Goal: Task Accomplishment & Management: Use online tool/utility

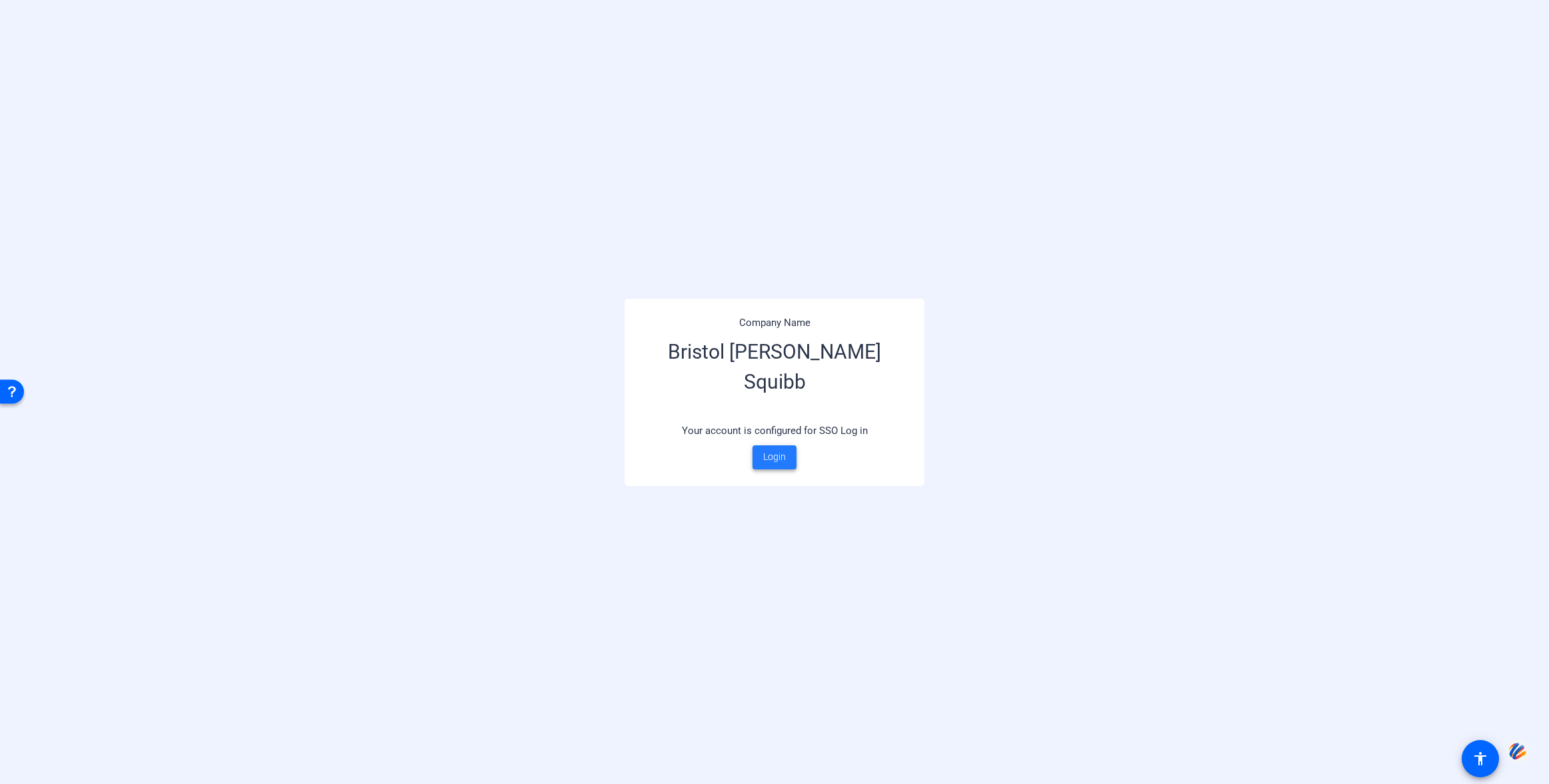
click at [778, 450] on span "Login" at bounding box center [774, 457] width 23 height 14
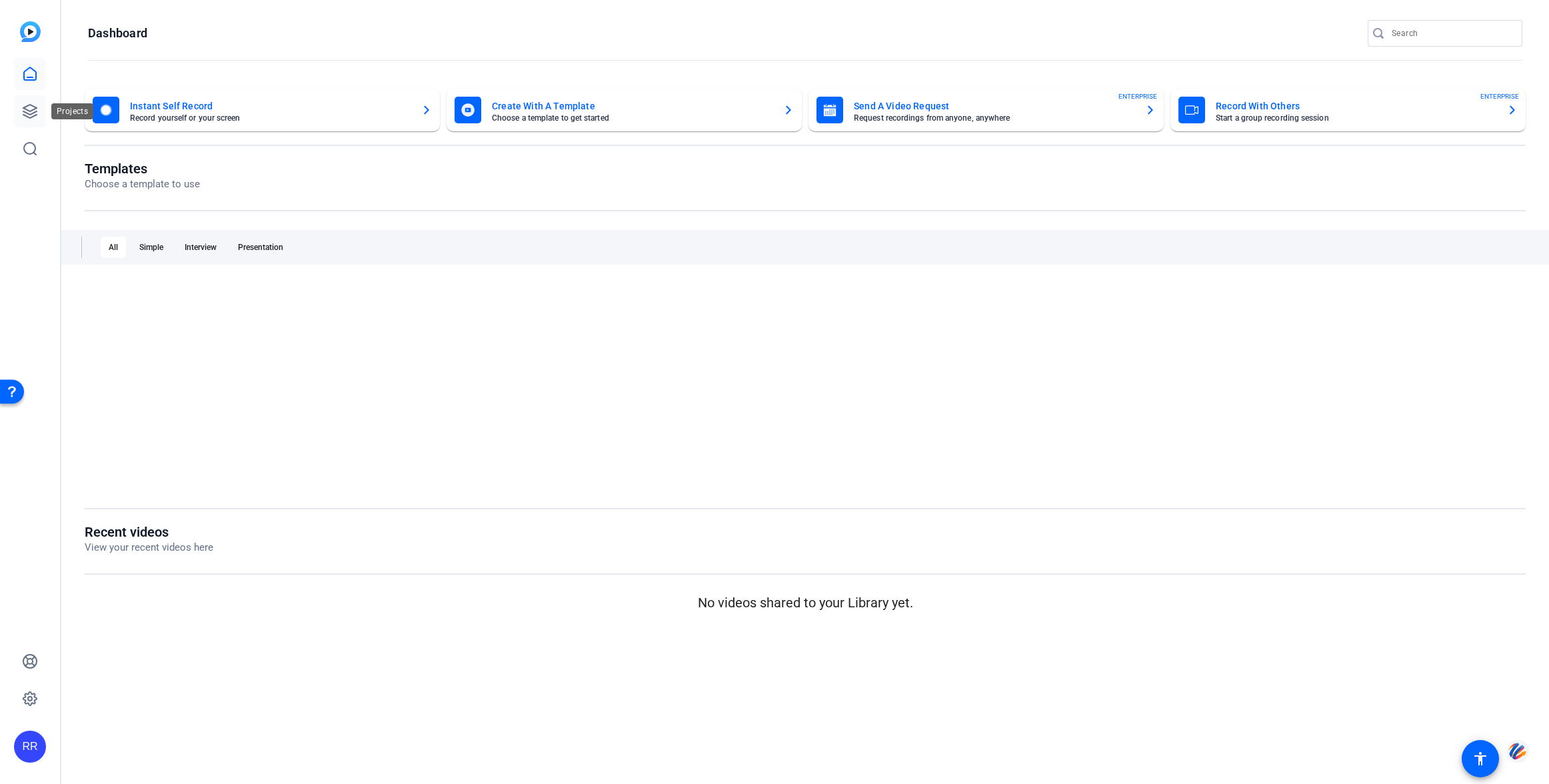
click at [30, 114] on icon at bounding box center [30, 111] width 13 height 13
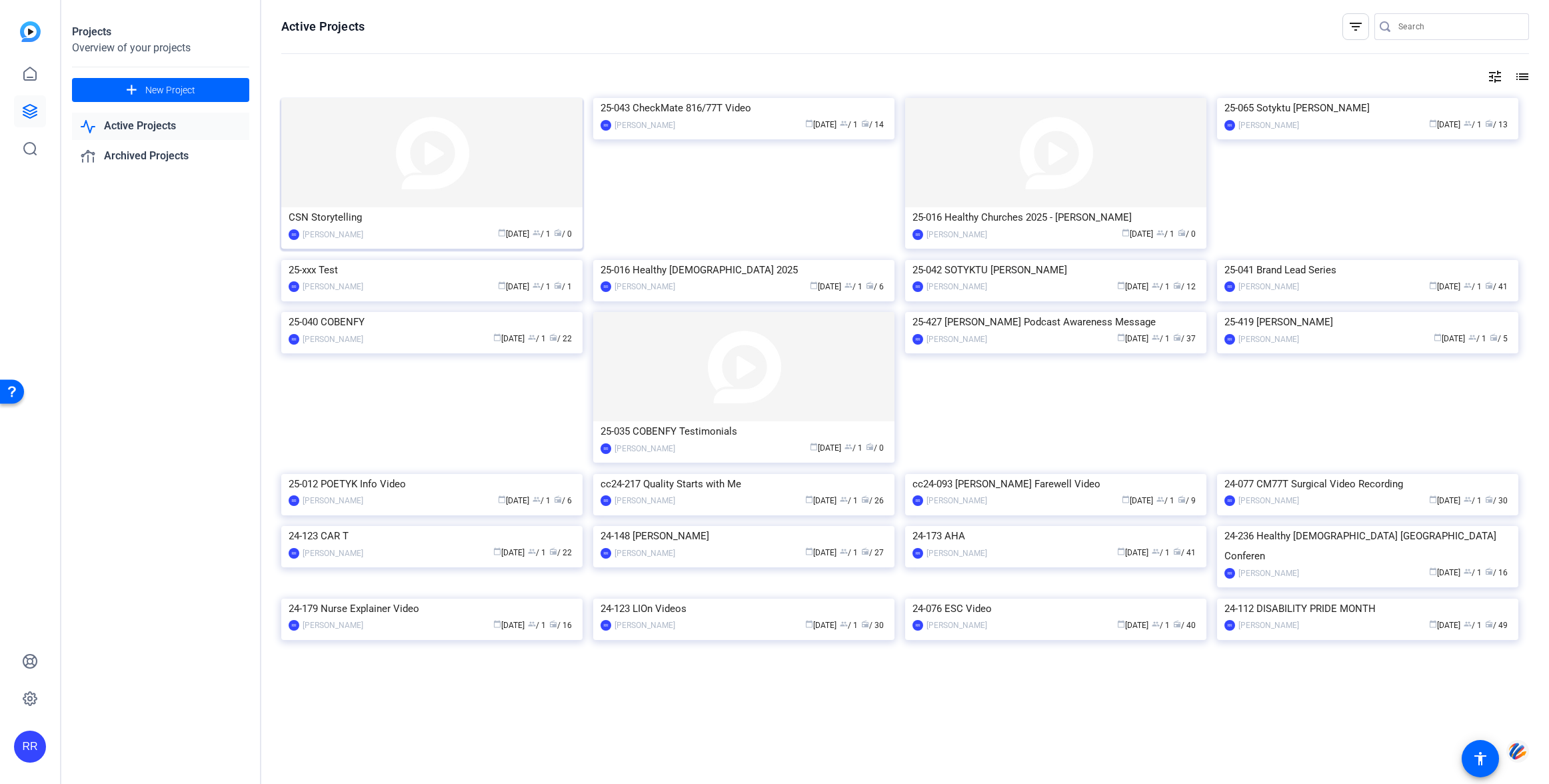
click at [437, 190] on img at bounding box center [432, 152] width 301 height 109
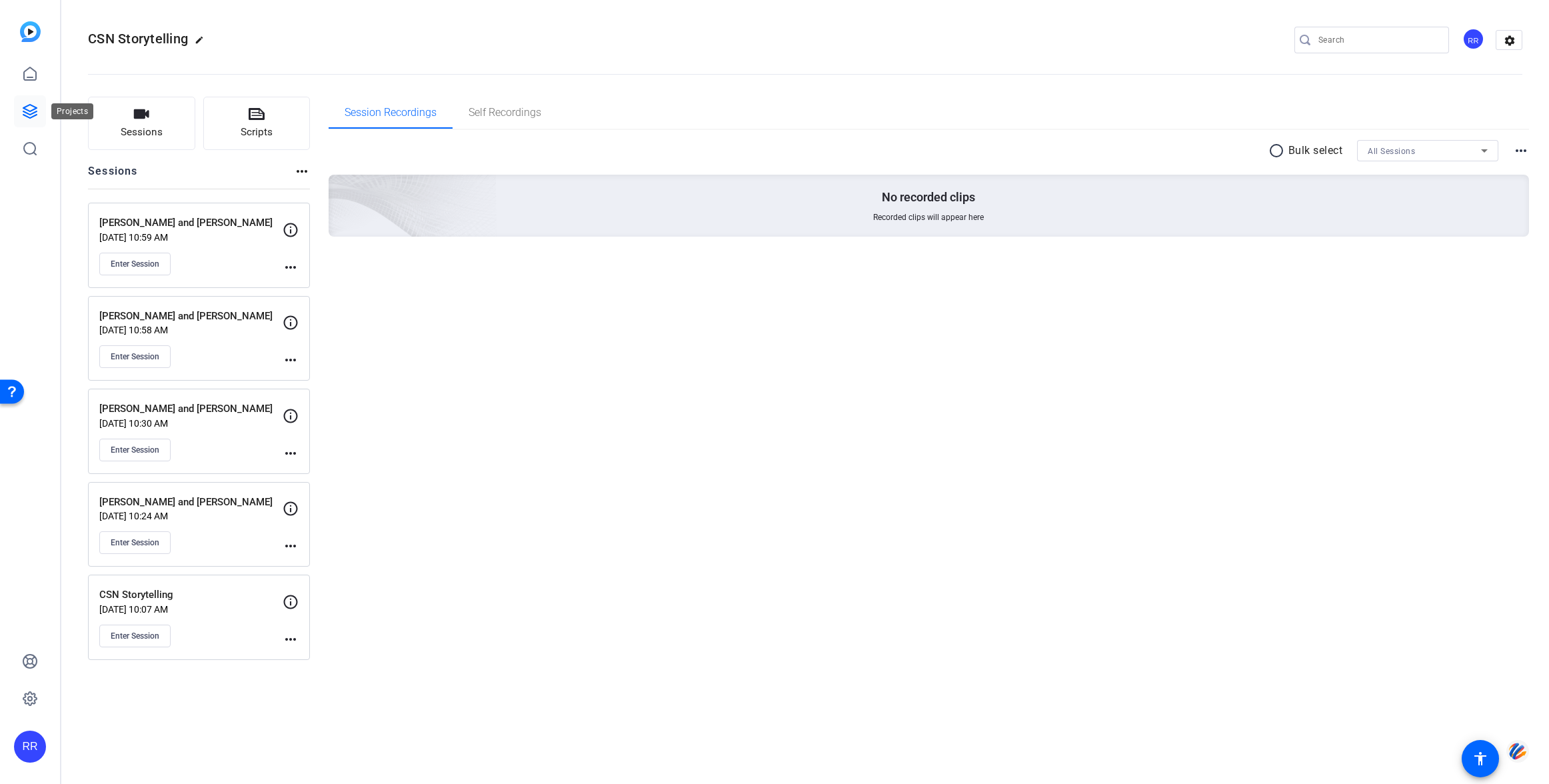
click at [21, 107] on link at bounding box center [30, 110] width 32 height 32
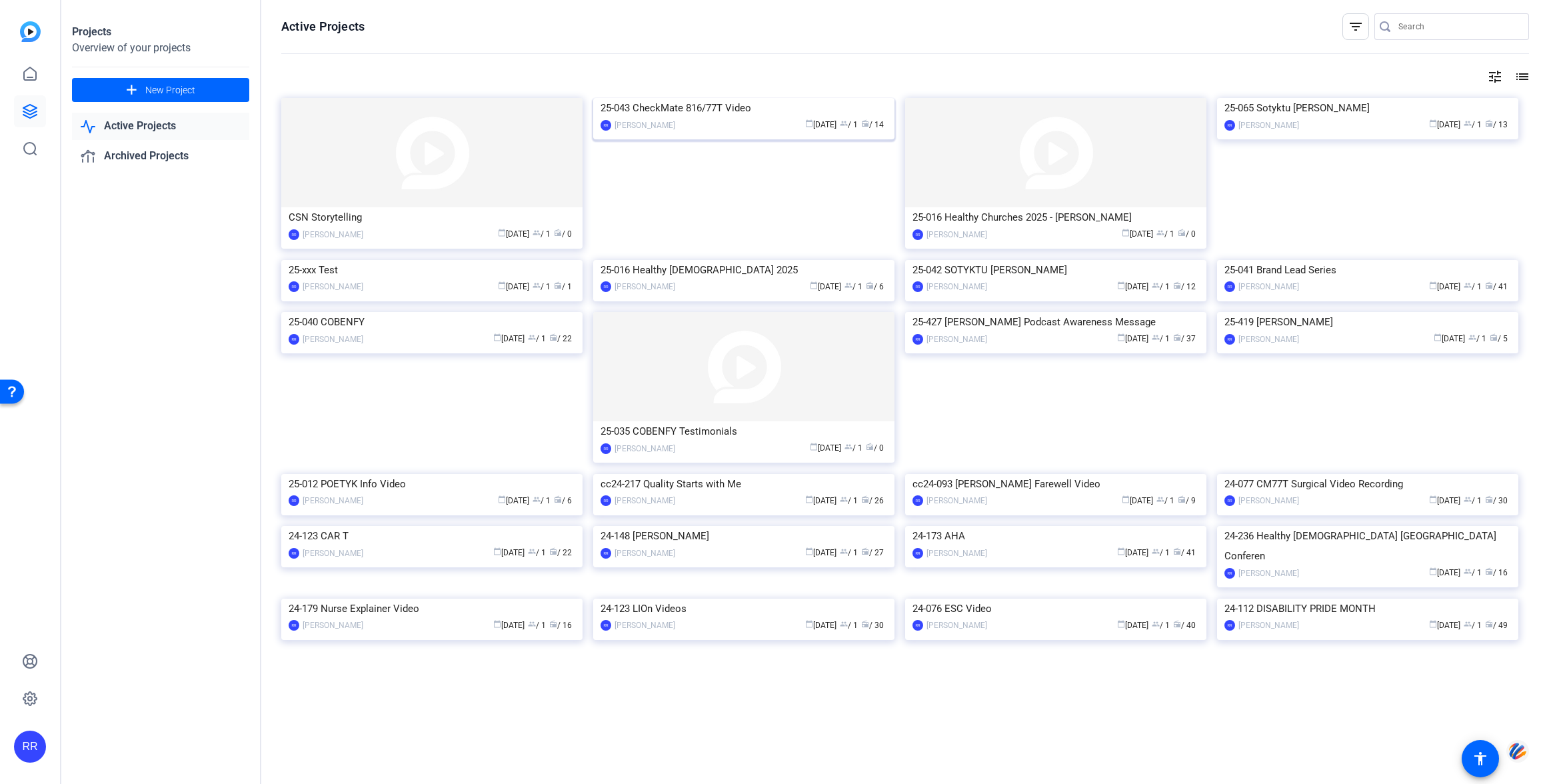
click at [713, 98] on img at bounding box center [744, 98] width 301 height 0
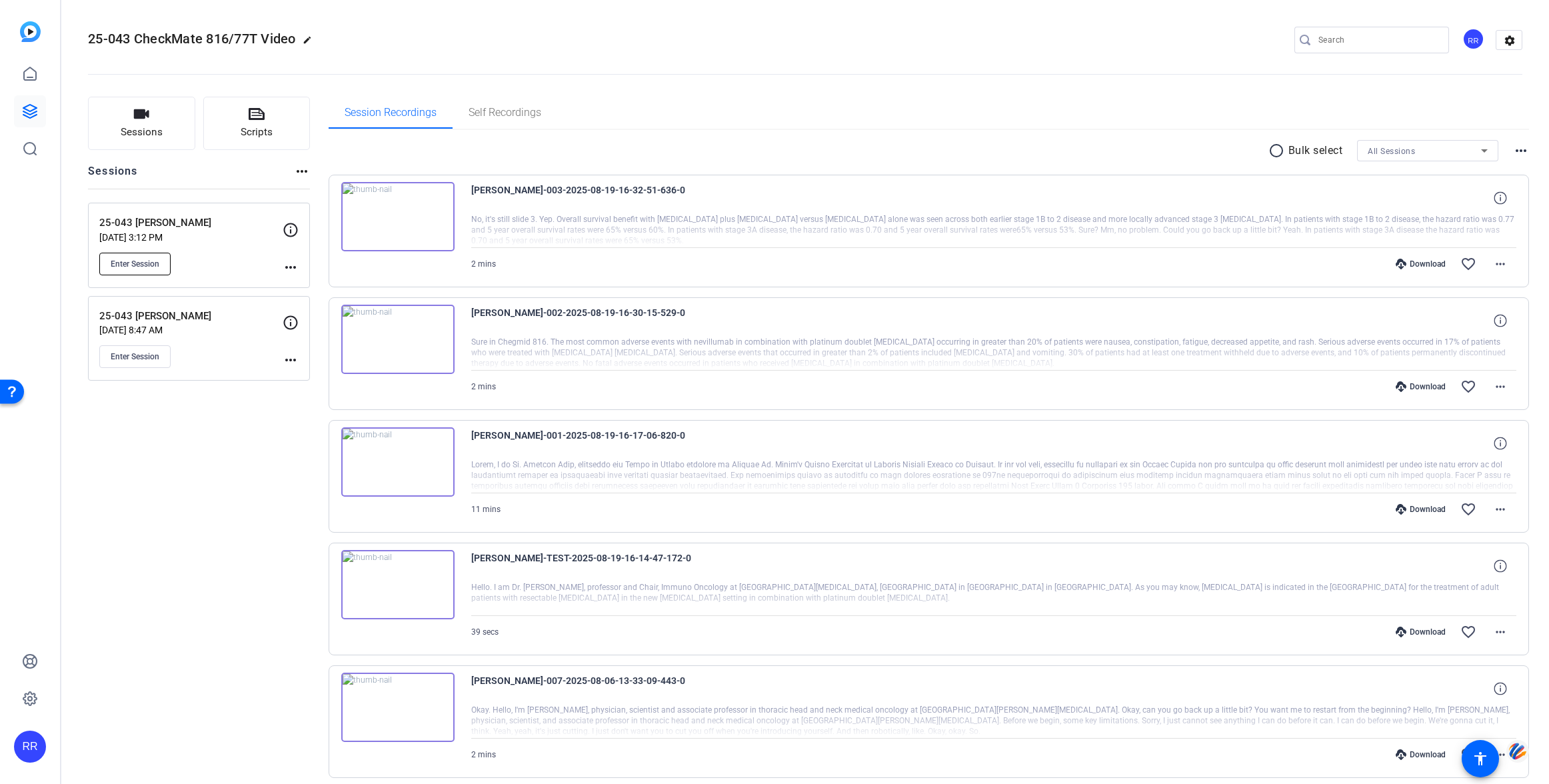
click at [154, 264] on span "Enter Session" at bounding box center [134, 263] width 49 height 11
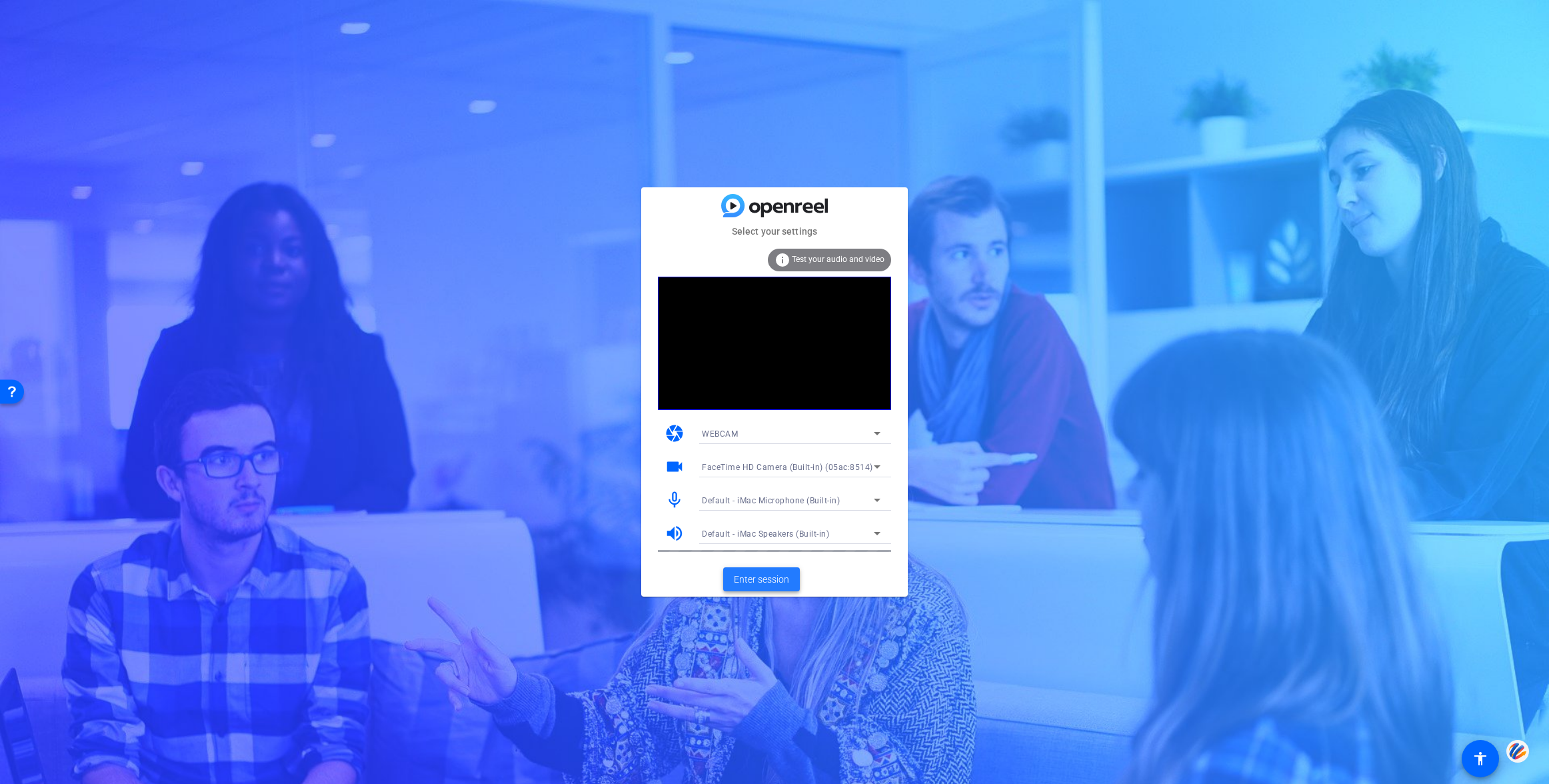
click at [759, 574] on span "Enter session" at bounding box center [761, 580] width 56 height 14
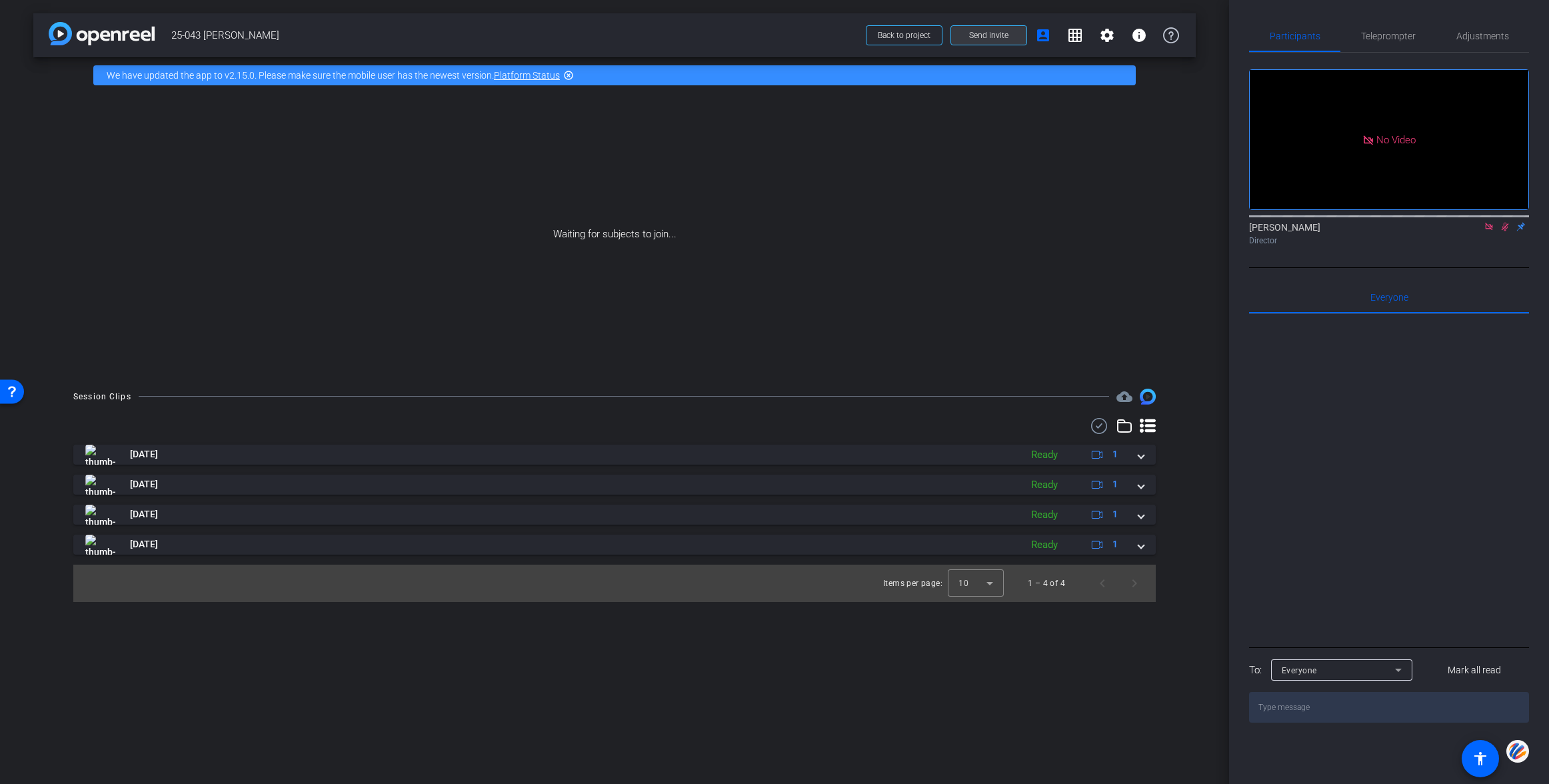
click at [975, 33] on span "Send invite" at bounding box center [989, 35] width 39 height 11
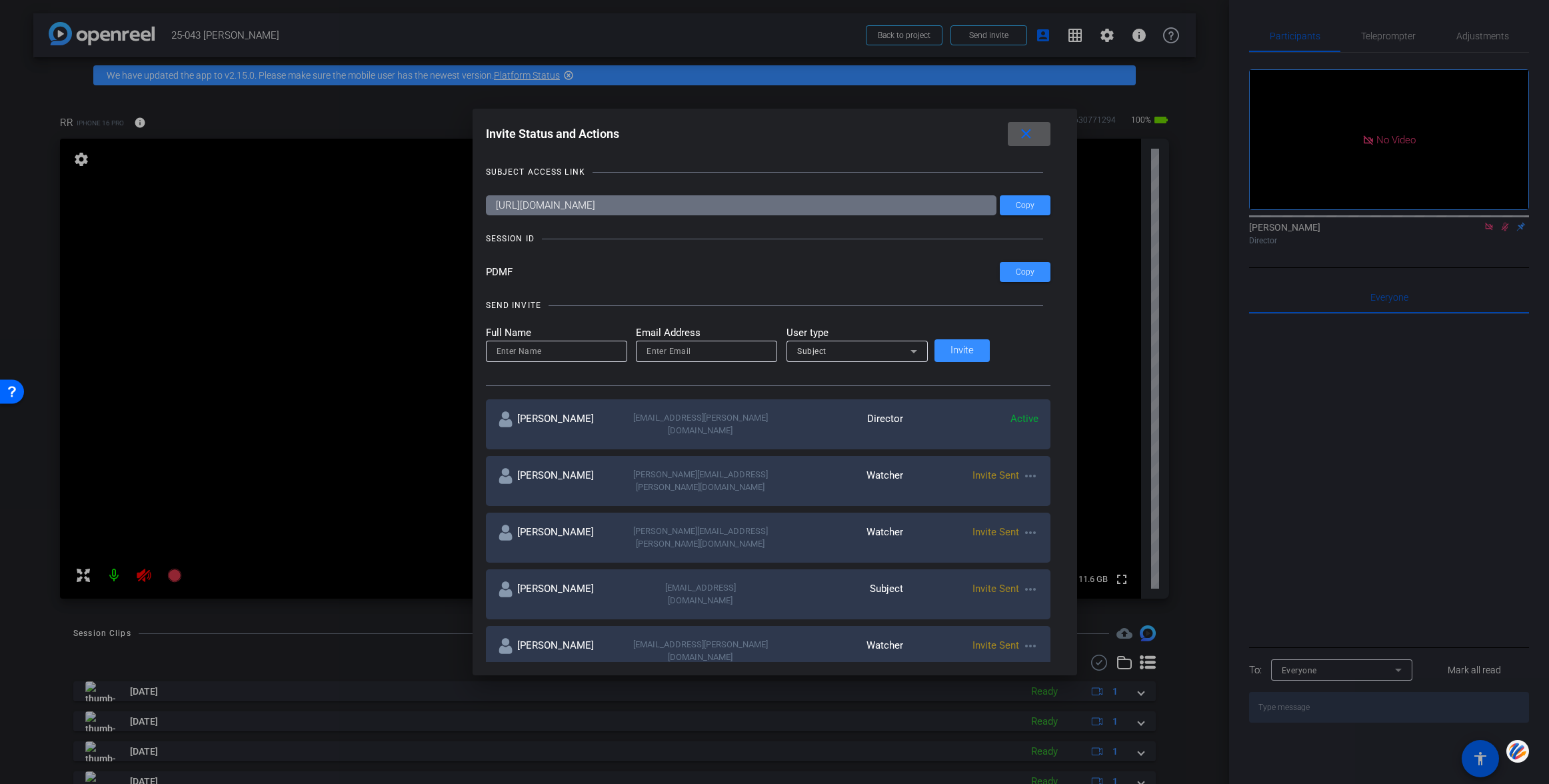
click at [1018, 134] on mat-icon "close" at bounding box center [1026, 134] width 17 height 17
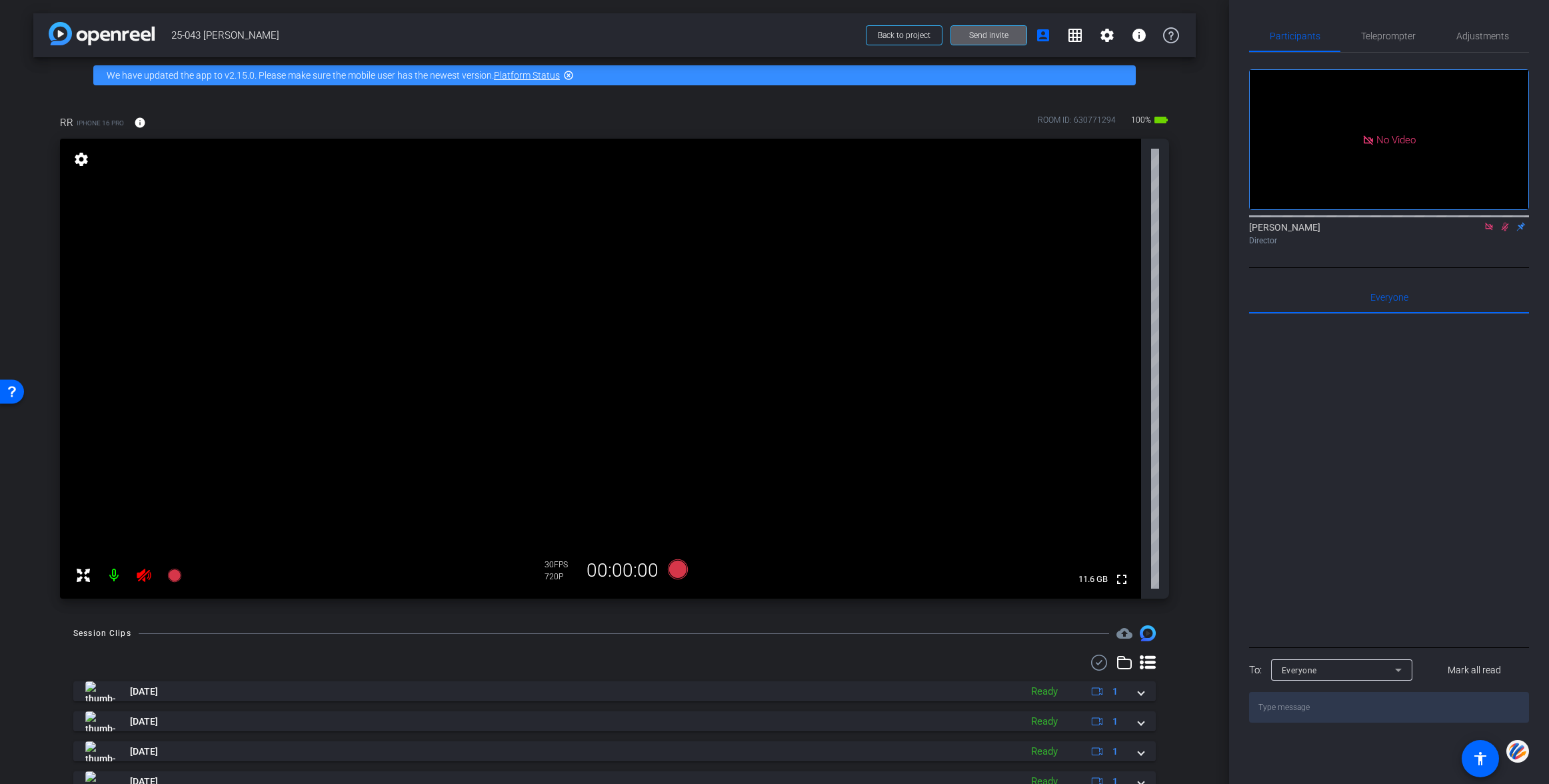
click at [112, 578] on mat-icon at bounding box center [114, 575] width 27 height 27
click at [1391, 39] on span "Teleprompter" at bounding box center [1389, 36] width 55 height 9
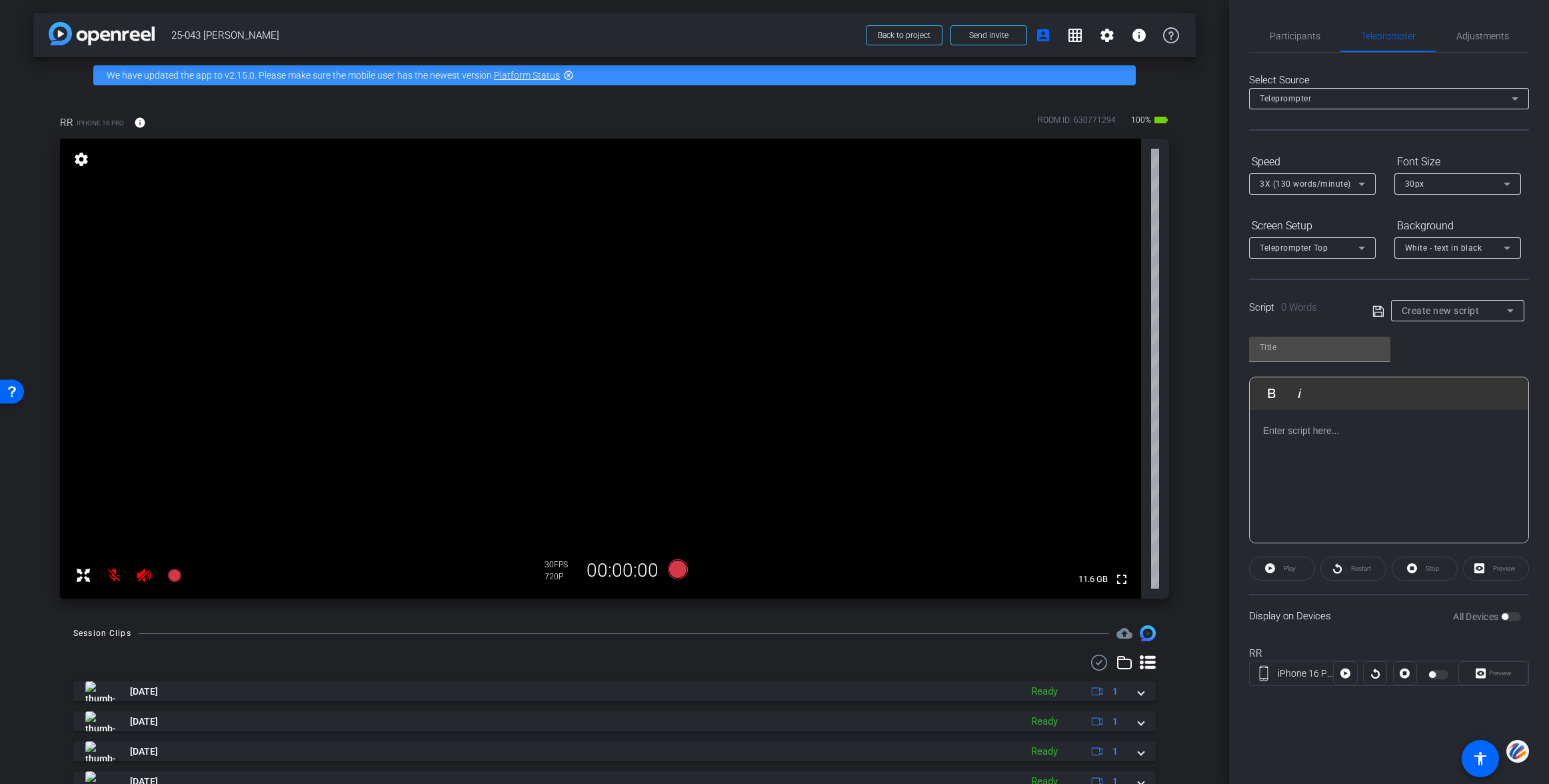
click at [1418, 315] on span "Create new script" at bounding box center [1441, 310] width 78 height 11
click at [1431, 396] on span "Dr. Forde - CheckMate 816" at bounding box center [1458, 401] width 112 height 16
type input "Dr. Forde - CheckMate 816"
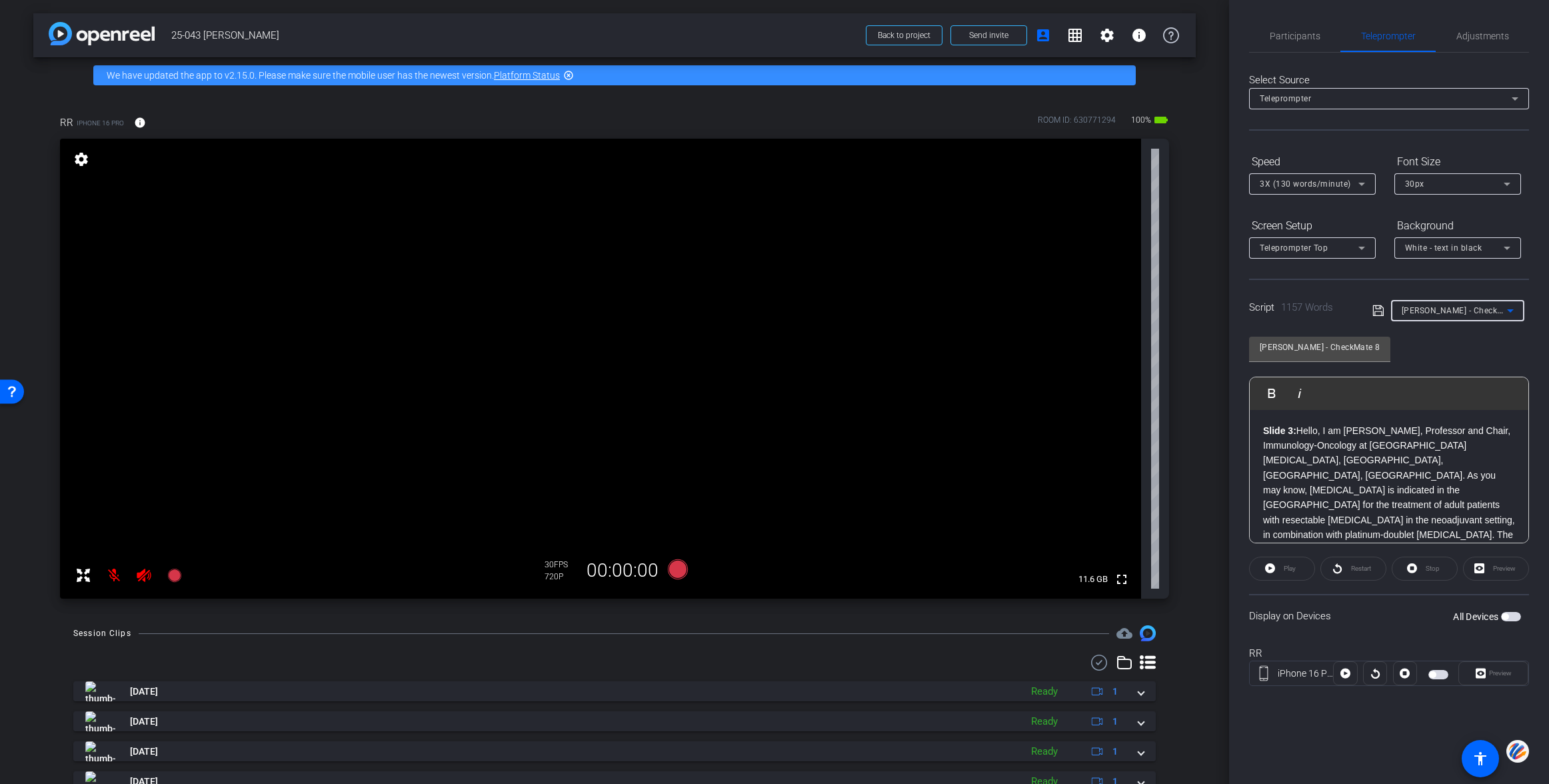
click at [1507, 615] on span "button" at bounding box center [1505, 616] width 6 height 6
click at [1298, 32] on span "Participants" at bounding box center [1295, 36] width 51 height 9
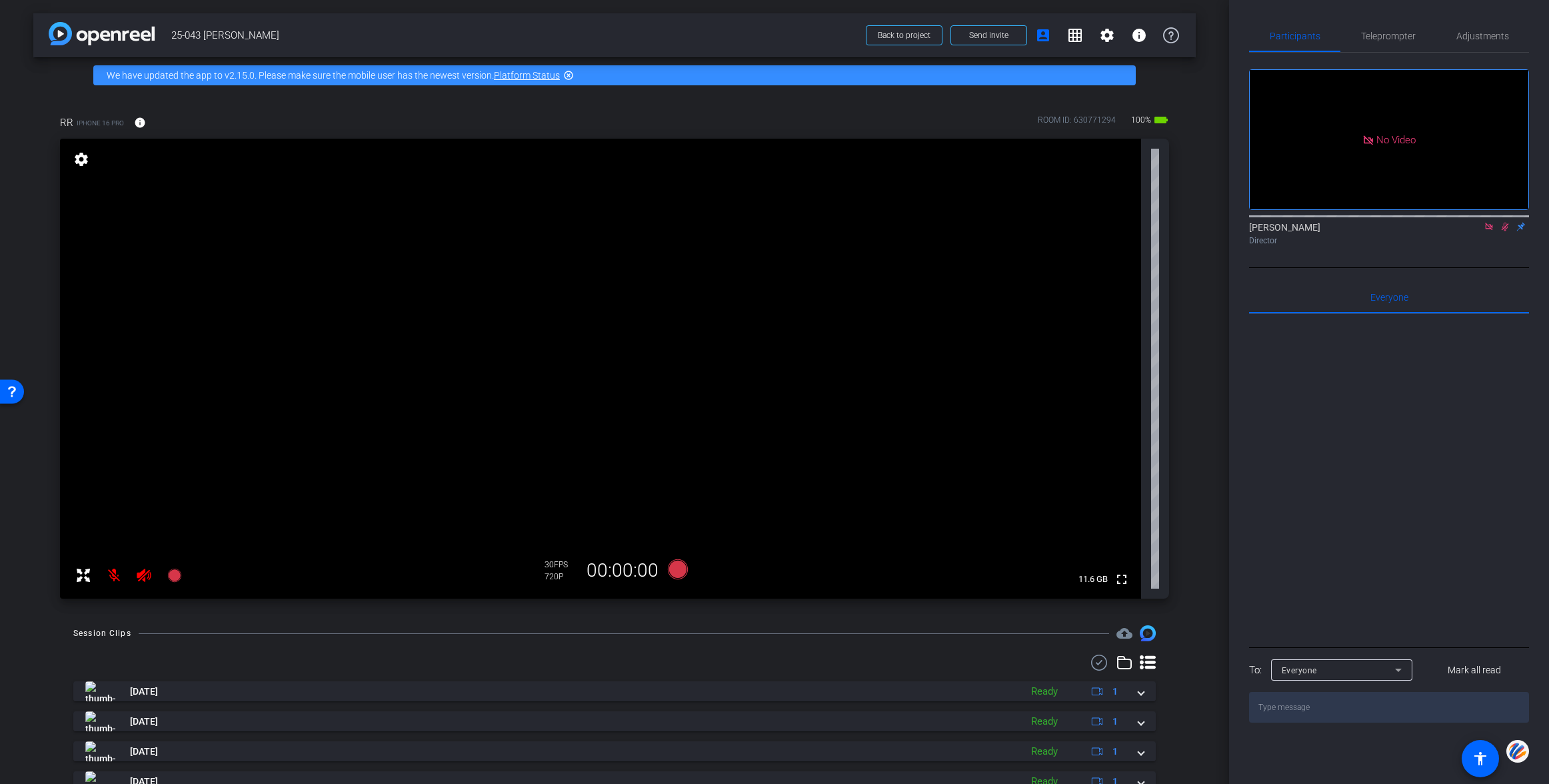
click at [1490, 228] on icon at bounding box center [1488, 226] width 7 height 7
click at [1468, 230] on icon at bounding box center [1472, 226] width 9 height 6
click at [1488, 230] on icon at bounding box center [1488, 226] width 7 height 7
click at [1472, 232] on icon at bounding box center [1472, 226] width 11 height 9
click at [1400, 34] on span "Teleprompter" at bounding box center [1389, 36] width 55 height 9
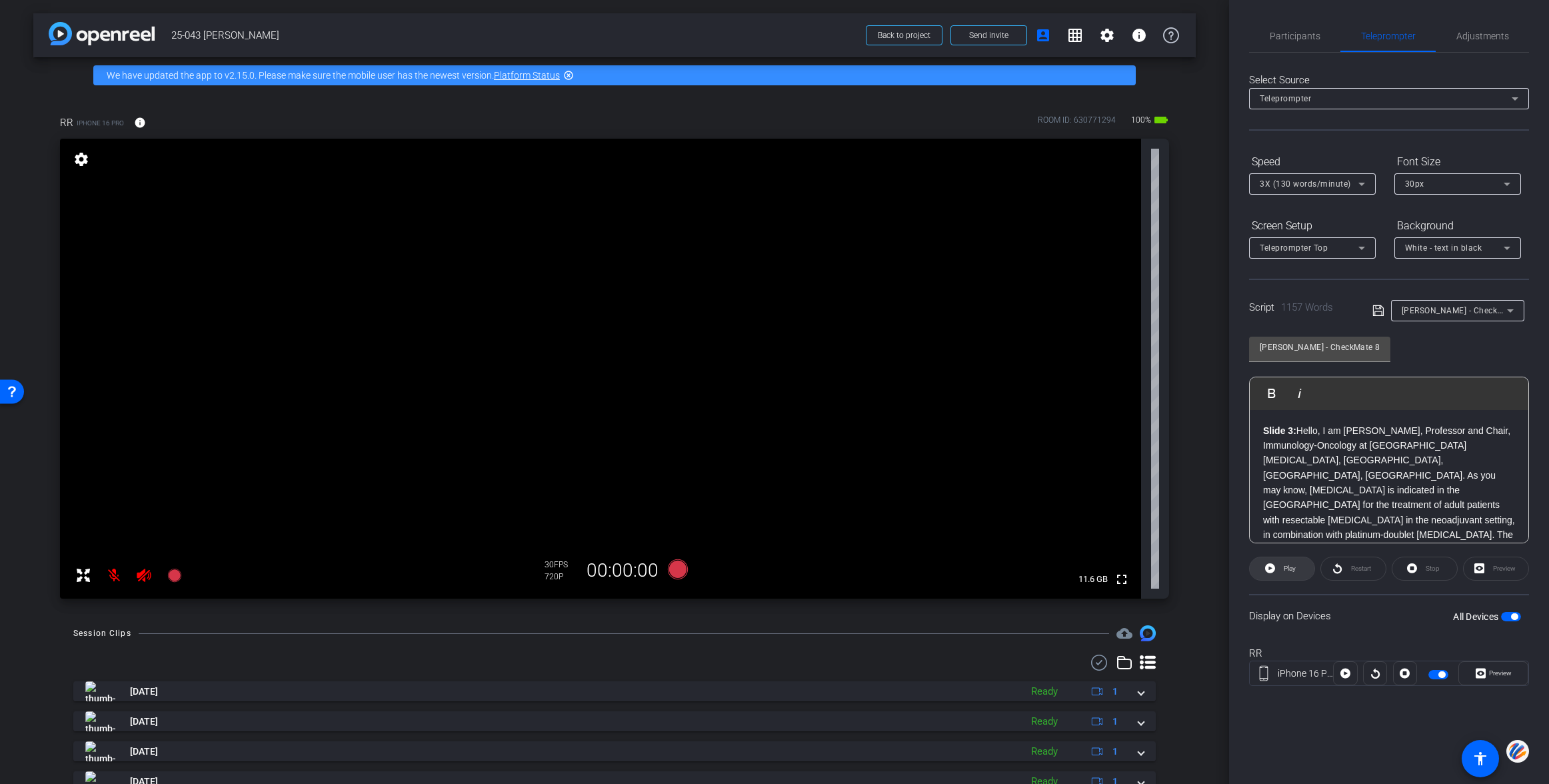
click at [1279, 567] on span at bounding box center [1282, 568] width 65 height 32
click at [1286, 567] on span "Pause" at bounding box center [1290, 568] width 18 height 7
click at [1266, 499] on strong "Slide 5:" at bounding box center [1279, 504] width 33 height 11
click at [1263, 499] on strong "Slide 5:" at bounding box center [1279, 504] width 33 height 11
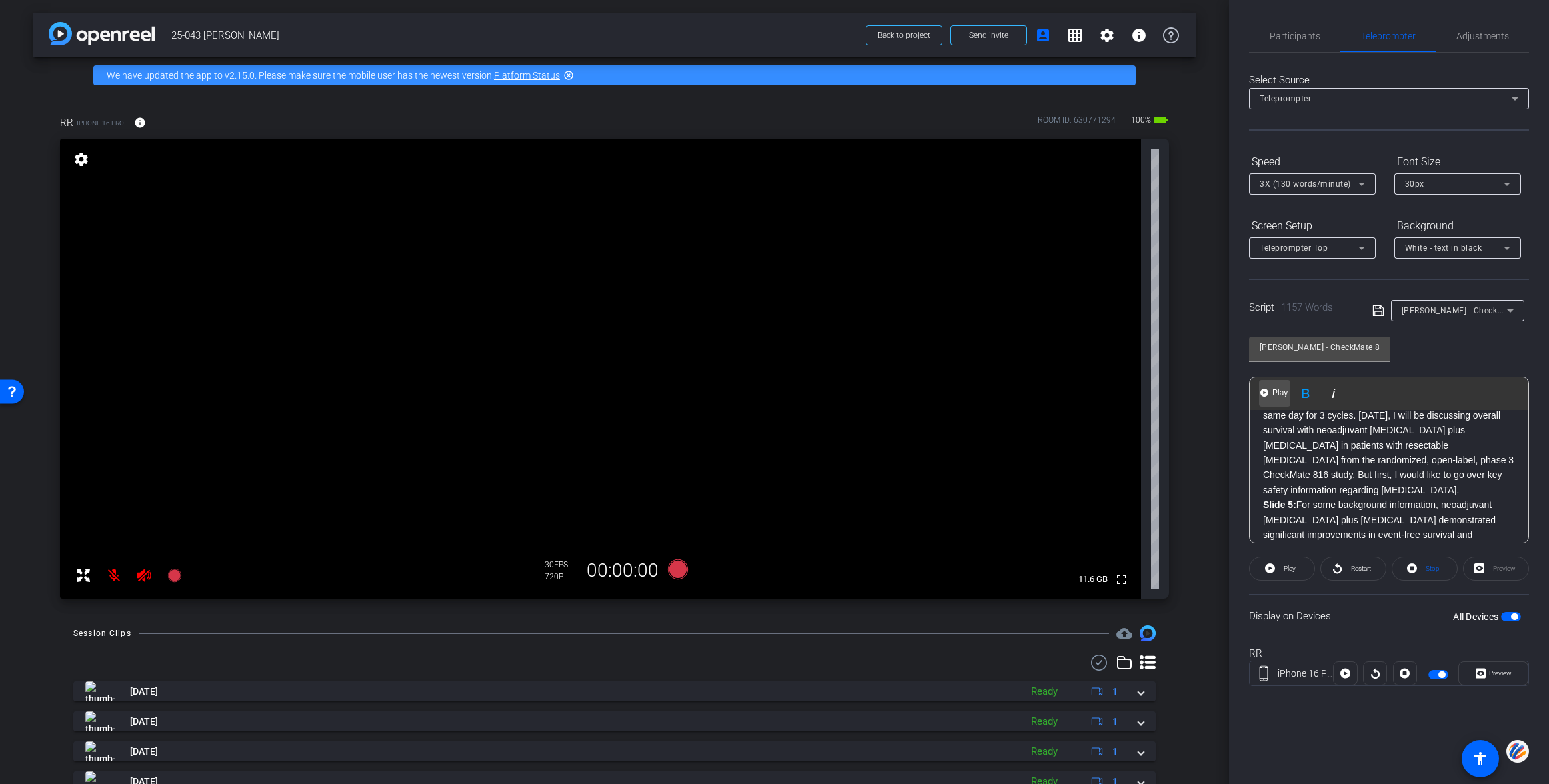
click at [1277, 395] on span "Play" at bounding box center [1279, 393] width 20 height 11
click at [1277, 568] on span at bounding box center [1282, 568] width 66 height 32
click at [1424, 188] on div "30px" at bounding box center [1454, 184] width 99 height 17
click at [1413, 249] on span "40px" at bounding box center [1414, 253] width 19 height 16
click at [1273, 567] on icon at bounding box center [1270, 568] width 10 height 10
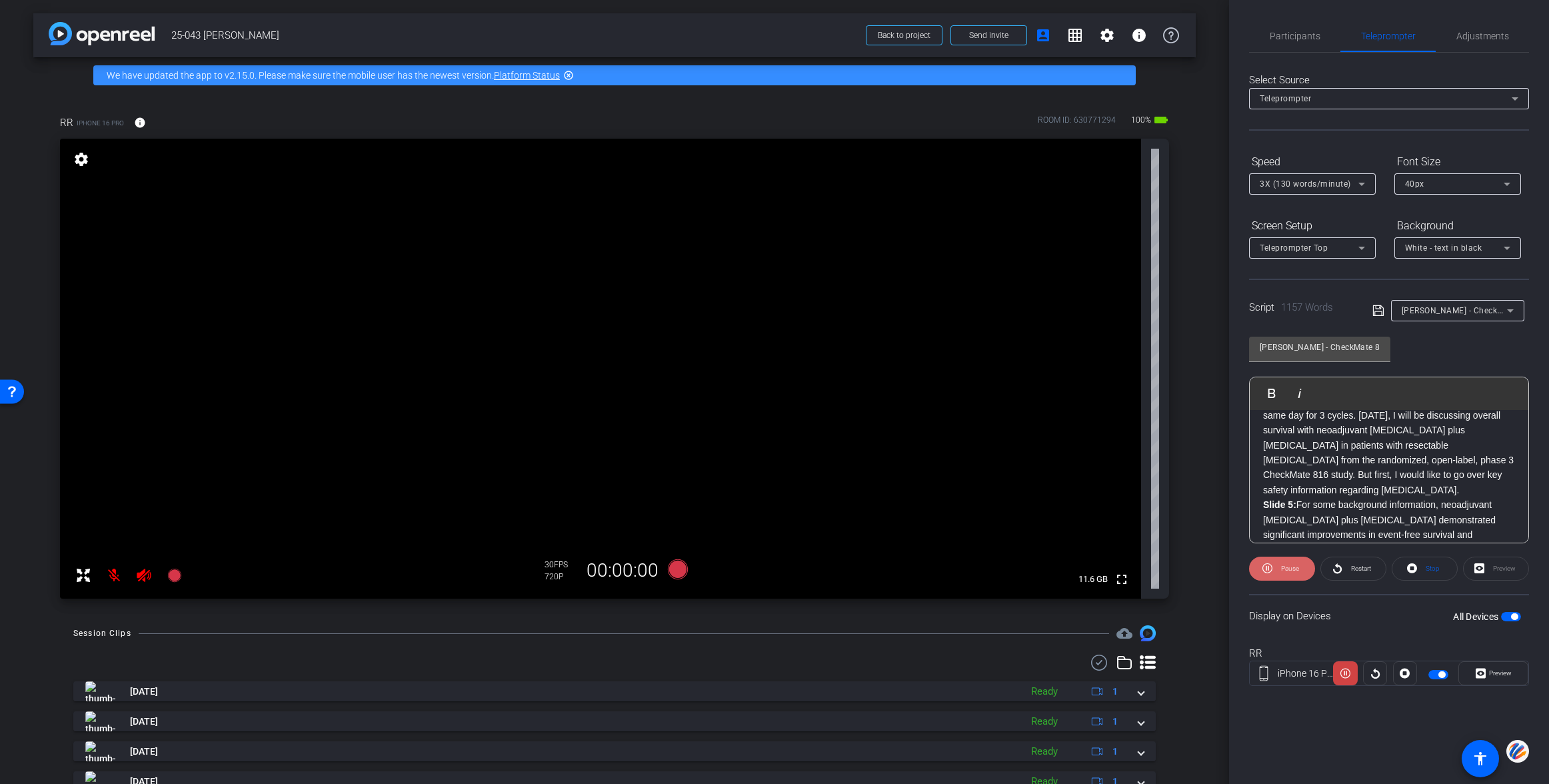
click at [1274, 565] on span at bounding box center [1282, 568] width 66 height 32
click at [1296, 38] on span "Participants" at bounding box center [1295, 36] width 51 height 9
click at [1502, 614] on span "button" at bounding box center [1511, 616] width 20 height 9
click at [1288, 35] on span "Participants" at bounding box center [1295, 36] width 51 height 9
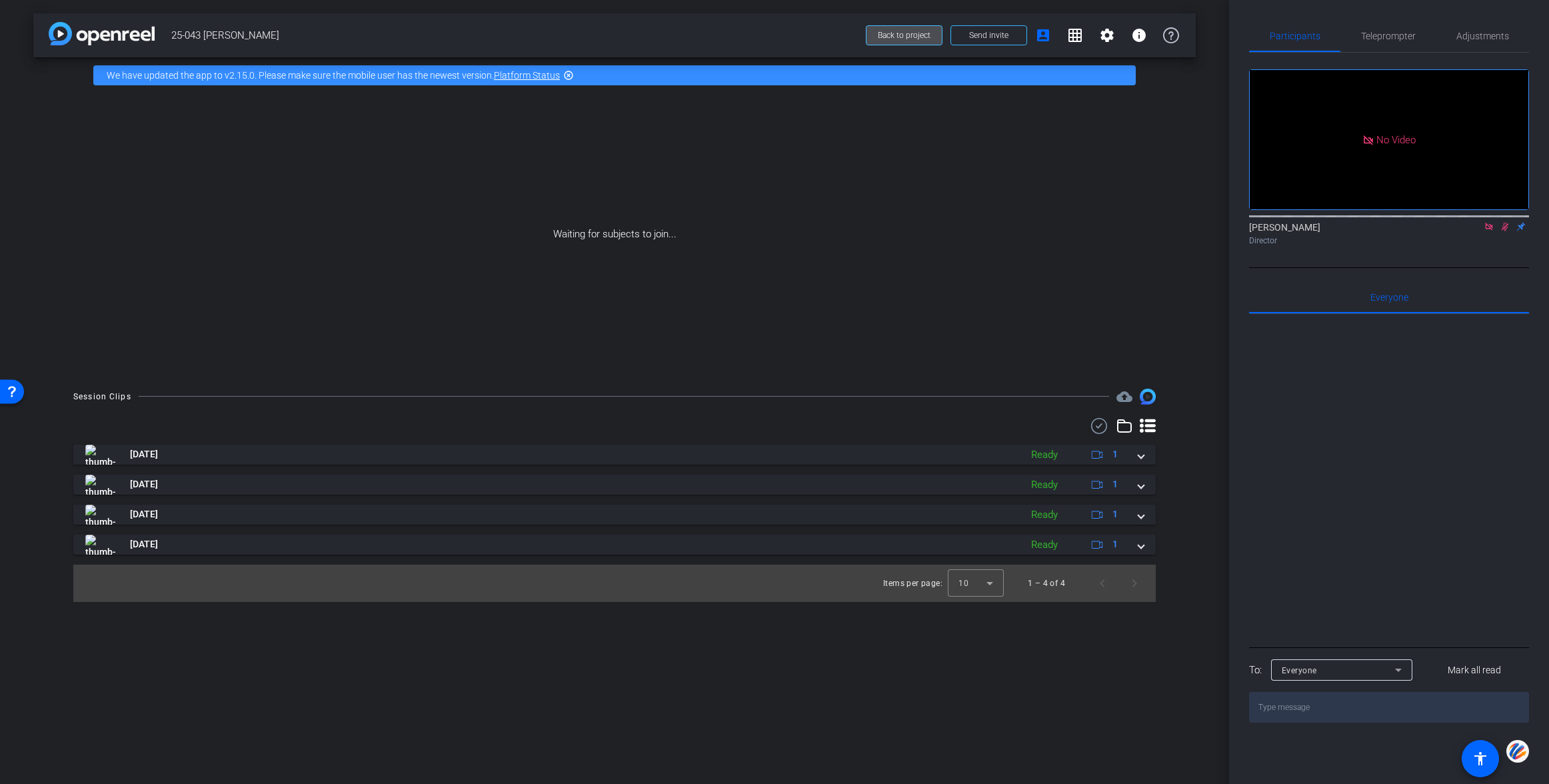
click at [893, 37] on span "Back to project" at bounding box center [904, 35] width 53 height 9
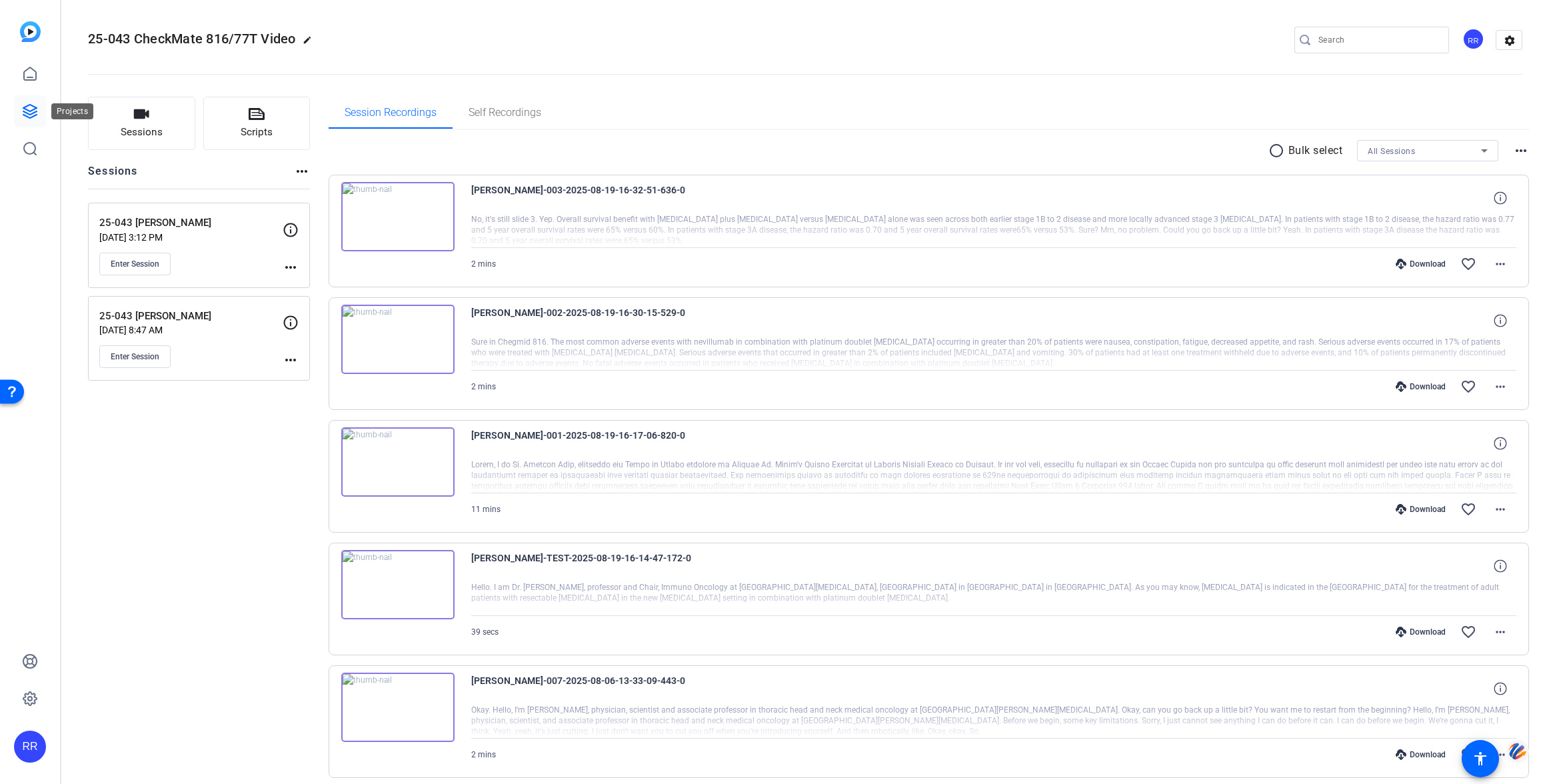
click at [22, 111] on icon at bounding box center [30, 111] width 16 height 16
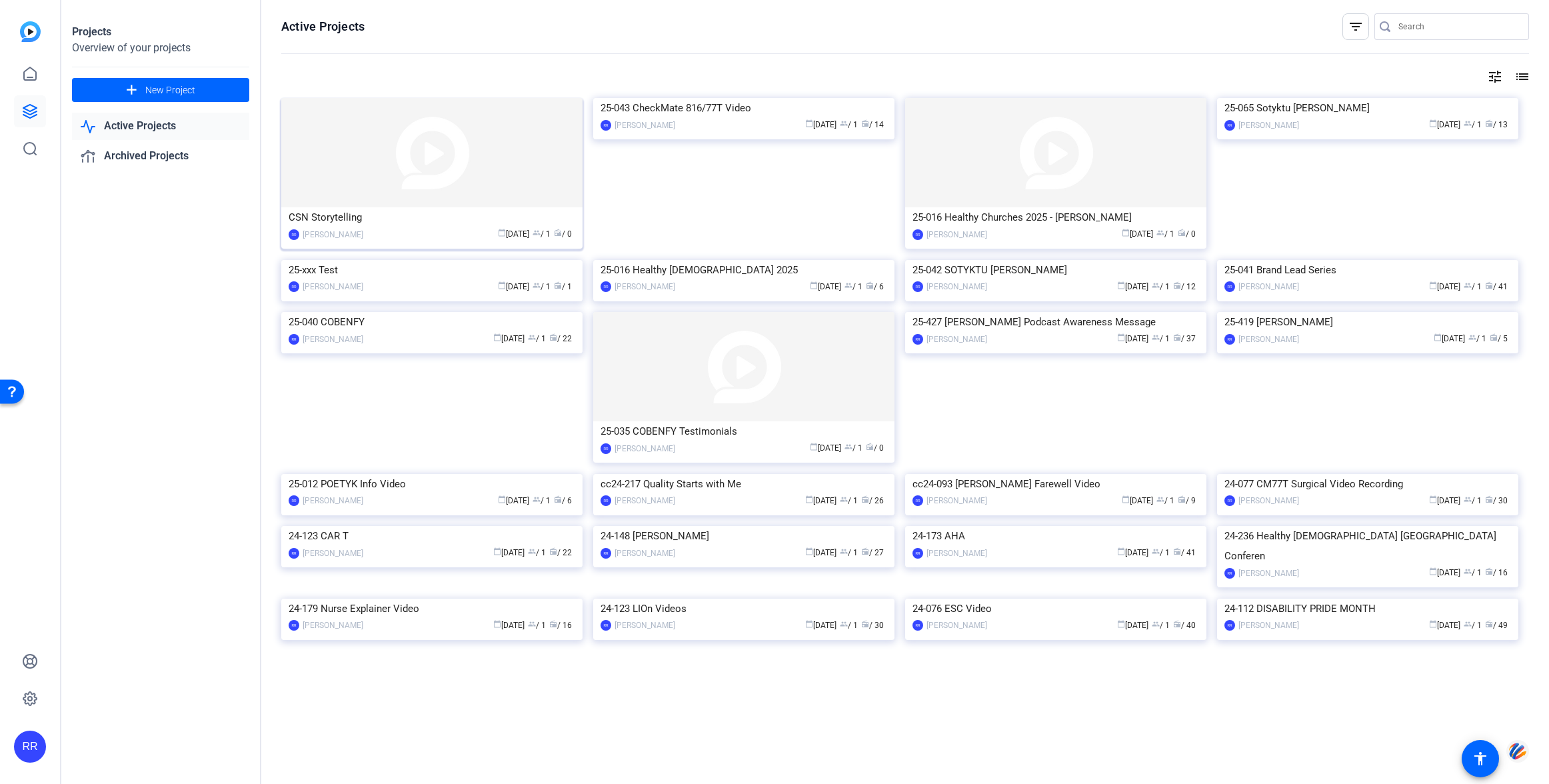
click at [409, 171] on img at bounding box center [432, 152] width 301 height 109
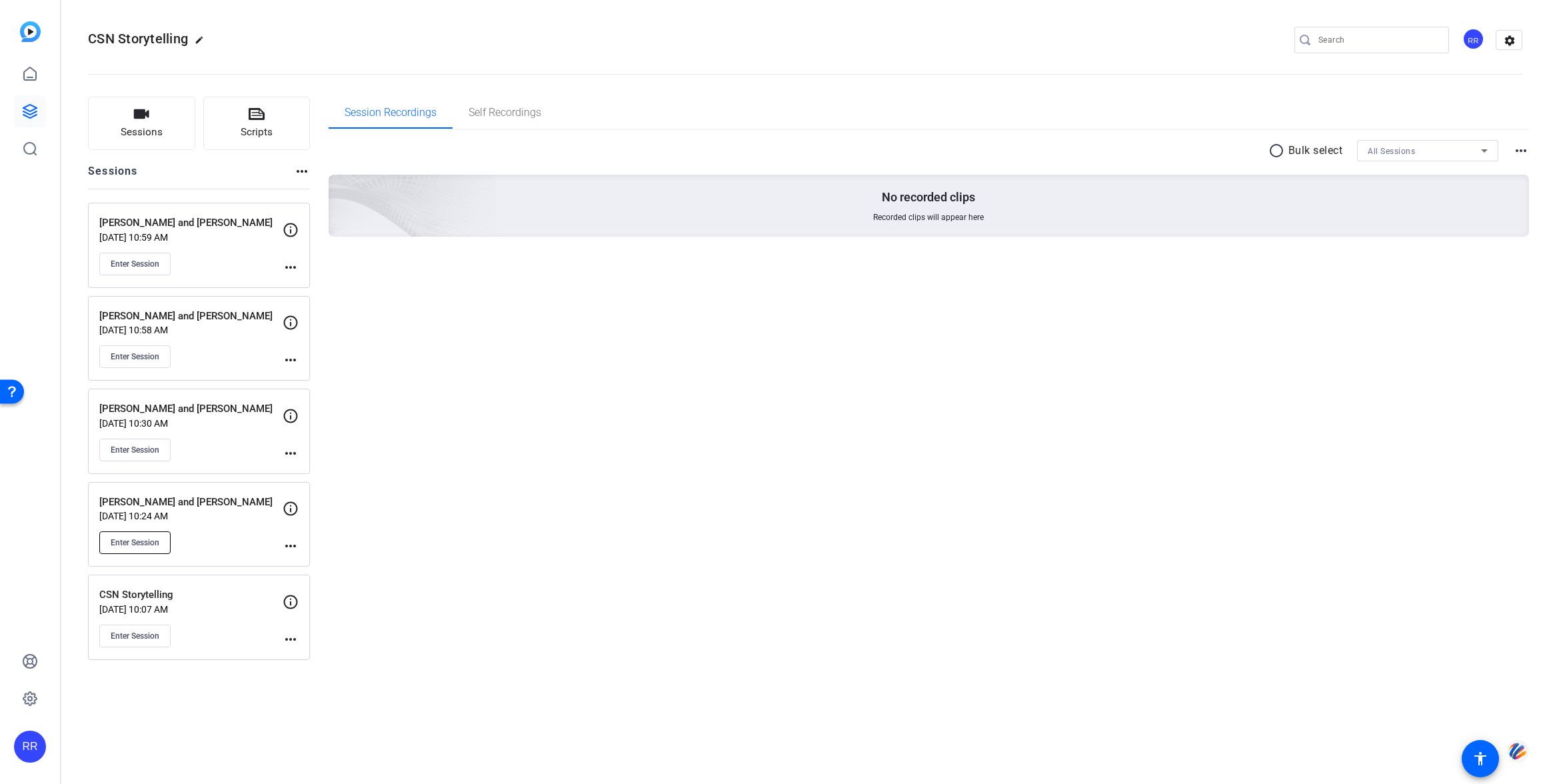
click at [141, 537] on span "Enter Session" at bounding box center [134, 542] width 49 height 11
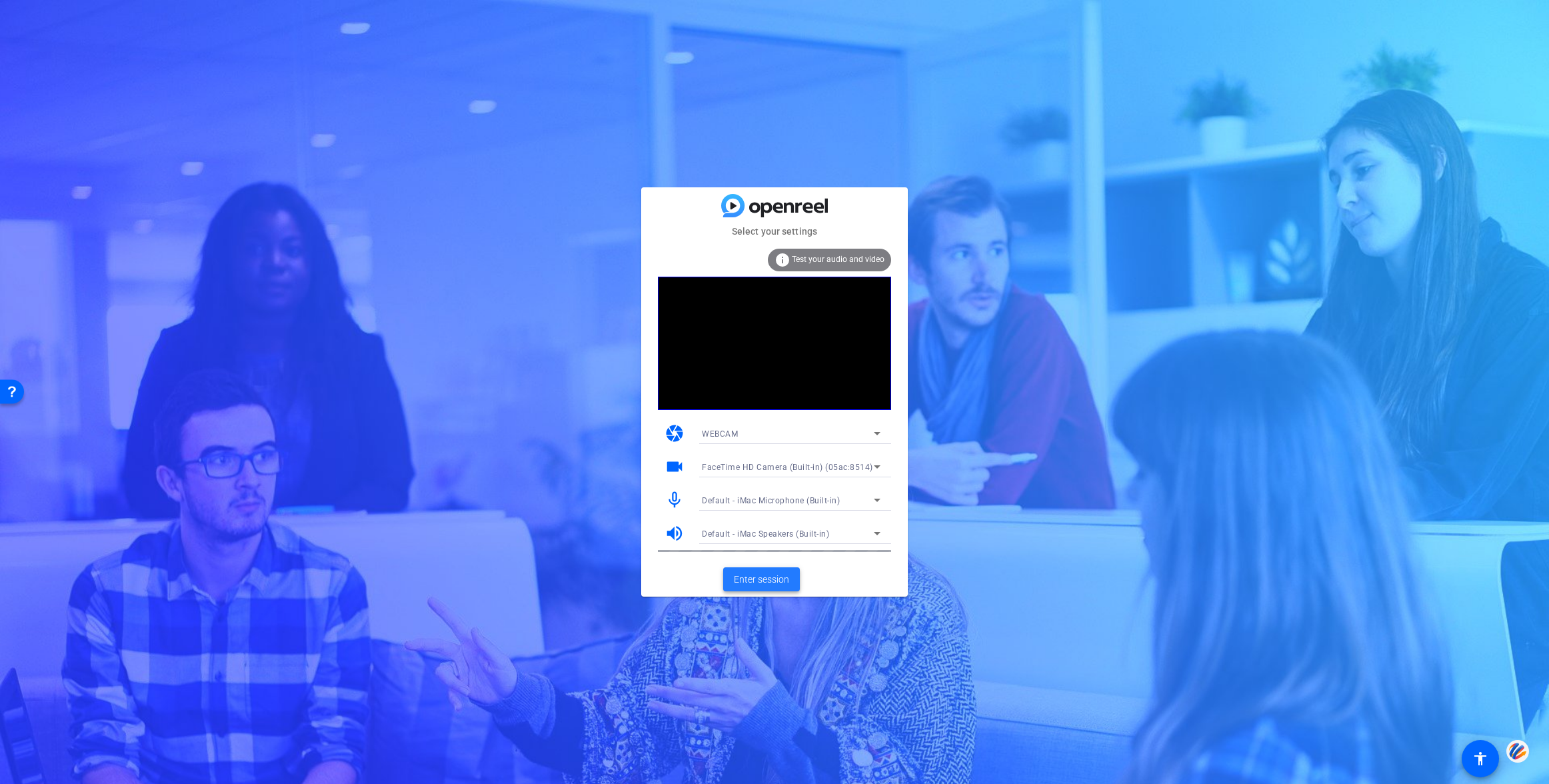
click at [761, 582] on span "Enter session" at bounding box center [761, 580] width 56 height 14
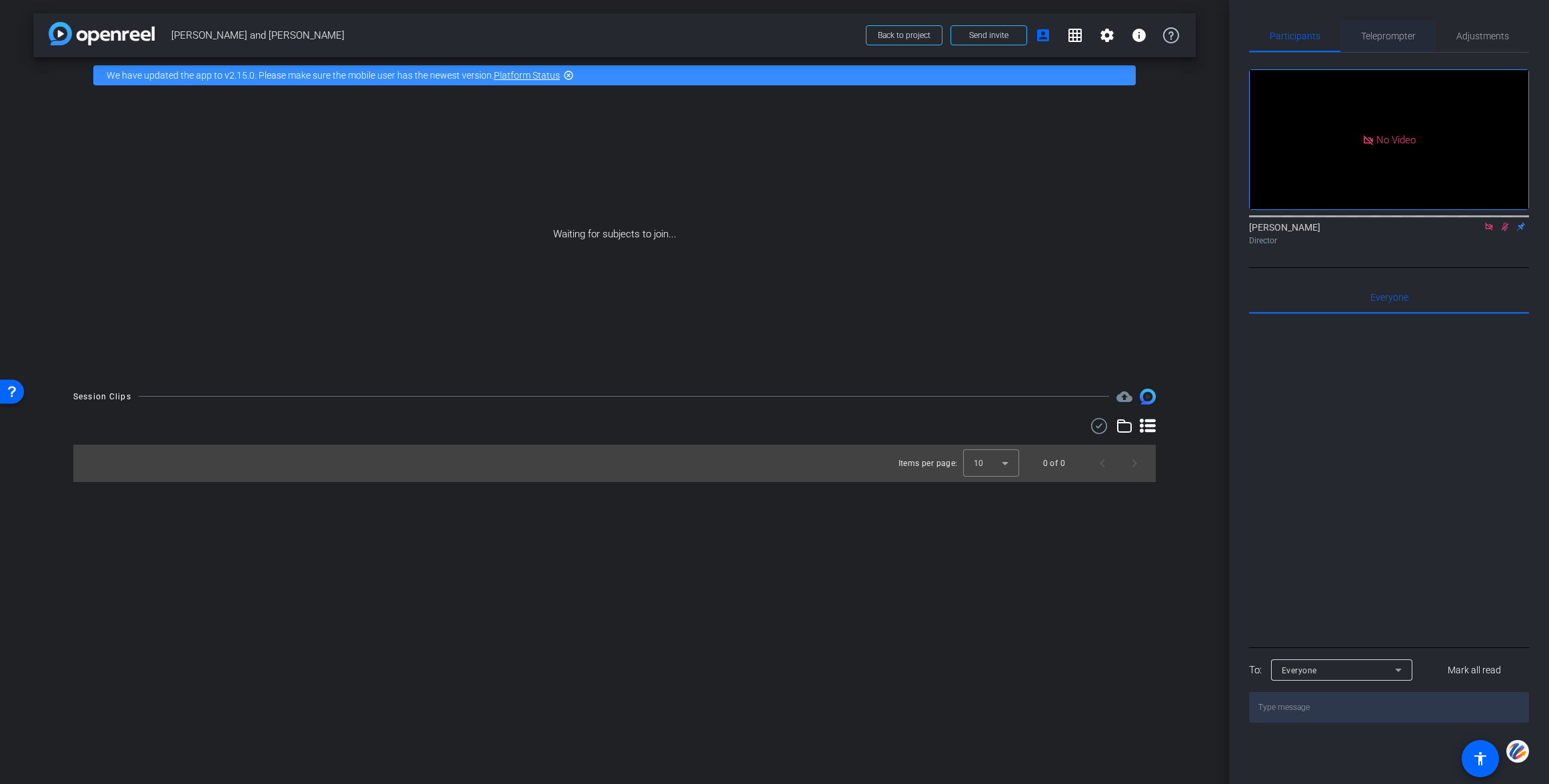
click at [1388, 35] on span "Teleprompter" at bounding box center [1389, 36] width 55 height 9
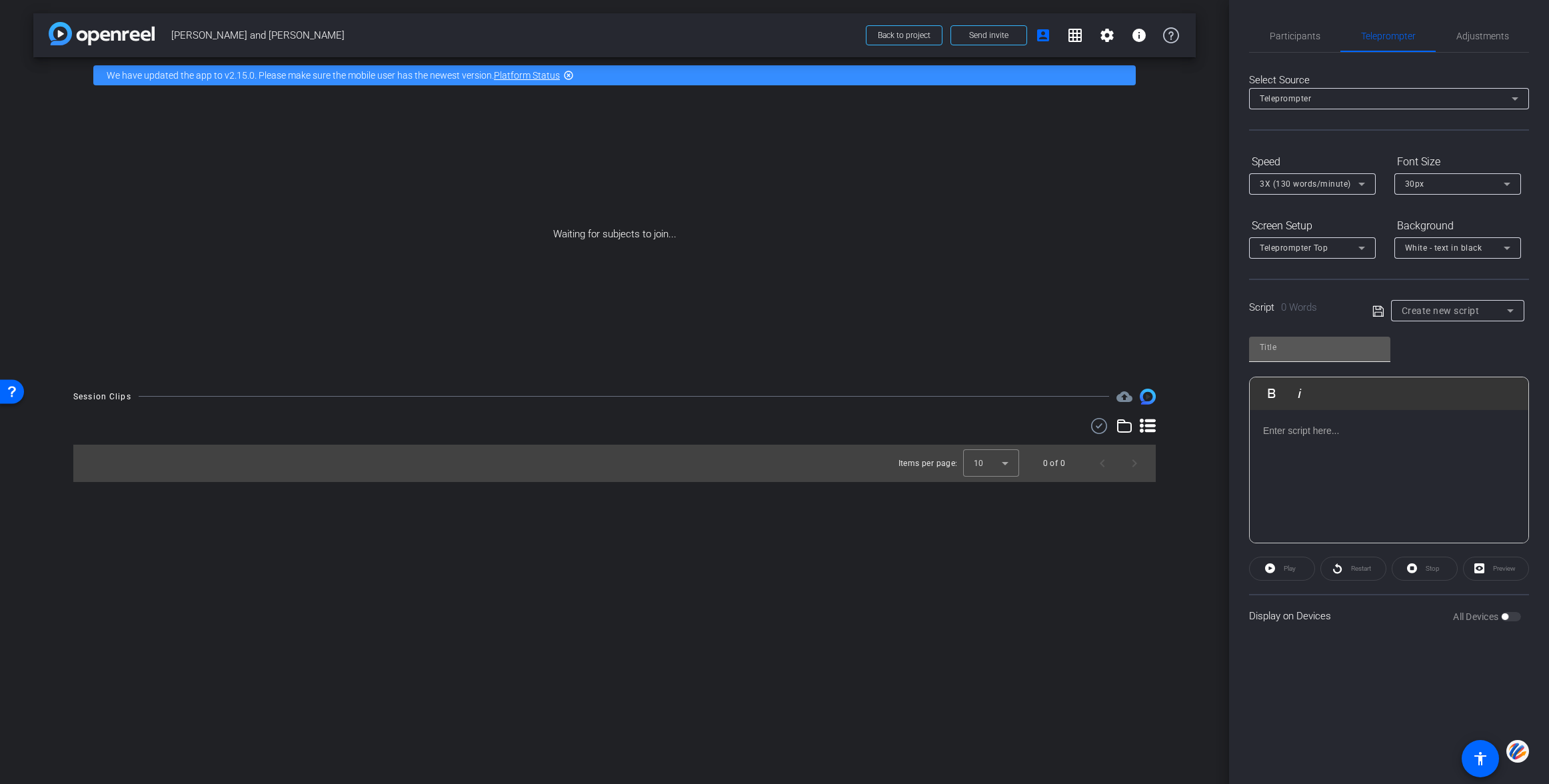
click at [1296, 349] on input "text" at bounding box center [1320, 347] width 120 height 16
type input "Jenny"
click at [1456, 454] on div at bounding box center [1389, 476] width 279 height 133
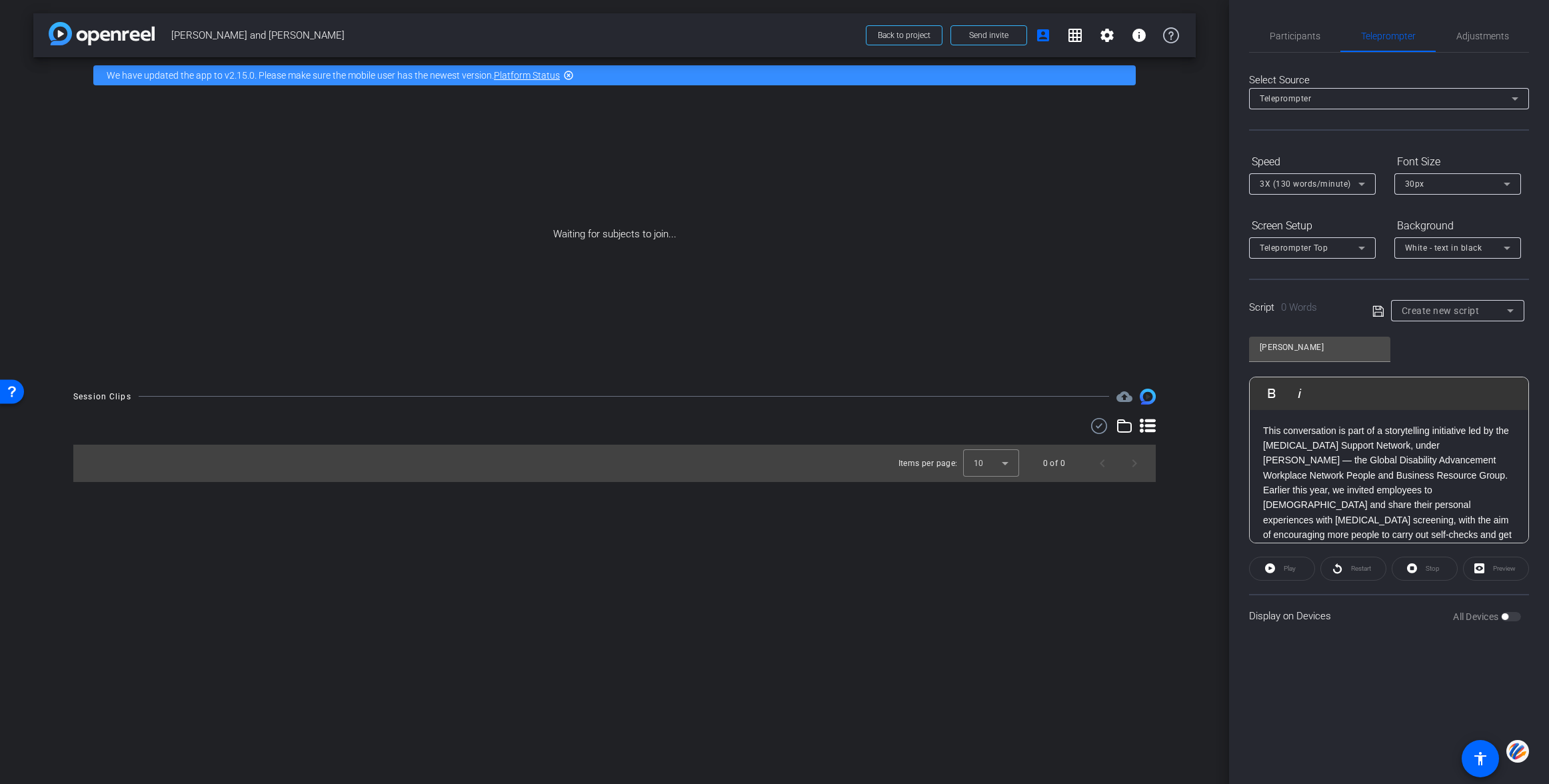
scroll to position [75, 0]
click at [1265, 483] on p "We know that talking about cancer and screening can be deeply personal — and it…" at bounding box center [1389, 520] width 252 height 75
click at [1374, 305] on icon at bounding box center [1377, 310] width 11 height 11
click at [1297, 36] on span "Participants" at bounding box center [1295, 36] width 51 height 9
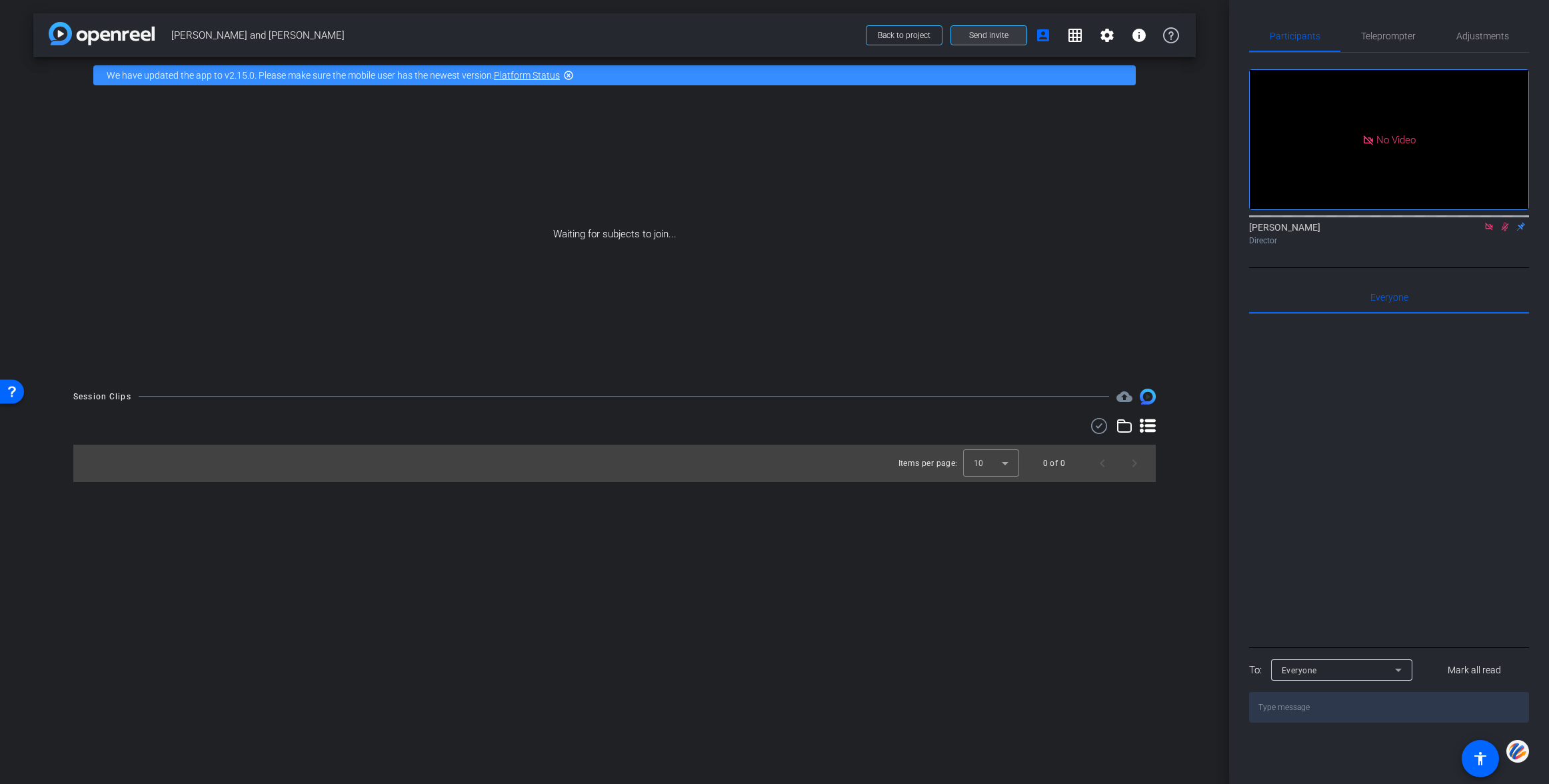
click at [993, 34] on span "Send invite" at bounding box center [989, 35] width 39 height 11
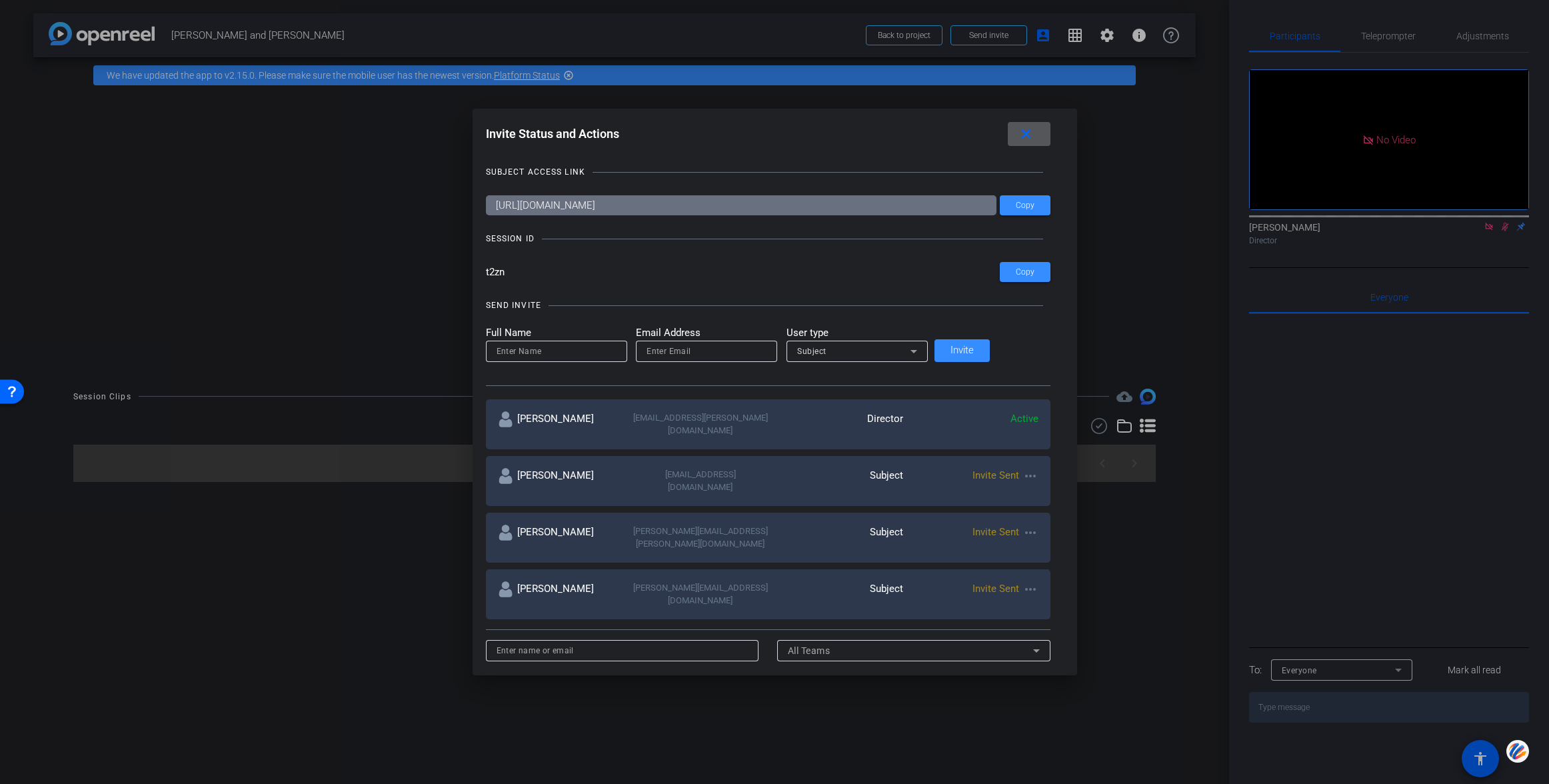
click at [1018, 132] on mat-icon "close" at bounding box center [1026, 134] width 17 height 17
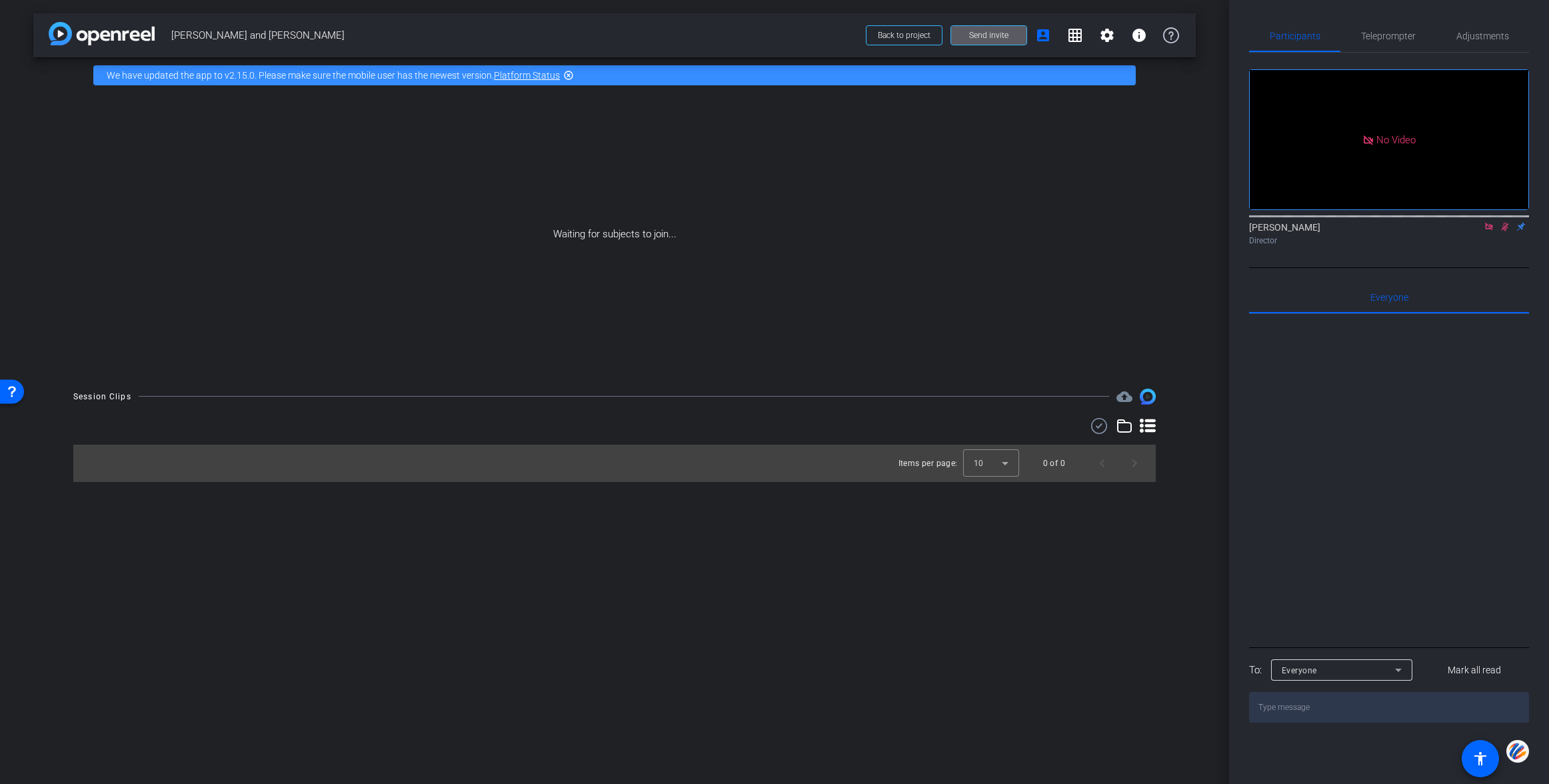
click at [975, 39] on span "Send invite" at bounding box center [989, 35] width 39 height 11
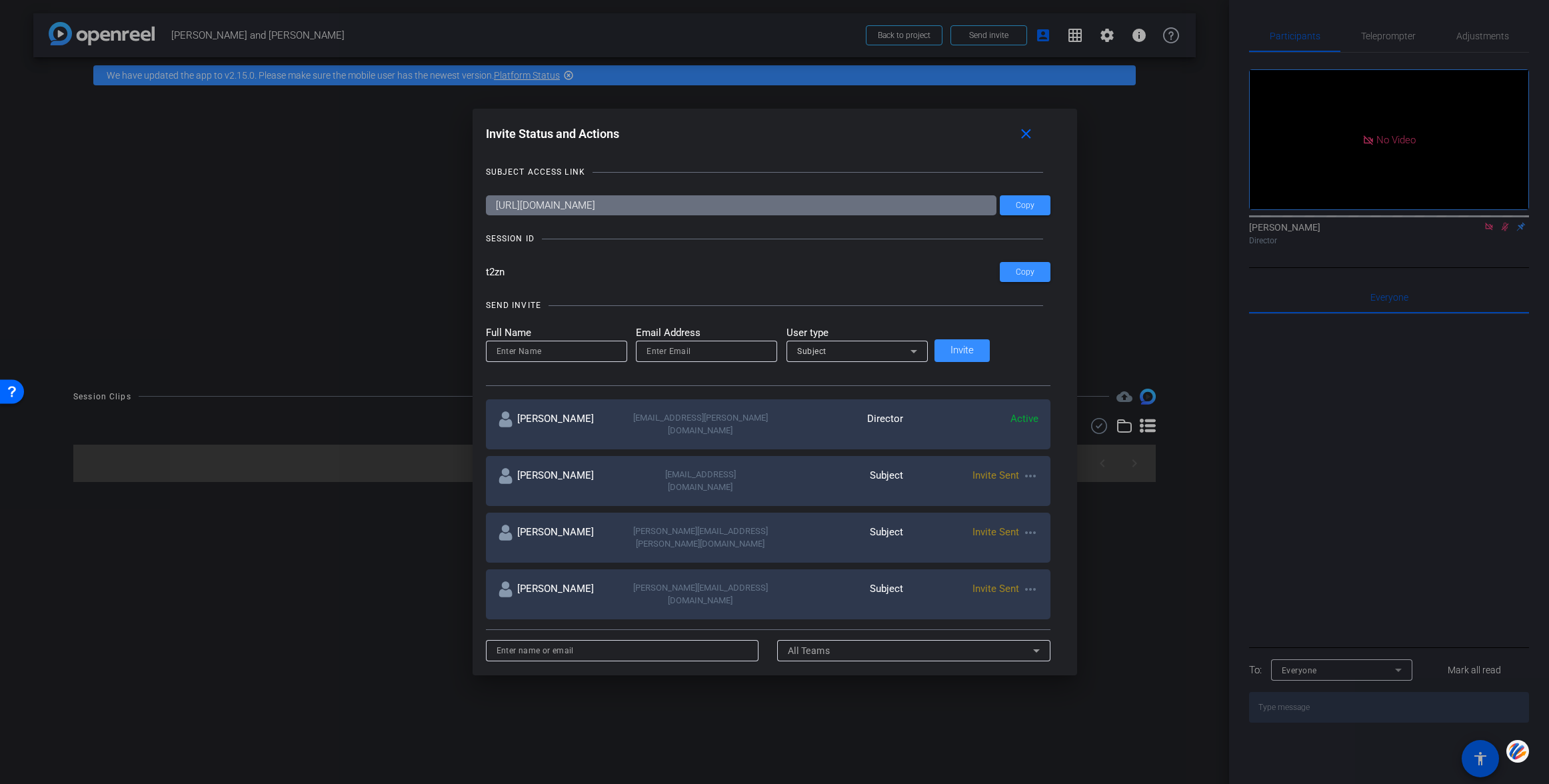
drag, startPoint x: 538, startPoint y: 273, endPoint x: 509, endPoint y: 274, distance: 29.0
click at [509, 274] on div "Invite Status and Actions close SUBJECT ACCESS LINK https://capture.openreel.co…" at bounding box center [774, 391] width 605 height 566
click at [1018, 135] on mat-icon "close" at bounding box center [1026, 134] width 17 height 17
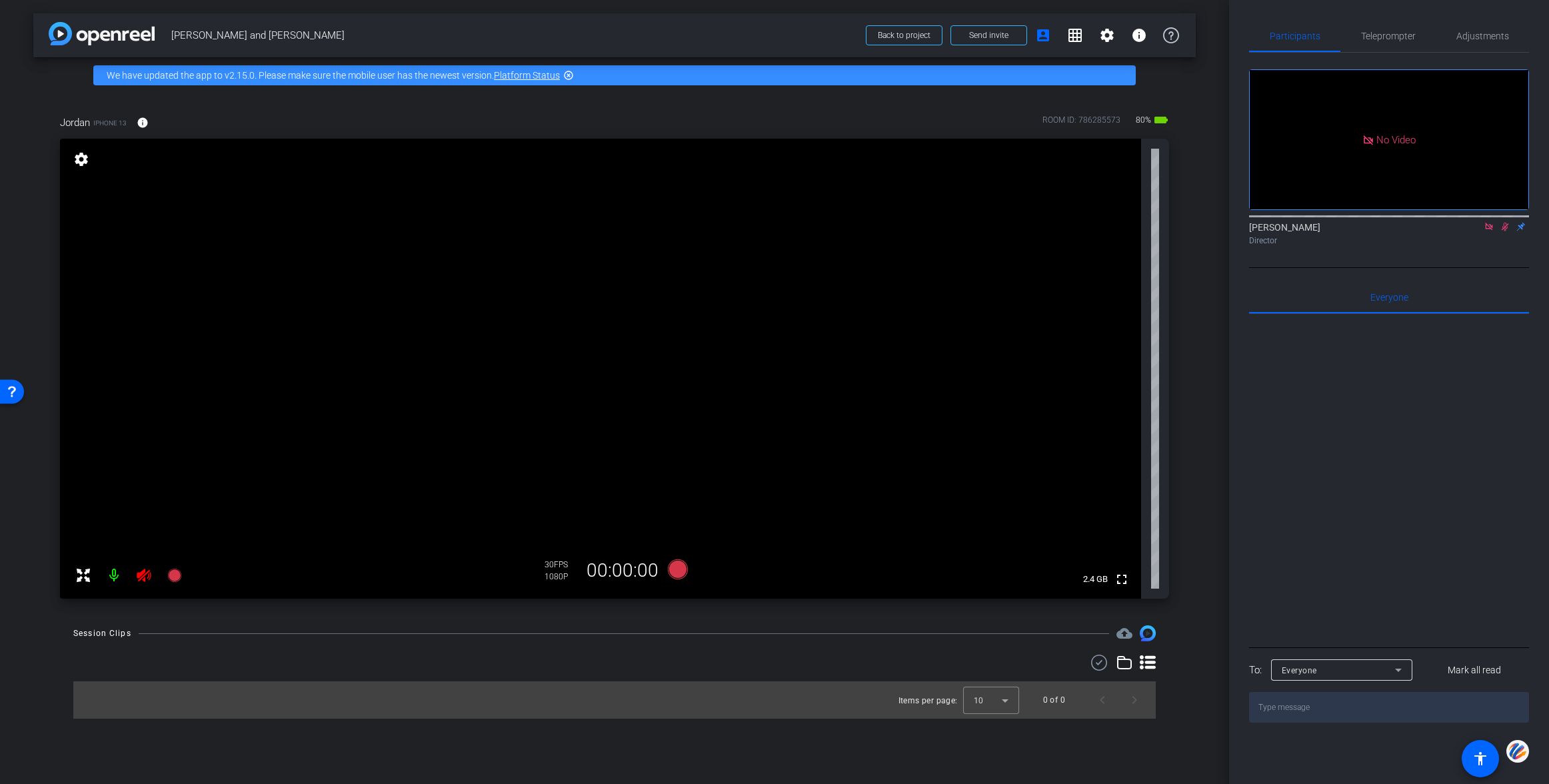
click at [1488, 226] on icon at bounding box center [1488, 226] width 11 height 9
click at [1488, 232] on icon at bounding box center [1489, 227] width 7 height 8
click at [1486, 232] on icon at bounding box center [1488, 226] width 11 height 9
click at [1474, 232] on icon at bounding box center [1472, 226] width 11 height 9
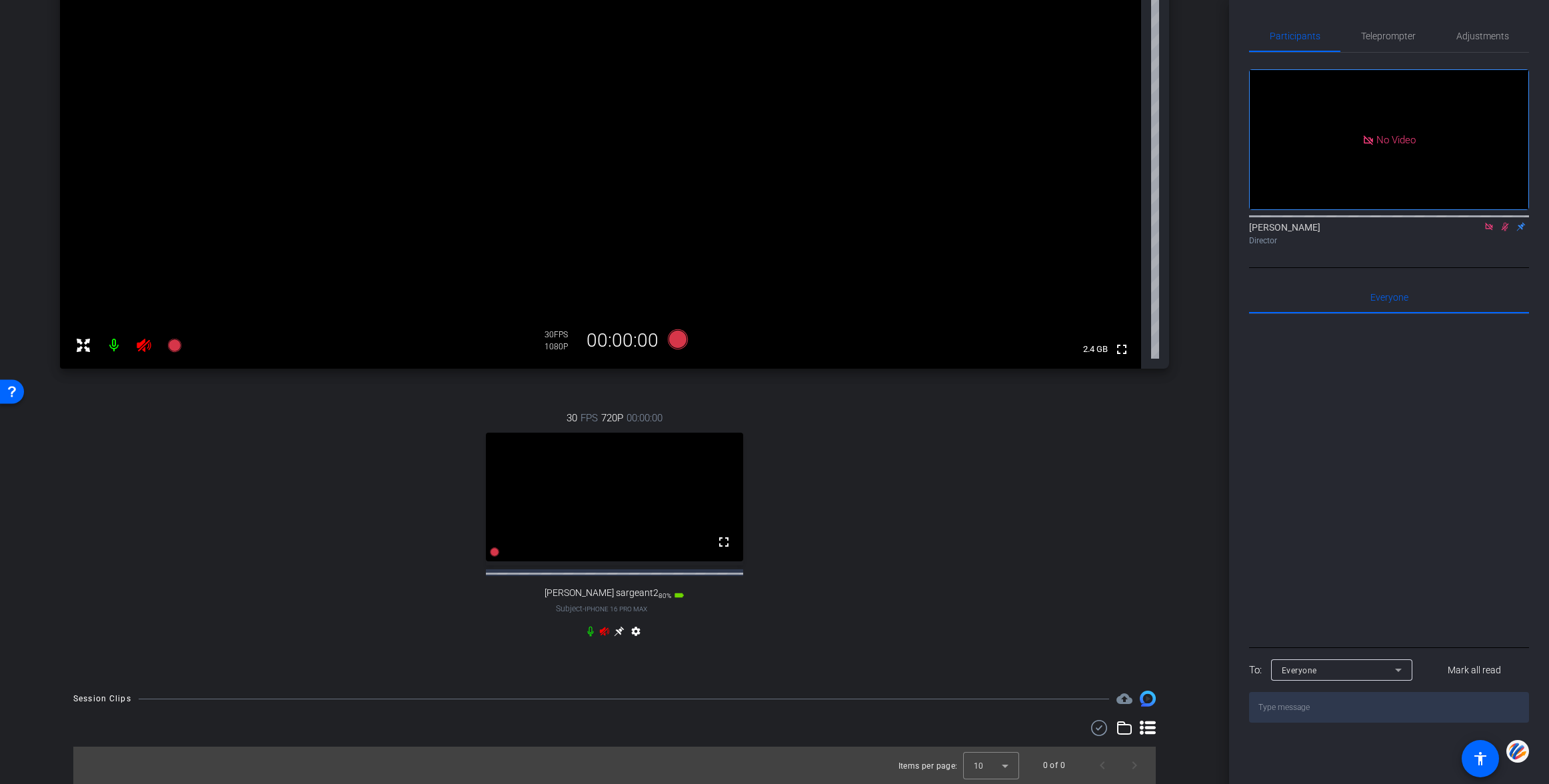
click at [591, 636] on icon at bounding box center [590, 631] width 11 height 11
click at [1505, 232] on icon at bounding box center [1505, 226] width 11 height 9
click at [1489, 232] on icon at bounding box center [1488, 226] width 11 height 9
click at [141, 337] on icon at bounding box center [144, 345] width 16 height 16
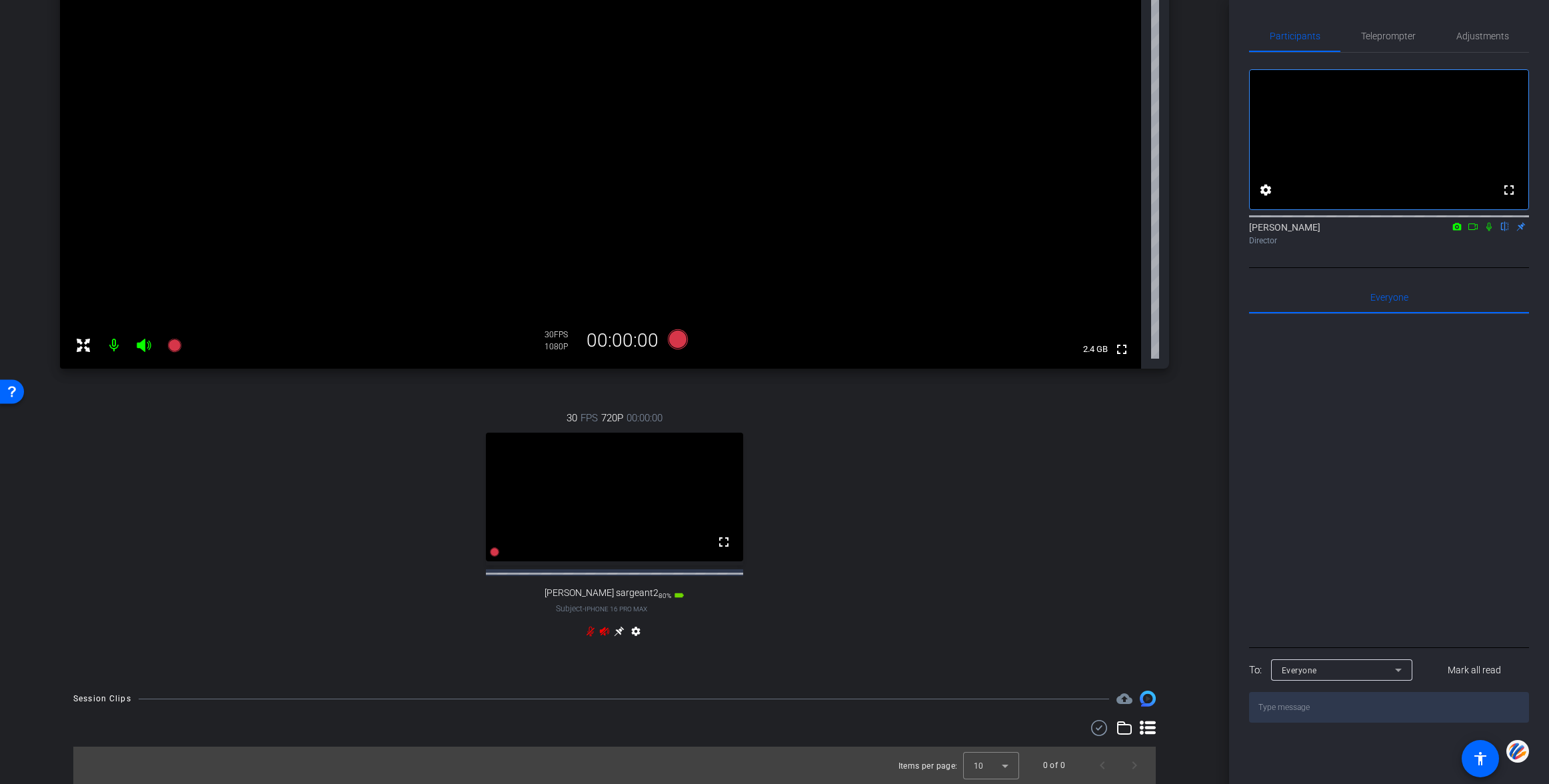
click at [607, 633] on icon at bounding box center [604, 631] width 11 height 11
click at [594, 631] on icon at bounding box center [590, 631] width 11 height 11
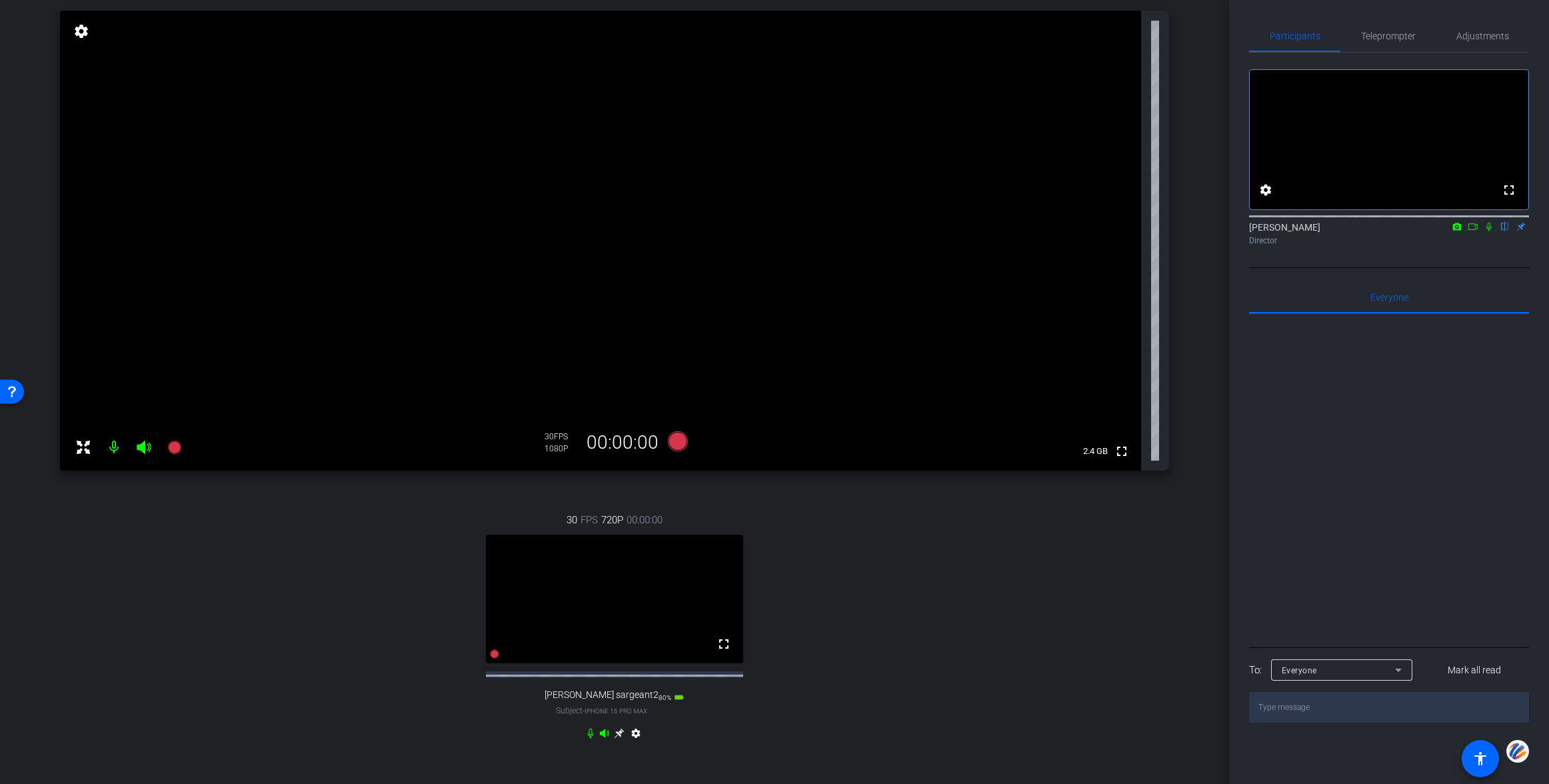
scroll to position [126, 0]
click at [83, 35] on mat-icon "settings" at bounding box center [81, 33] width 19 height 16
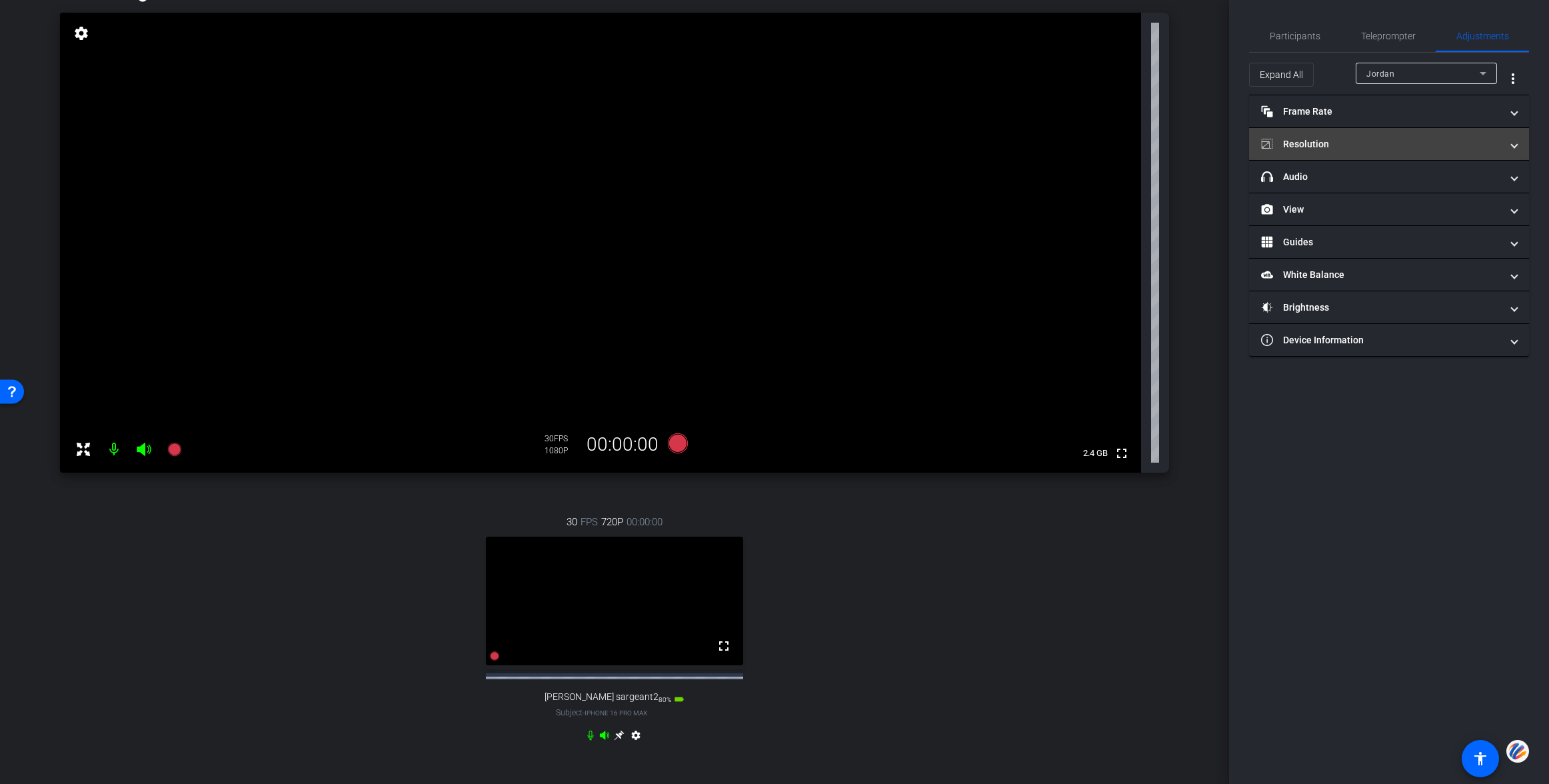
click at [1320, 145] on mat-panel-title "Resolution" at bounding box center [1381, 144] width 240 height 14
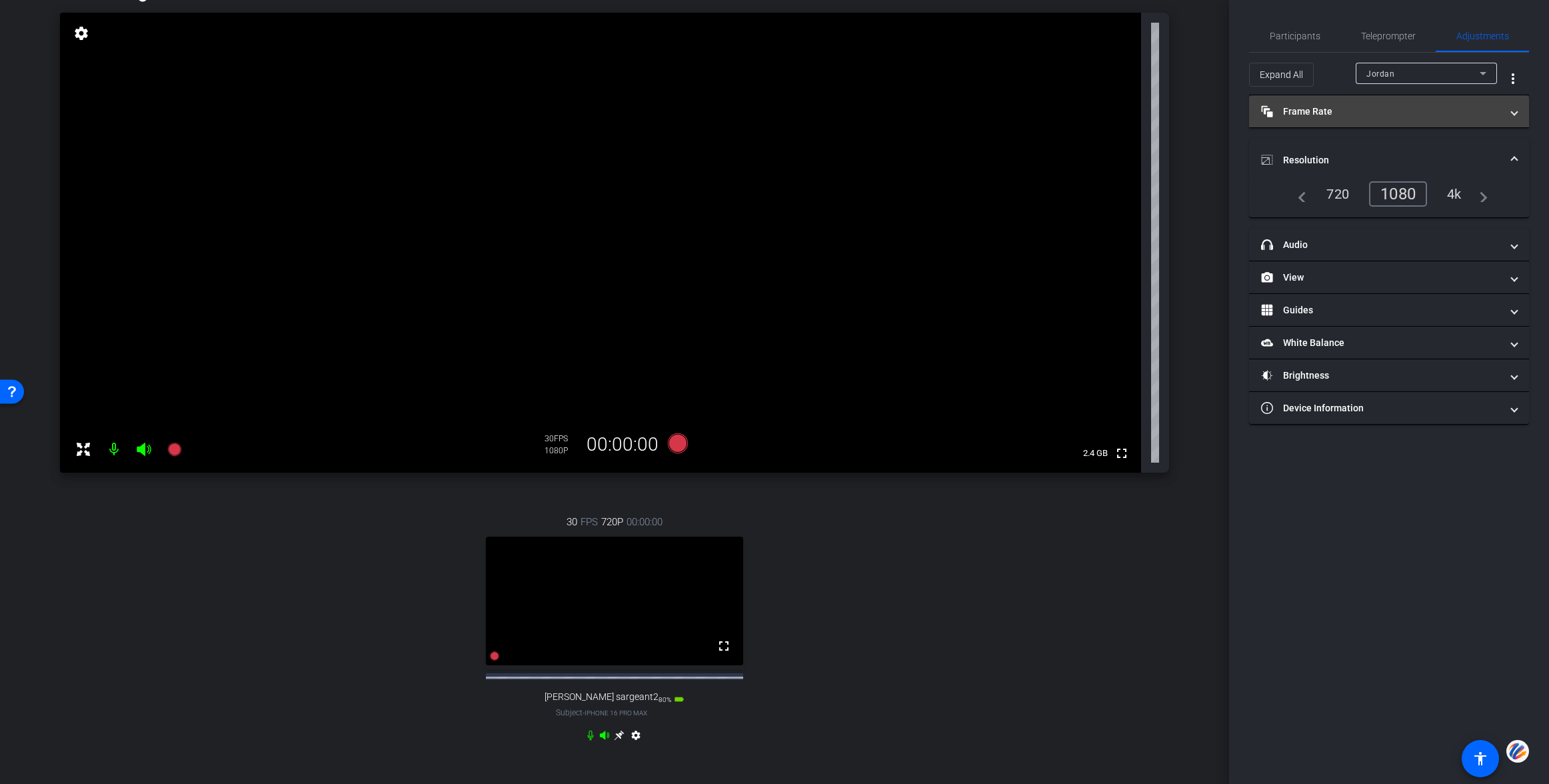
click at [1309, 114] on mat-panel-title "Frame Rate Frame Rate" at bounding box center [1381, 112] width 240 height 14
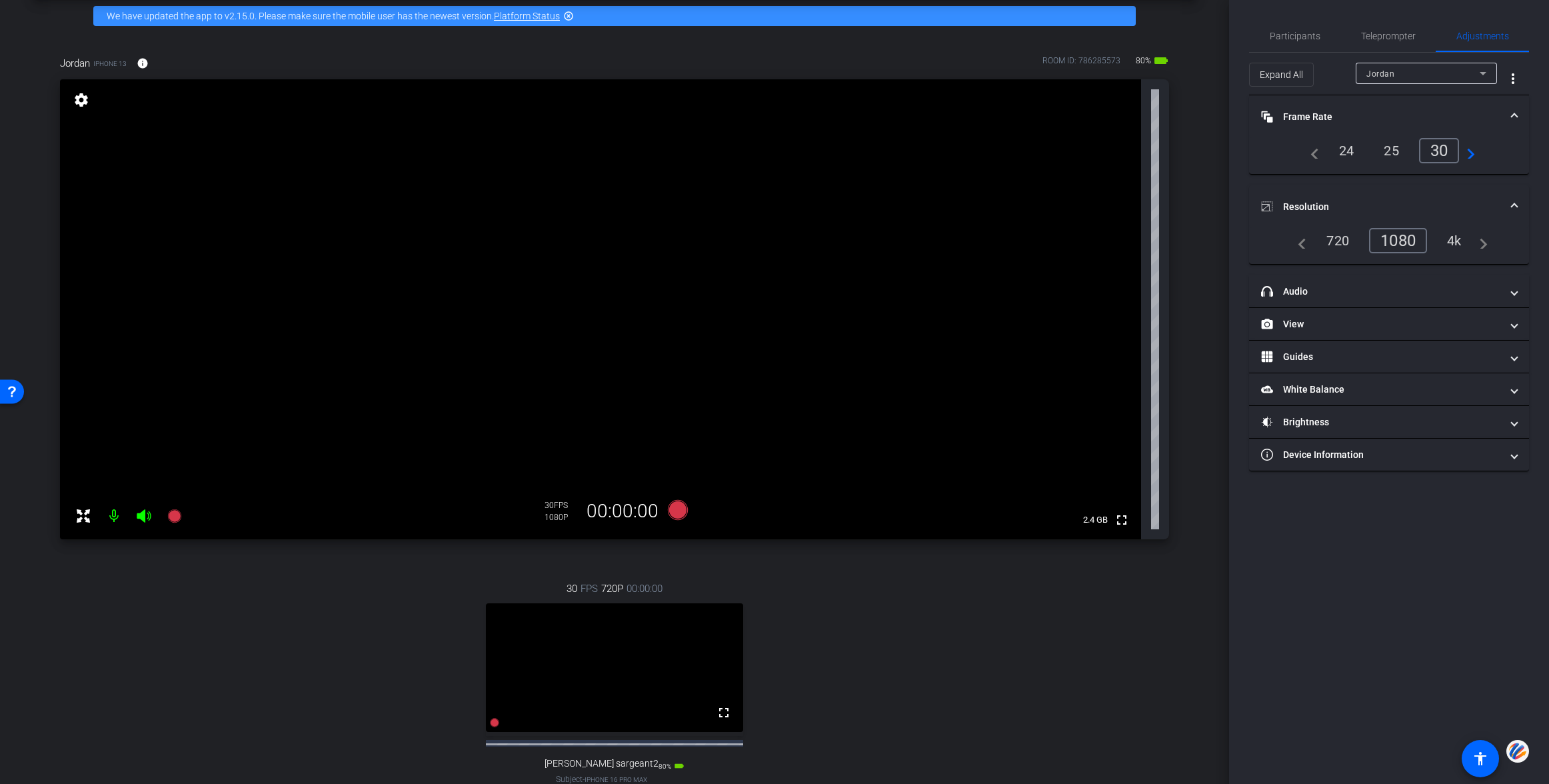
scroll to position [7, 0]
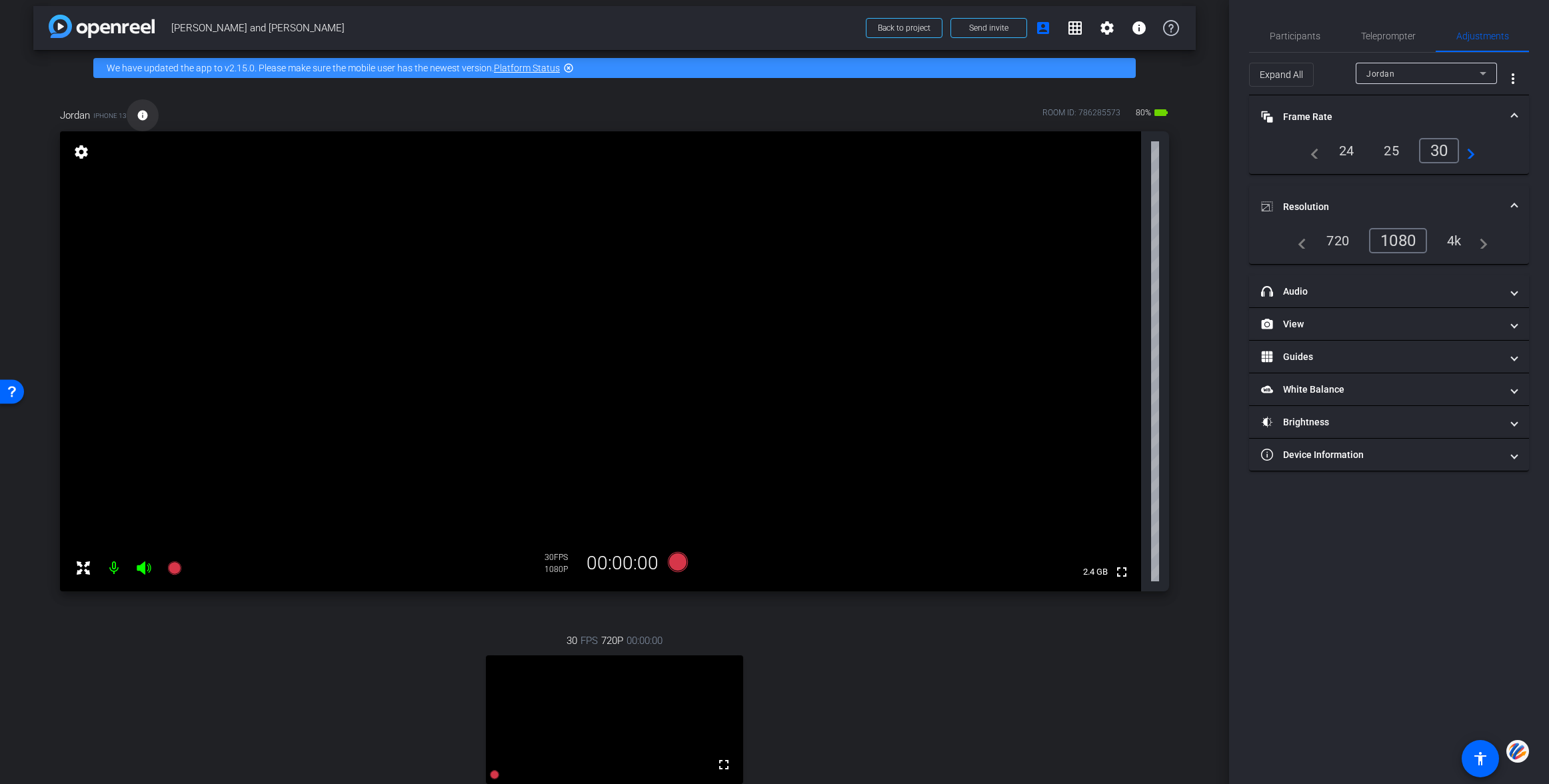
click at [143, 115] on mat-icon "info" at bounding box center [142, 115] width 12 height 12
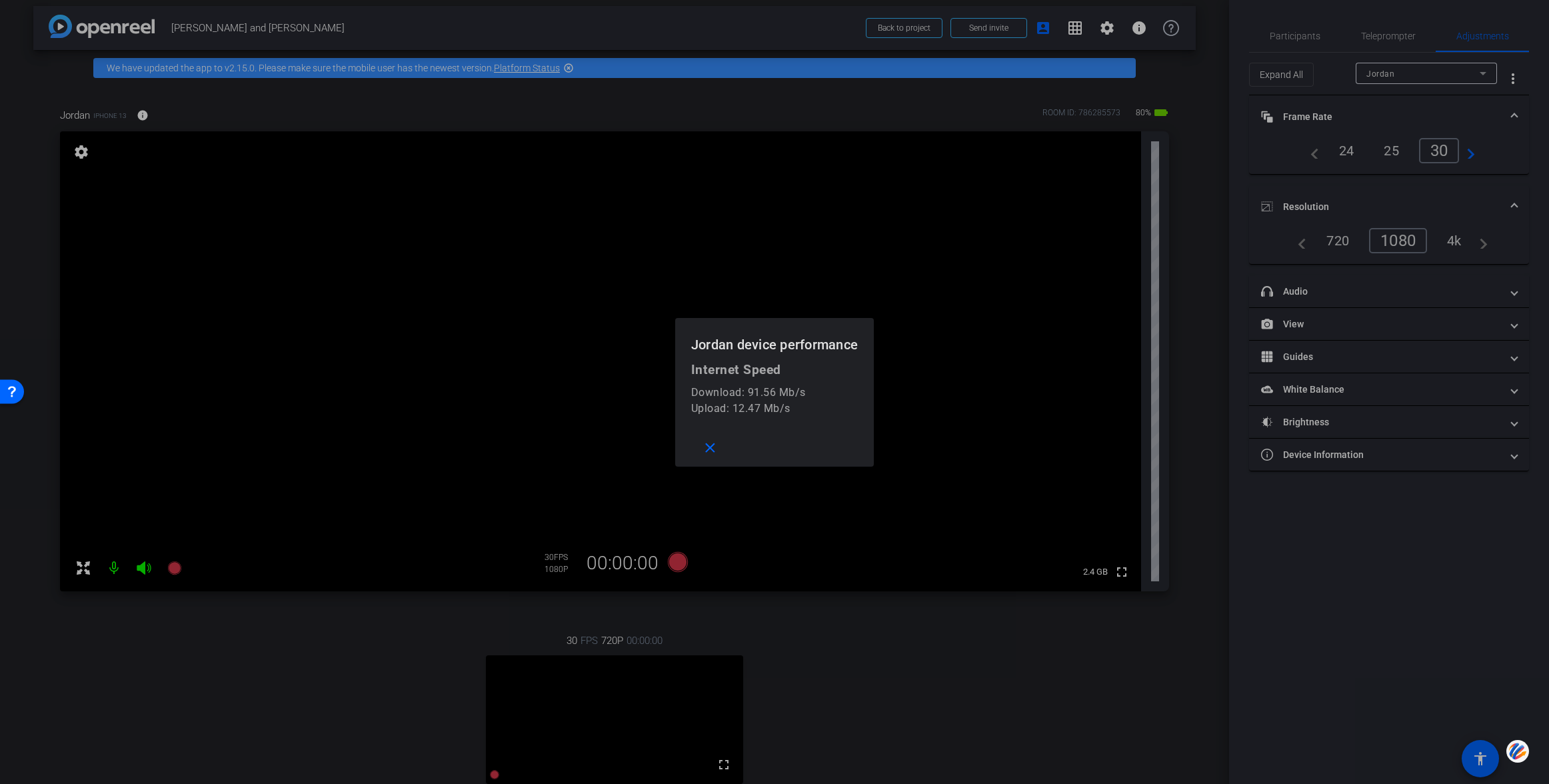
click at [82, 148] on div at bounding box center [774, 392] width 1549 height 784
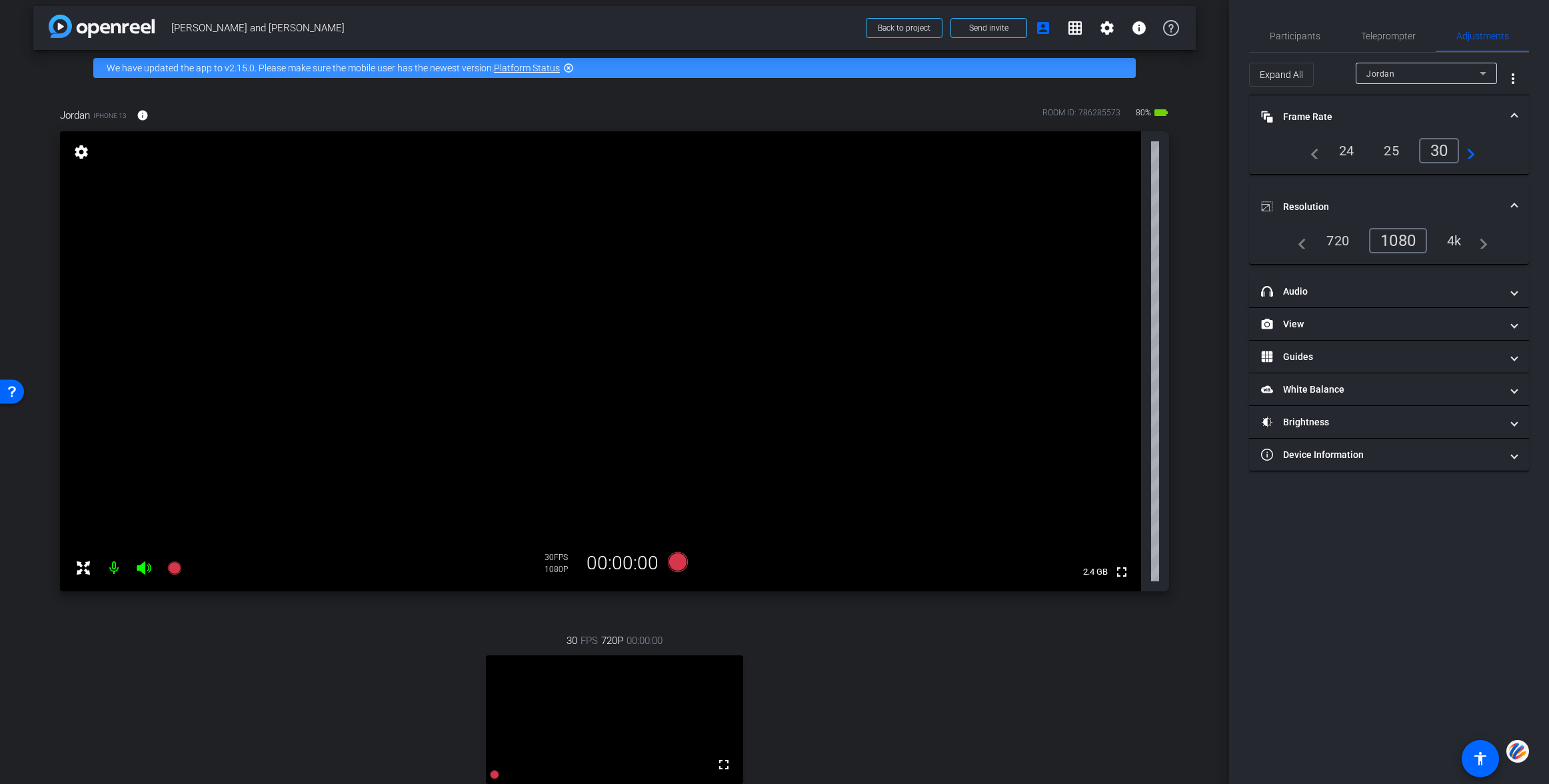
scroll to position [115, 0]
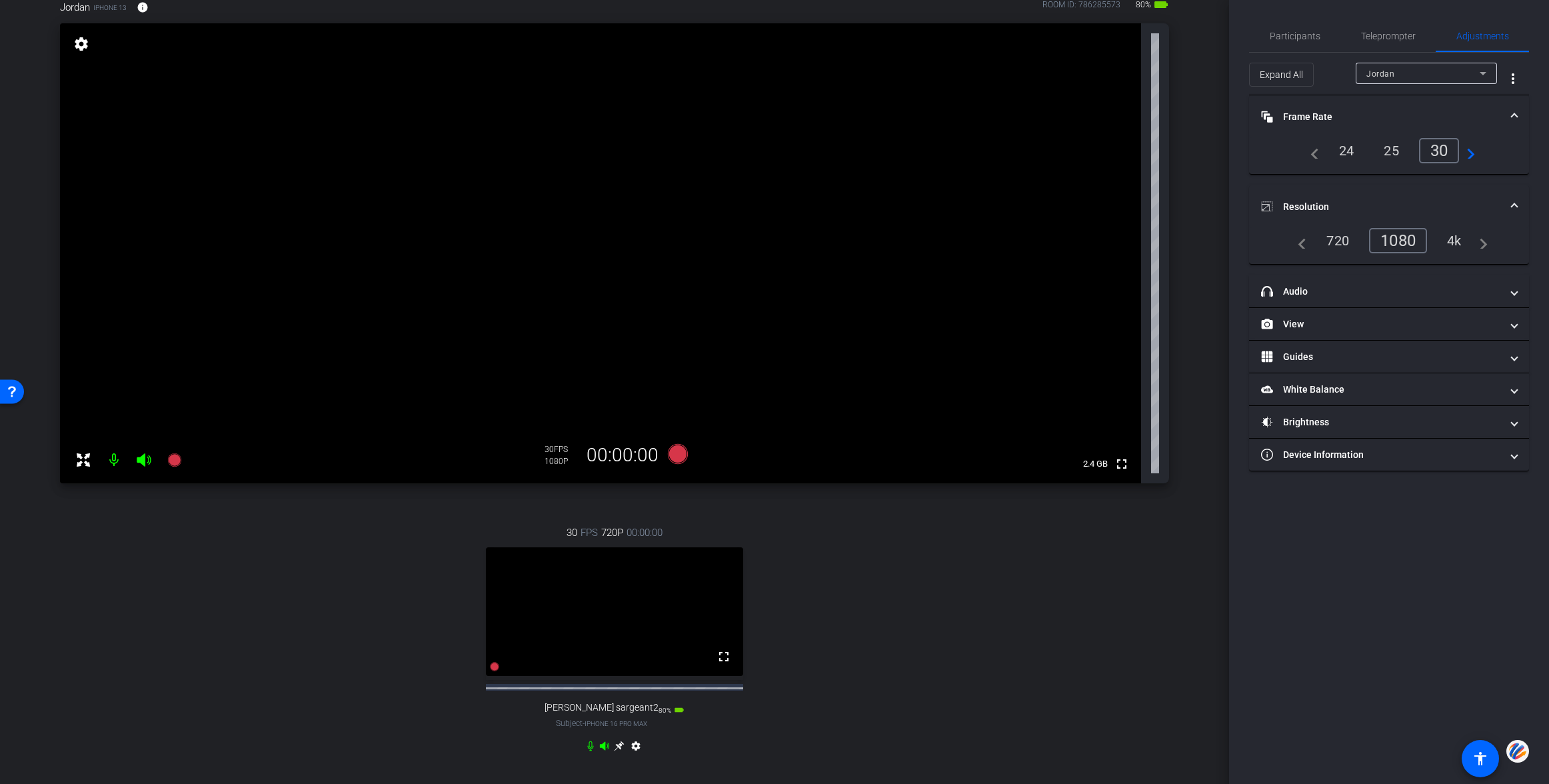
click at [620, 751] on icon at bounding box center [619, 746] width 10 height 10
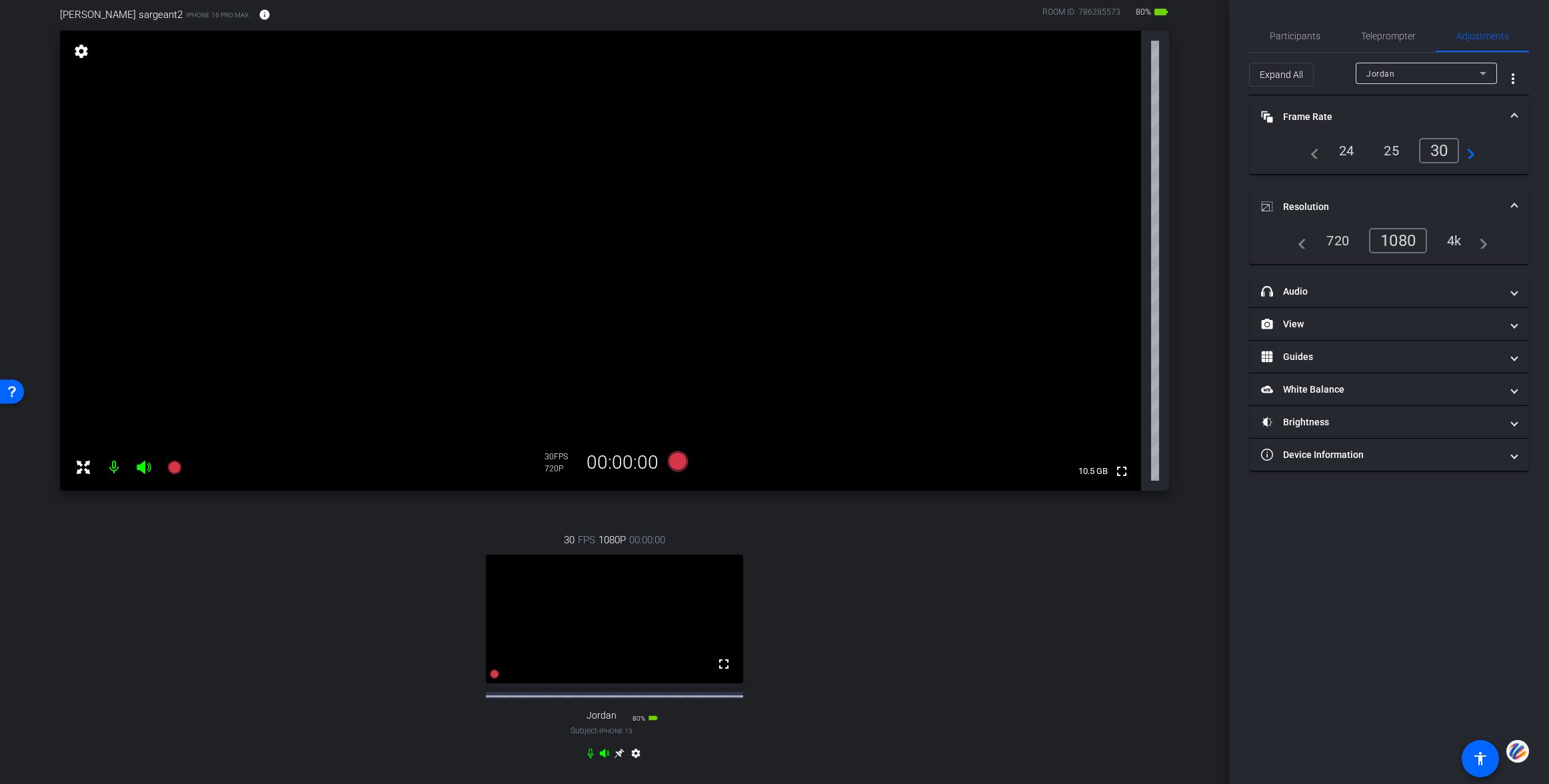
scroll to position [118, 0]
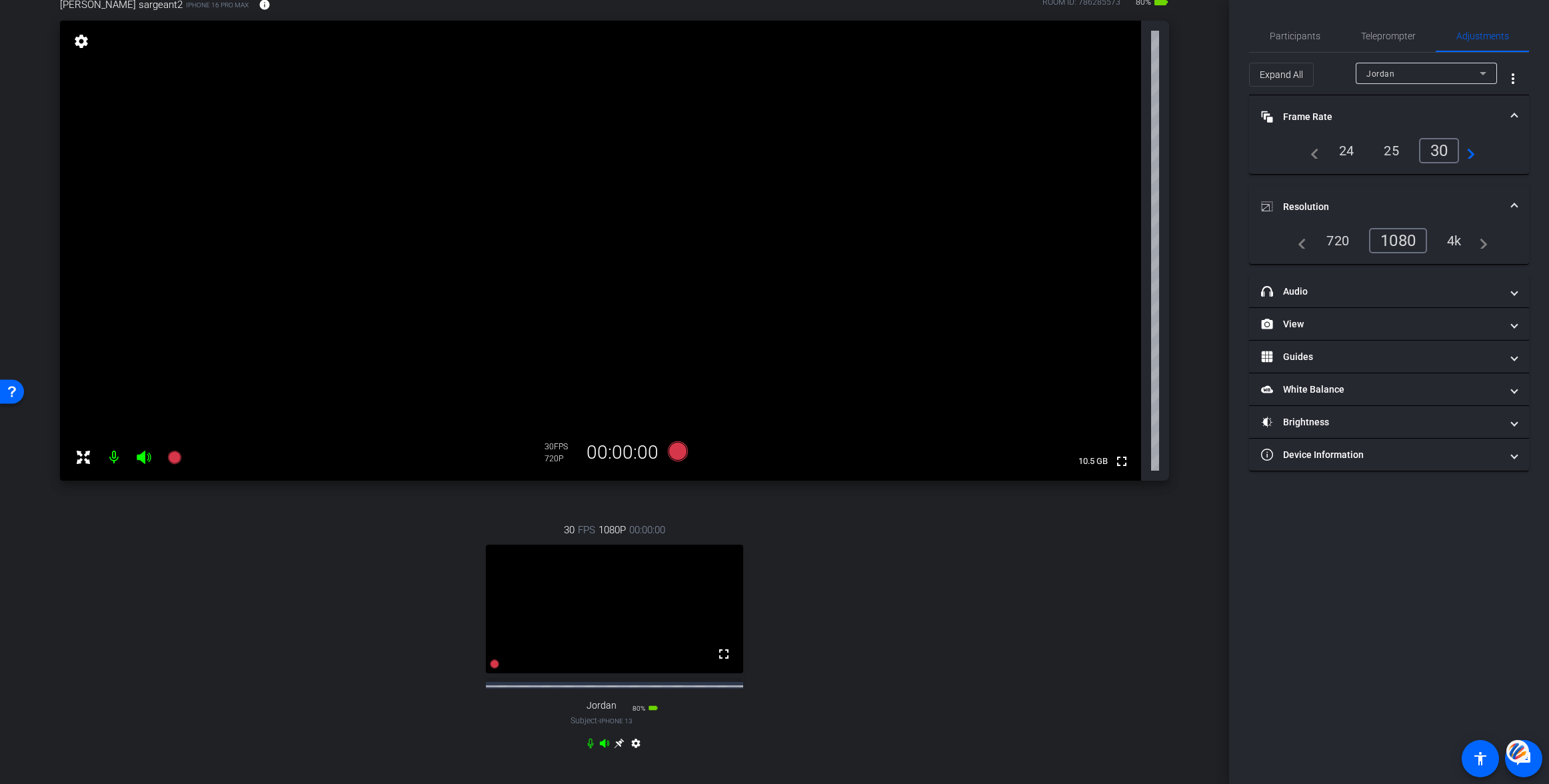
click at [84, 47] on mat-icon "settings" at bounding box center [81, 41] width 19 height 16
click at [1398, 237] on div "1080" at bounding box center [1401, 241] width 50 height 23
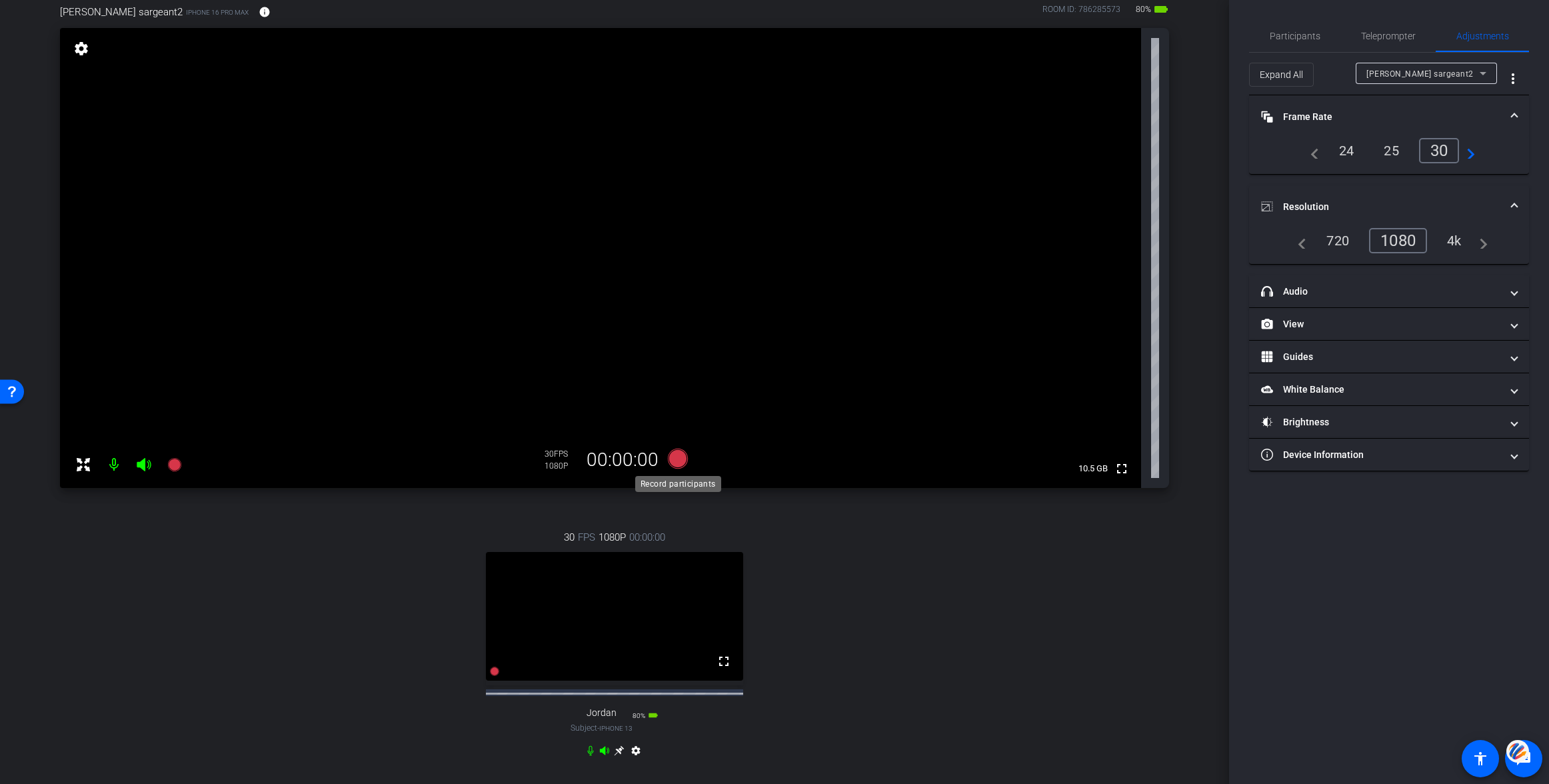
click at [680, 457] on icon at bounding box center [678, 458] width 20 height 20
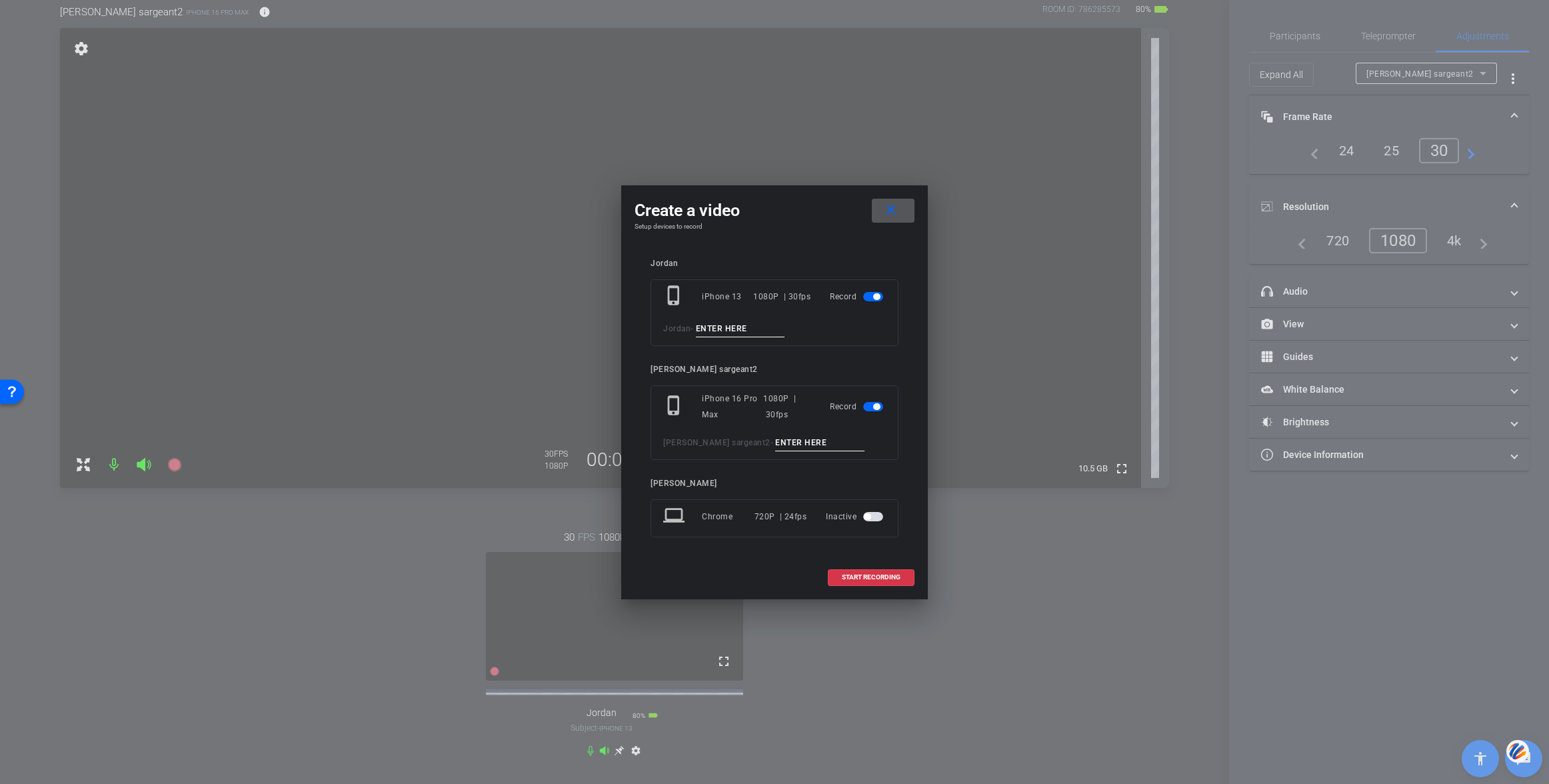
click at [739, 327] on input at bounding box center [740, 329] width 89 height 17
type input "test"
click at [775, 443] on input at bounding box center [819, 443] width 89 height 17
type input "test"
click at [857, 576] on span "START RECORDING" at bounding box center [871, 576] width 58 height 6
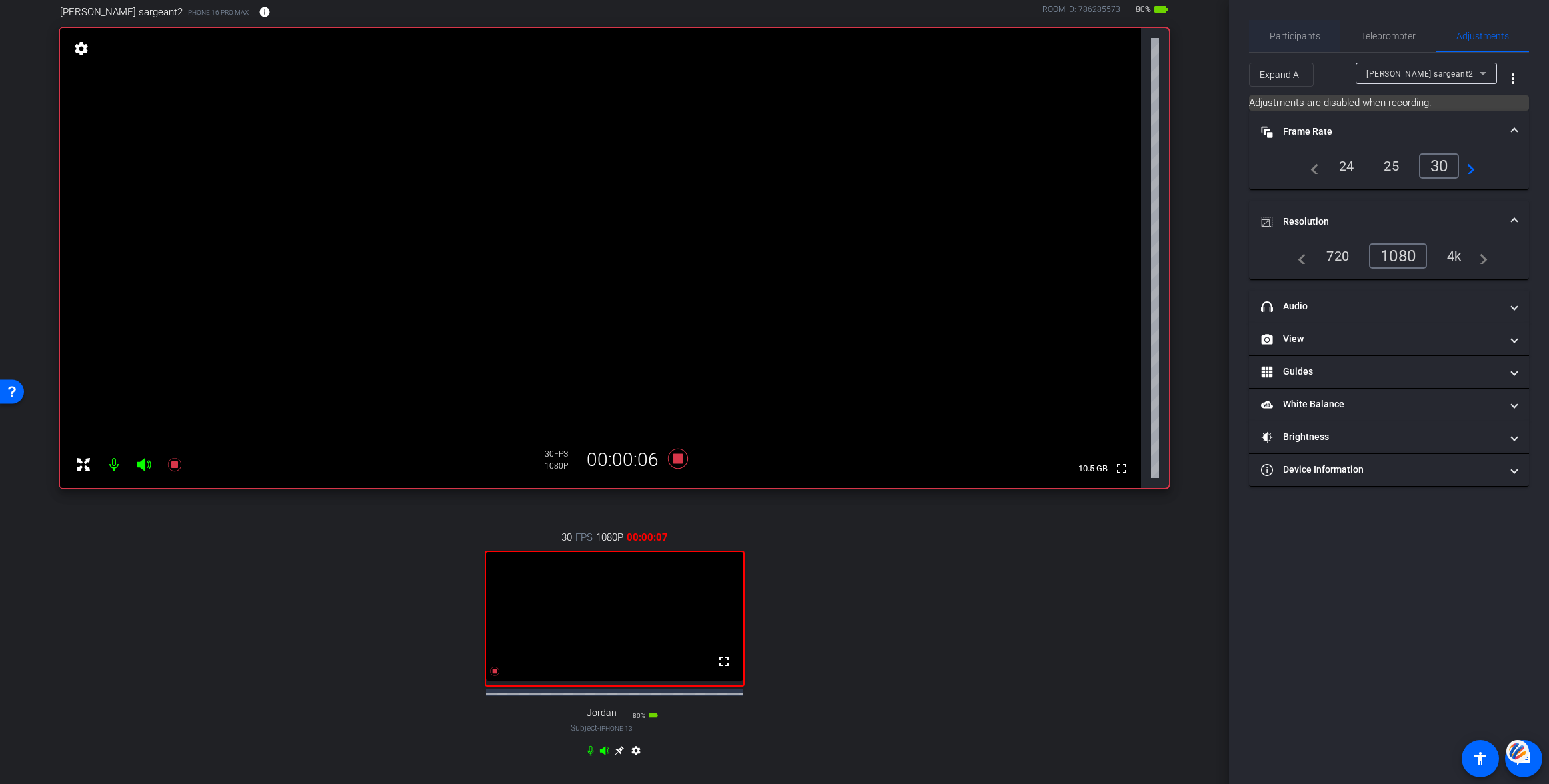
click at [1307, 34] on span "Participants" at bounding box center [1295, 36] width 51 height 9
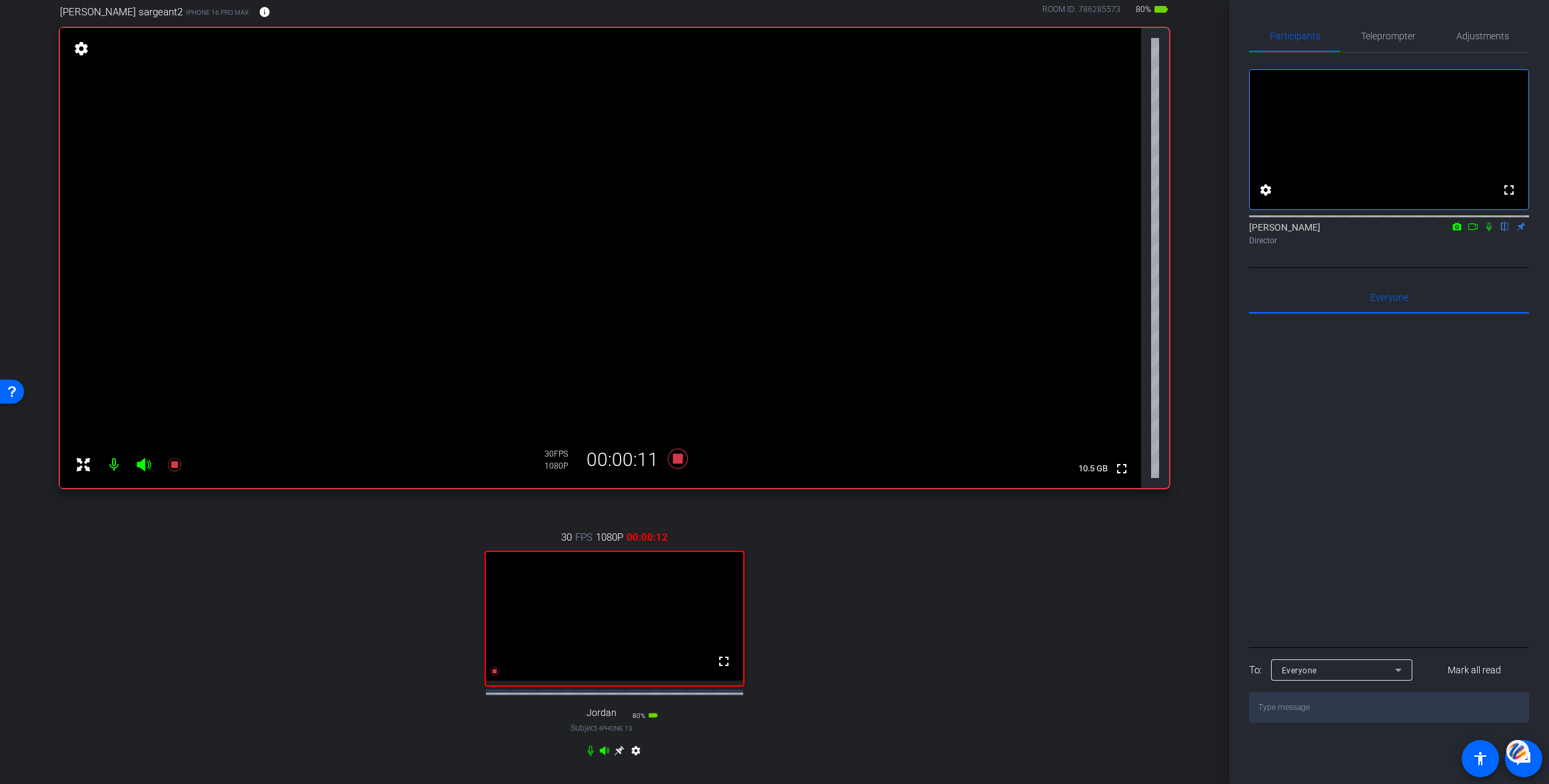
click at [1473, 232] on icon at bounding box center [1472, 226] width 11 height 9
click at [676, 457] on icon at bounding box center [678, 458] width 20 height 20
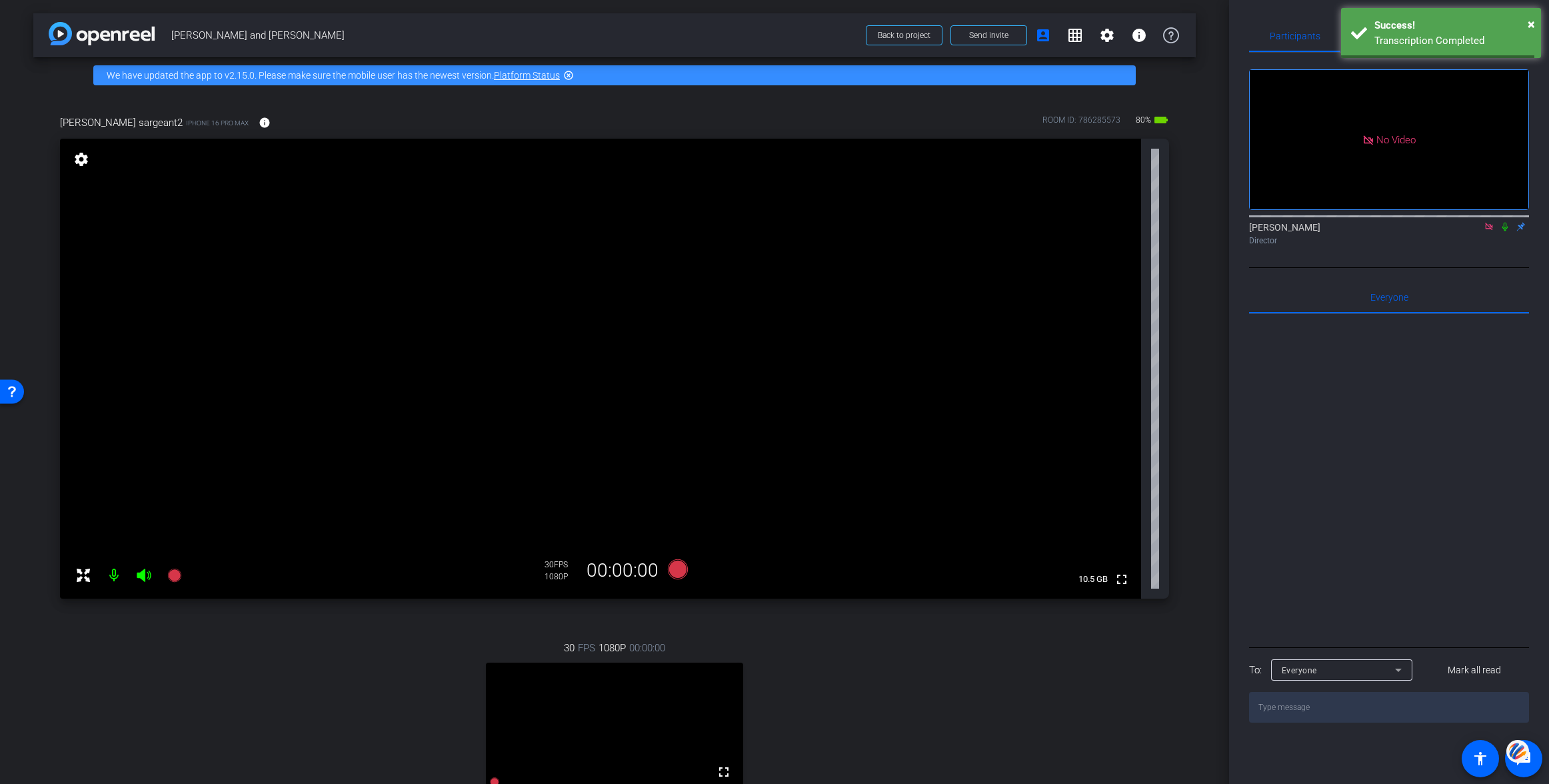
scroll to position [272, 0]
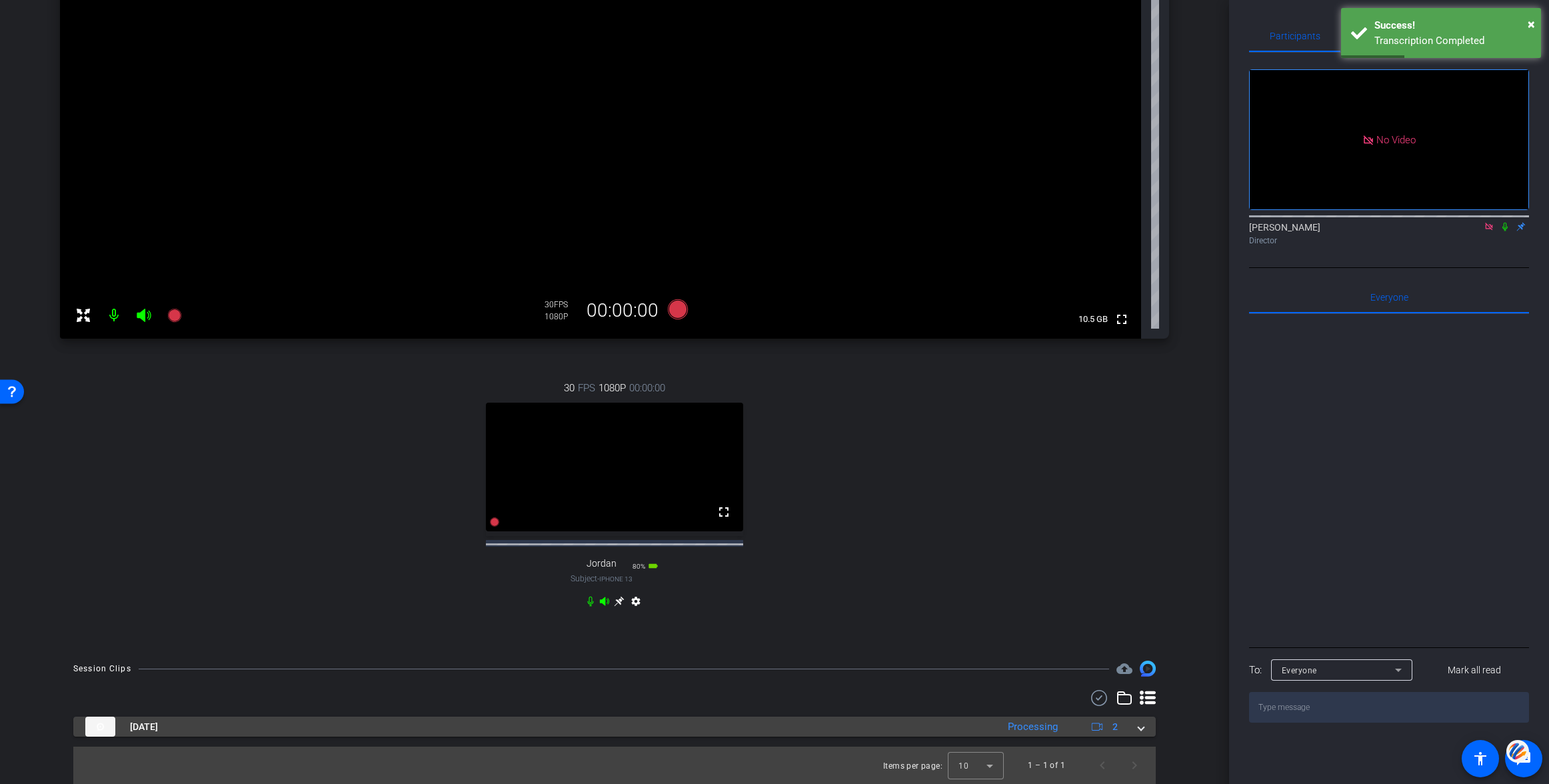
click at [1142, 728] on span at bounding box center [1142, 727] width 6 height 14
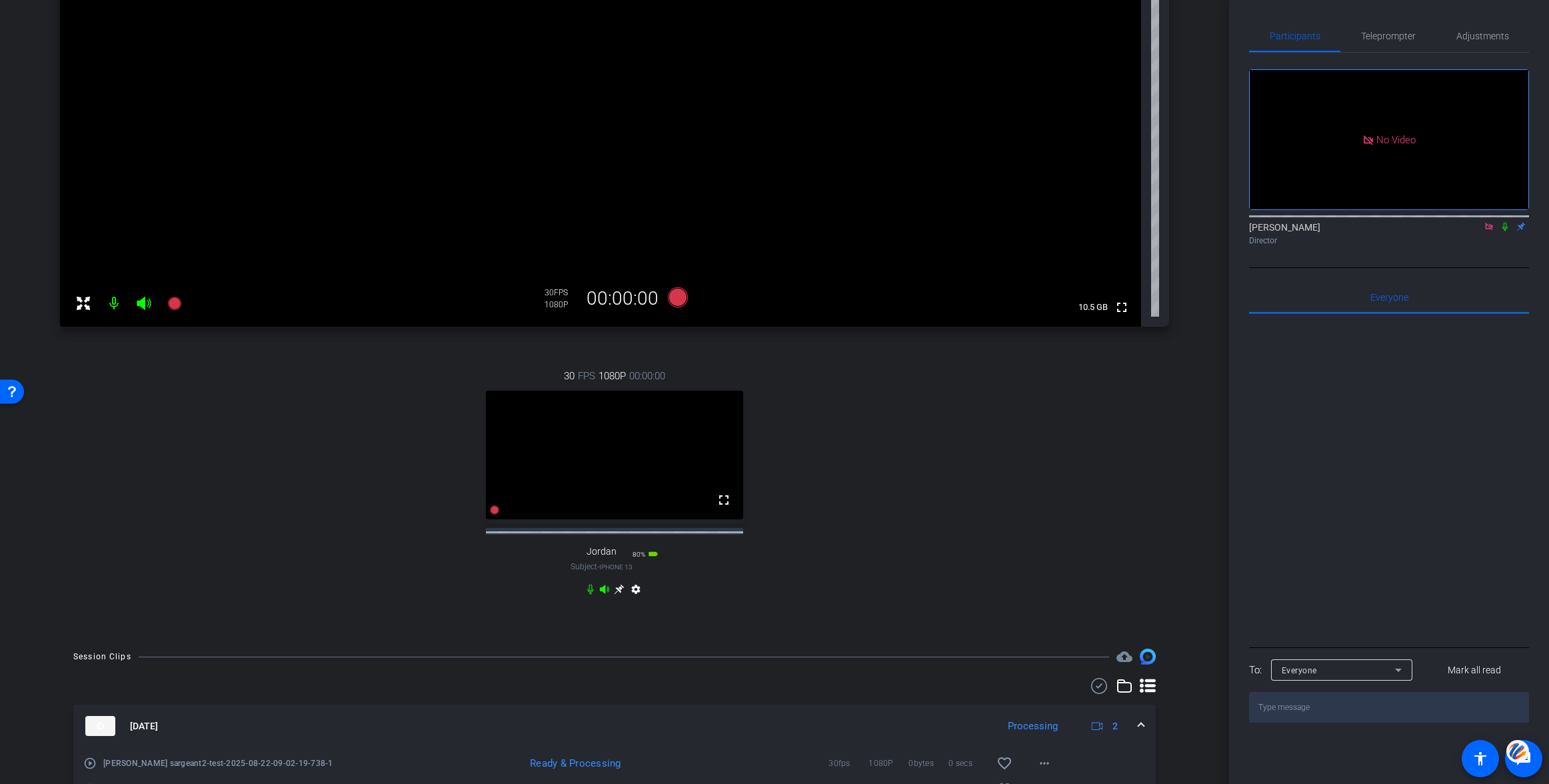
scroll to position [367, 0]
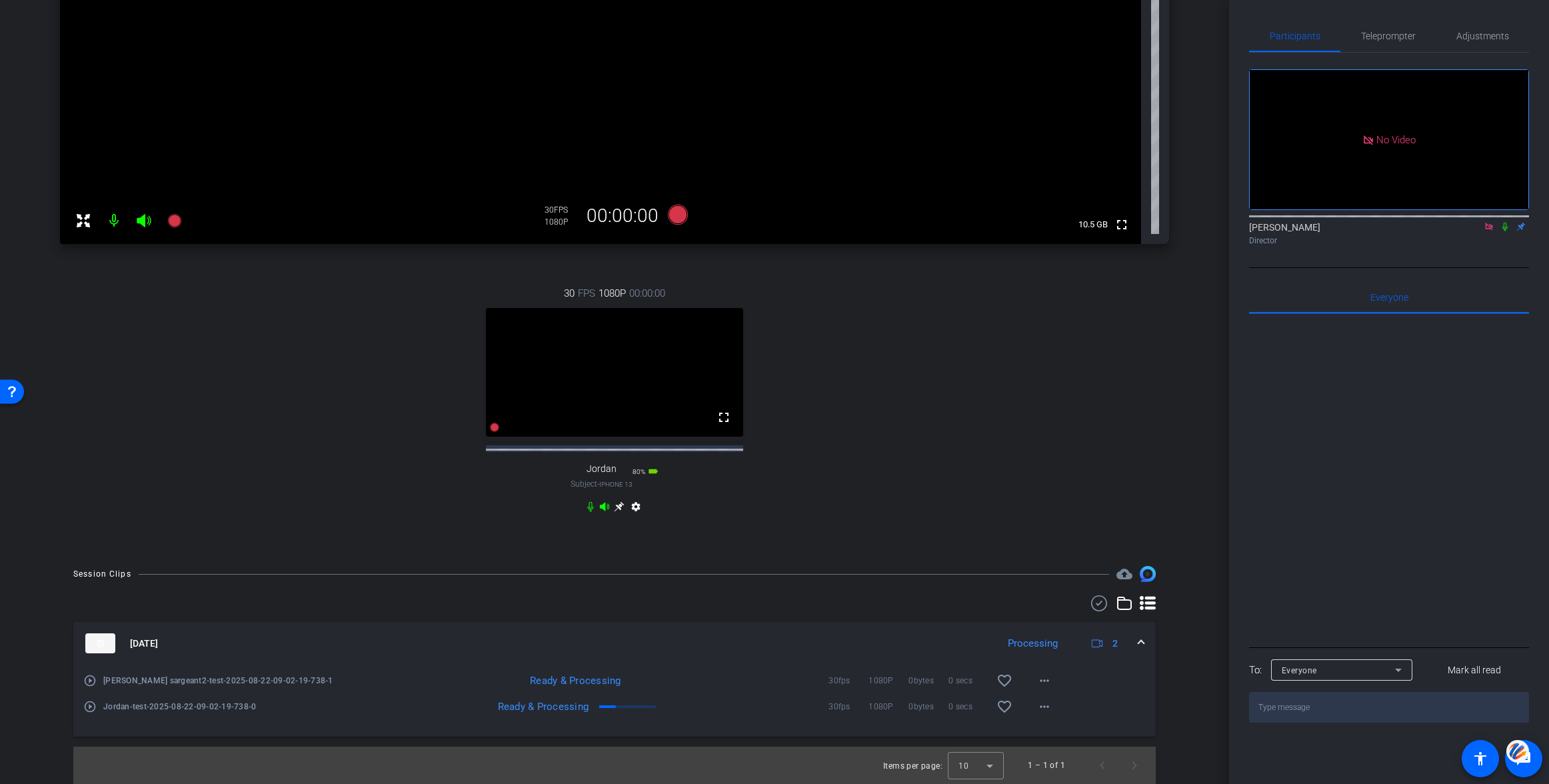
click at [89, 682] on mat-icon "play_circle_outline" at bounding box center [89, 680] width 13 height 13
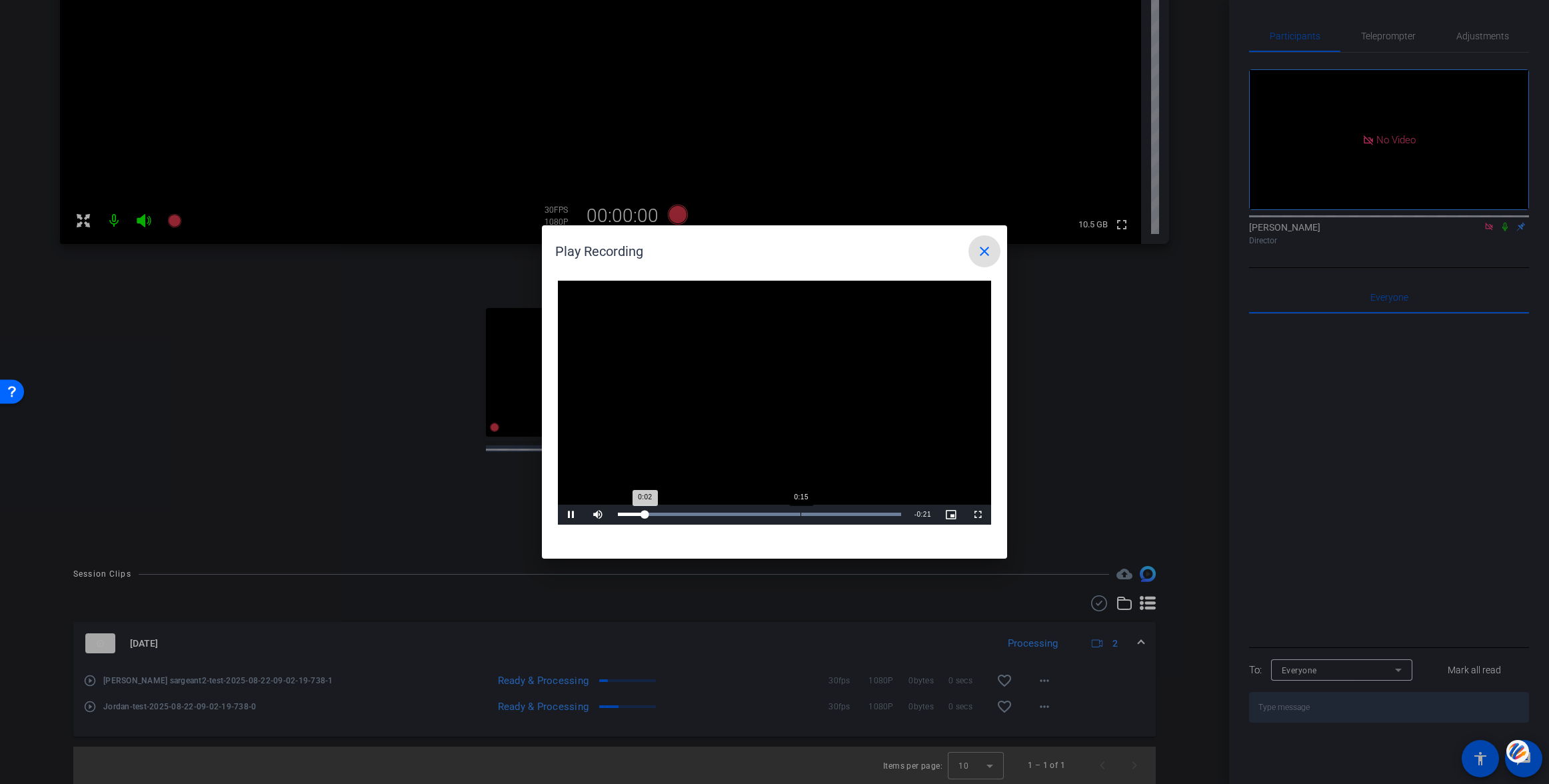
drag, startPoint x: 799, startPoint y: 510, endPoint x: 821, endPoint y: 514, distance: 22.4
click at [801, 510] on div "Loaded : 100.00% 0:15 0:02" at bounding box center [759, 514] width 296 height 20
click at [855, 510] on div "Loaded : 100.00% 0:19 0:16" at bounding box center [759, 514] width 296 height 20
click at [979, 251] on mat-icon "close" at bounding box center [984, 251] width 16 height 16
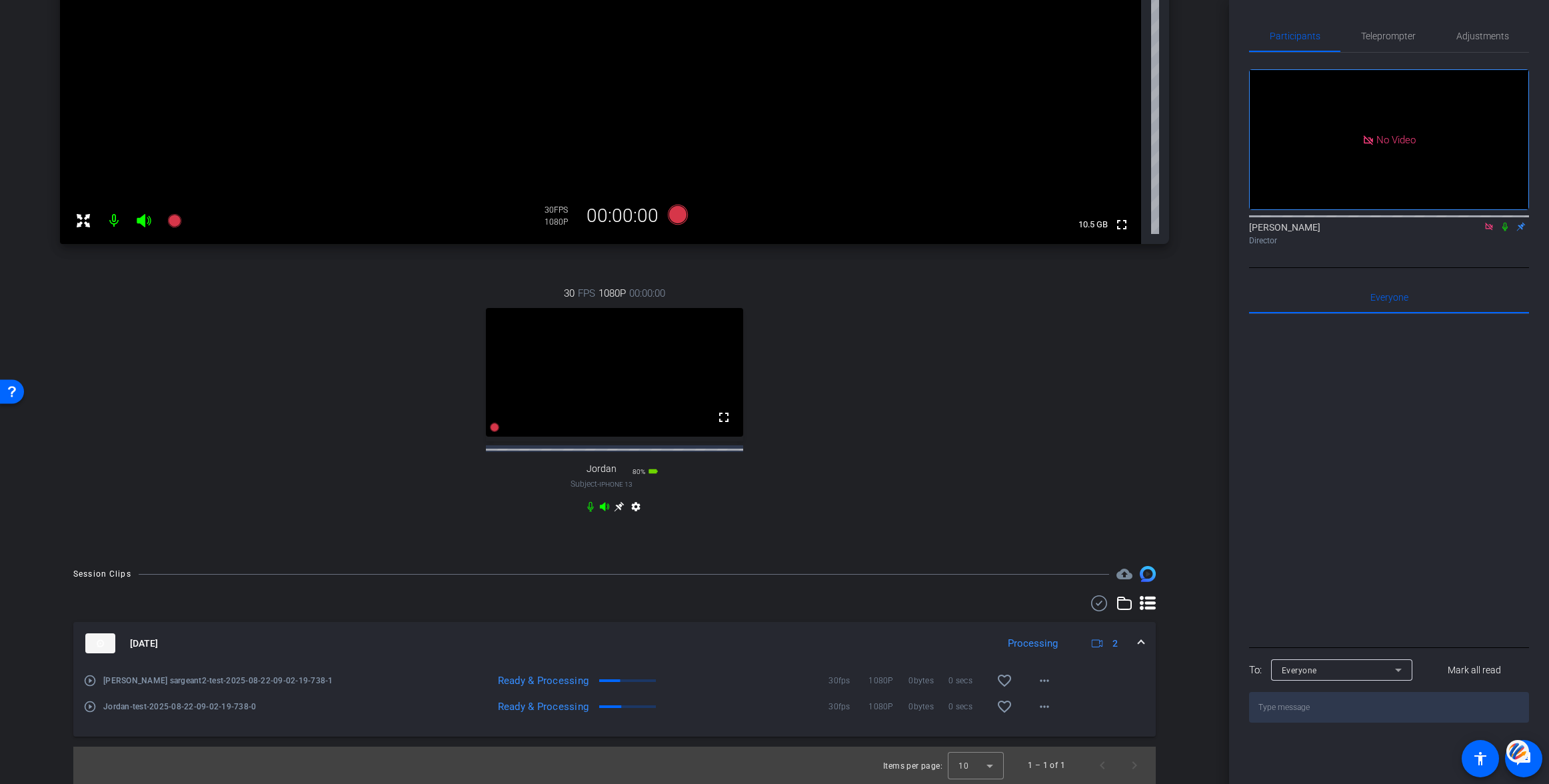
click at [92, 707] on mat-icon "play_circle_outline" at bounding box center [89, 706] width 13 height 13
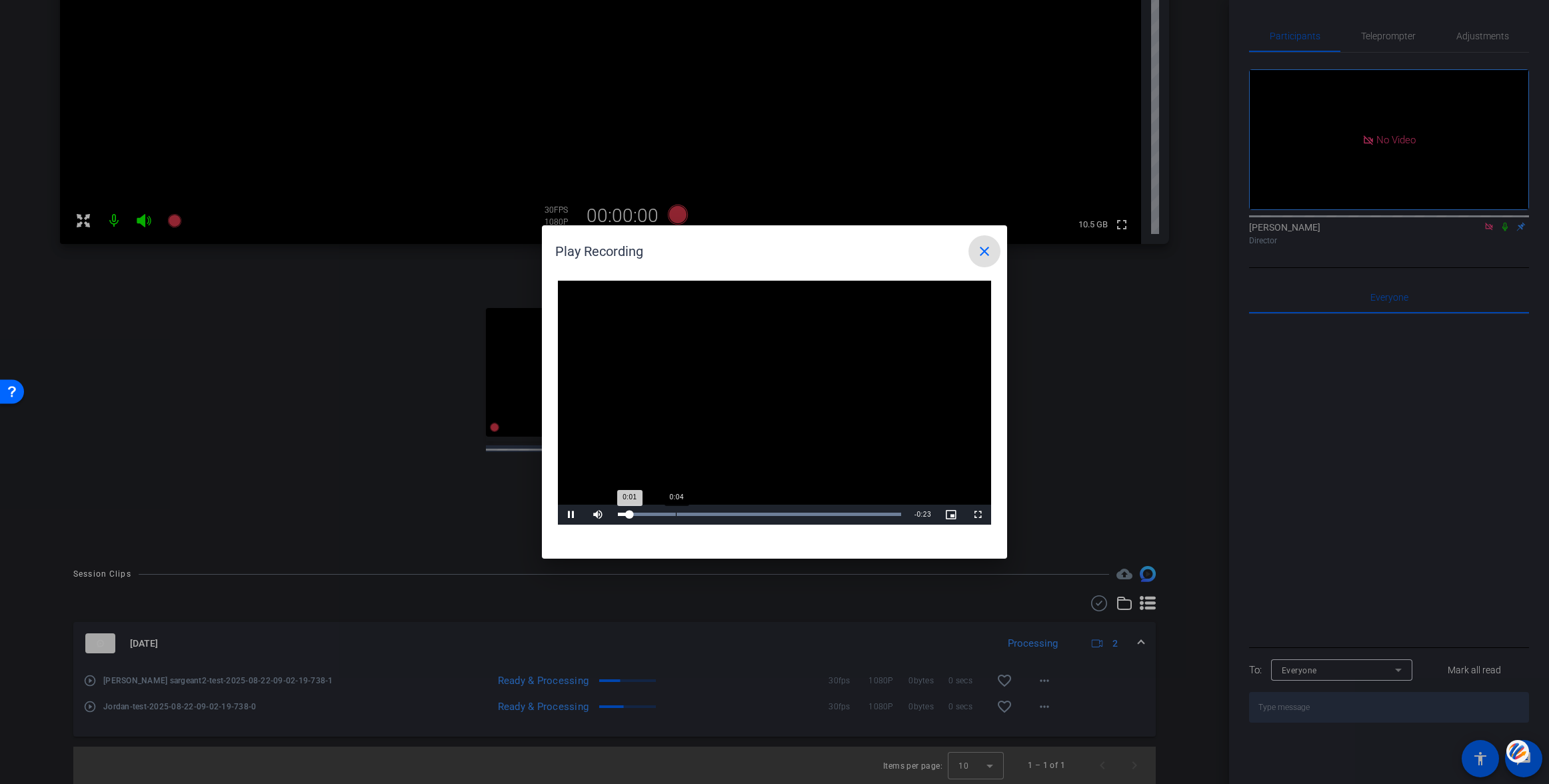
click at [679, 511] on div "Loaded : 100.00% 0:04 0:01" at bounding box center [759, 514] width 296 height 20
click at [570, 514] on span "Video Player" at bounding box center [571, 514] width 27 height 0
click at [987, 252] on mat-icon "close" at bounding box center [984, 251] width 16 height 16
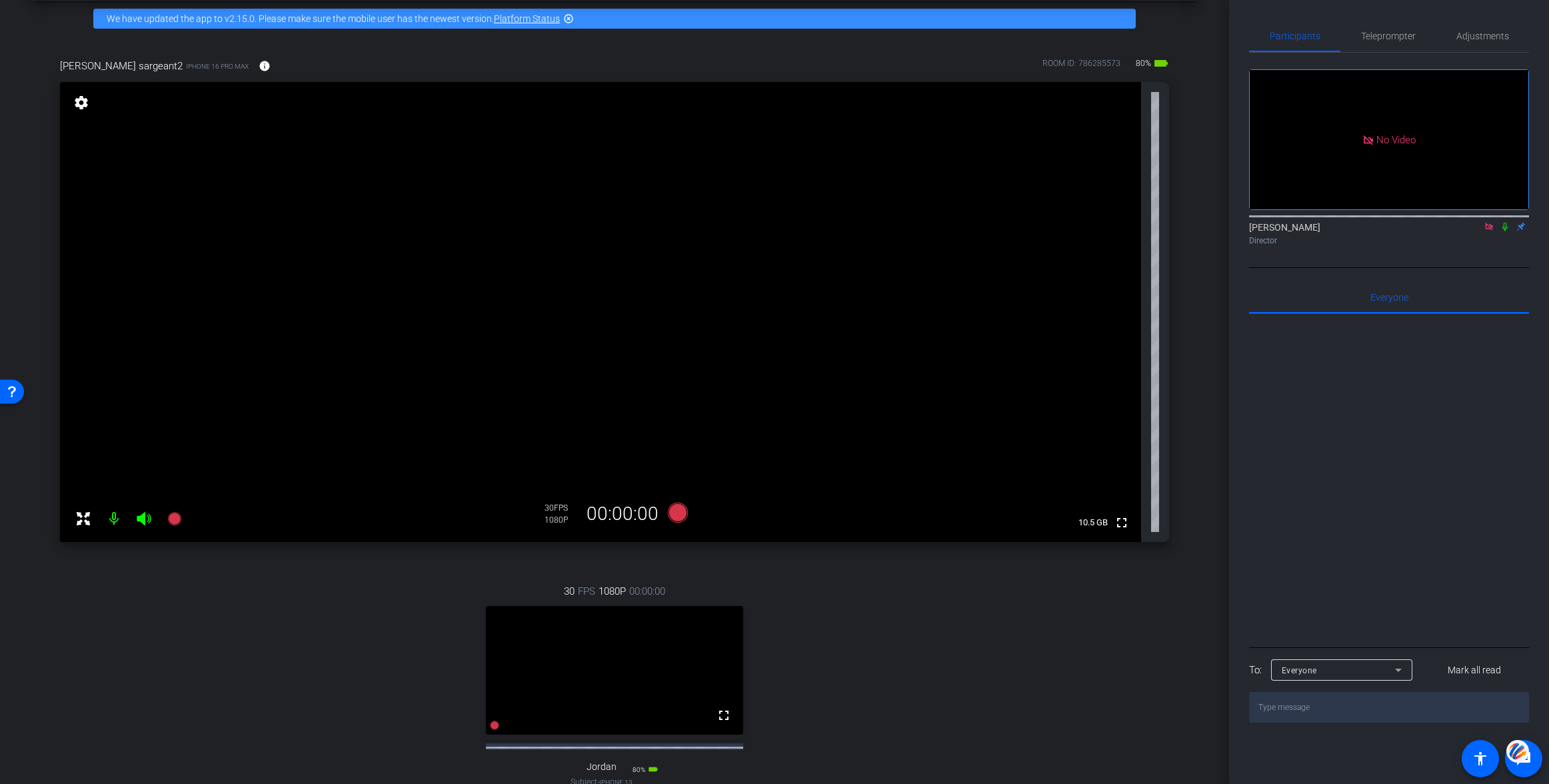
scroll to position [91, 0]
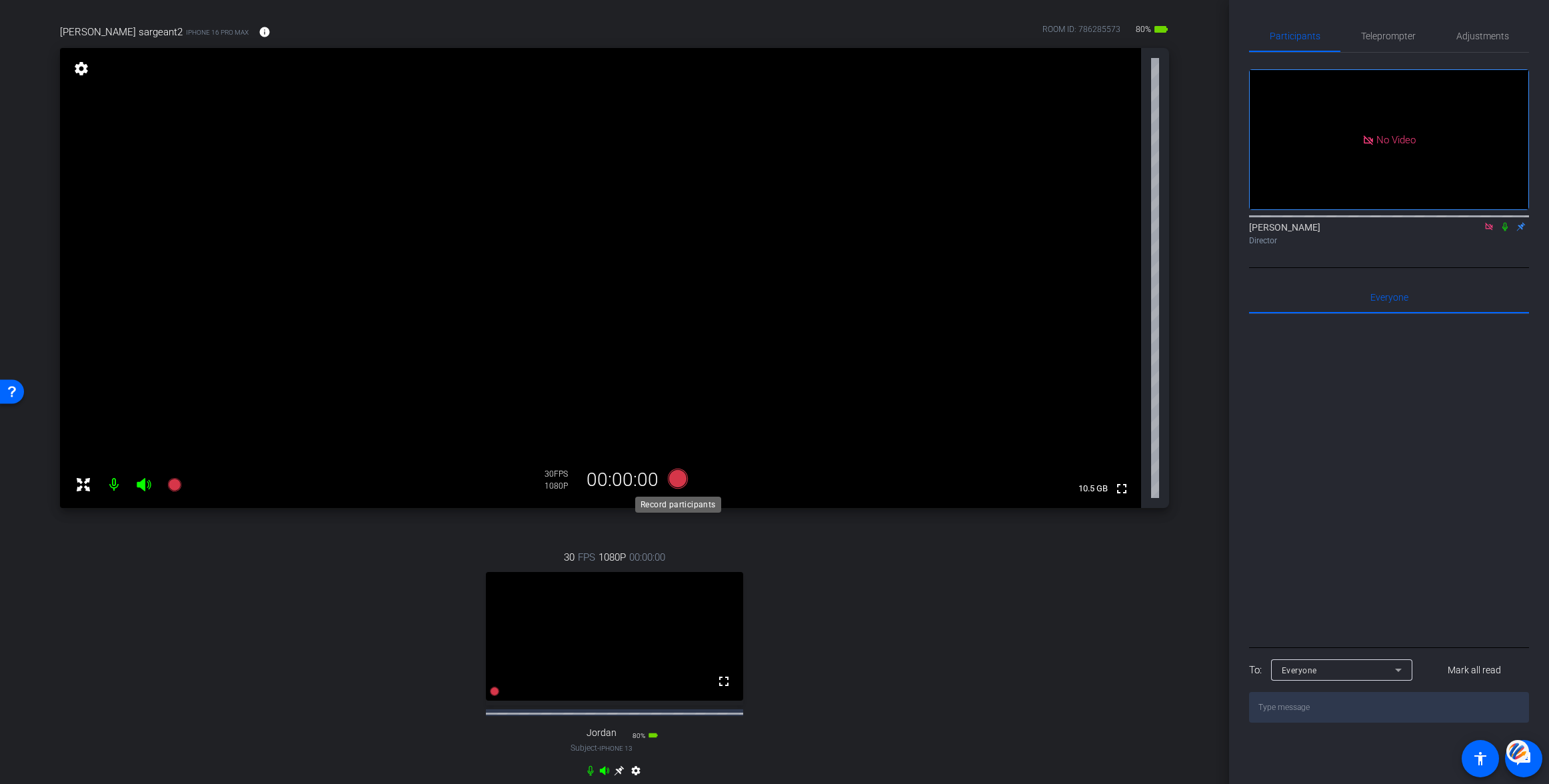
click at [678, 478] on icon at bounding box center [678, 479] width 20 height 20
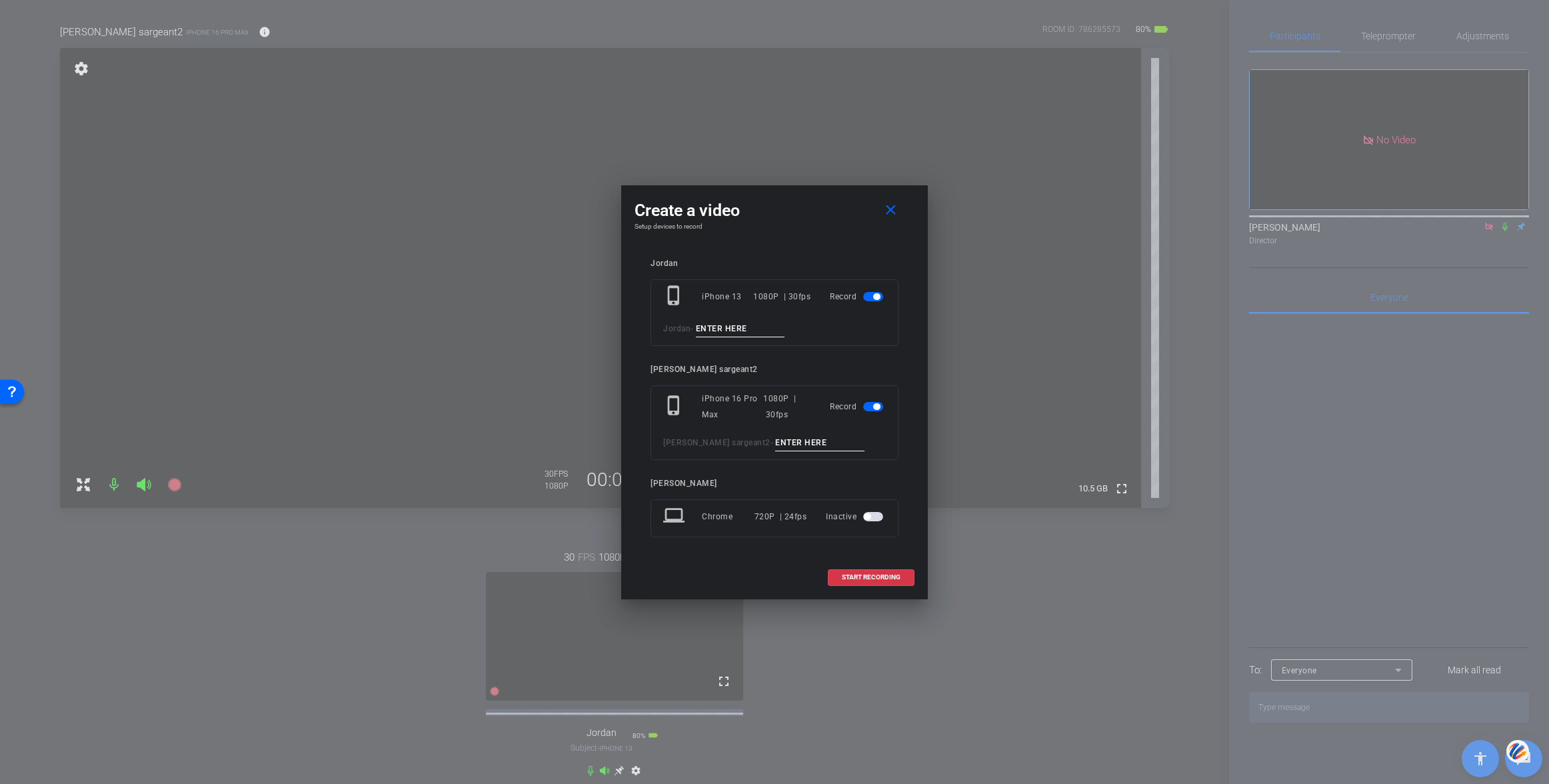
click at [740, 329] on input at bounding box center [740, 329] width 89 height 17
type input "001"
click at [775, 442] on input at bounding box center [819, 443] width 89 height 17
type input "001"
click at [888, 208] on mat-icon "close" at bounding box center [891, 210] width 17 height 17
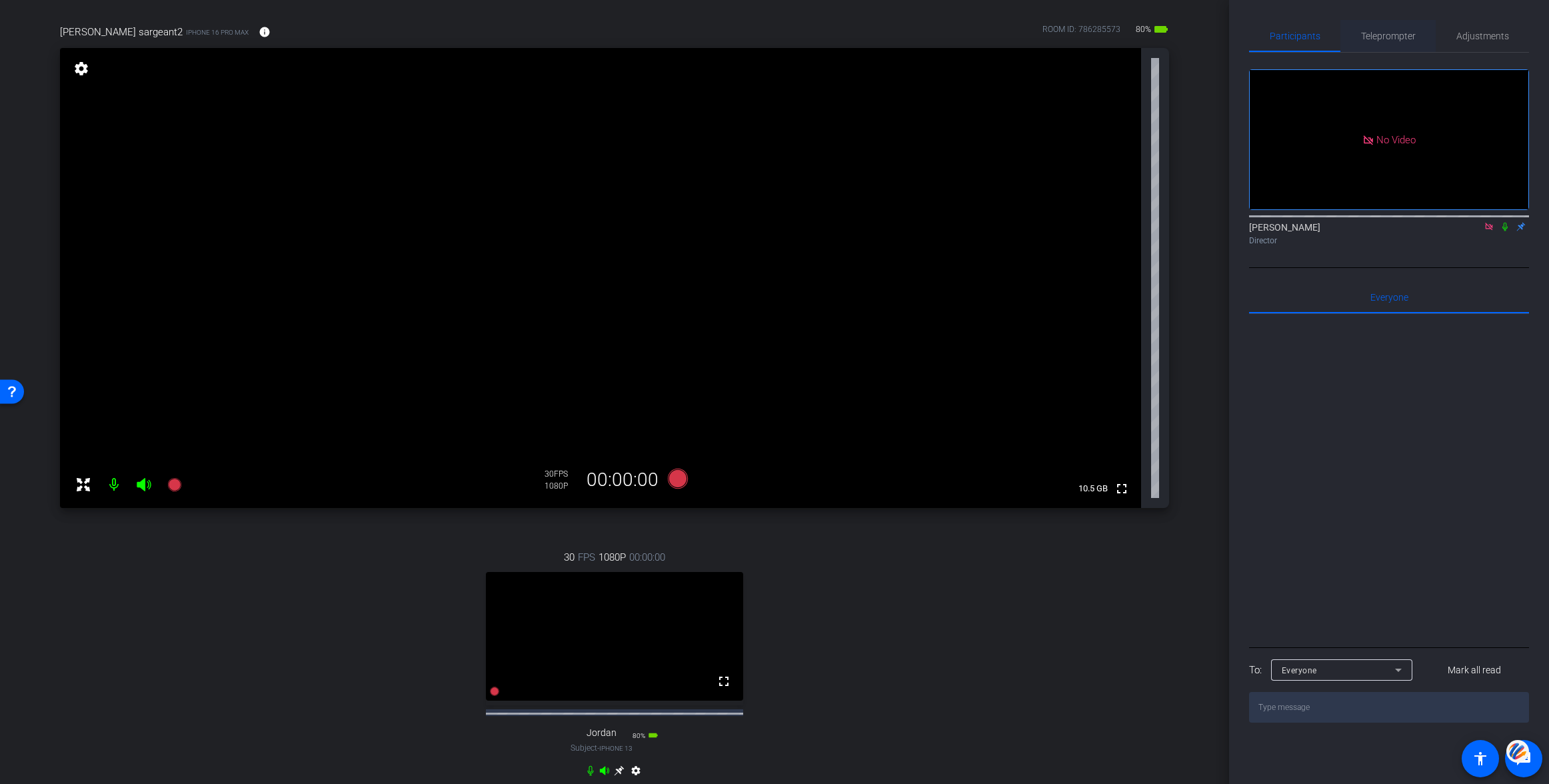
click at [1378, 34] on span "Teleprompter" at bounding box center [1389, 36] width 55 height 9
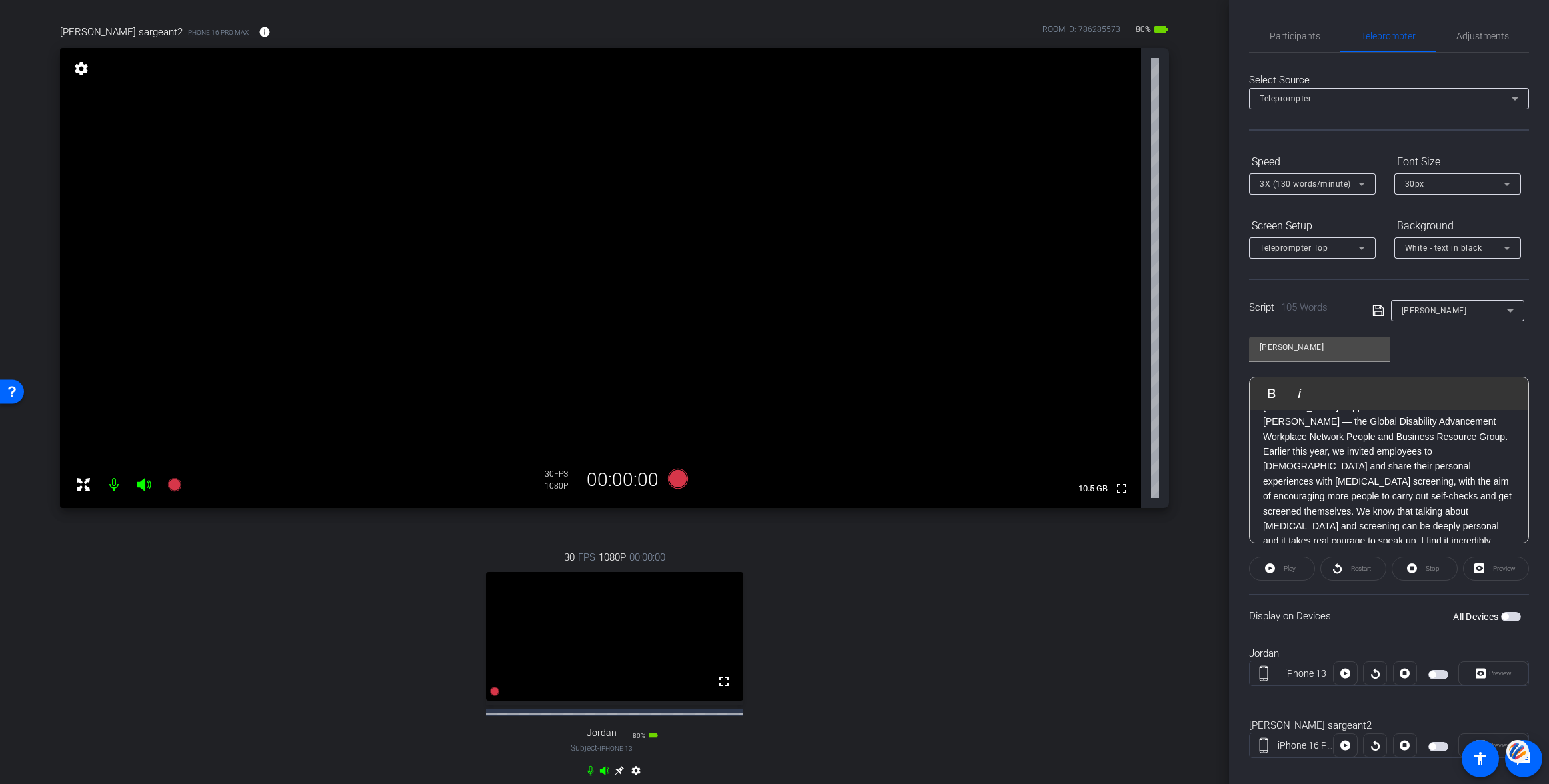
scroll to position [0, 0]
click at [1427, 308] on div "Jenny" at bounding box center [1455, 310] width 106 height 17
click at [1423, 331] on span "Create new script" at bounding box center [1436, 337] width 70 height 16
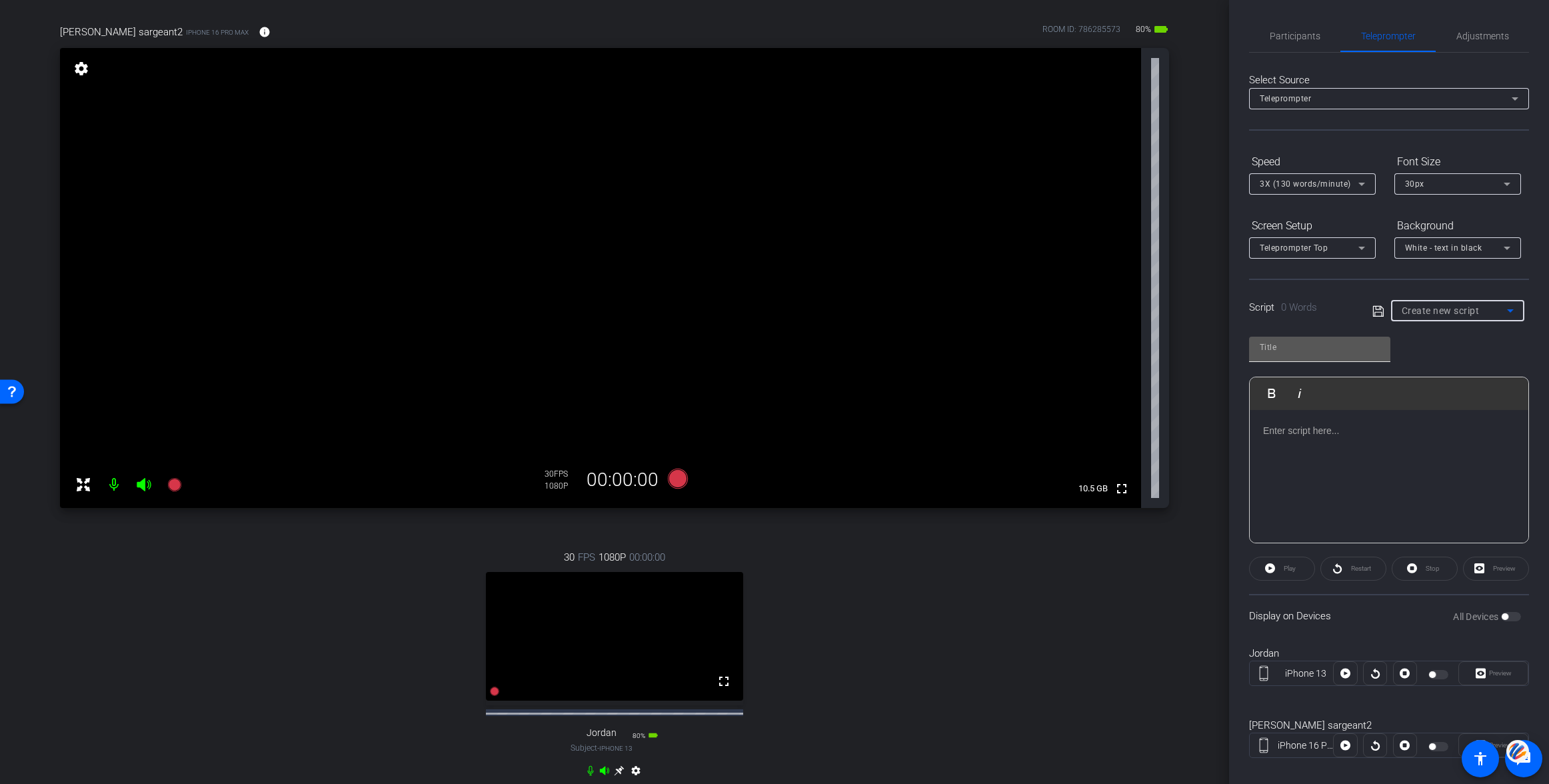
click at [1290, 350] on input "text" at bounding box center [1320, 347] width 120 height 16
click at [1290, 349] on input "text" at bounding box center [1320, 347] width 120 height 16
type input "Qs"
click at [1294, 440] on div at bounding box center [1389, 476] width 279 height 133
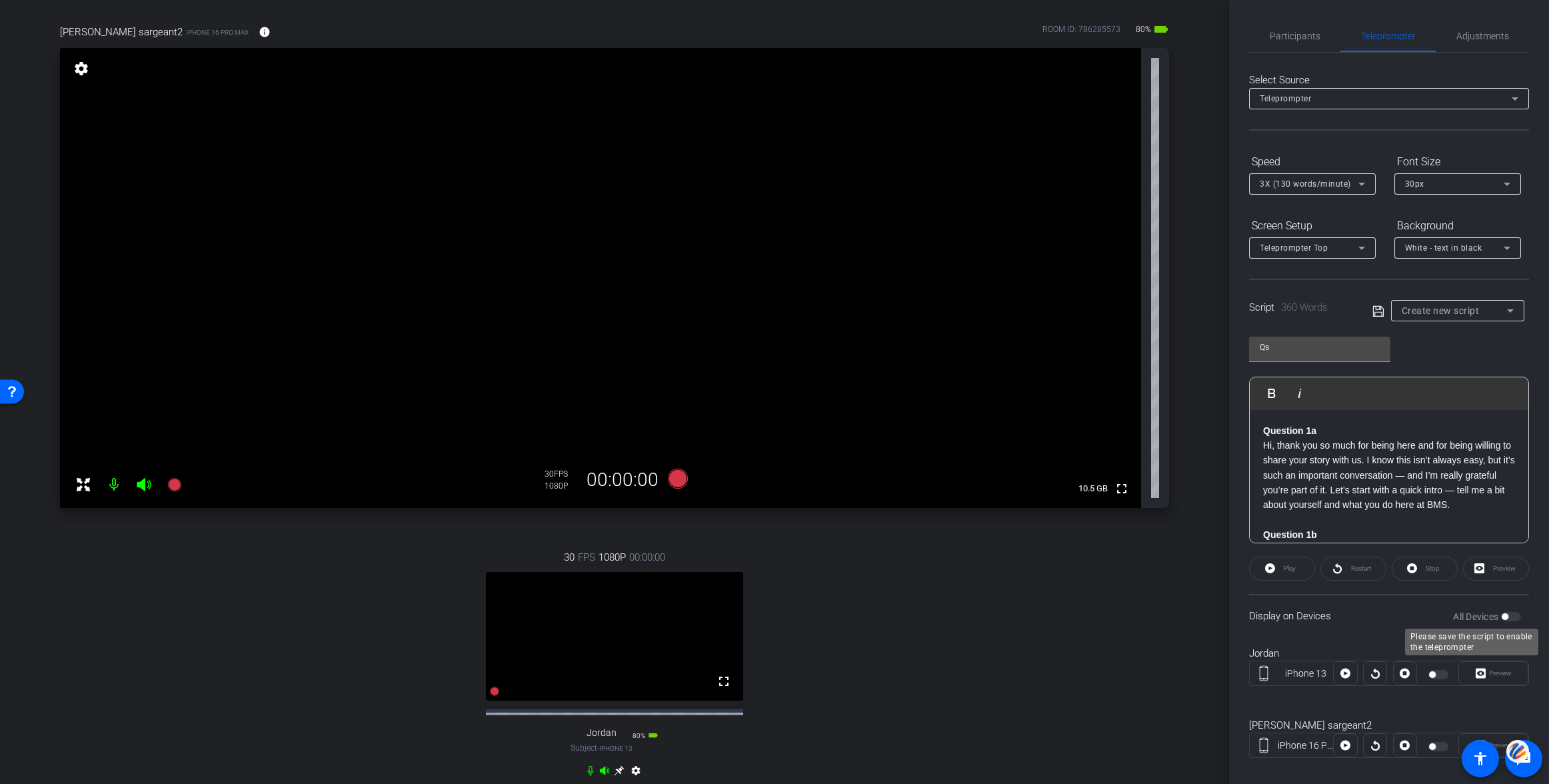
click at [1515, 617] on div "All Devices" at bounding box center [1487, 617] width 68 height 13
click at [1516, 618] on div "All Devices" at bounding box center [1487, 617] width 68 height 13
click at [1373, 309] on icon at bounding box center [1378, 311] width 12 height 16
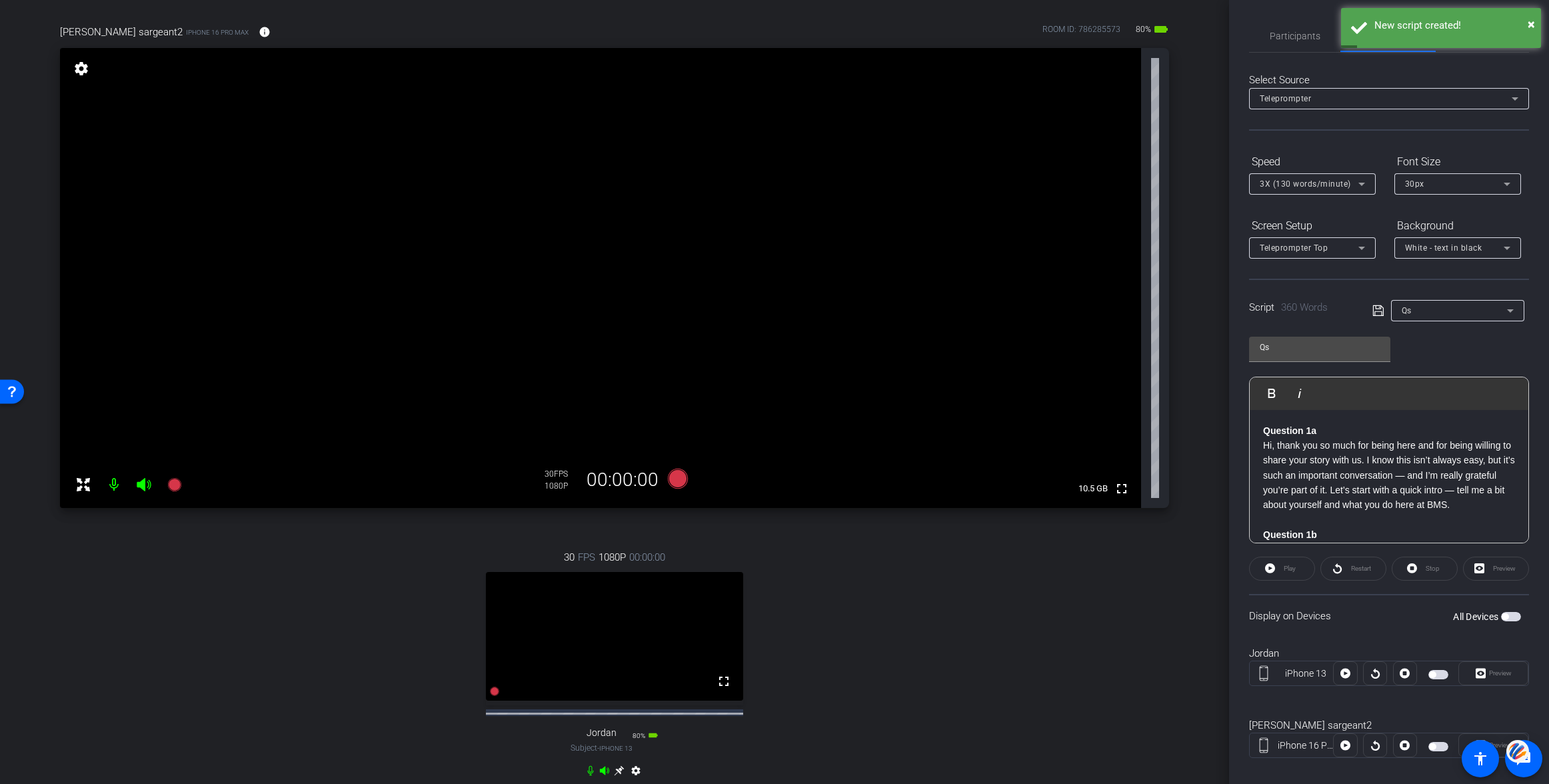
scroll to position [17, 0]
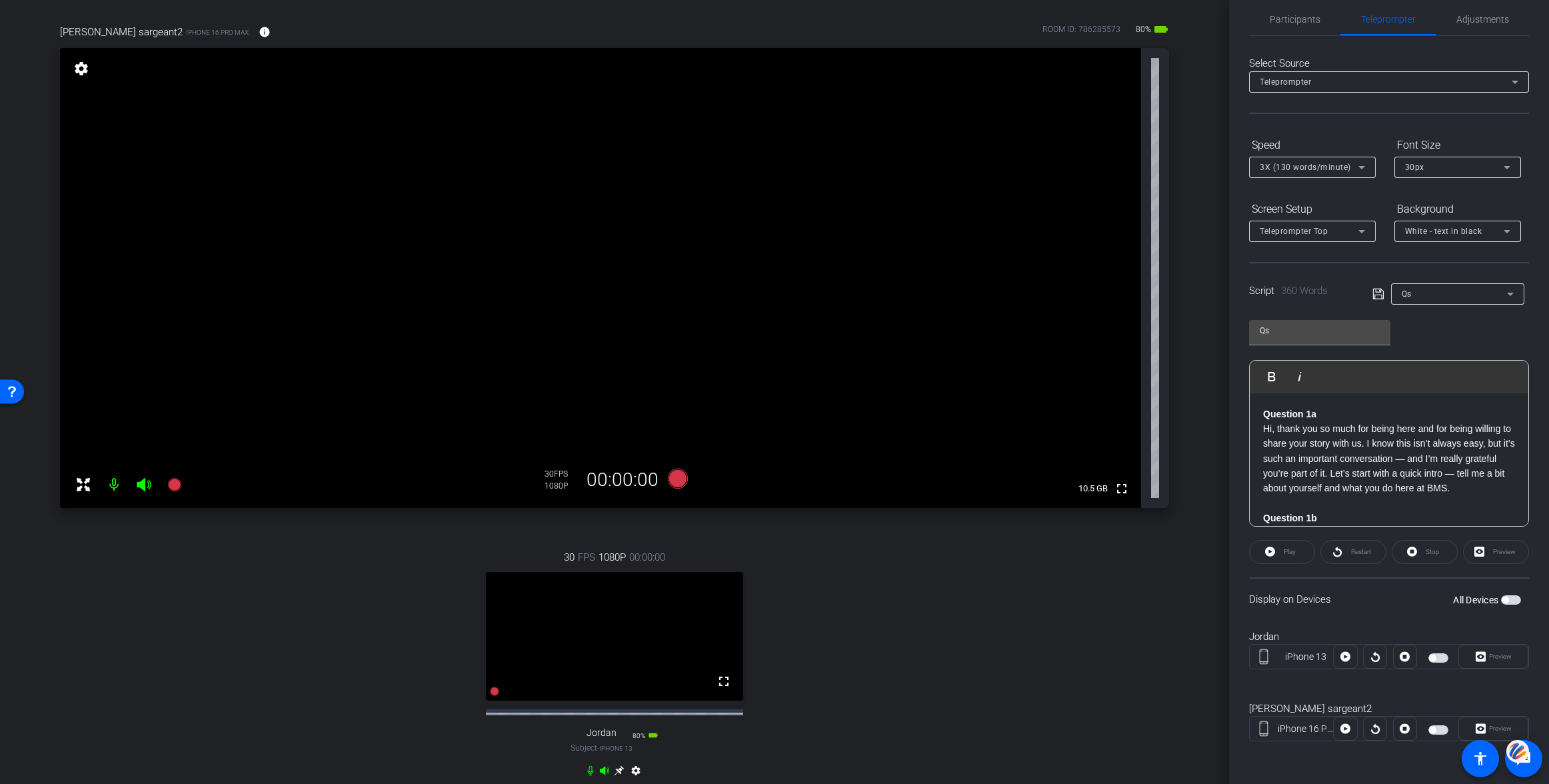
click at [1439, 730] on span "button" at bounding box center [1439, 729] width 20 height 9
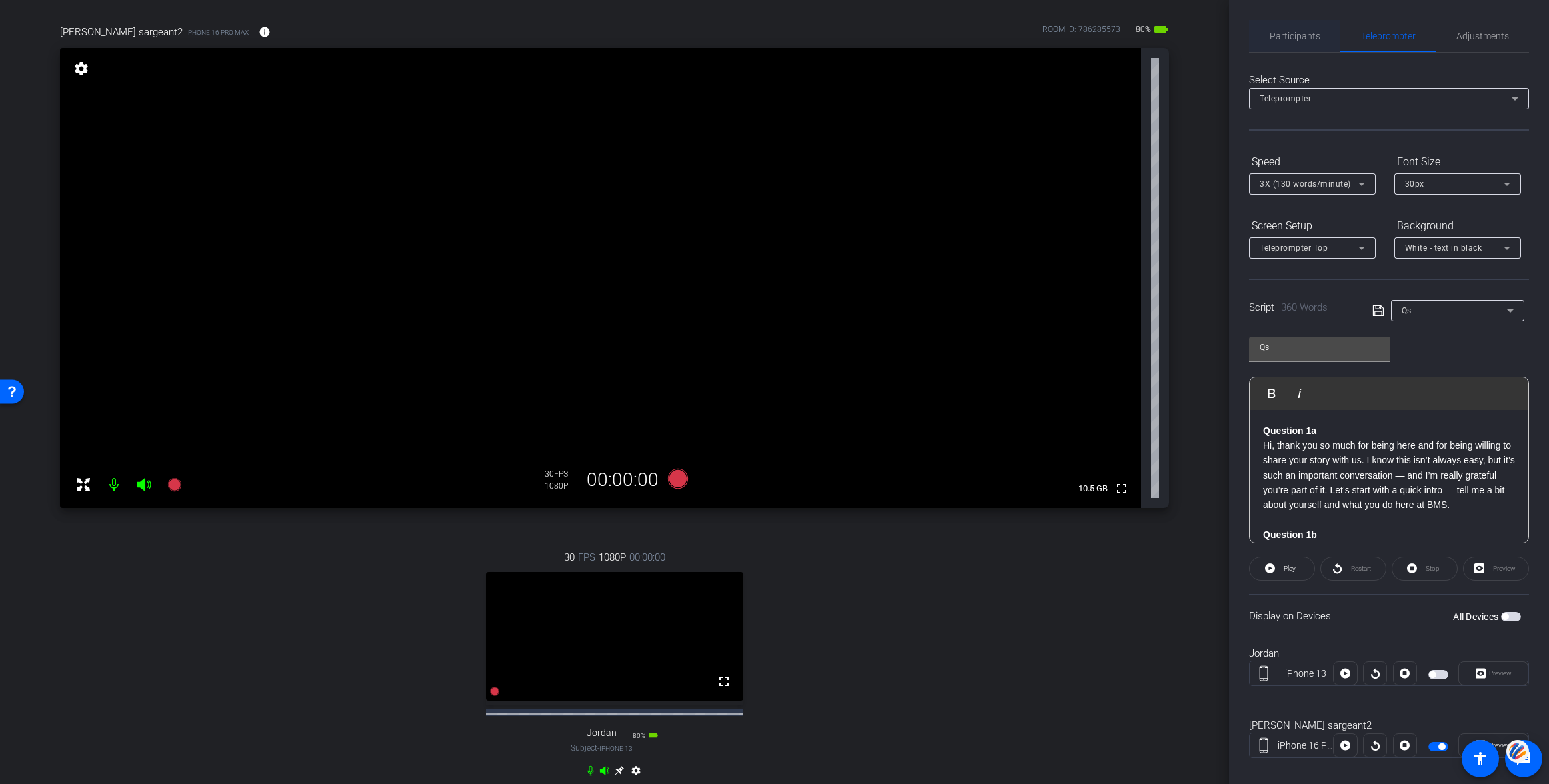
click at [1291, 32] on span "Participants" at bounding box center [1295, 36] width 51 height 9
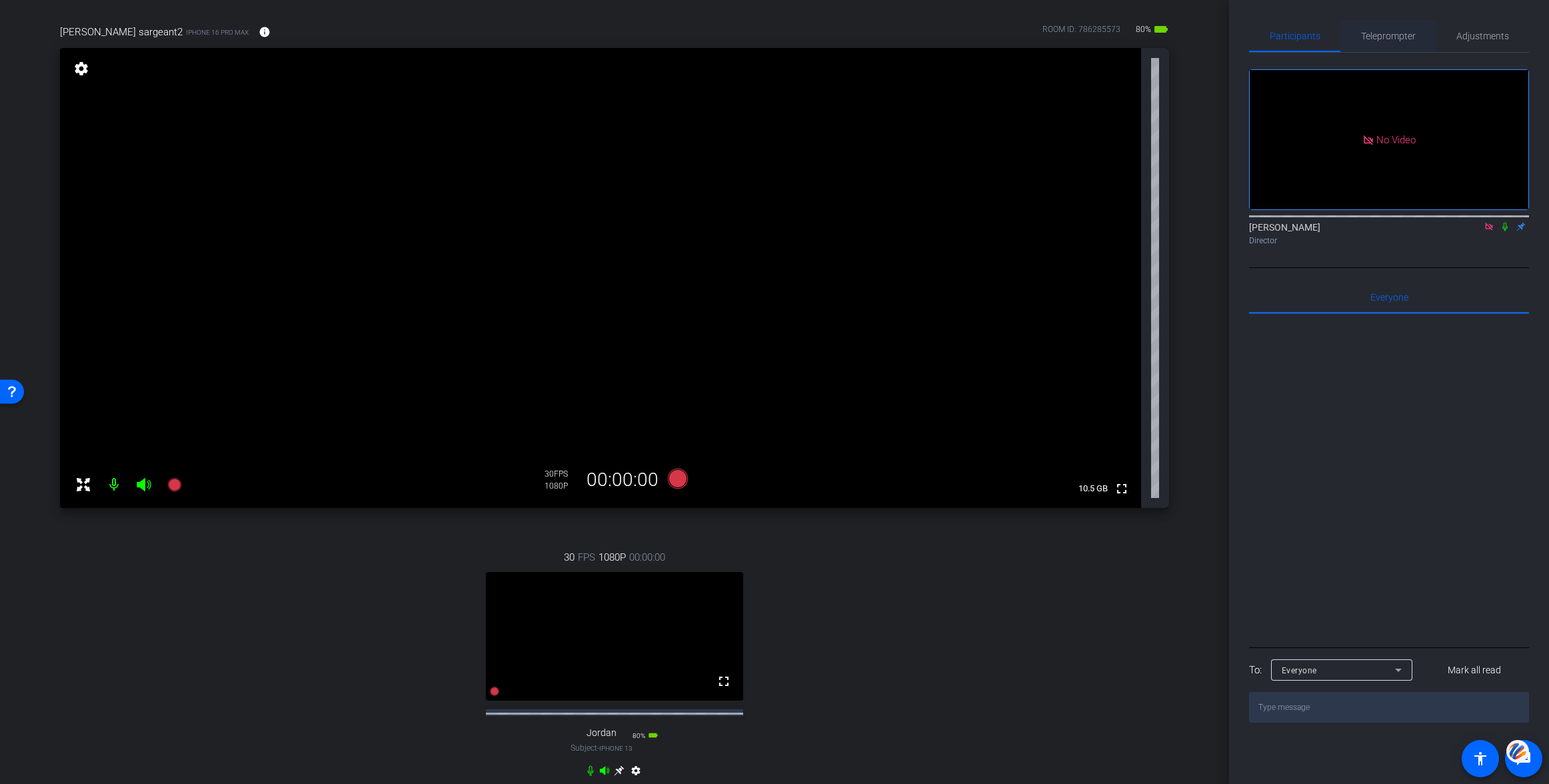
click at [1380, 35] on span "Teleprompter" at bounding box center [1389, 36] width 55 height 9
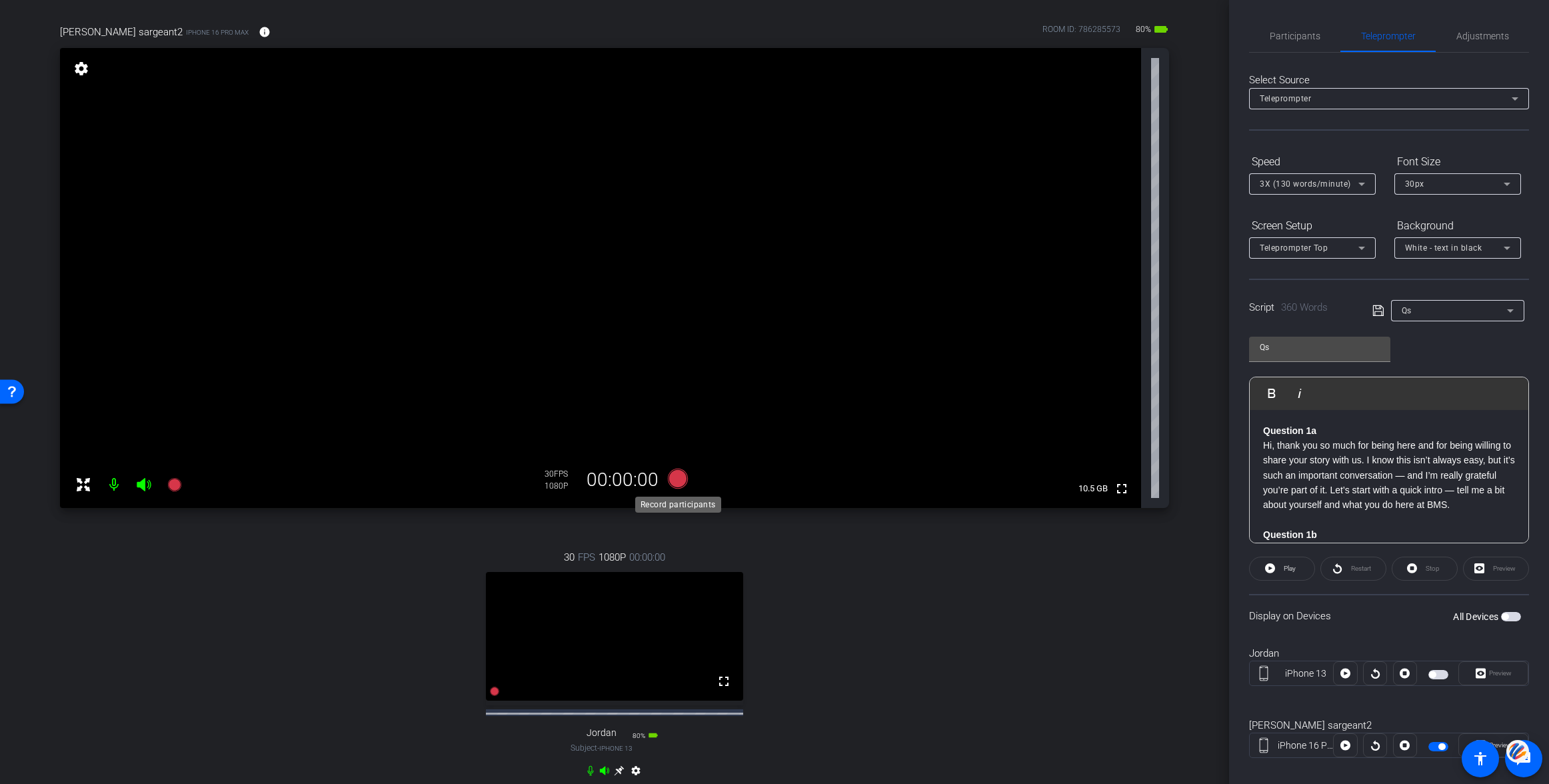
click at [678, 479] on icon at bounding box center [678, 479] width 20 height 20
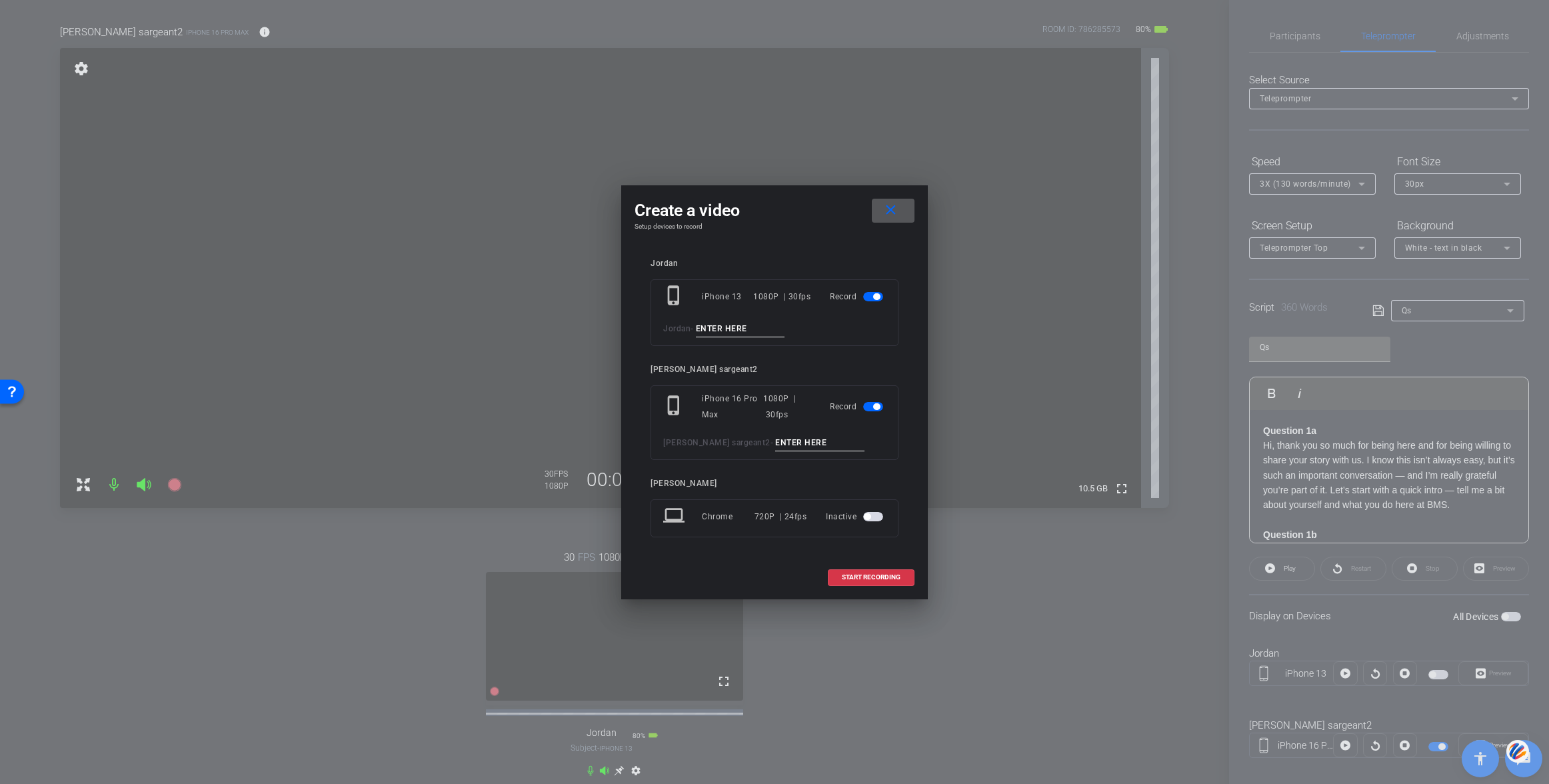
click at [725, 328] on input at bounding box center [740, 329] width 89 height 17
type input "001"
click at [757, 430] on div "phone_iphone iPhone 16 Pro Max 1080P | 30fps Record jenny sargeant2 -" at bounding box center [774, 422] width 248 height 75
click at [775, 443] on input at bounding box center [819, 443] width 89 height 17
type input "001"
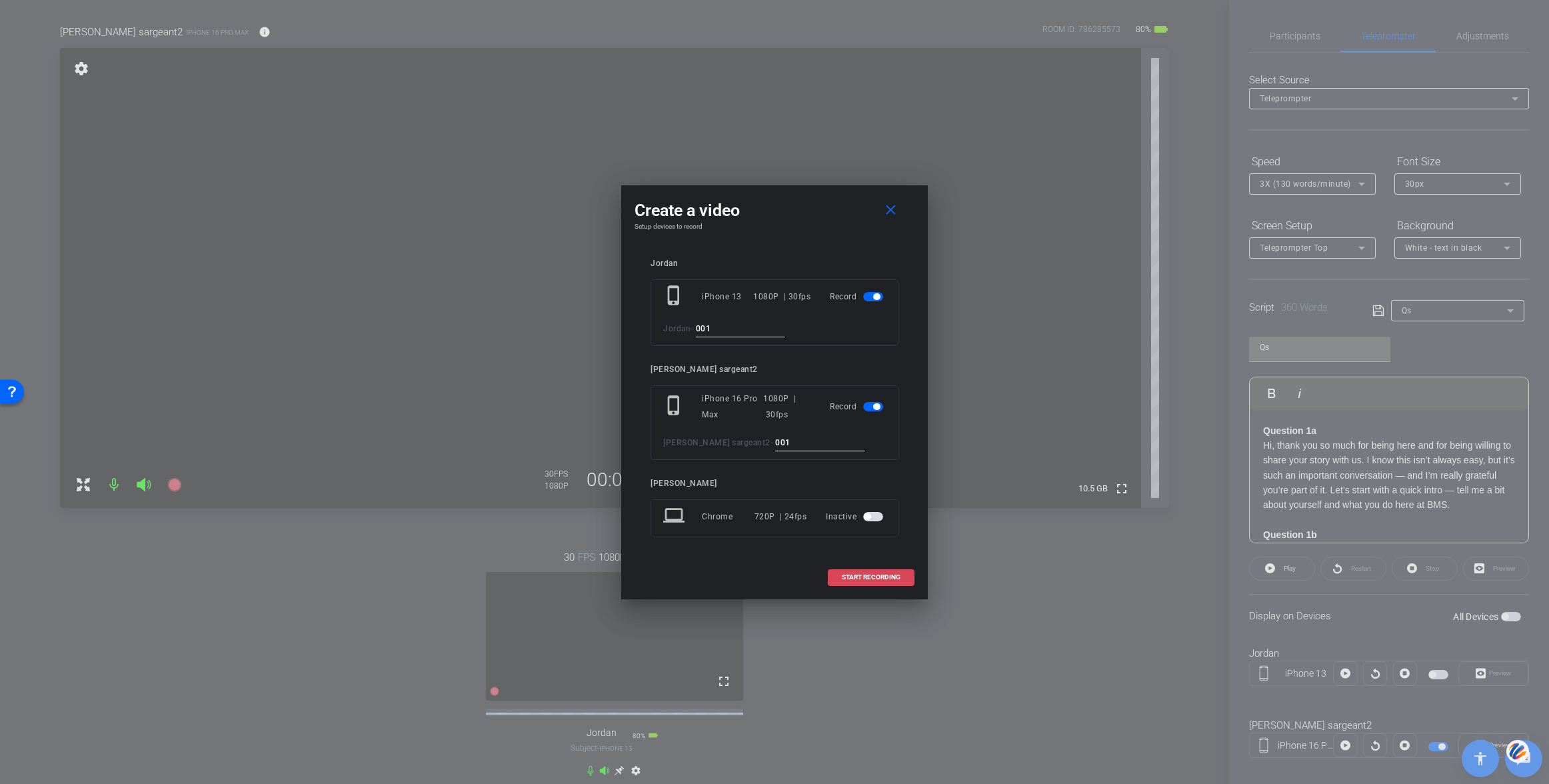
click at [864, 574] on span "START RECORDING" at bounding box center [871, 576] width 58 height 6
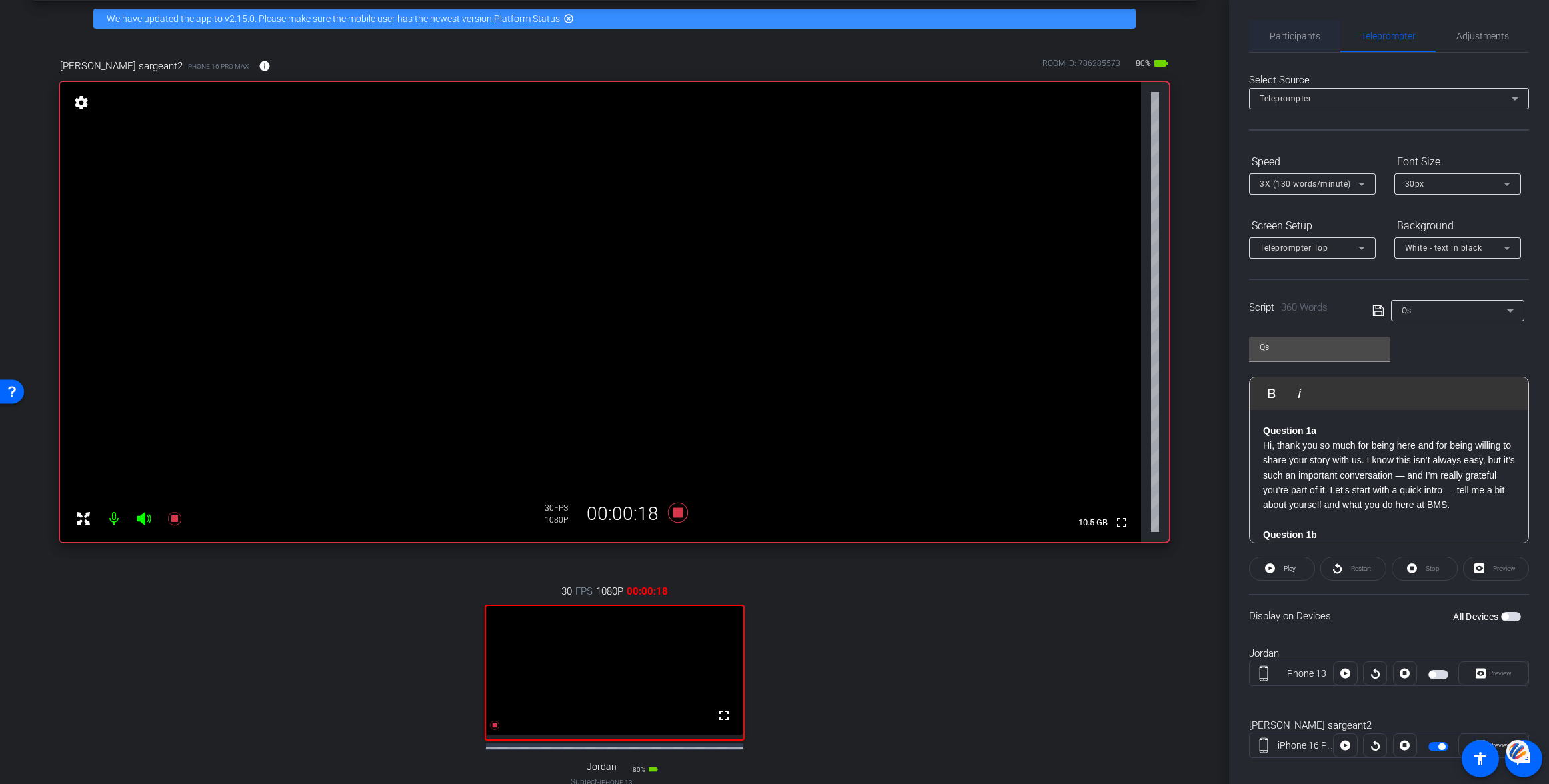
click at [1301, 37] on span "Participants" at bounding box center [1295, 36] width 51 height 9
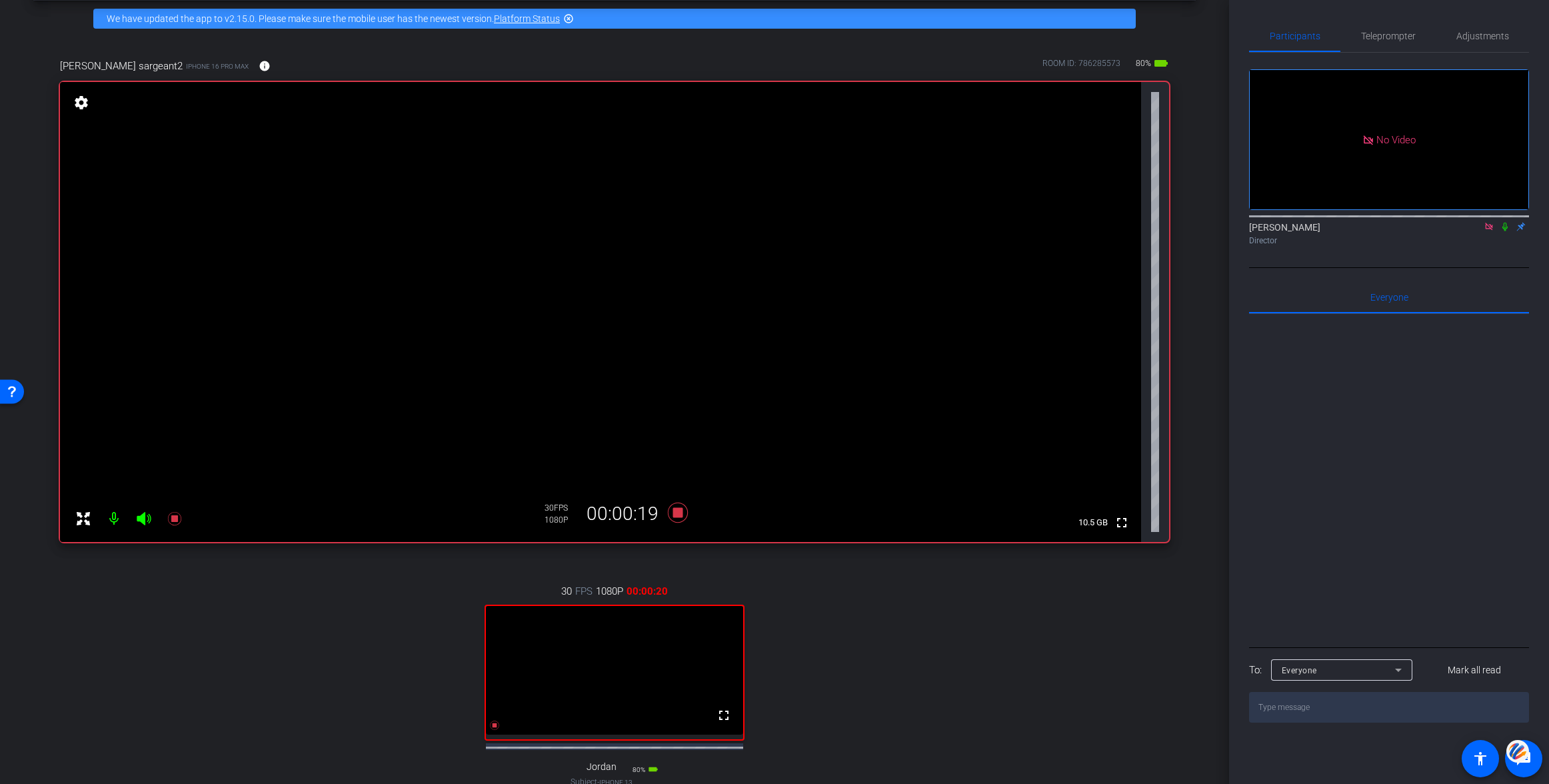
click at [1500, 225] on icon at bounding box center [1505, 226] width 11 height 9
click at [1391, 42] on span "Teleprompter" at bounding box center [1389, 35] width 55 height 32
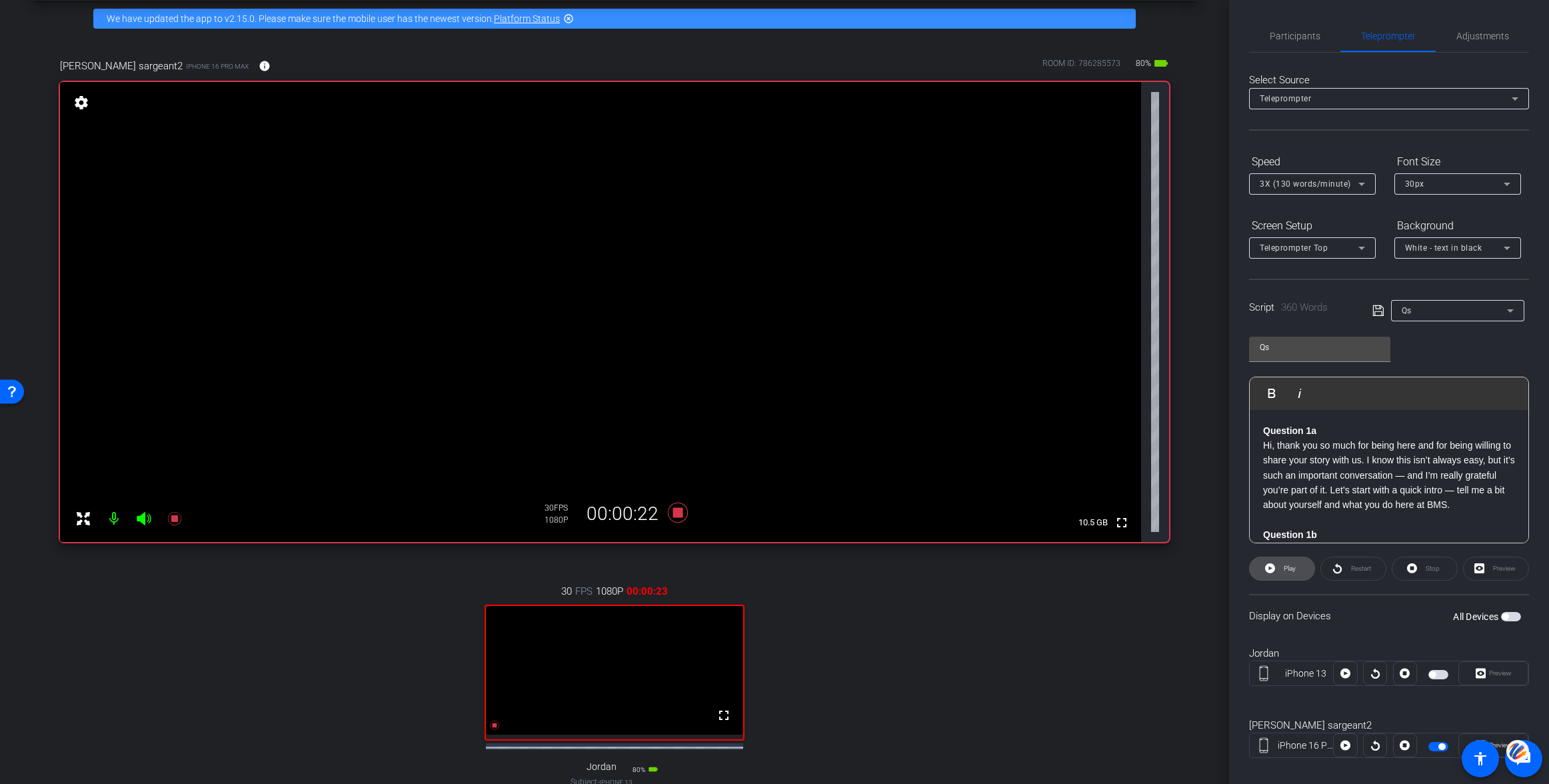
click at [1281, 562] on span "Play" at bounding box center [1288, 569] width 15 height 19
click at [1282, 566] on span "Pause" at bounding box center [1290, 568] width 18 height 7
click at [1496, 569] on div "Preview" at bounding box center [1496, 569] width 66 height 24
click at [1479, 565] on div "Preview" at bounding box center [1496, 569] width 66 height 24
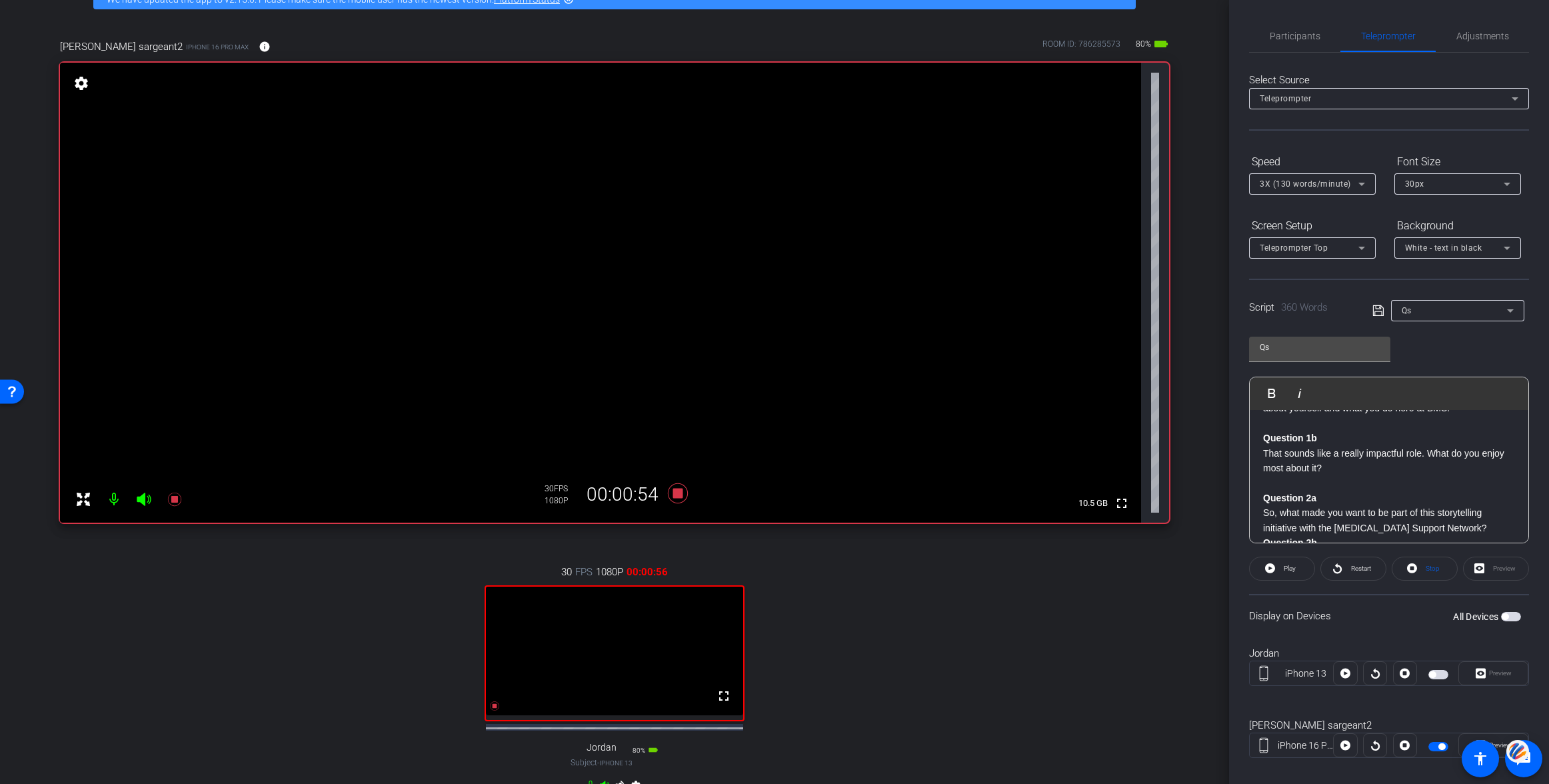
scroll to position [65, 0]
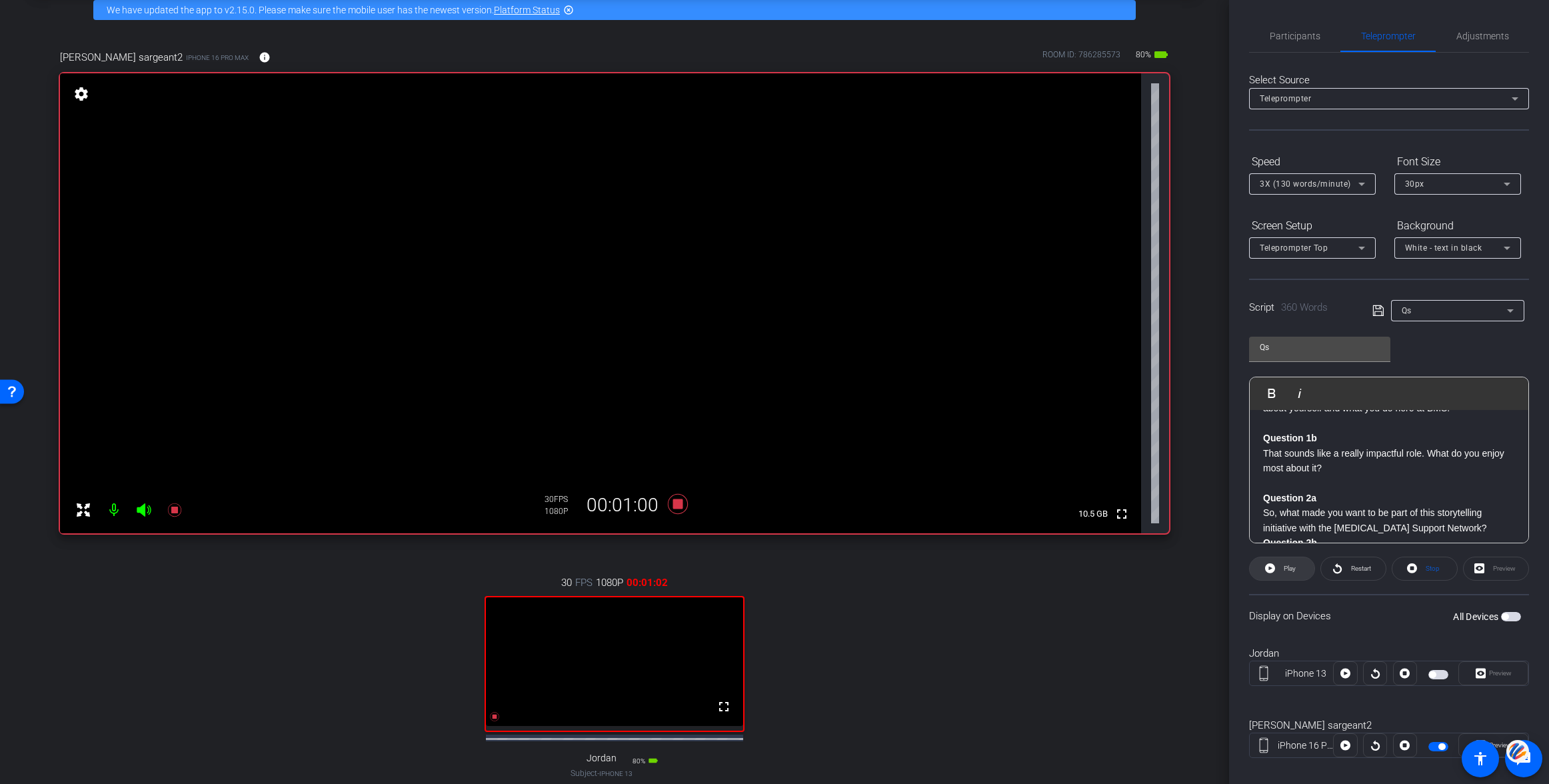
click at [1278, 565] on span at bounding box center [1282, 568] width 65 height 32
click at [1263, 510] on p "So, what made you want to be part of this storytelling initiative with the Canc…" at bounding box center [1389, 527] width 252 height 44
click at [1278, 393] on span "Play" at bounding box center [1279, 393] width 20 height 11
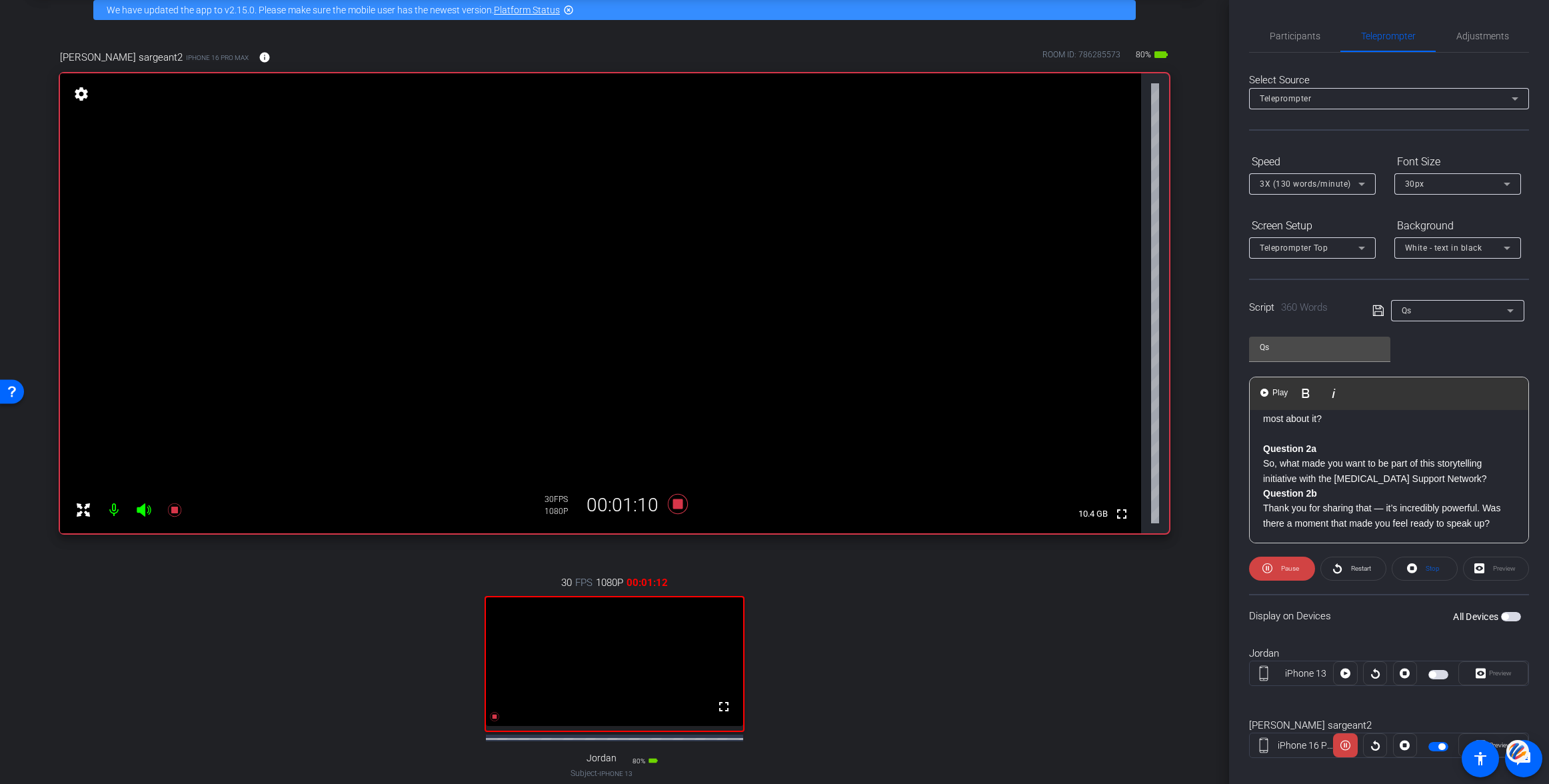
scroll to position [148, 0]
click at [1286, 563] on span "Pause" at bounding box center [1288, 569] width 21 height 19
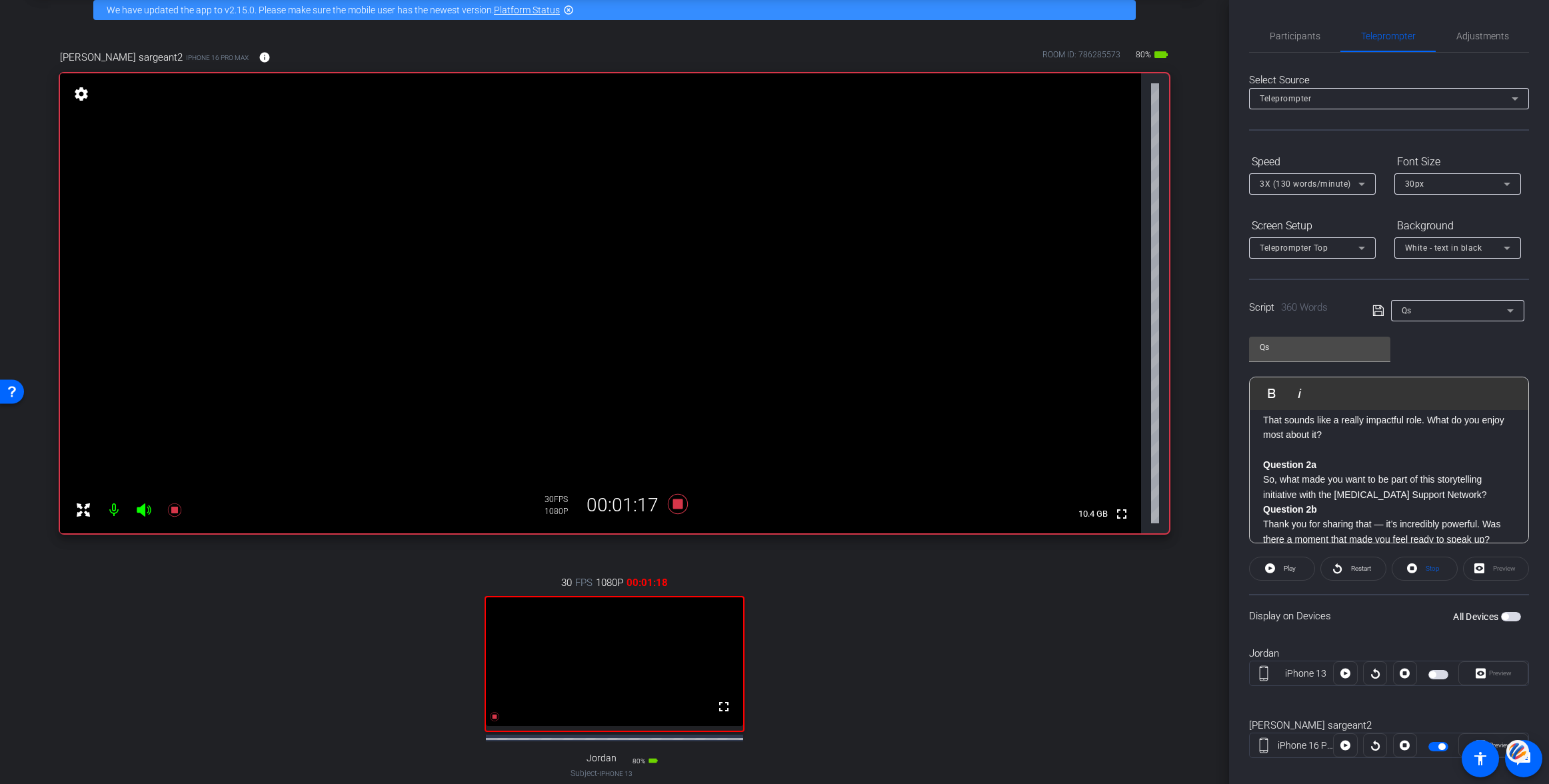
scroll to position [132, 0]
click at [1261, 462] on div "Question 1a Hi, thank you so much for being here and for being willing to share…" at bounding box center [1389, 716] width 279 height 877
click at [1273, 392] on span "Play" at bounding box center [1279, 393] width 20 height 11
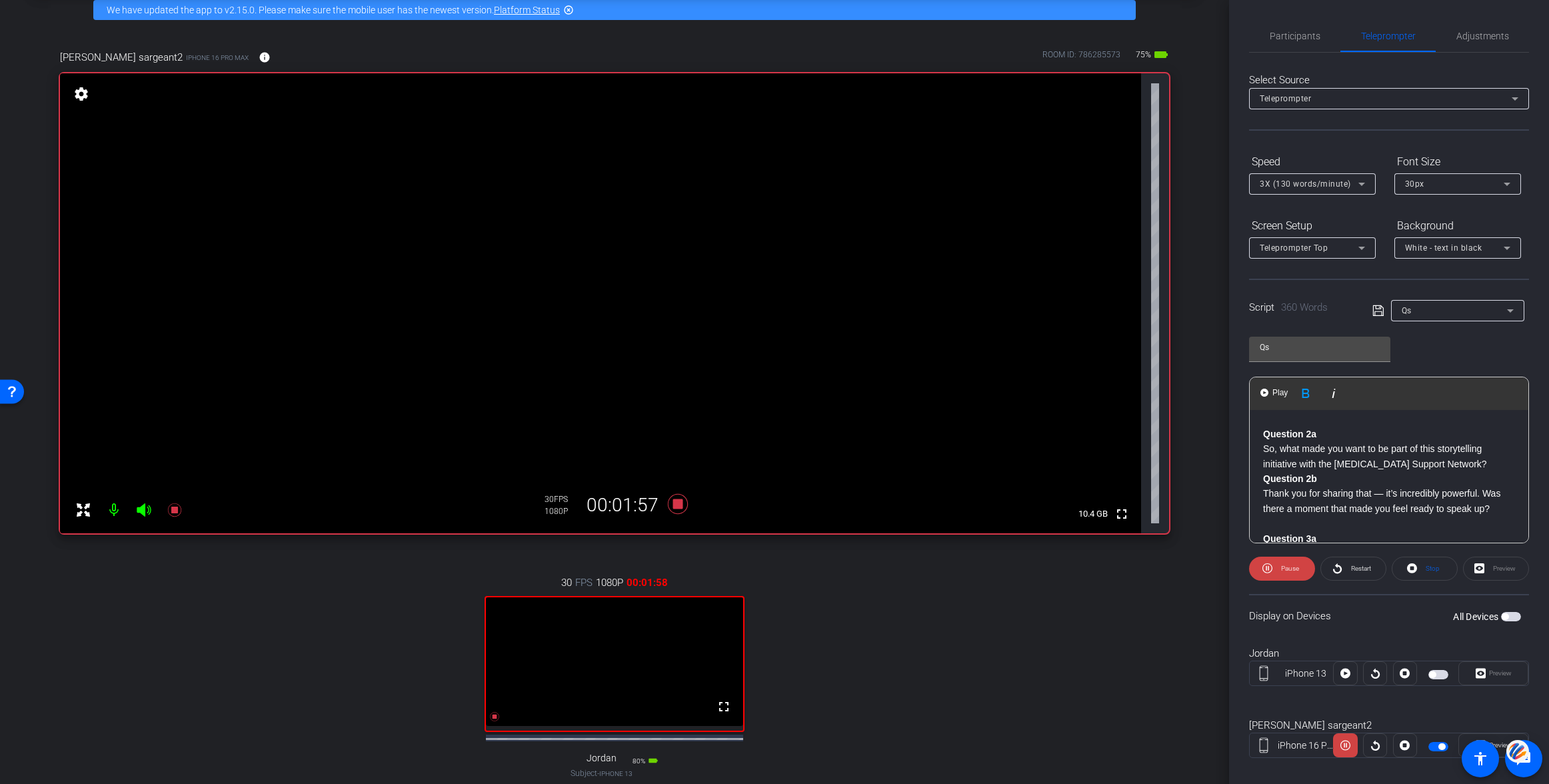
scroll to position [165, 0]
click at [1278, 571] on span "Pause" at bounding box center [1288, 569] width 21 height 19
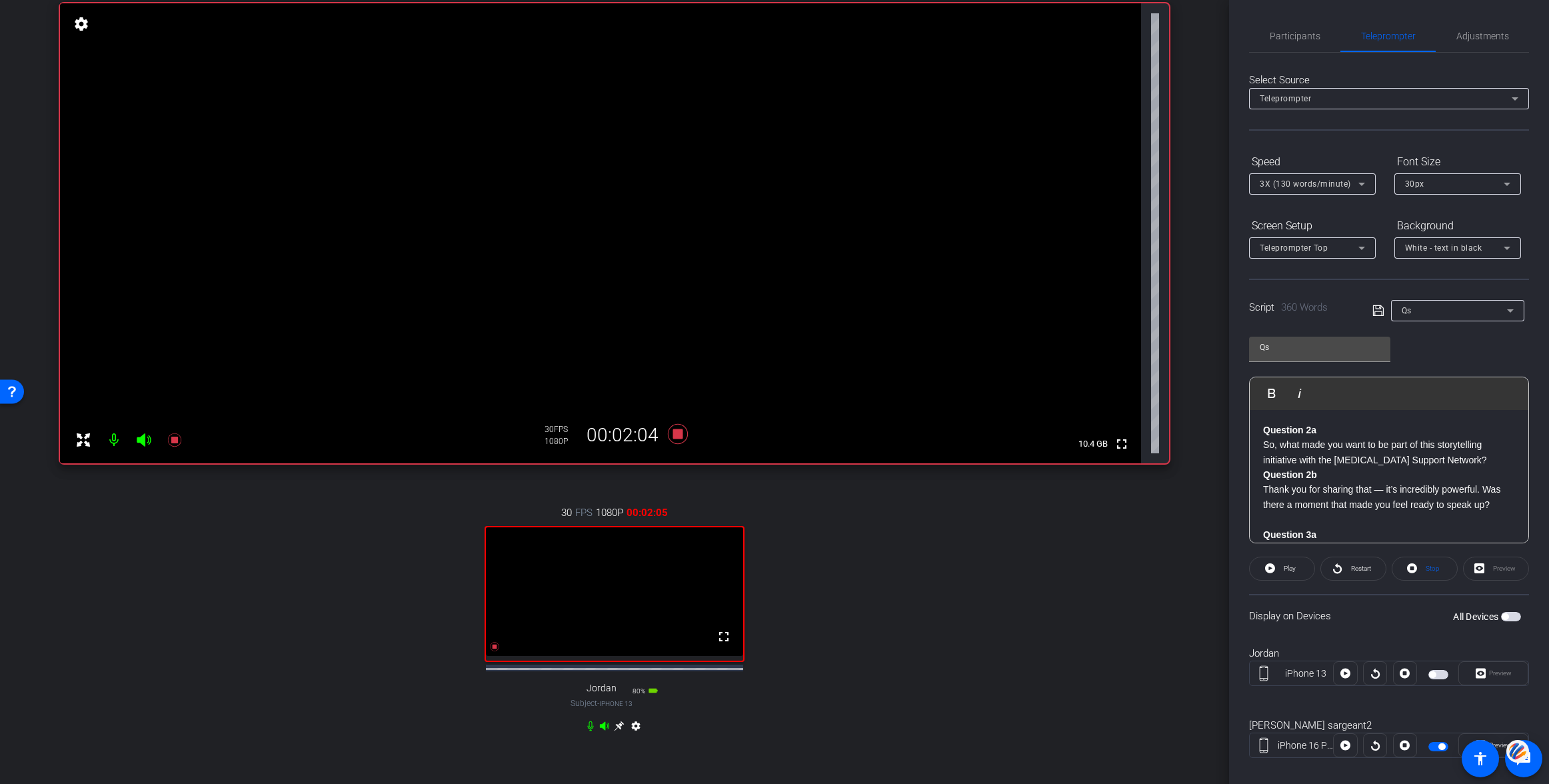
scroll to position [134, 0]
click at [618, 732] on icon at bounding box center [619, 727] width 10 height 10
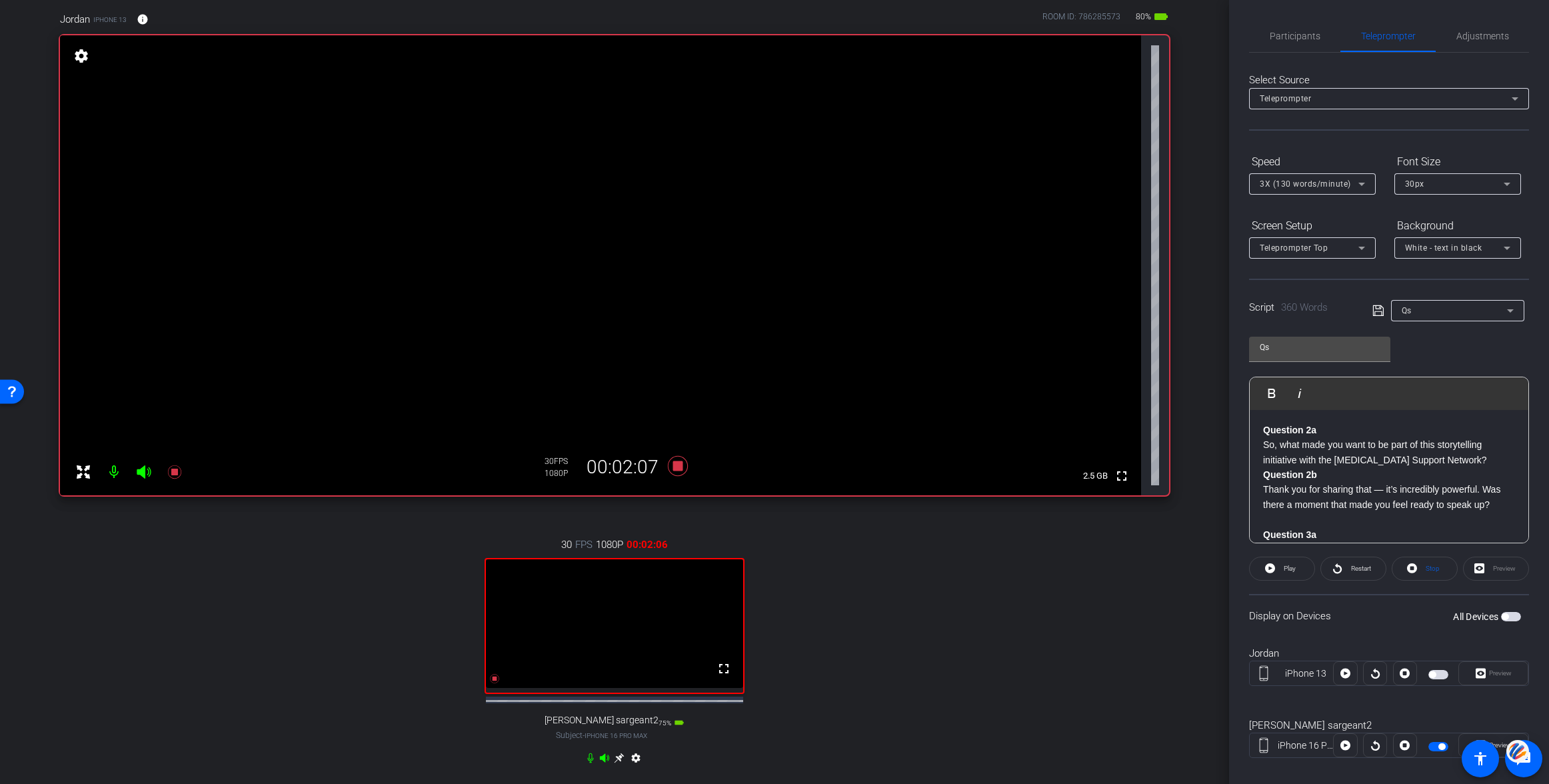
scroll to position [99, 0]
click at [1262, 474] on div "Question 1a Hi, thank you so much for being here and for being willing to share…" at bounding box center [1389, 684] width 279 height 877
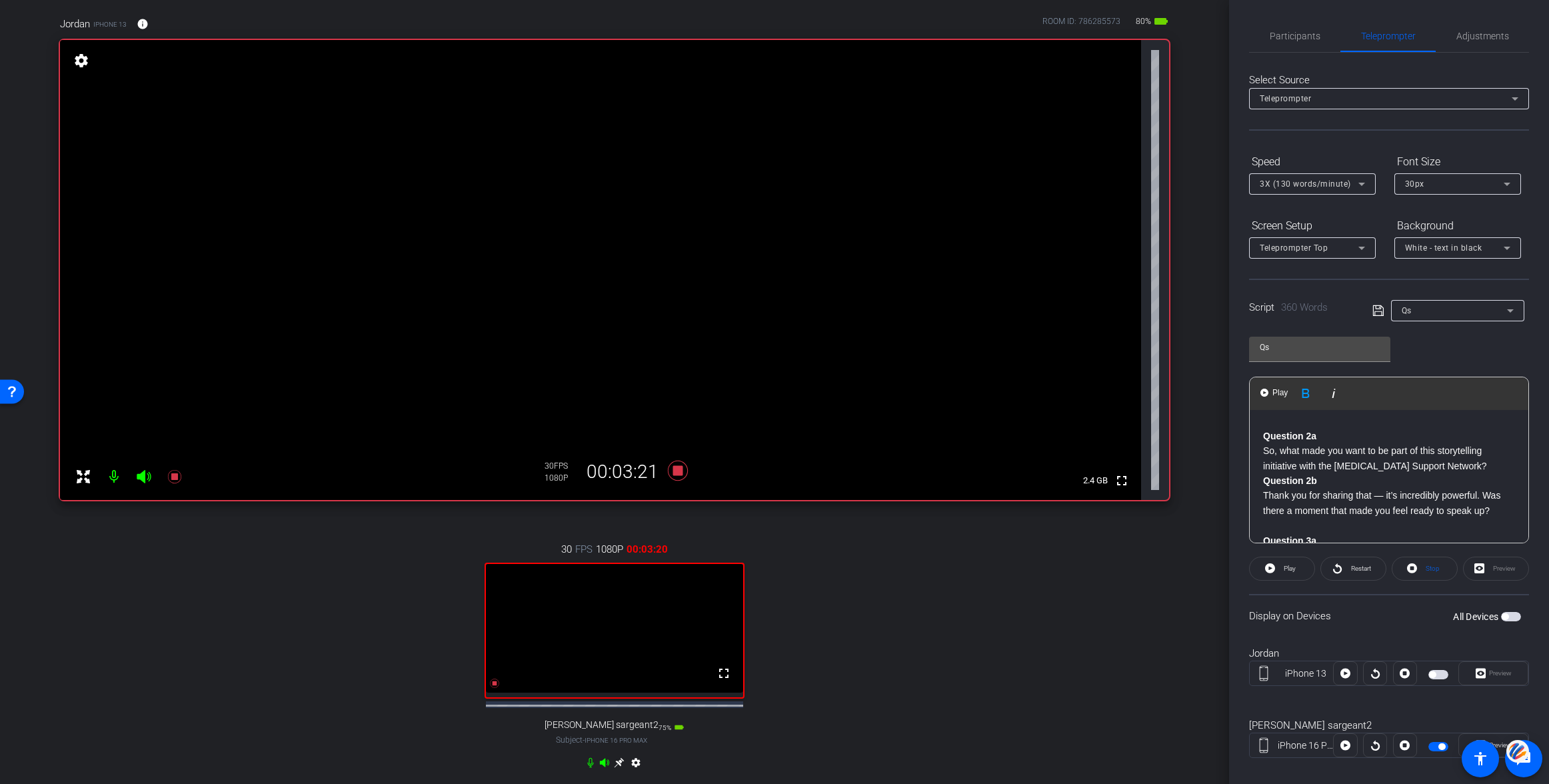
click at [1263, 483] on div "Question 1a Hi, thank you so much for being here and for being willing to share…" at bounding box center [1389, 690] width 279 height 877
click at [1268, 391] on button "Play Play from this location" at bounding box center [1275, 393] width 32 height 27
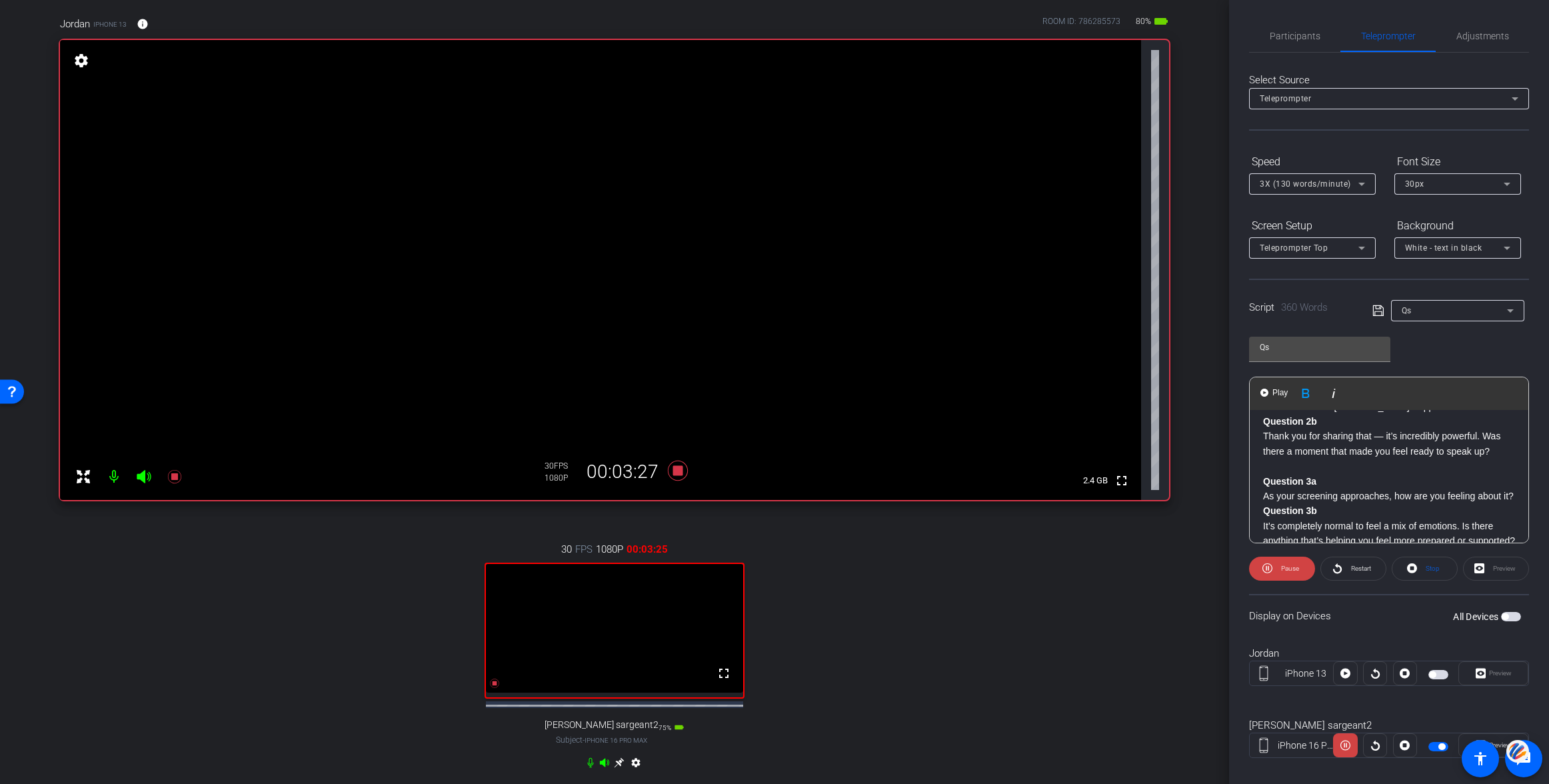
scroll to position [234, 0]
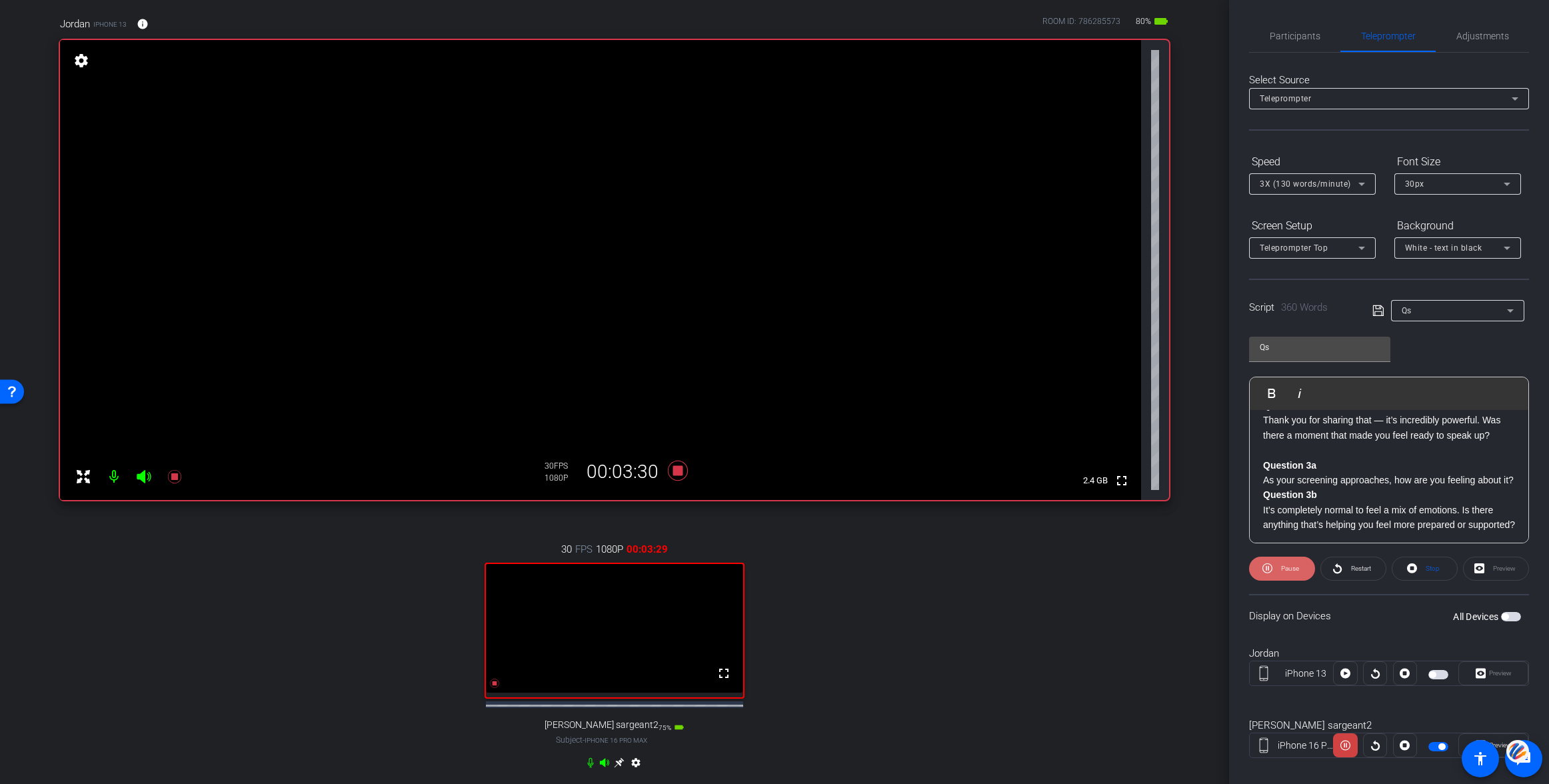
click at [1287, 567] on span "Pause" at bounding box center [1290, 568] width 18 height 7
click at [1285, 34] on span "Participants" at bounding box center [1295, 36] width 51 height 9
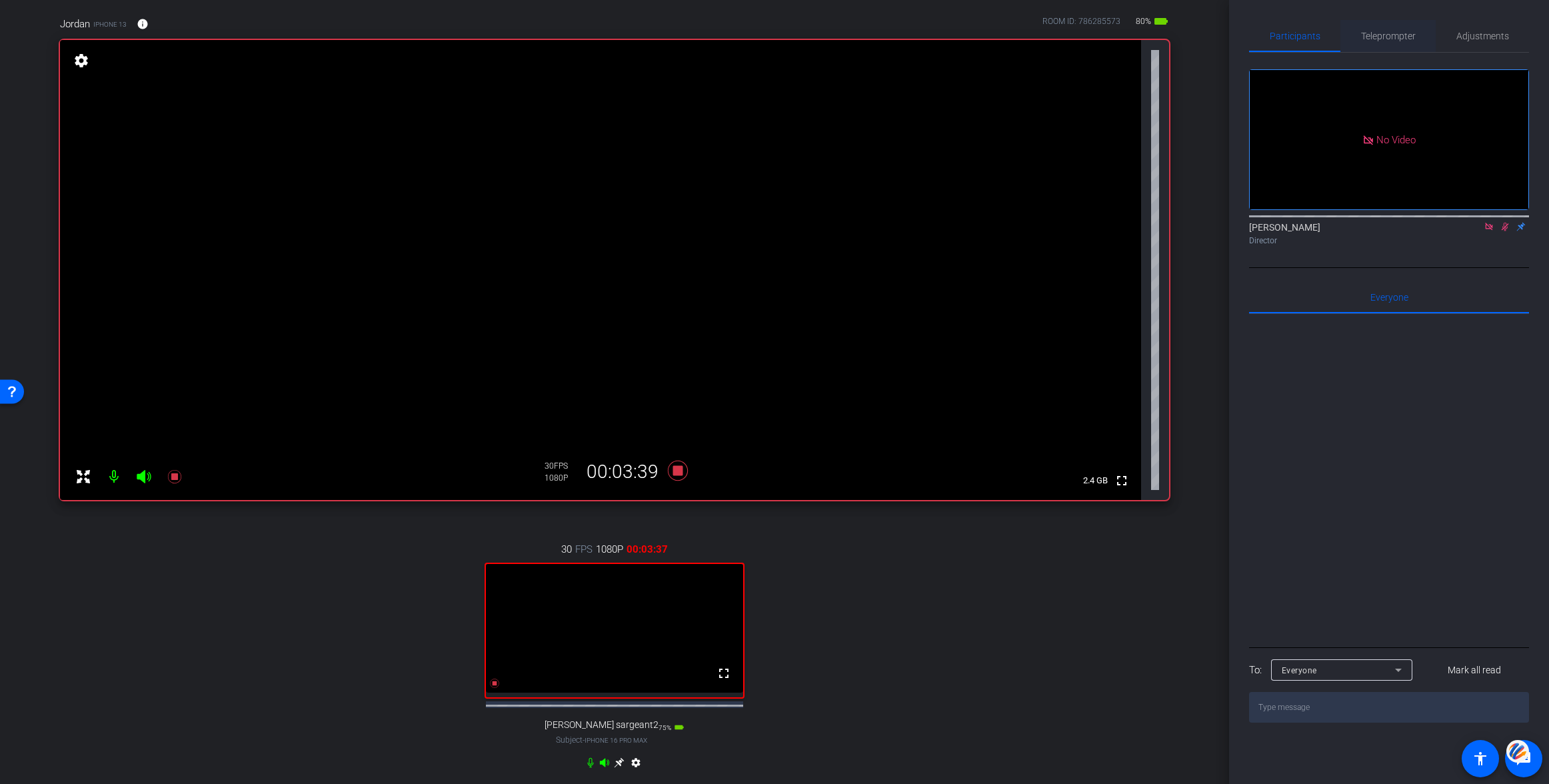
click at [1381, 37] on span "Teleprompter" at bounding box center [1389, 36] width 55 height 9
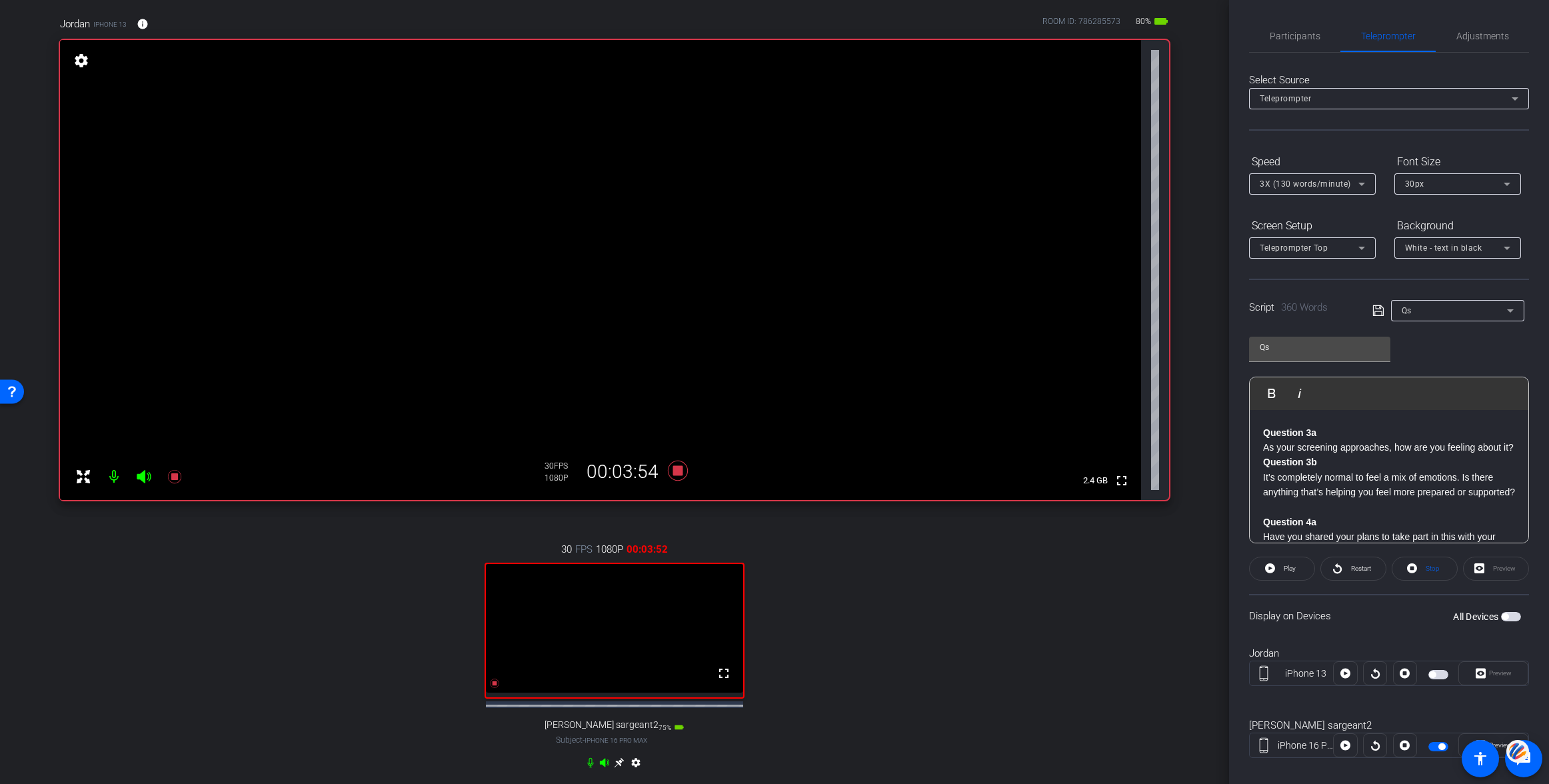
scroll to position [258, 0]
click at [1262, 438] on div "Question 1a Hi, thank you so much for being here and for being willing to share…" at bounding box center [1389, 590] width 279 height 877
click at [1270, 391] on span "Play" at bounding box center [1279, 393] width 20 height 11
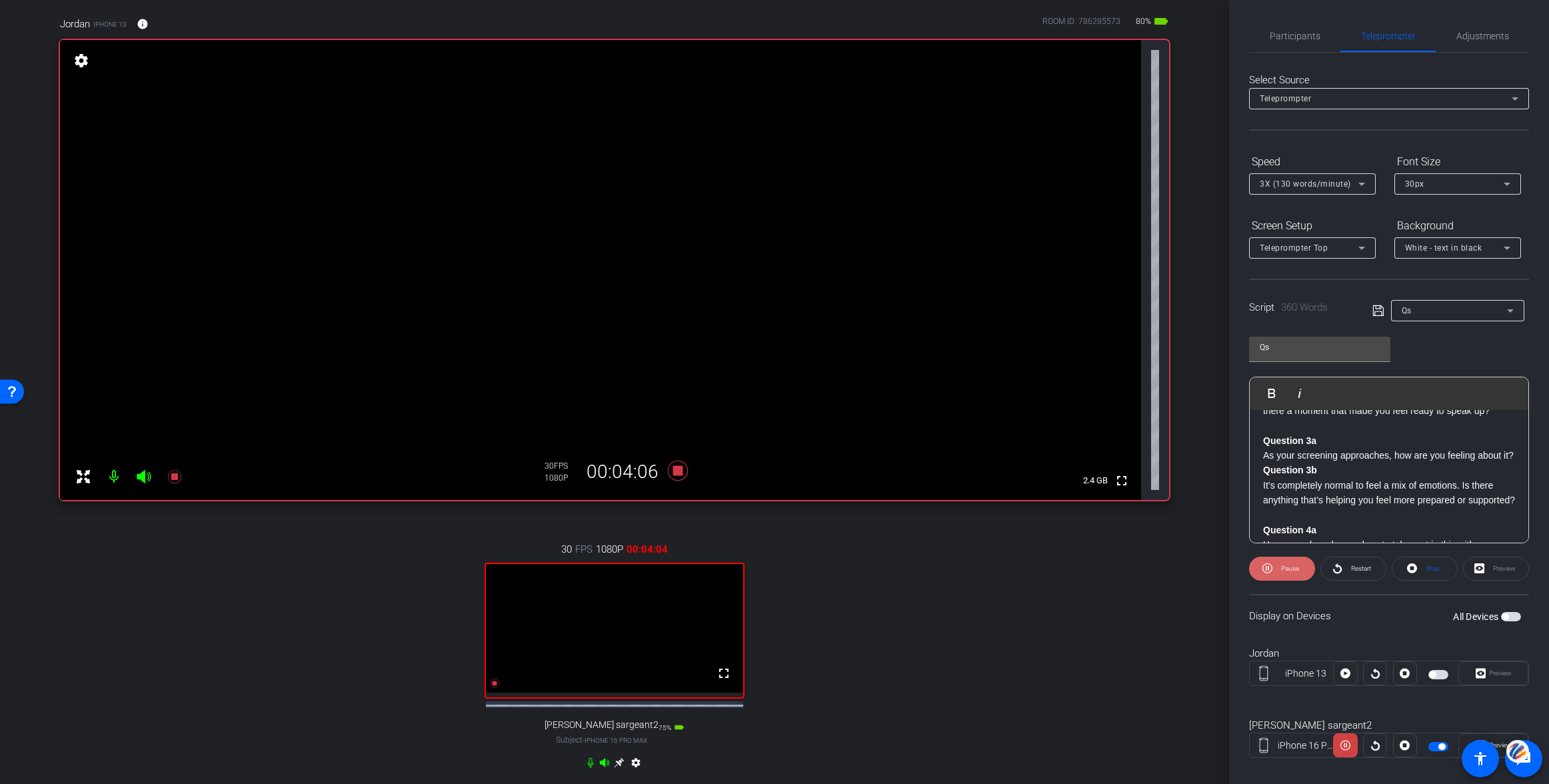
click at [1272, 566] on icon at bounding box center [1267, 569] width 10 height 17
click at [1263, 475] on strong "Question 3b" at bounding box center [1290, 469] width 54 height 11
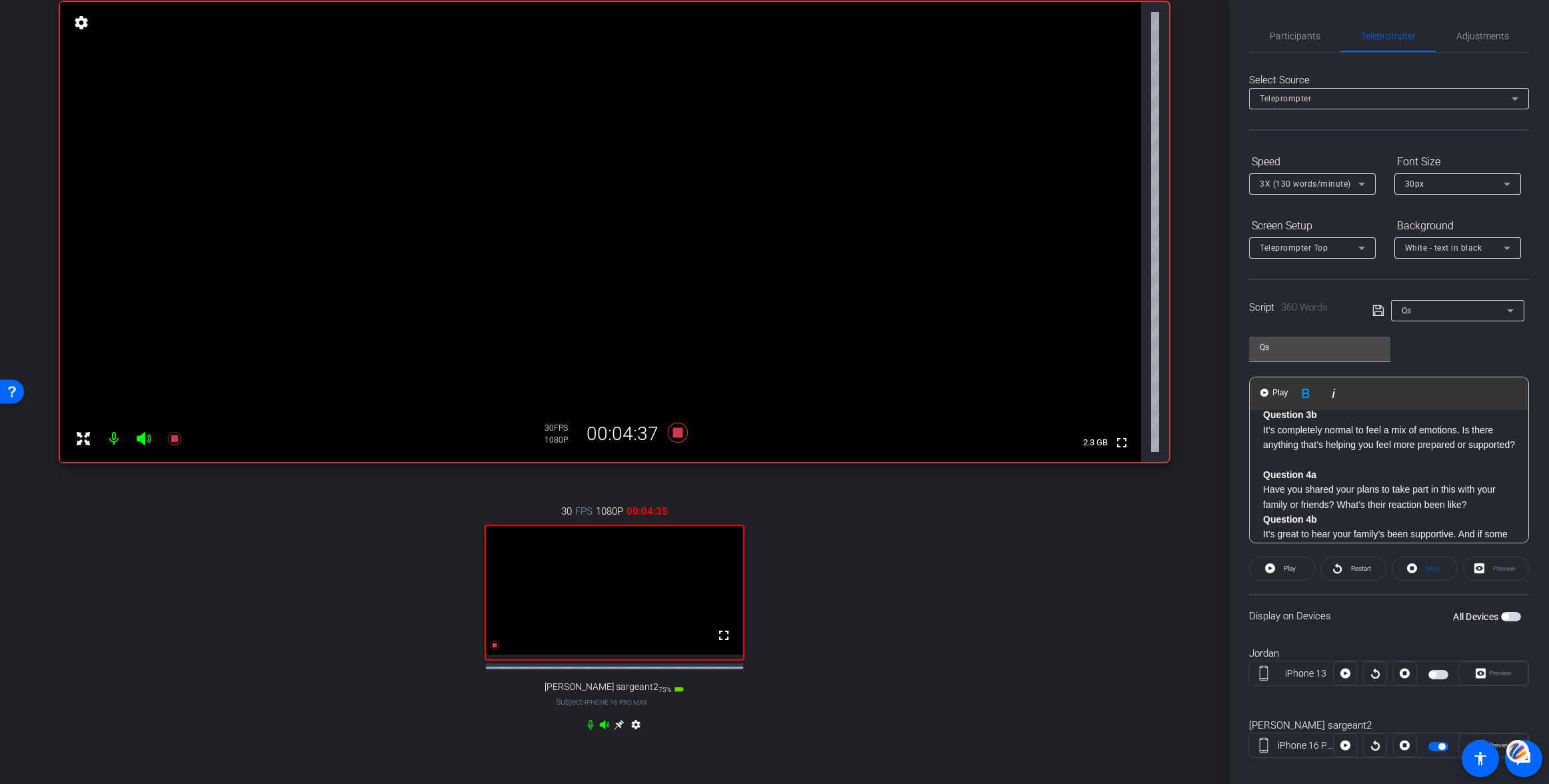
scroll to position [130, 0]
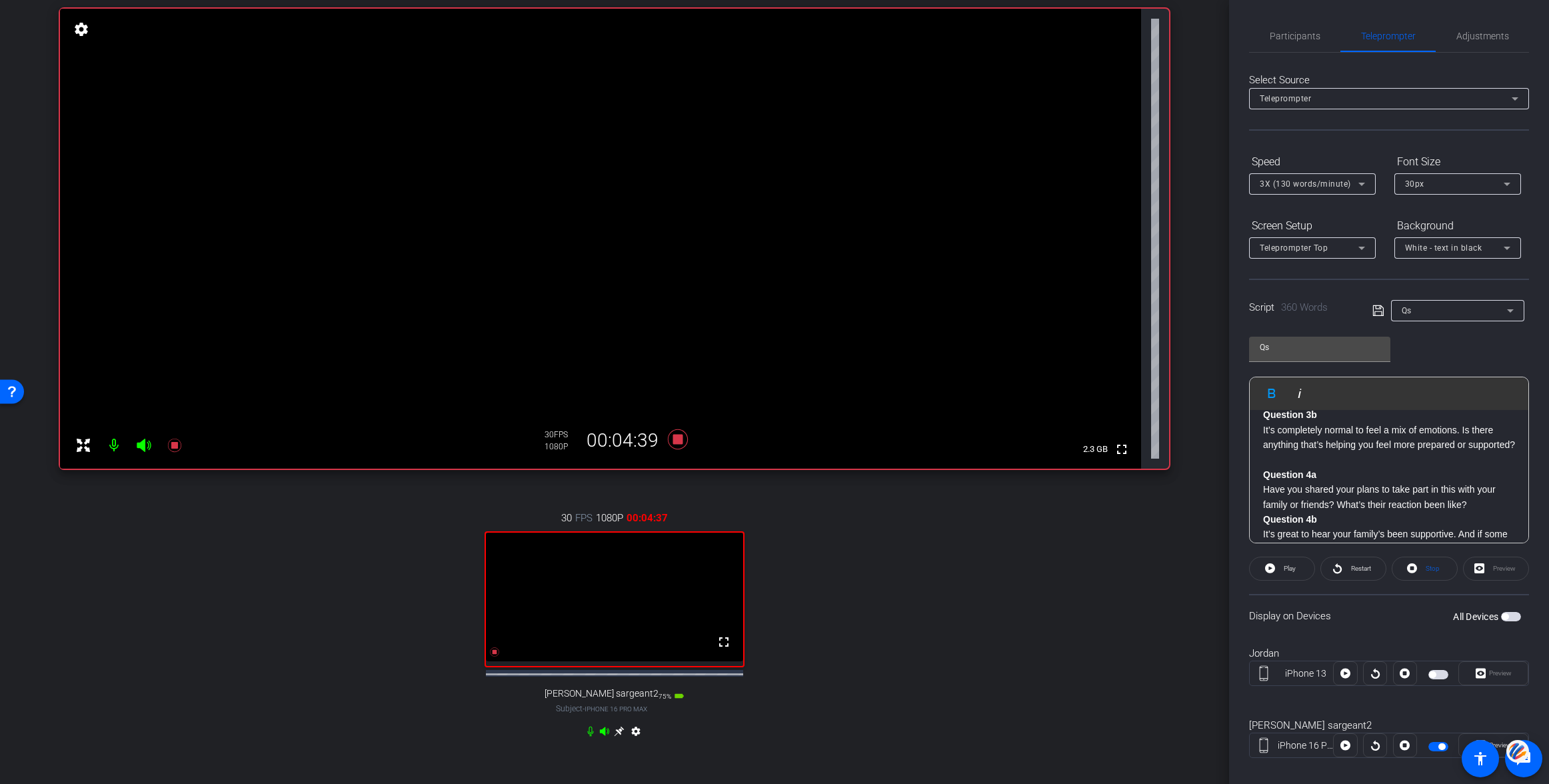
click at [621, 736] on icon at bounding box center [619, 731] width 11 height 11
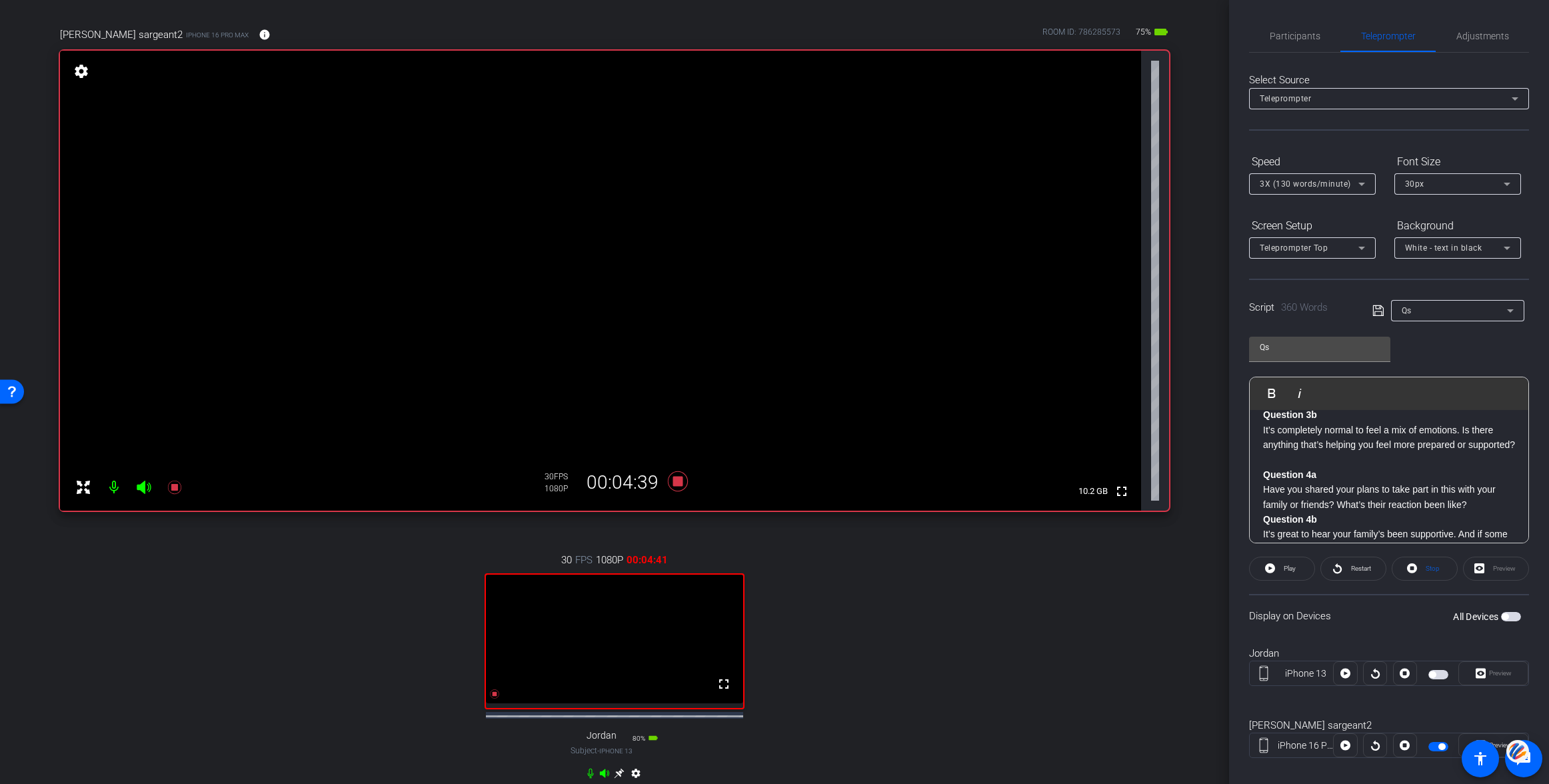
scroll to position [84, 0]
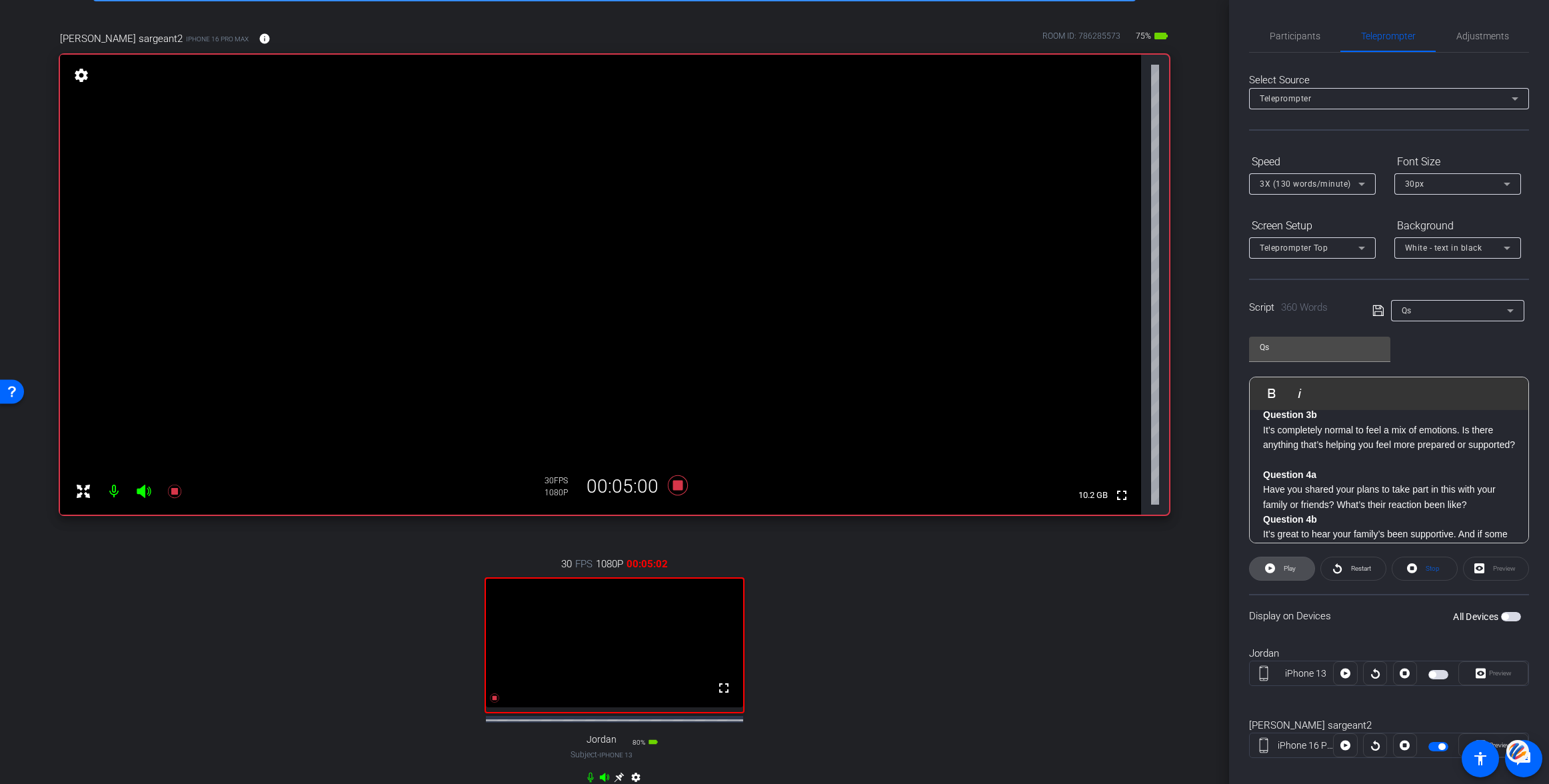
click at [1277, 568] on span at bounding box center [1282, 568] width 65 height 32
click at [1269, 567] on icon at bounding box center [1267, 569] width 10 height 17
click at [1265, 480] on strong "Question 4a" at bounding box center [1290, 474] width 53 height 11
click at [1277, 393] on span "Play" at bounding box center [1279, 393] width 20 height 11
click at [1270, 565] on icon at bounding box center [1267, 569] width 10 height 17
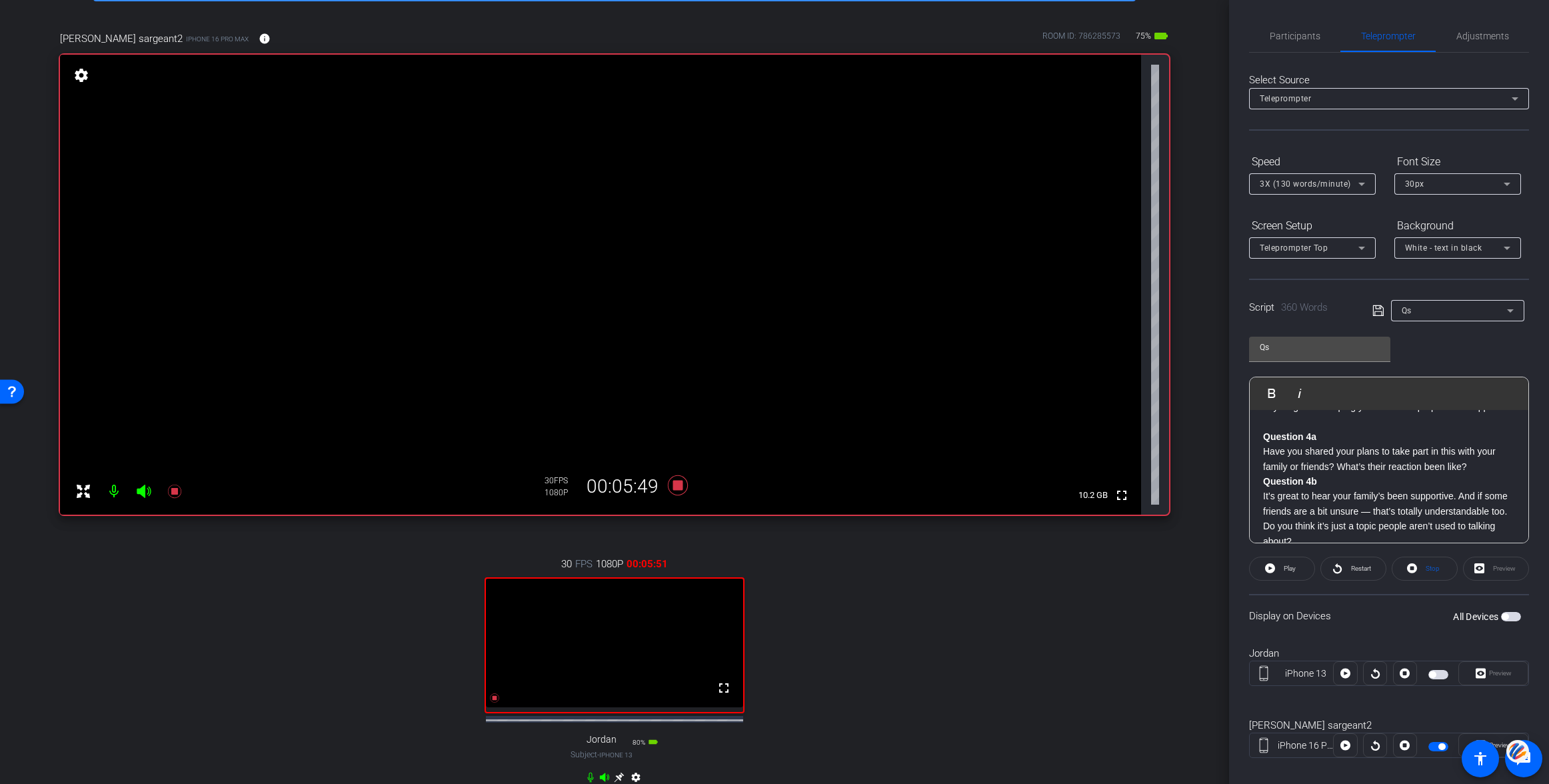
scroll to position [359, 0]
click at [1260, 460] on div "Question 1a Hi, thank you so much for being here and for being willing to share…" at bounding box center [1389, 489] width 279 height 877
click at [1270, 391] on span "Play" at bounding box center [1279, 393] width 20 height 11
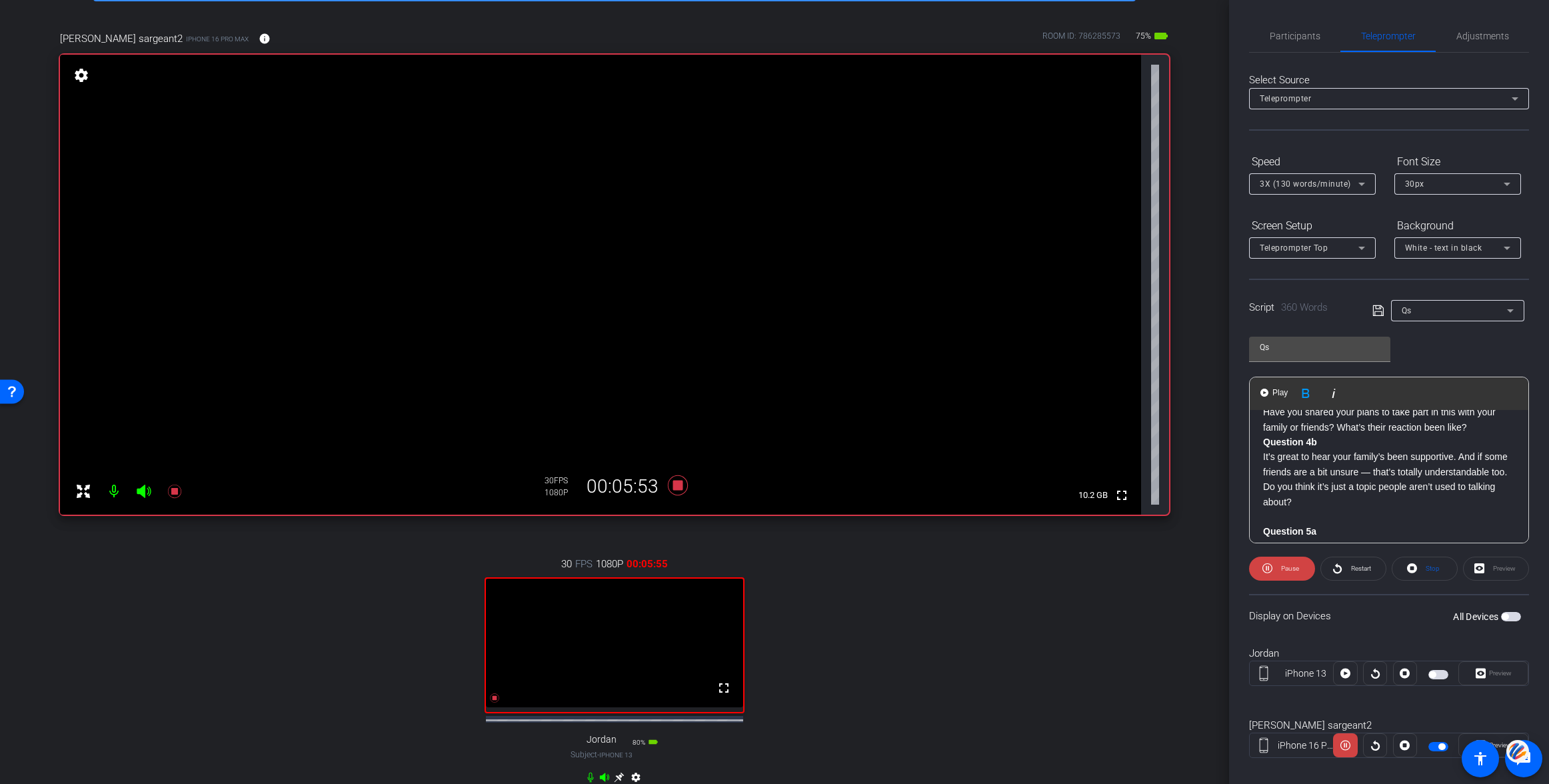
scroll to position [395, 0]
click at [1279, 567] on span "Pause" at bounding box center [1288, 569] width 21 height 19
click at [1265, 444] on strong "Question 4b" at bounding box center [1290, 438] width 54 height 11
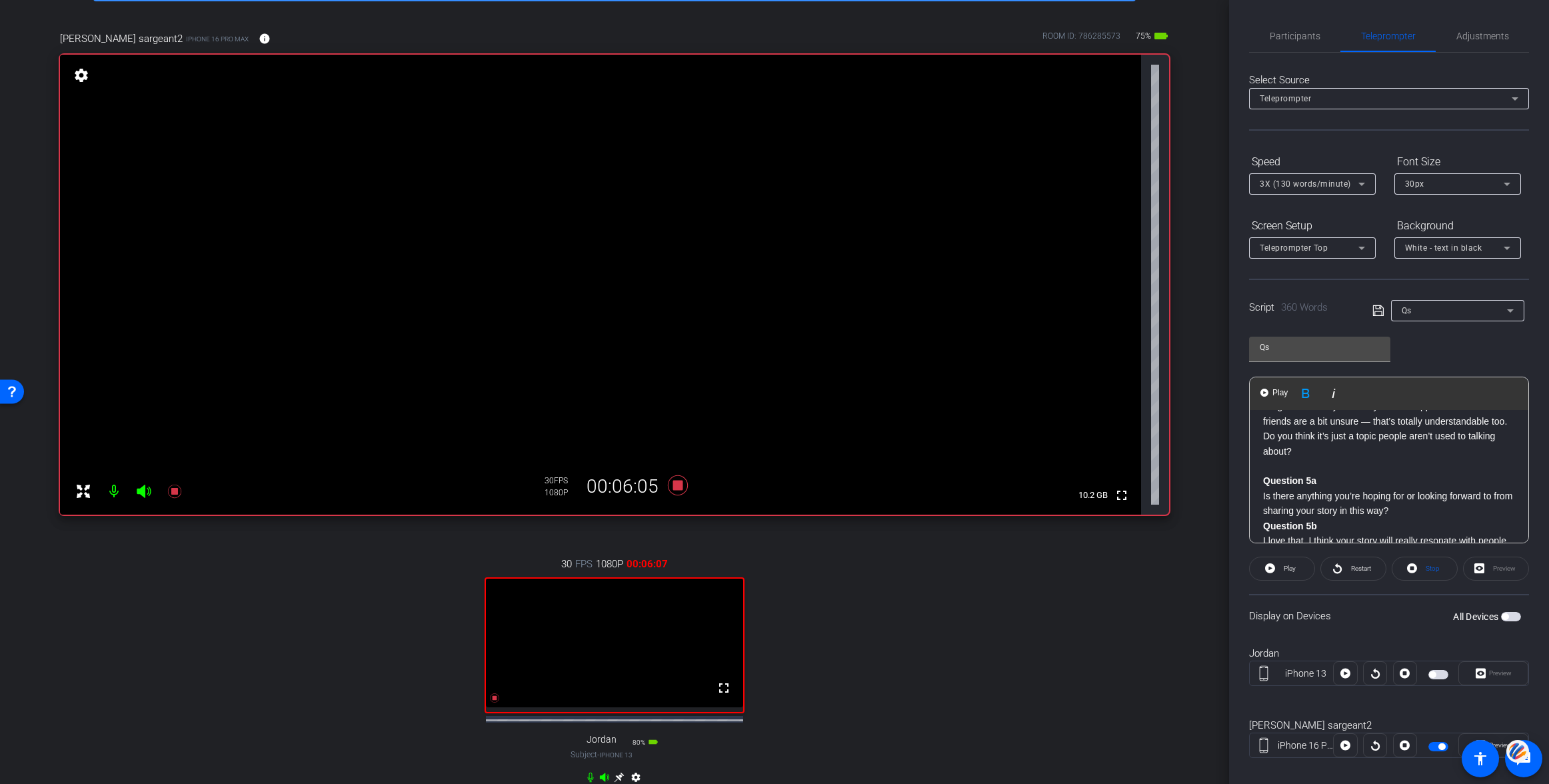
scroll to position [436, 0]
click at [1264, 402] on strong "Question 4b" at bounding box center [1290, 396] width 54 height 11
click at [1275, 393] on span "Play" at bounding box center [1279, 393] width 20 height 11
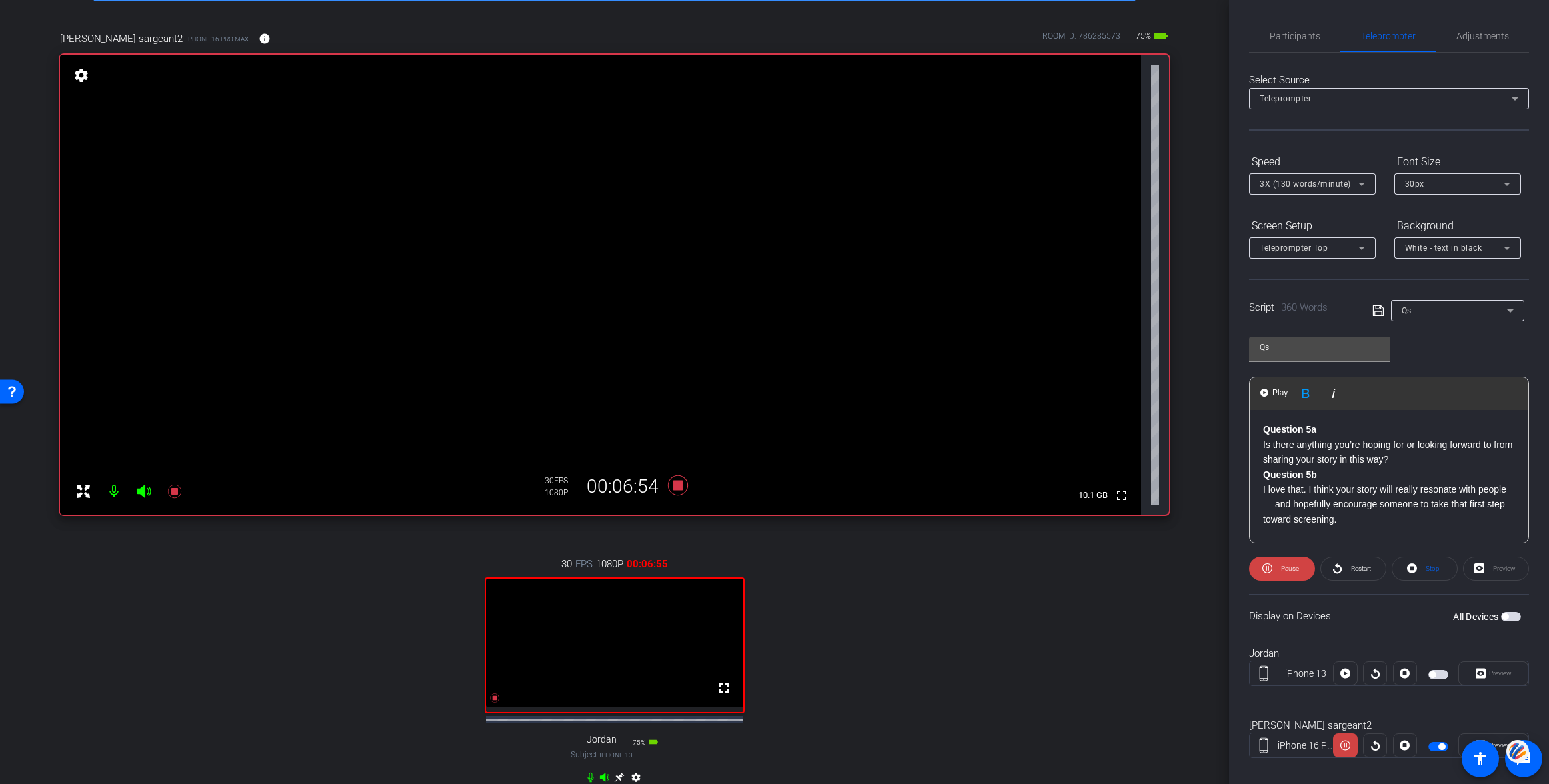
scroll to position [494, 0]
drag, startPoint x: 1283, startPoint y: 569, endPoint x: 1295, endPoint y: 562, distance: 13.9
click at [1283, 569] on span "Pause" at bounding box center [1290, 568] width 18 height 7
click at [1265, 434] on strong "Question 5a" at bounding box center [1290, 428] width 53 height 11
click at [1265, 434] on strong "Question 5a" at bounding box center [1290, 428] width 53 height 11
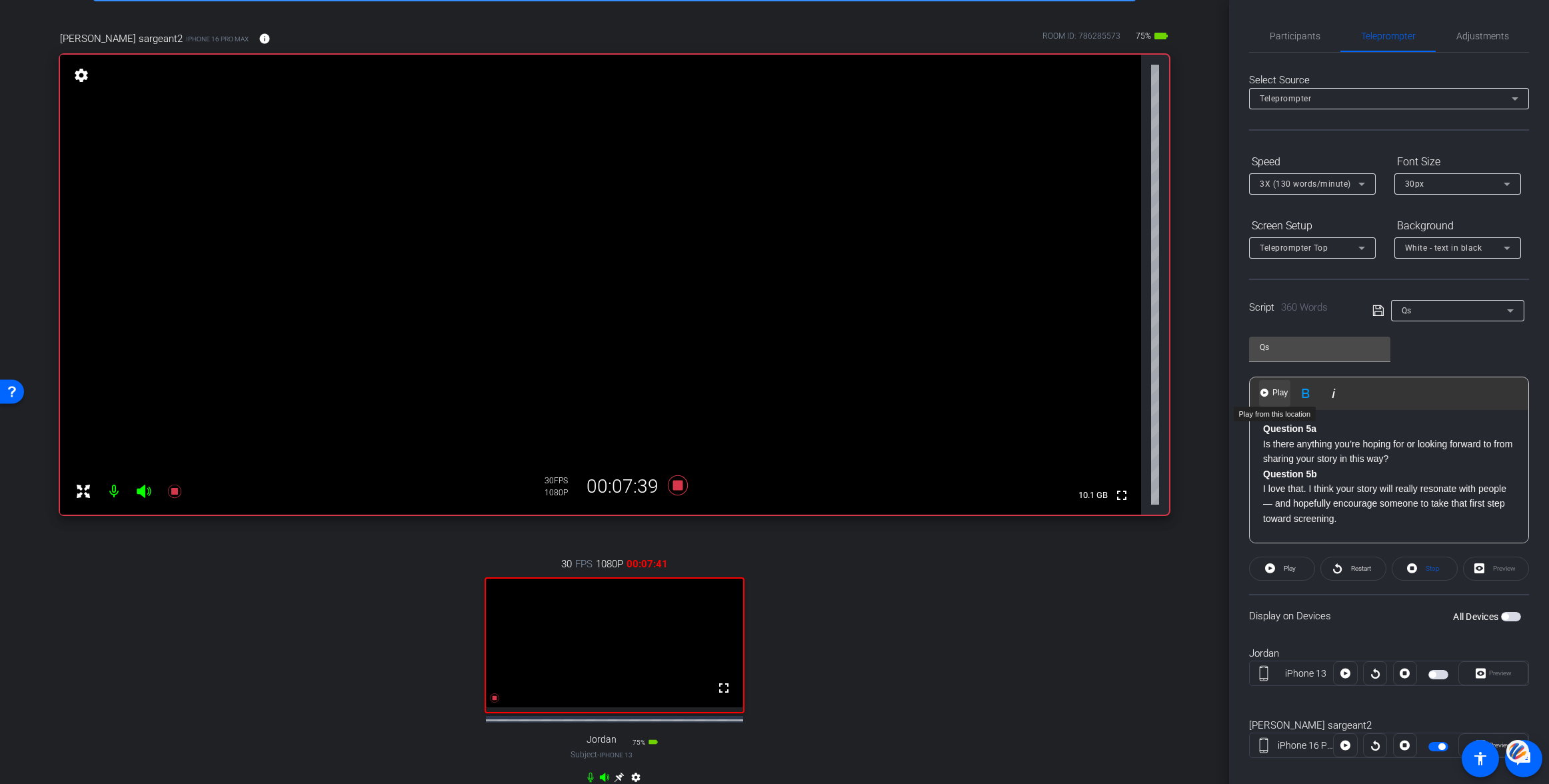
click at [1272, 386] on button "Play Play from this location" at bounding box center [1275, 393] width 32 height 27
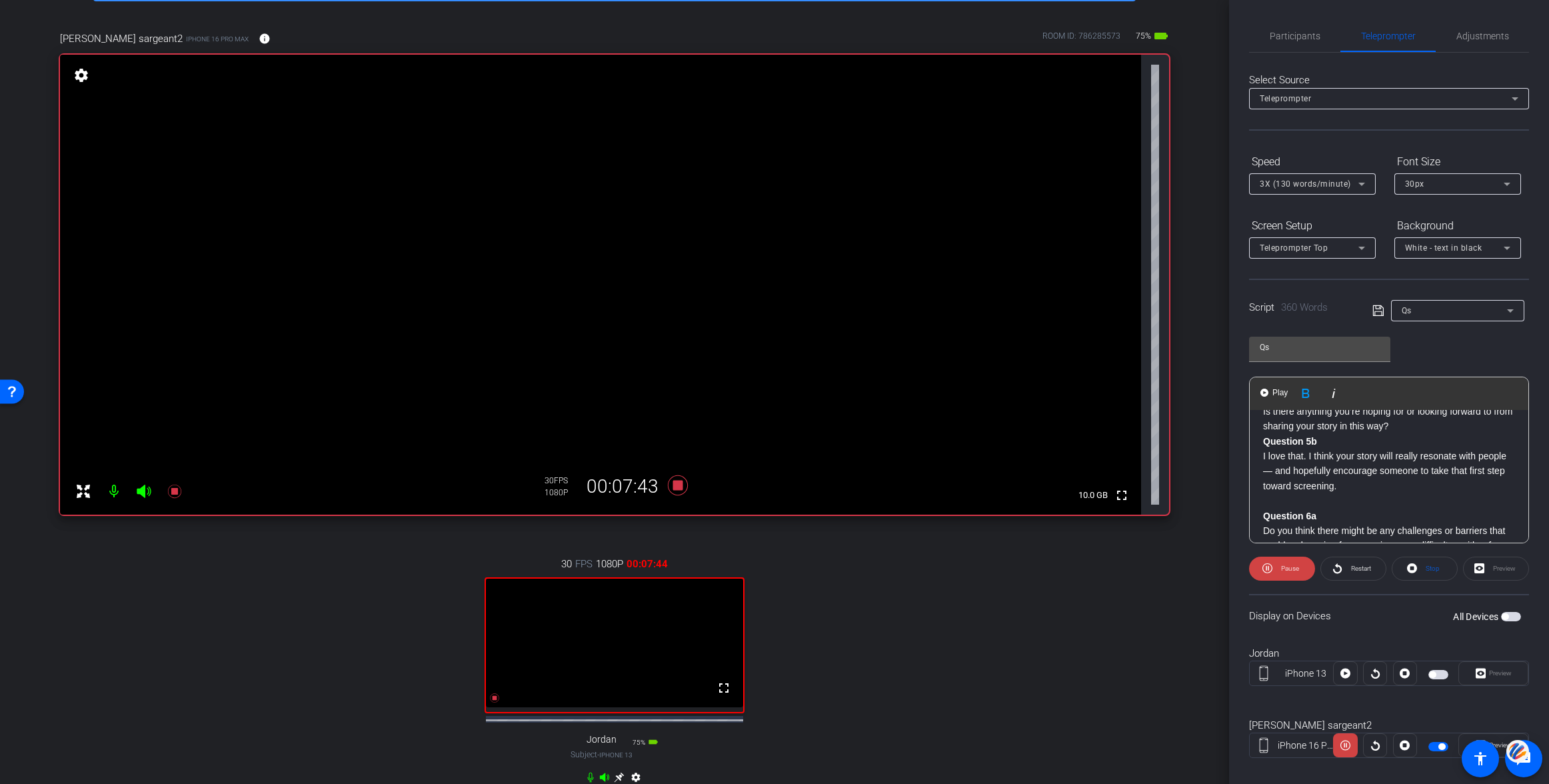
scroll to position [529, 0]
click at [1291, 567] on span "Pause" at bounding box center [1290, 568] width 18 height 7
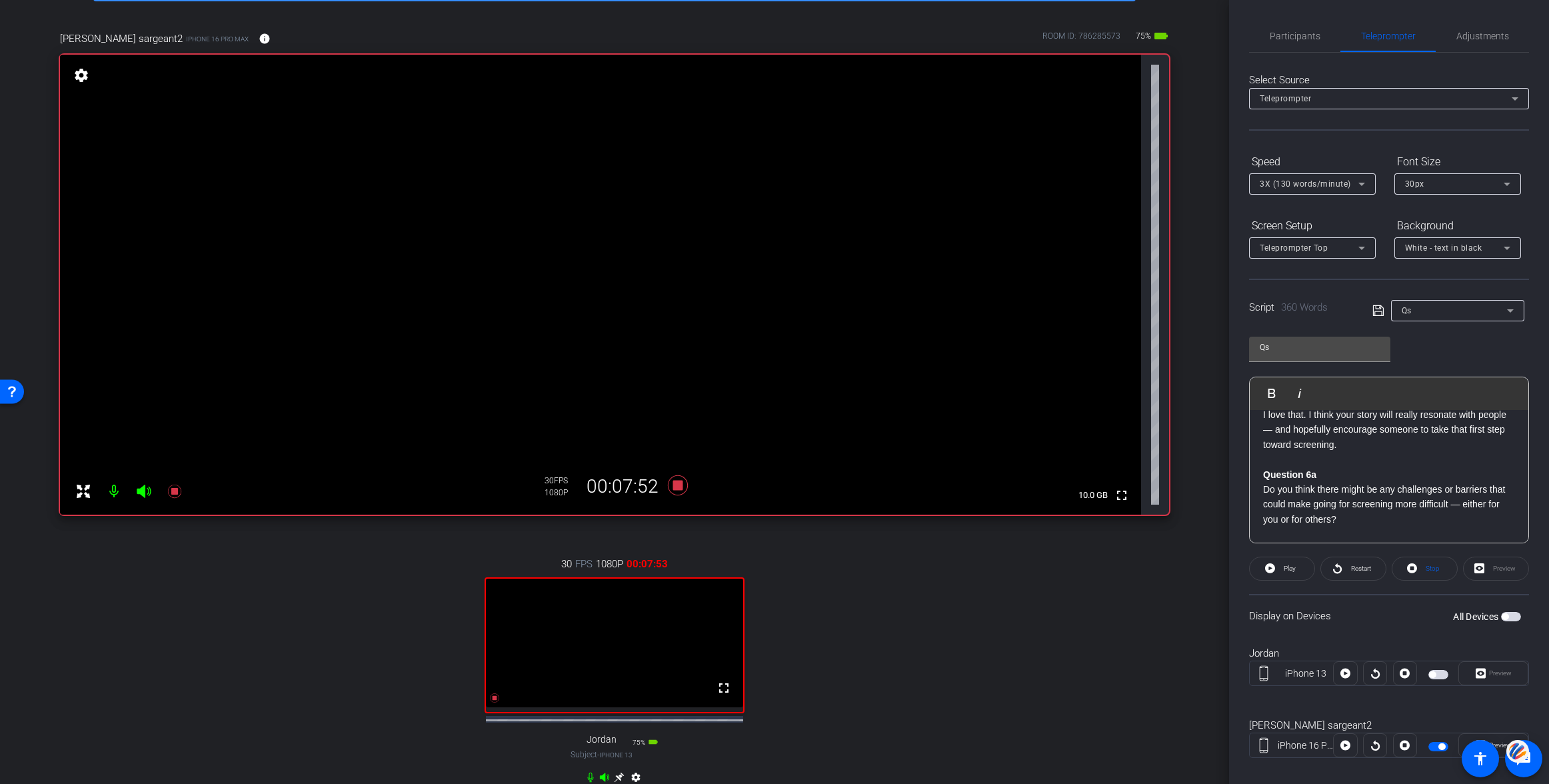
scroll to position [553, 0]
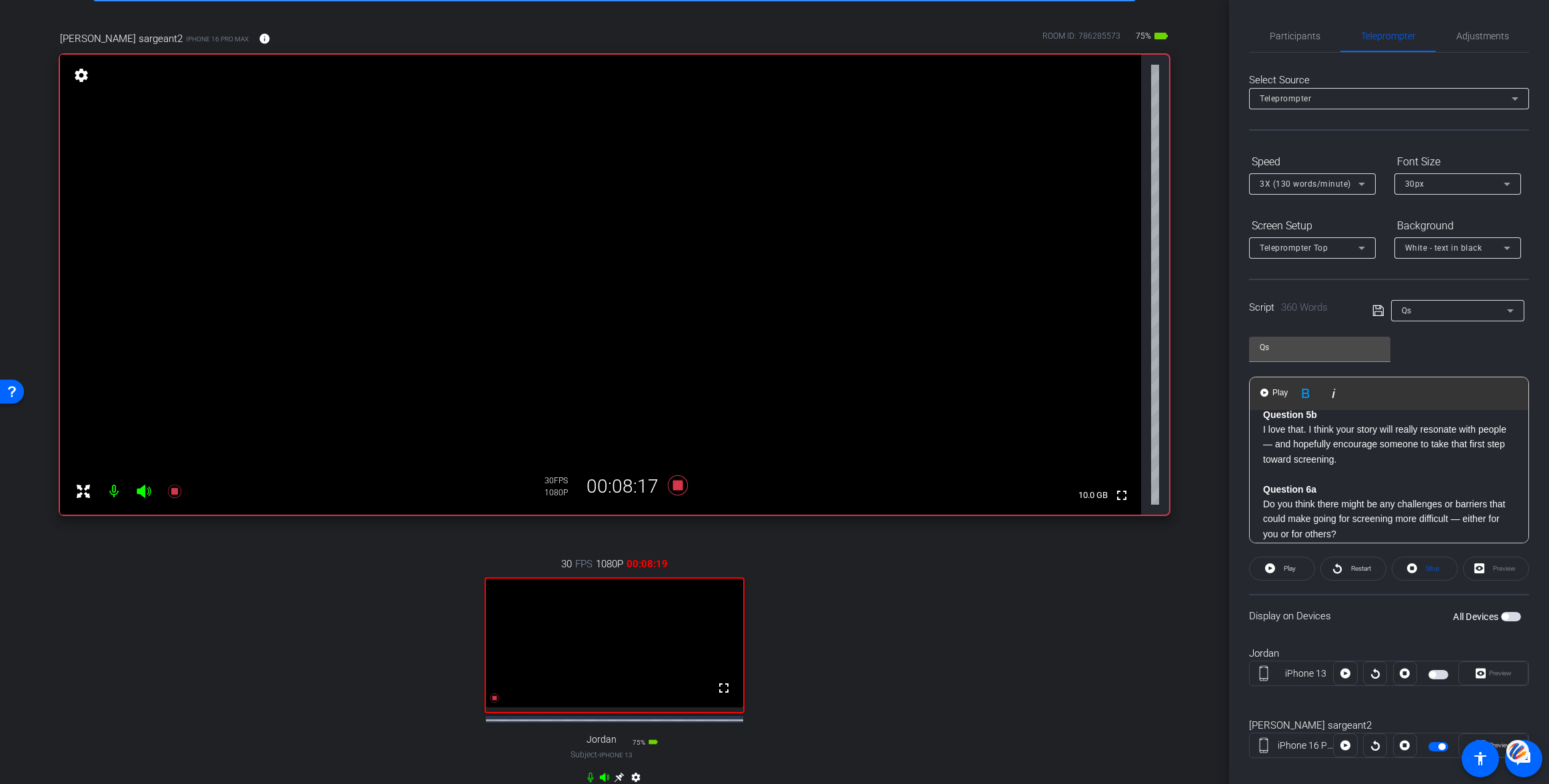
click at [1263, 420] on strong "Question 5b" at bounding box center [1290, 414] width 54 height 11
click at [1268, 391] on button "Play Play from this location" at bounding box center [1275, 393] width 32 height 27
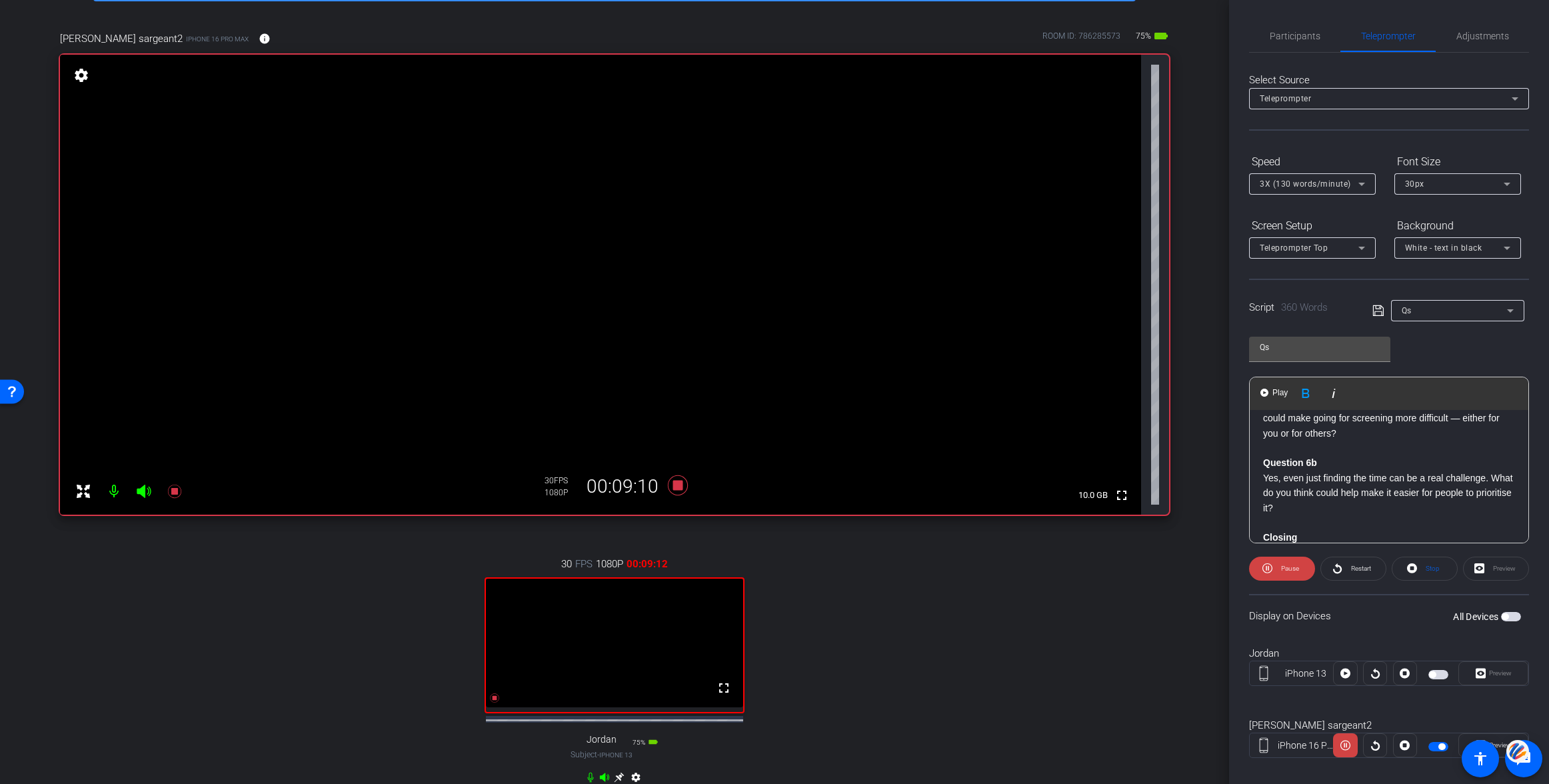
scroll to position [657, 0]
click at [1277, 567] on span at bounding box center [1282, 568] width 66 height 32
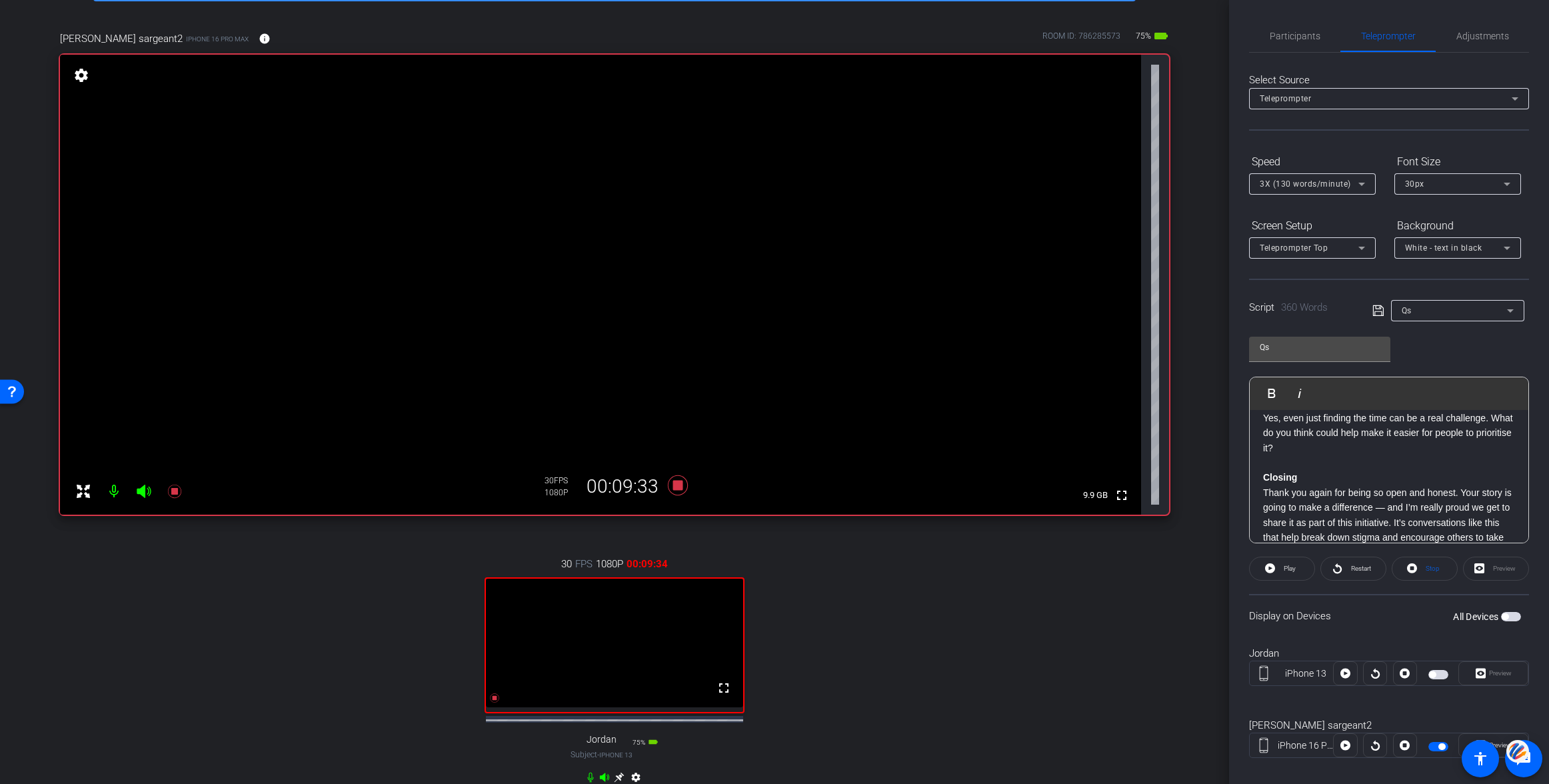
scroll to position [714, 0]
click at [1263, 432] on div "Question 1a Hi, thank you so much for being here and for being willing to share…" at bounding box center [1389, 134] width 279 height 877
click at [1277, 393] on span "Play" at bounding box center [1279, 393] width 20 height 11
click at [1272, 563] on span at bounding box center [1282, 568] width 66 height 32
click at [1270, 564] on icon at bounding box center [1270, 568] width 10 height 10
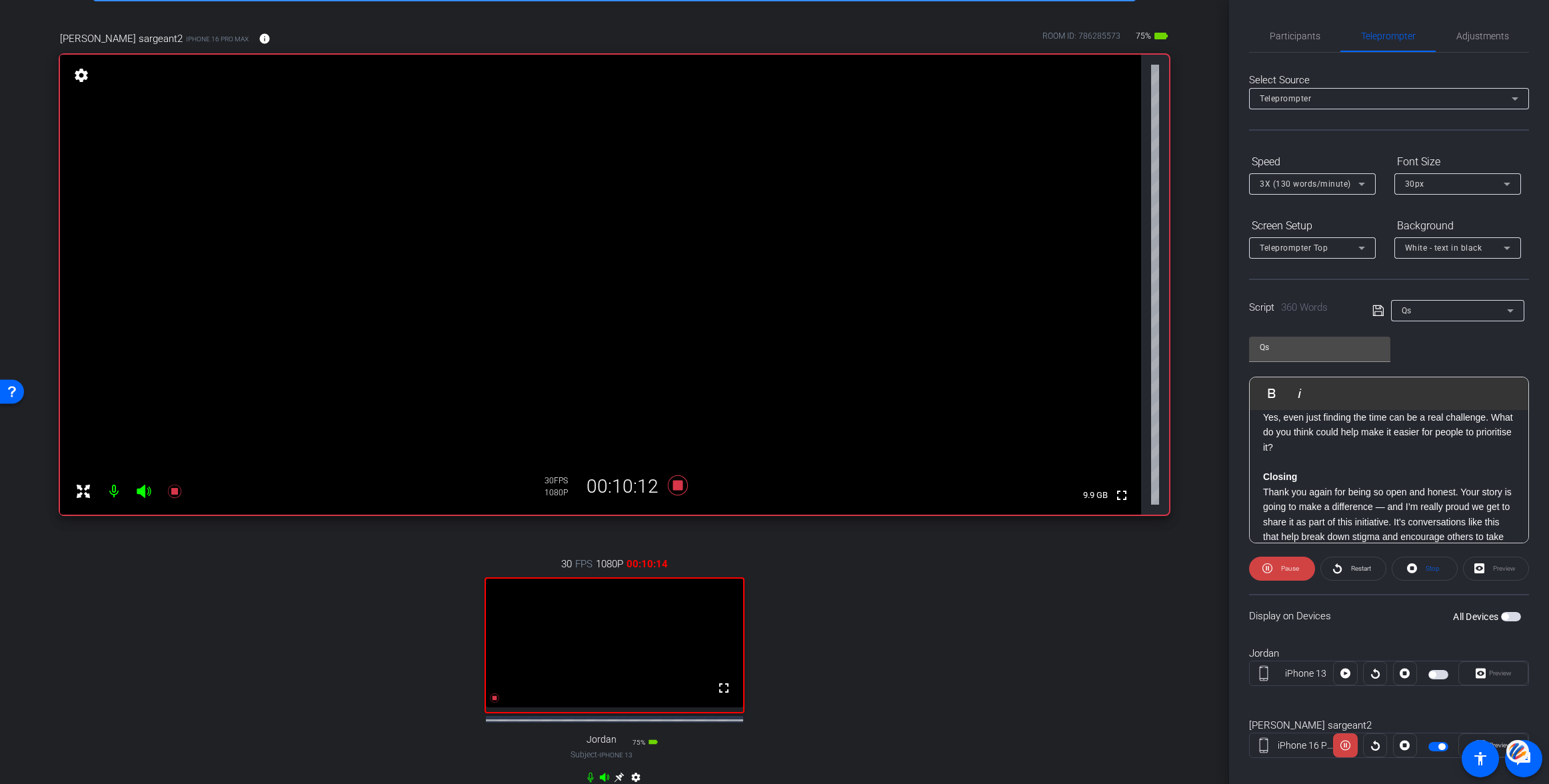
click at [1263, 448] on p "Yes, even just finding the time can be a real challenge. What do you think coul…" at bounding box center [1389, 431] width 252 height 44
click at [1273, 386] on button "Play Play from this location" at bounding box center [1275, 393] width 32 height 27
drag, startPoint x: 1283, startPoint y: 31, endPoint x: 1318, endPoint y: 51, distance: 40.3
click at [1284, 32] on span "Participants" at bounding box center [1295, 36] width 51 height 9
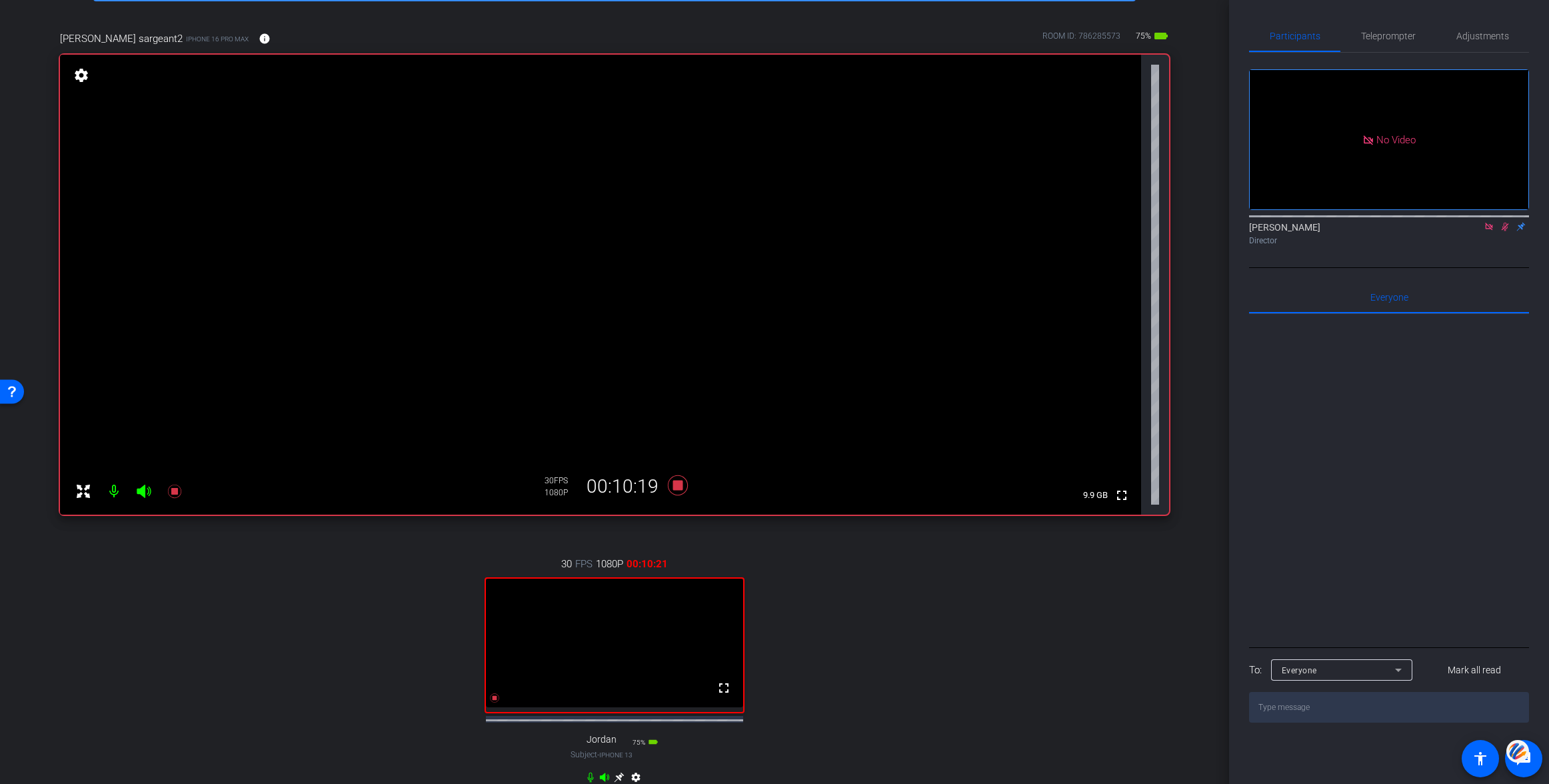
click at [1504, 222] on icon at bounding box center [1505, 227] width 7 height 8
click at [1384, 36] on span "Teleprompter" at bounding box center [1389, 36] width 55 height 9
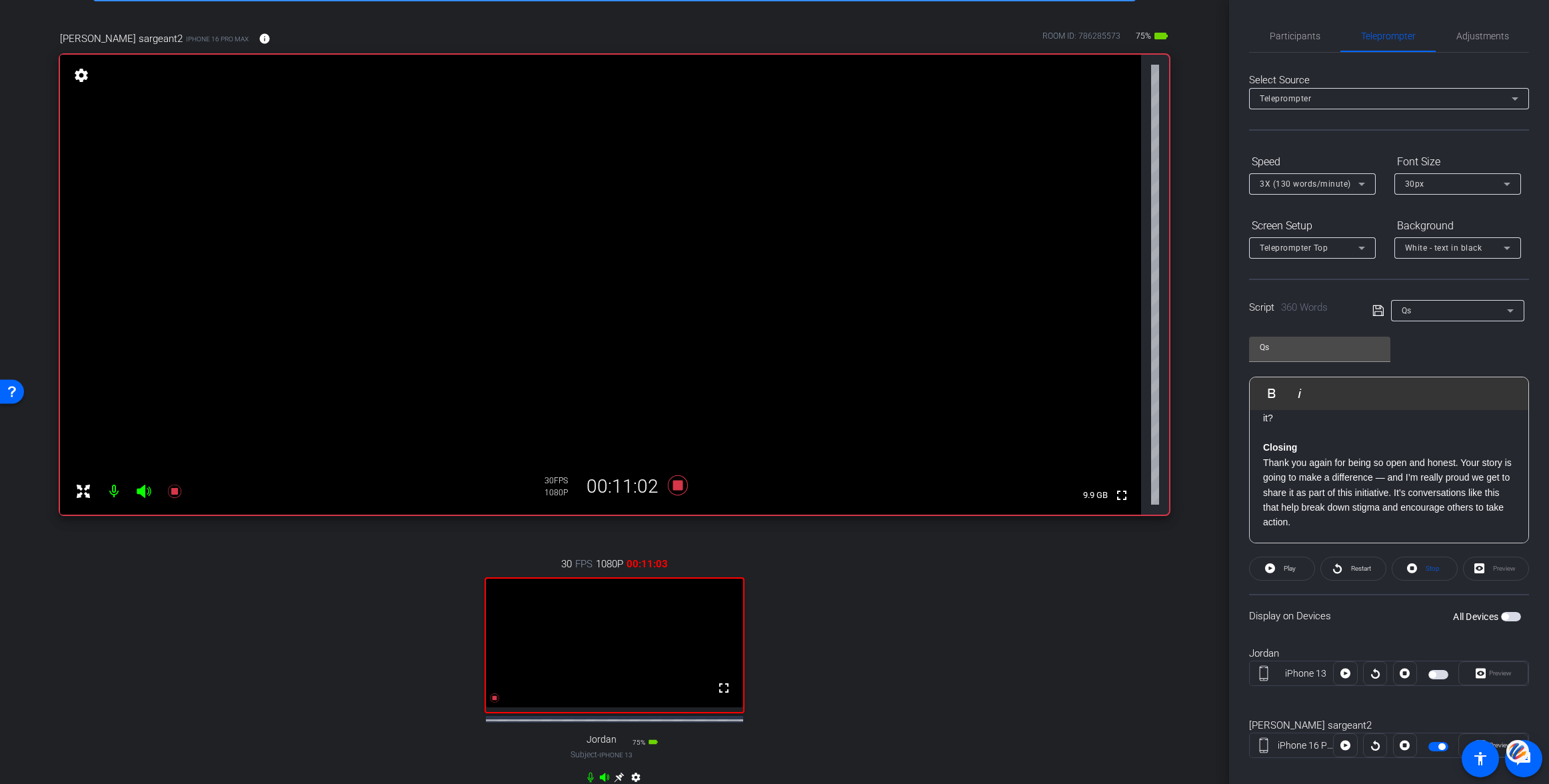
scroll to position [201, 0]
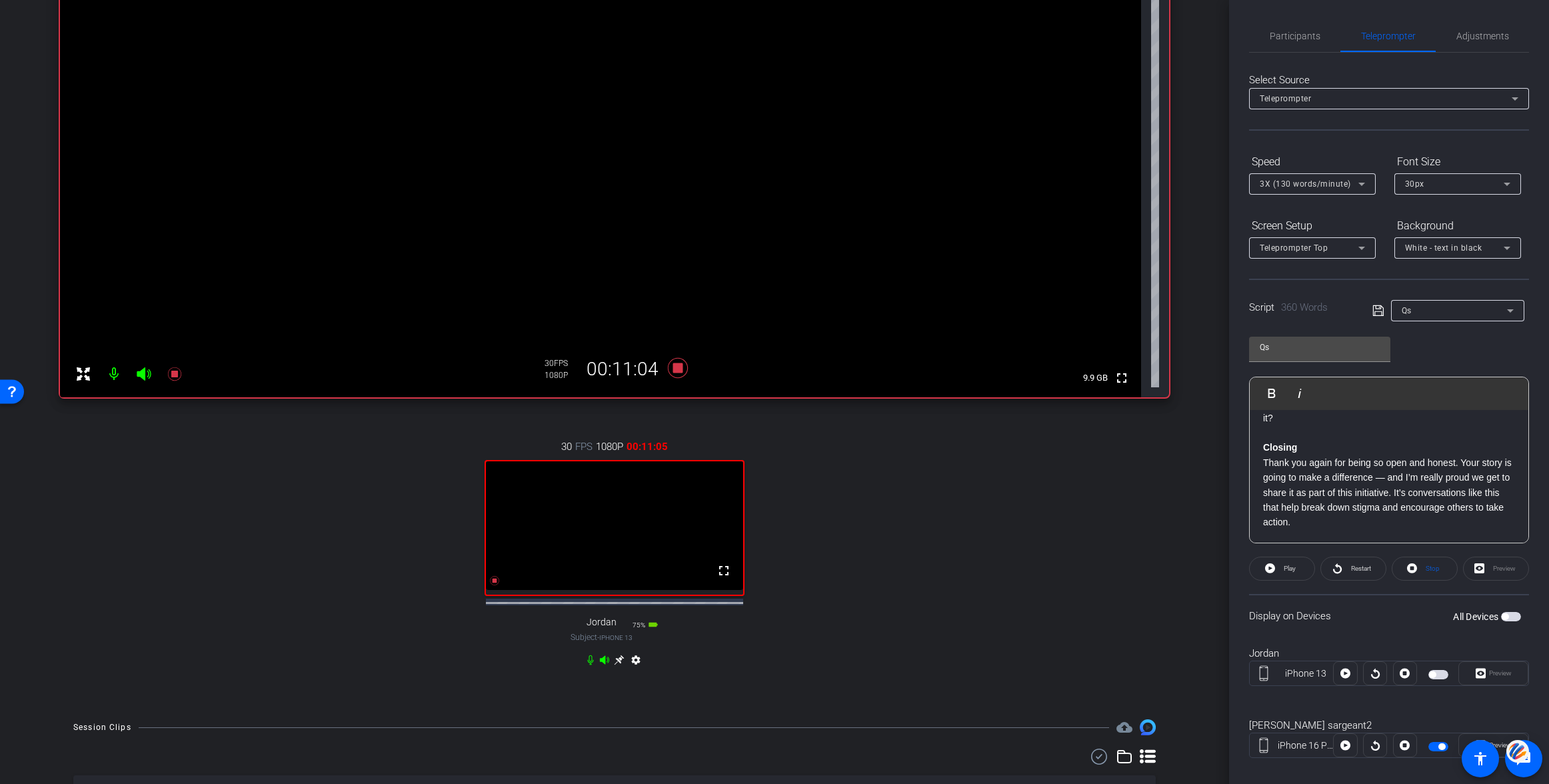
click at [619, 665] on icon at bounding box center [619, 659] width 11 height 11
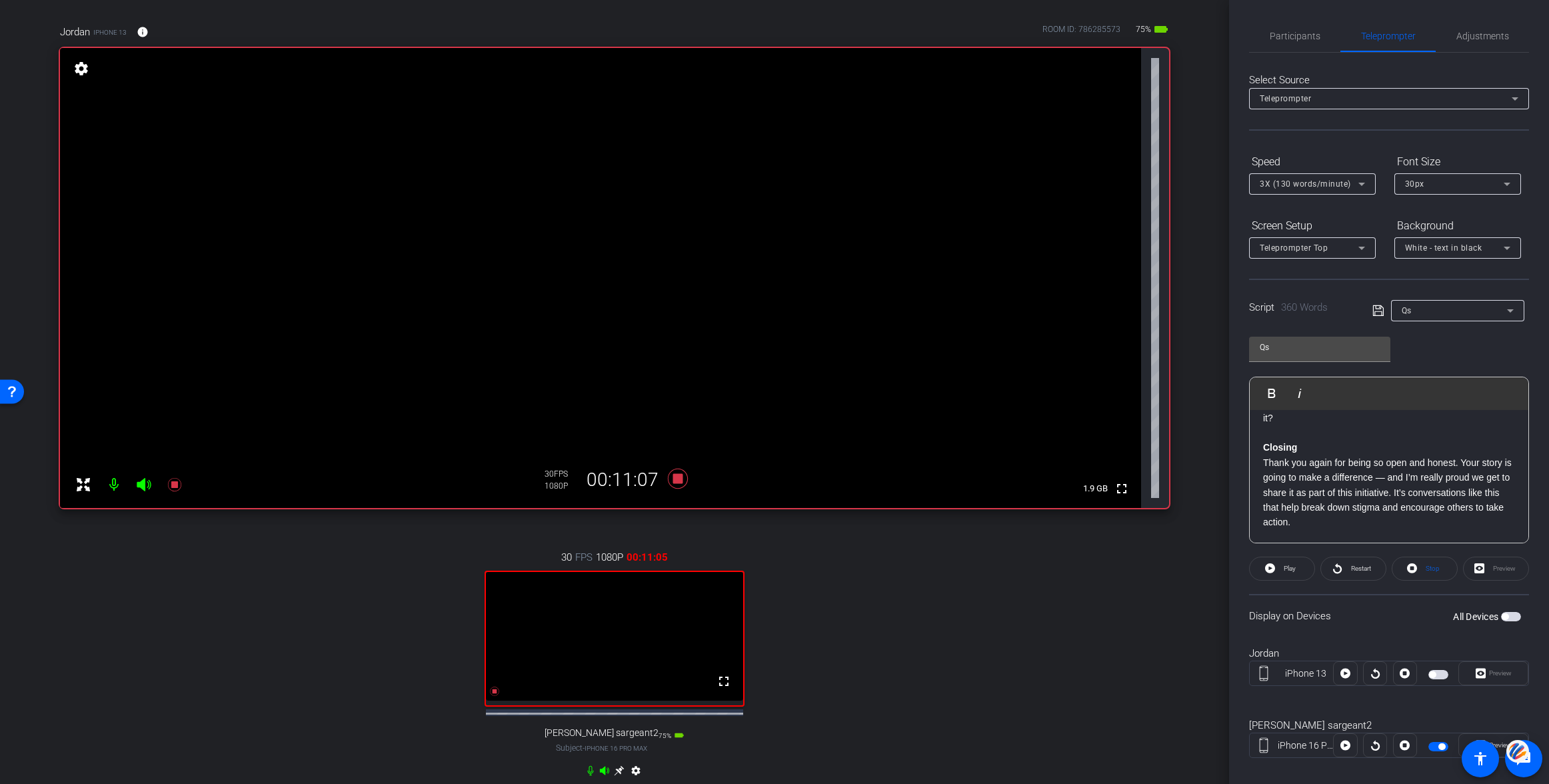
scroll to position [83, 0]
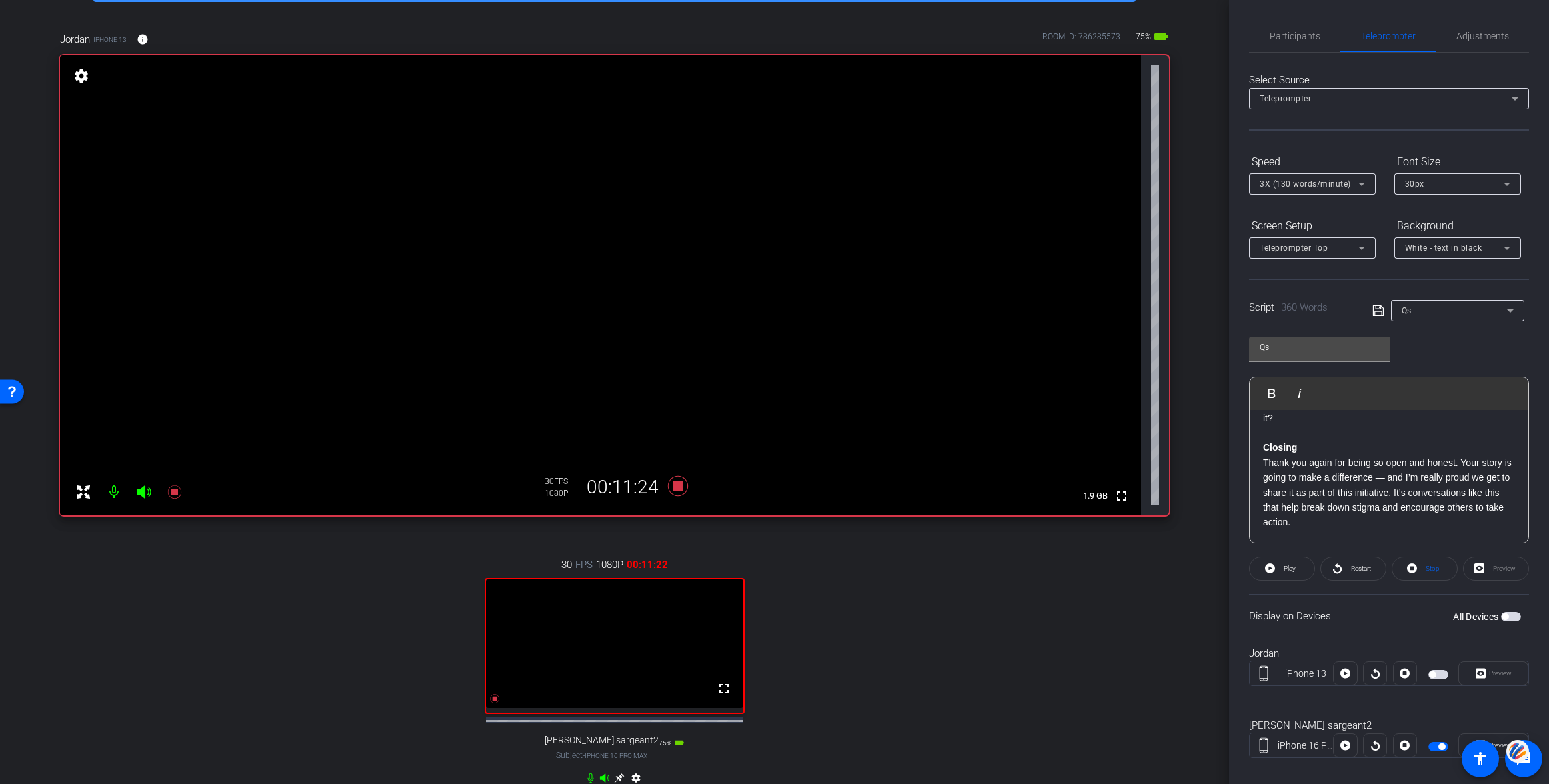
click at [1266, 447] on strong "Closing" at bounding box center [1280, 447] width 34 height 11
click at [1270, 391] on span "Play" at bounding box center [1279, 393] width 20 height 11
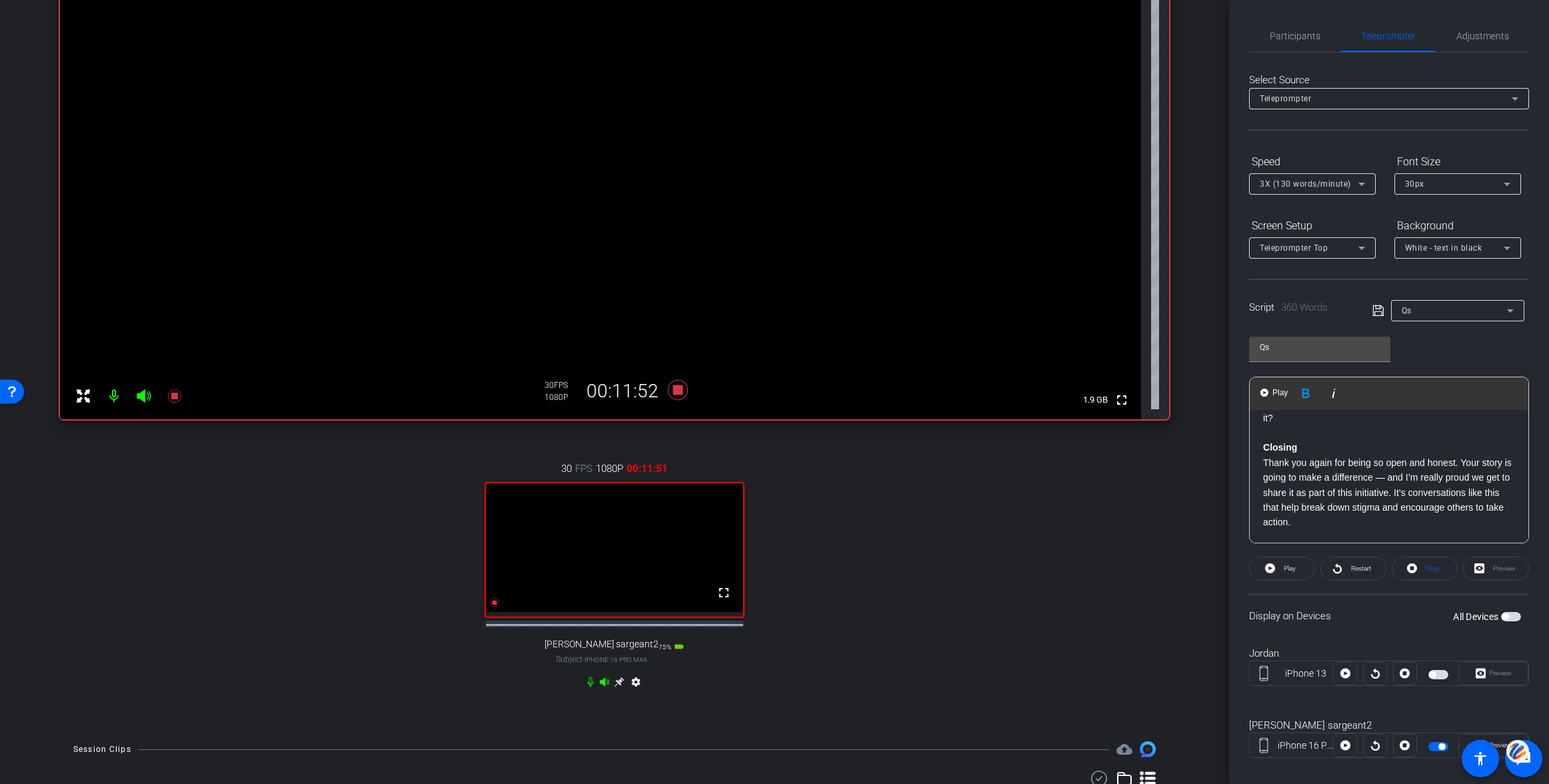
scroll to position [173, 0]
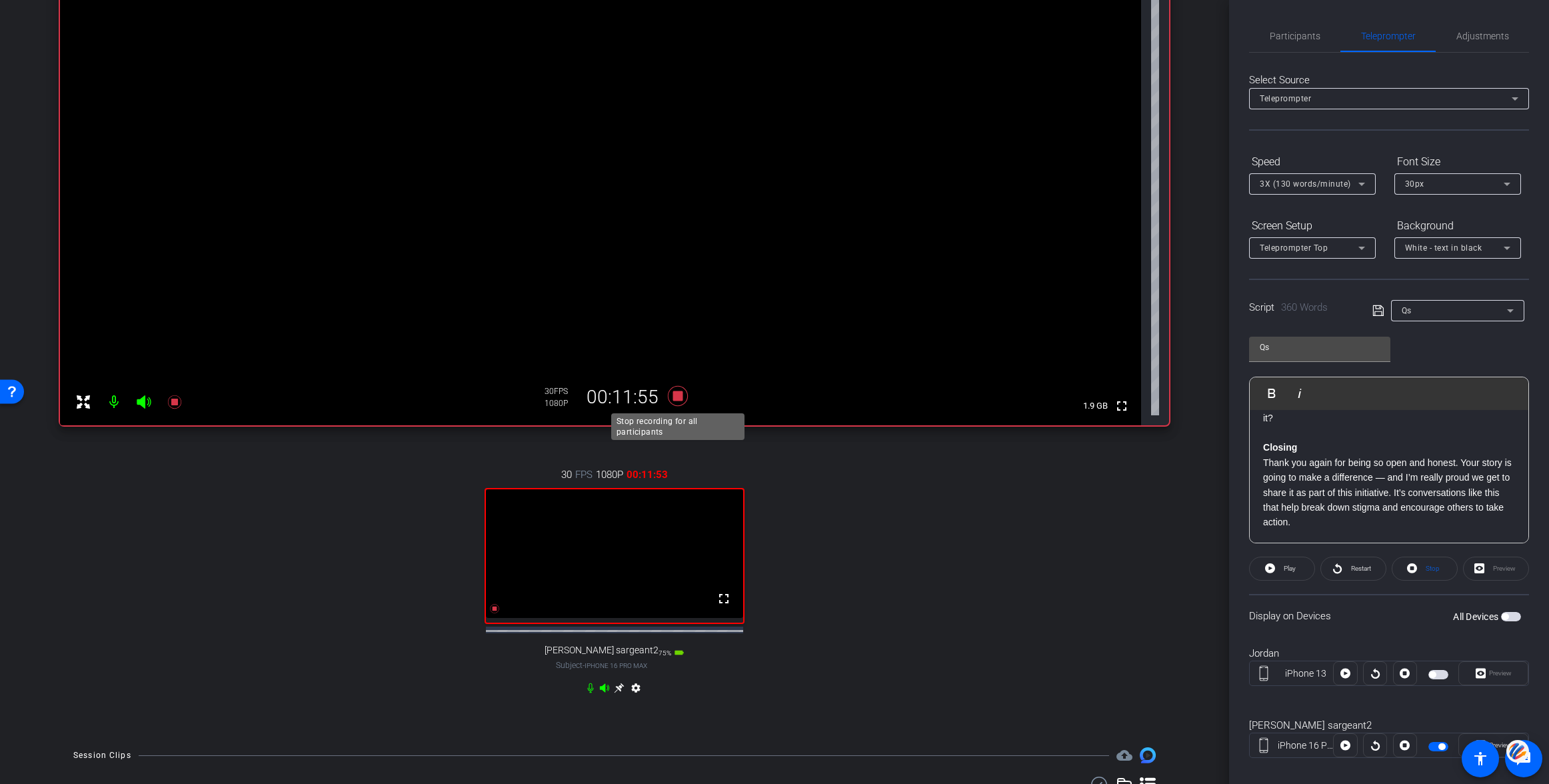
click at [679, 395] on icon at bounding box center [678, 396] width 20 height 20
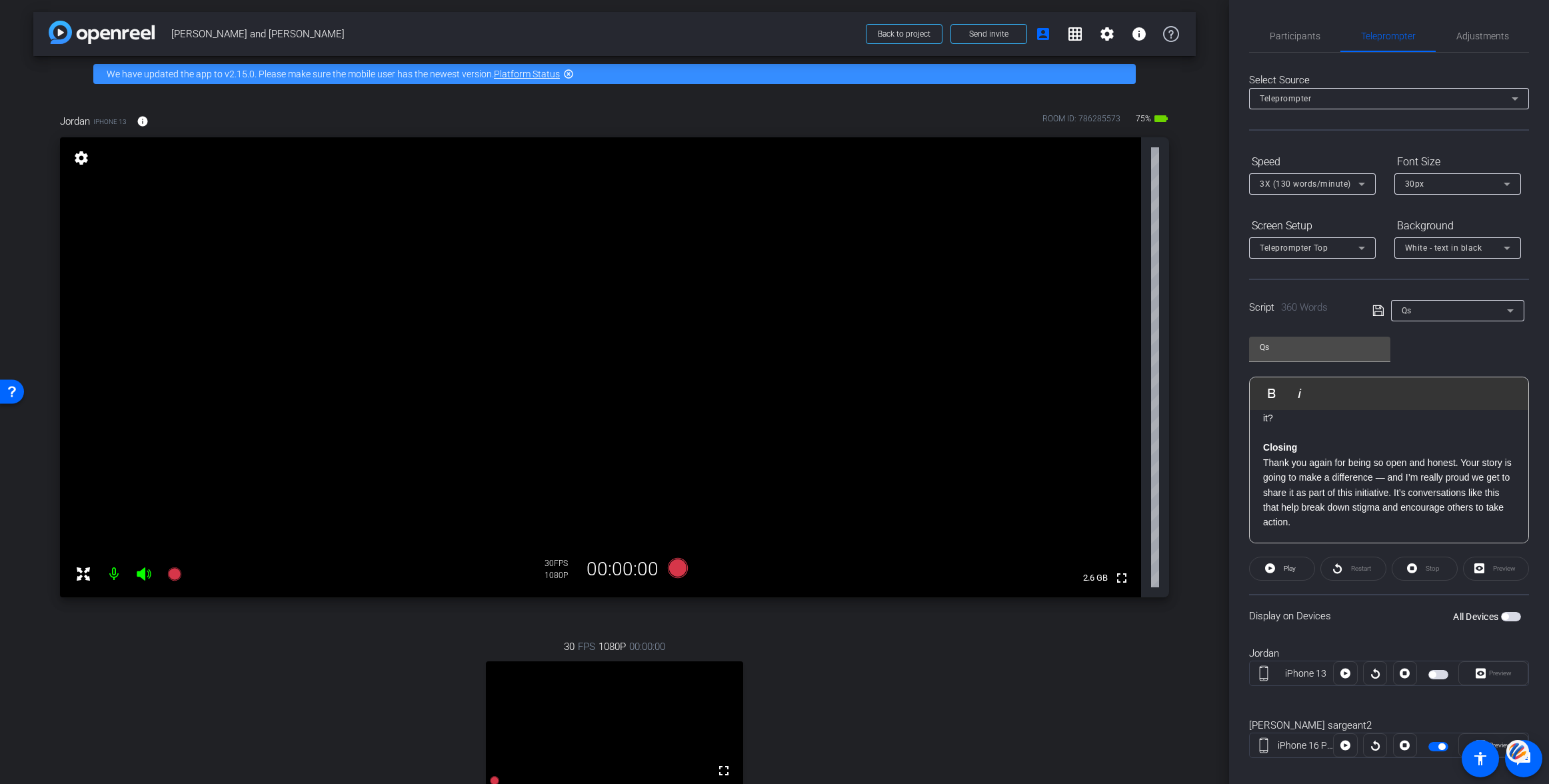
scroll to position [0, 0]
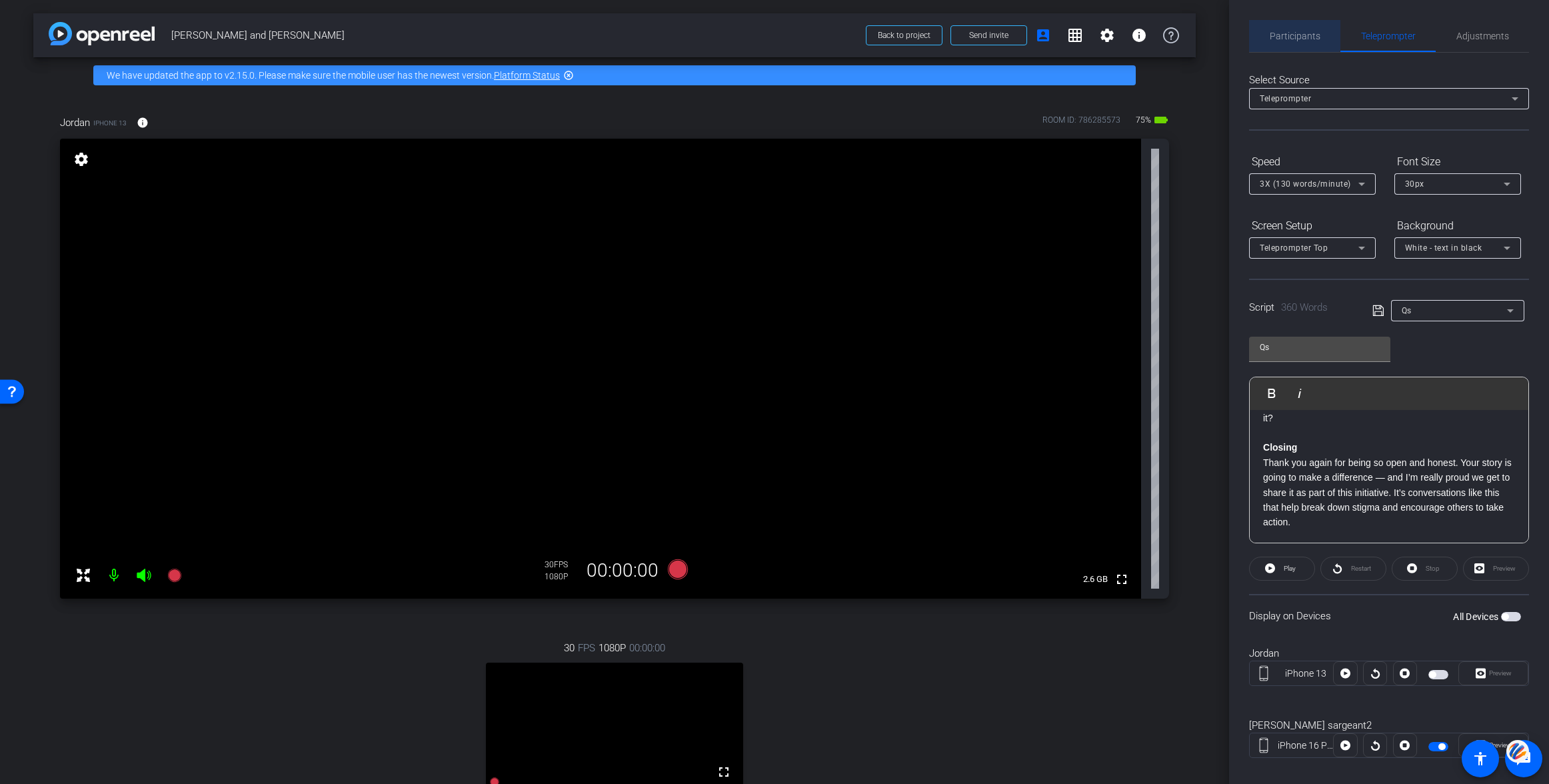
click at [1293, 34] on span "Participants" at bounding box center [1295, 36] width 51 height 9
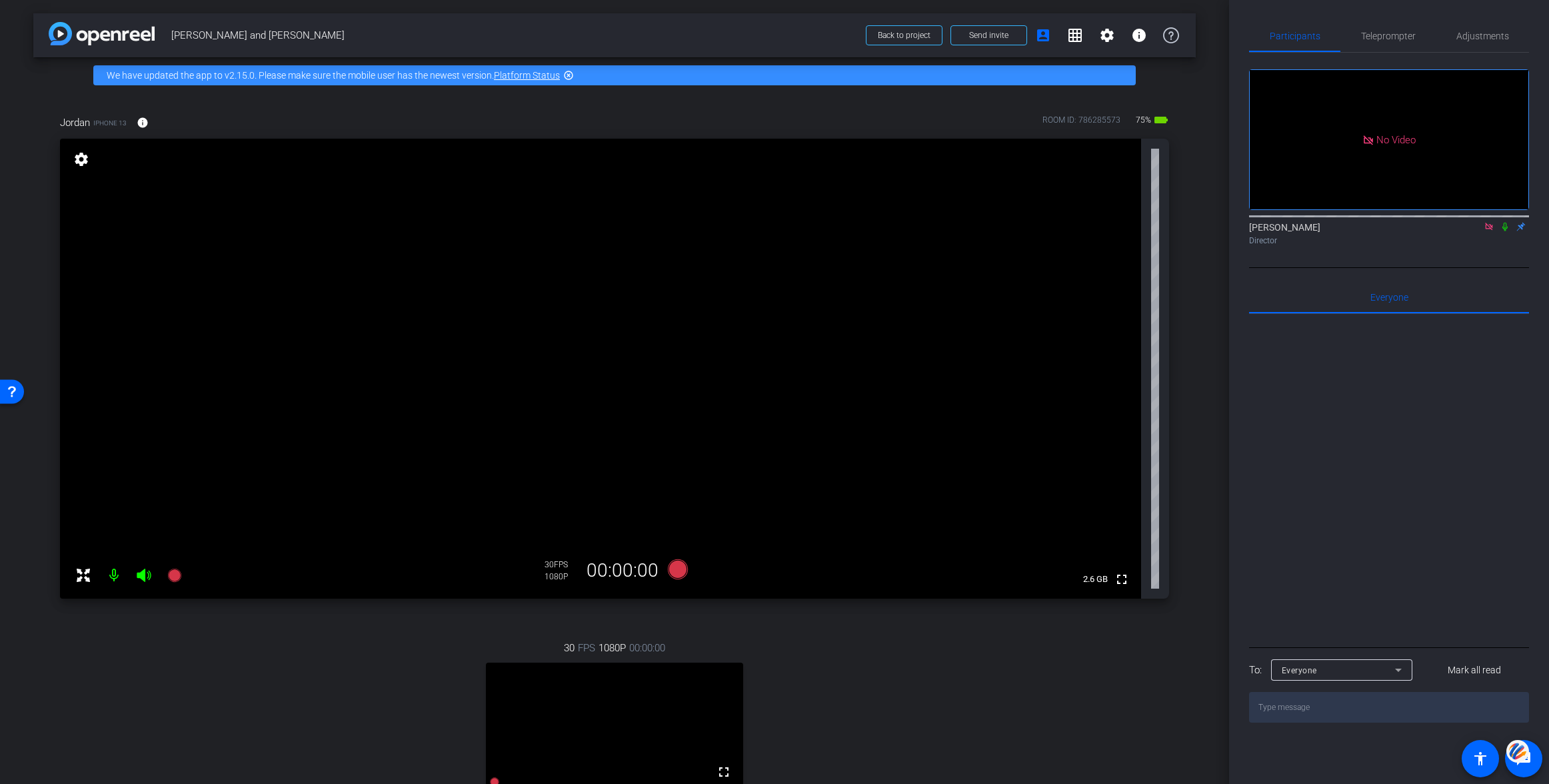
click at [1488, 225] on icon at bounding box center [1488, 226] width 11 height 9
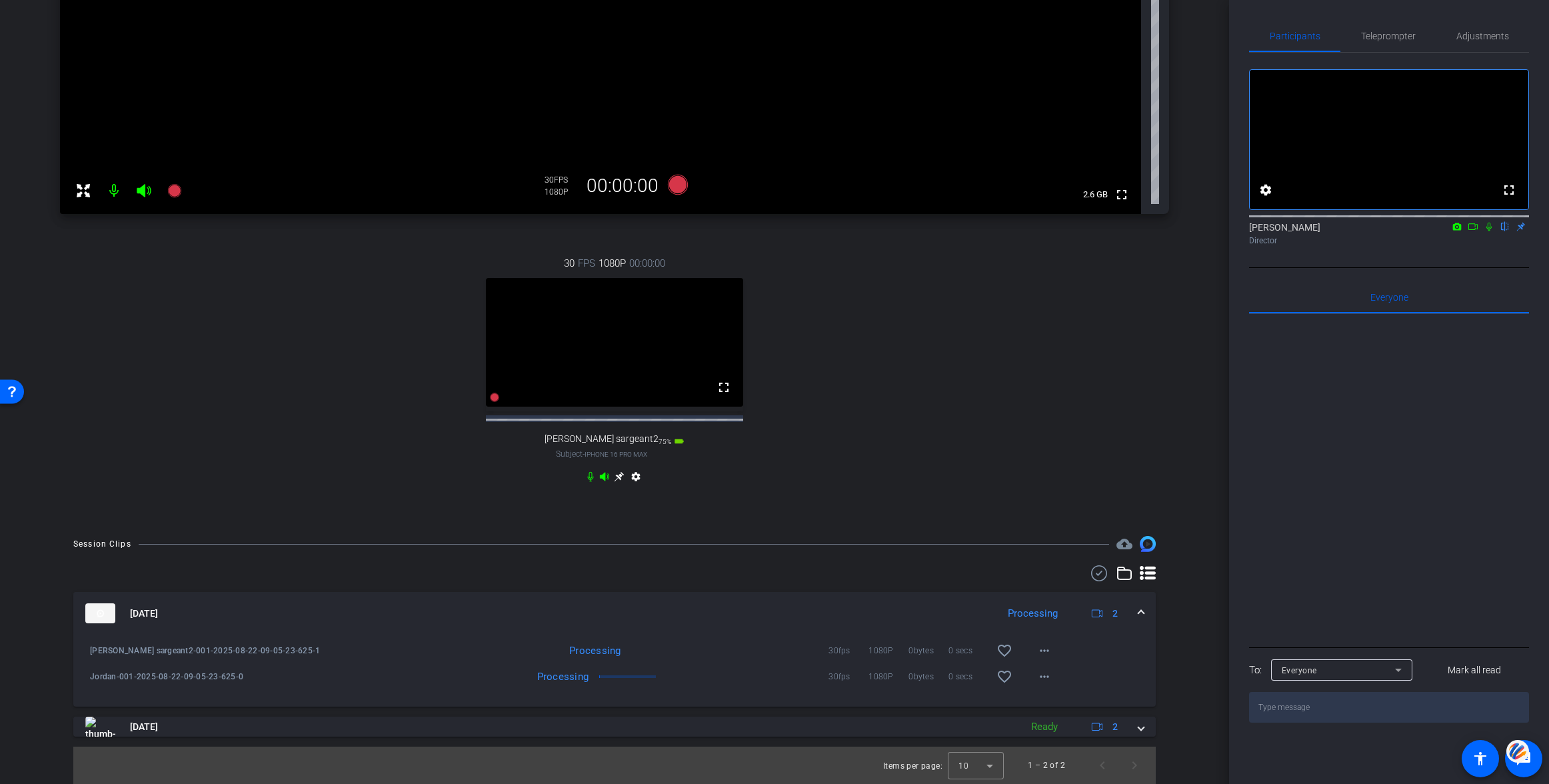
scroll to position [393, 0]
click at [1476, 232] on icon at bounding box center [1472, 226] width 11 height 9
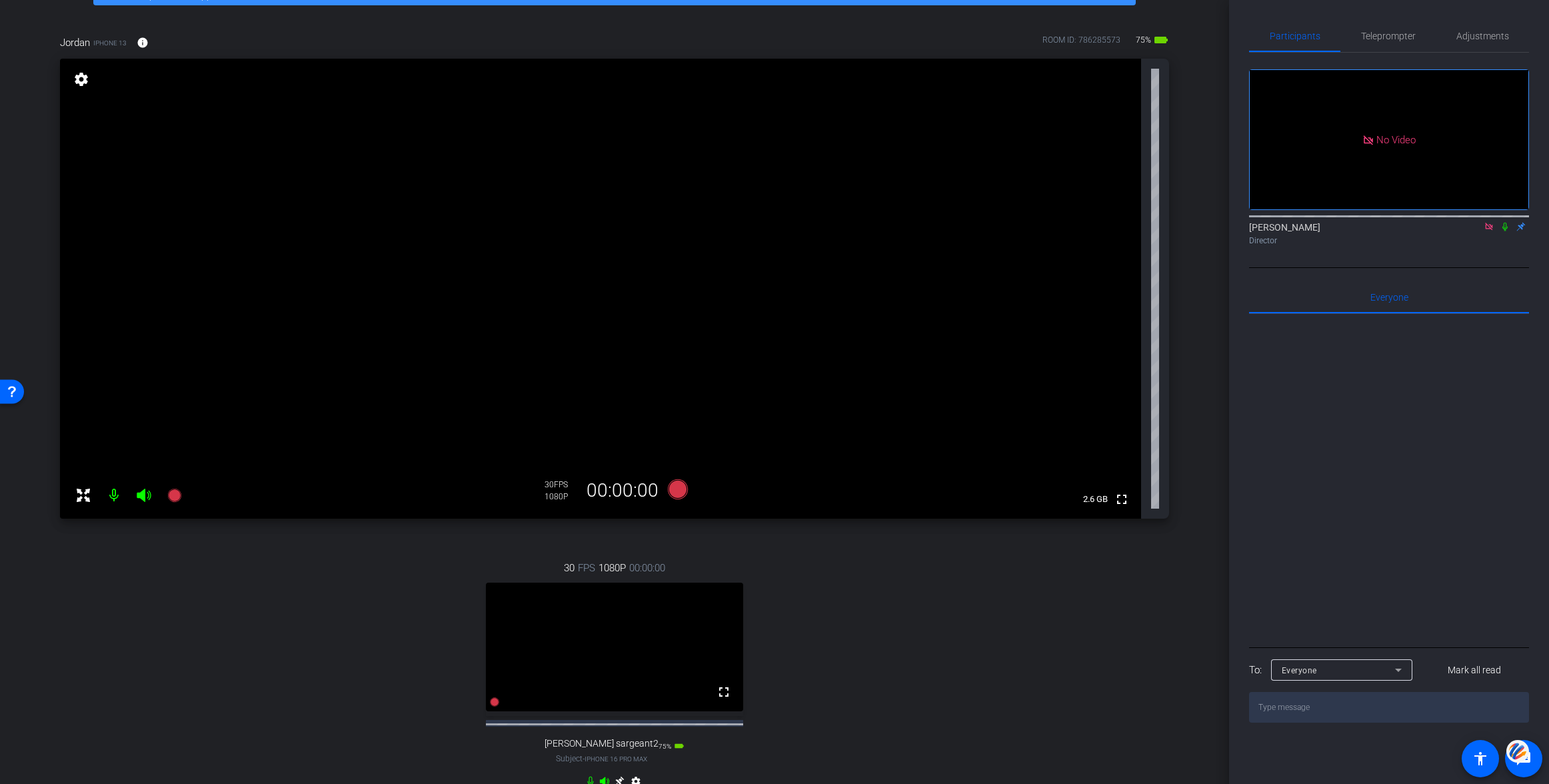
scroll to position [79, 0]
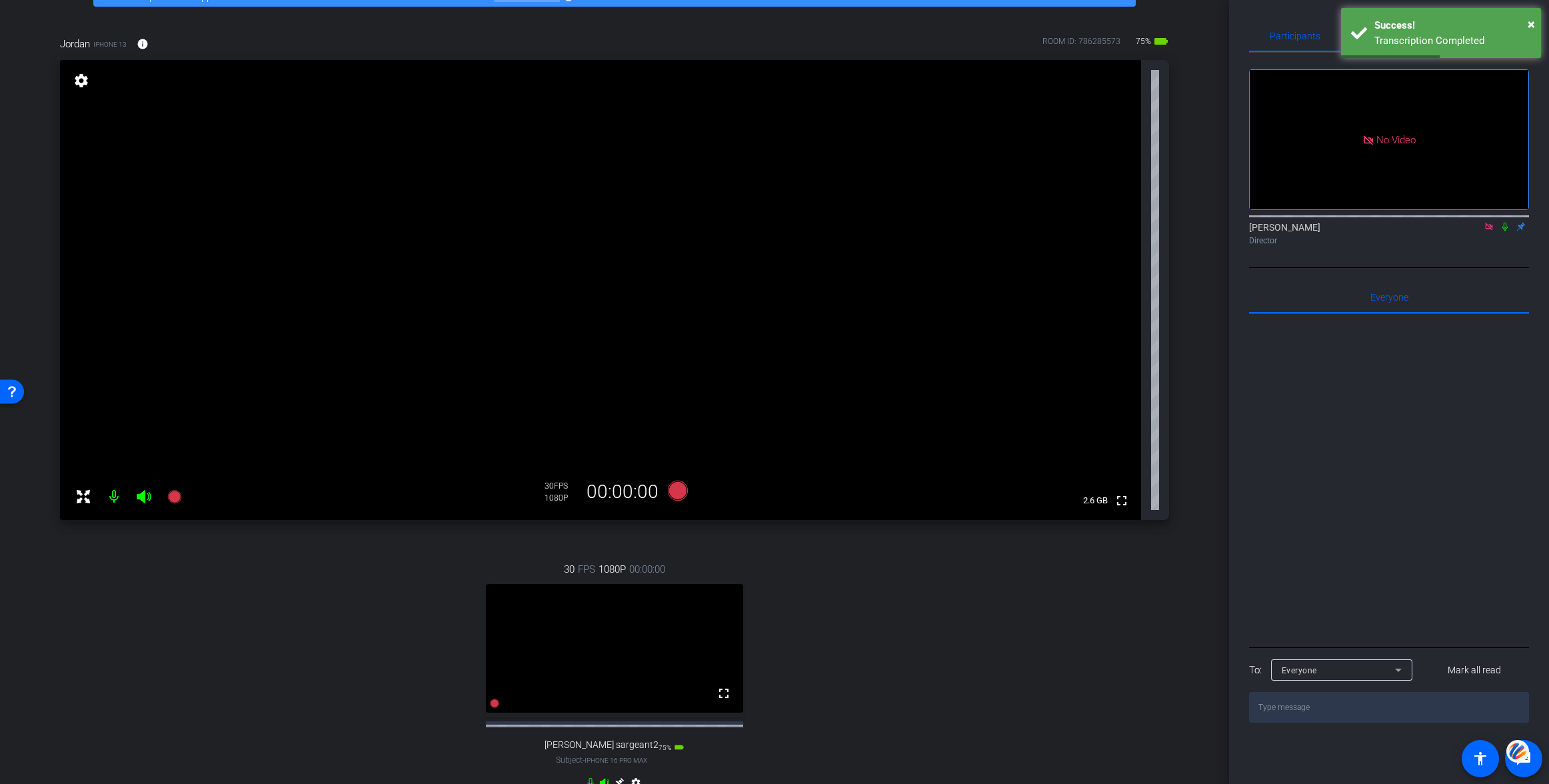
click at [1485, 230] on icon at bounding box center [1488, 226] width 7 height 7
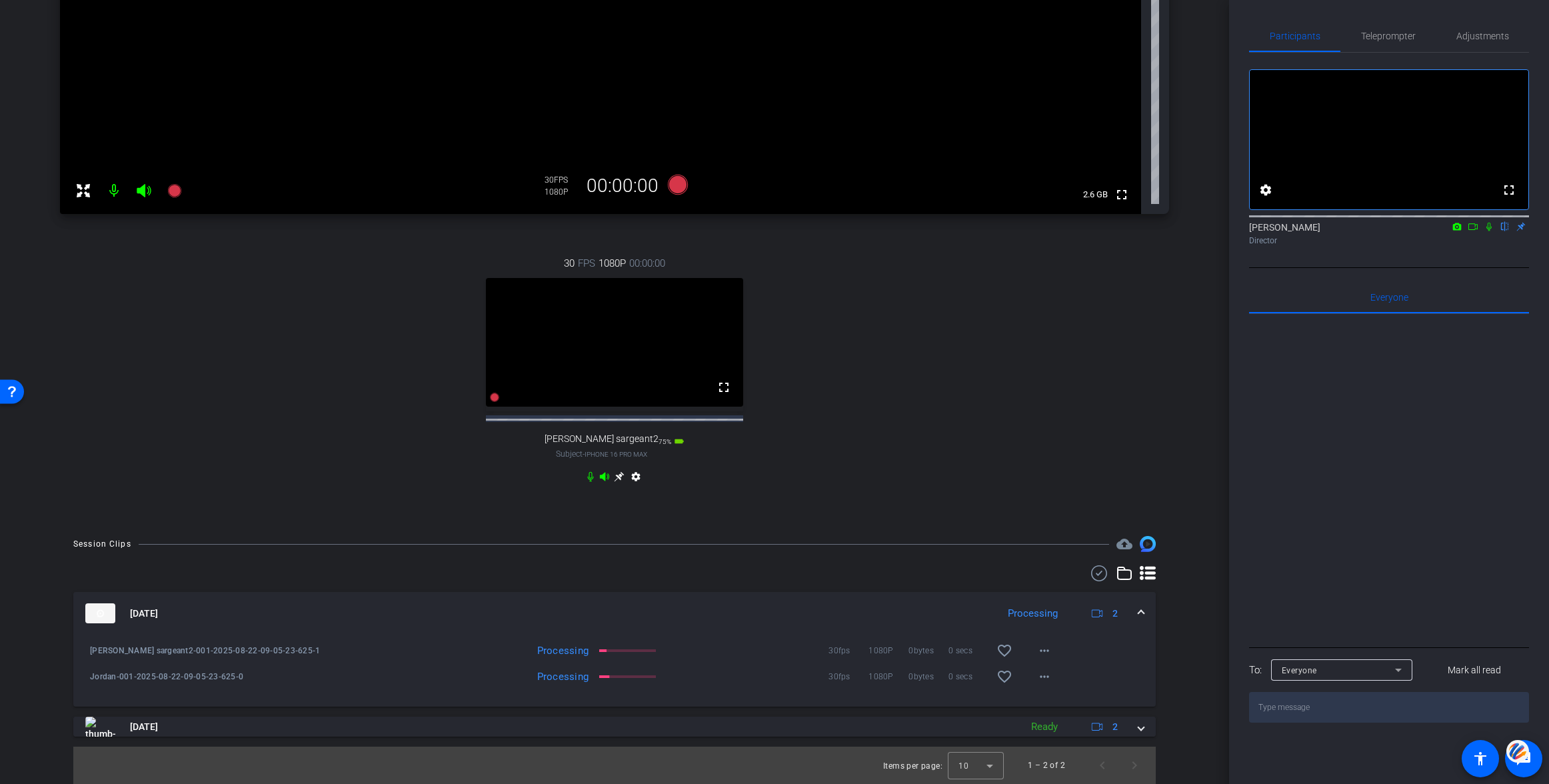
scroll to position [396, 0]
click at [1046, 676] on mat-icon "more_horiz" at bounding box center [1044, 676] width 16 height 16
click at [1068, 546] on span "Download Original" at bounding box center [1079, 549] width 80 height 16
click at [1042, 649] on mat-icon "more_horiz" at bounding box center [1044, 650] width 16 height 16
click at [1062, 522] on span "Download Original" at bounding box center [1079, 523] width 80 height 16
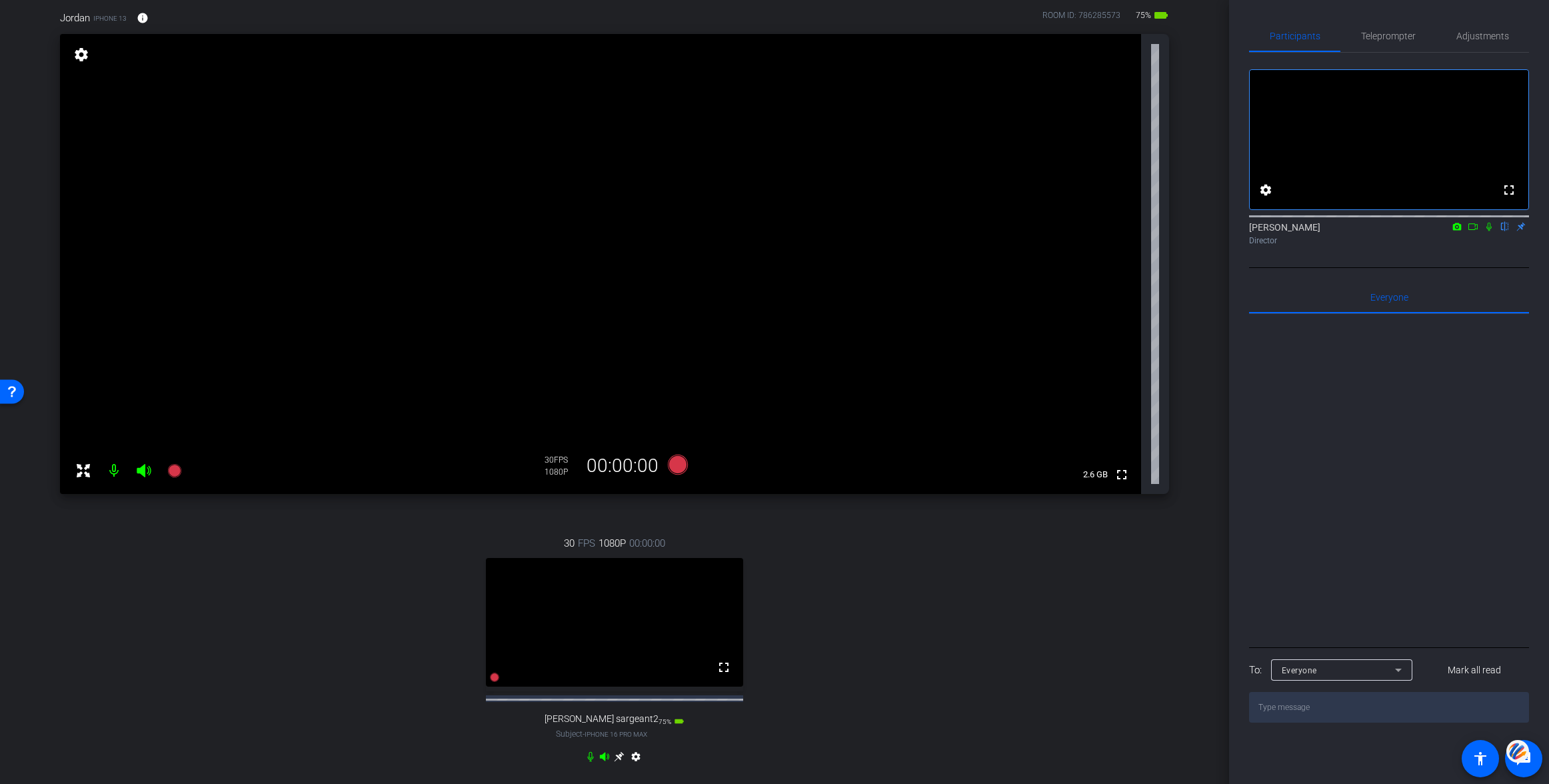
scroll to position [52, 0]
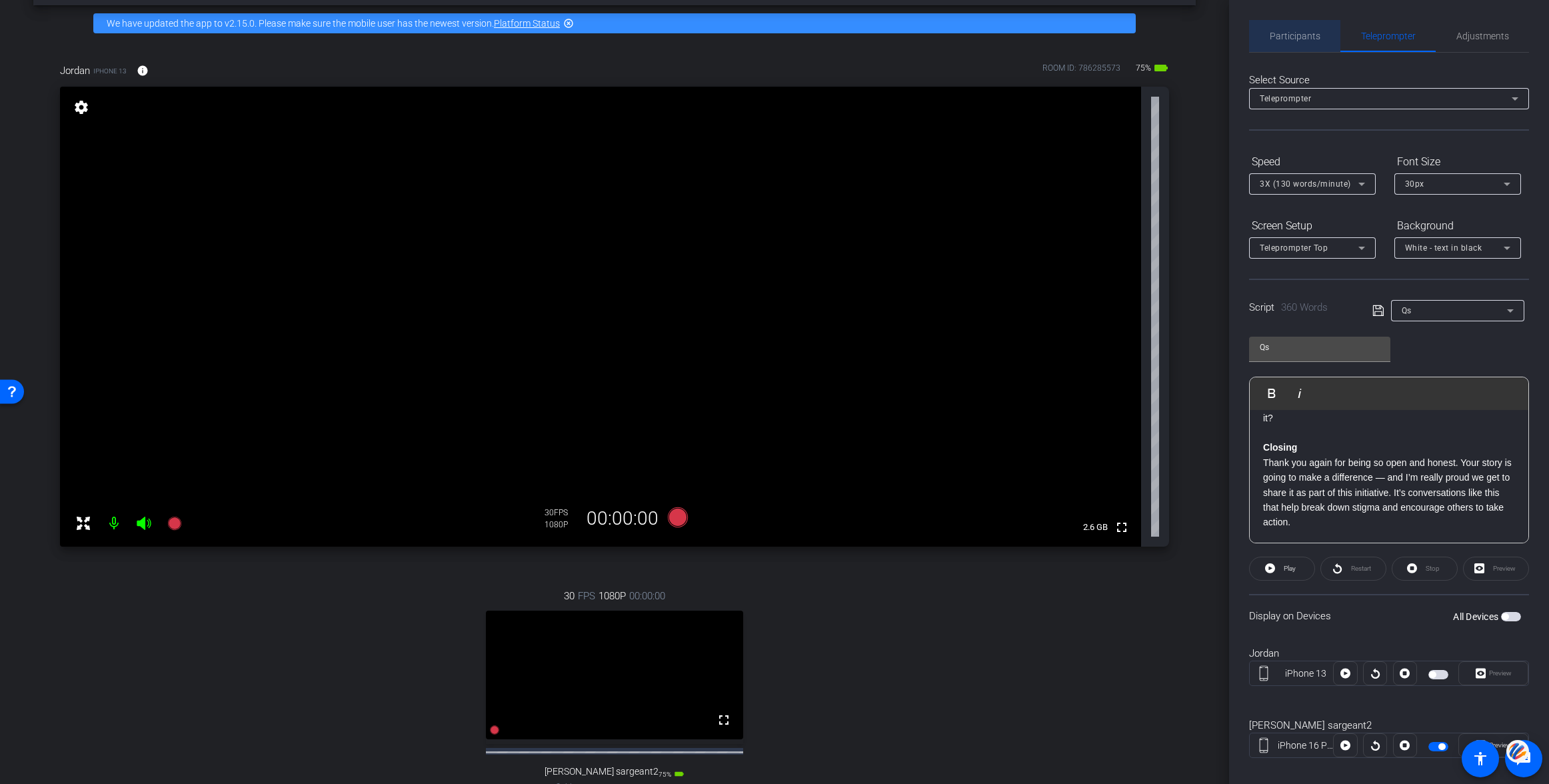
click at [1303, 34] on span "Participants" at bounding box center [1295, 36] width 51 height 9
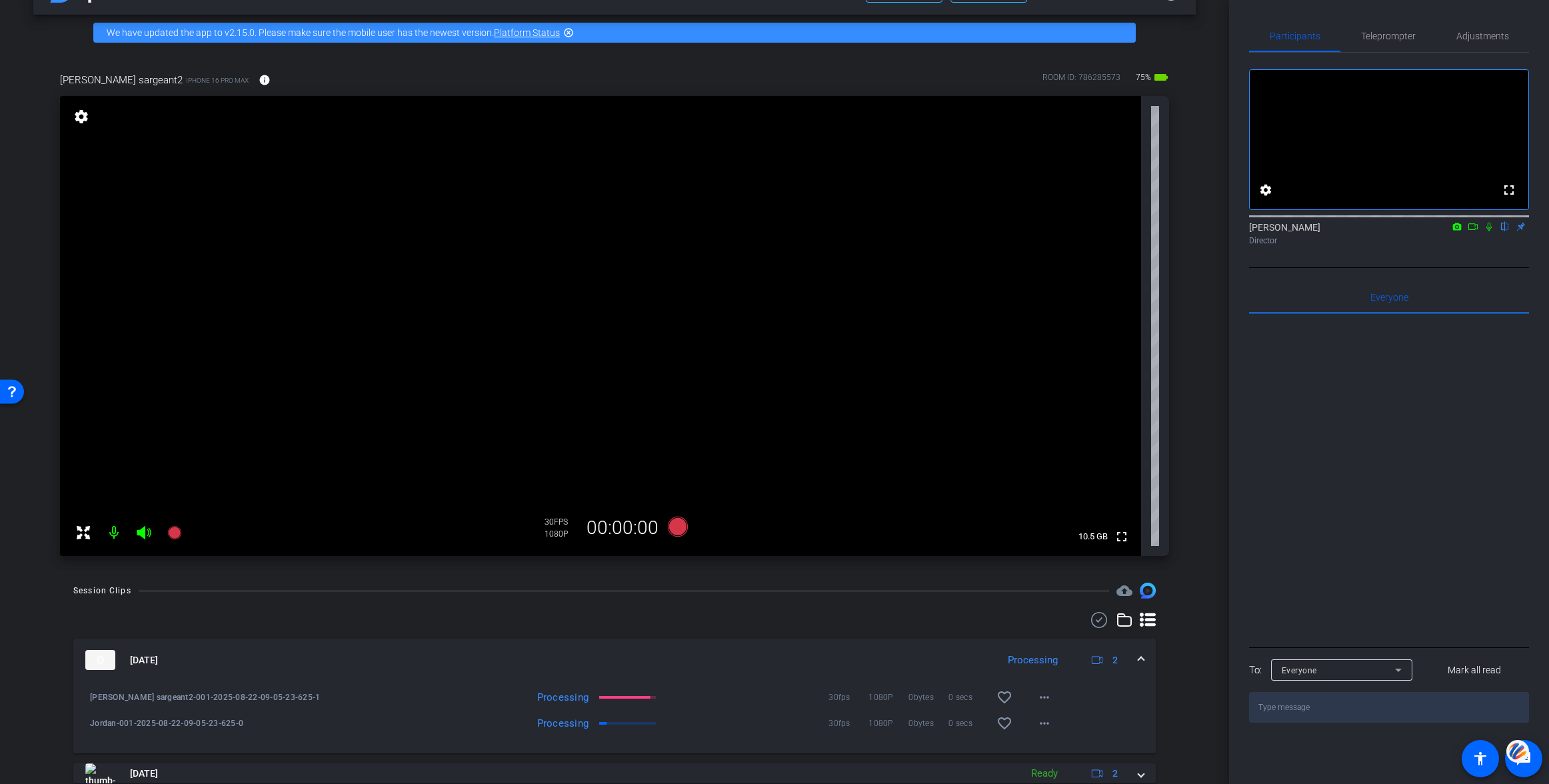
scroll to position [31, 0]
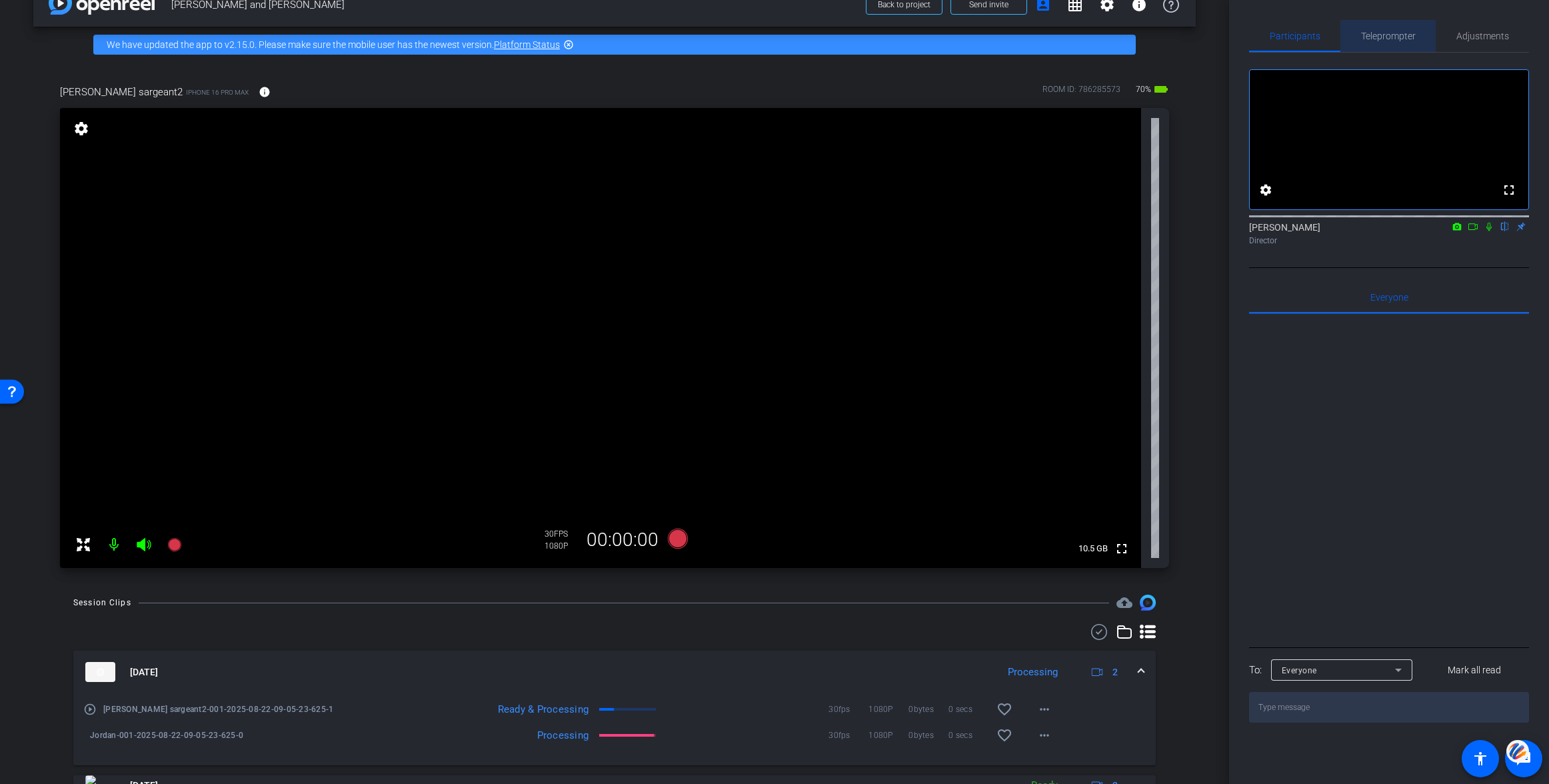
click at [1398, 36] on span "Teleprompter" at bounding box center [1389, 36] width 55 height 9
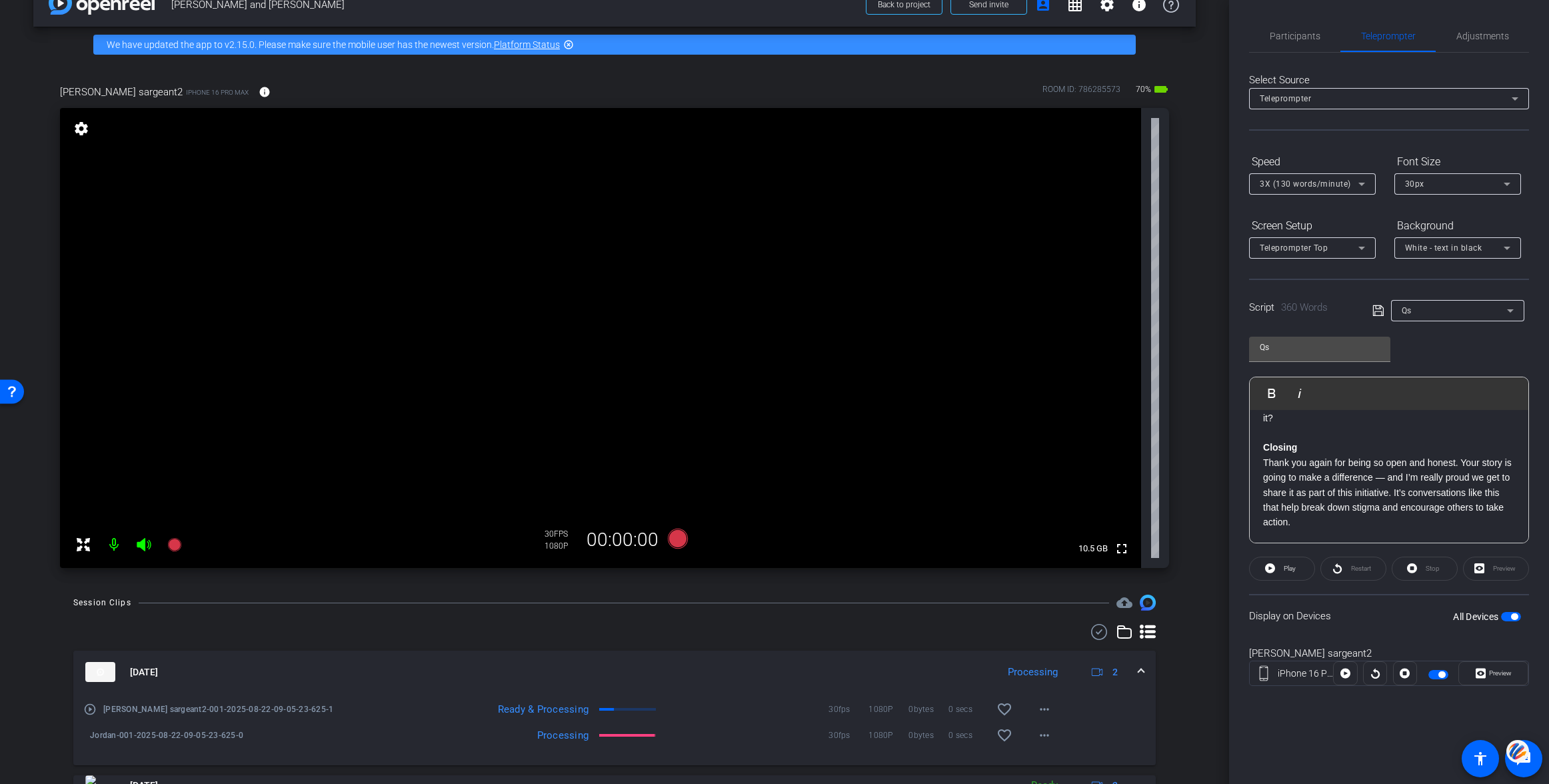
click at [1507, 617] on span "button" at bounding box center [1511, 616] width 20 height 9
click at [1514, 616] on span "button" at bounding box center [1511, 616] width 20 height 9
click at [1263, 431] on strong "Question 1a" at bounding box center [1290, 430] width 53 height 11
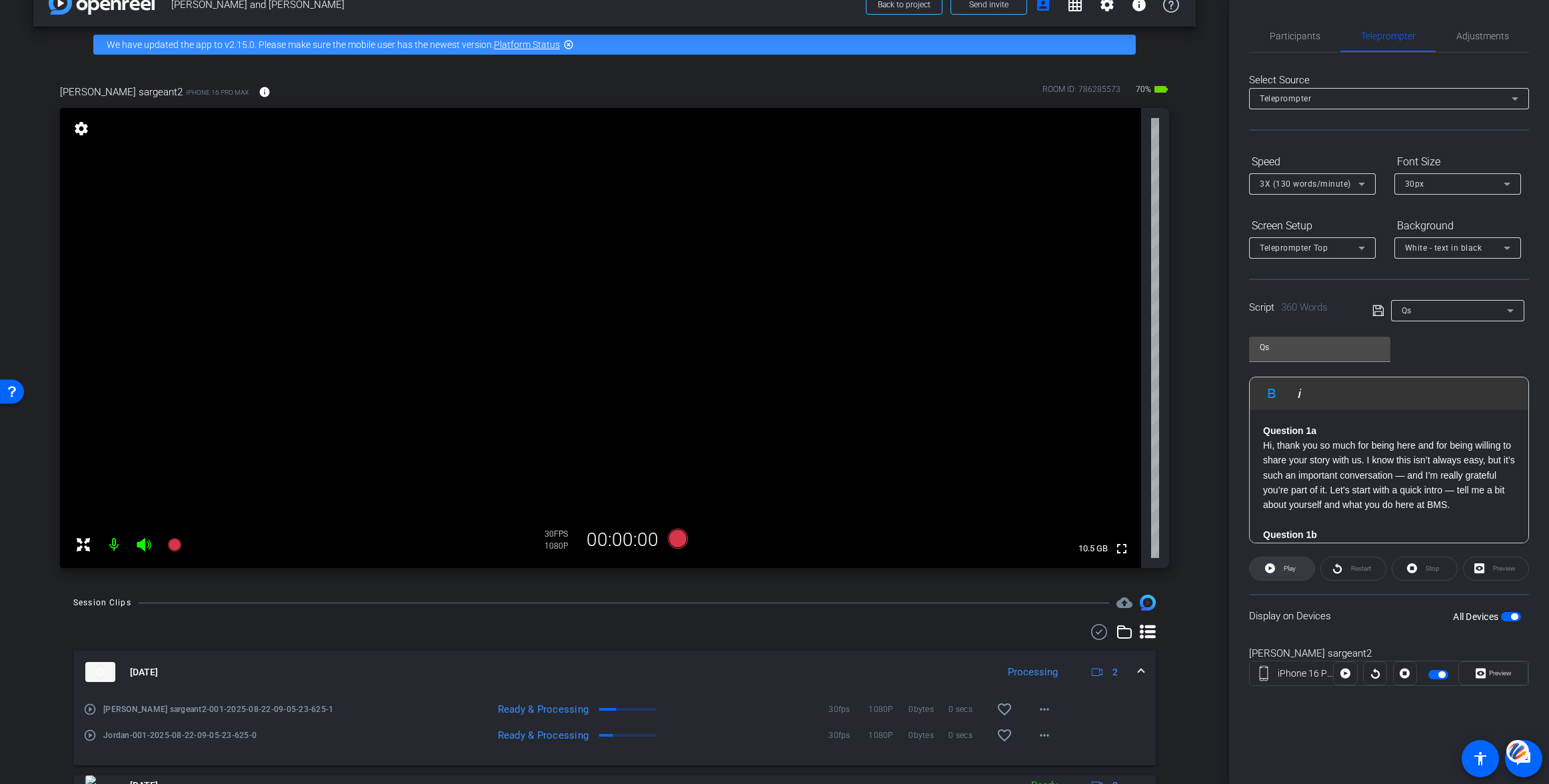
click at [1286, 567] on span "Play" at bounding box center [1289, 568] width 12 height 7
click at [1270, 565] on icon at bounding box center [1267, 568] width 10 height 10
click at [681, 538] on icon at bounding box center [678, 538] width 20 height 20
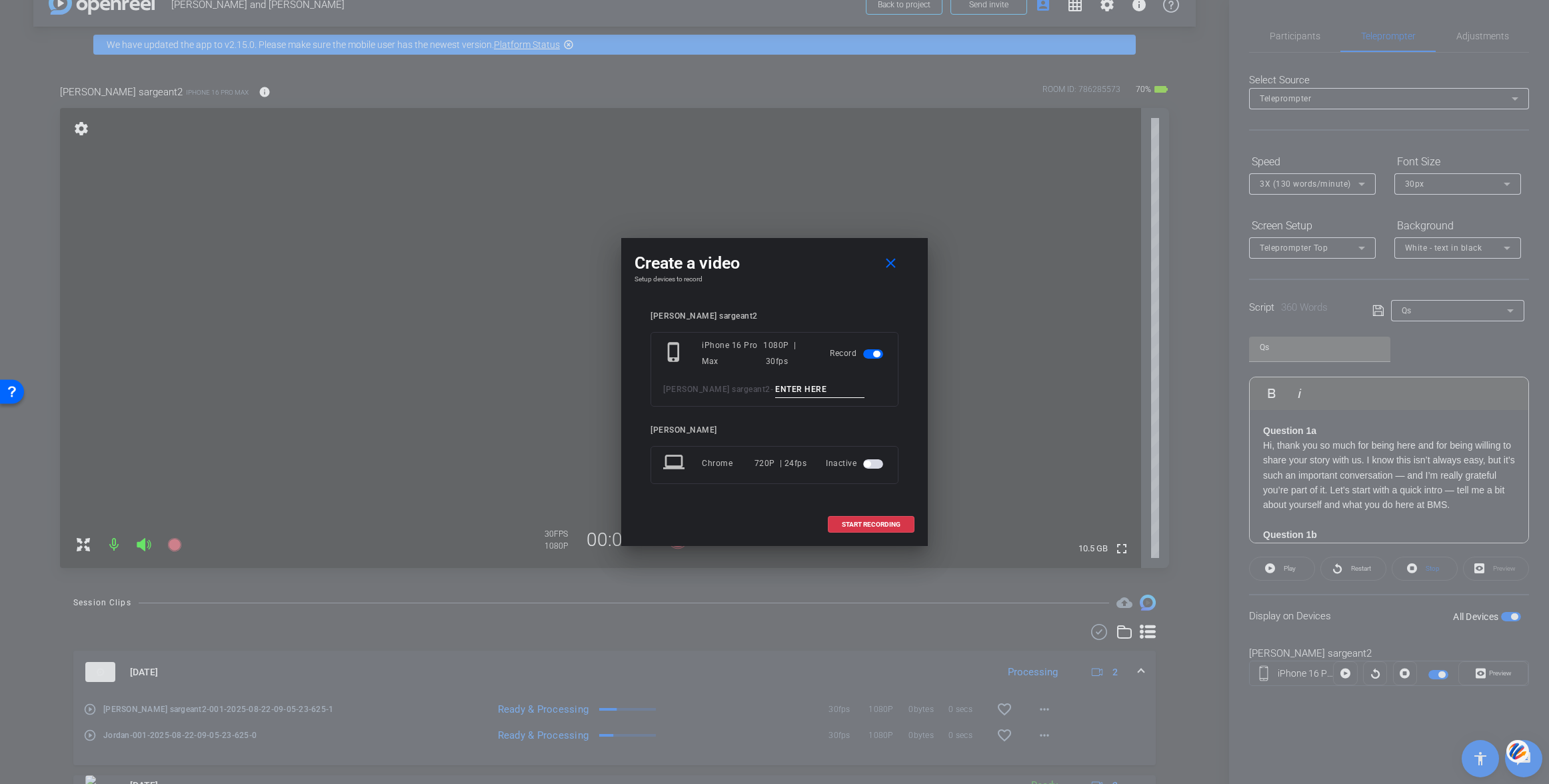
click at [775, 391] on input at bounding box center [819, 390] width 89 height 17
type input "002"
click at [874, 523] on span "START RECORDING" at bounding box center [871, 524] width 58 height 6
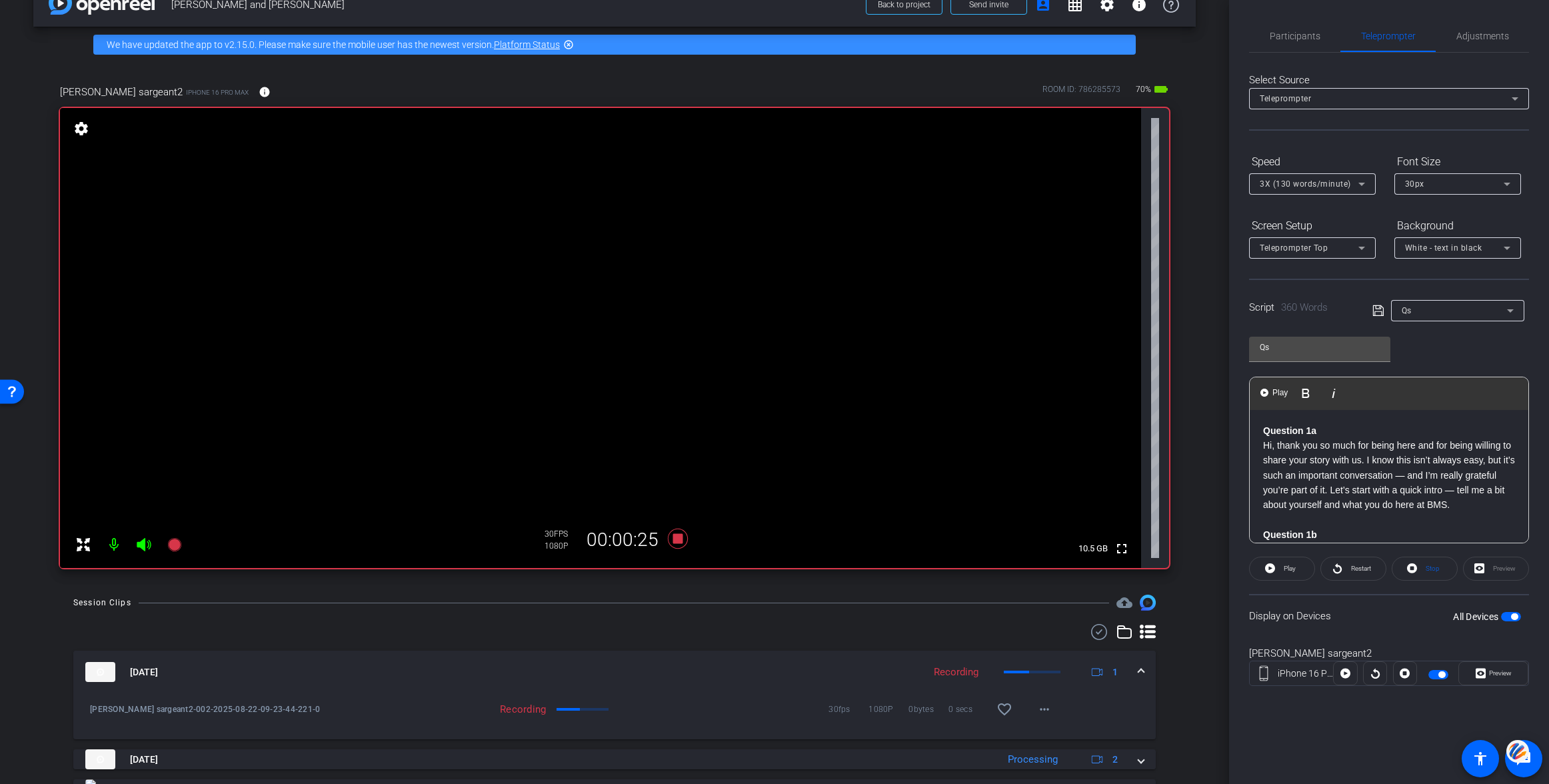
click at [1265, 445] on p "Hi, thank you so much for being here and for being willing to share your story …" at bounding box center [1389, 475] width 252 height 75
click at [1264, 429] on strong "Question 1a" at bounding box center [1290, 430] width 53 height 11
click at [1269, 393] on button "Play Play from this location" at bounding box center [1275, 393] width 32 height 27
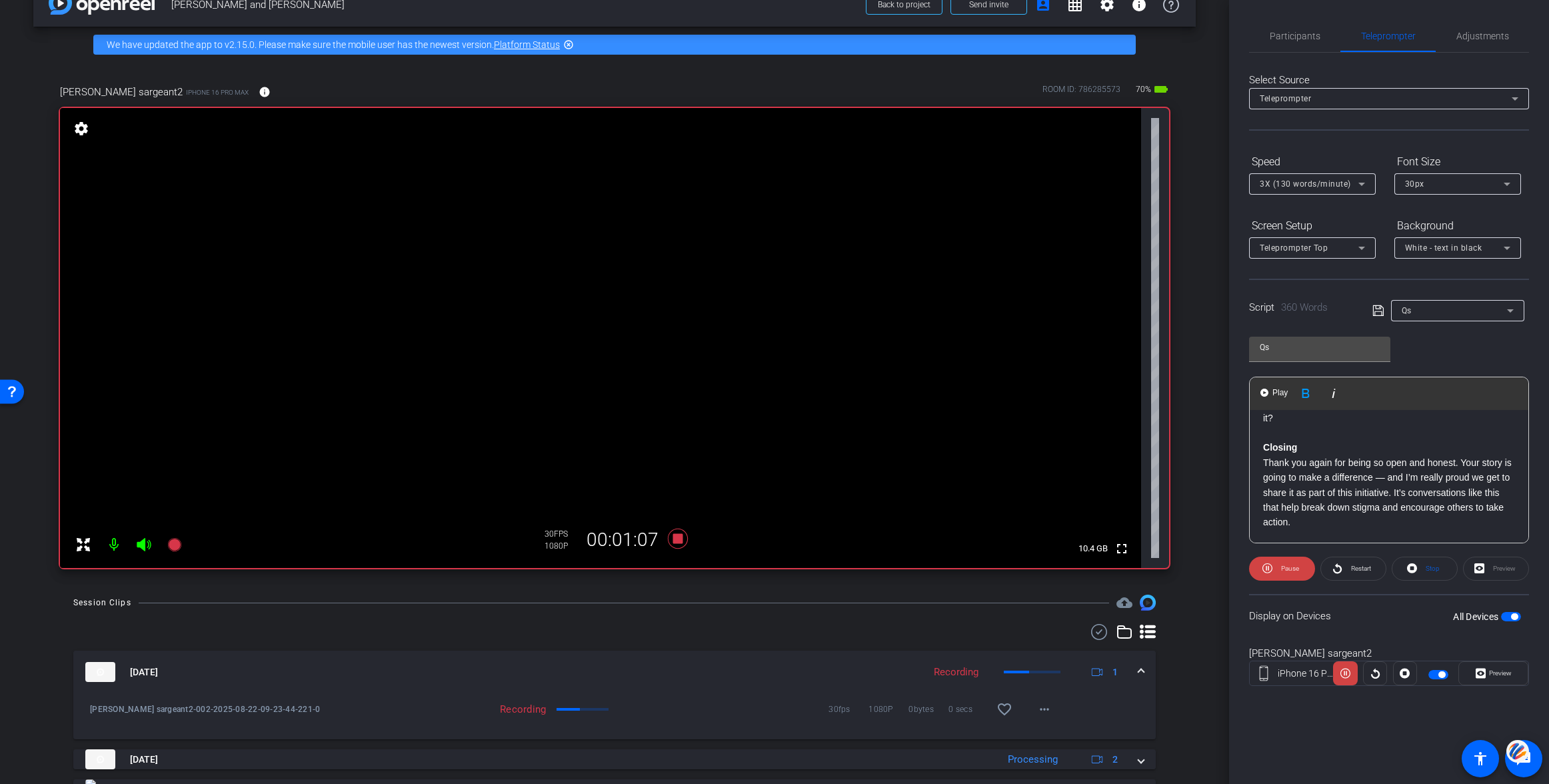
click at [1260, 420] on div "Question 1a Hi, thank you so much for being here and for being willing to share…" at bounding box center [1389, 105] width 279 height 877
click at [1268, 395] on button "Play Play from this location" at bounding box center [1275, 393] width 32 height 27
click at [678, 539] on icon at bounding box center [678, 538] width 20 height 20
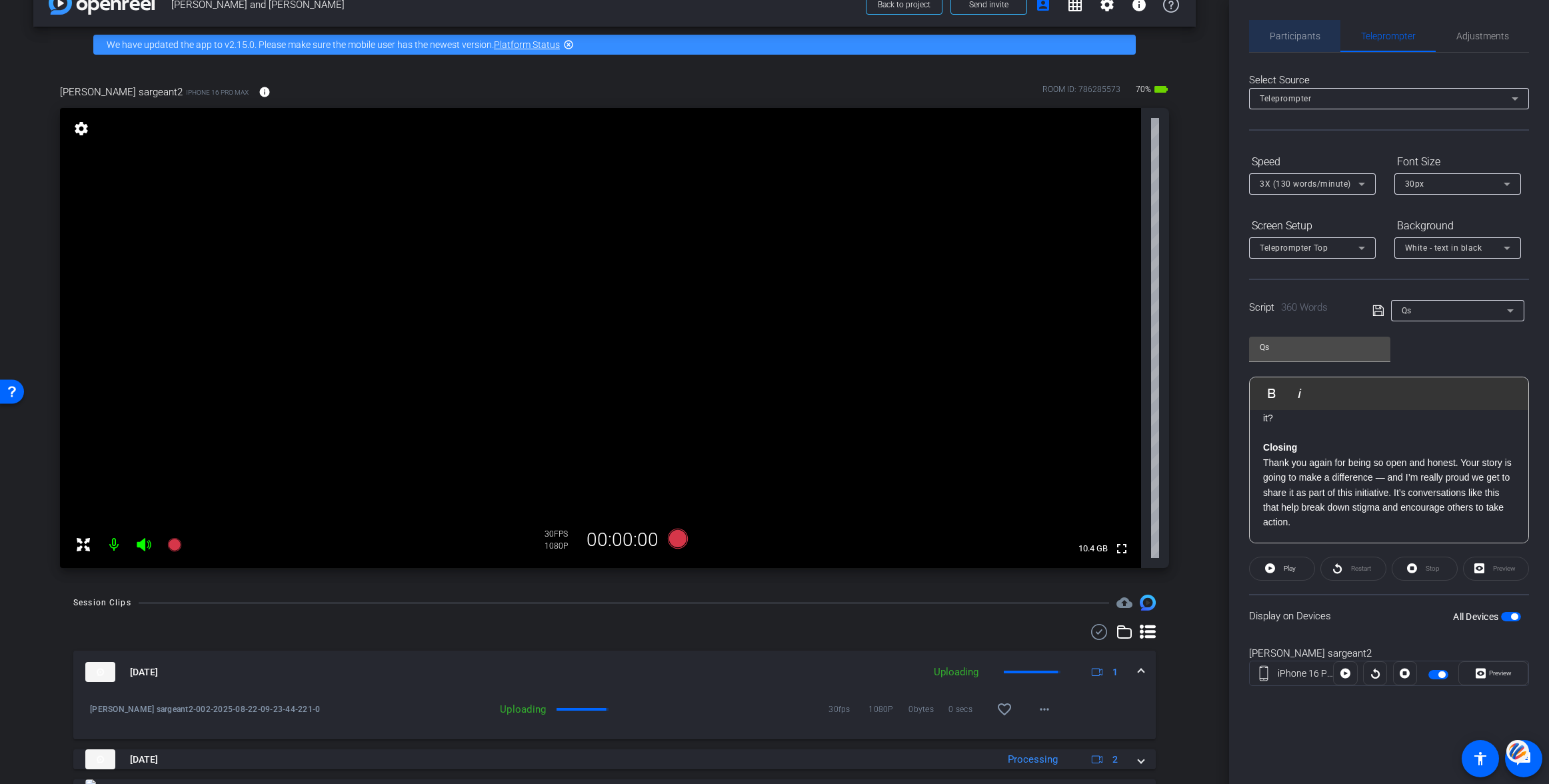
click at [1290, 32] on span "Participants" at bounding box center [1295, 36] width 51 height 9
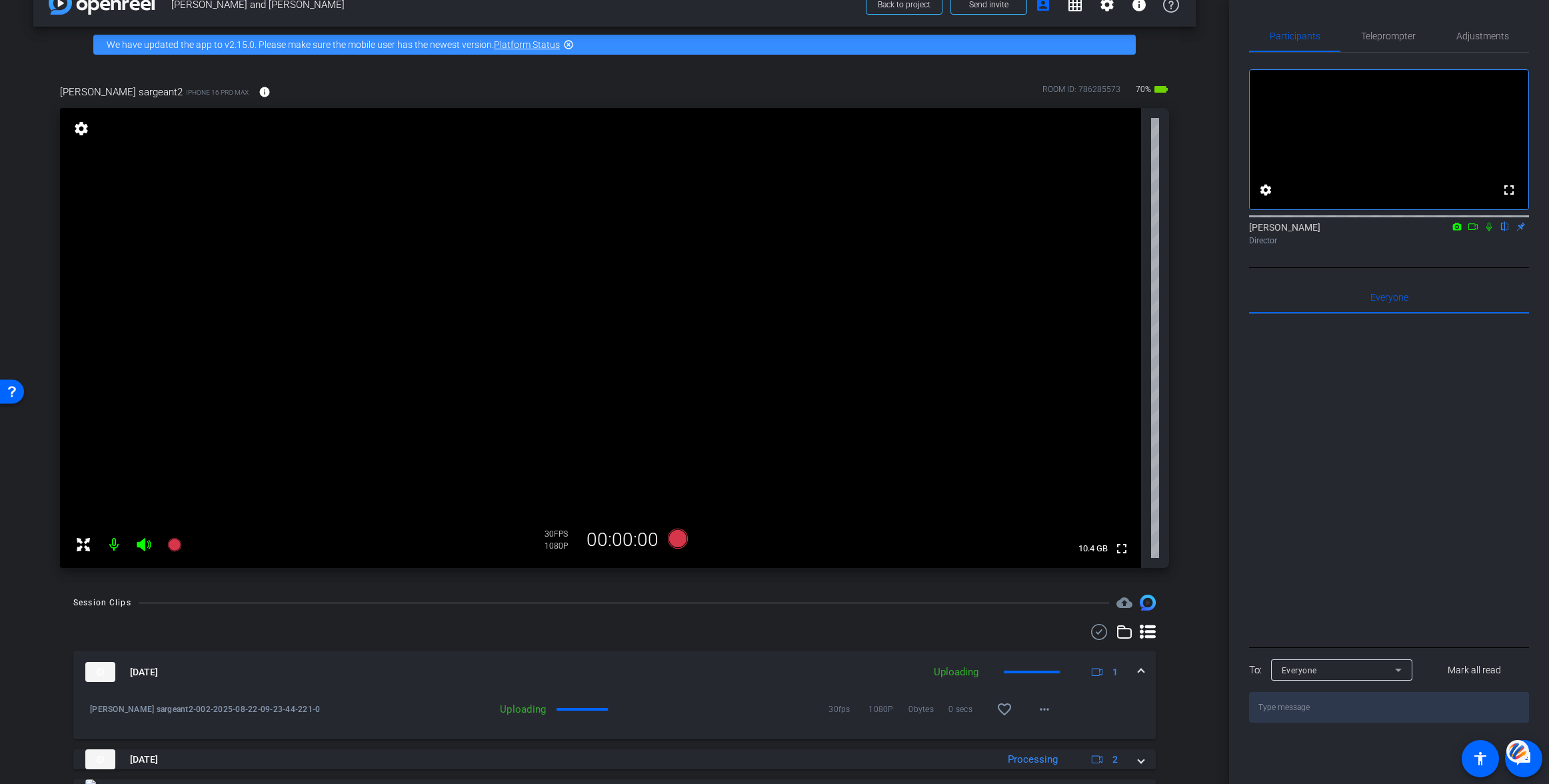
drag, startPoint x: 1387, startPoint y: 33, endPoint x: 1401, endPoint y: 128, distance: 96.0
click at [1387, 33] on span "Teleprompter" at bounding box center [1389, 36] width 55 height 9
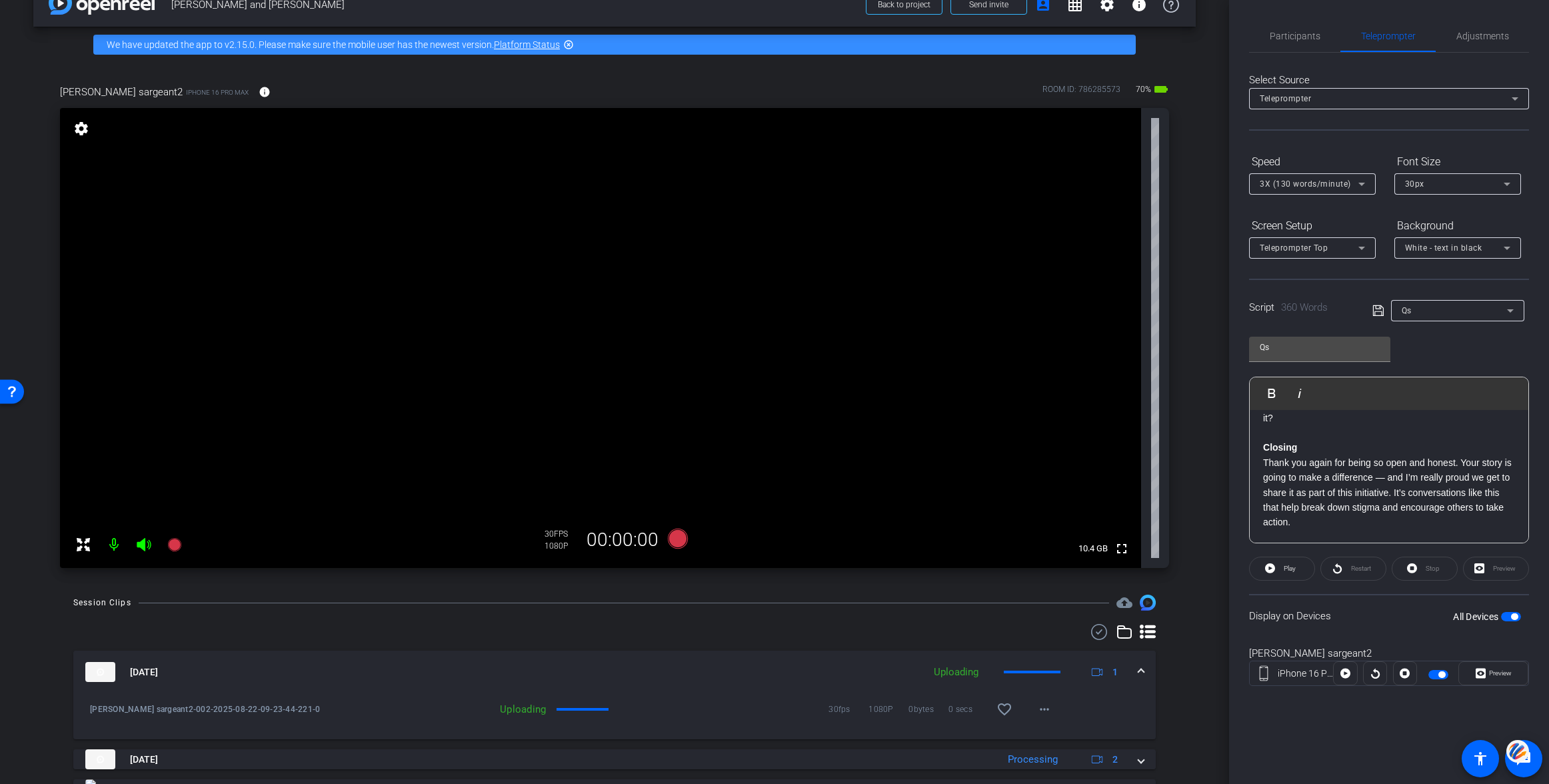
click at [1505, 614] on span "button" at bounding box center [1511, 616] width 20 height 9
click at [1298, 32] on span "Participants" at bounding box center [1295, 36] width 51 height 9
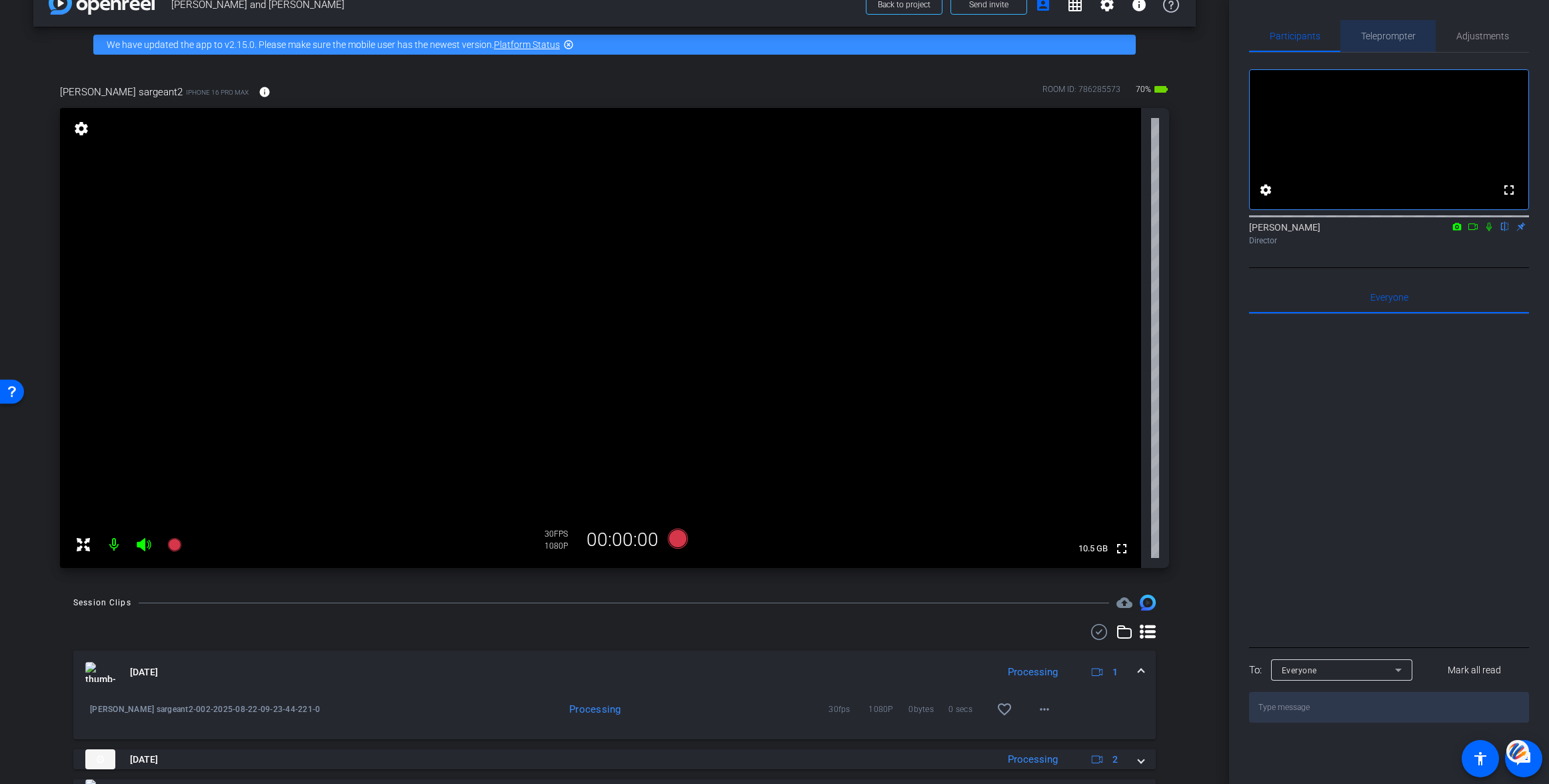
click at [1389, 37] on span "Teleprompter" at bounding box center [1389, 36] width 55 height 9
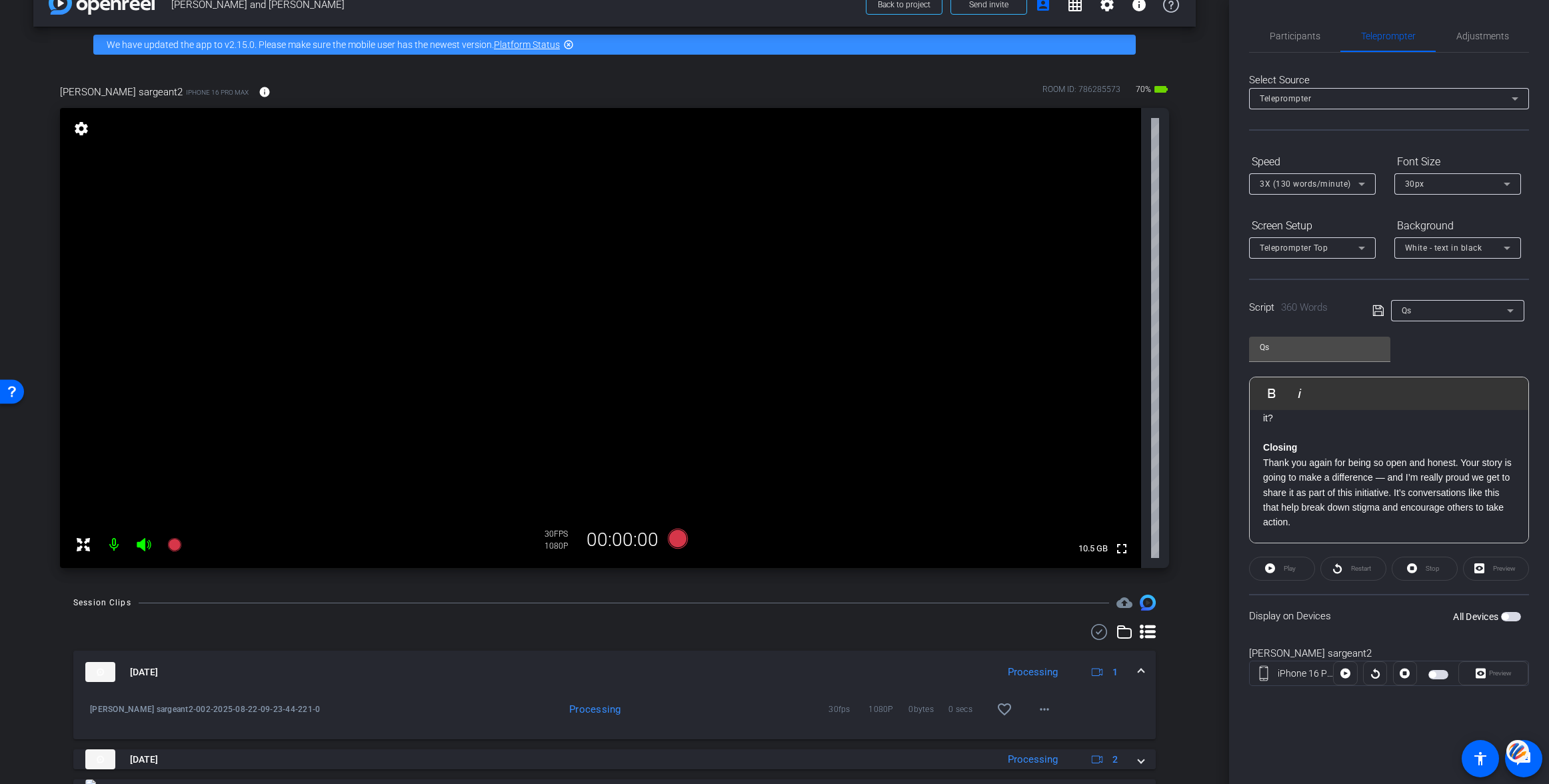
click at [1443, 315] on div "Qs" at bounding box center [1455, 310] width 106 height 17
click at [1417, 357] on span "Jenny" at bounding box center [1436, 358] width 68 height 16
type input "Jenny"
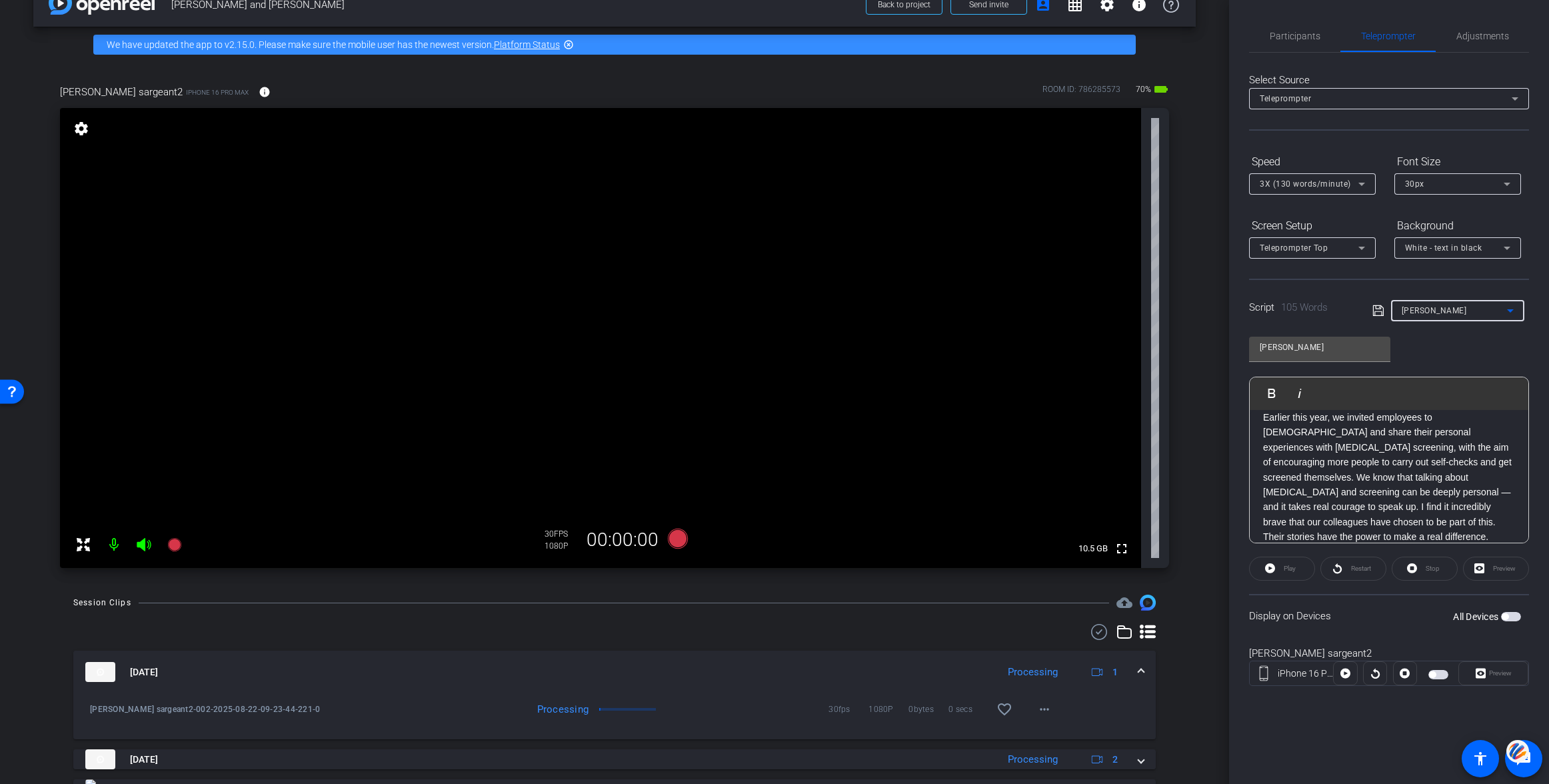
scroll to position [0, 0]
click at [1264, 431] on p "This conversation is part of a storytelling initiative led by the Cancer Suppor…" at bounding box center [1389, 520] width 252 height 194
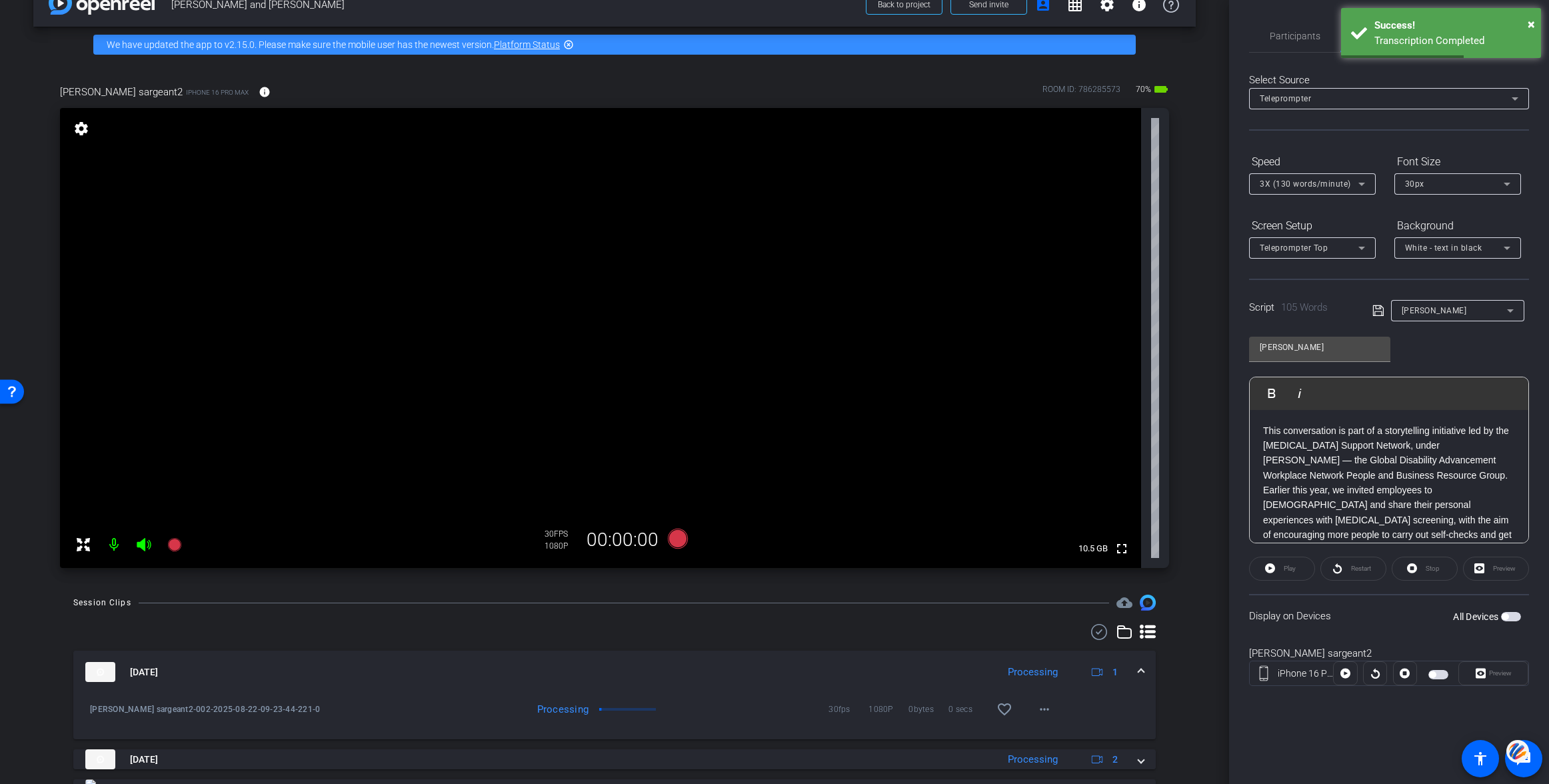
click at [1513, 617] on span "button" at bounding box center [1511, 616] width 20 height 9
drag, startPoint x: 1260, startPoint y: 431, endPoint x: 1307, endPoint y: 453, distance: 51.9
click at [1261, 433] on div "This conversation is part of a storytelling initiative led by the Cancer Suppor…" at bounding box center [1389, 519] width 279 height 220
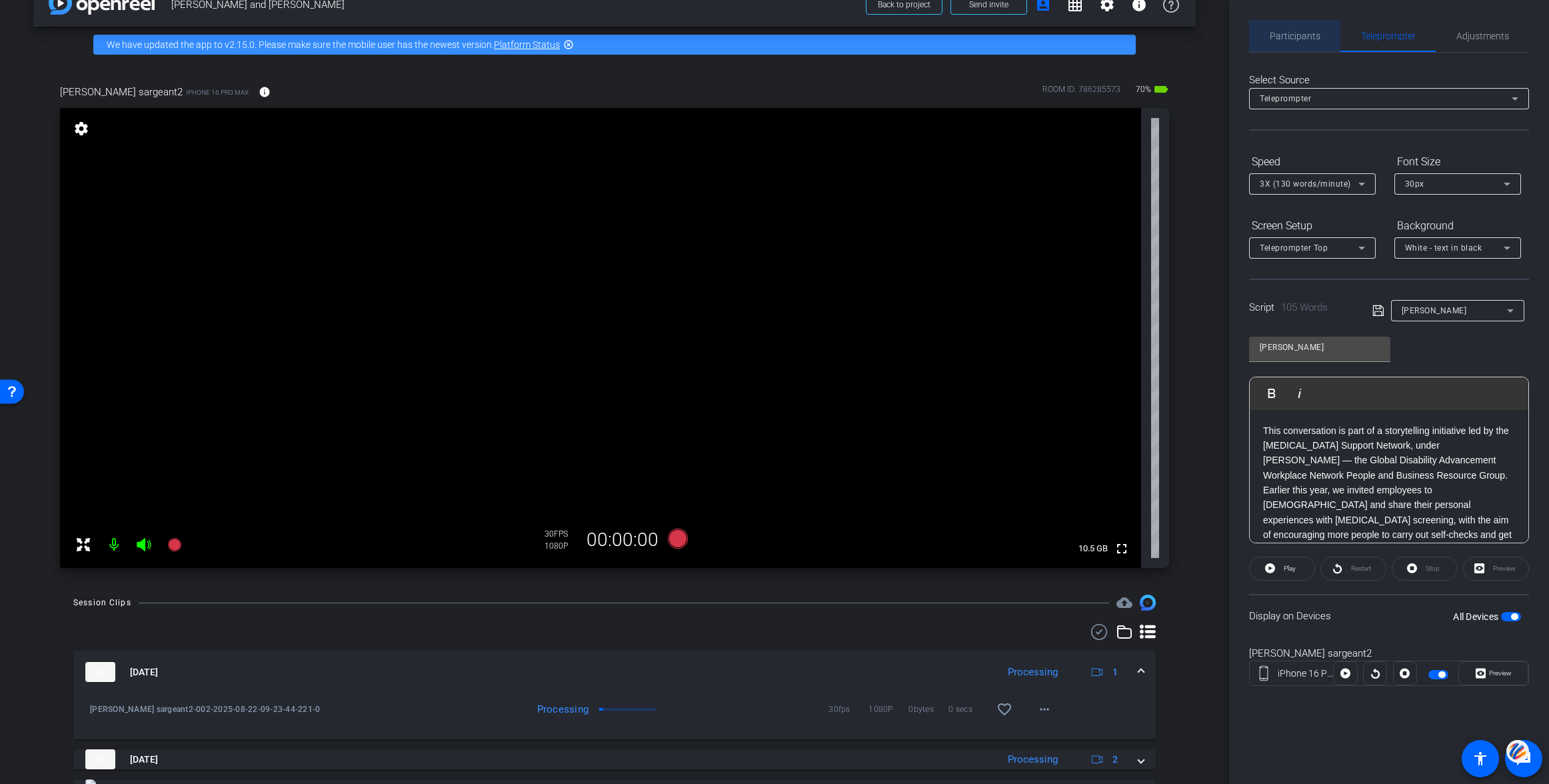
click at [1289, 32] on span "Participants" at bounding box center [1295, 36] width 51 height 9
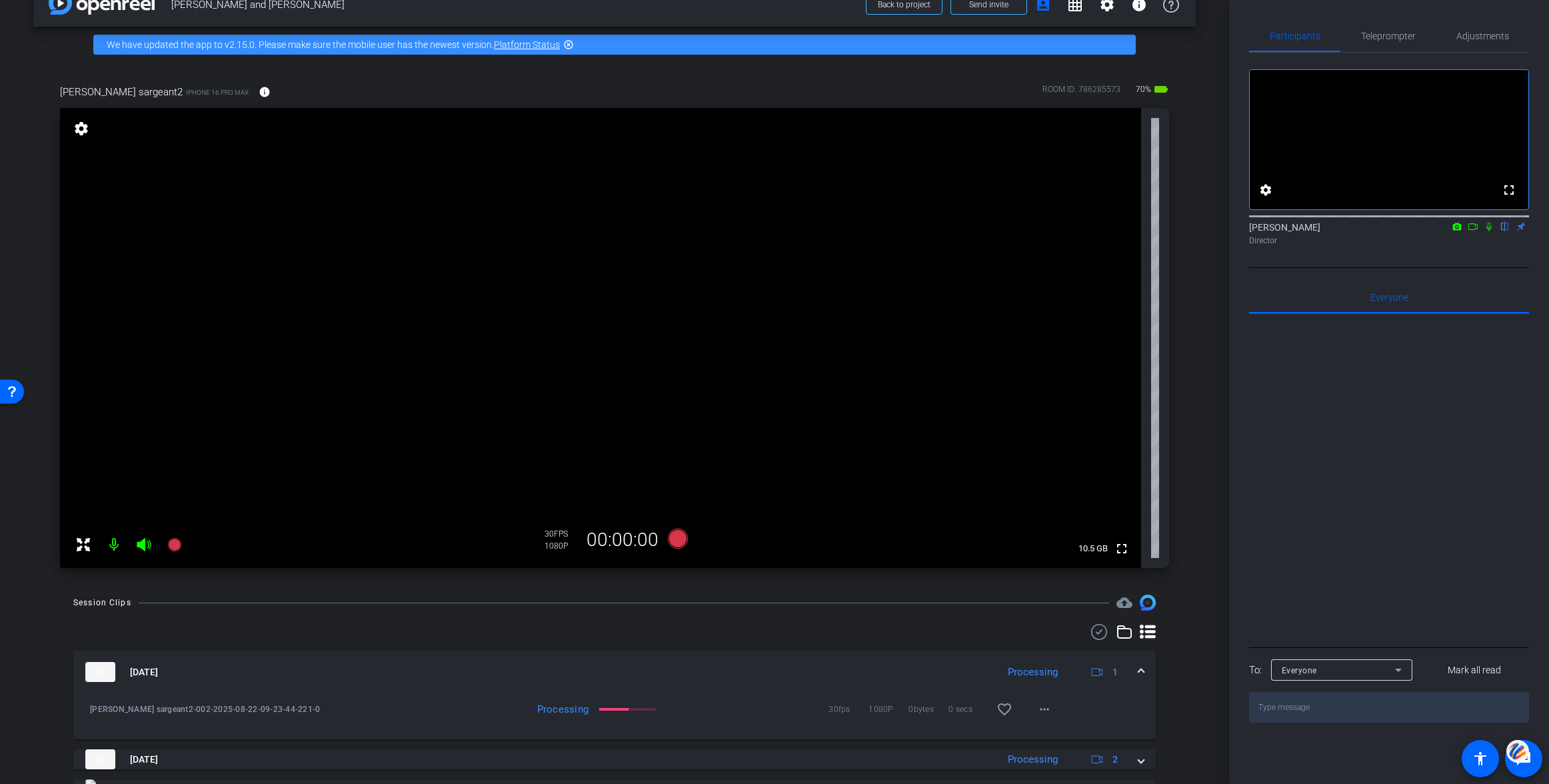
click at [1474, 232] on icon at bounding box center [1472, 226] width 11 height 9
click at [1403, 36] on span "Teleprompter" at bounding box center [1389, 36] width 55 height 9
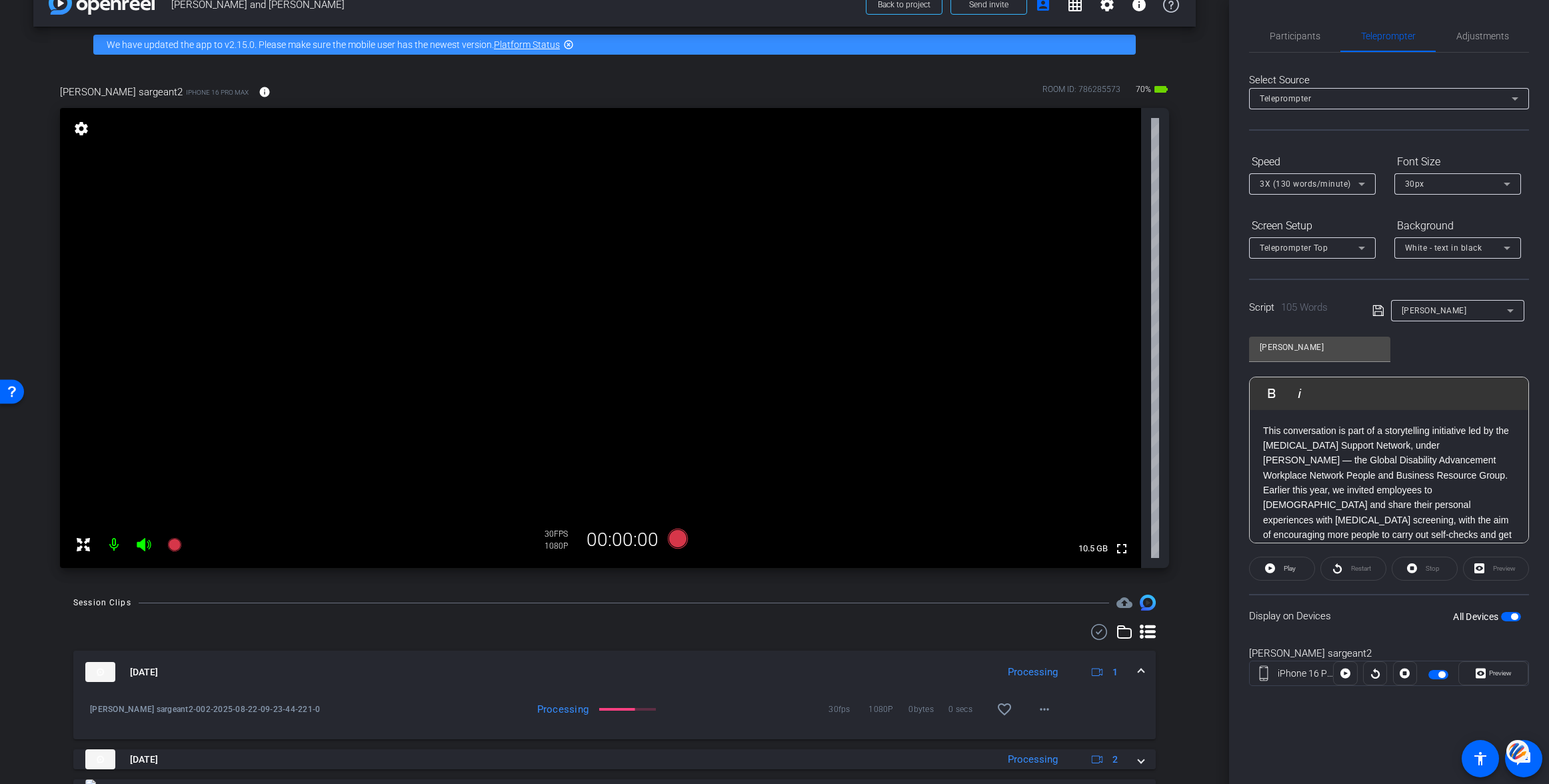
click at [1265, 429] on p "This conversation is part of a storytelling initiative led by the Cancer Suppor…" at bounding box center [1389, 520] width 252 height 194
click at [675, 532] on icon at bounding box center [678, 538] width 20 height 20
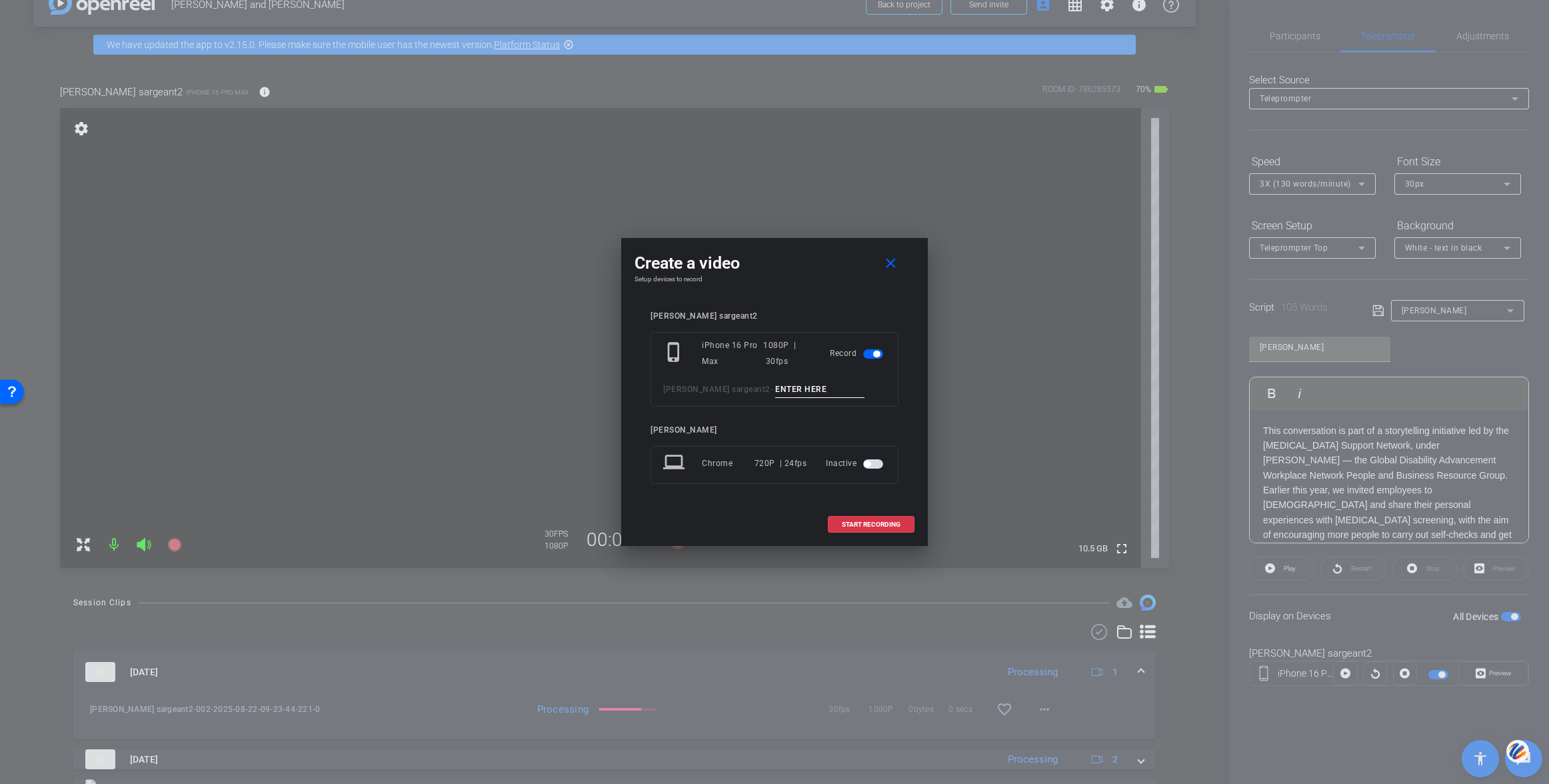
click at [775, 388] on input at bounding box center [819, 390] width 89 height 17
type input "003"
click at [868, 519] on span at bounding box center [871, 524] width 85 height 32
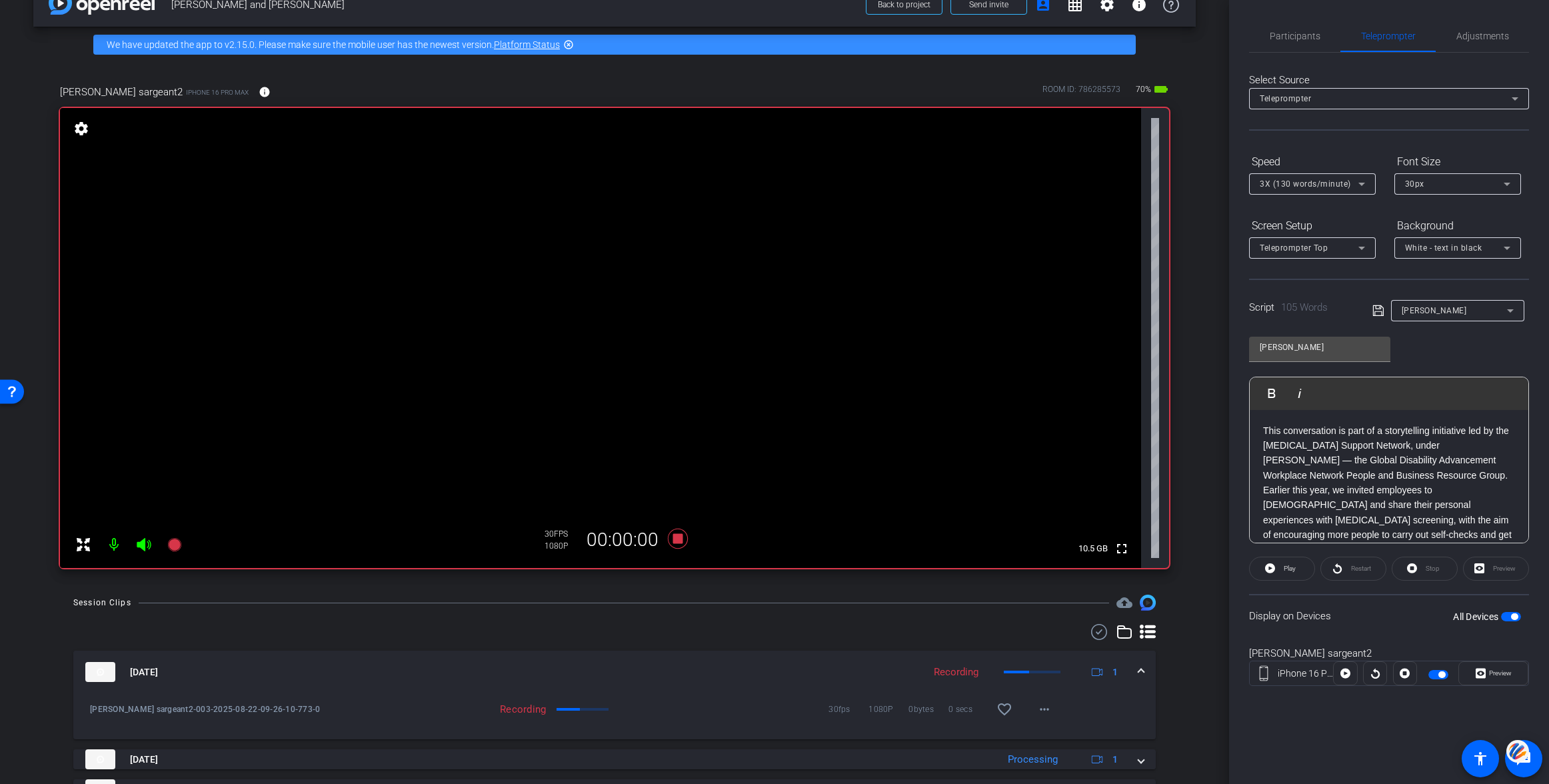
click at [1264, 431] on p "This conversation is part of a storytelling initiative led by the Cancer Suppor…" at bounding box center [1389, 520] width 252 height 194
click at [1280, 564] on span "Play" at bounding box center [1288, 569] width 15 height 19
click at [679, 536] on icon at bounding box center [678, 538] width 20 height 20
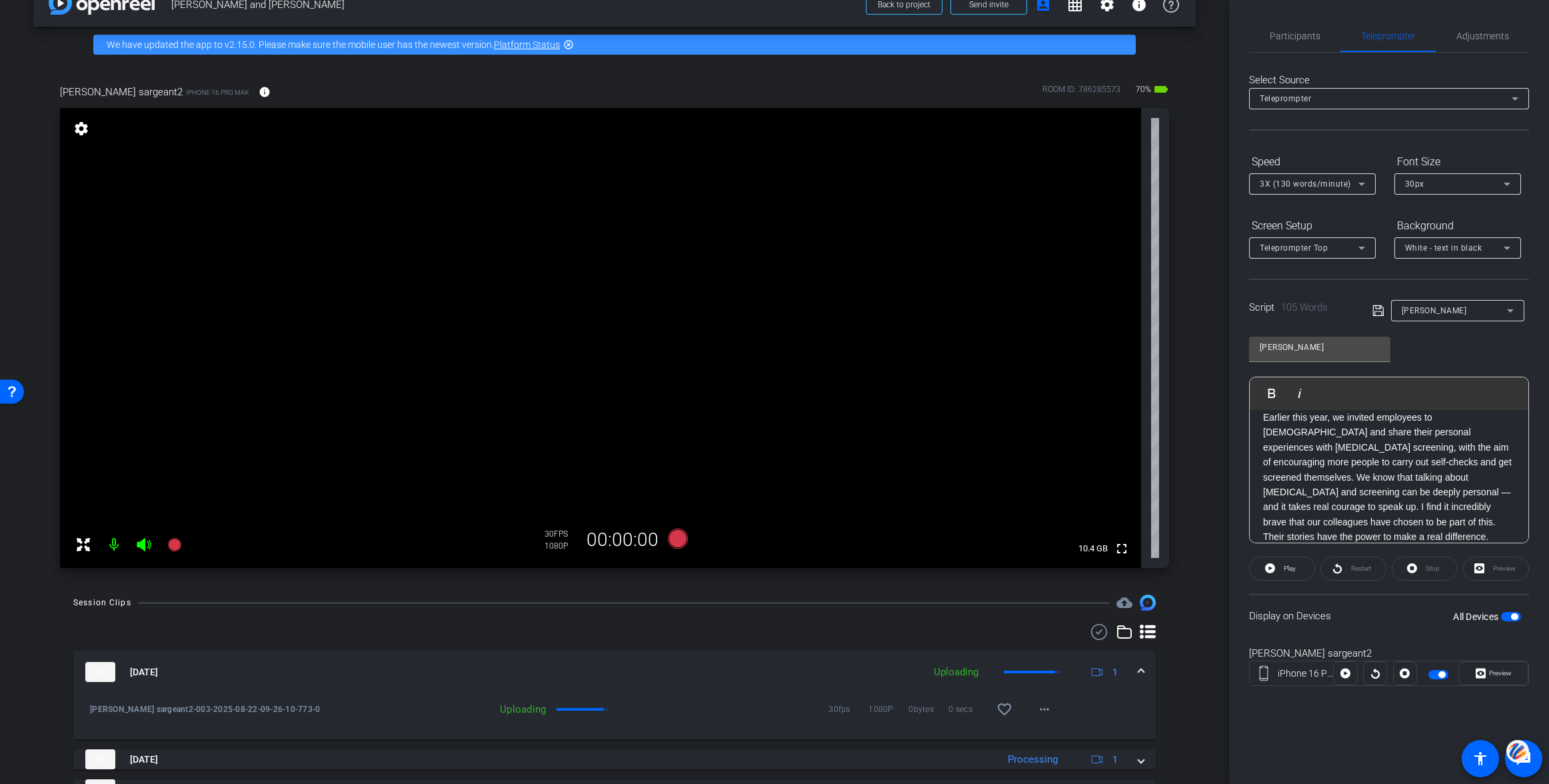
scroll to position [0, 0]
click at [1507, 617] on span "button" at bounding box center [1511, 616] width 20 height 9
click at [1294, 38] on span "Participants" at bounding box center [1295, 36] width 51 height 9
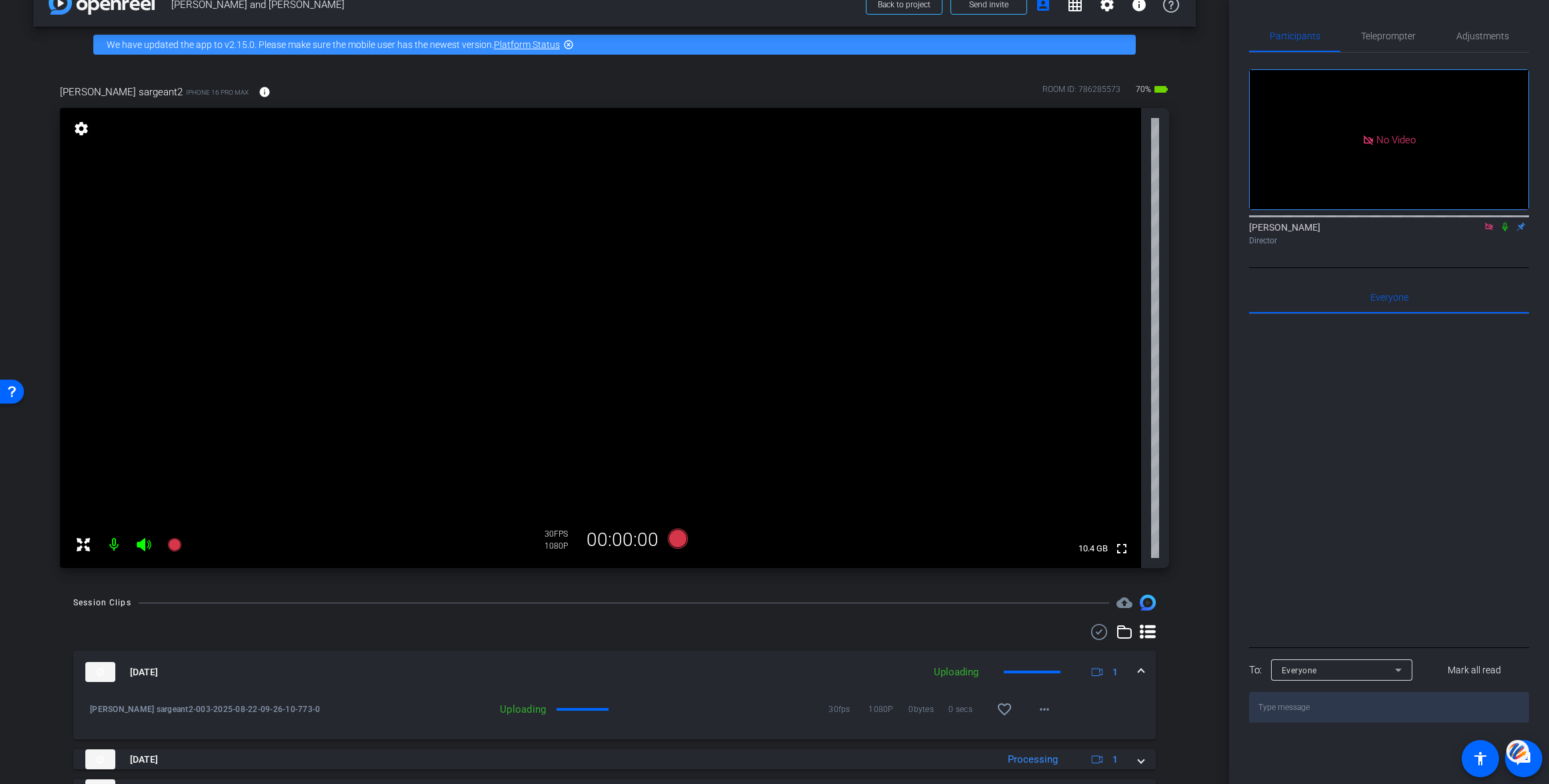
click at [1484, 229] on icon at bounding box center [1488, 226] width 11 height 9
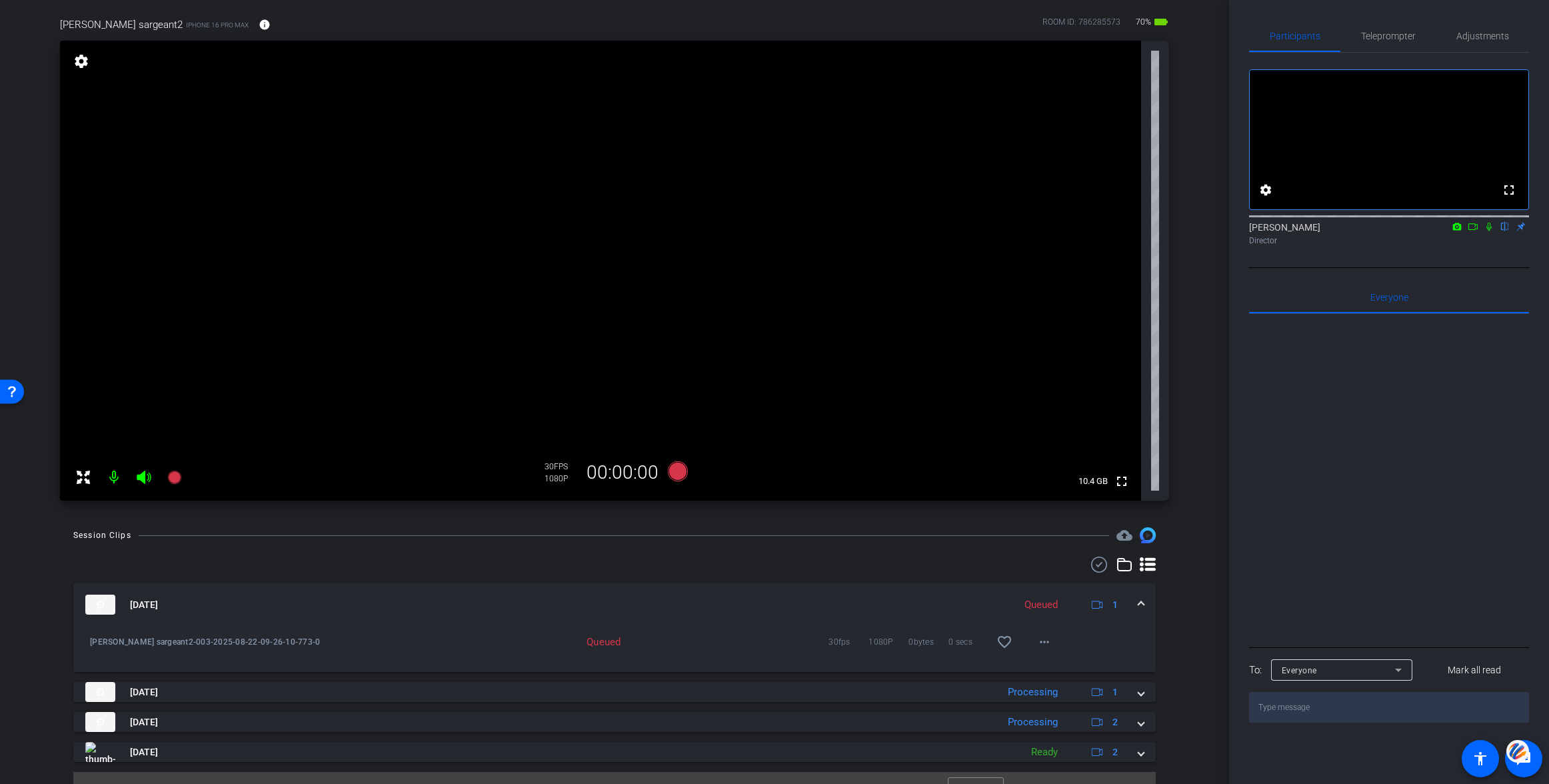
scroll to position [123, 0]
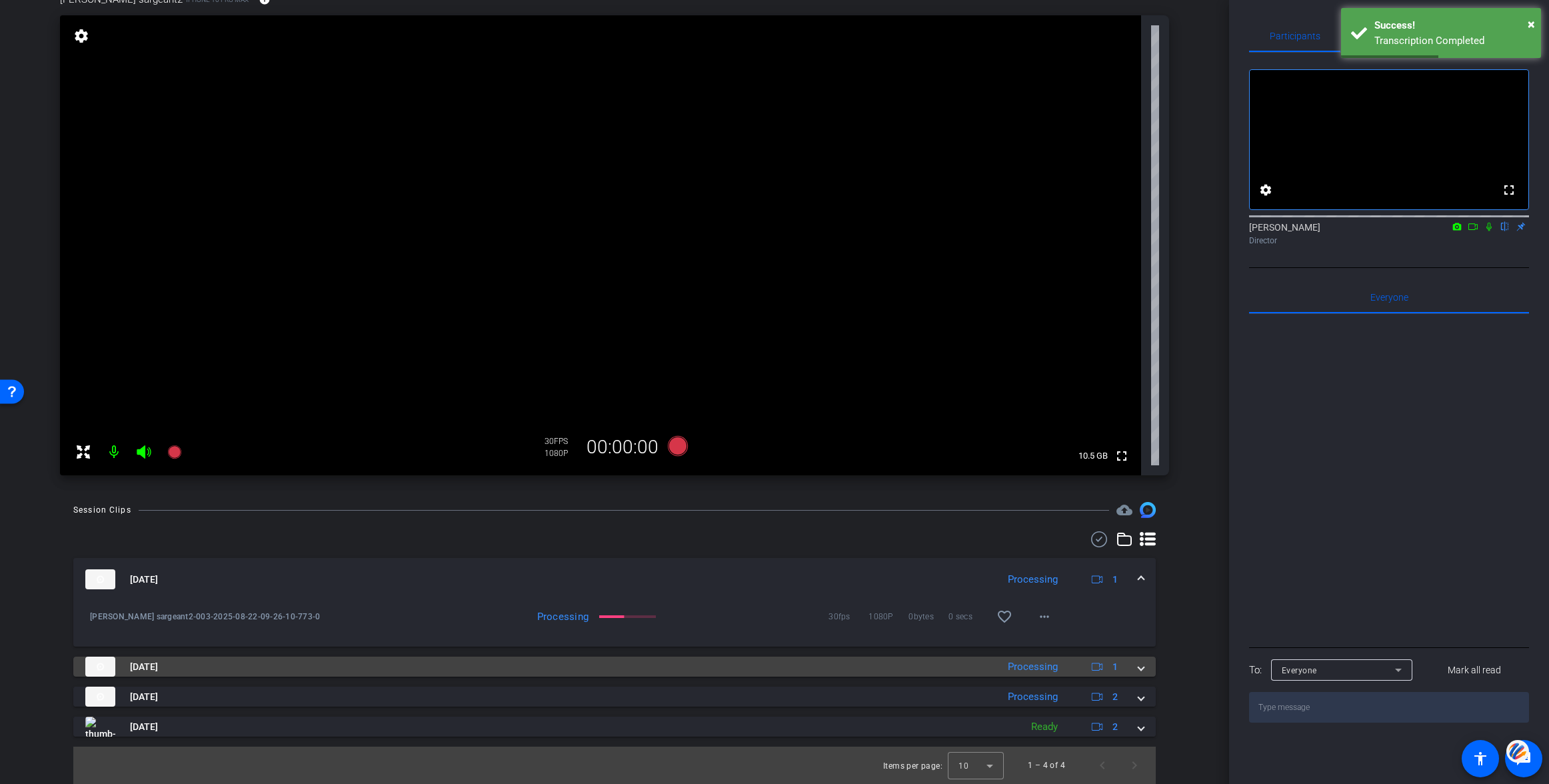
click at [1144, 666] on mat-expansion-panel-header "[DATE] Processing 1" at bounding box center [614, 666] width 1082 height 20
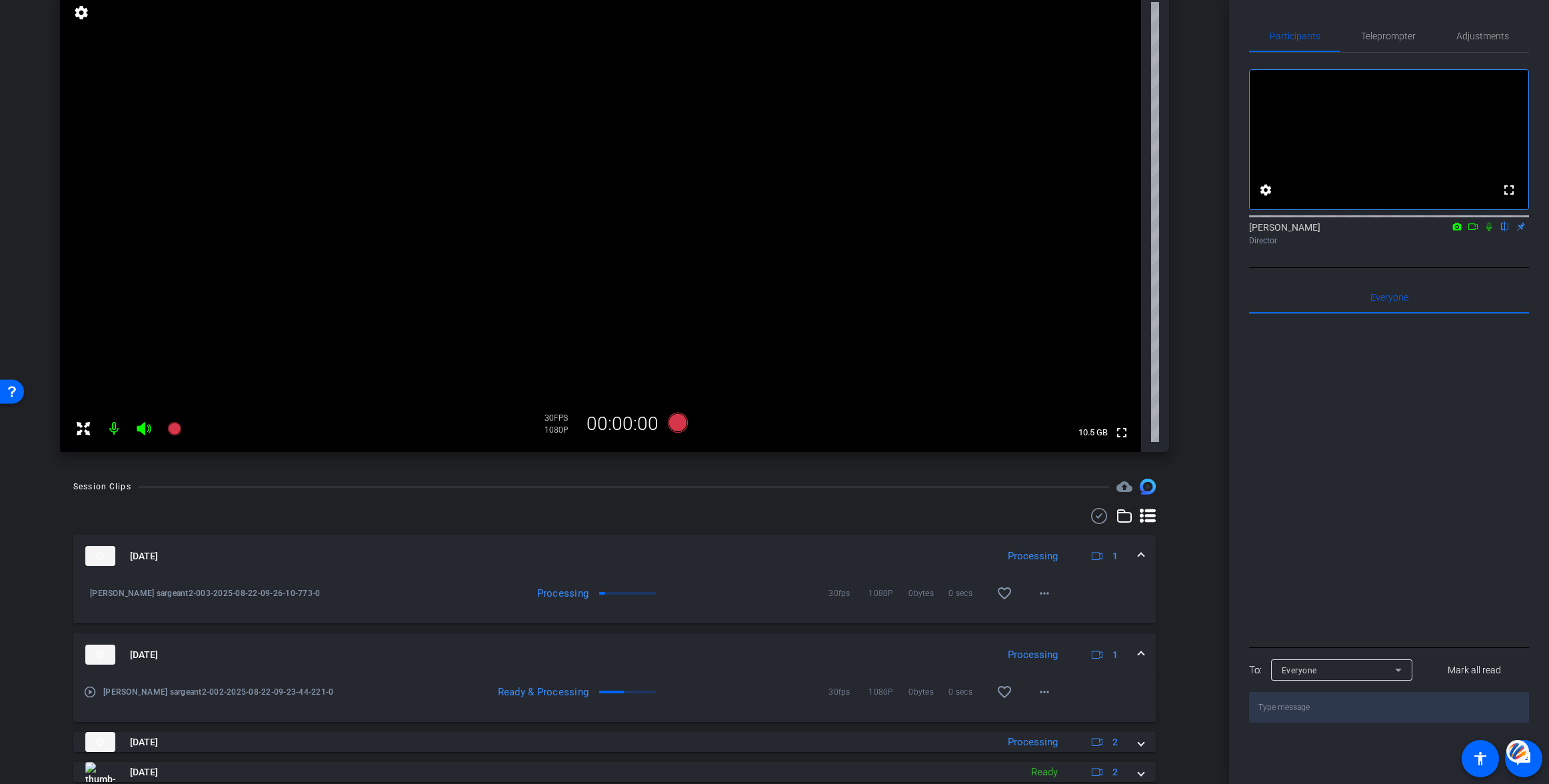
scroll to position [139, 0]
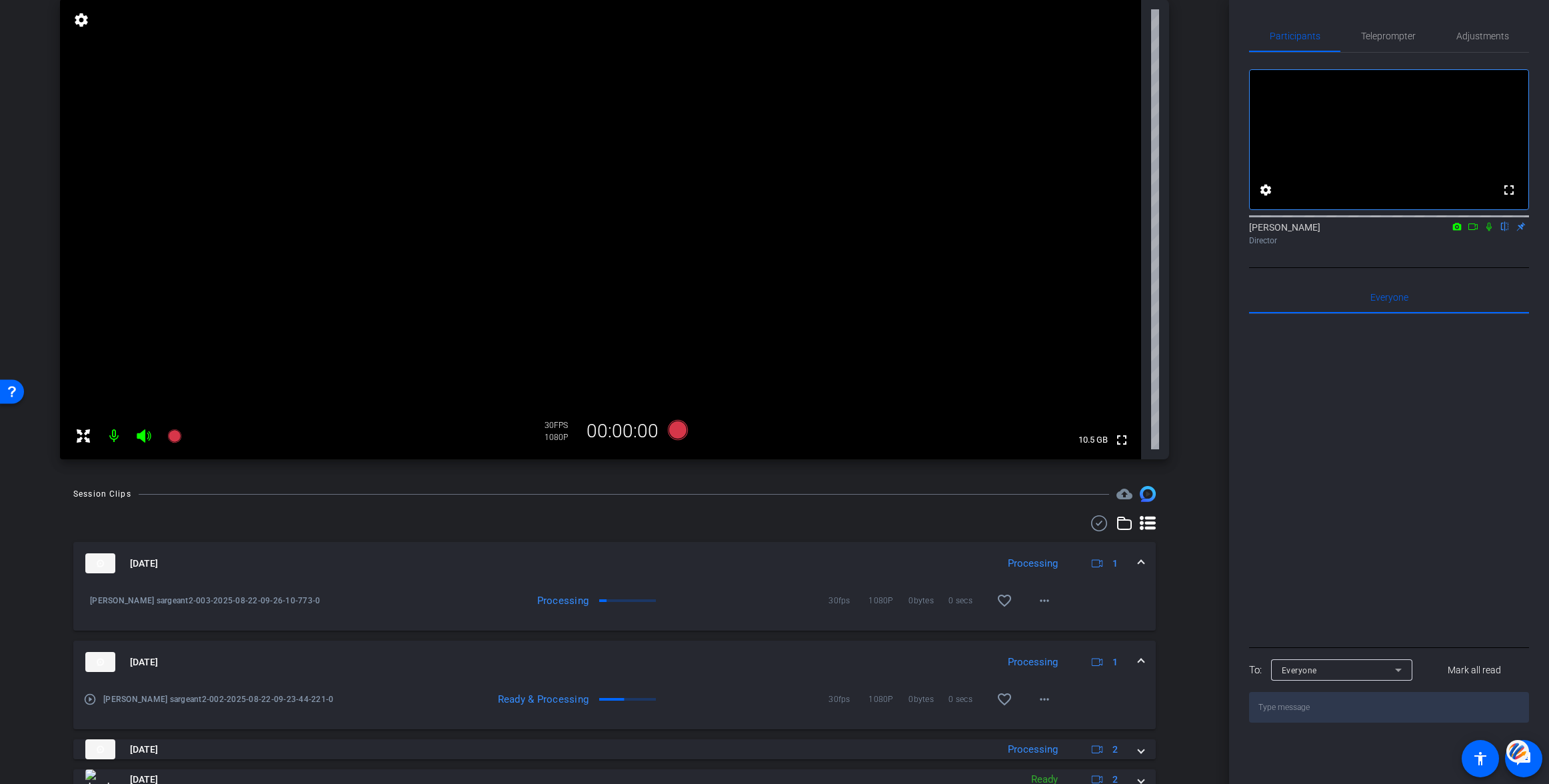
click at [90, 698] on mat-icon "play_circle_outline" at bounding box center [89, 699] width 13 height 13
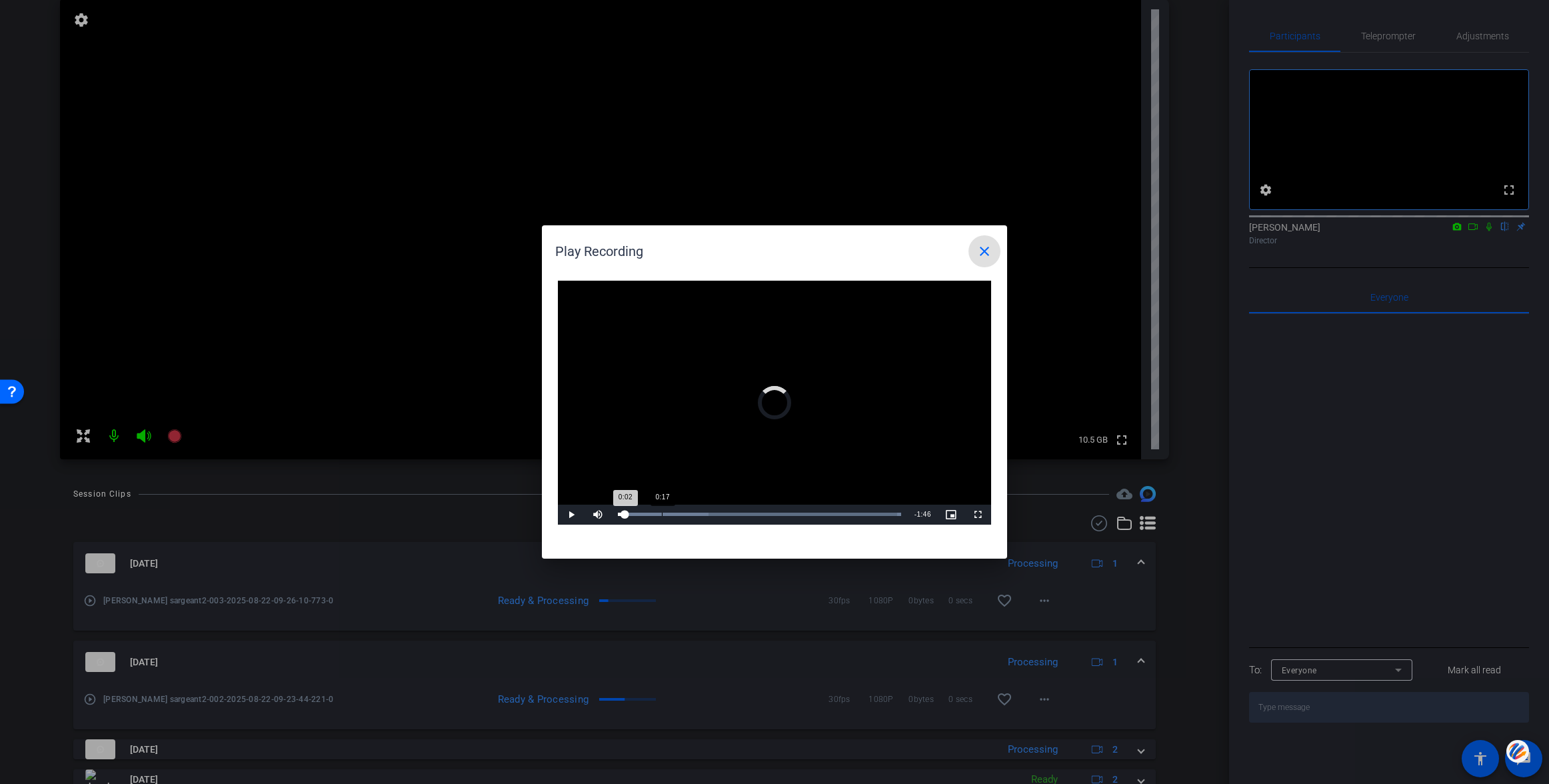
click at [672, 511] on div "Loaded : 100.00% 0:17 0:02" at bounding box center [759, 514] width 296 height 20
click at [883, 511] on div "Loaded : 100.00% 1:40 0:21" at bounding box center [759, 514] width 296 height 20
click at [867, 511] on div "Loaded : 100.00% 1:35 1:42" at bounding box center [759, 514] width 296 height 20
click at [847, 513] on div "1:27" at bounding box center [847, 514] width 1 height 4
click at [985, 246] on mat-icon "close" at bounding box center [984, 251] width 16 height 16
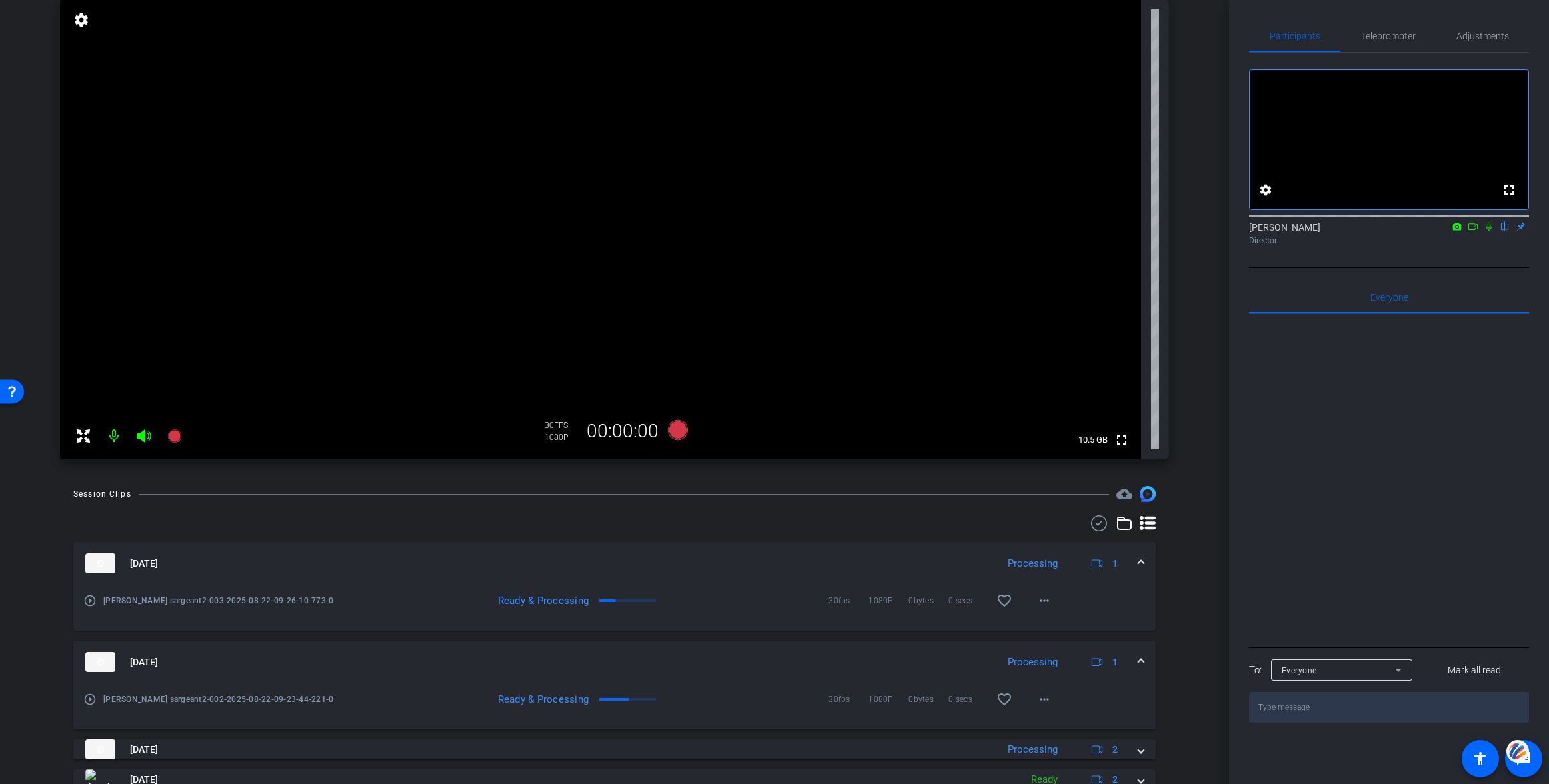
click at [89, 598] on mat-icon "play_circle_outline" at bounding box center [89, 600] width 13 height 13
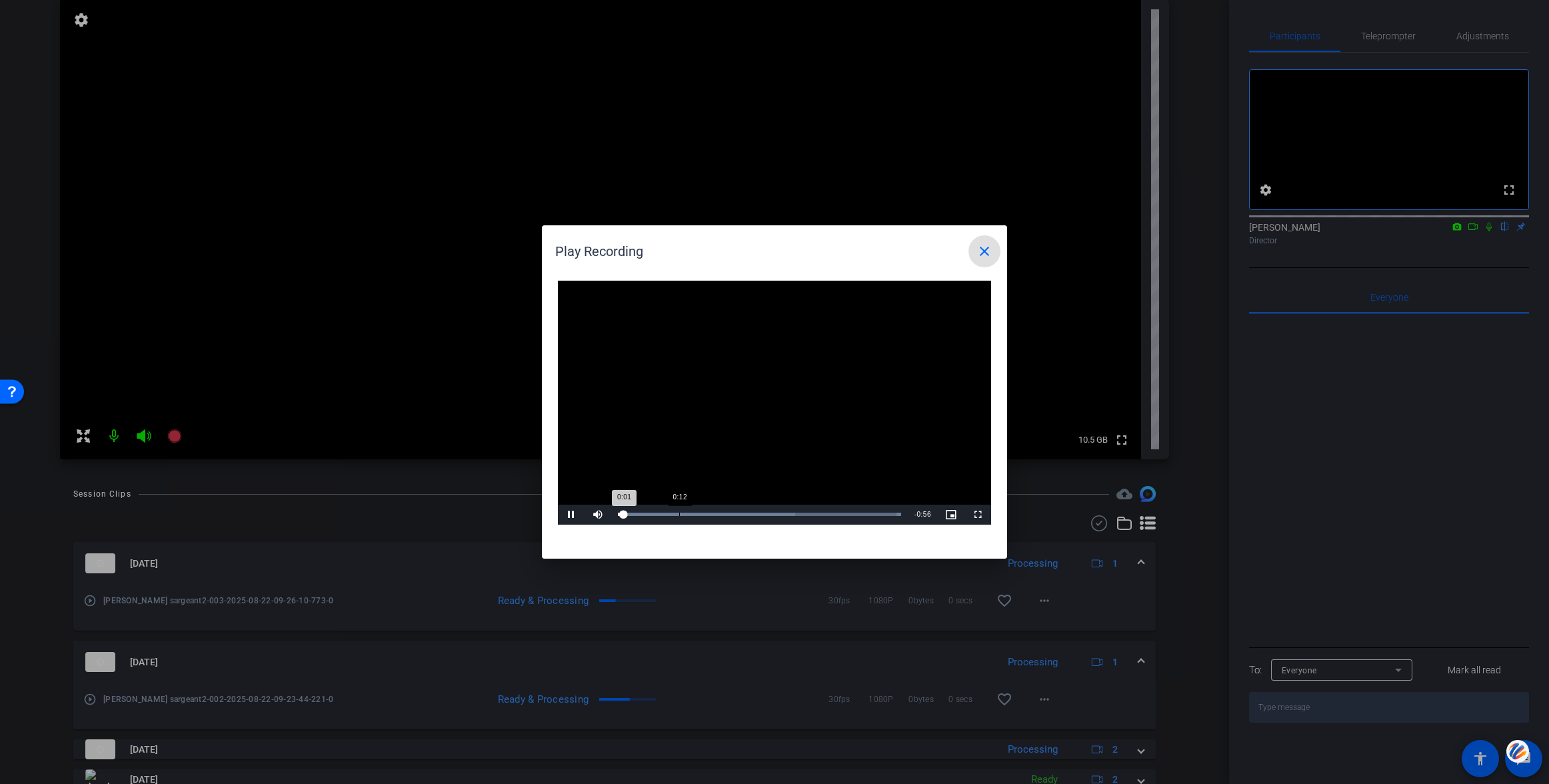
click at [679, 510] on div "Loaded : 100.00% 0:12 0:01" at bounding box center [759, 514] width 296 height 20
click at [875, 509] on div "Loaded : 100.00% 0:52 0:52" at bounding box center [759, 514] width 296 height 20
click at [985, 248] on mat-icon "close" at bounding box center [984, 251] width 16 height 16
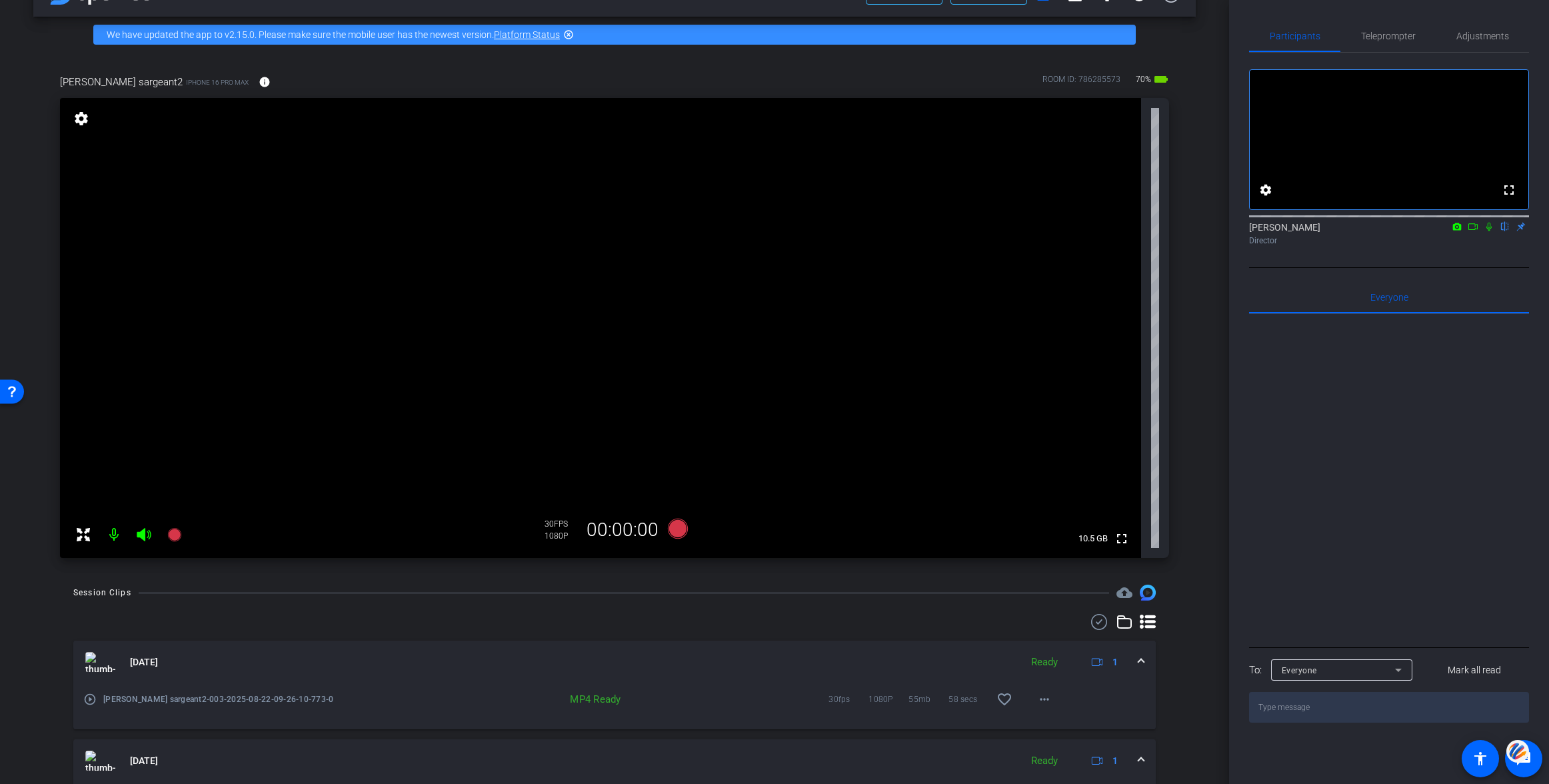
scroll to position [0, 0]
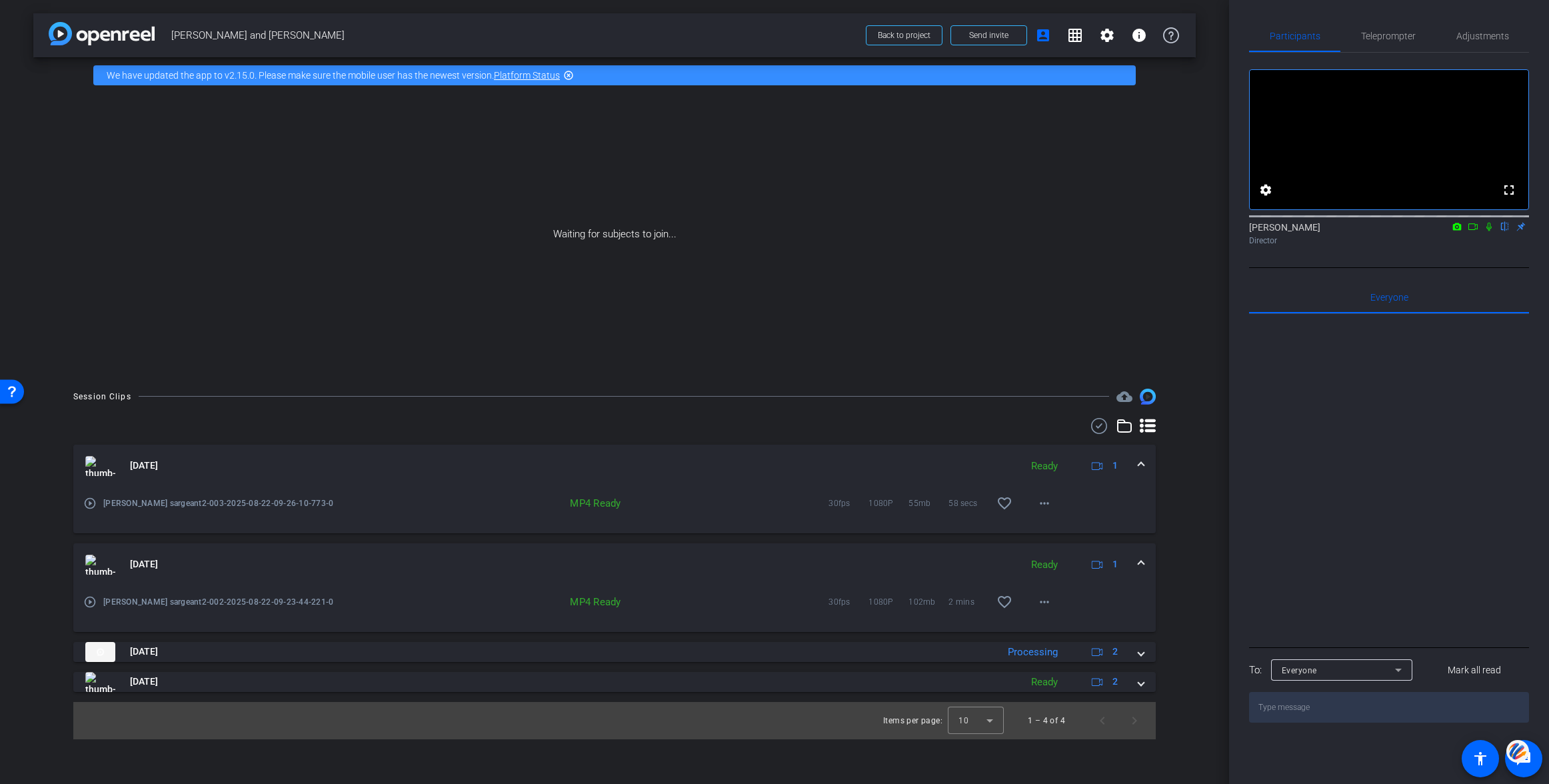
click at [1476, 232] on icon at bounding box center [1472, 226] width 11 height 9
drag, startPoint x: 1505, startPoint y: 244, endPoint x: 1512, endPoint y: 320, distance: 76.3
click at [1505, 232] on icon at bounding box center [1505, 226] width 11 height 9
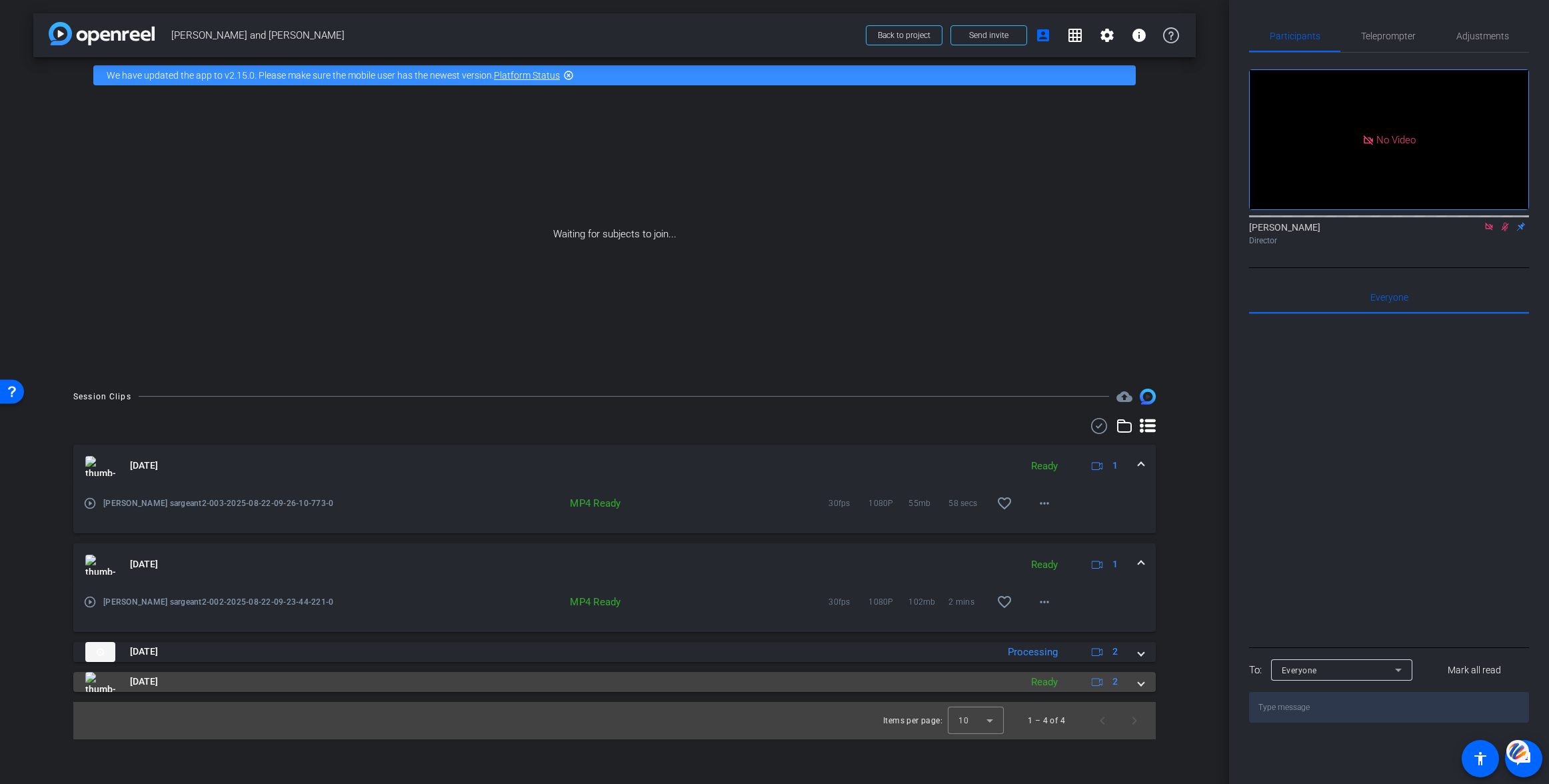
click at [1142, 681] on span at bounding box center [1142, 681] width 6 height 14
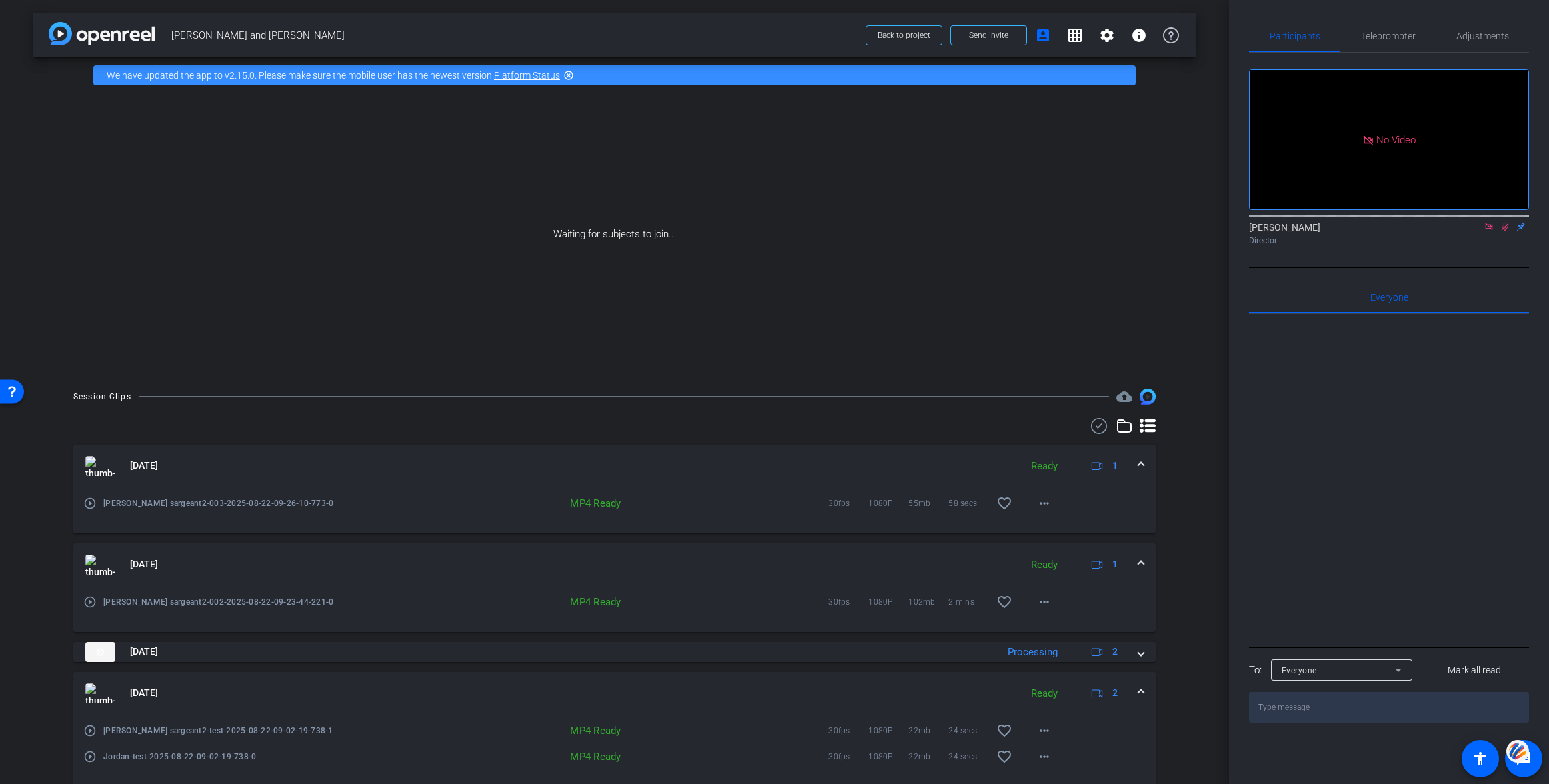
click at [1142, 692] on span at bounding box center [1142, 693] width 6 height 14
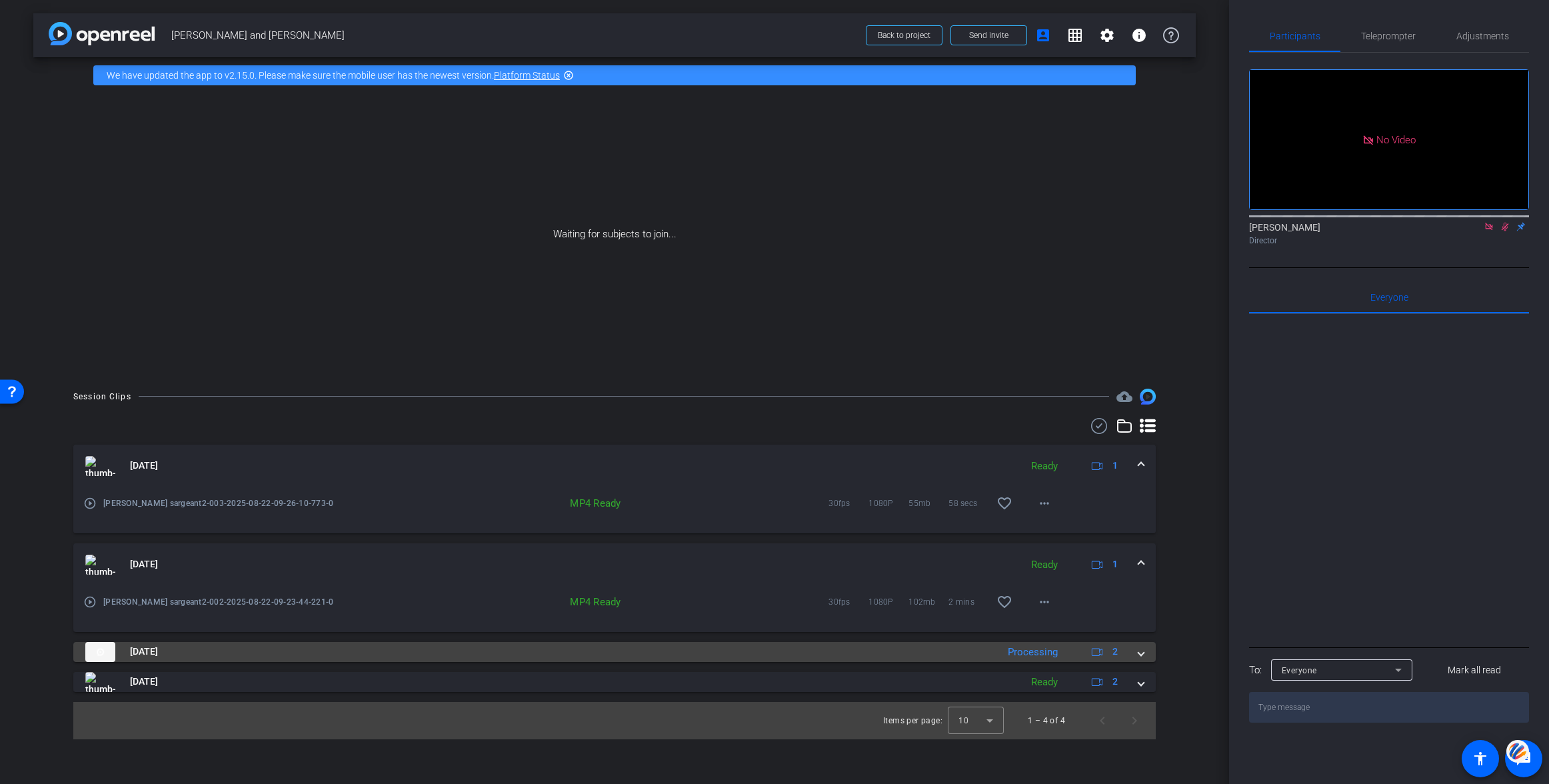
click at [1142, 651] on span at bounding box center [1142, 652] width 6 height 14
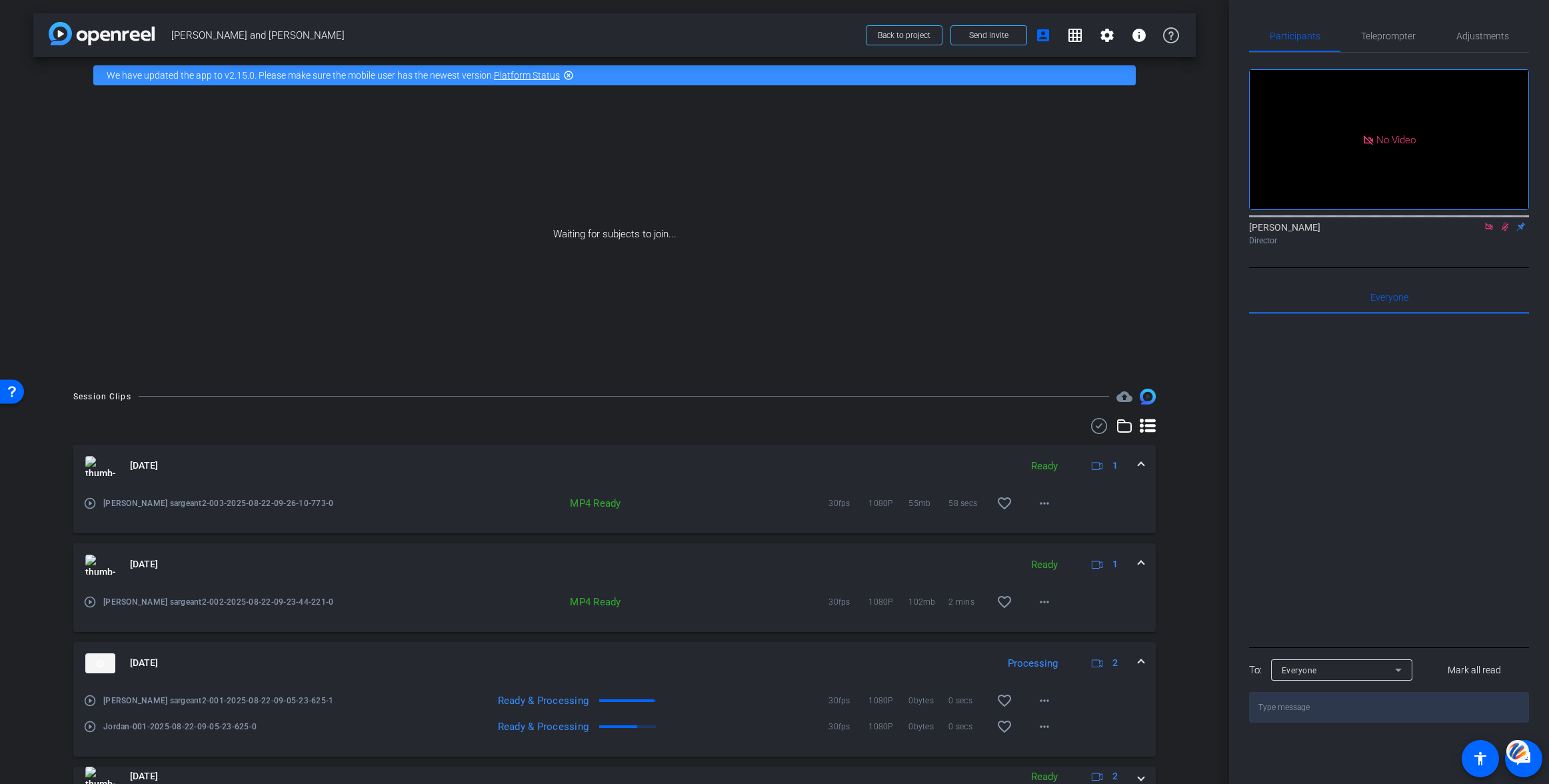
click at [1144, 561] on mat-expansion-panel-header "[DATE] Ready 1" at bounding box center [614, 564] width 1082 height 43
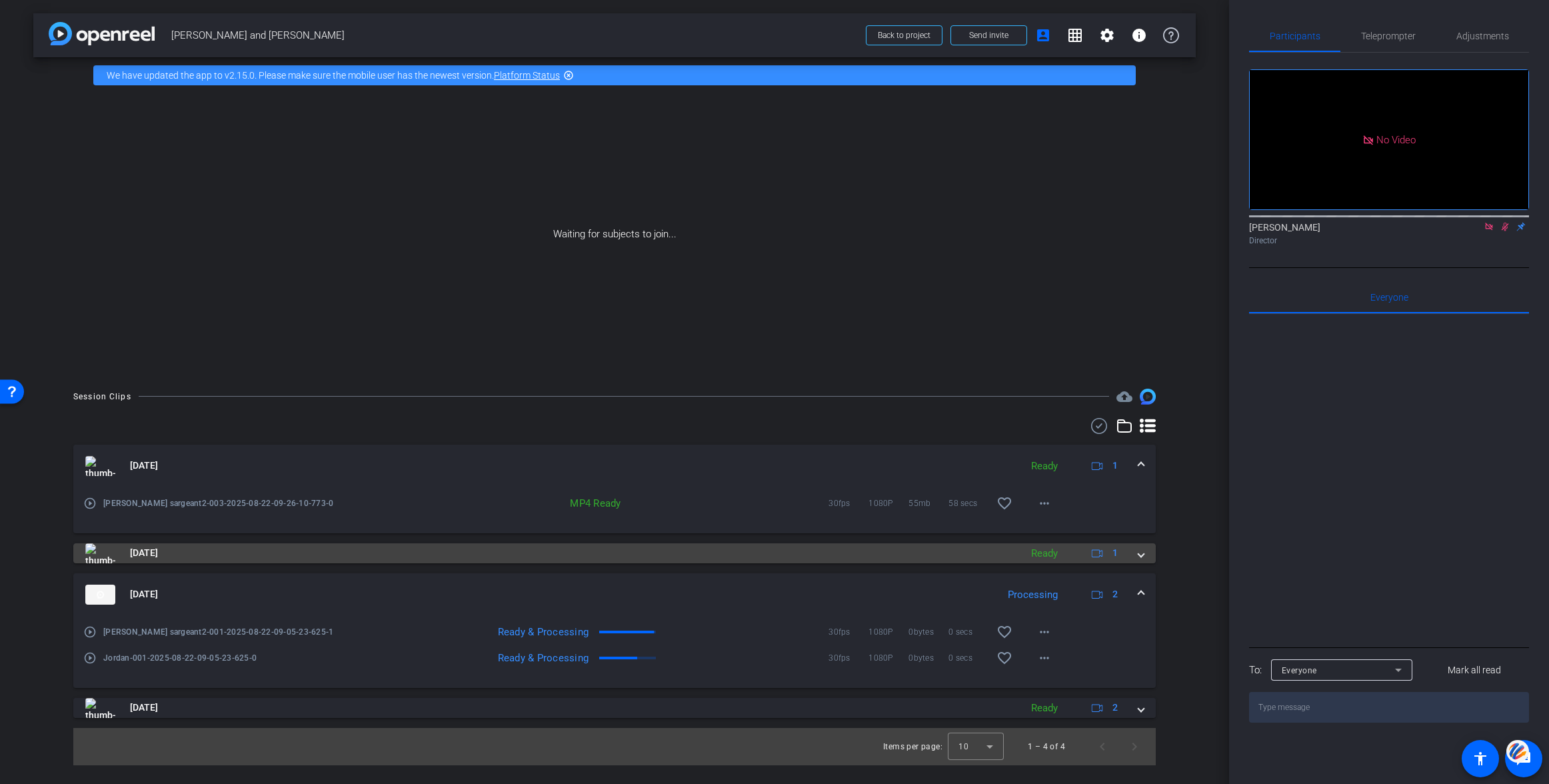
click at [1144, 561] on mat-expansion-panel-header "[DATE] Ready 1" at bounding box center [614, 553] width 1082 height 20
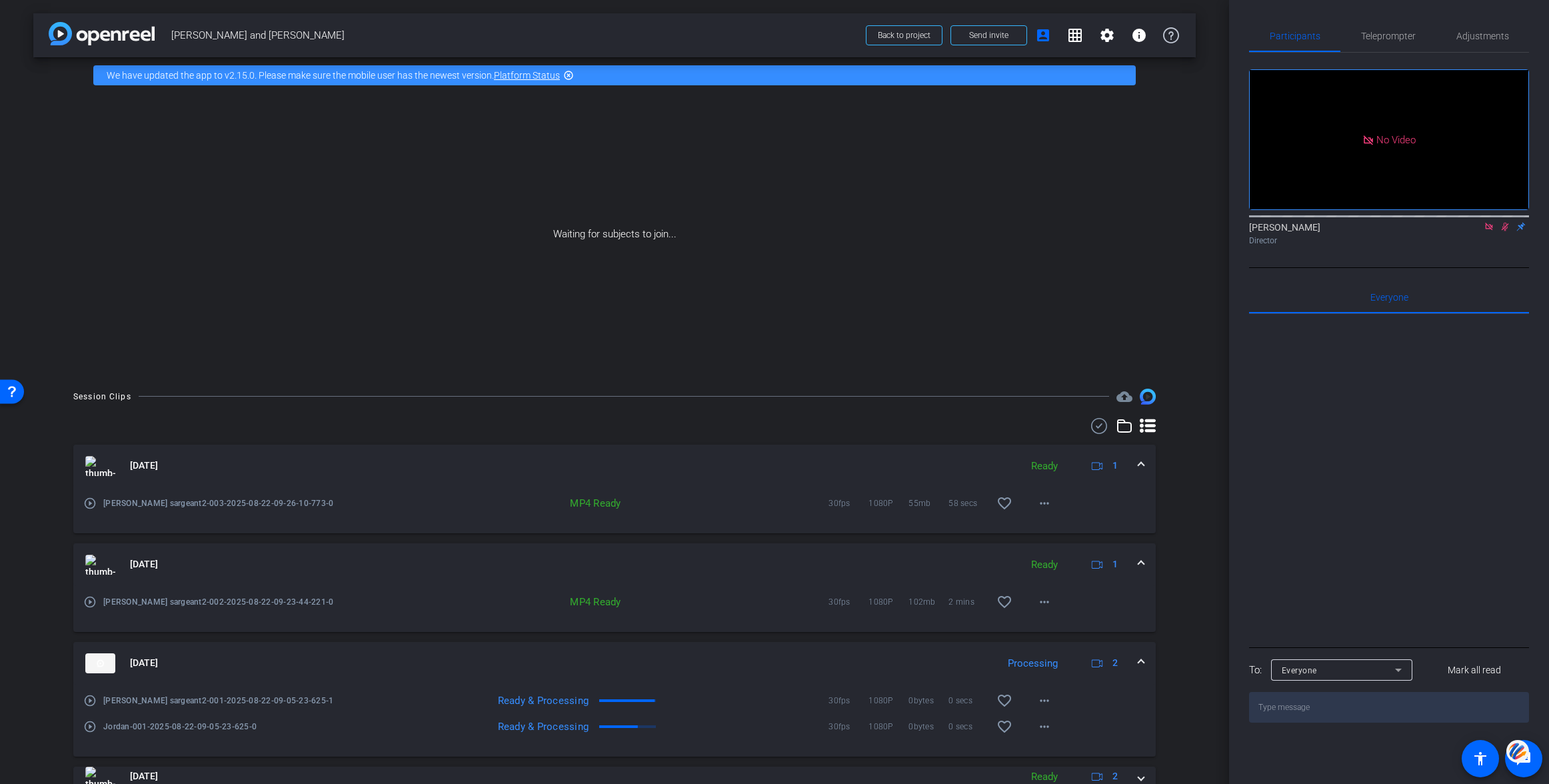
scroll to position [50, 0]
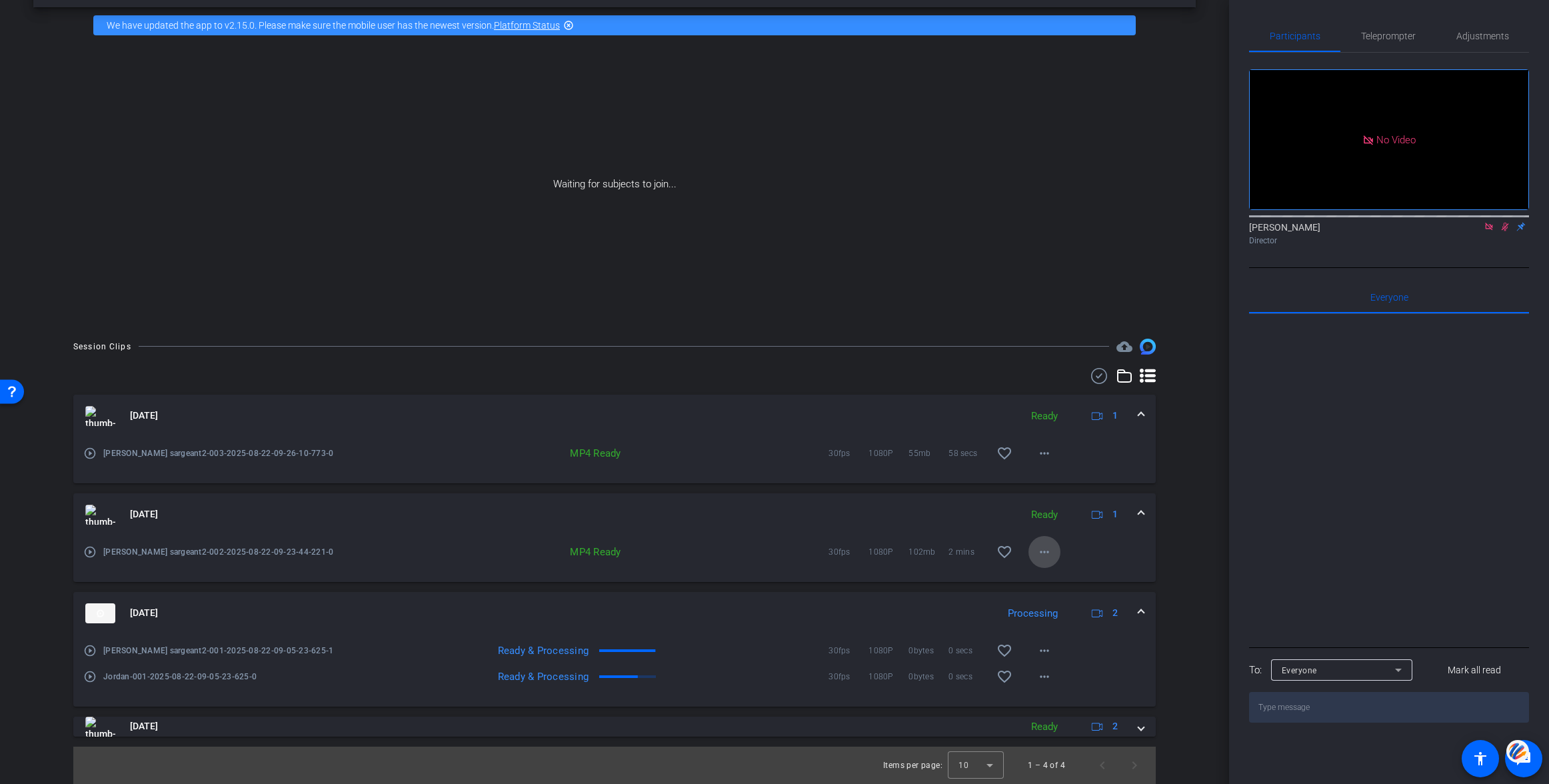
click at [1042, 553] on mat-icon "more_horiz" at bounding box center [1044, 552] width 16 height 16
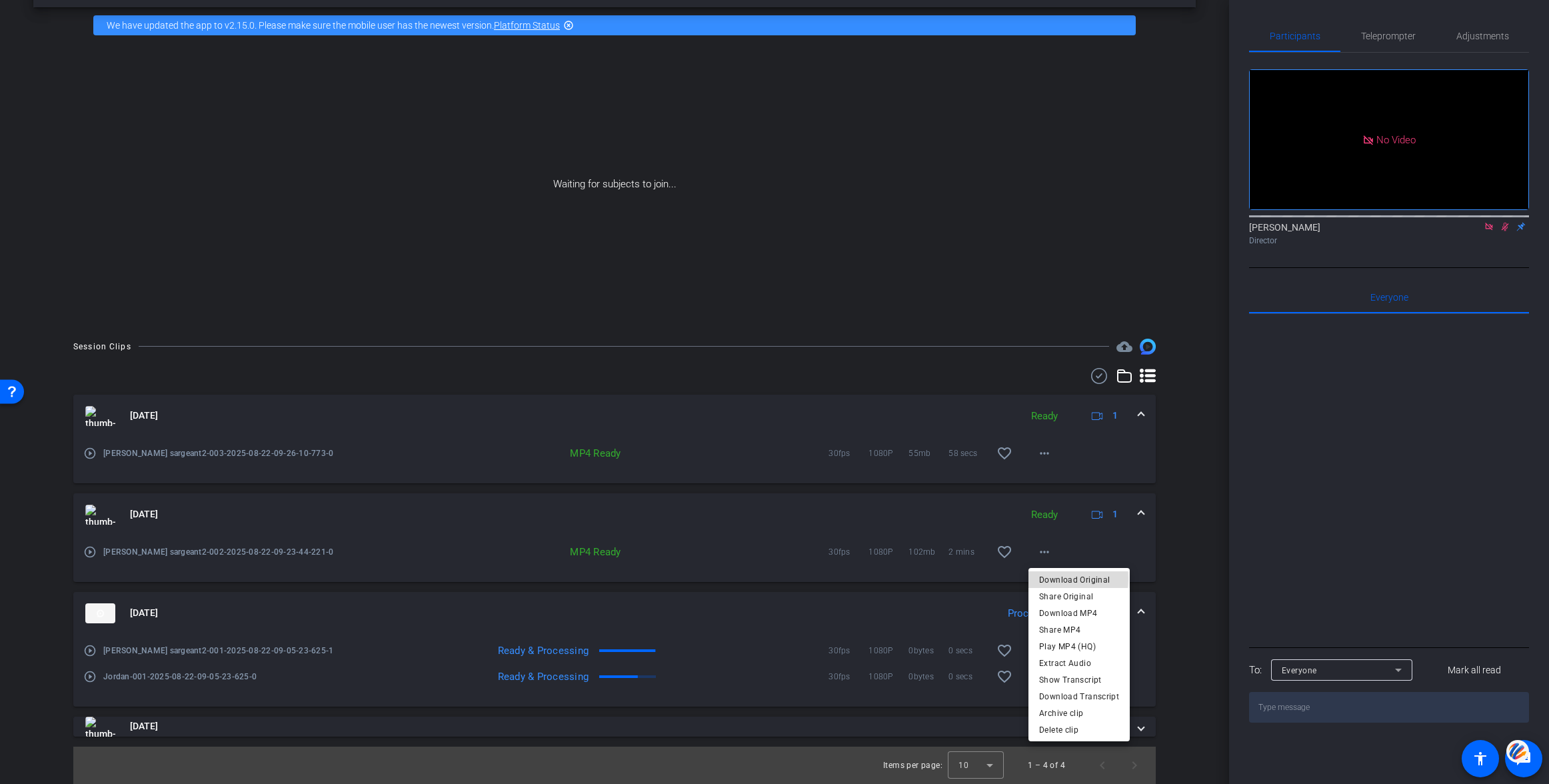
click at [1066, 578] on span "Download Original" at bounding box center [1079, 580] width 80 height 16
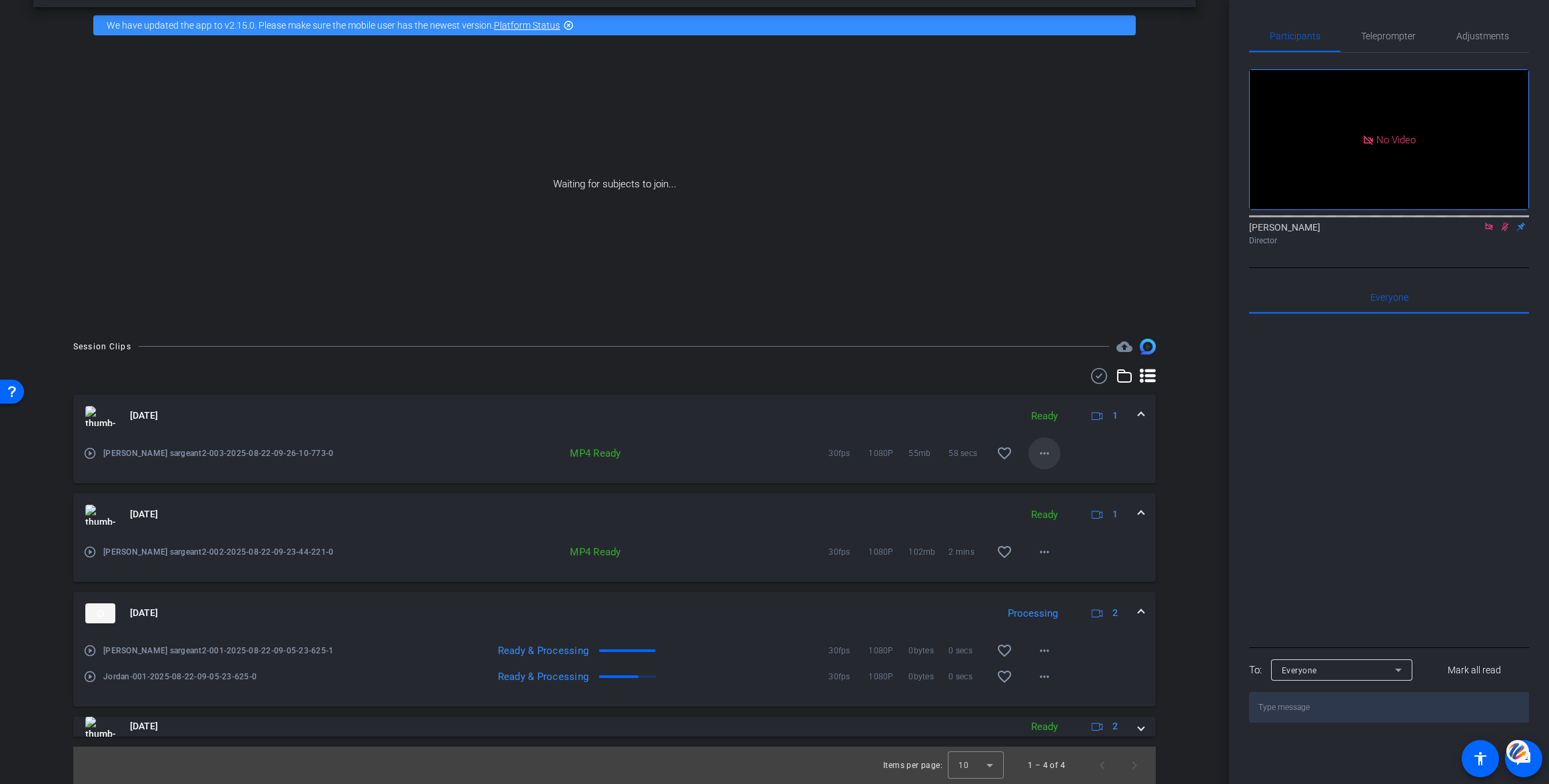
click at [1046, 452] on mat-icon "more_horiz" at bounding box center [1044, 453] width 16 height 16
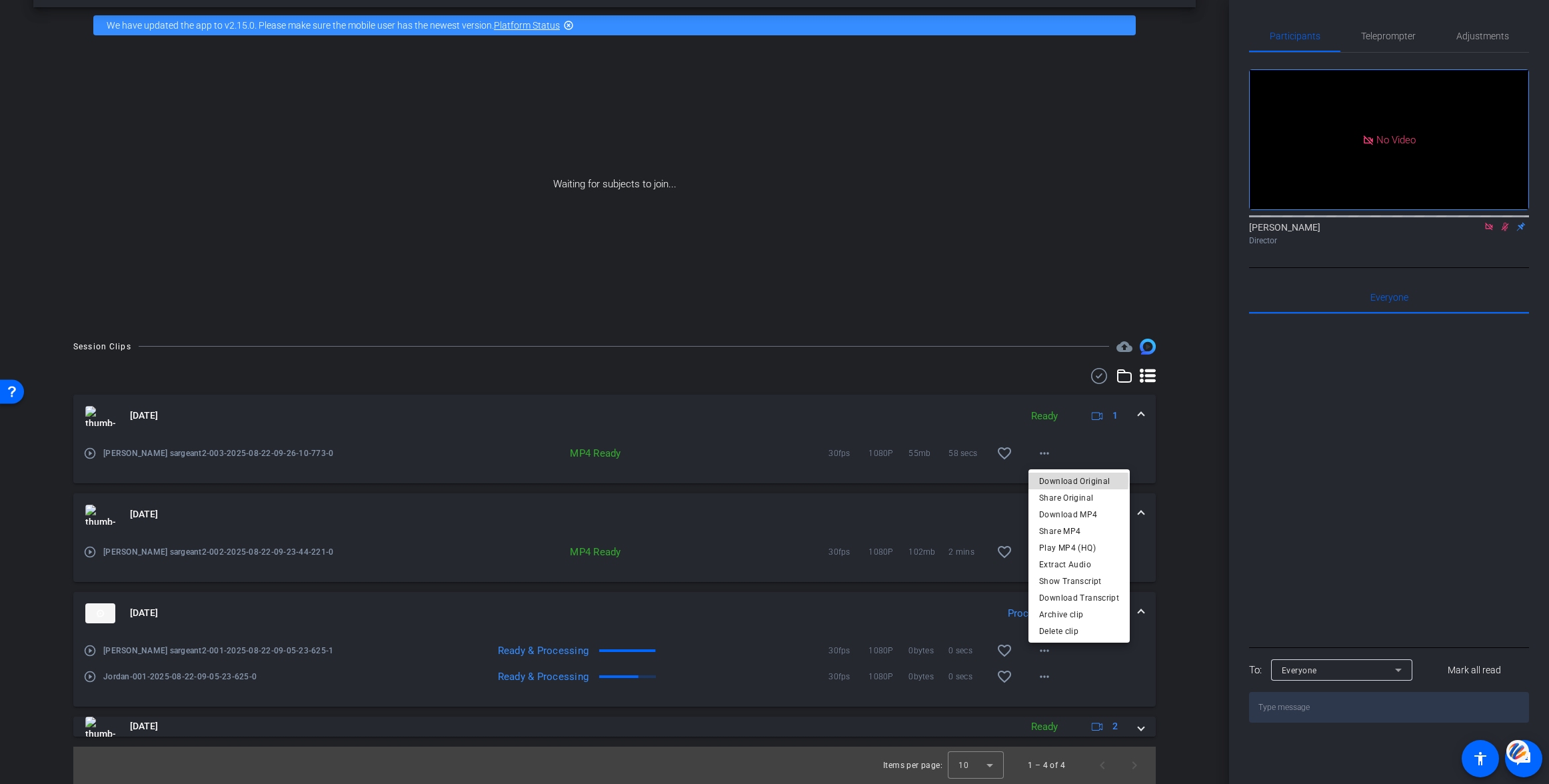
click at [1059, 481] on span "Download Original" at bounding box center [1079, 481] width 80 height 16
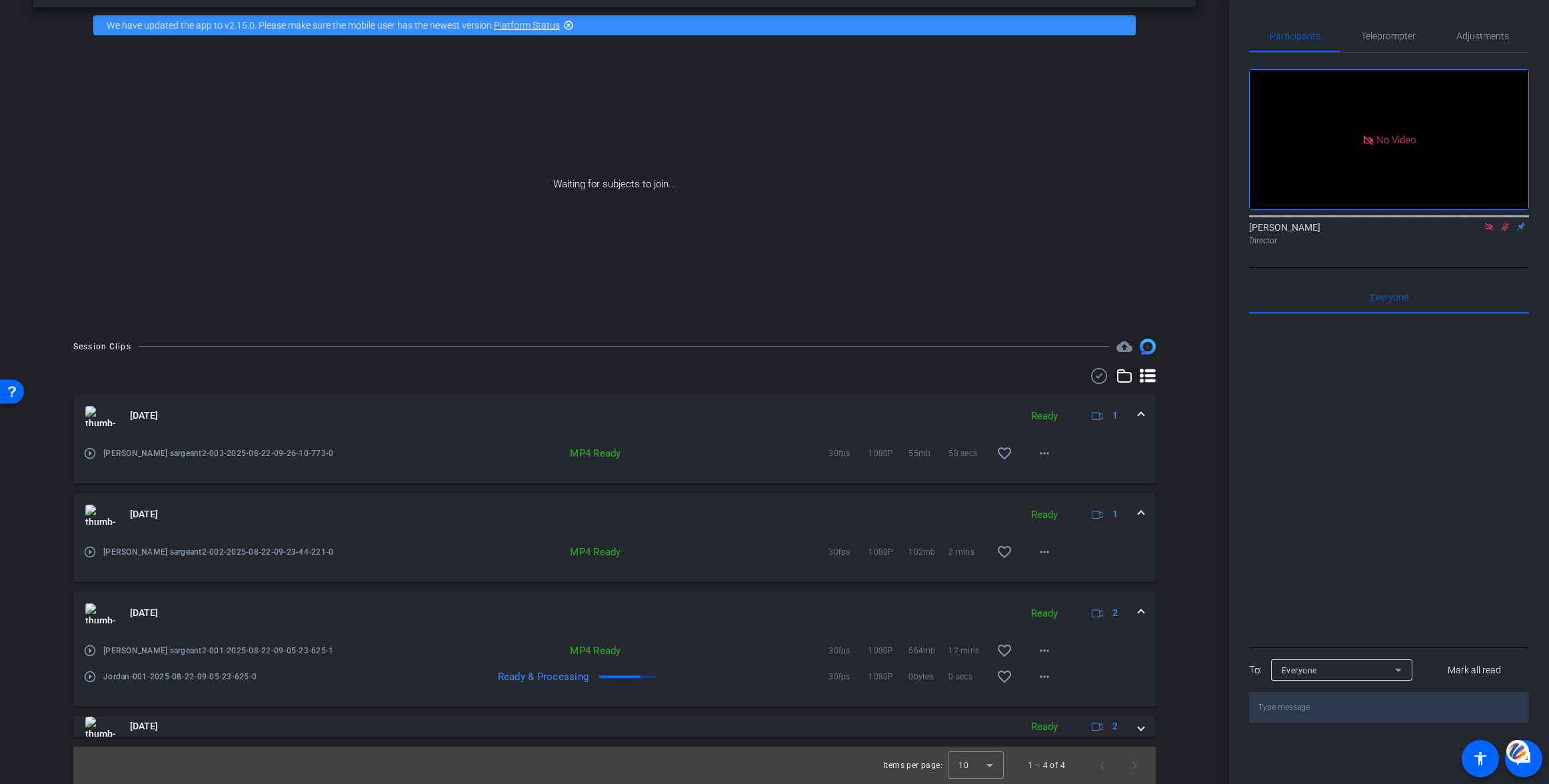
scroll to position [0, 0]
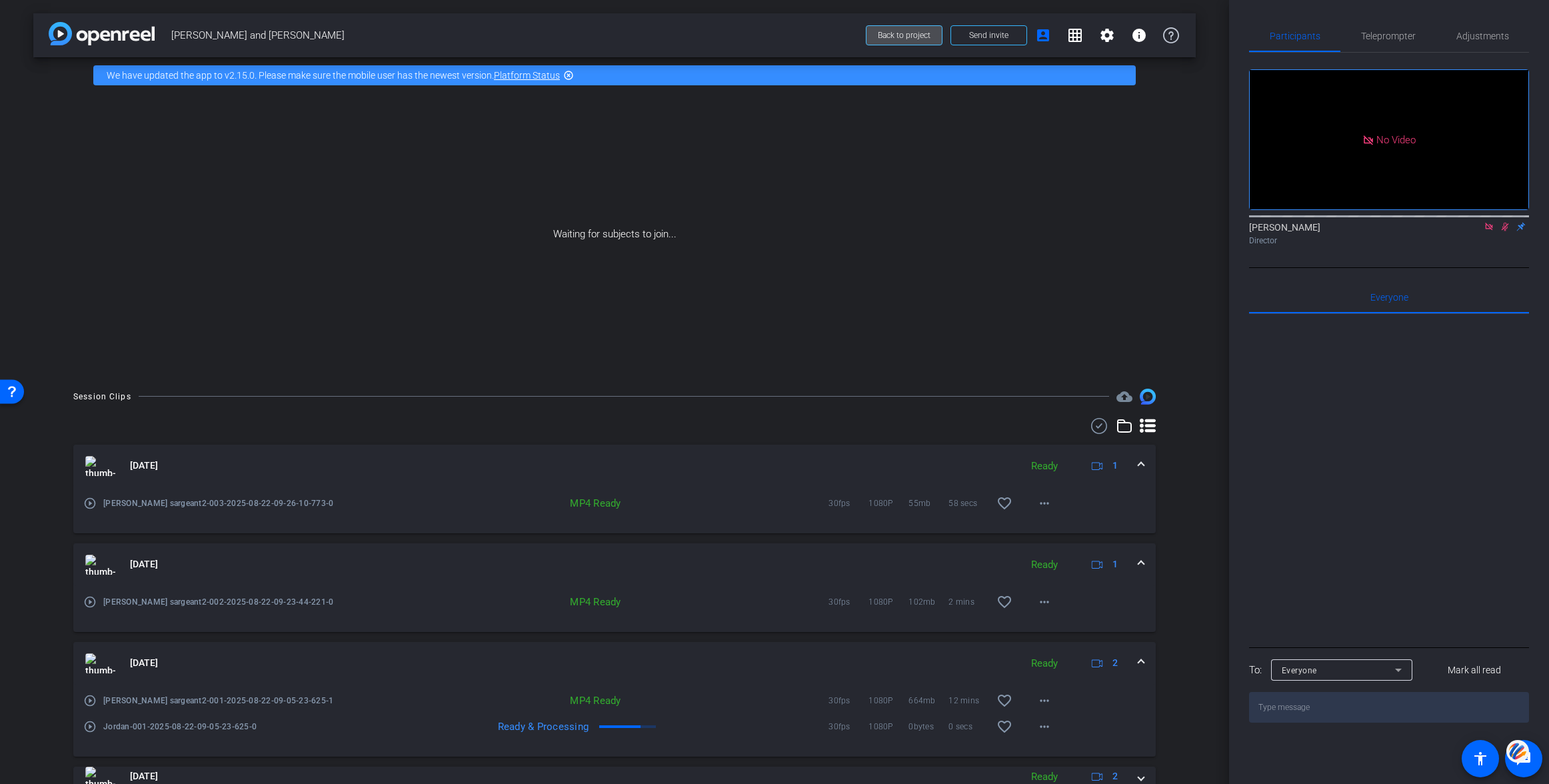
click at [894, 37] on span "Back to project" at bounding box center [904, 35] width 53 height 9
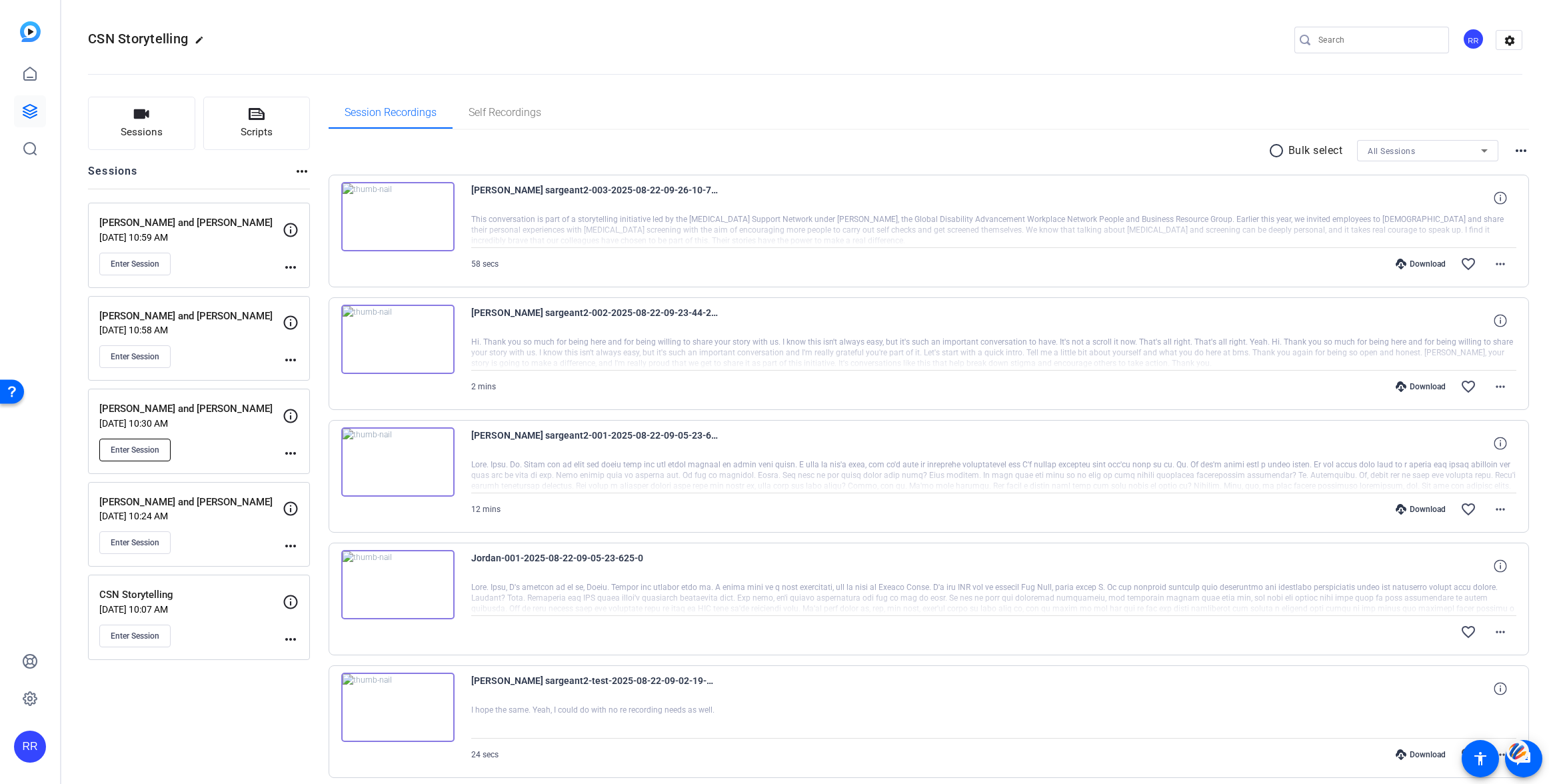
click at [140, 450] on span "Enter Session" at bounding box center [134, 450] width 49 height 11
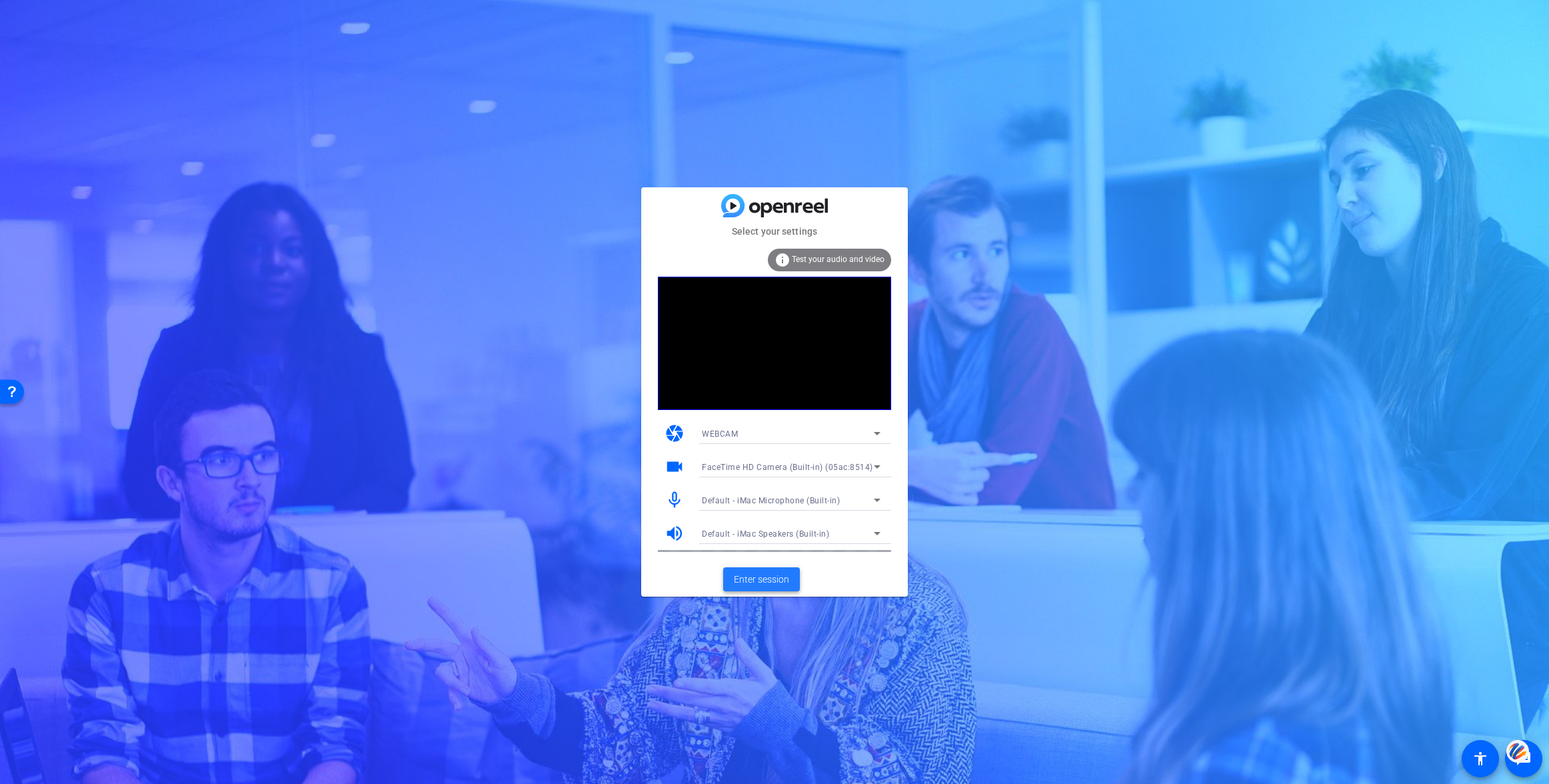
click at [761, 576] on span "Enter session" at bounding box center [761, 580] width 56 height 14
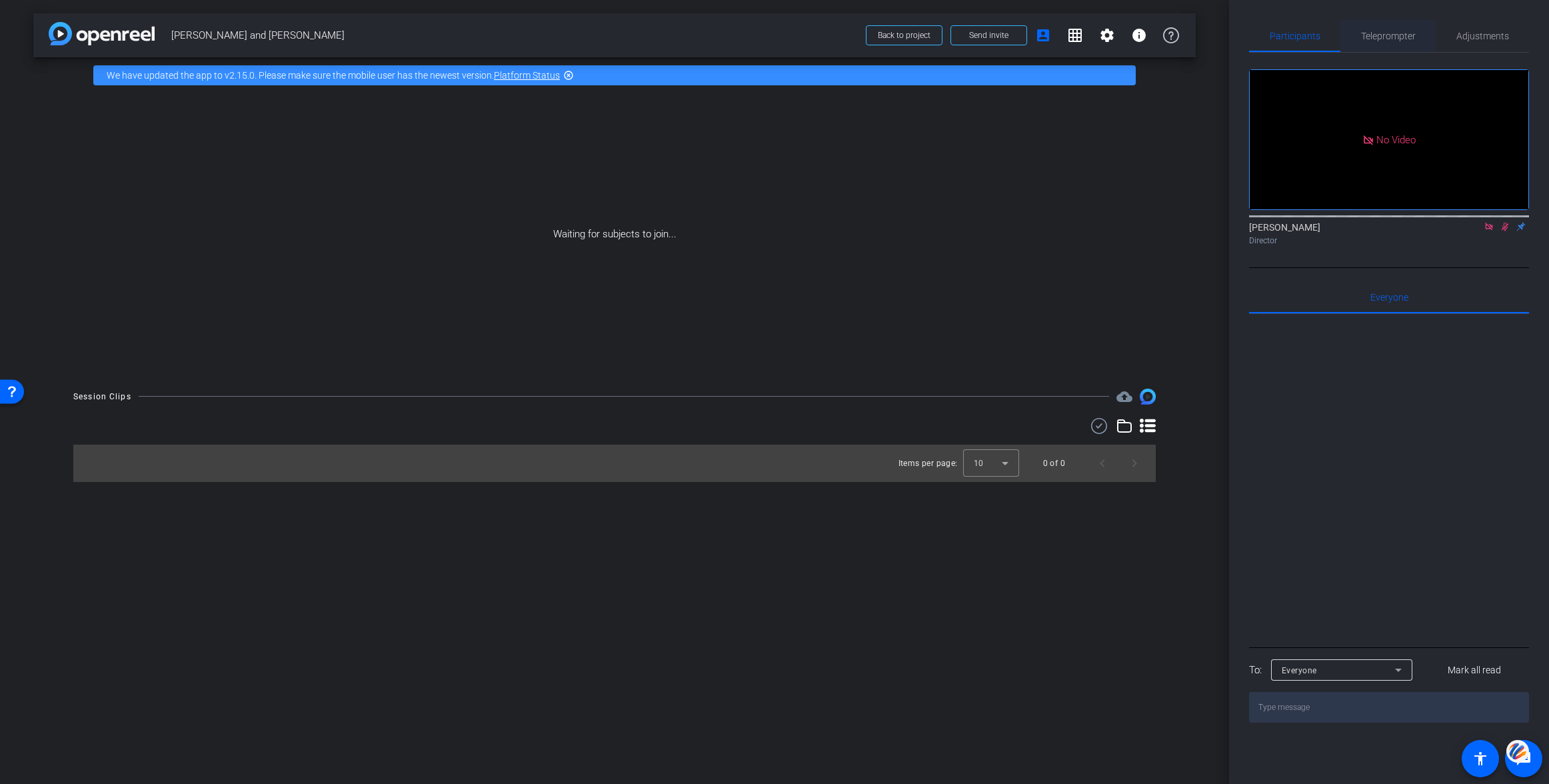
click at [1383, 32] on span "Teleprompter" at bounding box center [1389, 36] width 55 height 9
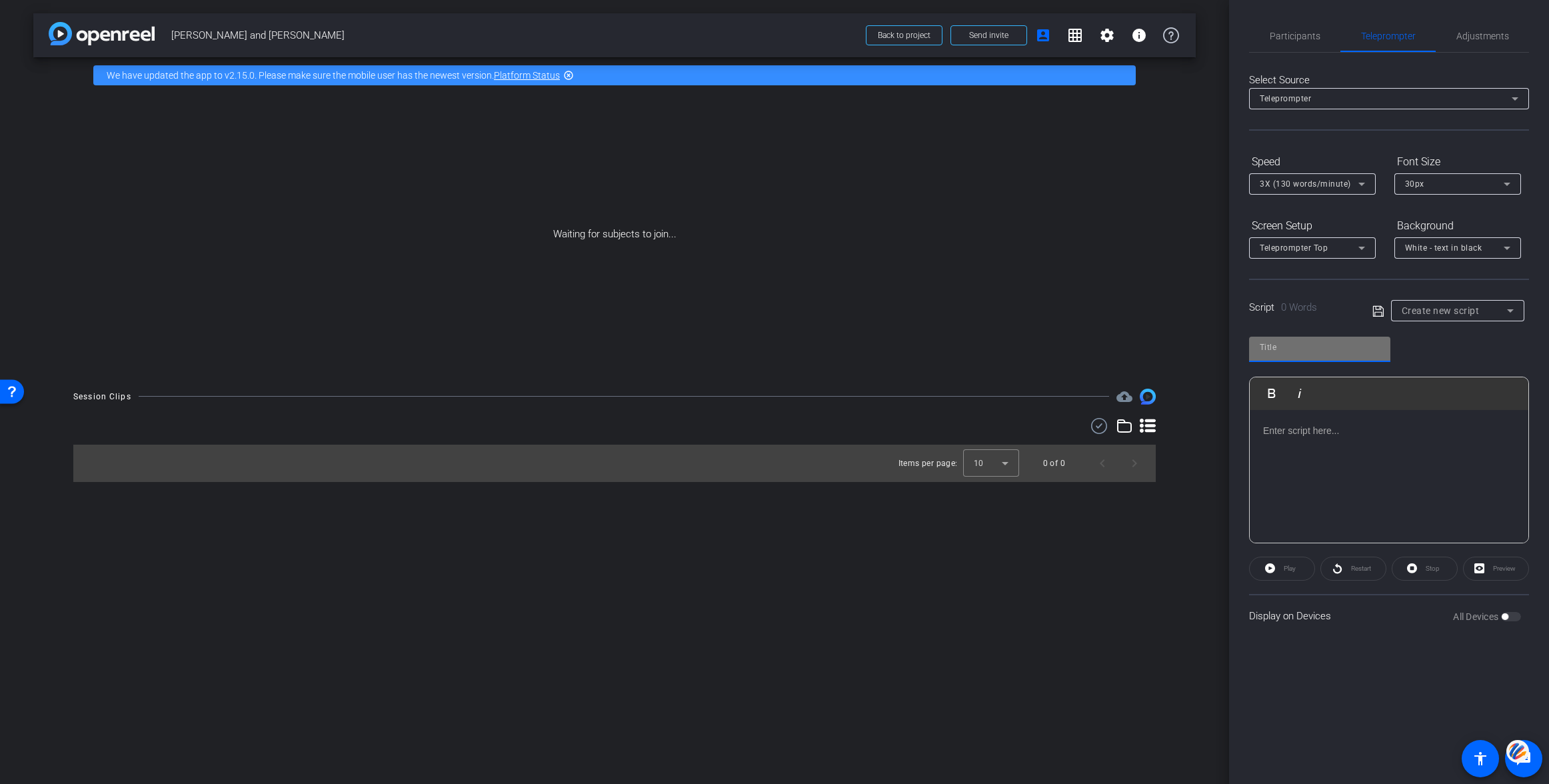
click at [1294, 347] on input "text" at bounding box center [1320, 347] width 120 height 16
type input "[PERSON_NAME] and [PERSON_NAME]"
click at [1284, 431] on p at bounding box center [1389, 430] width 252 height 15
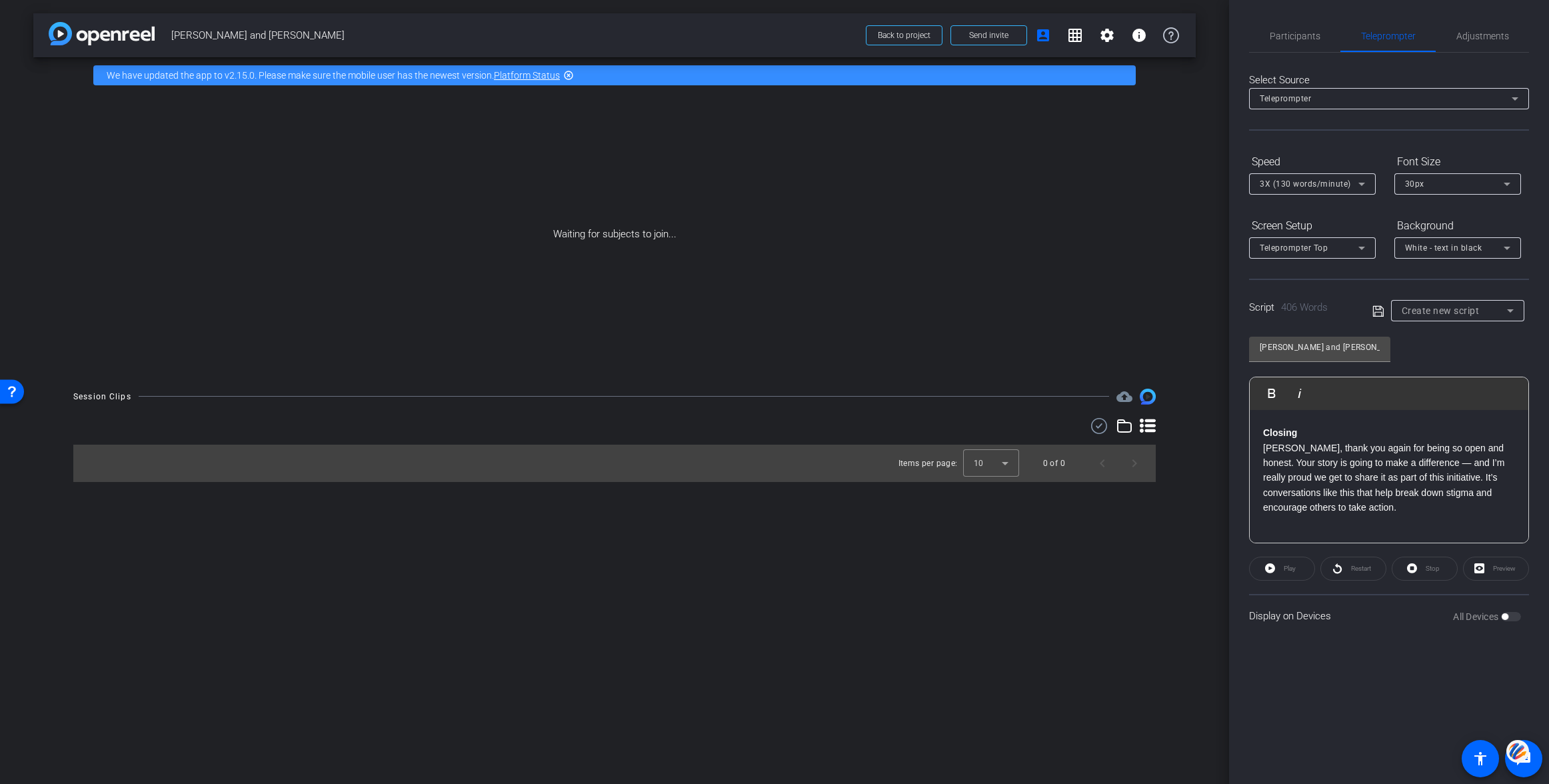
scroll to position [864, 0]
click at [1382, 308] on icon at bounding box center [1377, 310] width 11 height 11
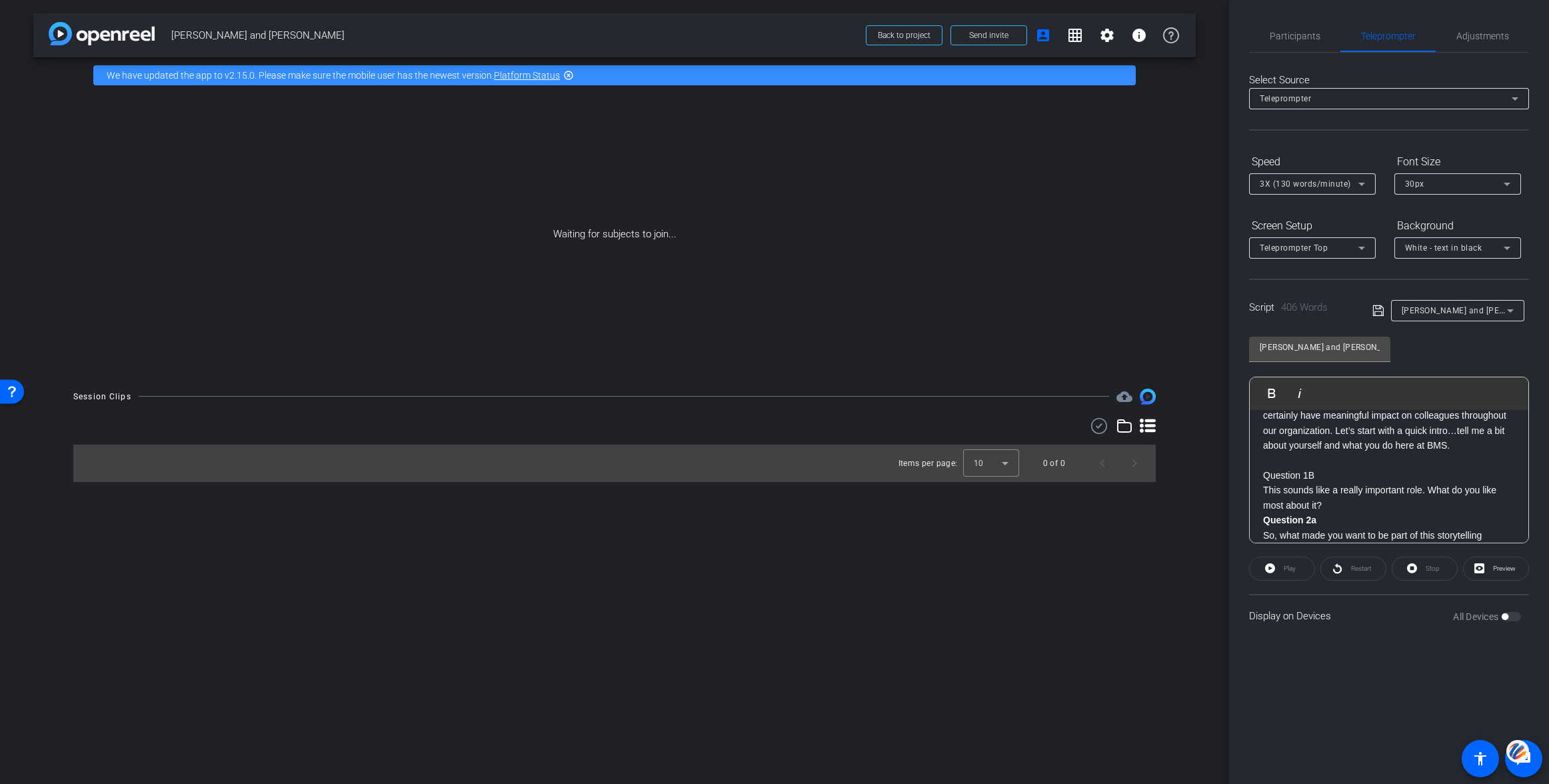
scroll to position [0, 0]
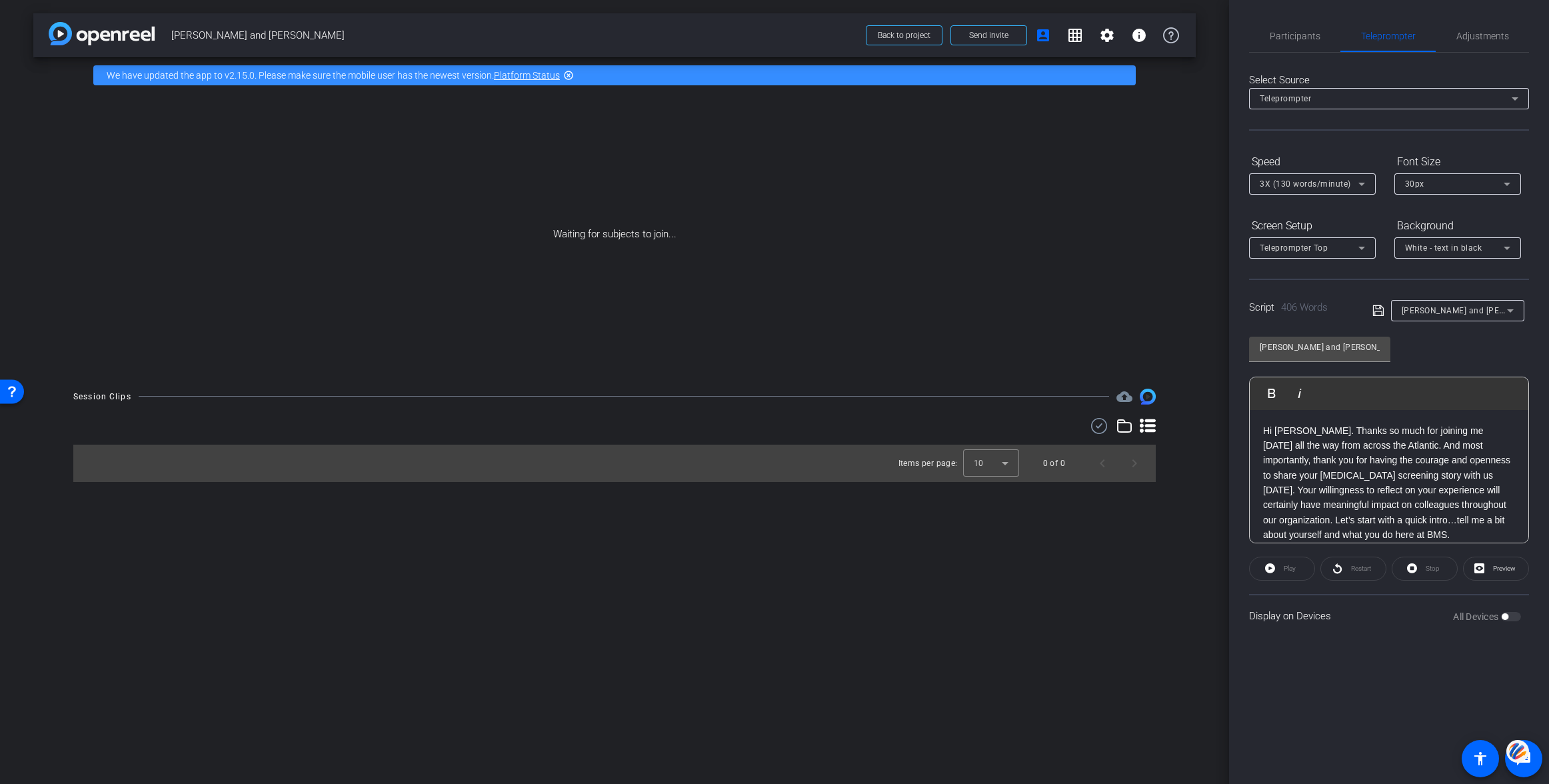
click at [1264, 430] on p "Hi [PERSON_NAME]. Thanks so much for joining me [DATE] all the way from across …" at bounding box center [1389, 483] width 252 height 120
click at [1284, 34] on span "Participants" at bounding box center [1295, 36] width 51 height 9
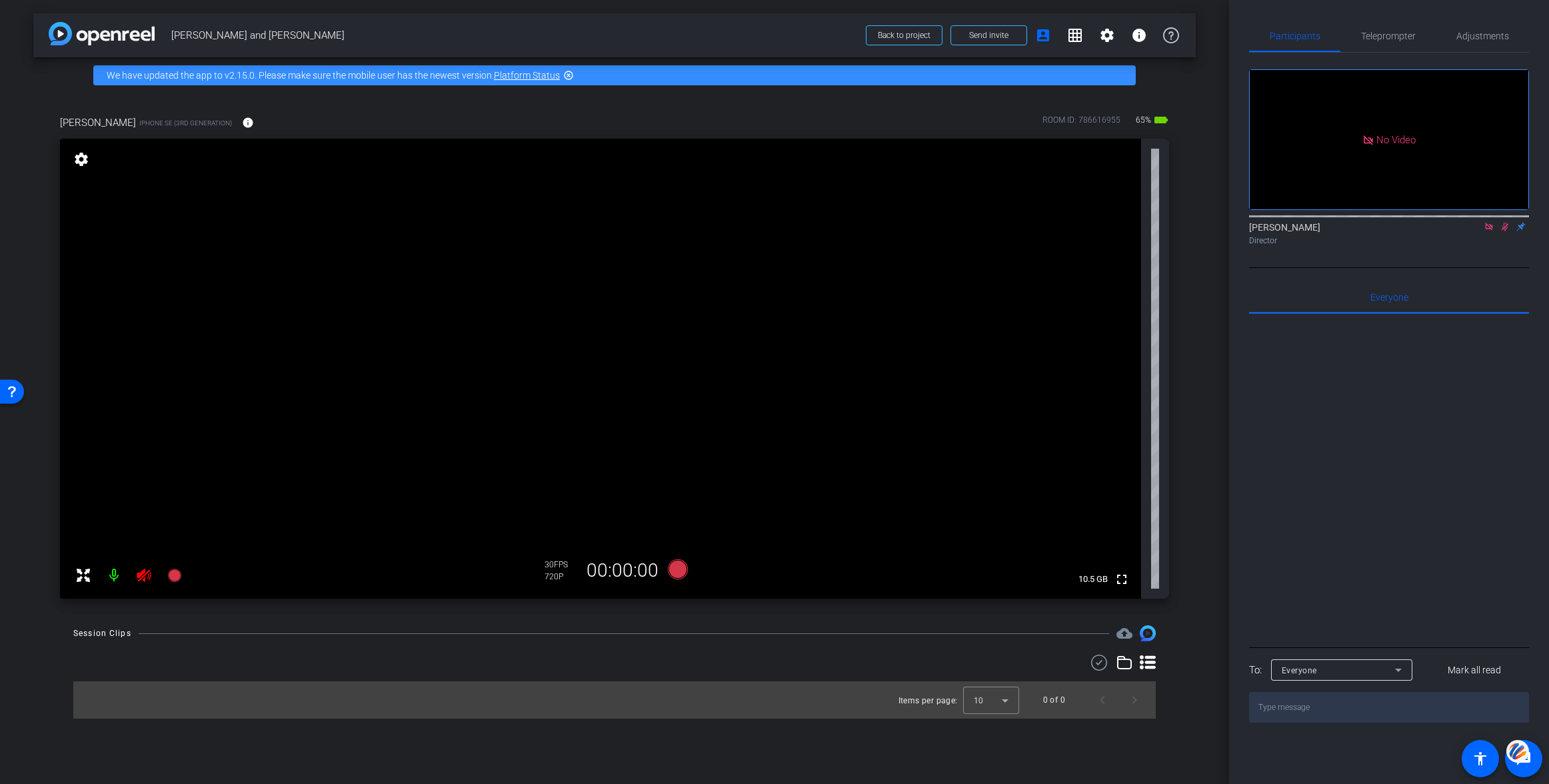
click at [1504, 226] on icon at bounding box center [1505, 227] width 7 height 8
click at [1504, 225] on icon at bounding box center [1505, 227] width 6 height 8
click at [1504, 223] on icon at bounding box center [1505, 227] width 7 height 8
click at [139, 578] on icon at bounding box center [144, 575] width 16 height 16
click at [146, 577] on icon at bounding box center [144, 575] width 16 height 16
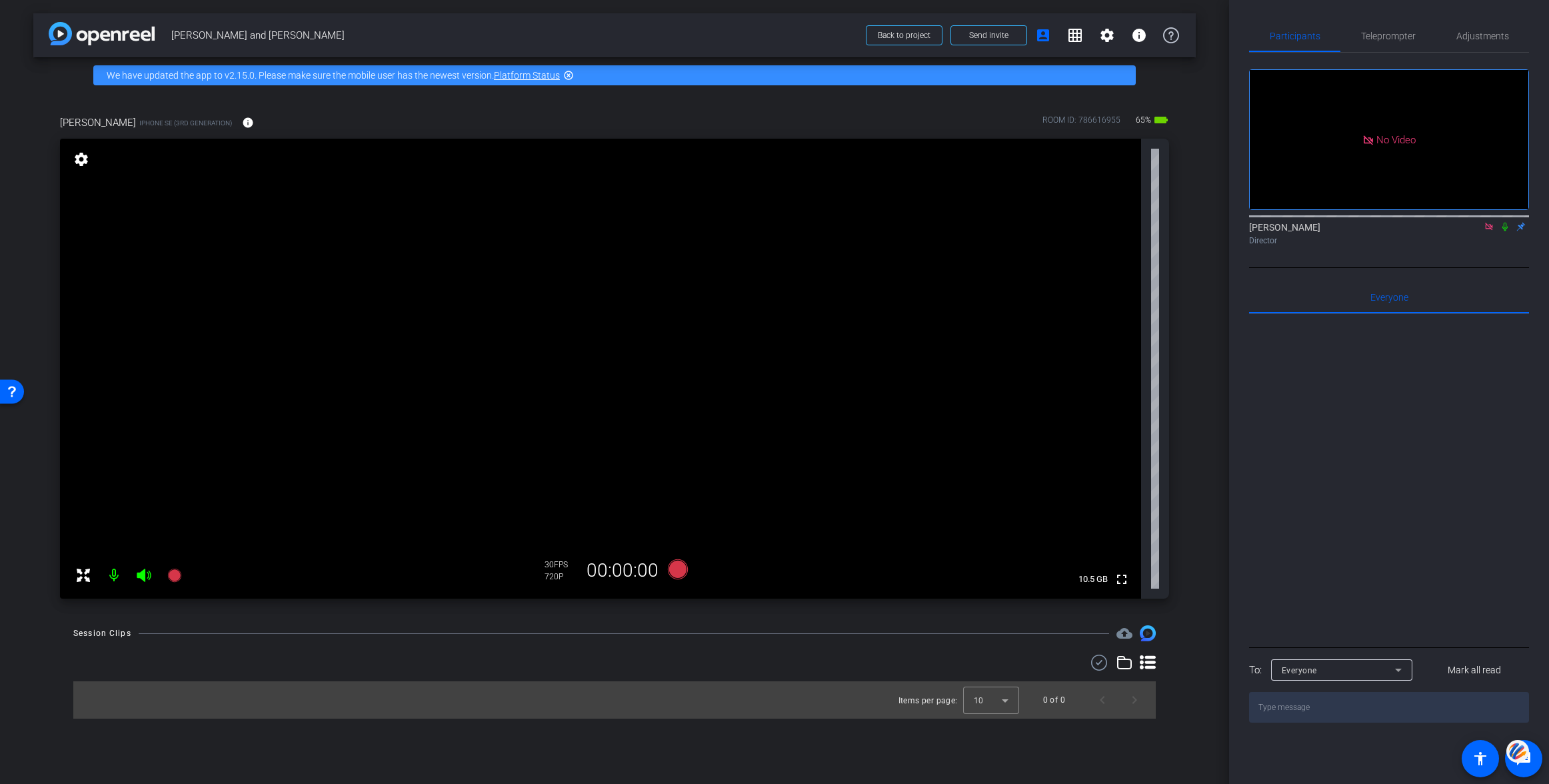
click at [1489, 226] on icon at bounding box center [1488, 226] width 11 height 9
click at [83, 161] on mat-icon "settings" at bounding box center [81, 159] width 19 height 16
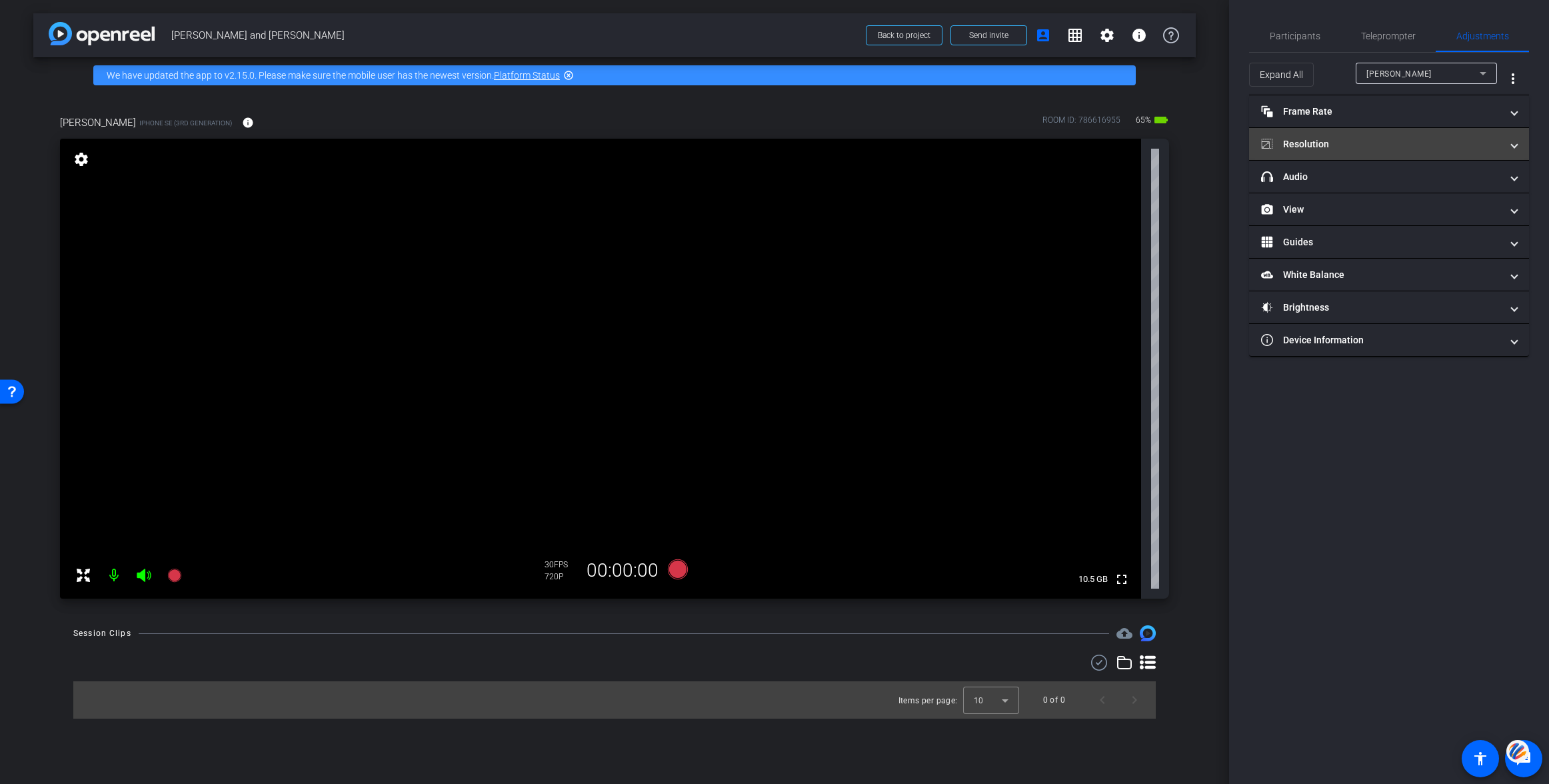
click at [1309, 139] on mat-panel-title "Resolution" at bounding box center [1381, 144] width 240 height 14
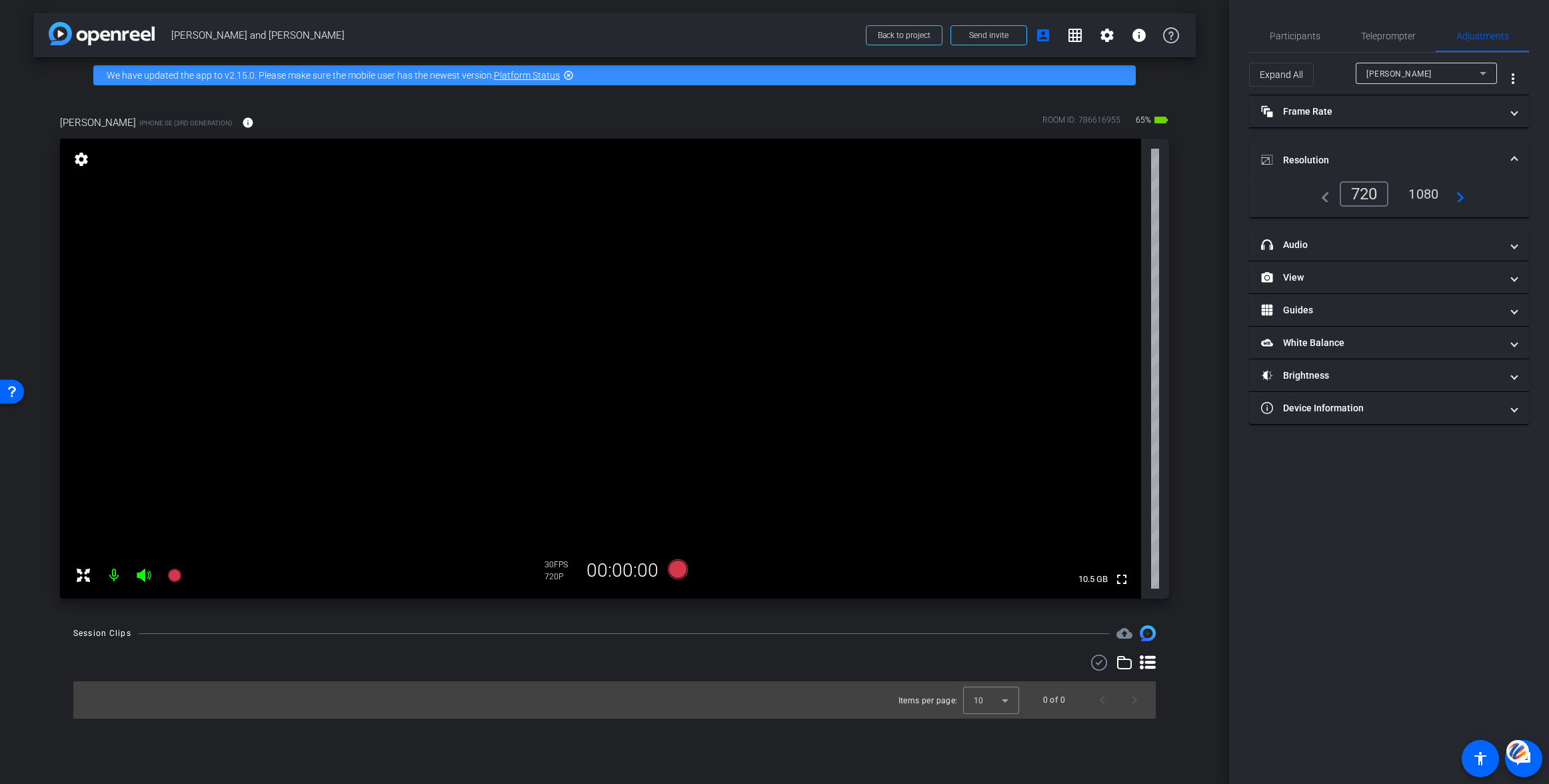
click at [1420, 191] on div "1080" at bounding box center [1423, 194] width 50 height 23
click at [1311, 113] on mat-panel-title "Frame Rate Frame Rate" at bounding box center [1381, 112] width 240 height 14
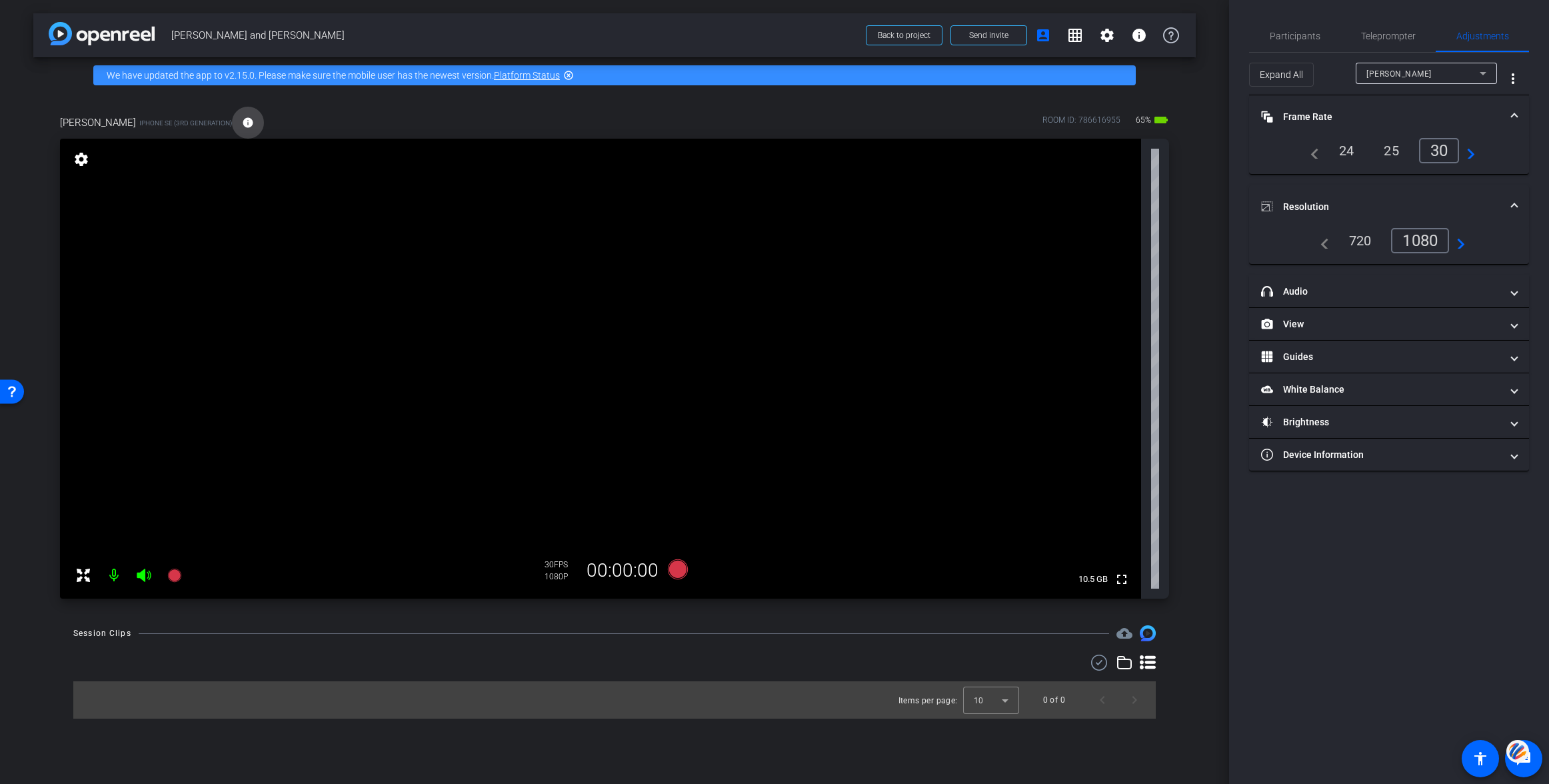
click at [242, 122] on mat-icon "info" at bounding box center [248, 122] width 12 height 12
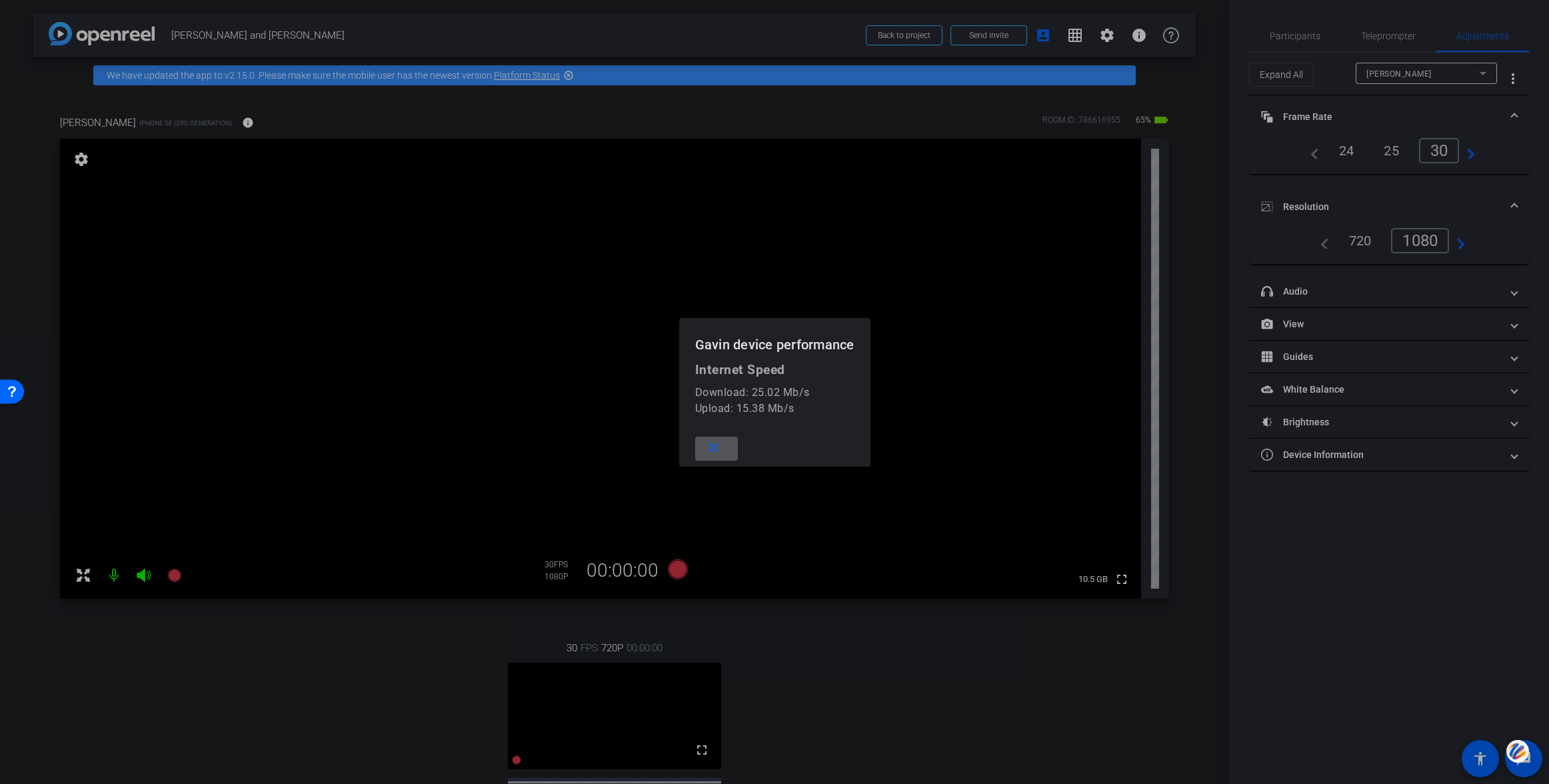
click at [81, 161] on div at bounding box center [774, 392] width 1549 height 784
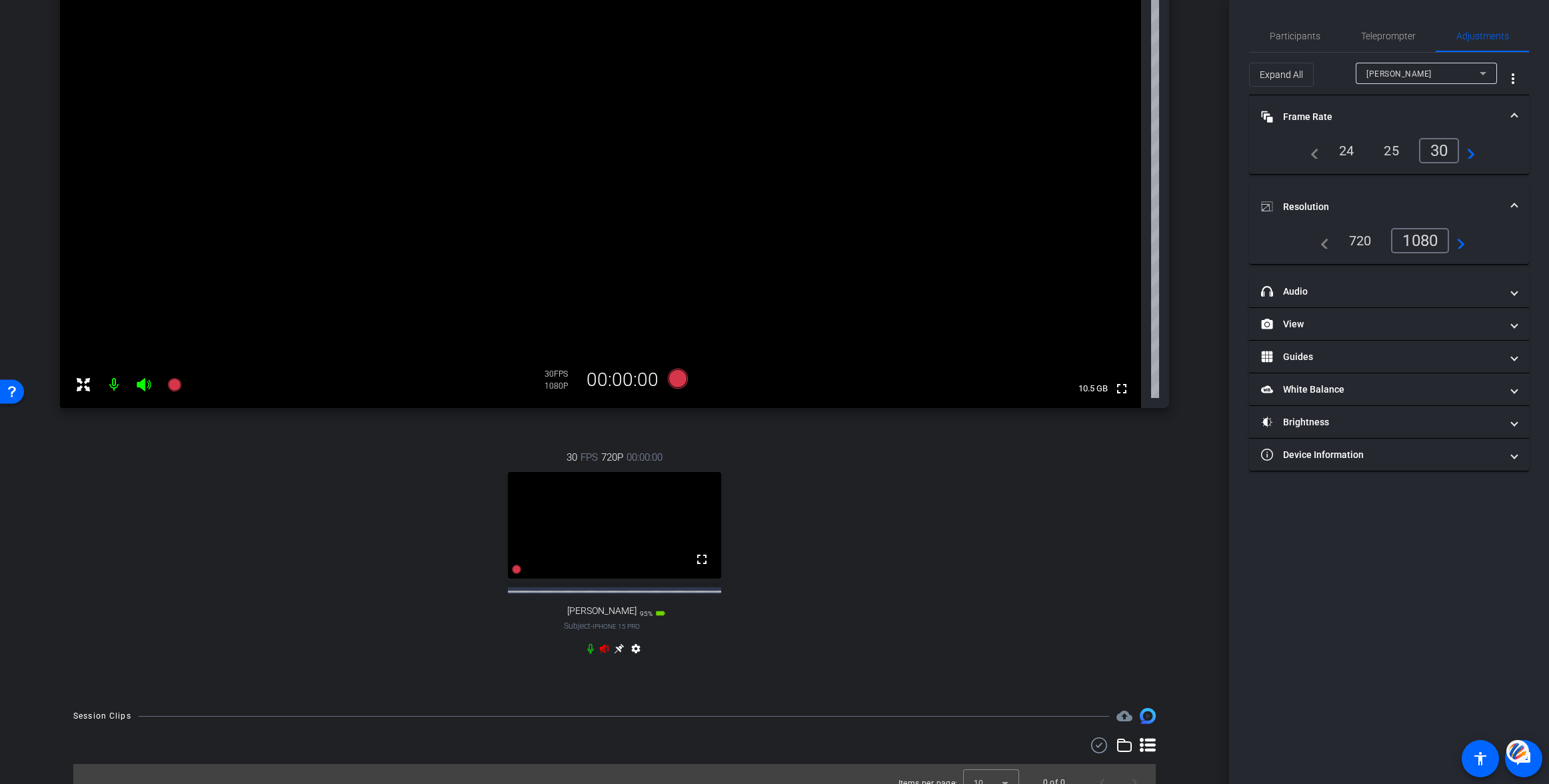
scroll to position [221, 0]
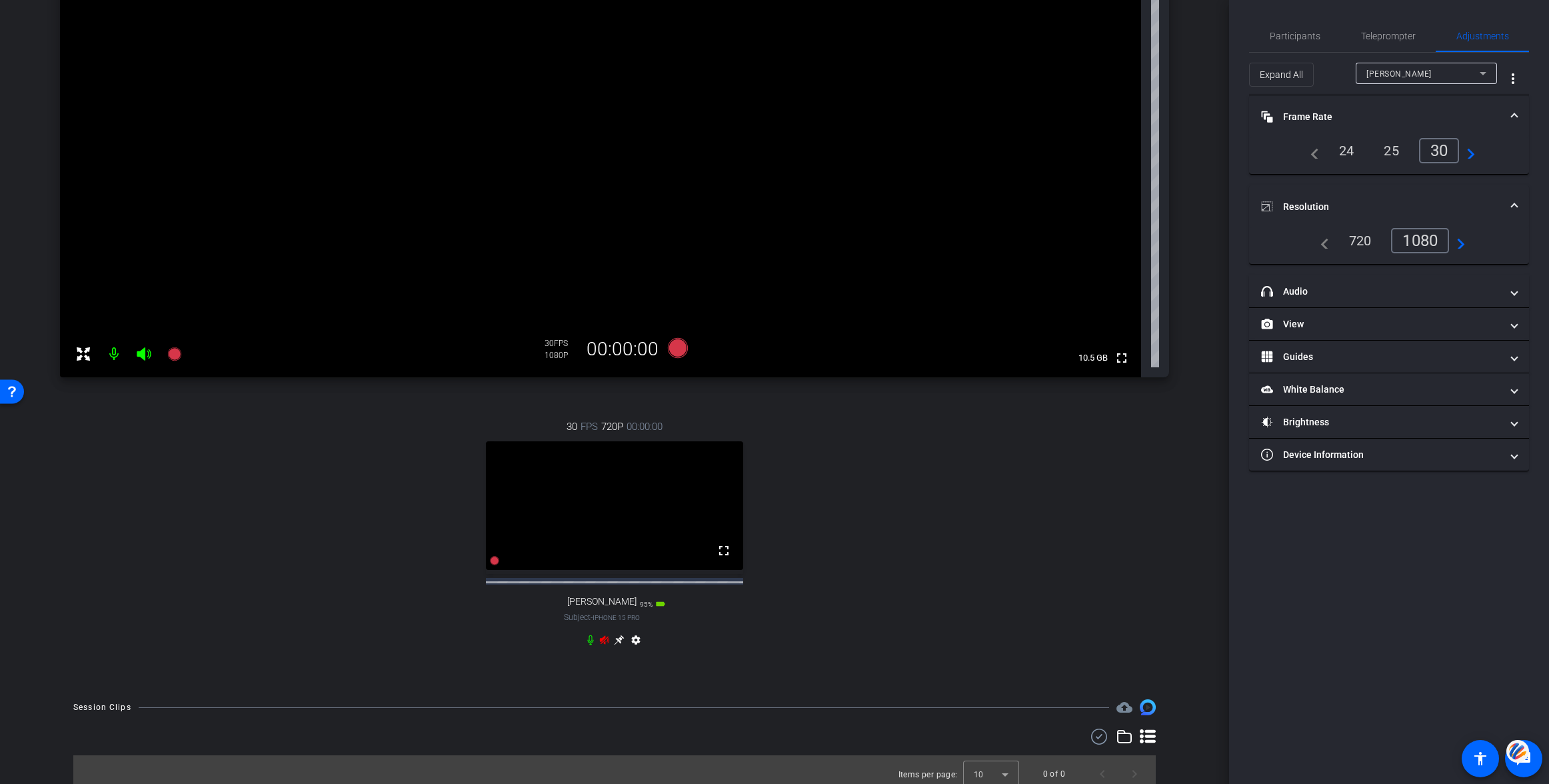
click at [606, 644] on icon at bounding box center [604, 640] width 9 height 8
click at [1289, 38] on span "Participants" at bounding box center [1295, 36] width 51 height 9
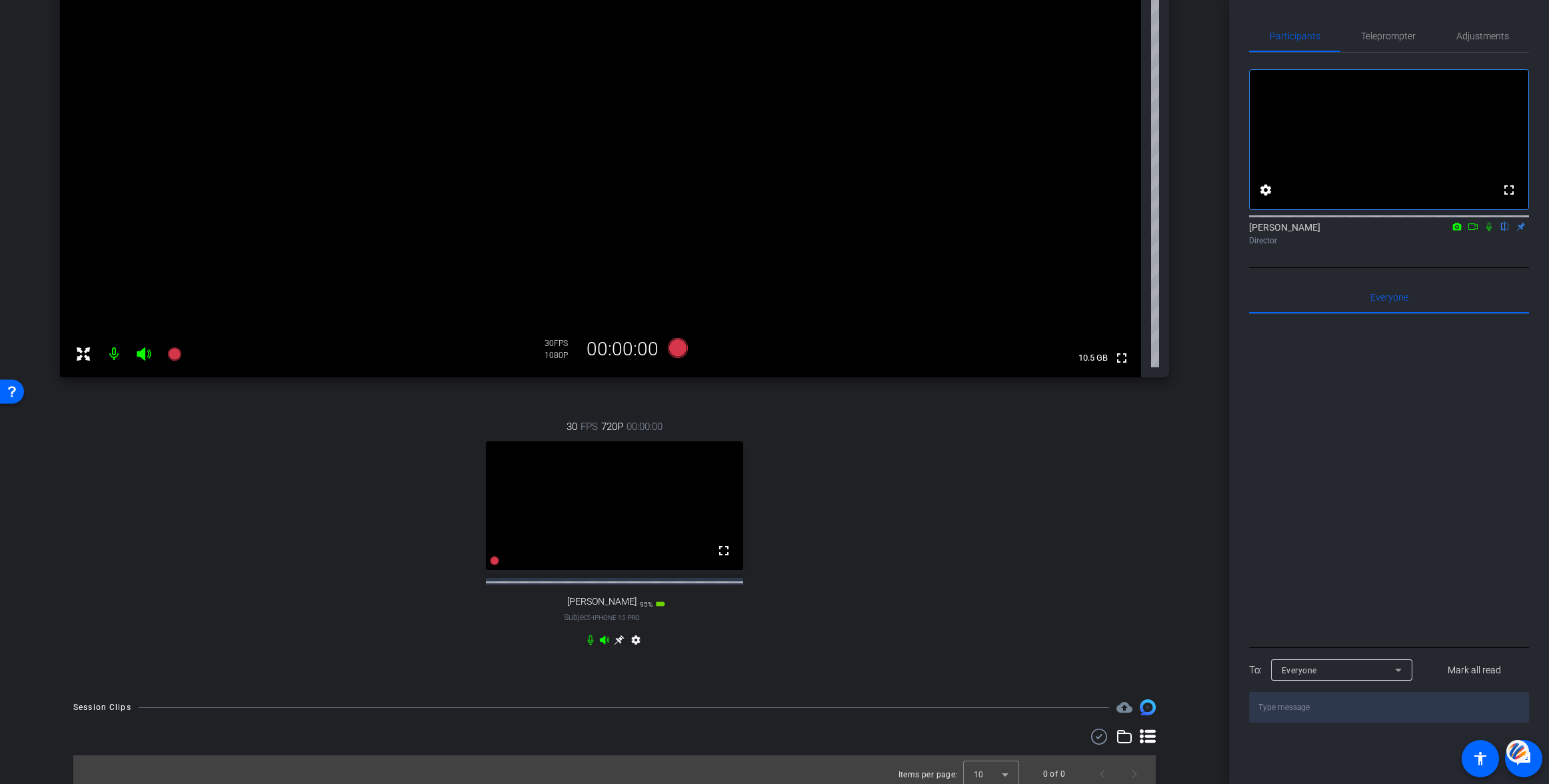
scroll to position [215, 0]
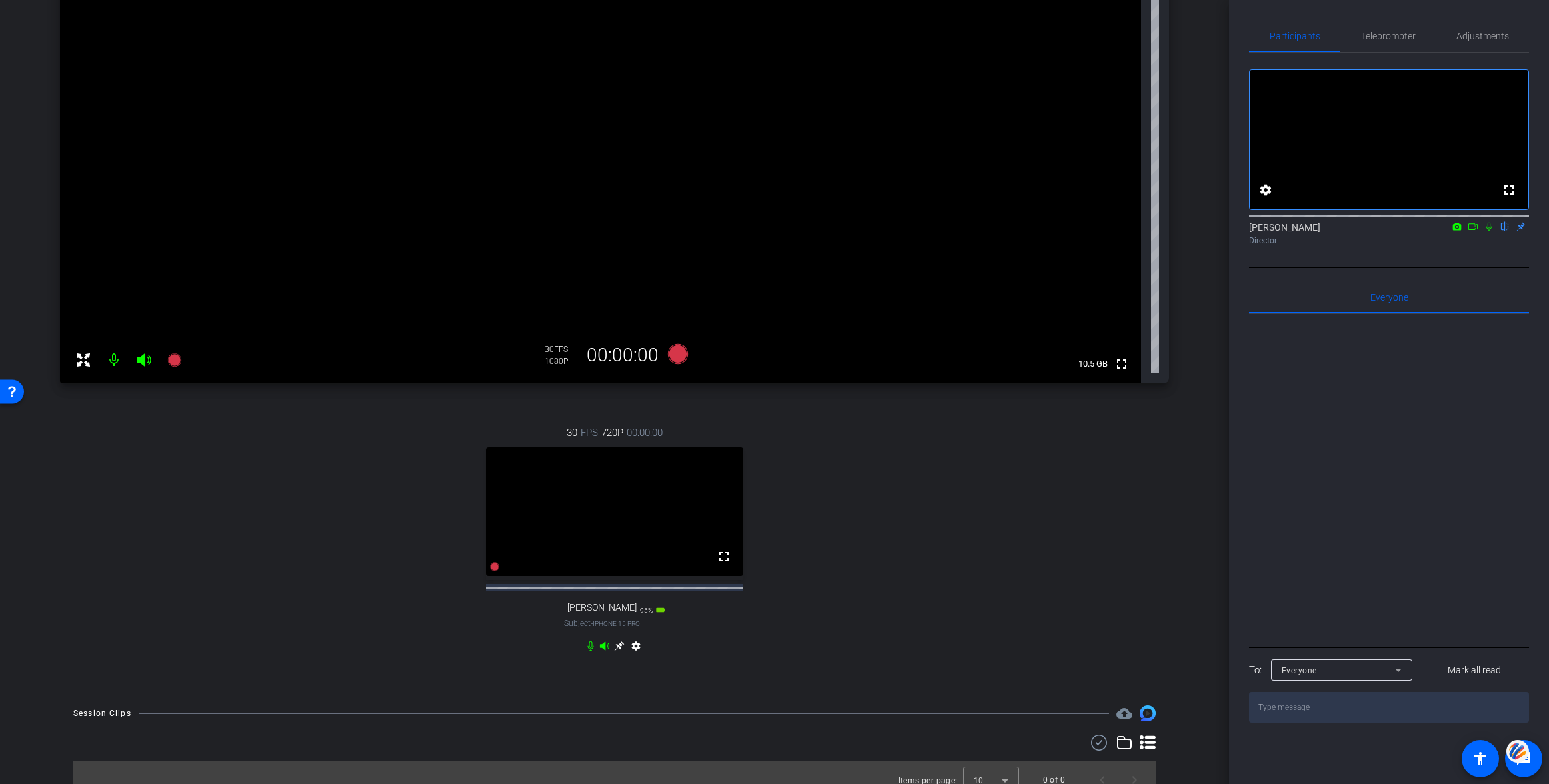
click at [617, 651] on icon at bounding box center [619, 646] width 10 height 10
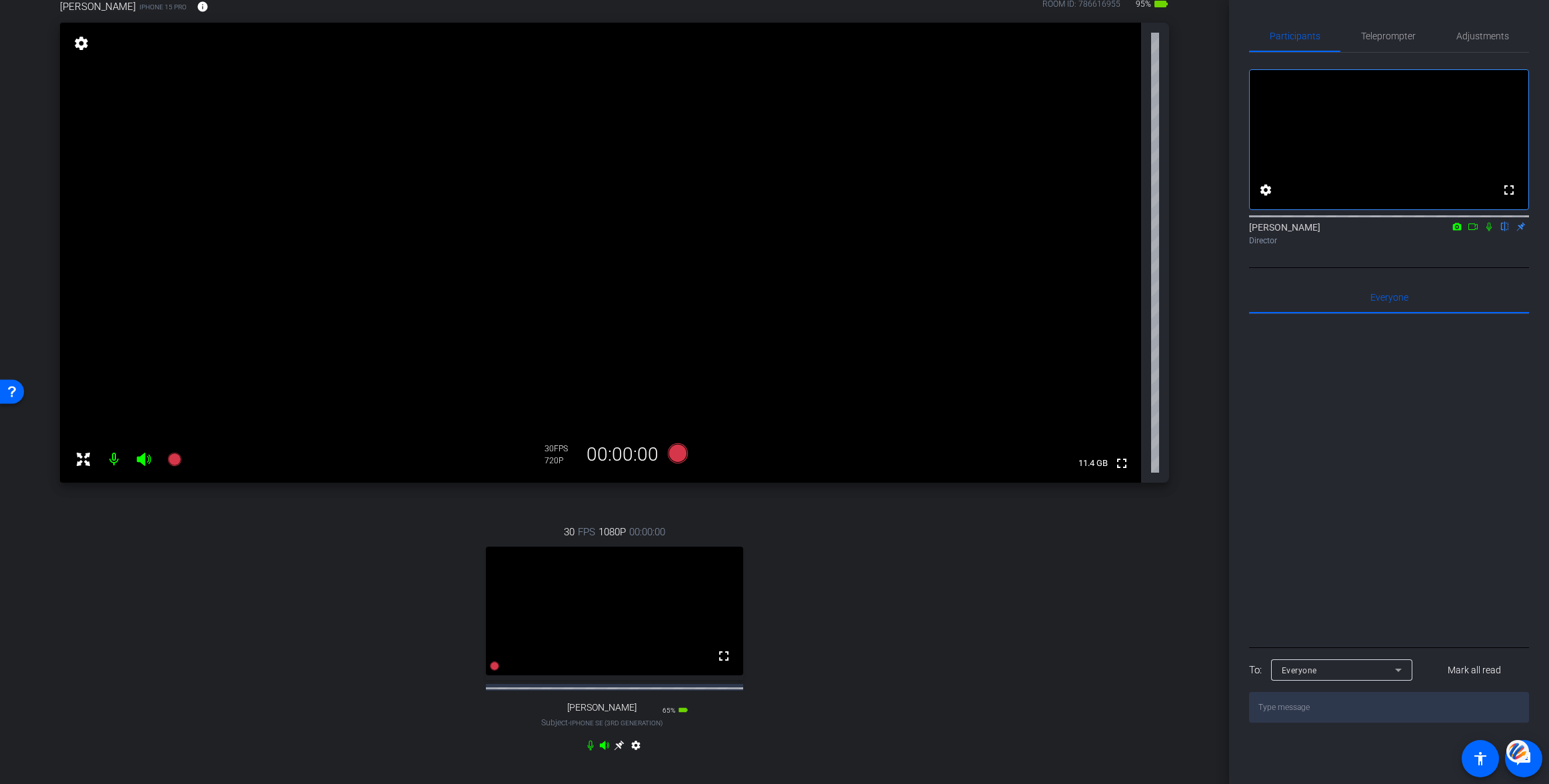
scroll to position [0, 0]
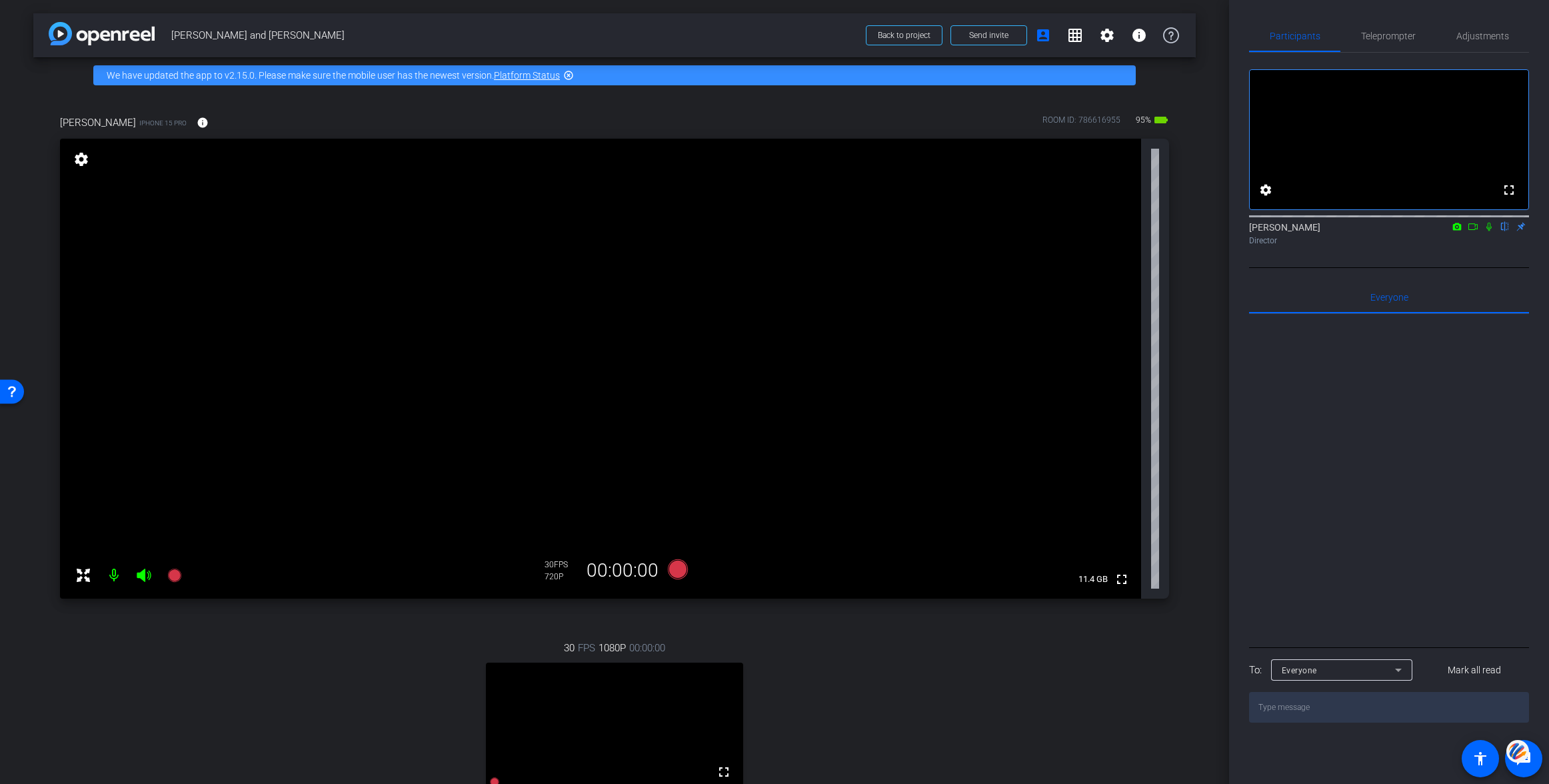
click at [83, 160] on mat-icon "settings" at bounding box center [81, 159] width 19 height 16
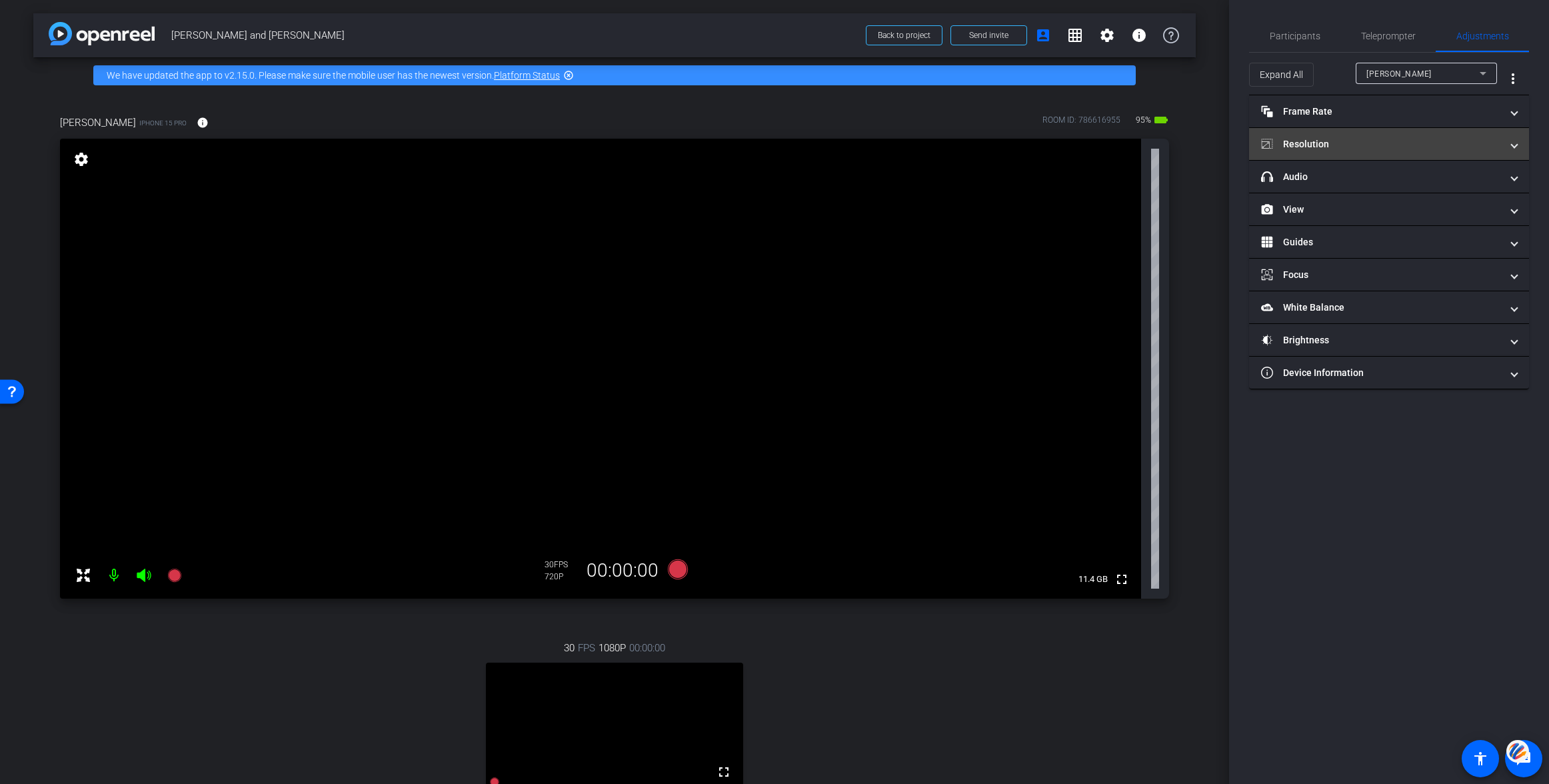
click at [1313, 144] on mat-panel-title "Resolution" at bounding box center [1381, 144] width 240 height 14
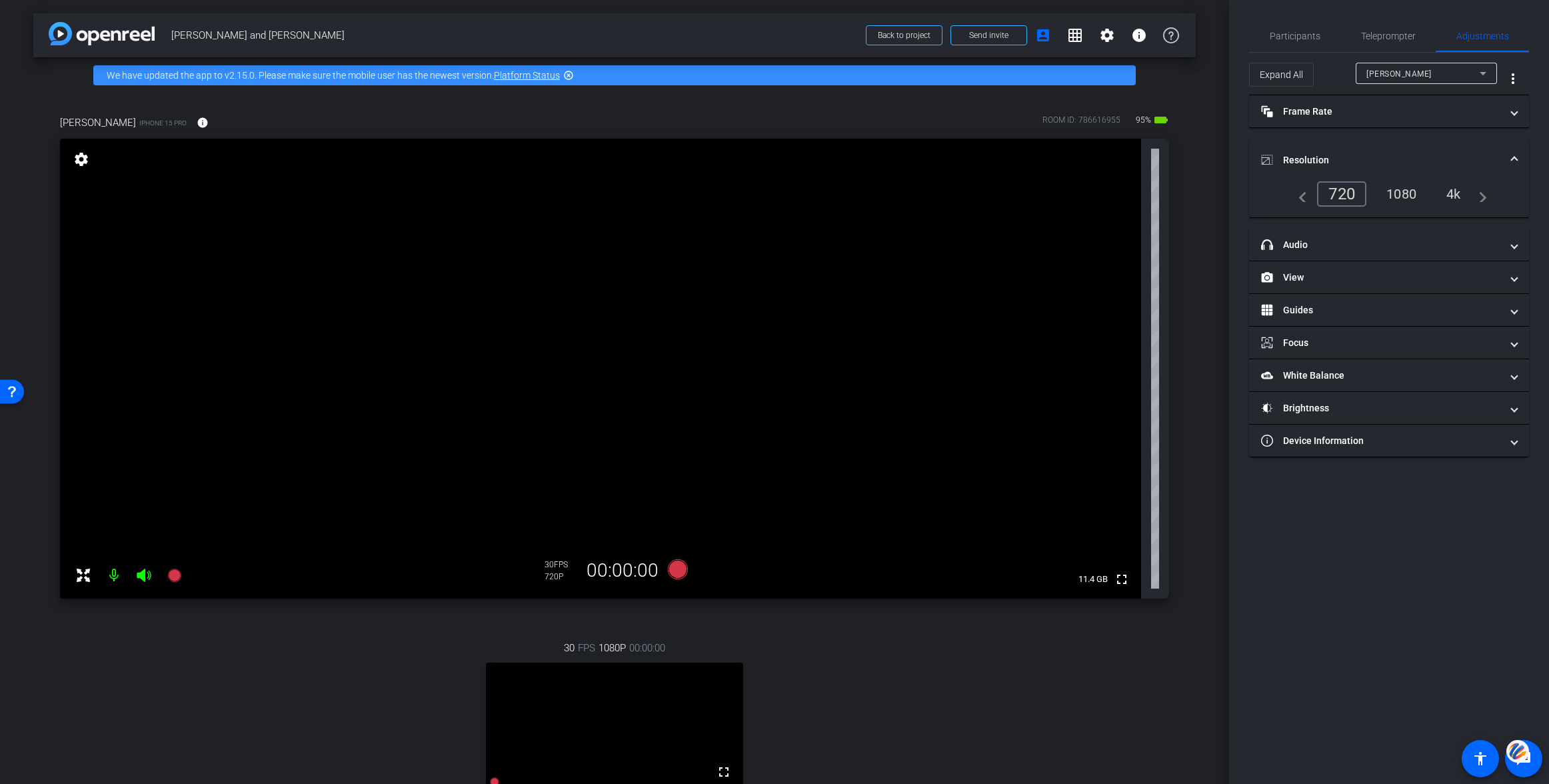
click at [1409, 193] on div "1080" at bounding box center [1401, 194] width 50 height 23
click at [1314, 117] on mat-panel-title "Frame Rate Frame Rate" at bounding box center [1381, 112] width 240 height 14
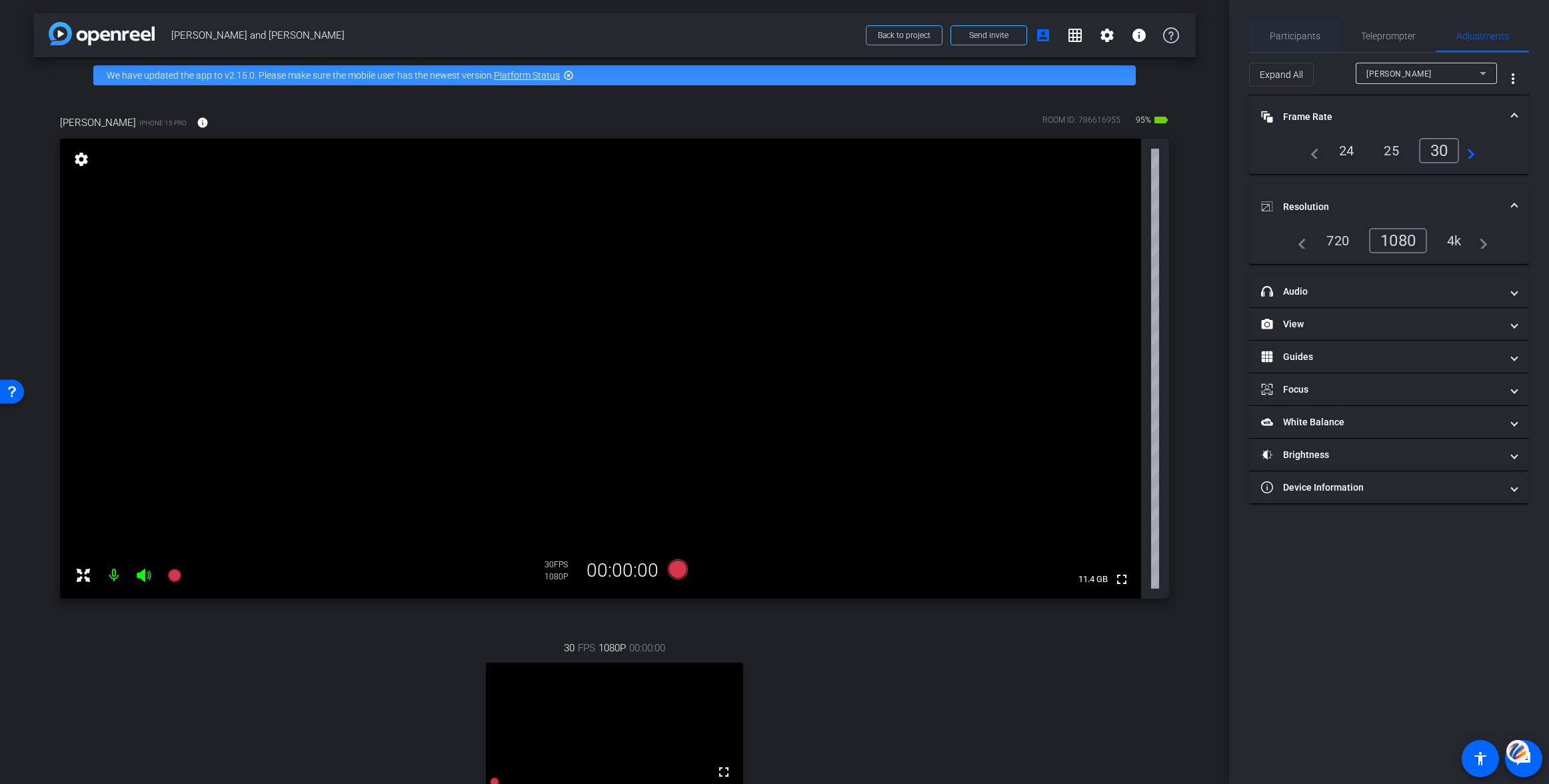
click at [1296, 34] on span "Participants" at bounding box center [1295, 36] width 51 height 9
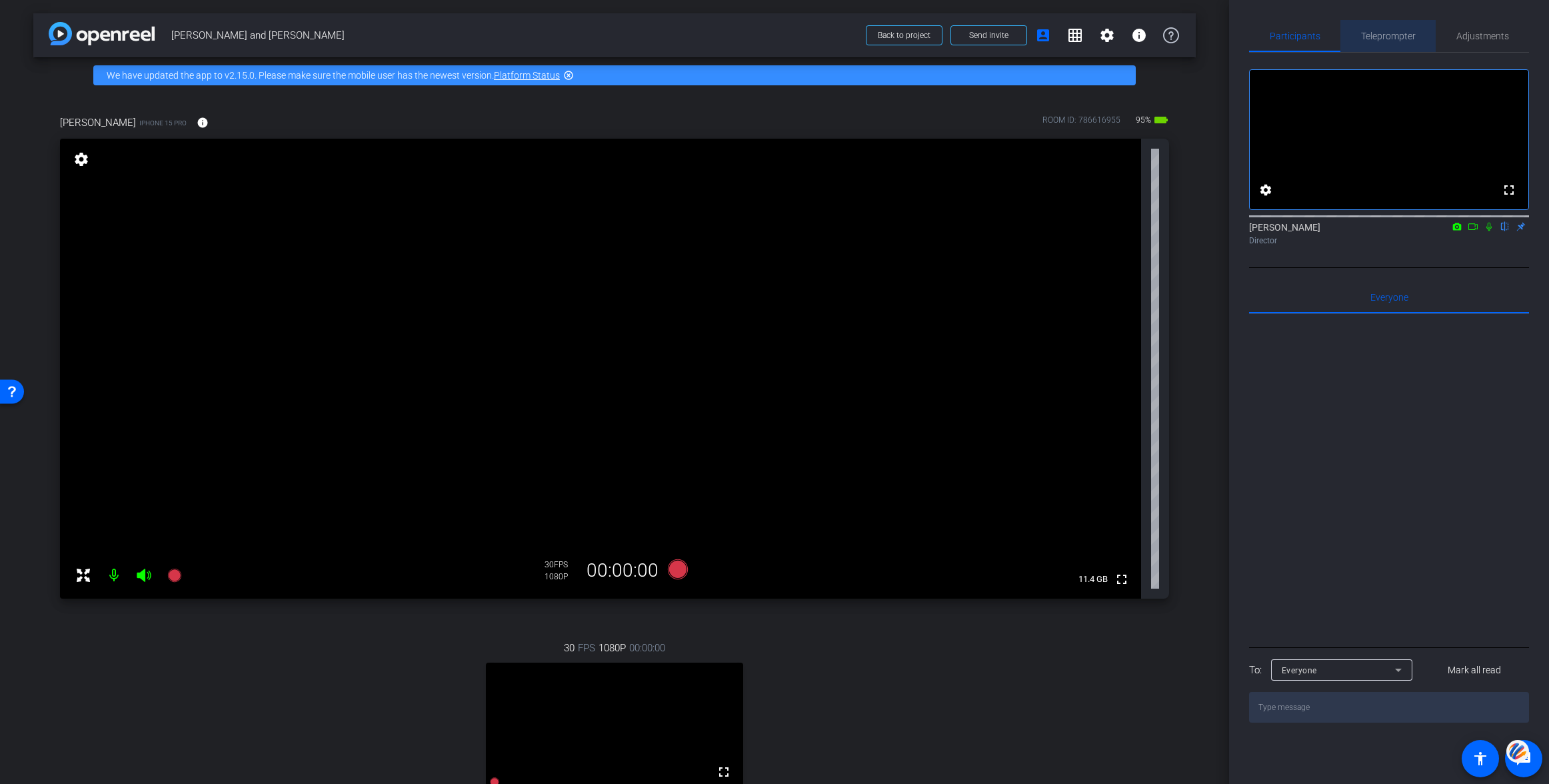
click at [1386, 37] on span "Teleprompter" at bounding box center [1389, 36] width 55 height 9
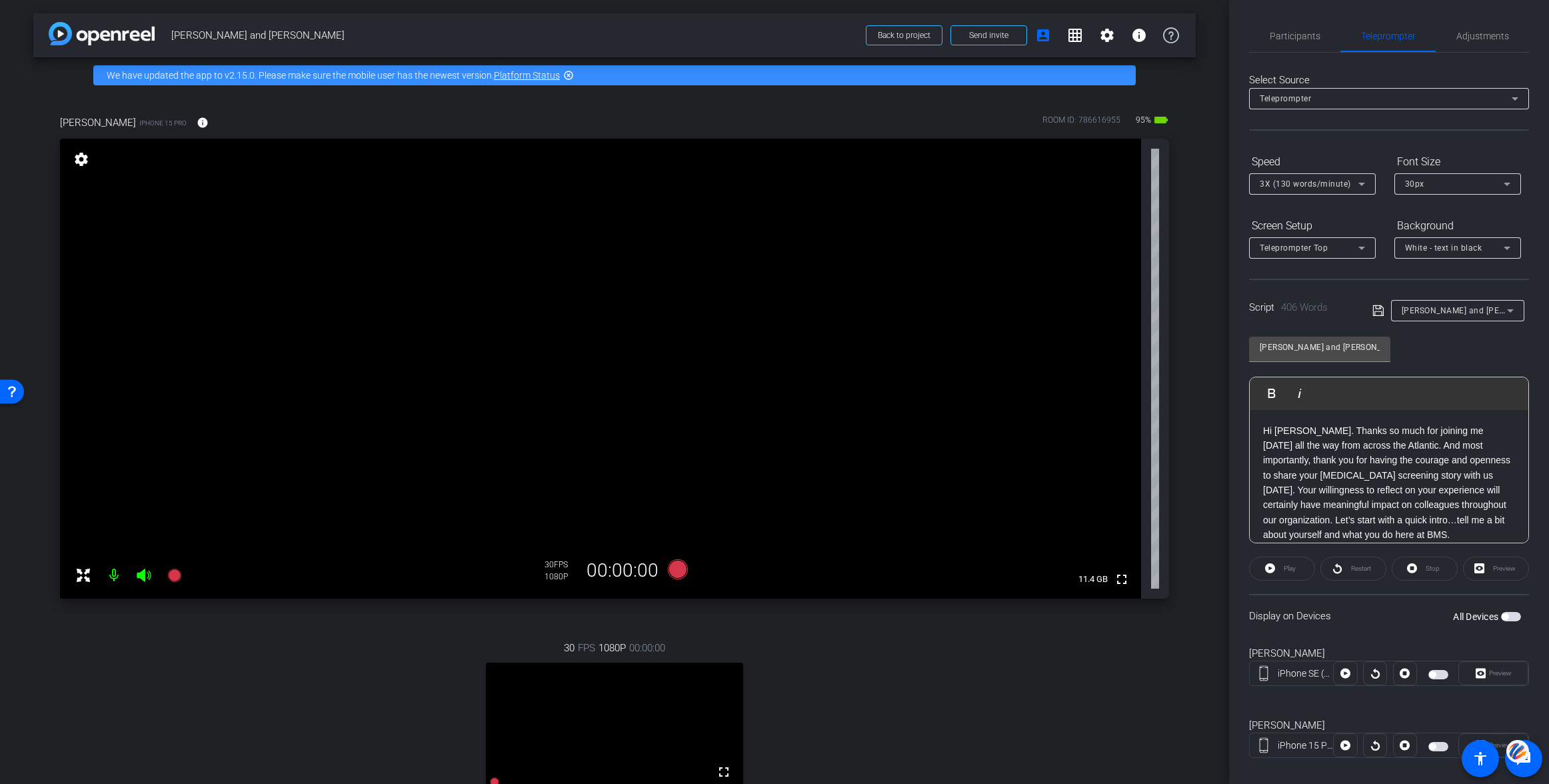
click at [1515, 621] on span "button" at bounding box center [1511, 616] width 20 height 9
click at [1263, 429] on p "Hi [PERSON_NAME]. Thanks so much for joining me [DATE] all the way from across …" at bounding box center [1389, 483] width 252 height 120
click at [1510, 615] on span "button" at bounding box center [1511, 616] width 20 height 9
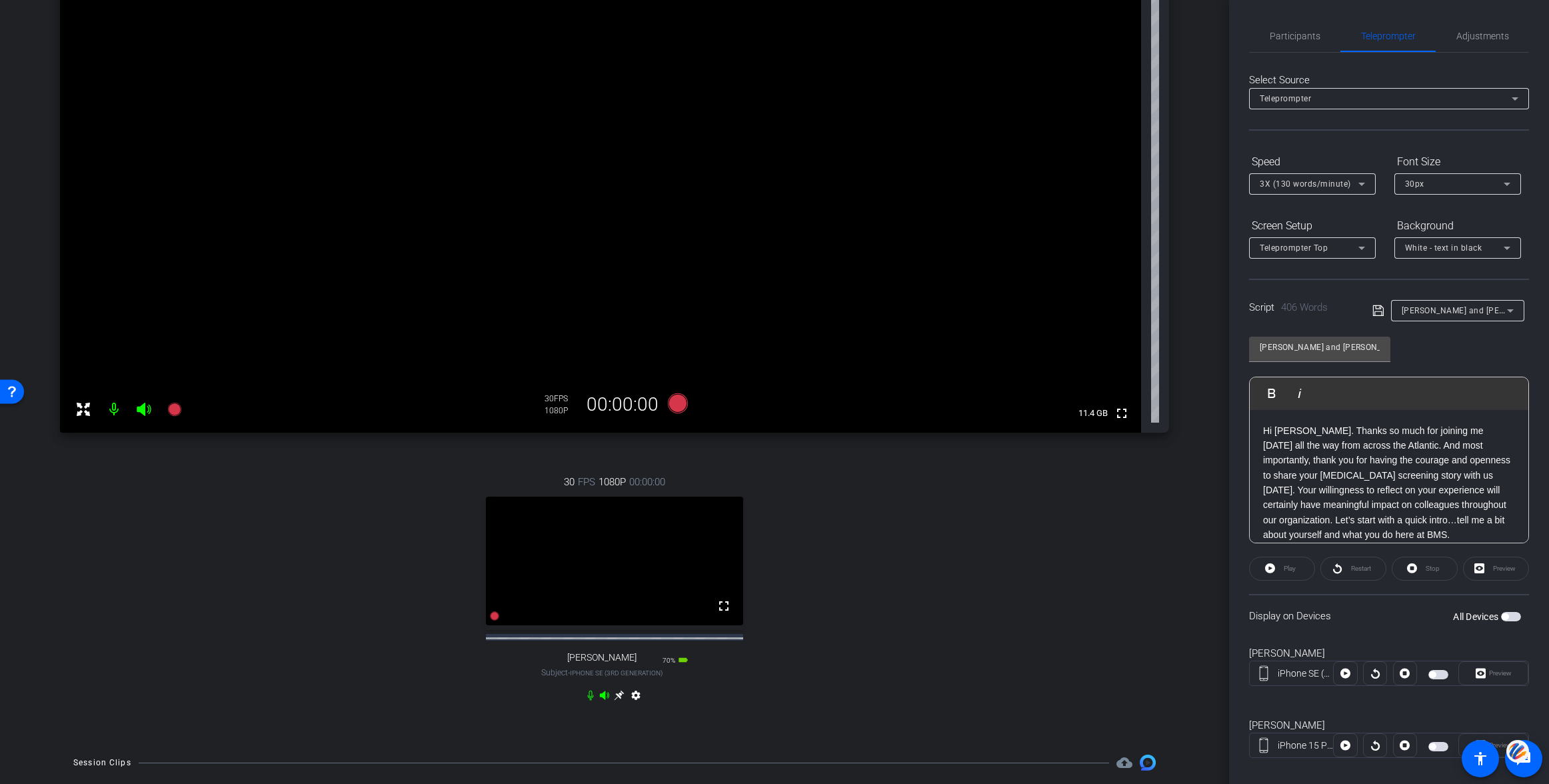
scroll to position [242, 0]
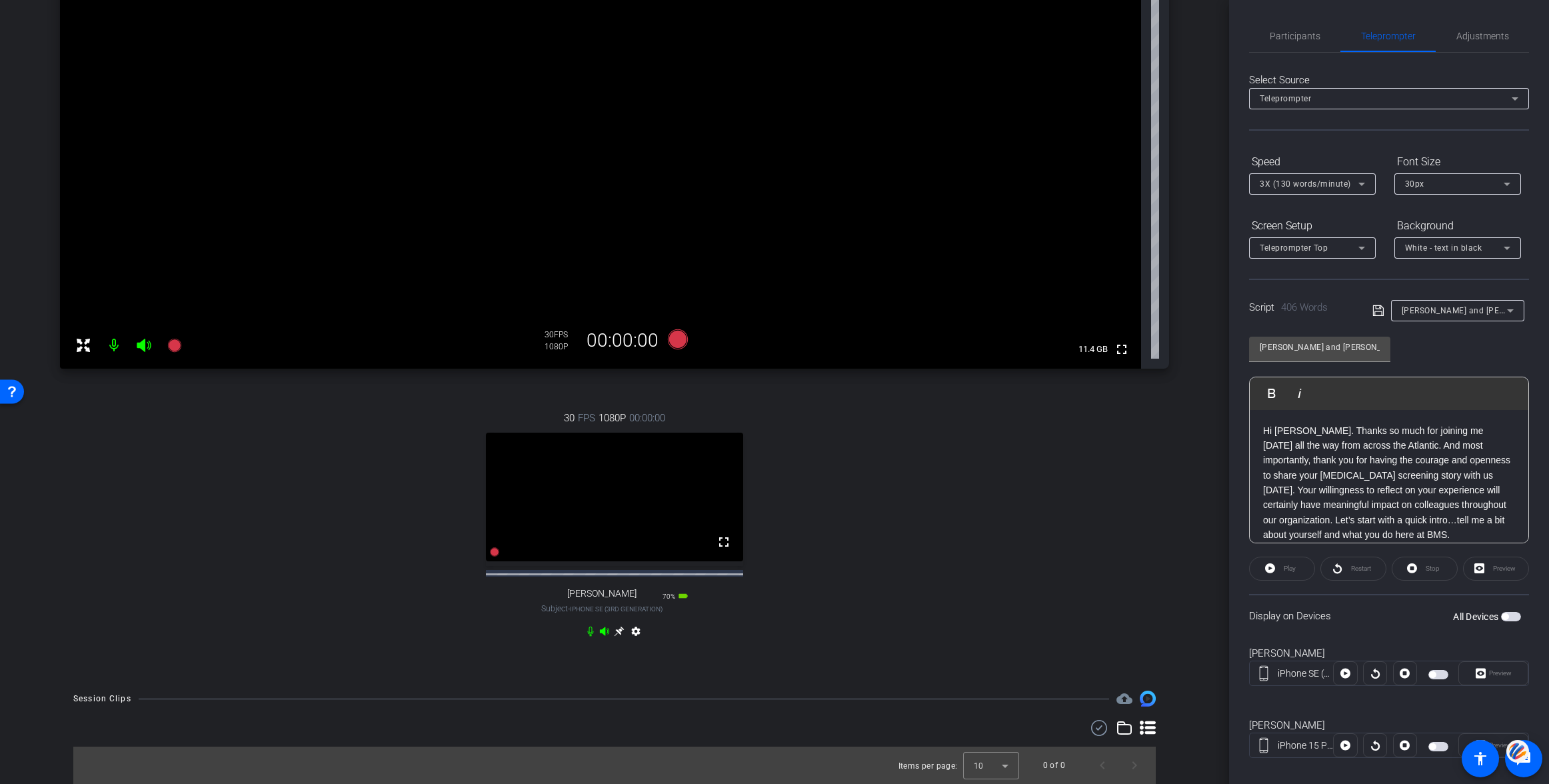
click at [621, 632] on icon at bounding box center [619, 631] width 11 height 11
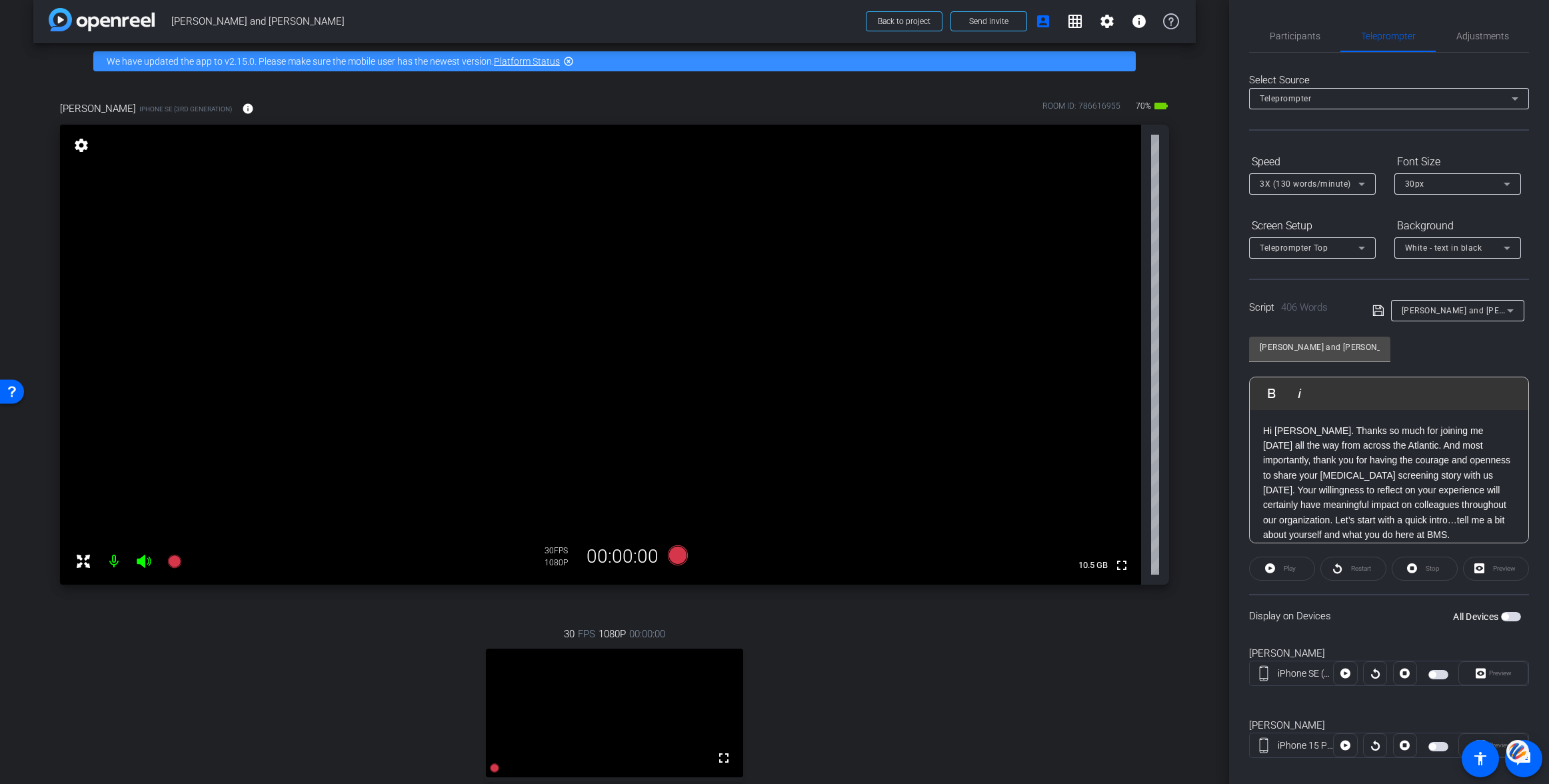
scroll to position [0, 0]
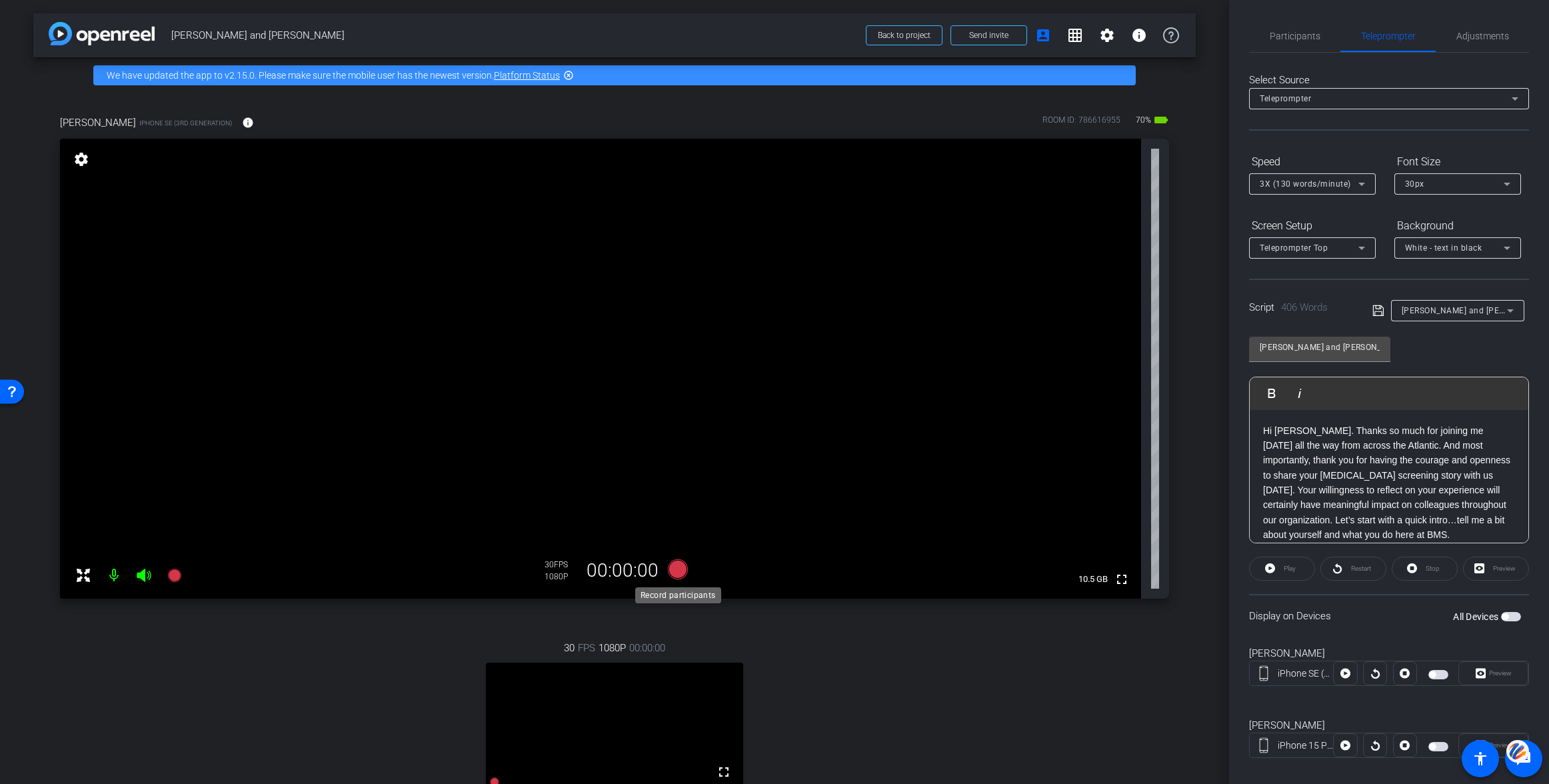
click at [683, 572] on icon at bounding box center [678, 569] width 20 height 20
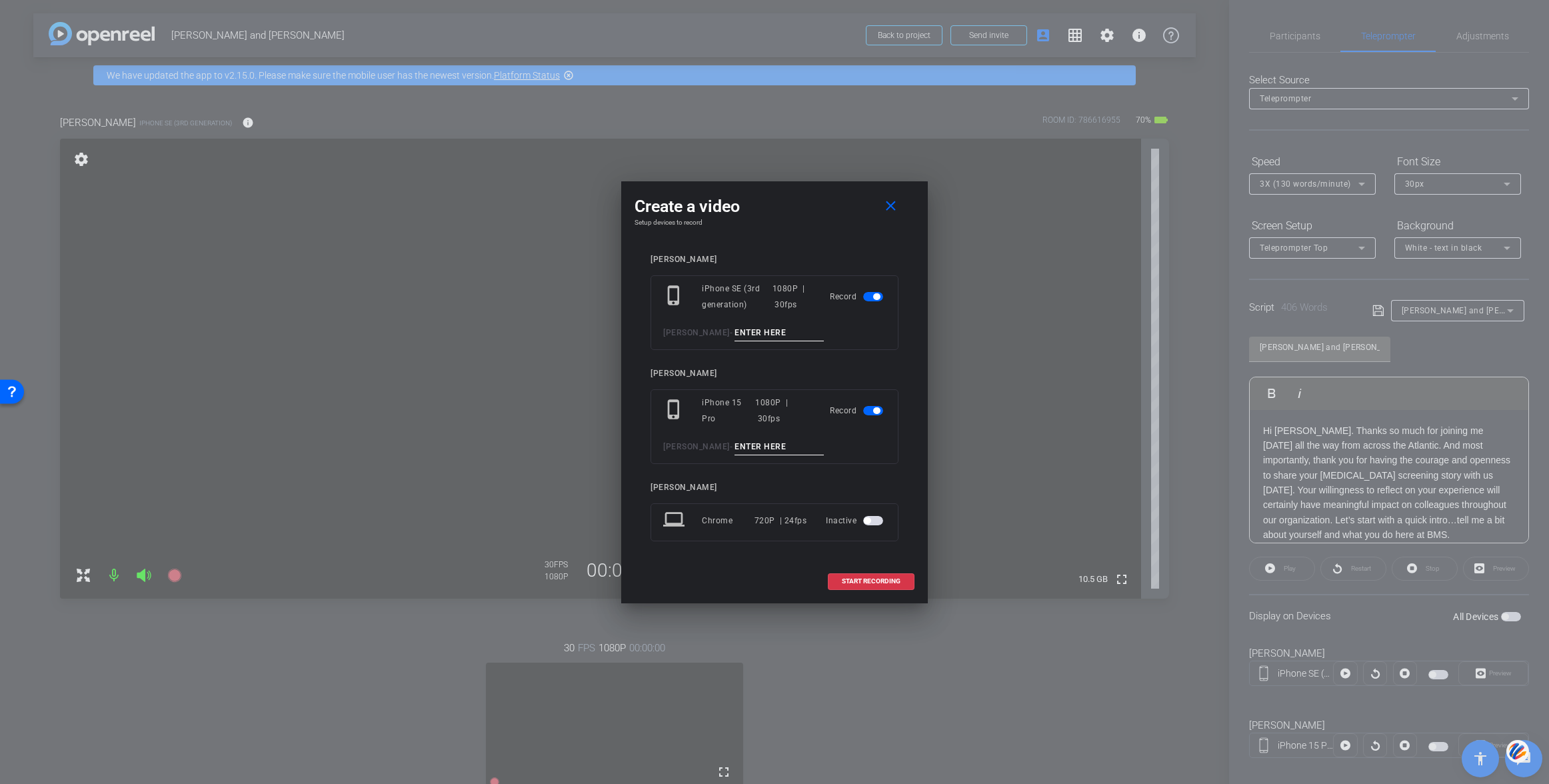
click at [735, 331] on input at bounding box center [779, 333] width 89 height 17
type input "test"
click at [867, 576] on span at bounding box center [871, 581] width 85 height 32
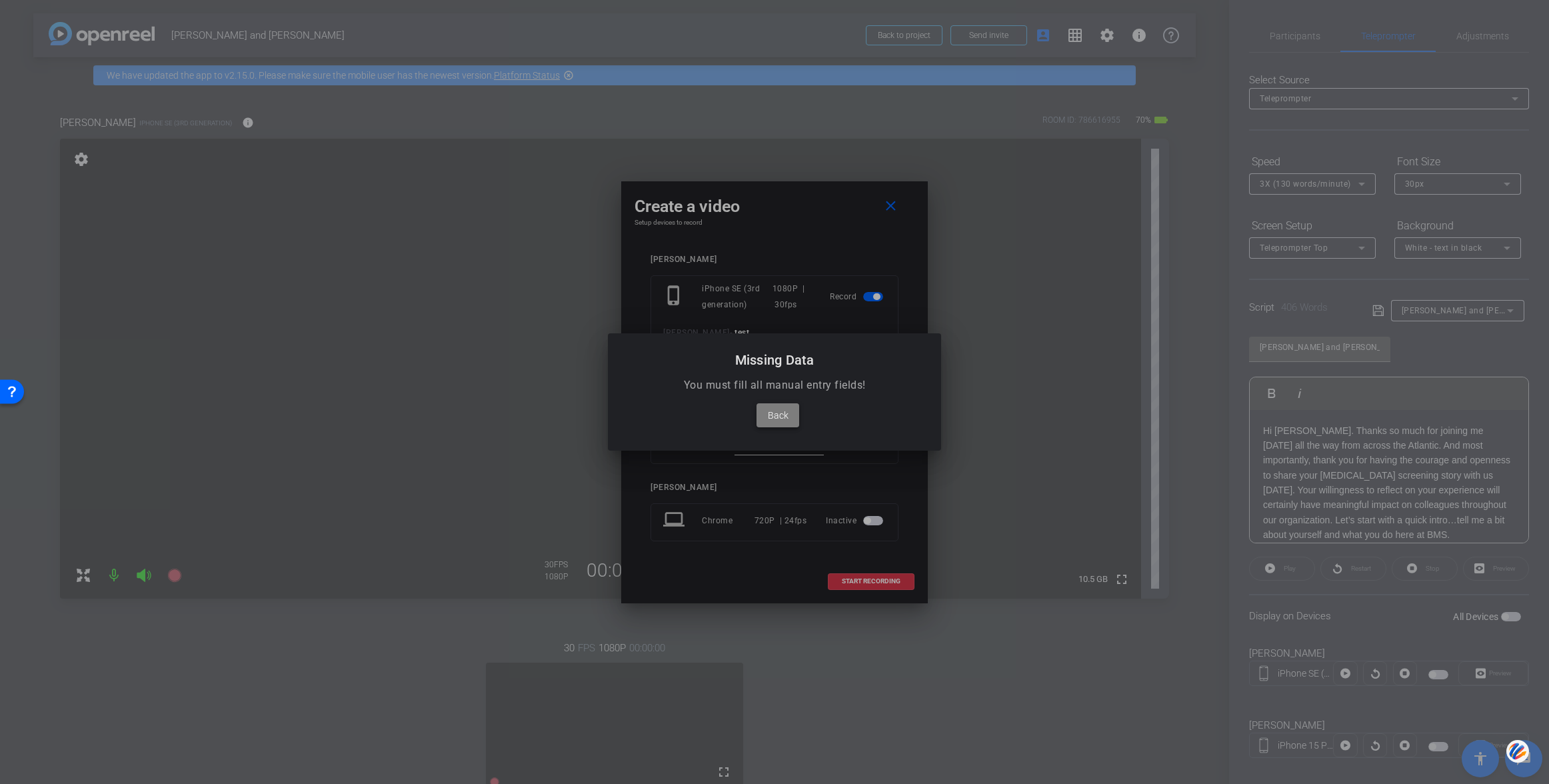
drag, startPoint x: 773, startPoint y: 412, endPoint x: 882, endPoint y: 446, distance: 114.2
click at [774, 411] on span "Back" at bounding box center [778, 415] width 20 height 16
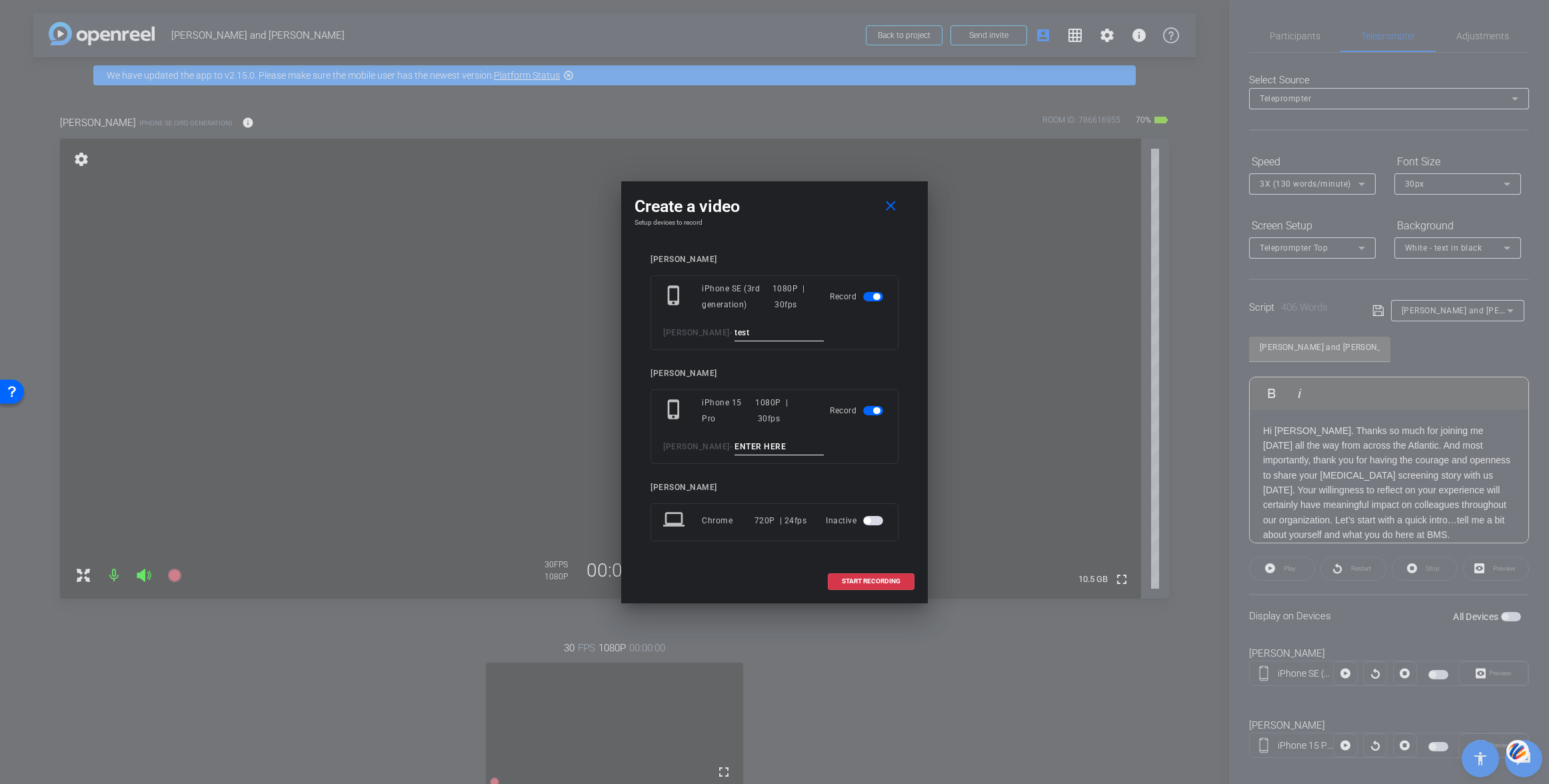
click at [872, 409] on span "button" at bounding box center [873, 410] width 20 height 9
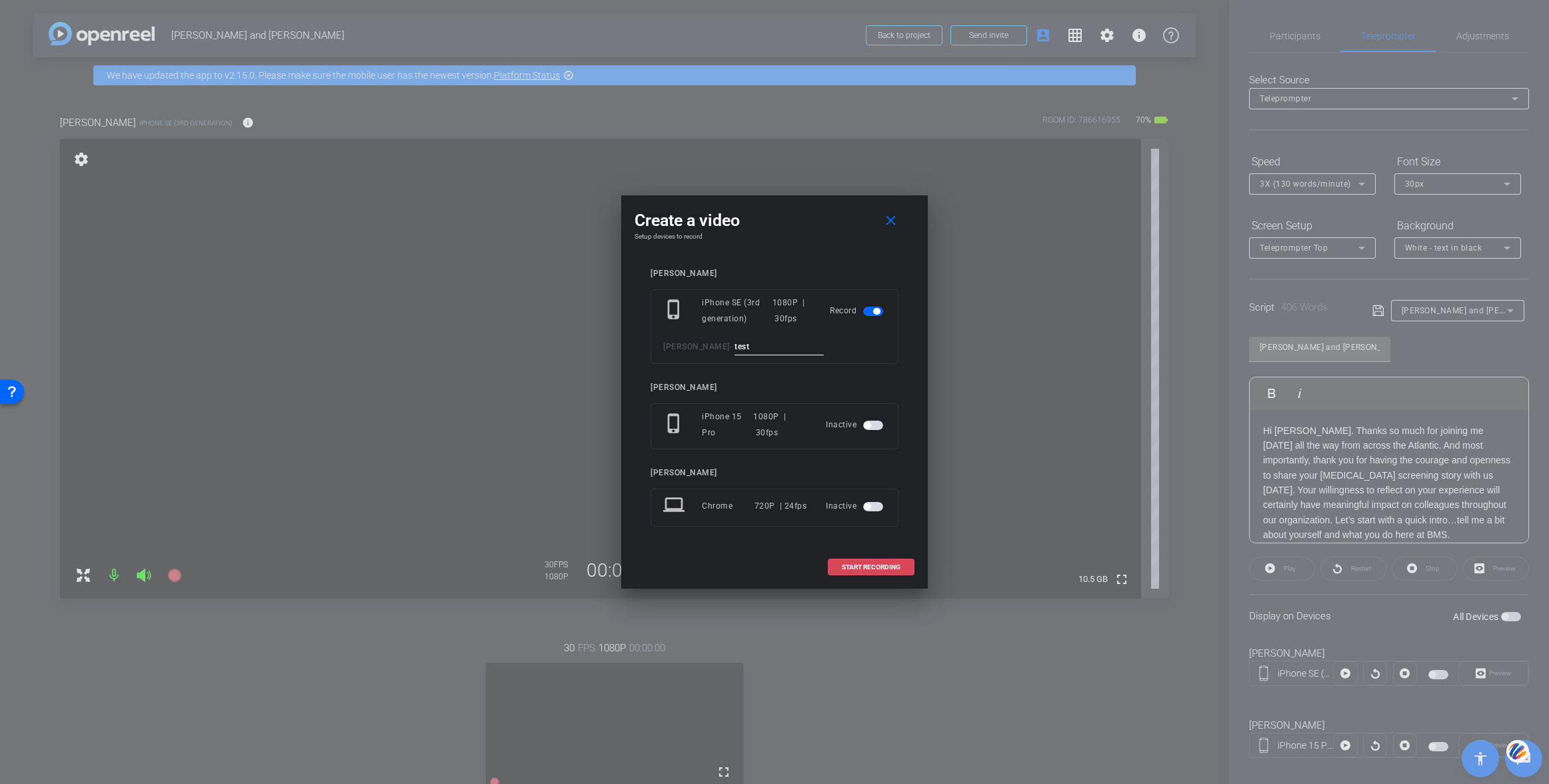
click at [865, 564] on span "START RECORDING" at bounding box center [871, 567] width 58 height 6
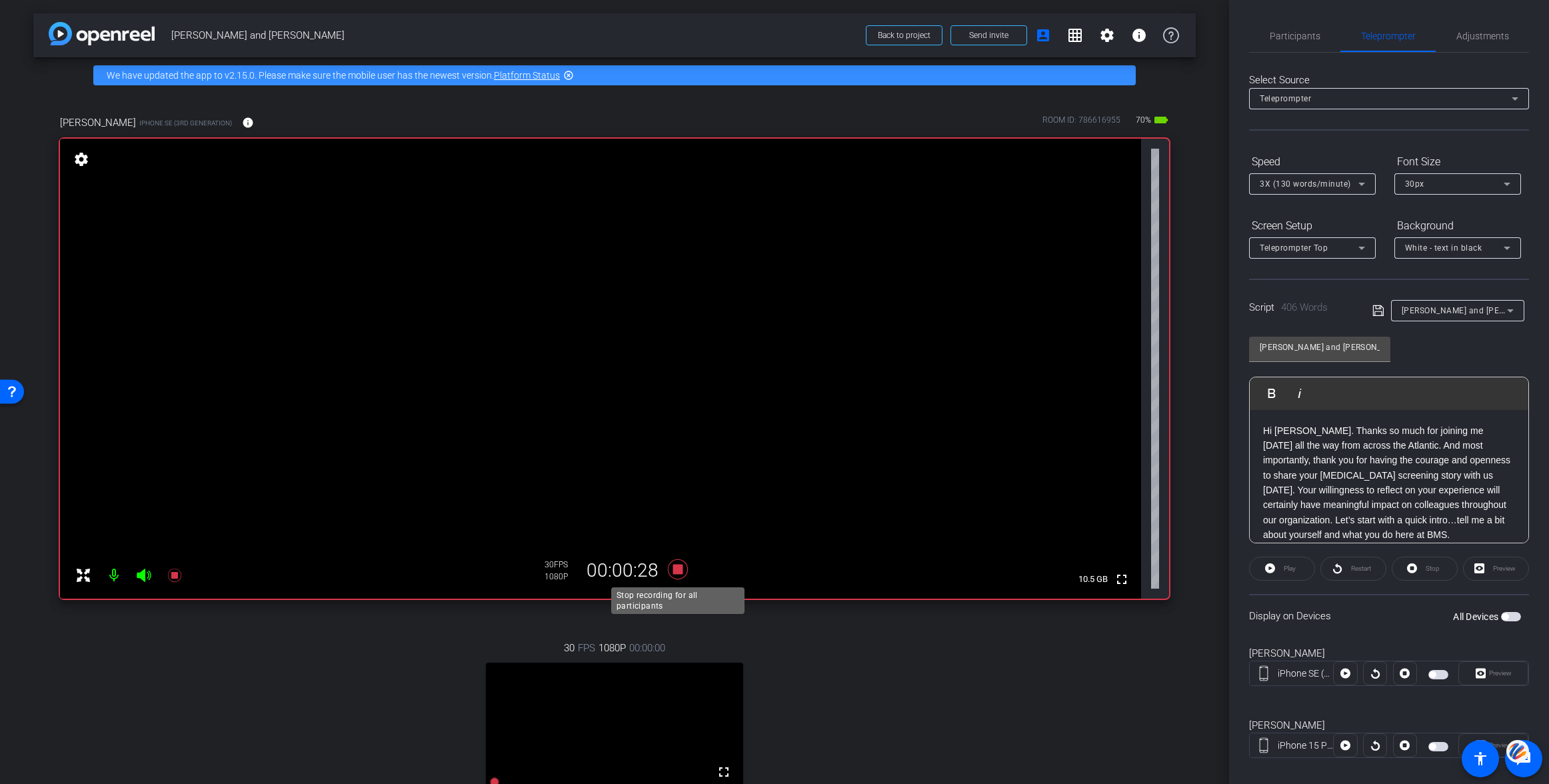
click at [676, 573] on icon at bounding box center [678, 569] width 20 height 20
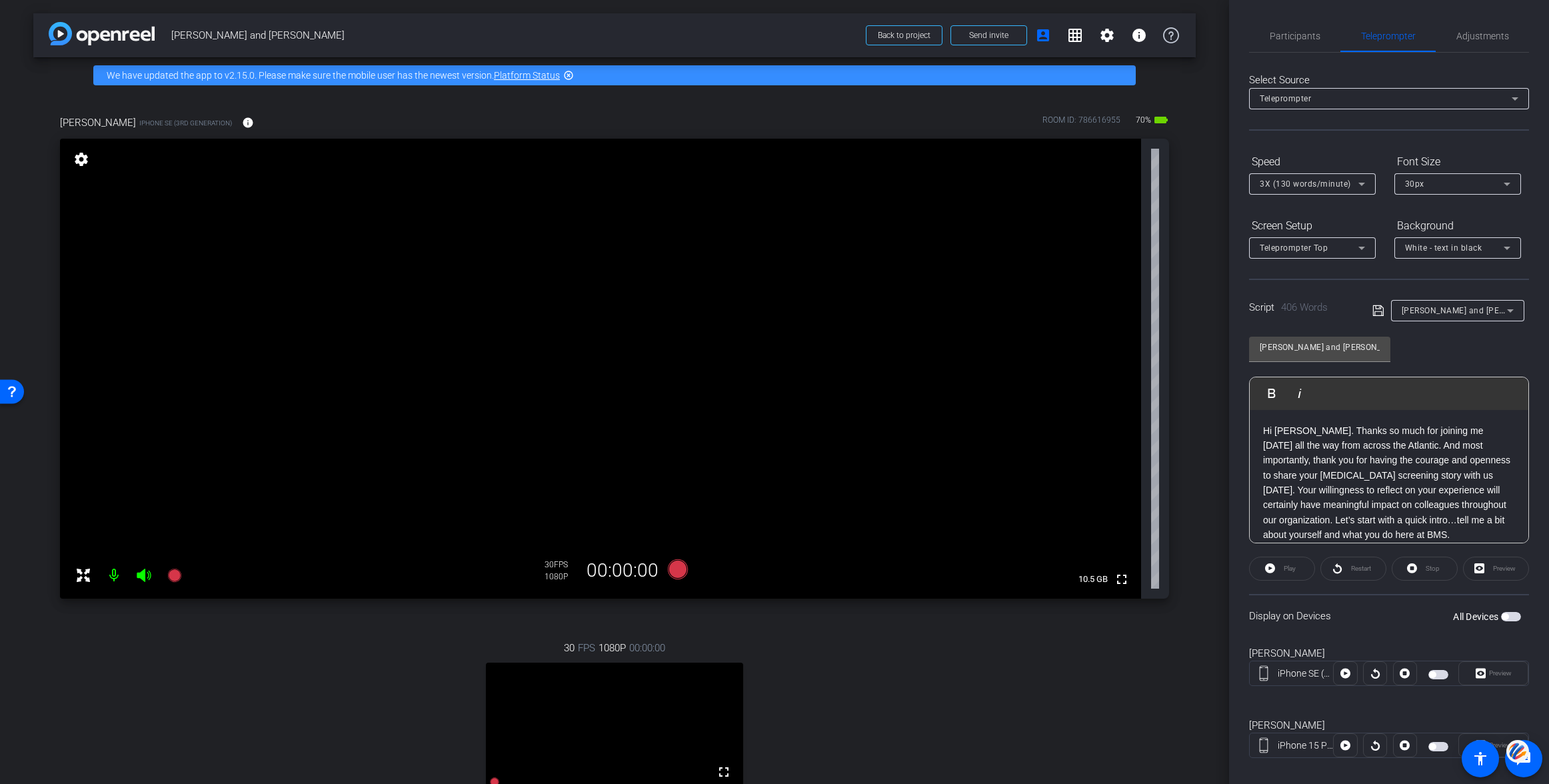
scroll to position [272, 0]
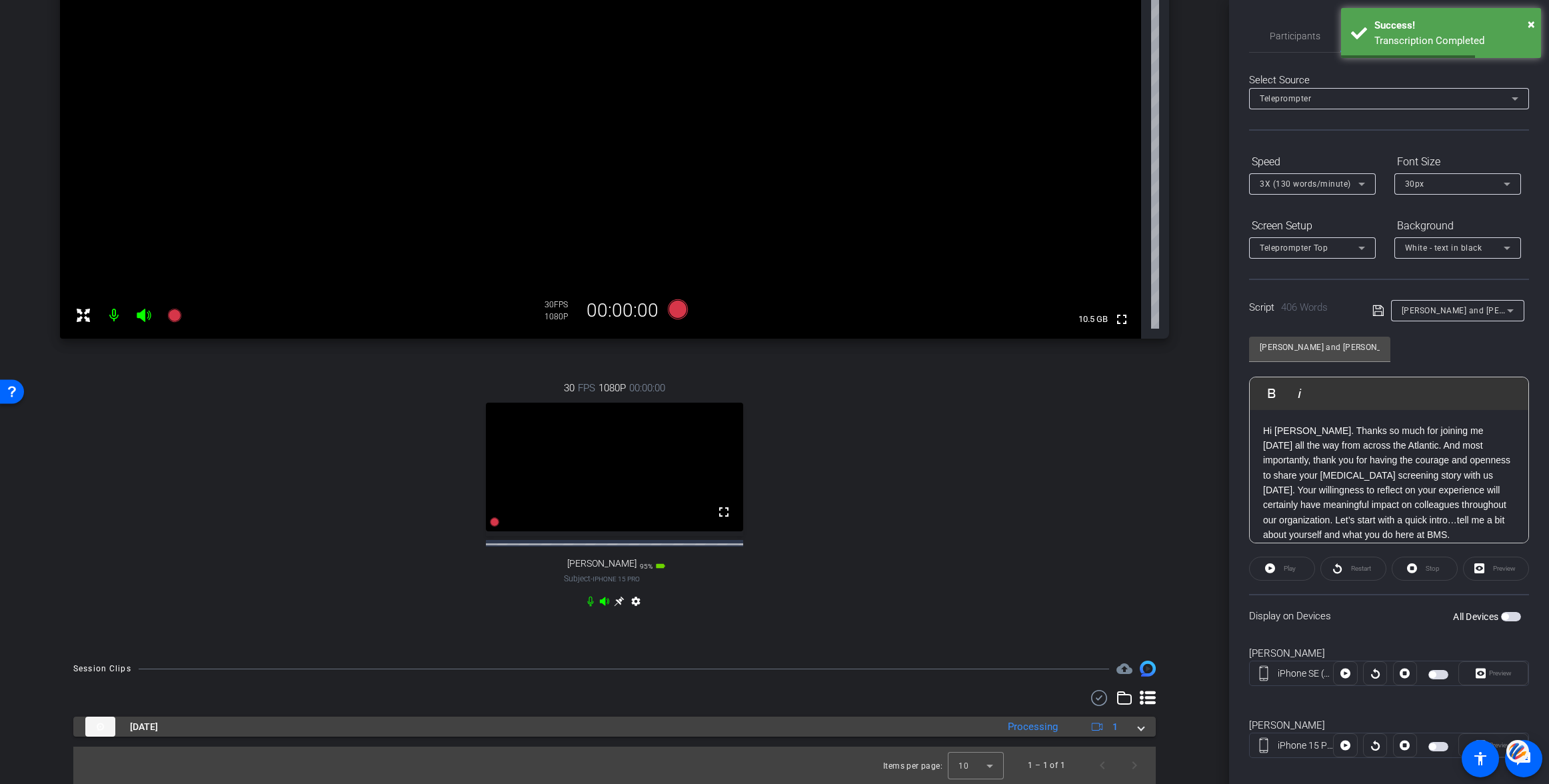
click at [1143, 729] on span at bounding box center [1142, 727] width 6 height 14
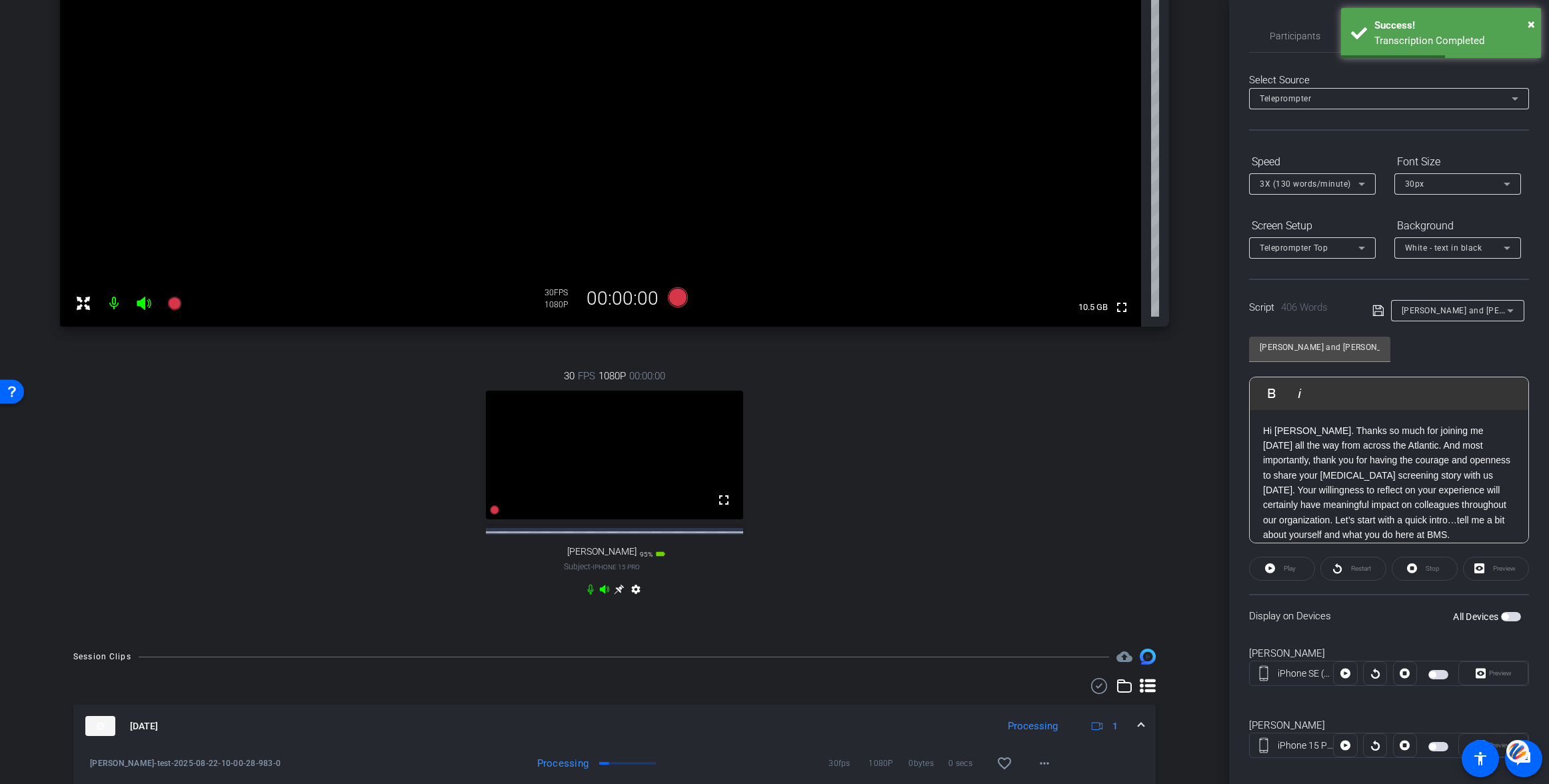
scroll to position [341, 0]
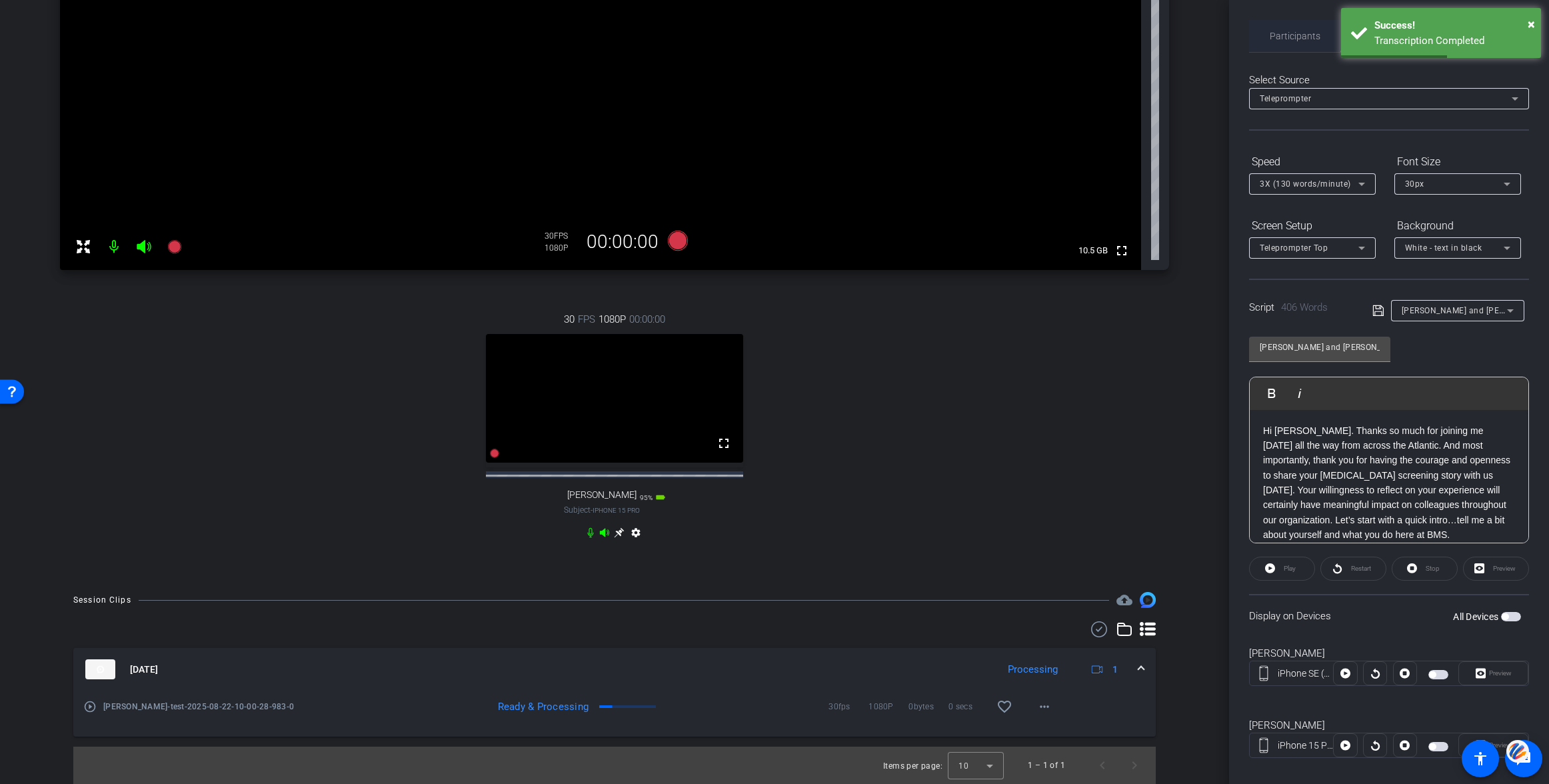
click at [1303, 33] on span "Participants" at bounding box center [1295, 36] width 51 height 9
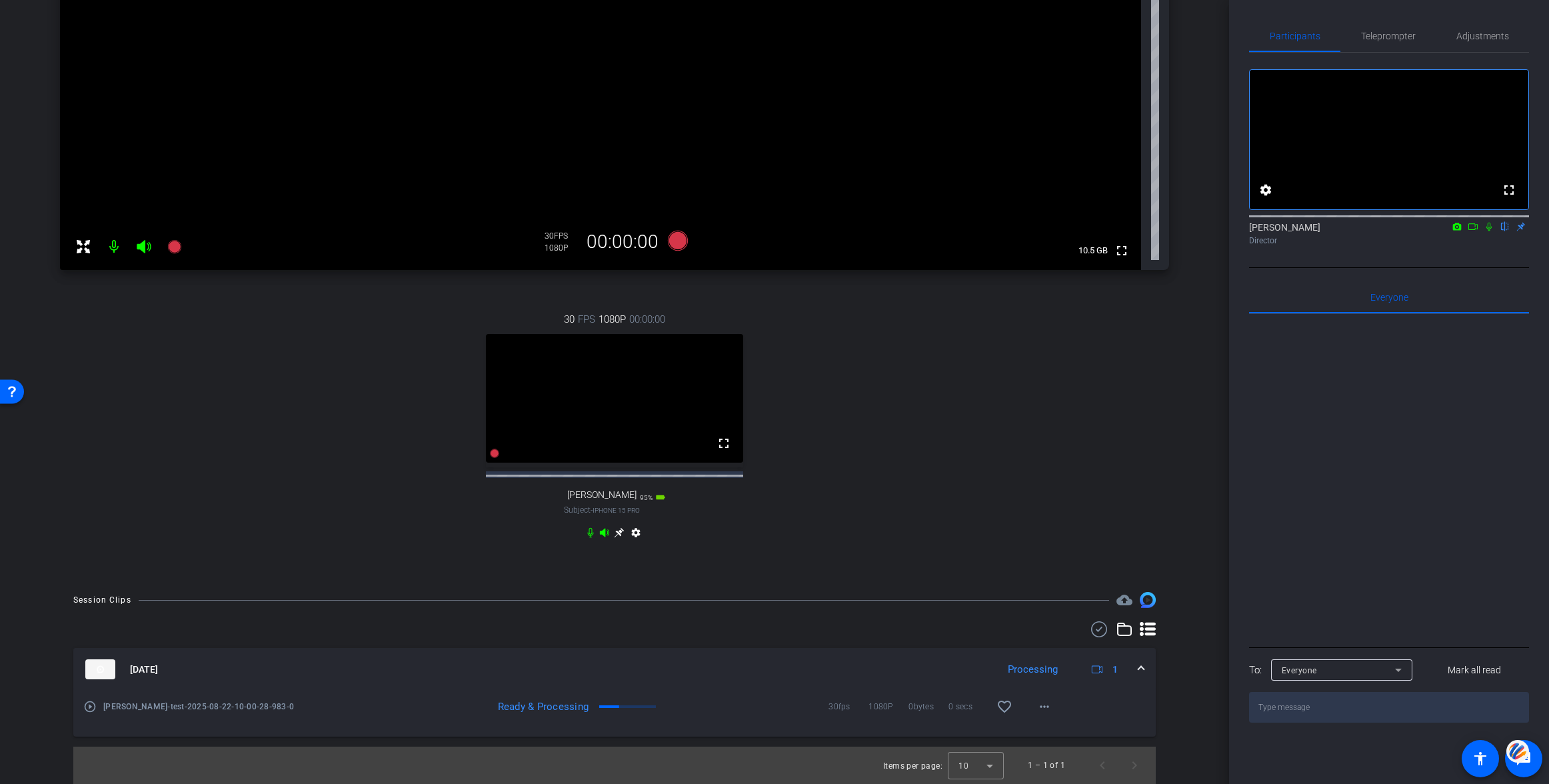
scroll to position [337, 0]
click at [88, 706] on mat-icon "play_circle_outline" at bounding box center [89, 706] width 13 height 13
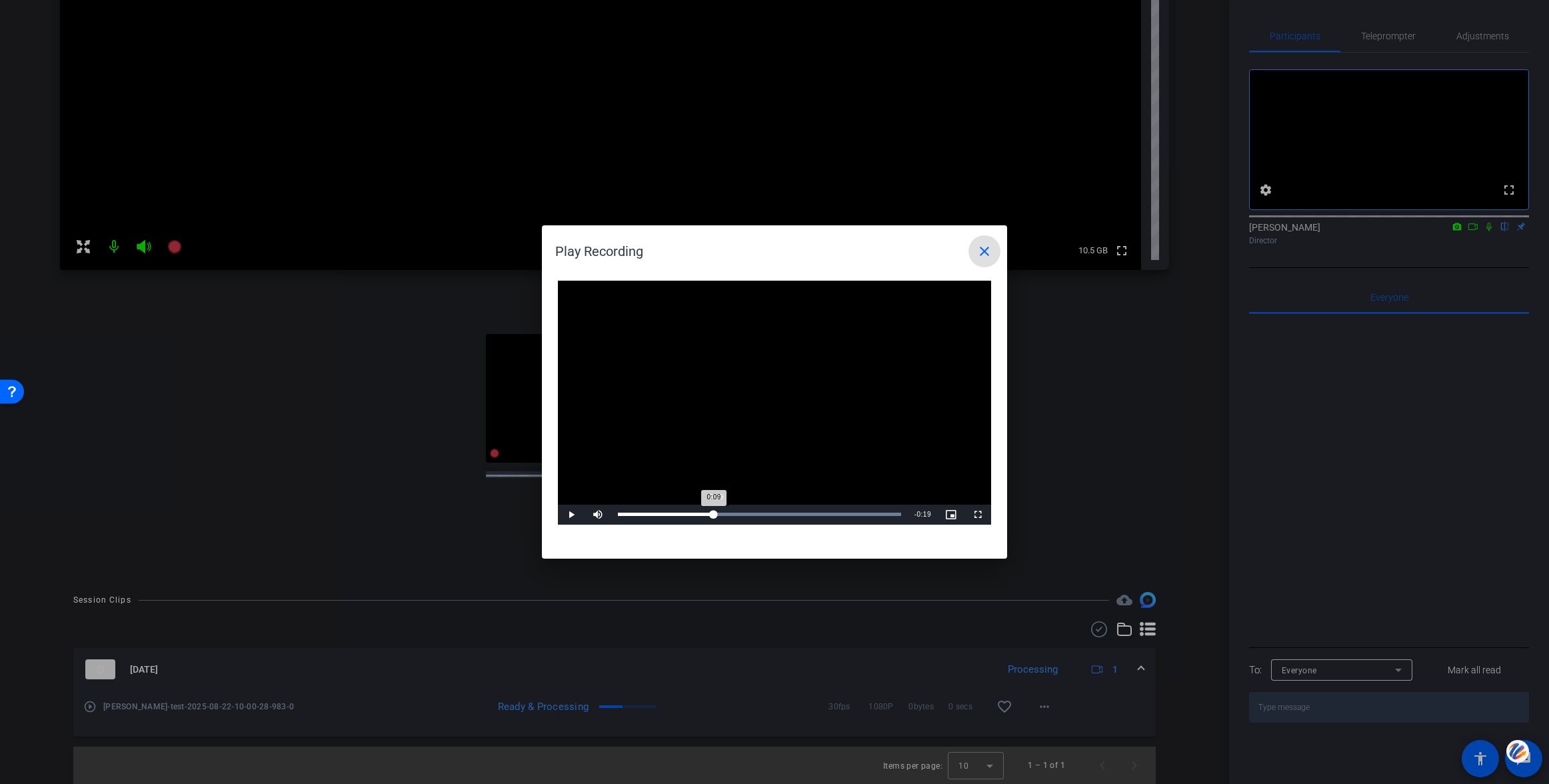
drag, startPoint x: 657, startPoint y: 512, endPoint x: 715, endPoint y: 511, distance: 58.0
click at [714, 512] on div "0:09" at bounding box center [666, 514] width 96 height 4
click at [980, 252] on mat-icon "close" at bounding box center [984, 251] width 16 height 16
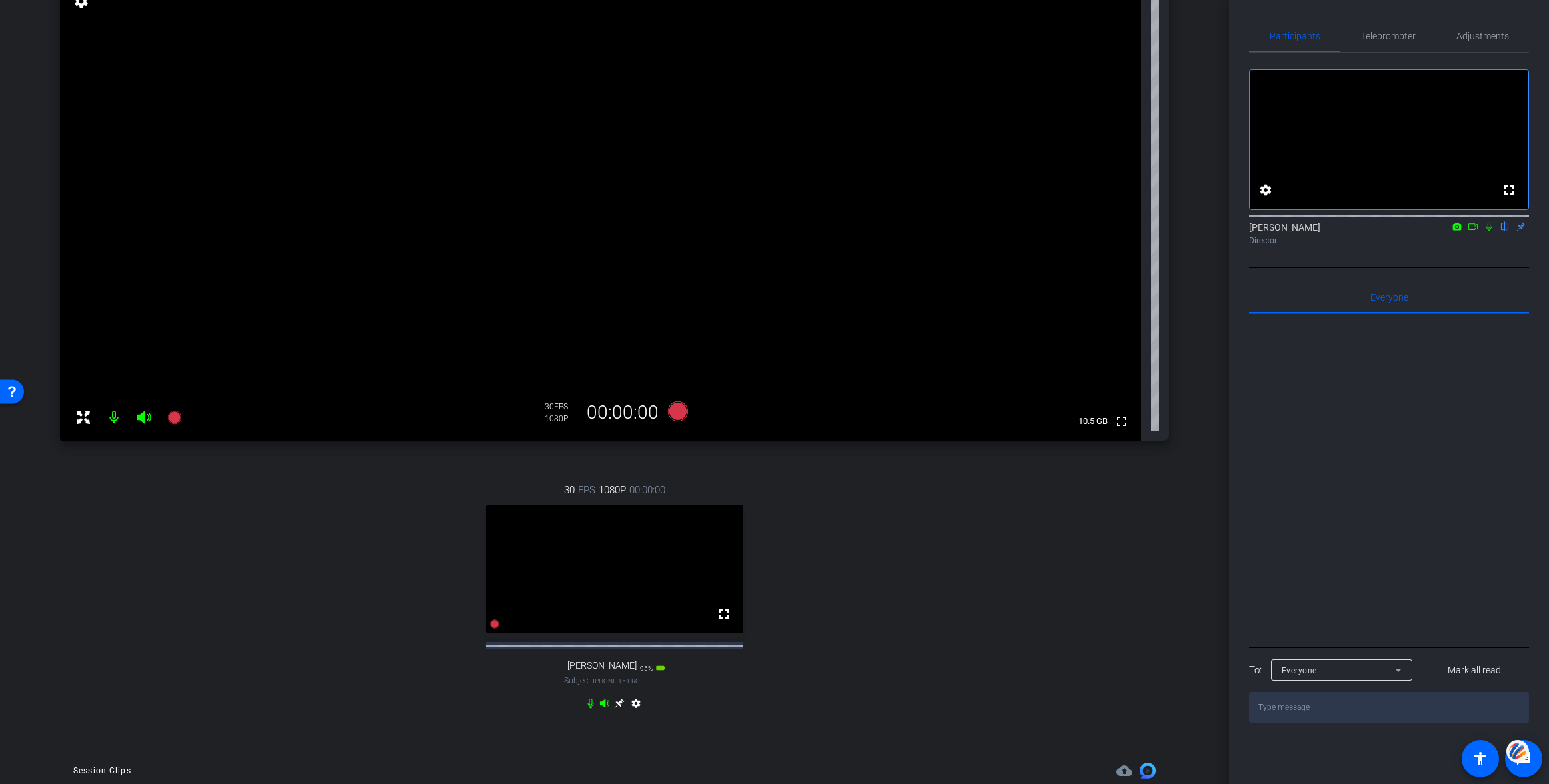
scroll to position [0, 0]
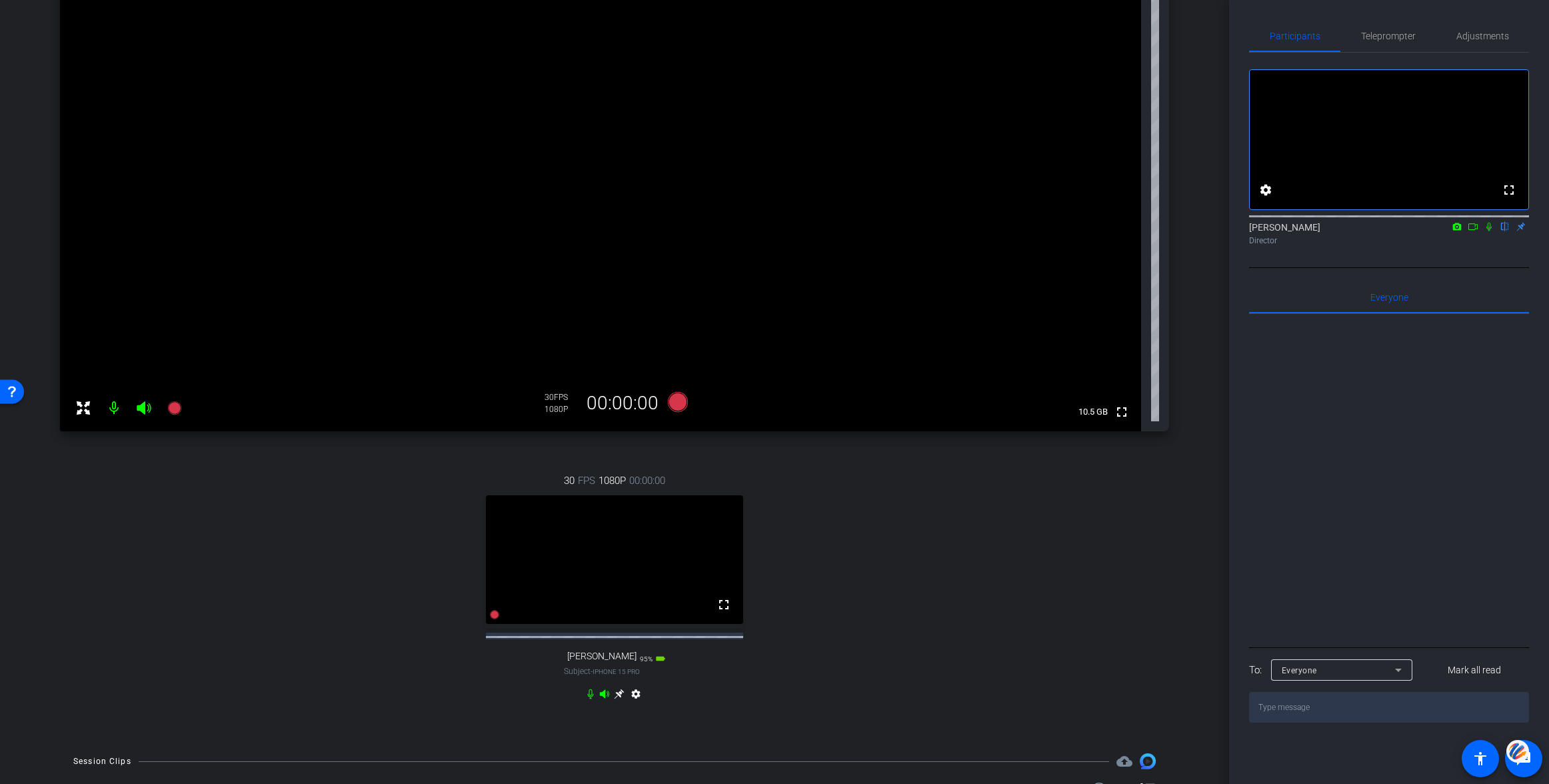
click at [620, 699] on icon at bounding box center [619, 693] width 11 height 11
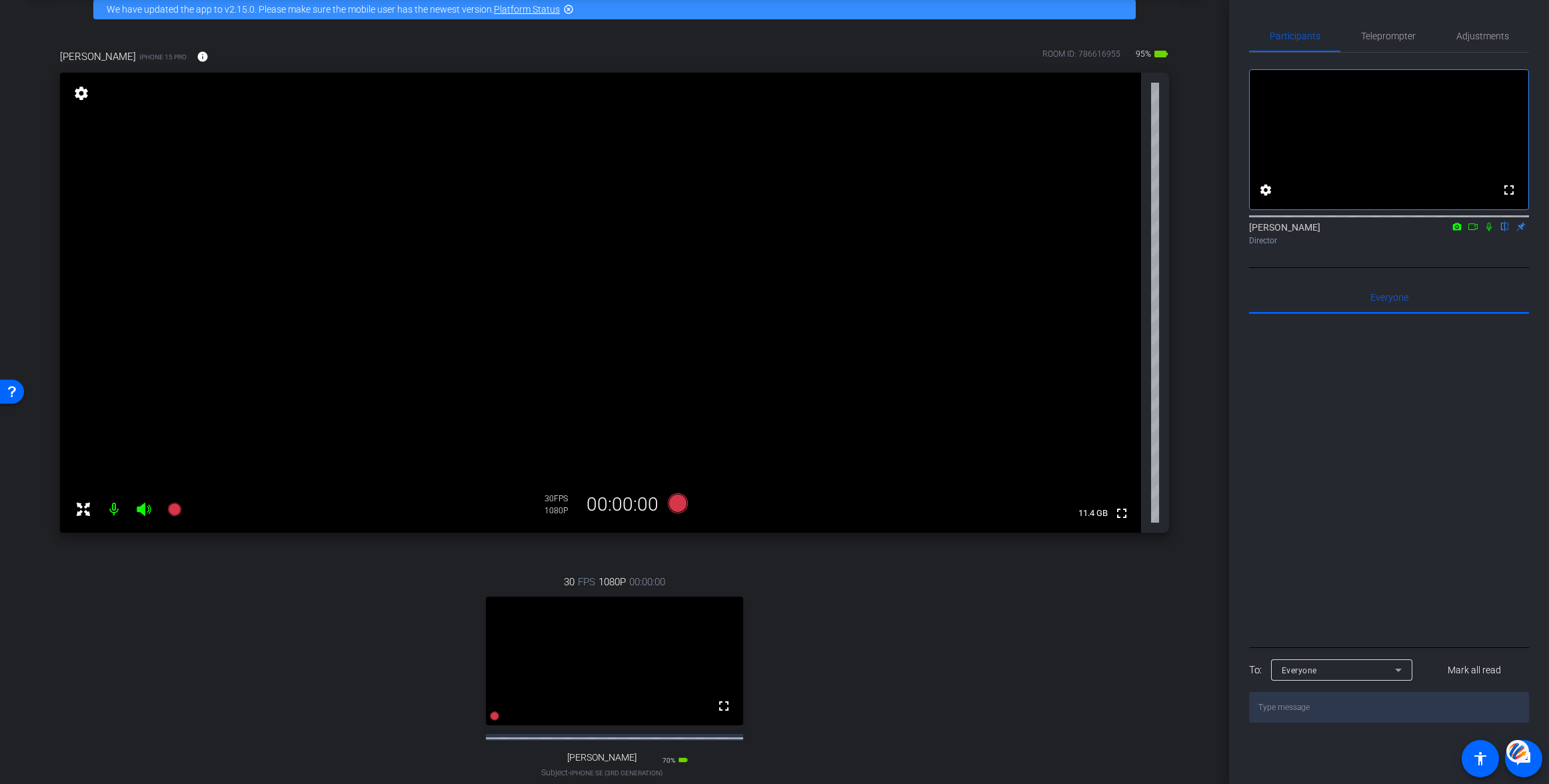
scroll to position [65, 0]
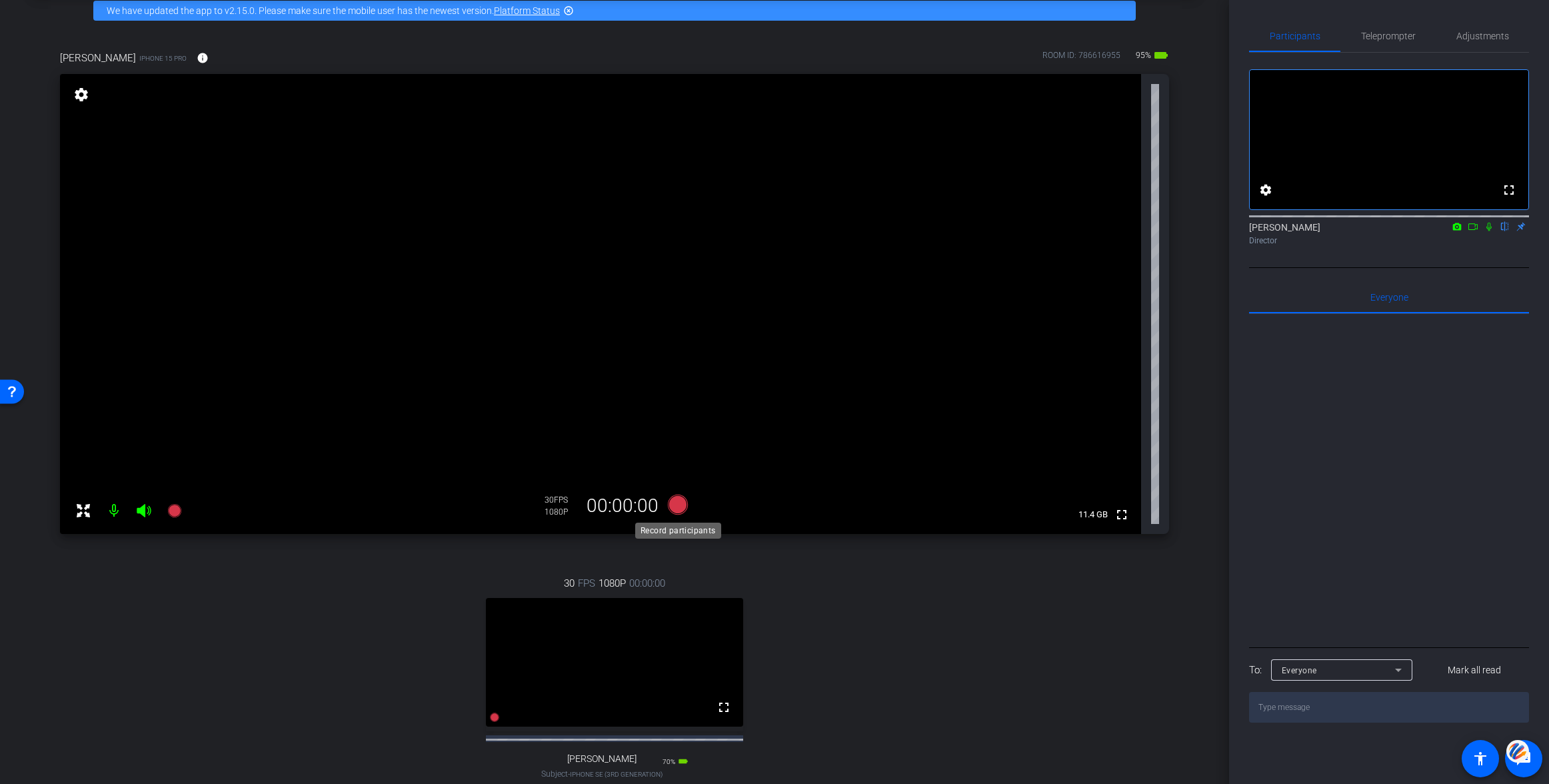
click at [680, 502] on icon at bounding box center [678, 505] width 20 height 20
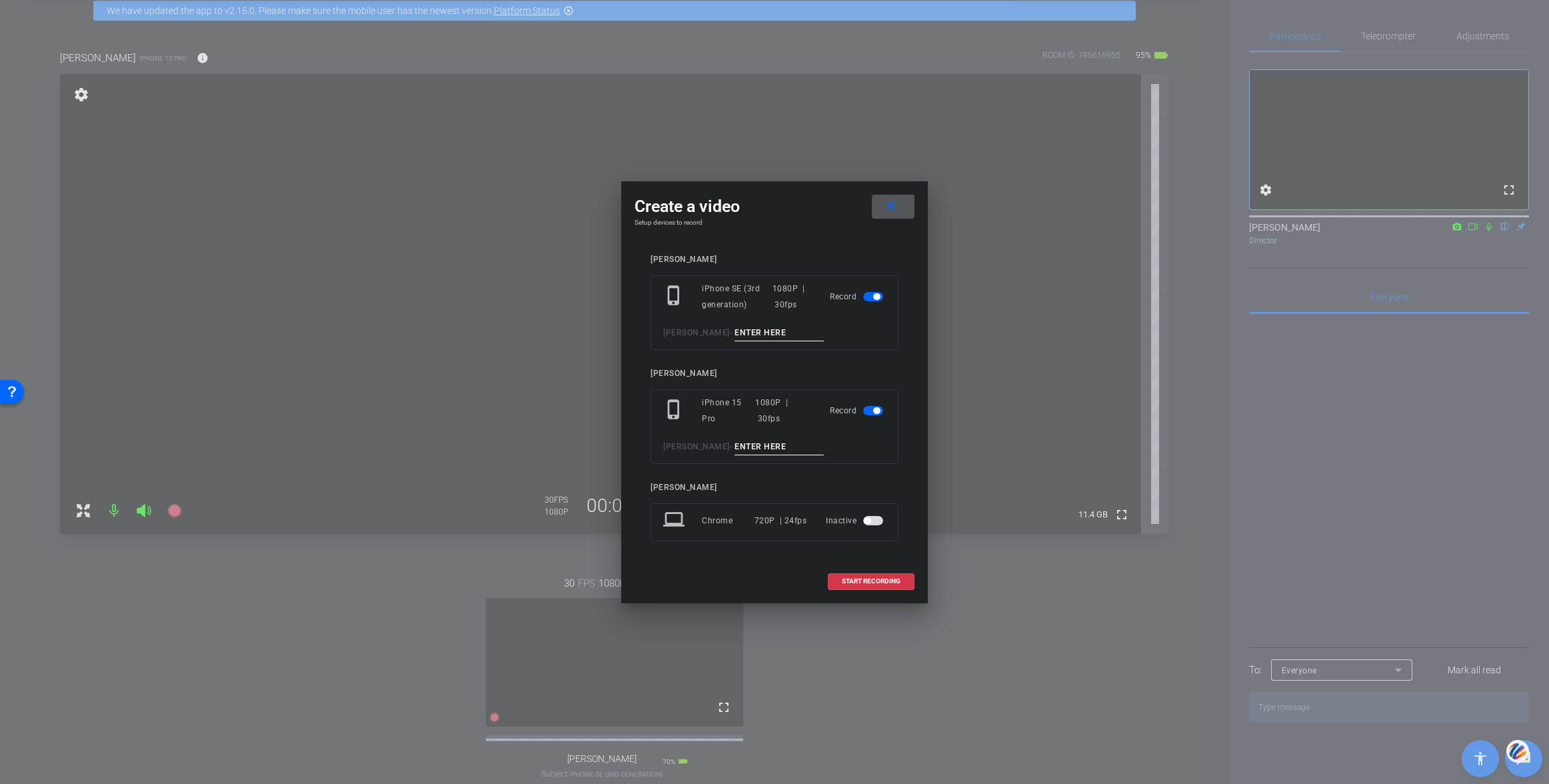
click at [867, 298] on span "button" at bounding box center [873, 296] width 20 height 9
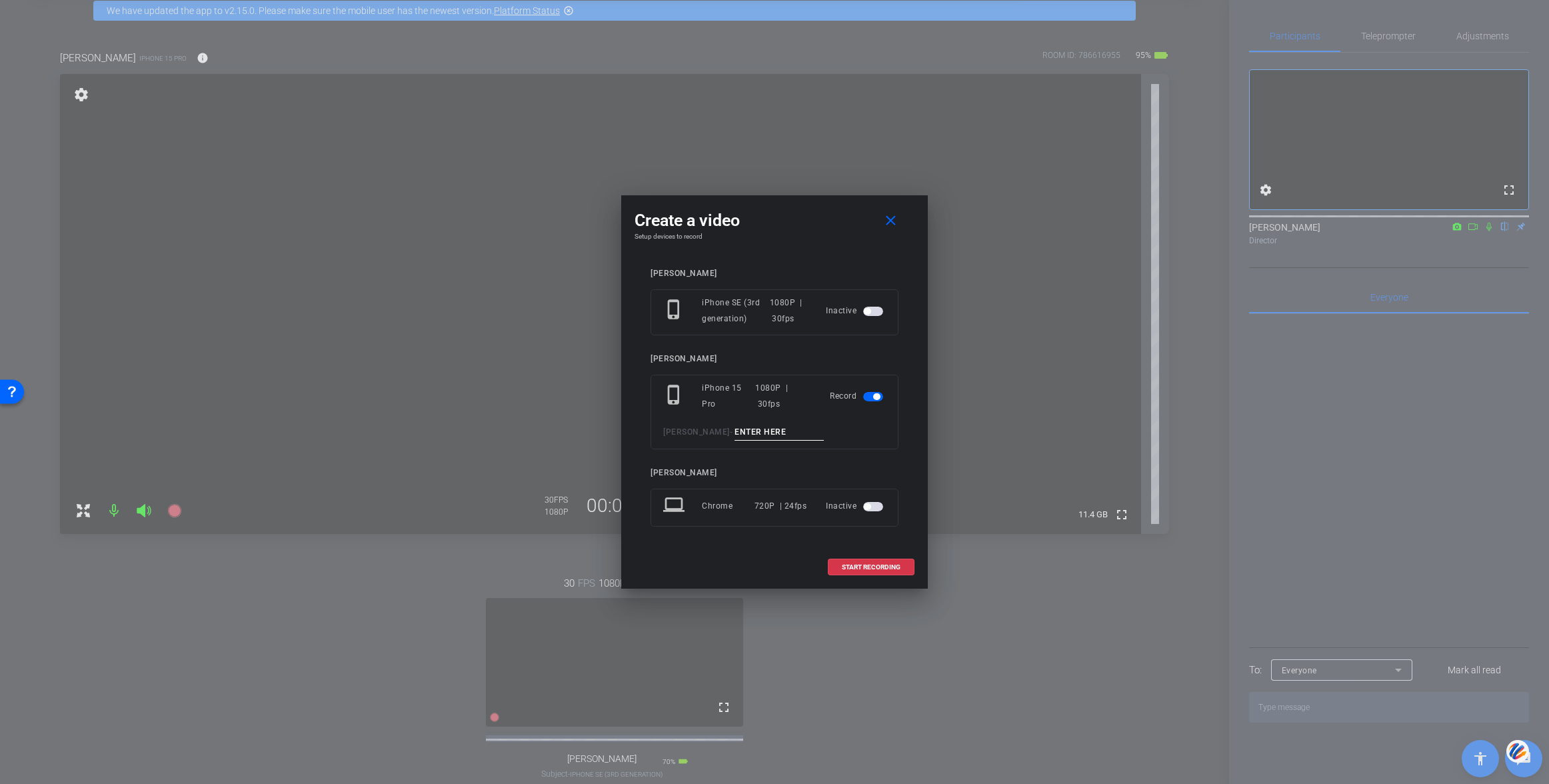
click at [735, 431] on input at bounding box center [779, 432] width 89 height 17
type input "test"
click at [863, 565] on span "START RECORDING" at bounding box center [871, 567] width 58 height 6
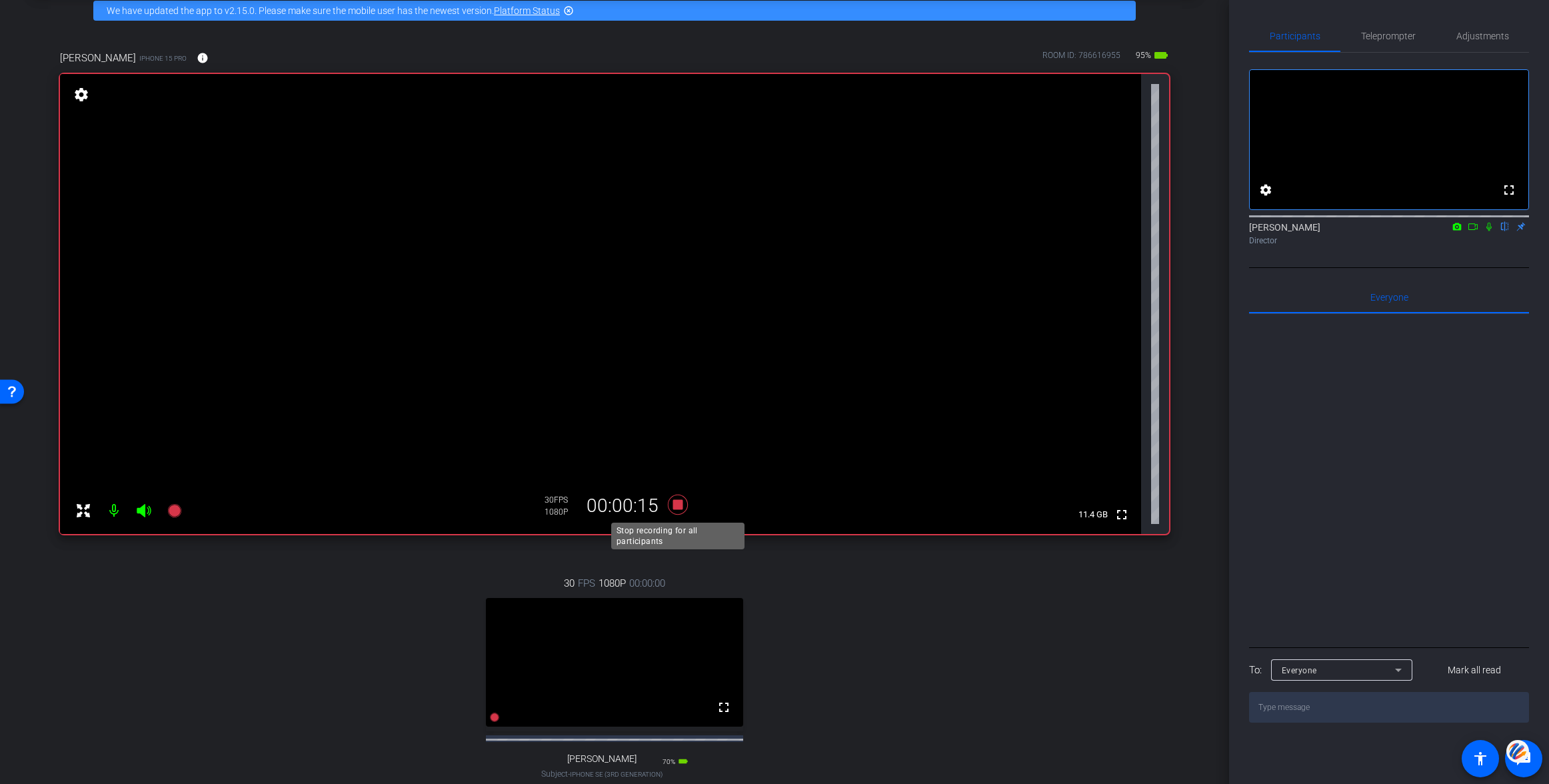
click at [677, 505] on icon at bounding box center [678, 505] width 20 height 20
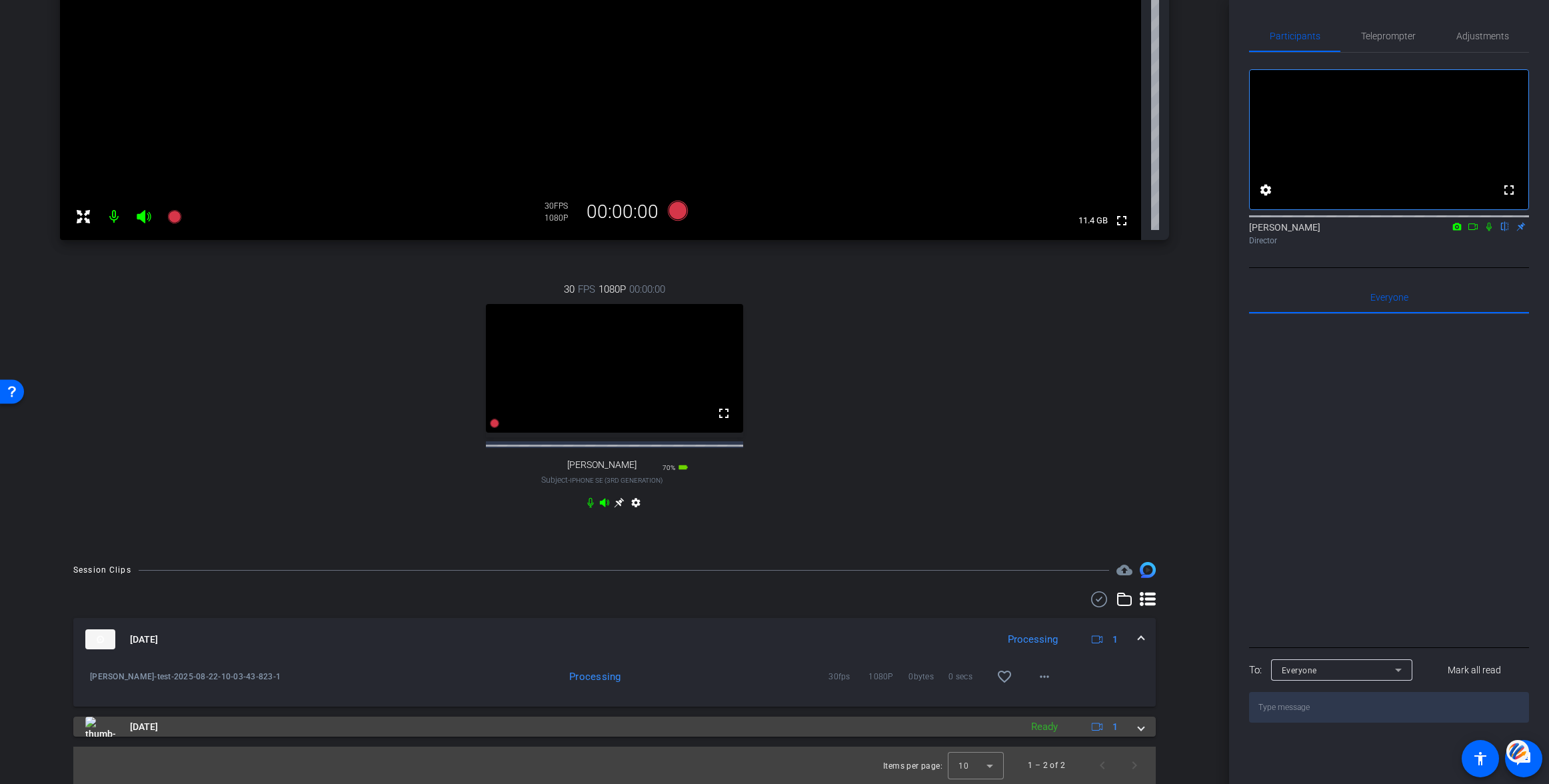
scroll to position [371, 0]
click at [1142, 723] on span at bounding box center [1142, 727] width 6 height 14
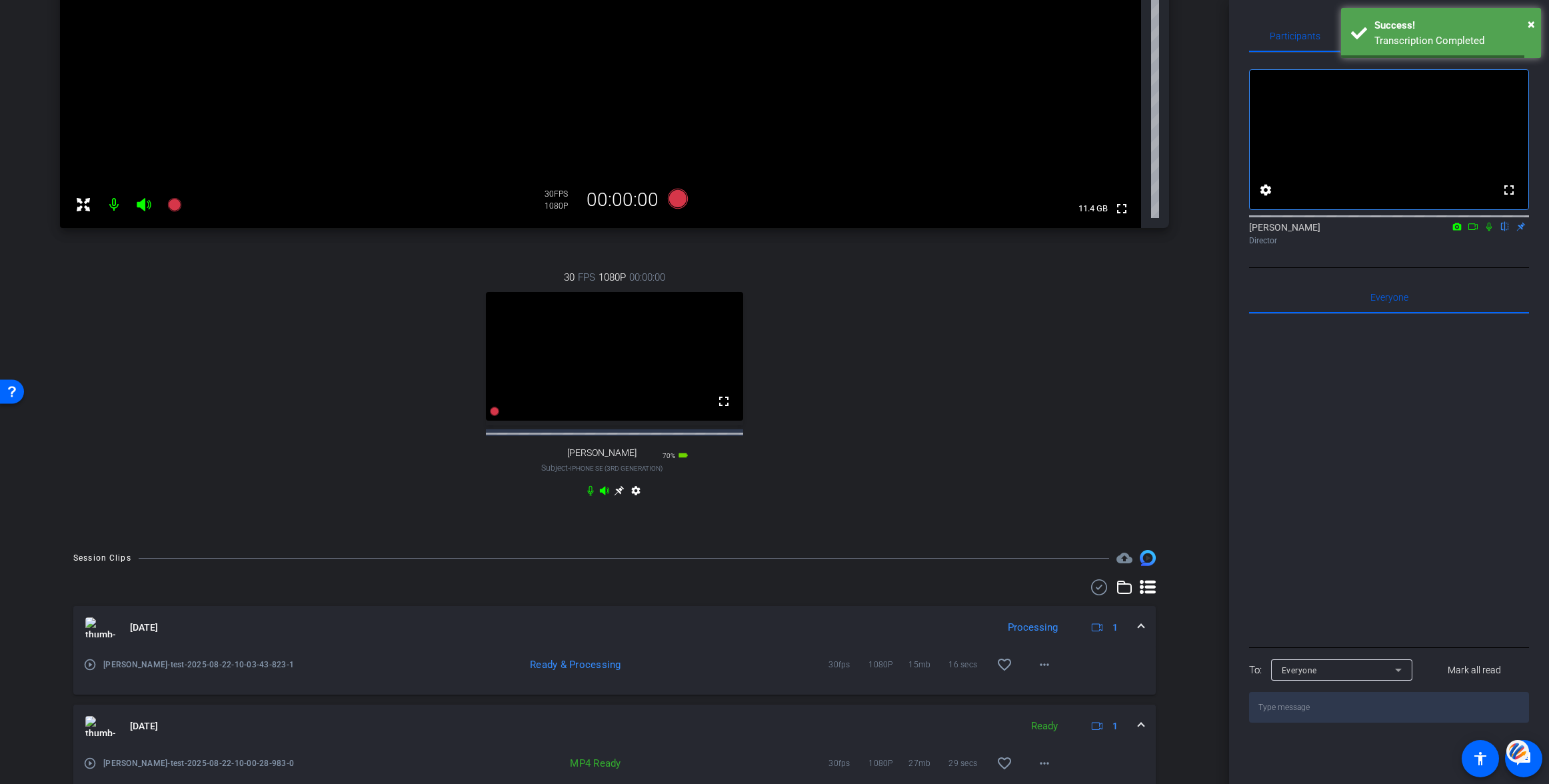
scroll to position [439, 0]
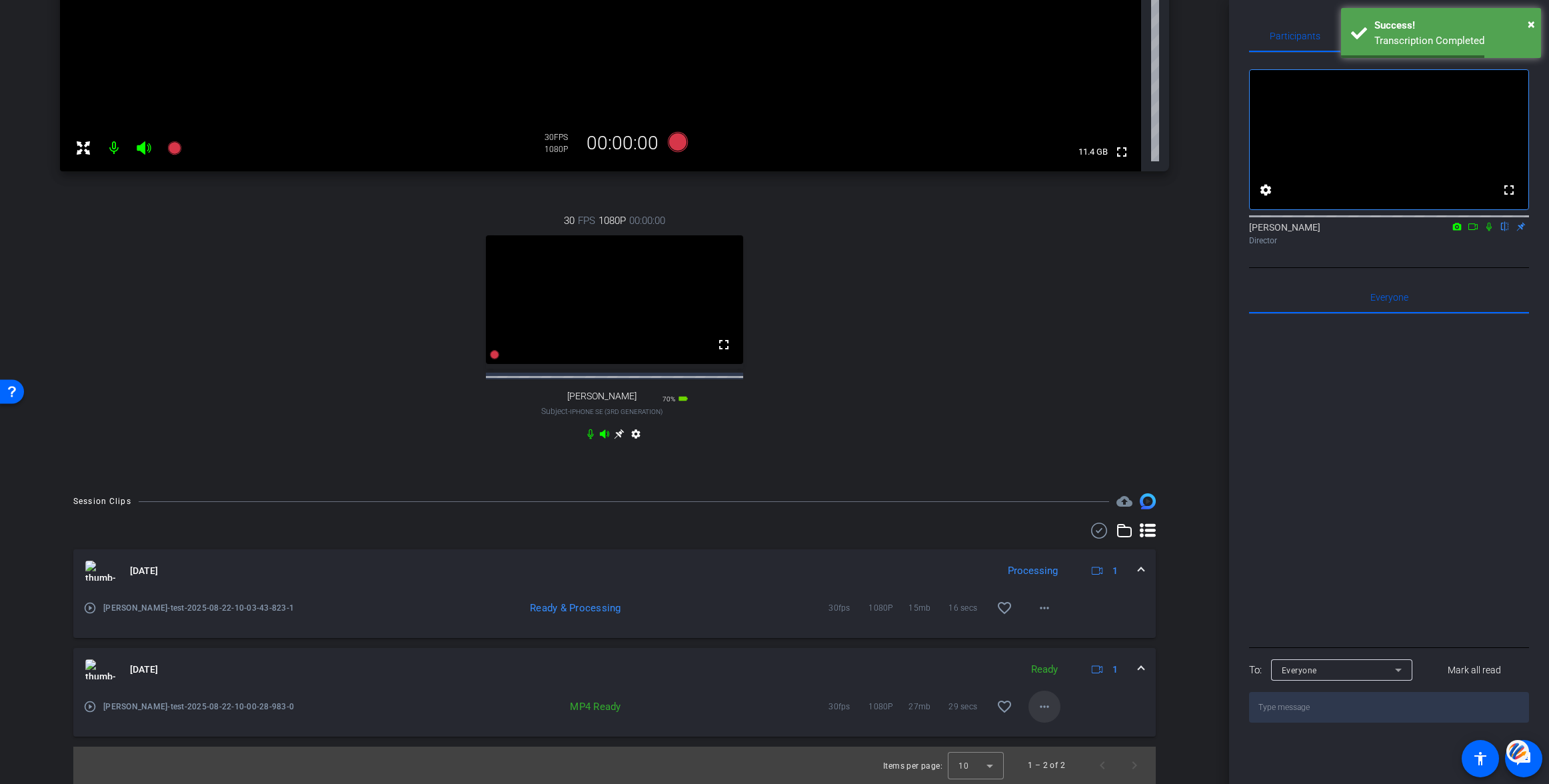
click at [1048, 706] on mat-icon "more_horiz" at bounding box center [1044, 707] width 16 height 16
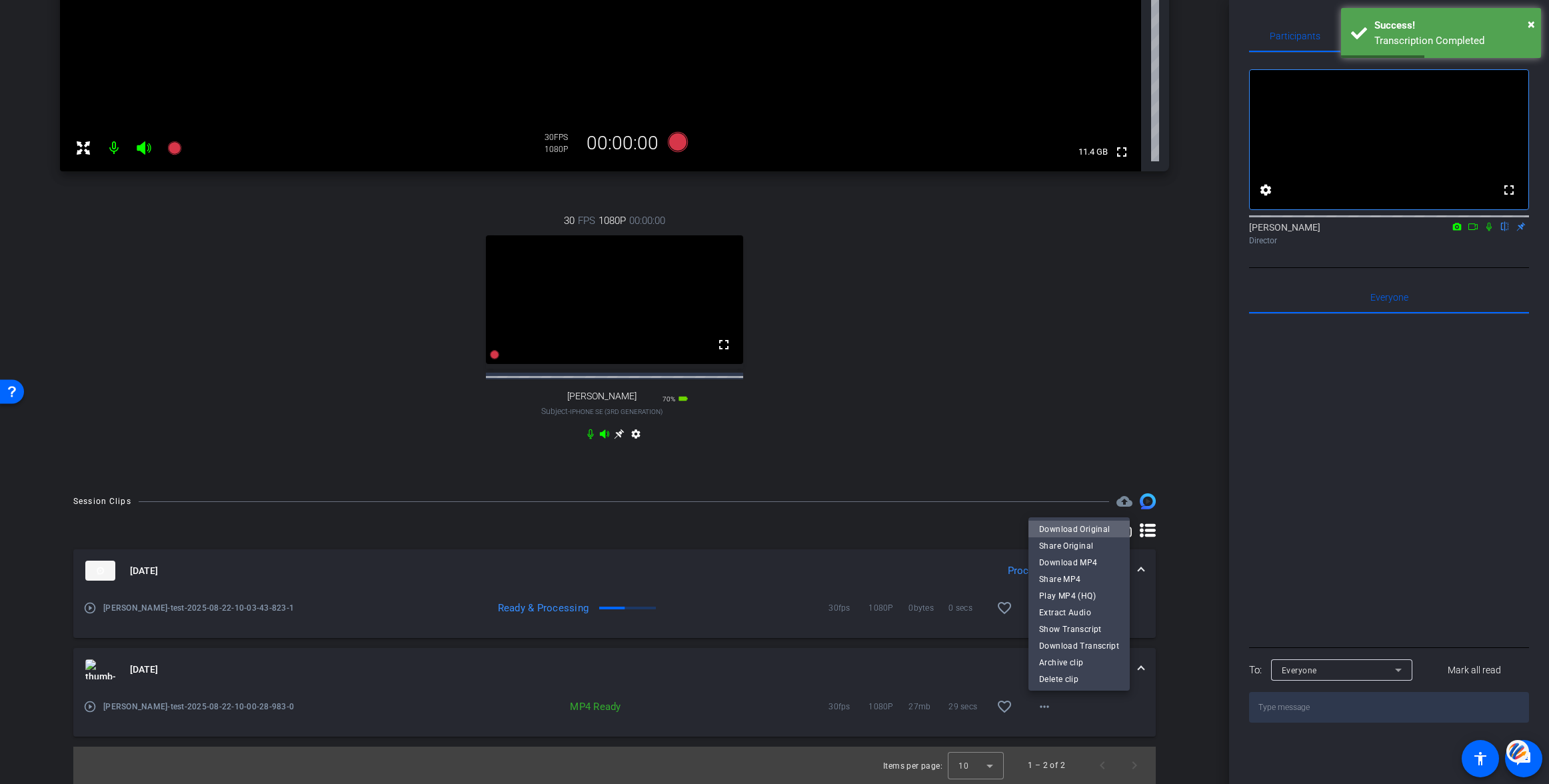
click at [1089, 529] on span "Download Original" at bounding box center [1079, 529] width 80 height 16
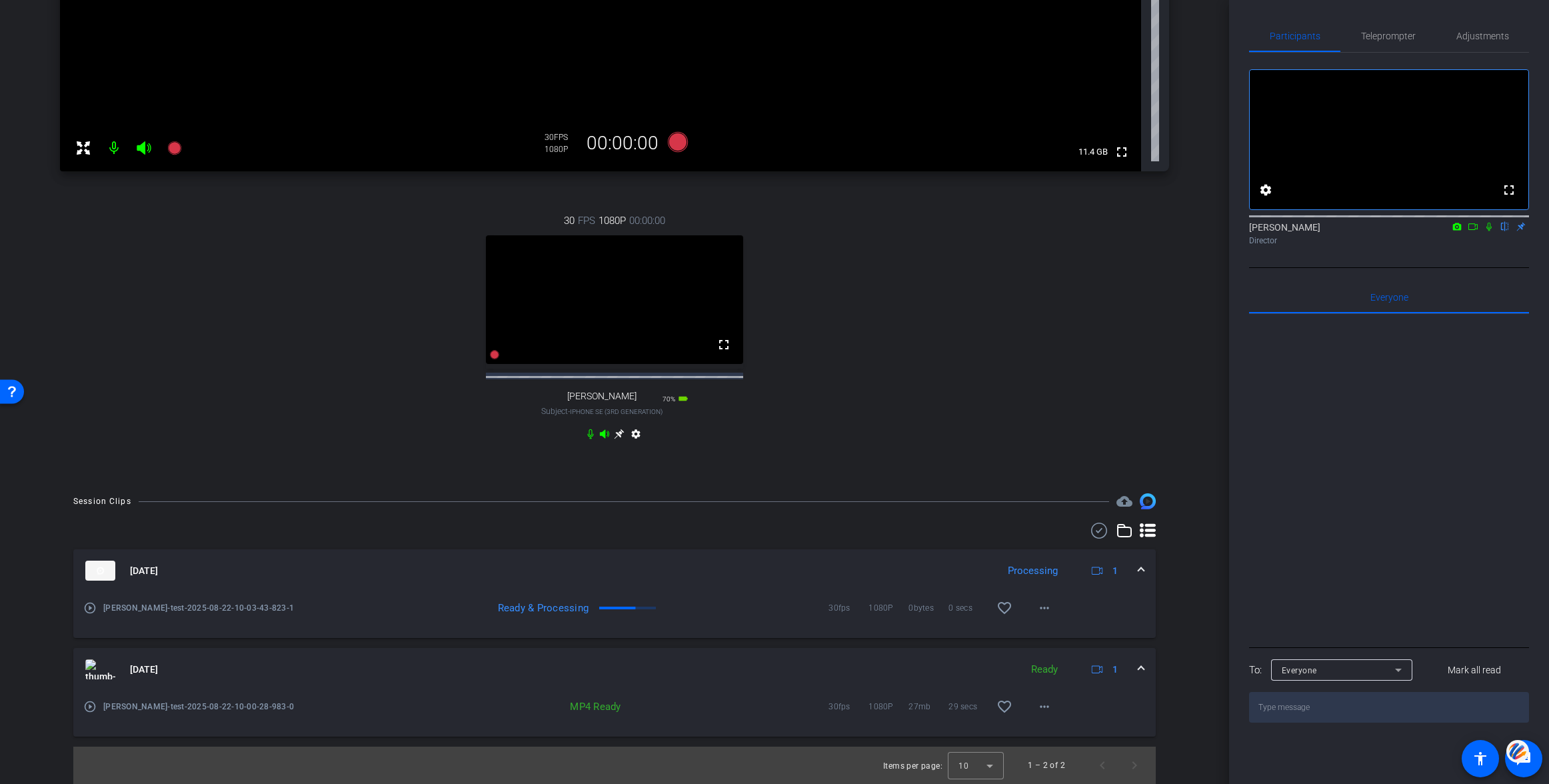
click at [1397, 419] on div at bounding box center [1389, 479] width 280 height 330
click at [1391, 32] on span "Teleprompter" at bounding box center [1389, 36] width 55 height 9
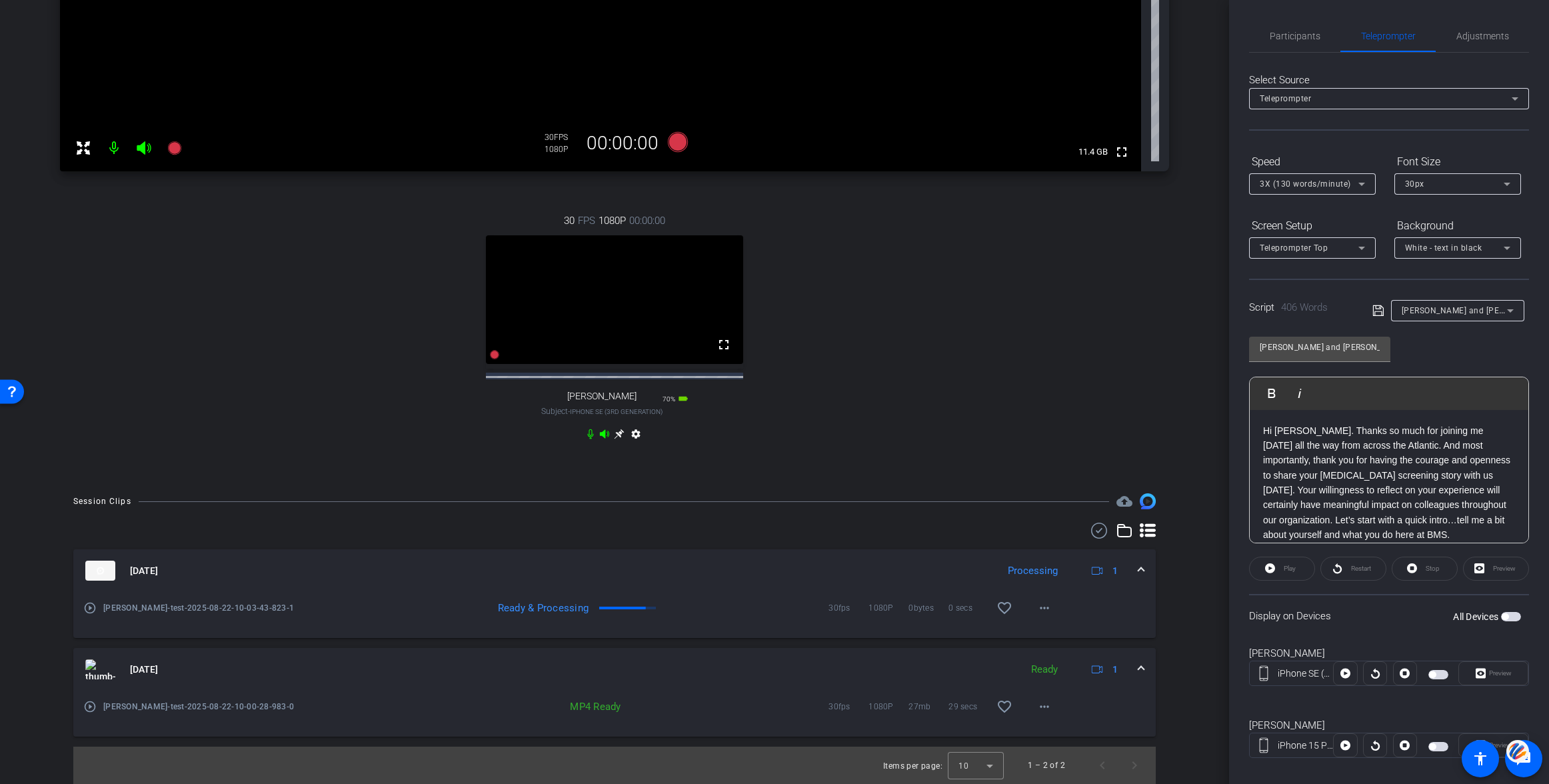
drag, startPoint x: 1510, startPoint y: 614, endPoint x: 1529, endPoint y: 623, distance: 21.0
click at [1510, 615] on span "button" at bounding box center [1511, 616] width 20 height 9
click at [1046, 609] on mat-icon "more_horiz" at bounding box center [1044, 607] width 16 height 16
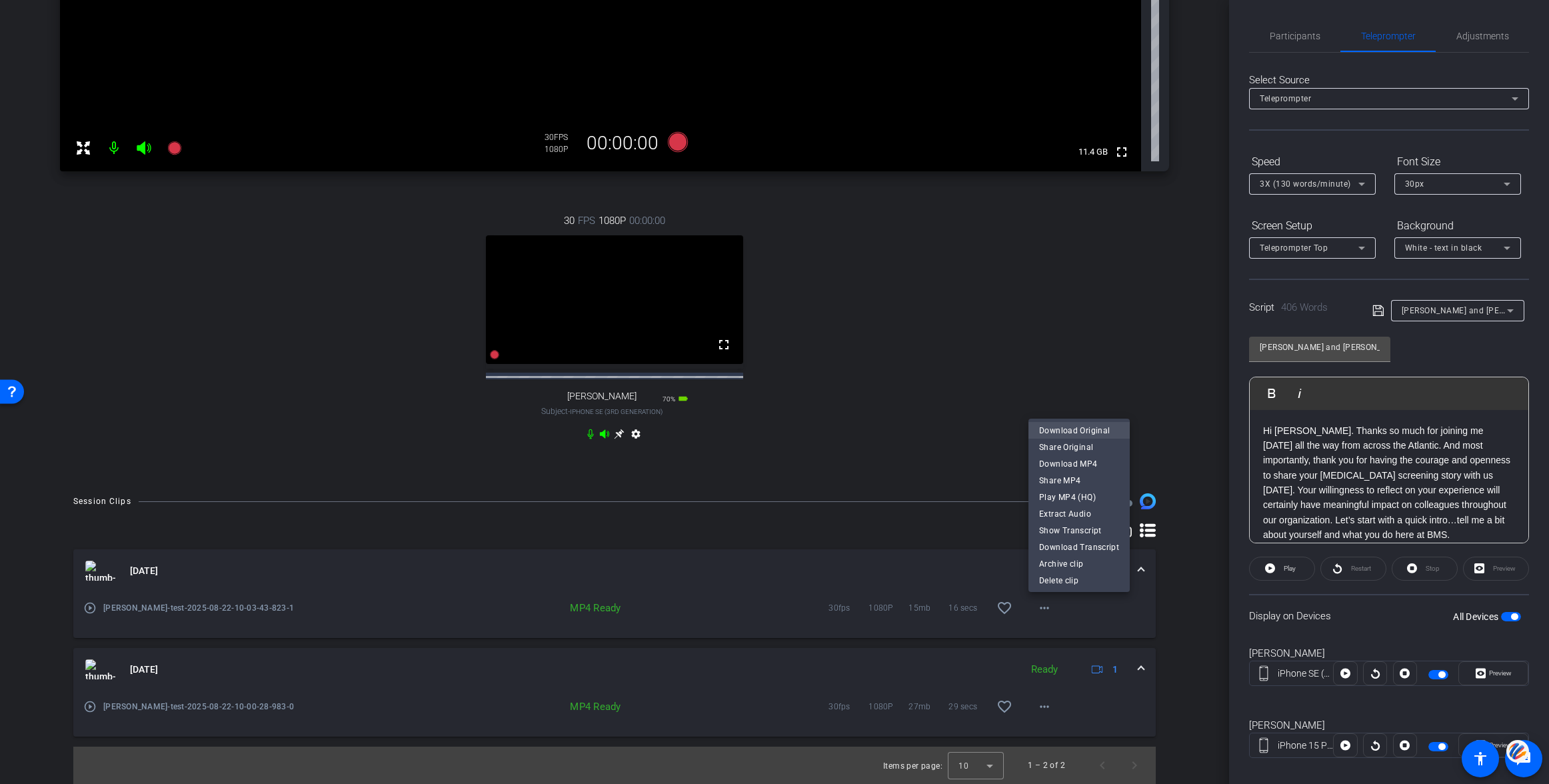
click at [1054, 427] on span "Download Original" at bounding box center [1079, 430] width 80 height 16
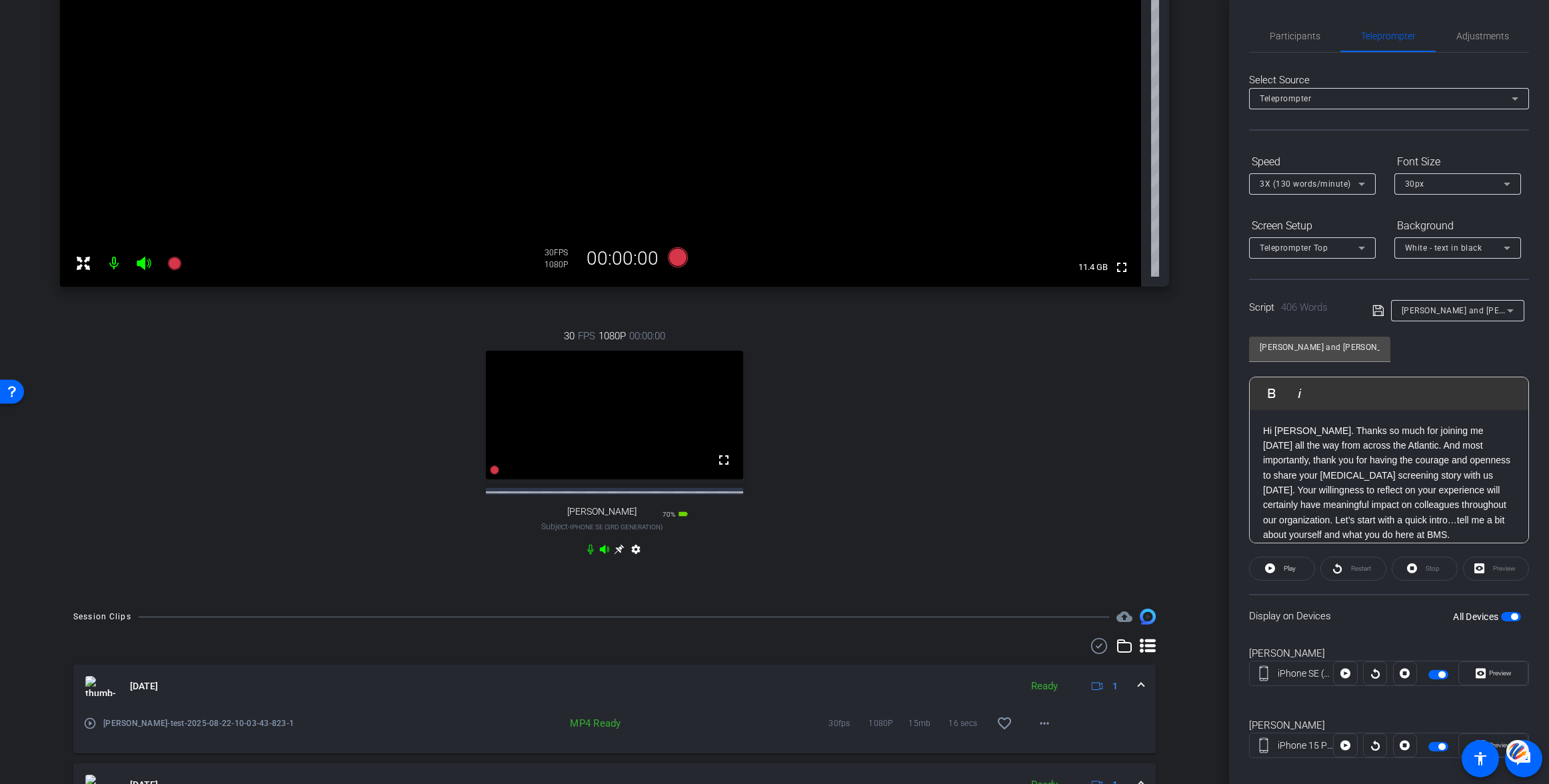
scroll to position [310, 0]
click at [679, 263] on icon at bounding box center [678, 258] width 20 height 20
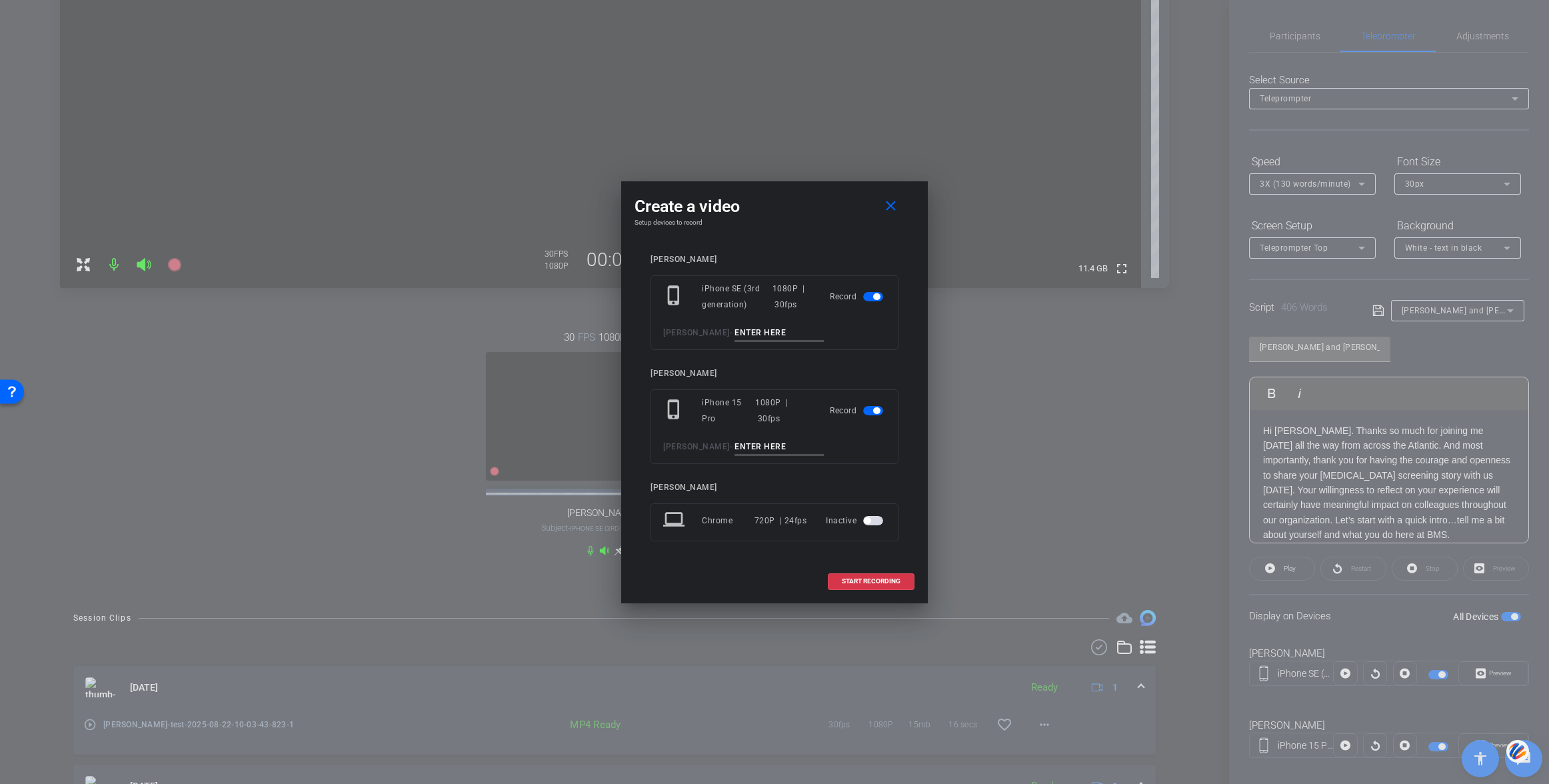
click at [735, 331] on input at bounding box center [779, 333] width 89 height 17
type input "test 2"
click at [735, 448] on input at bounding box center [779, 447] width 89 height 17
type input "test 2"
click at [865, 578] on span "START RECORDING" at bounding box center [871, 581] width 58 height 6
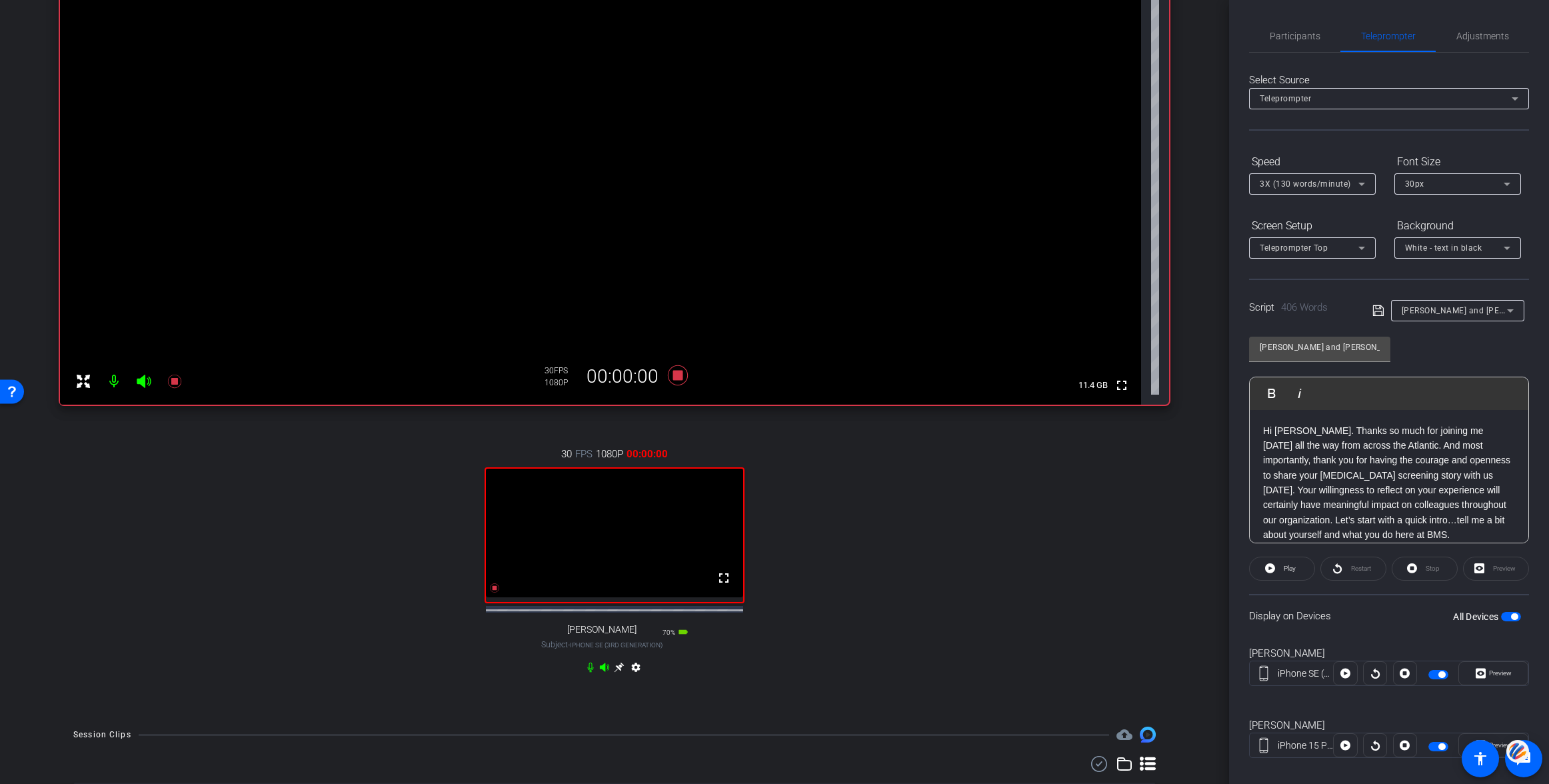
scroll to position [191, 0]
click at [617, 675] on icon at bounding box center [619, 669] width 11 height 11
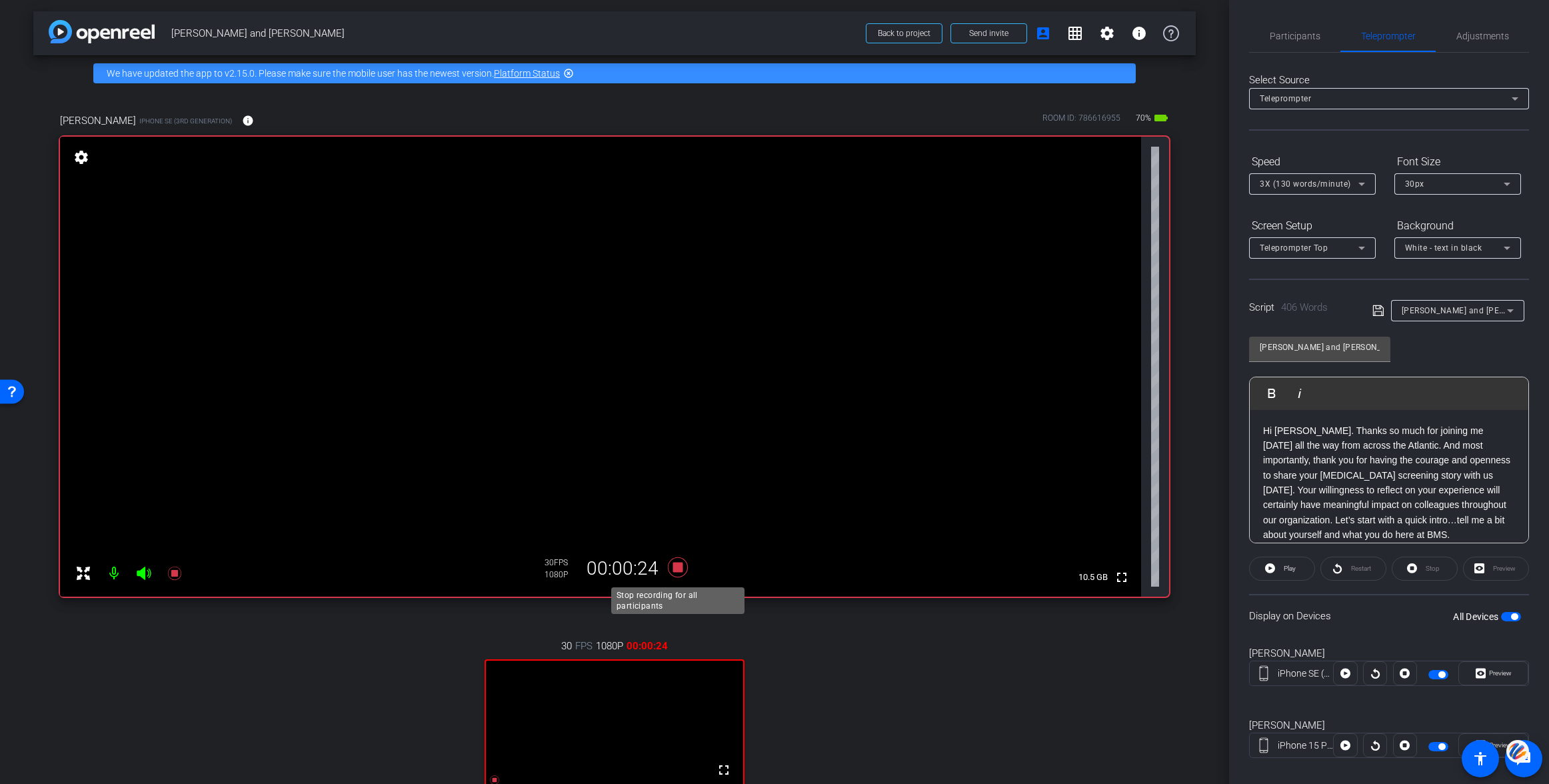
scroll to position [4, 0]
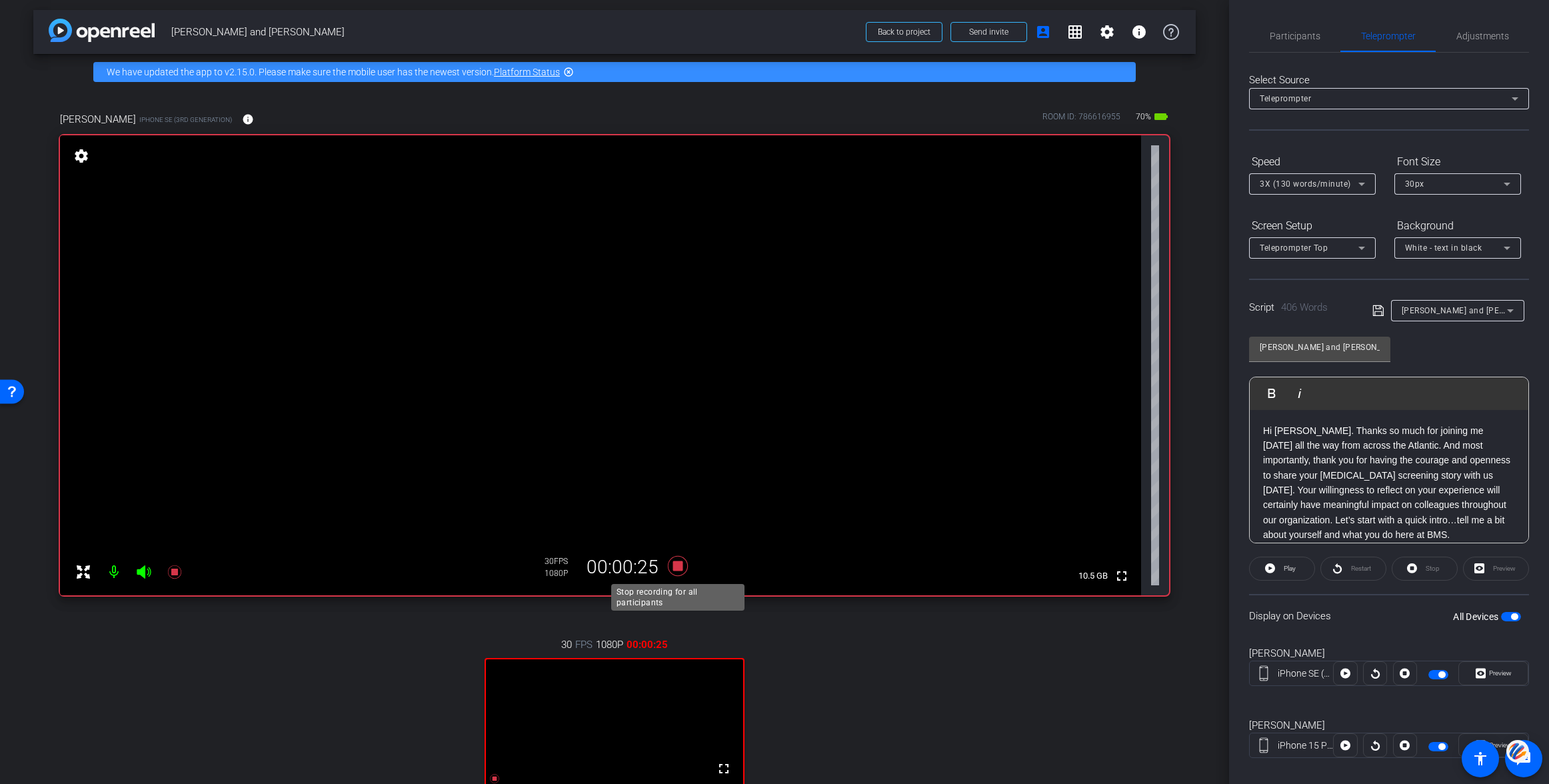
click at [683, 570] on icon at bounding box center [677, 566] width 32 height 24
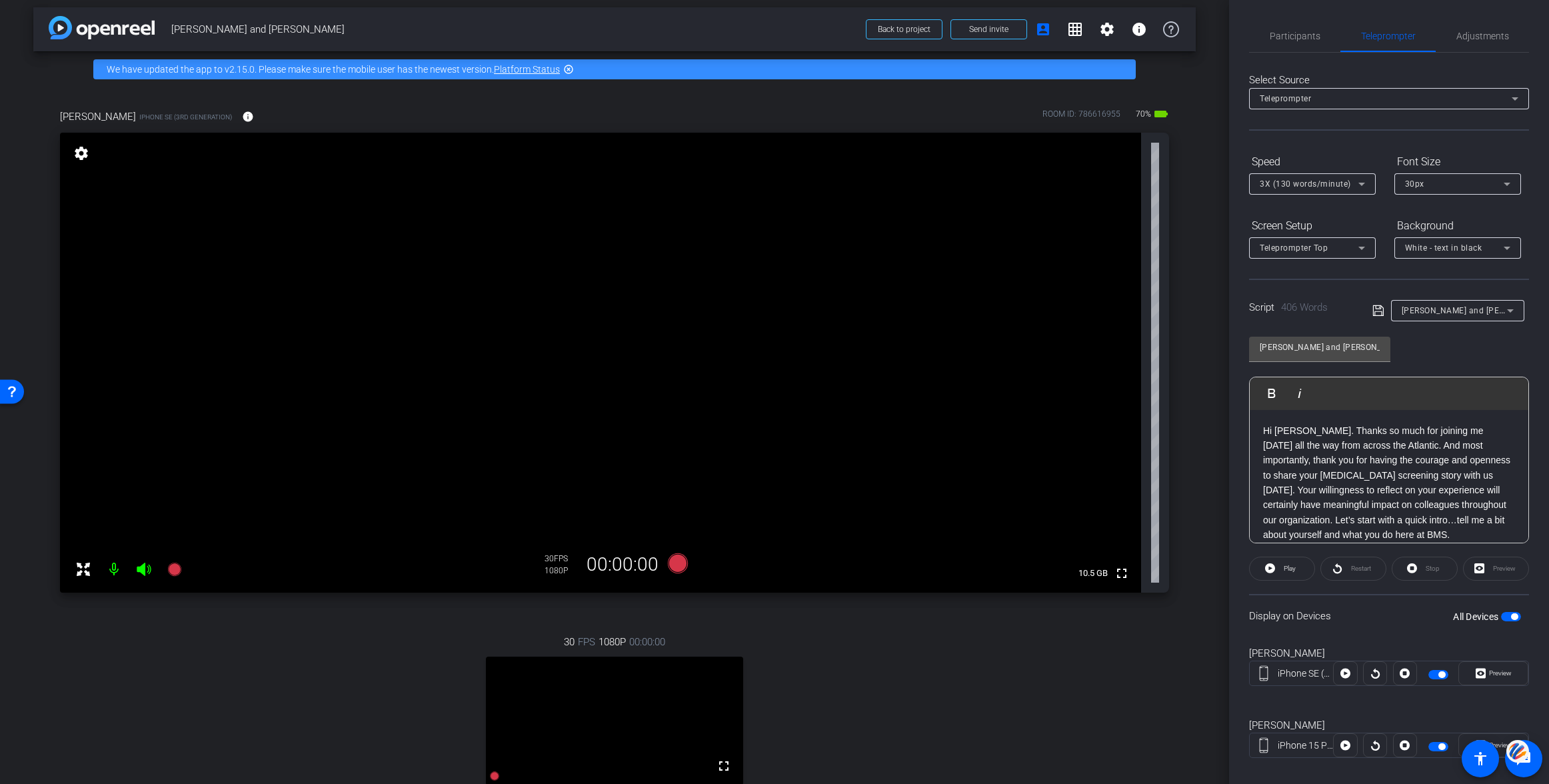
scroll to position [495, 0]
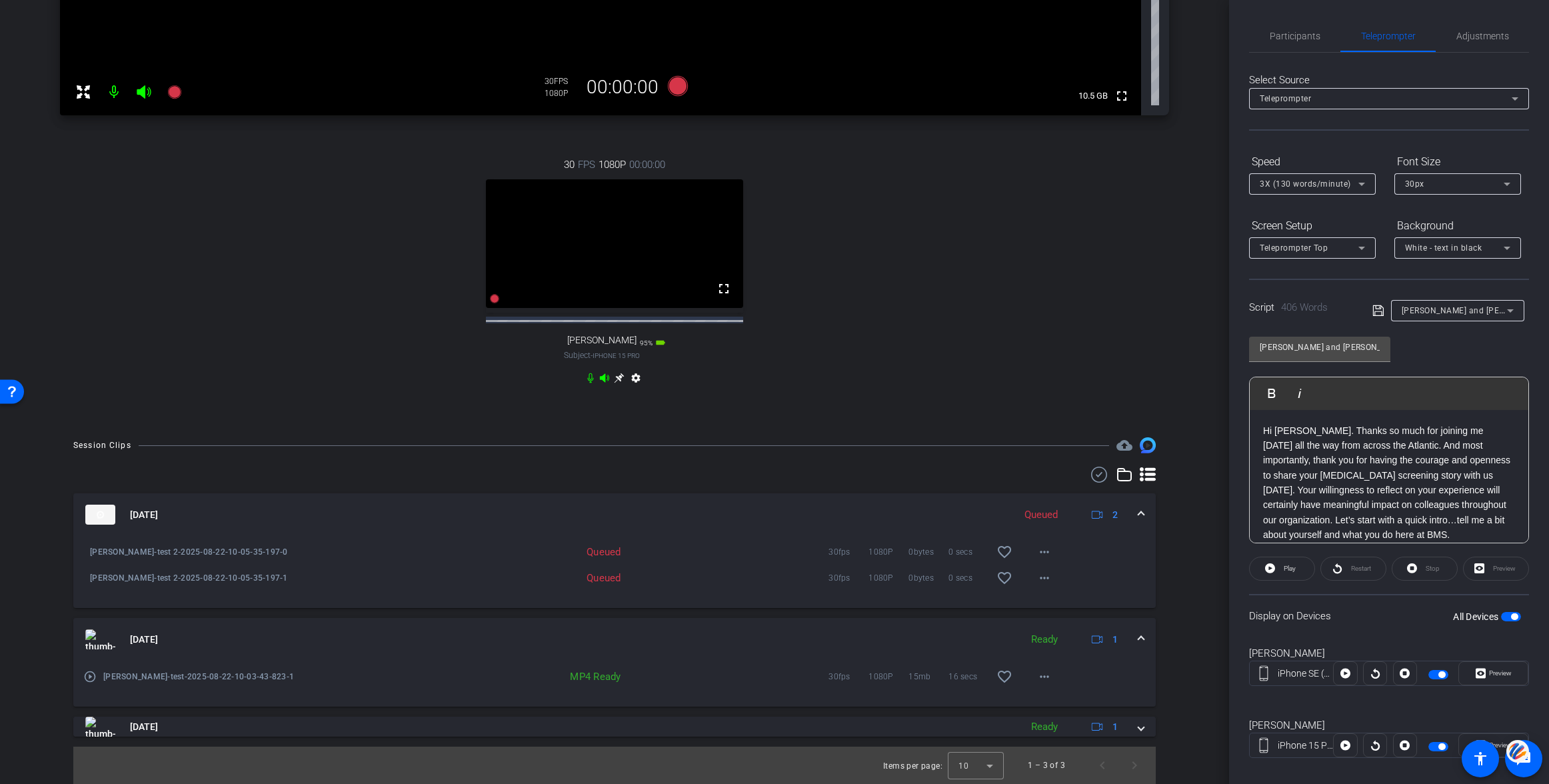
click at [1505, 617] on span "button" at bounding box center [1511, 616] width 20 height 9
click at [1296, 32] on span "Participants" at bounding box center [1295, 36] width 51 height 9
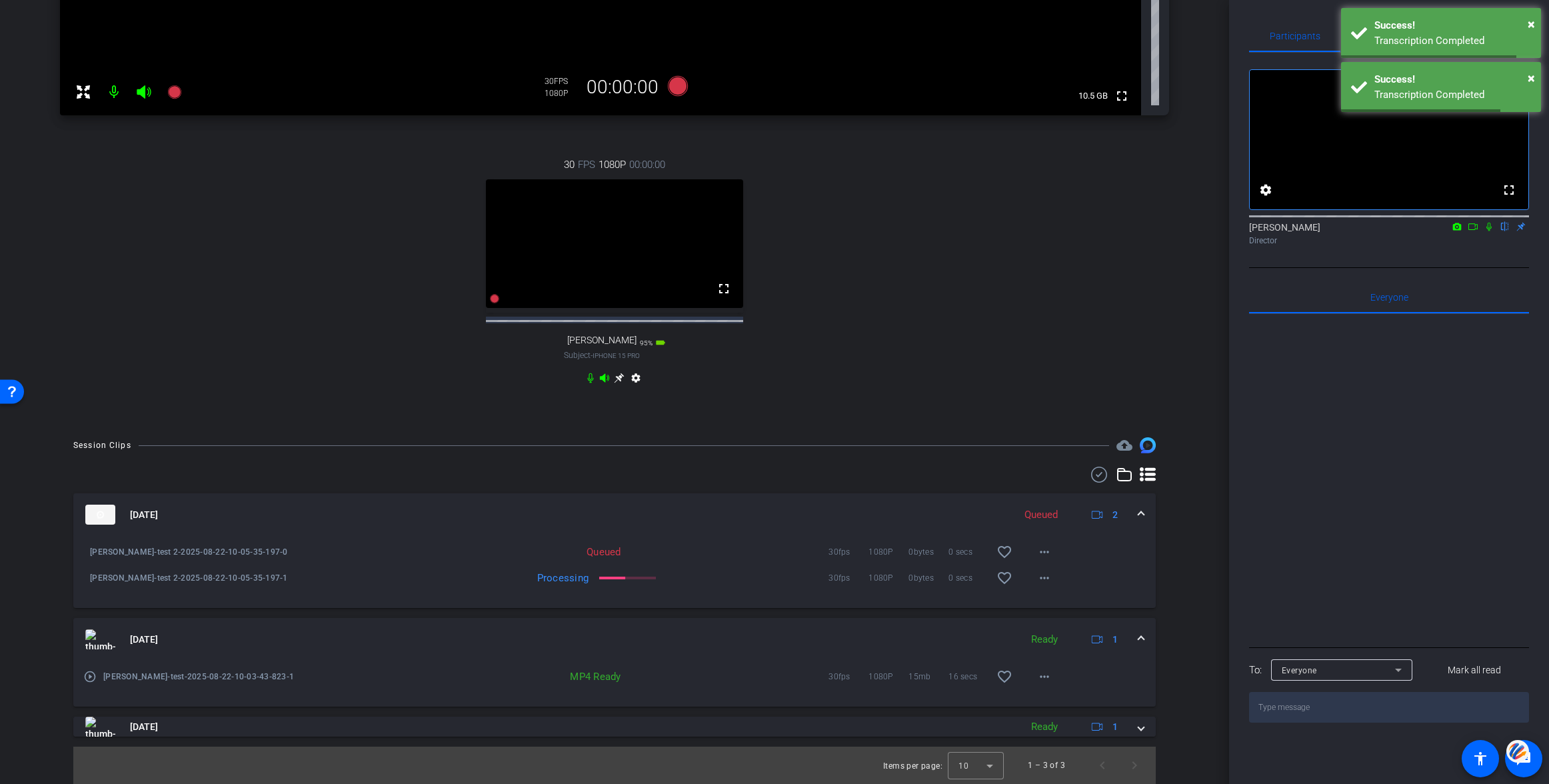
click at [1473, 232] on icon at bounding box center [1472, 226] width 11 height 9
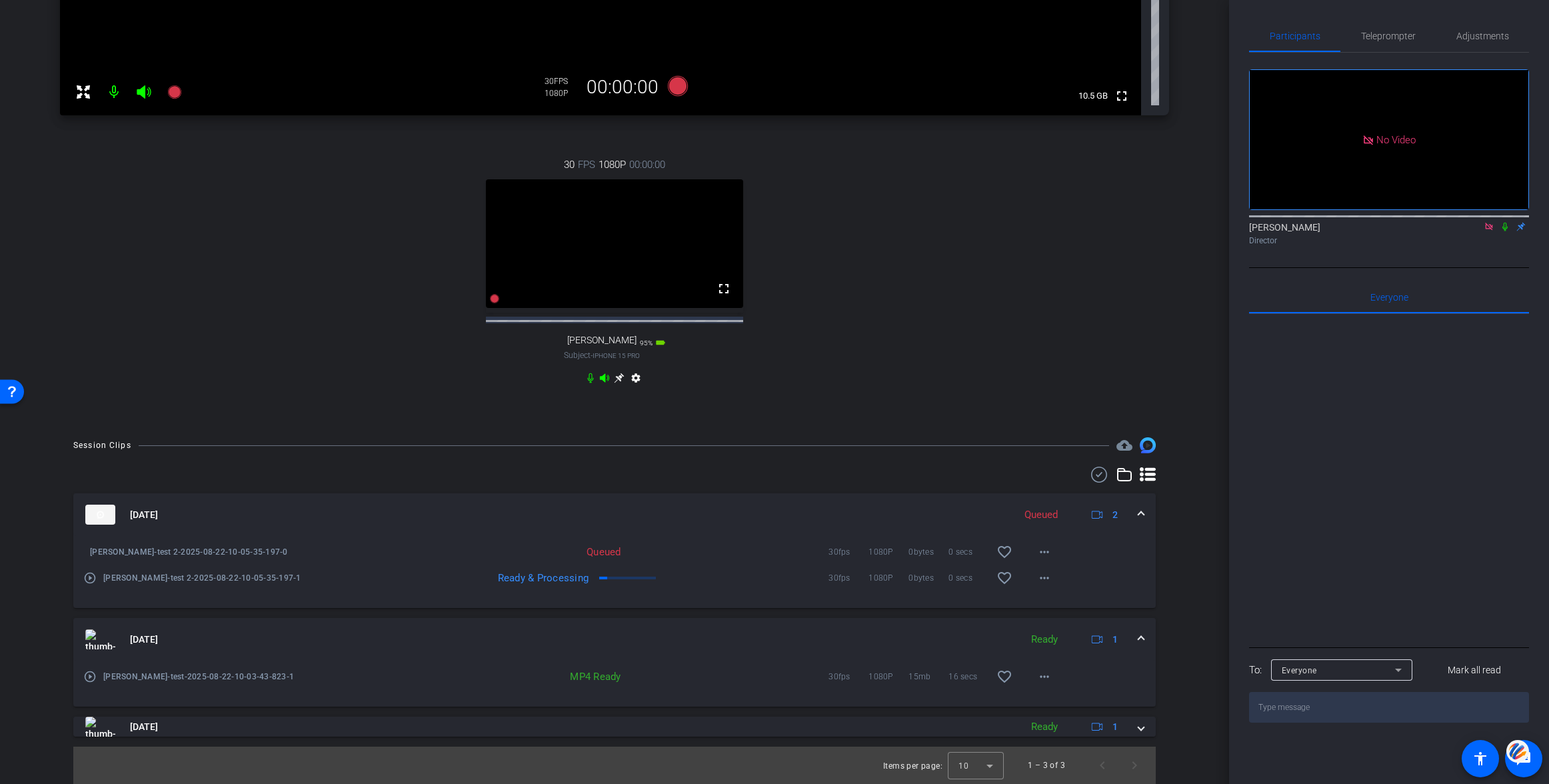
scroll to position [495, 0]
click at [1042, 552] on mat-icon "more_horiz" at bounding box center [1044, 552] width 16 height 16
click at [1061, 581] on span "Download Original" at bounding box center [1079, 581] width 80 height 16
click at [1042, 578] on mat-icon "more_horiz" at bounding box center [1044, 578] width 16 height 16
click at [1063, 601] on span "Download Original" at bounding box center [1079, 606] width 80 height 16
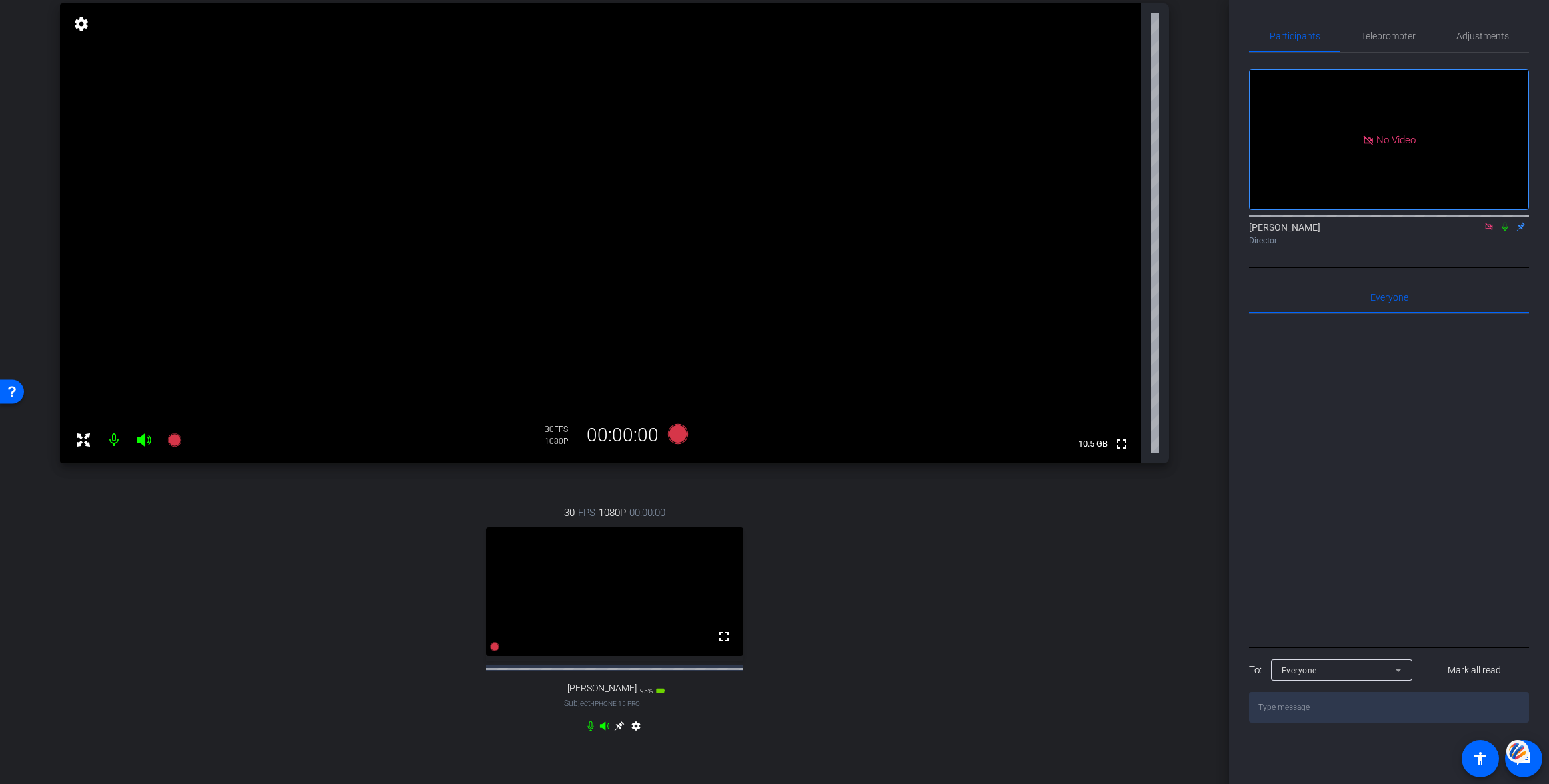
scroll to position [136, 0]
click at [621, 731] on icon at bounding box center [619, 725] width 11 height 11
click at [86, 28] on mat-icon "settings" at bounding box center [81, 23] width 19 height 16
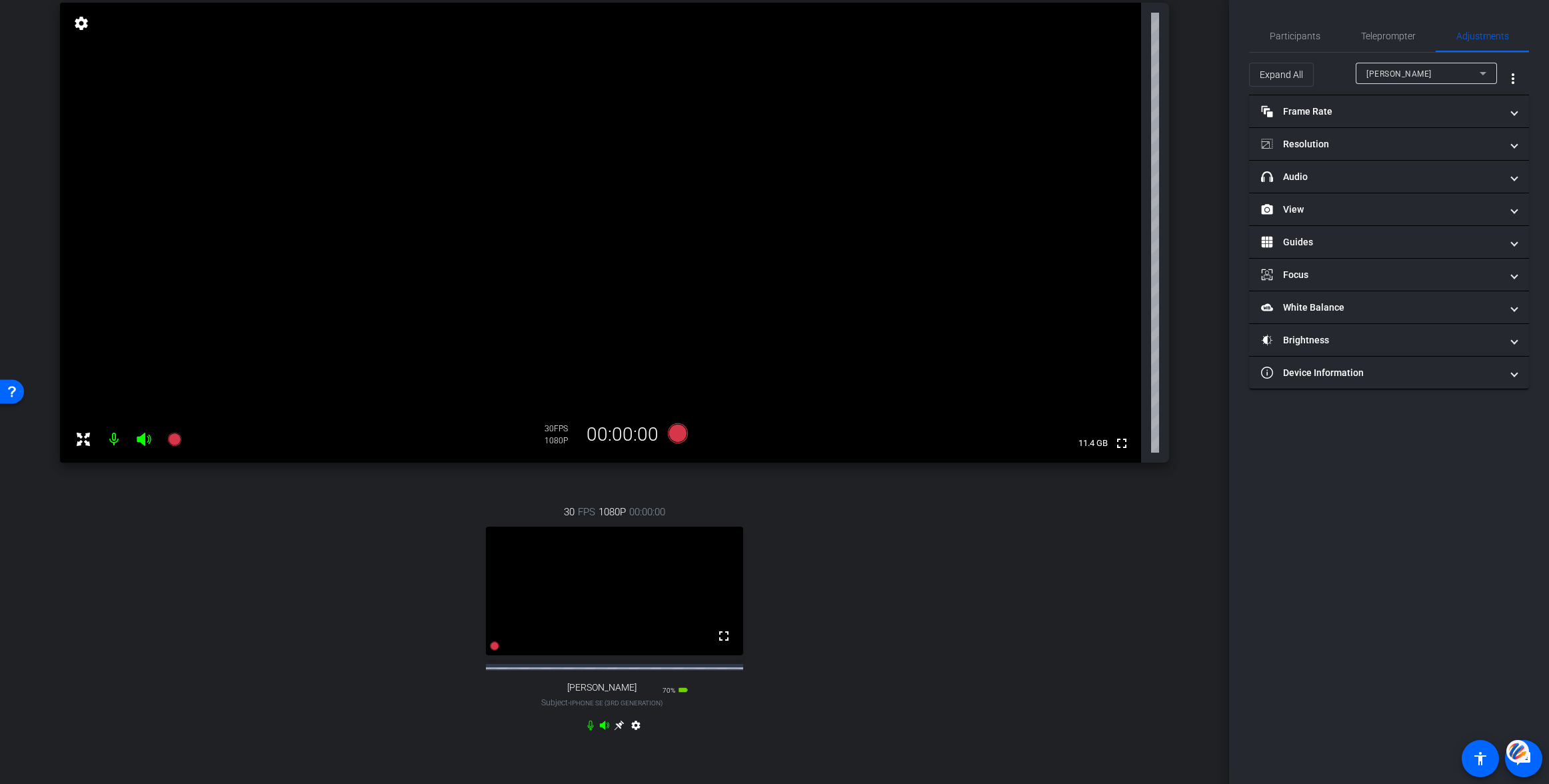
scroll to position [0, 0]
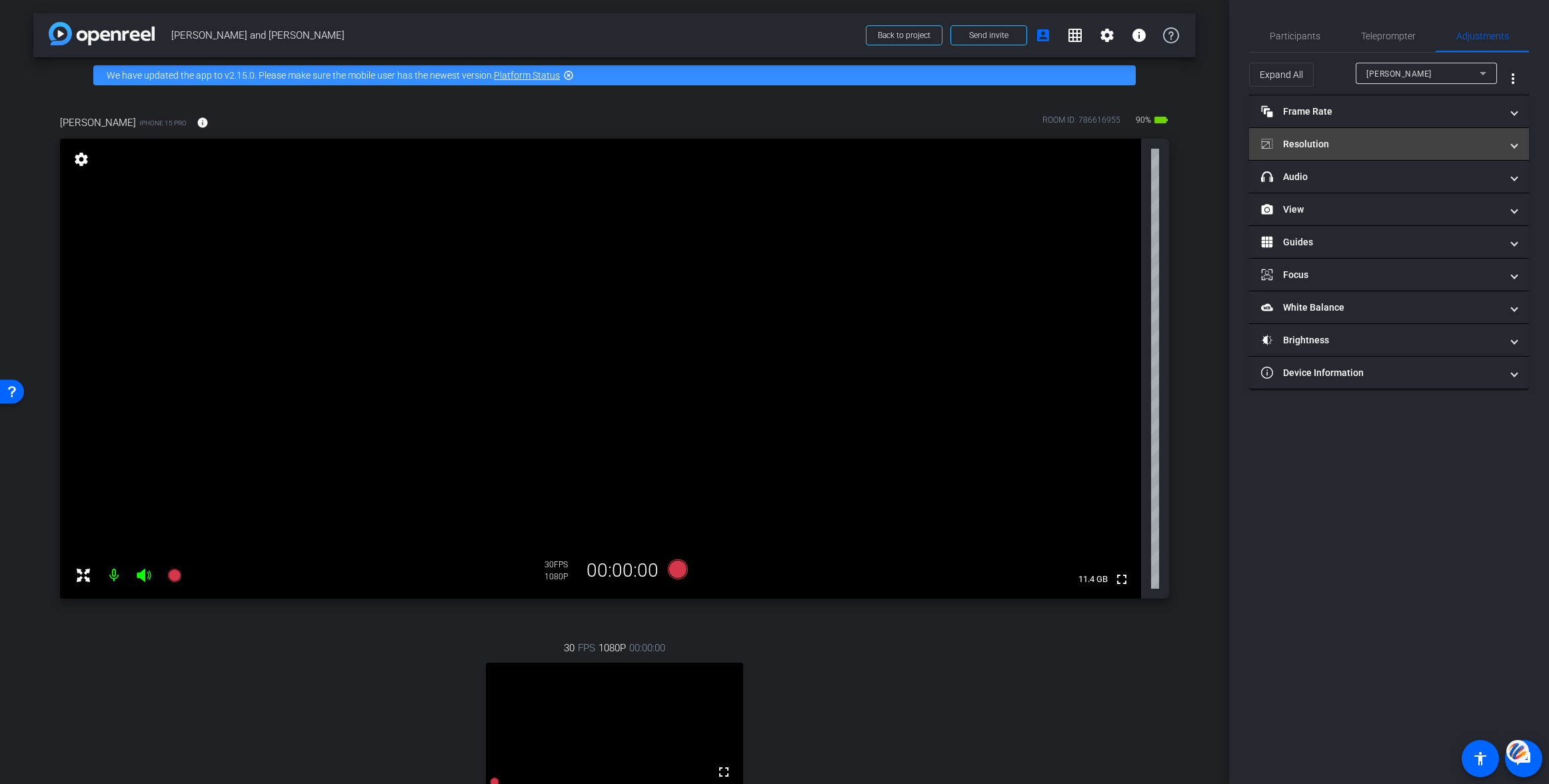
click at [1296, 145] on mat-panel-title "Resolution" at bounding box center [1381, 144] width 240 height 14
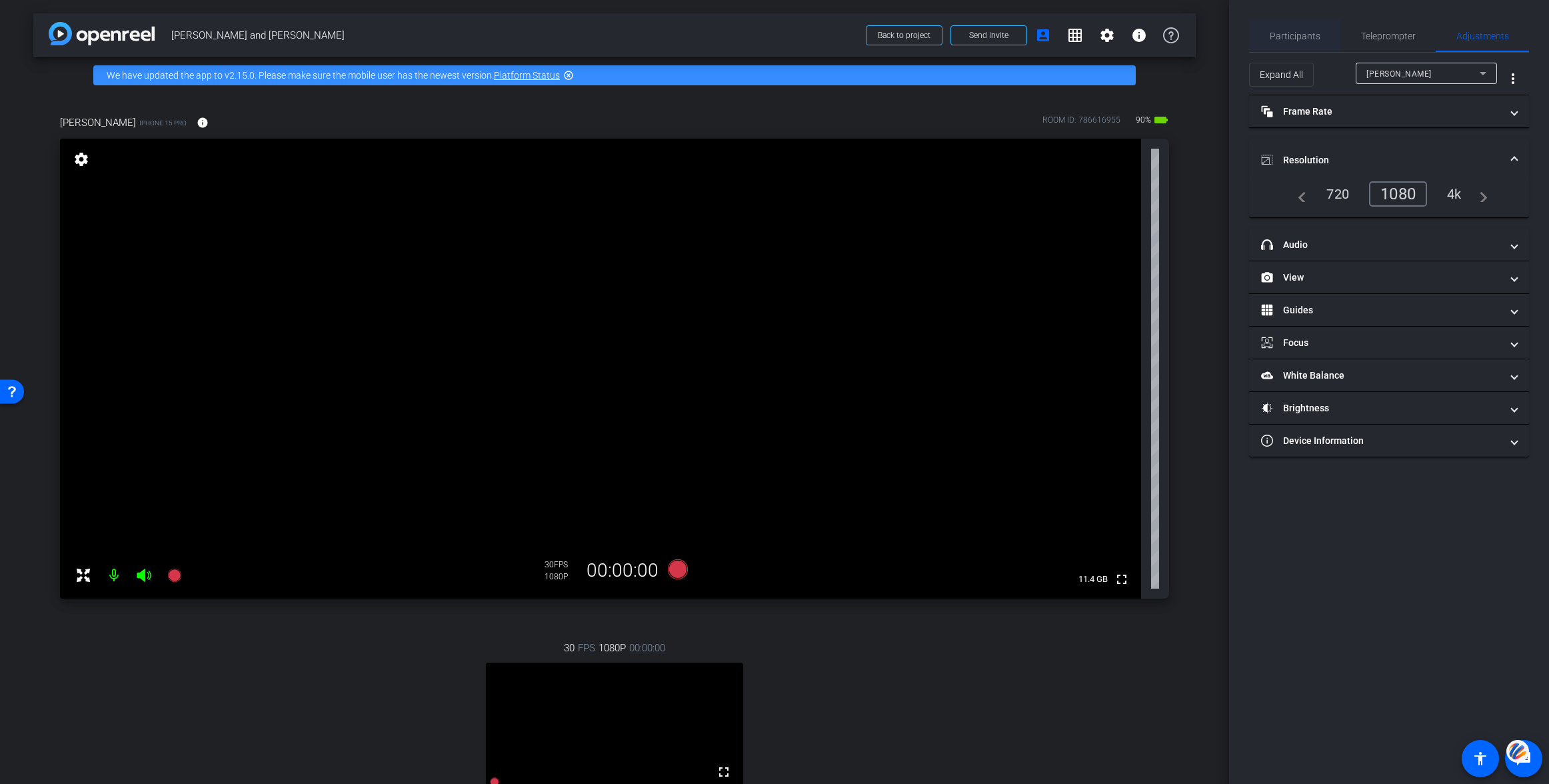
click at [1297, 35] on span "Participants" at bounding box center [1295, 36] width 51 height 9
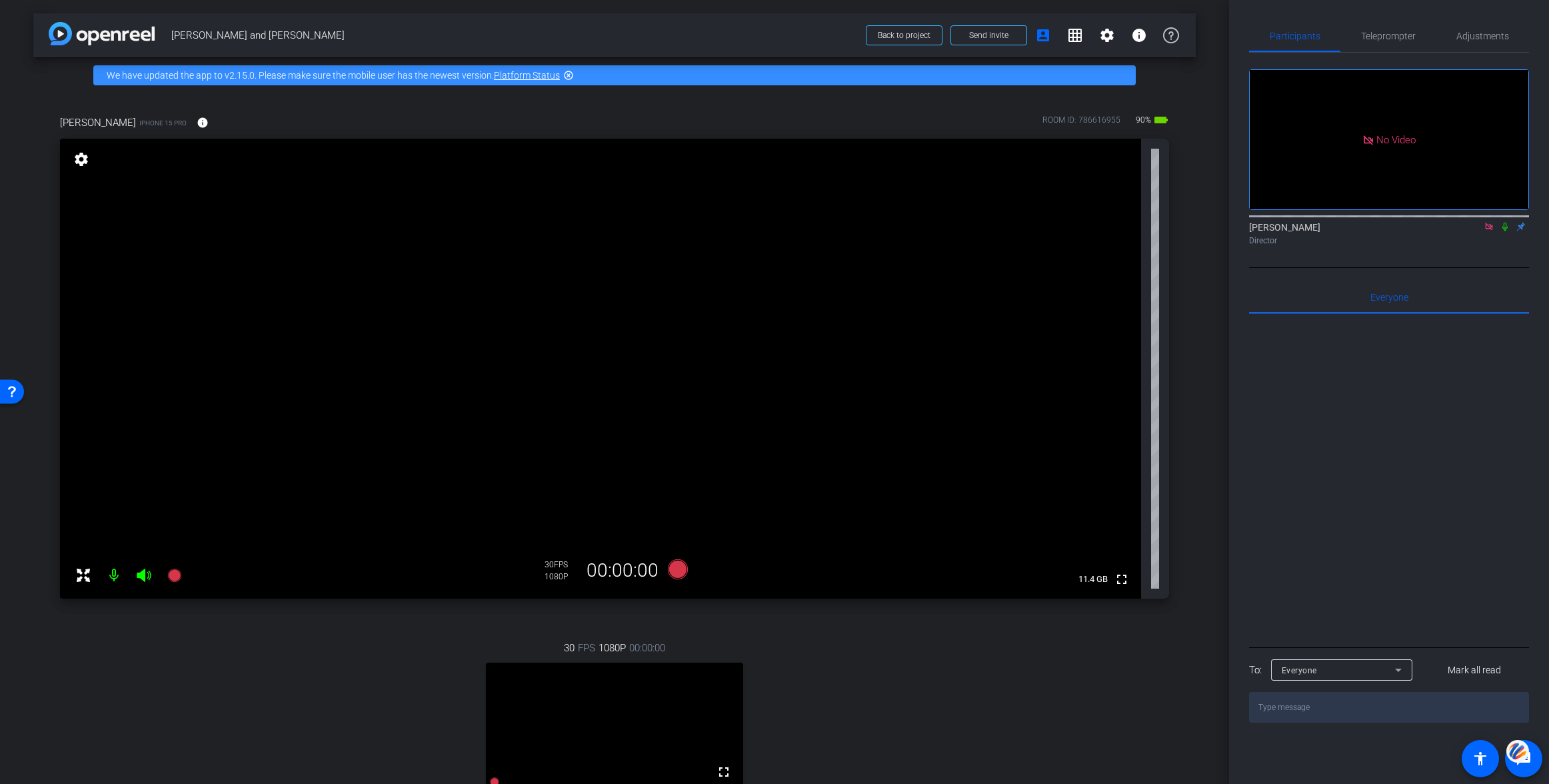
click at [1485, 227] on icon at bounding box center [1488, 226] width 11 height 9
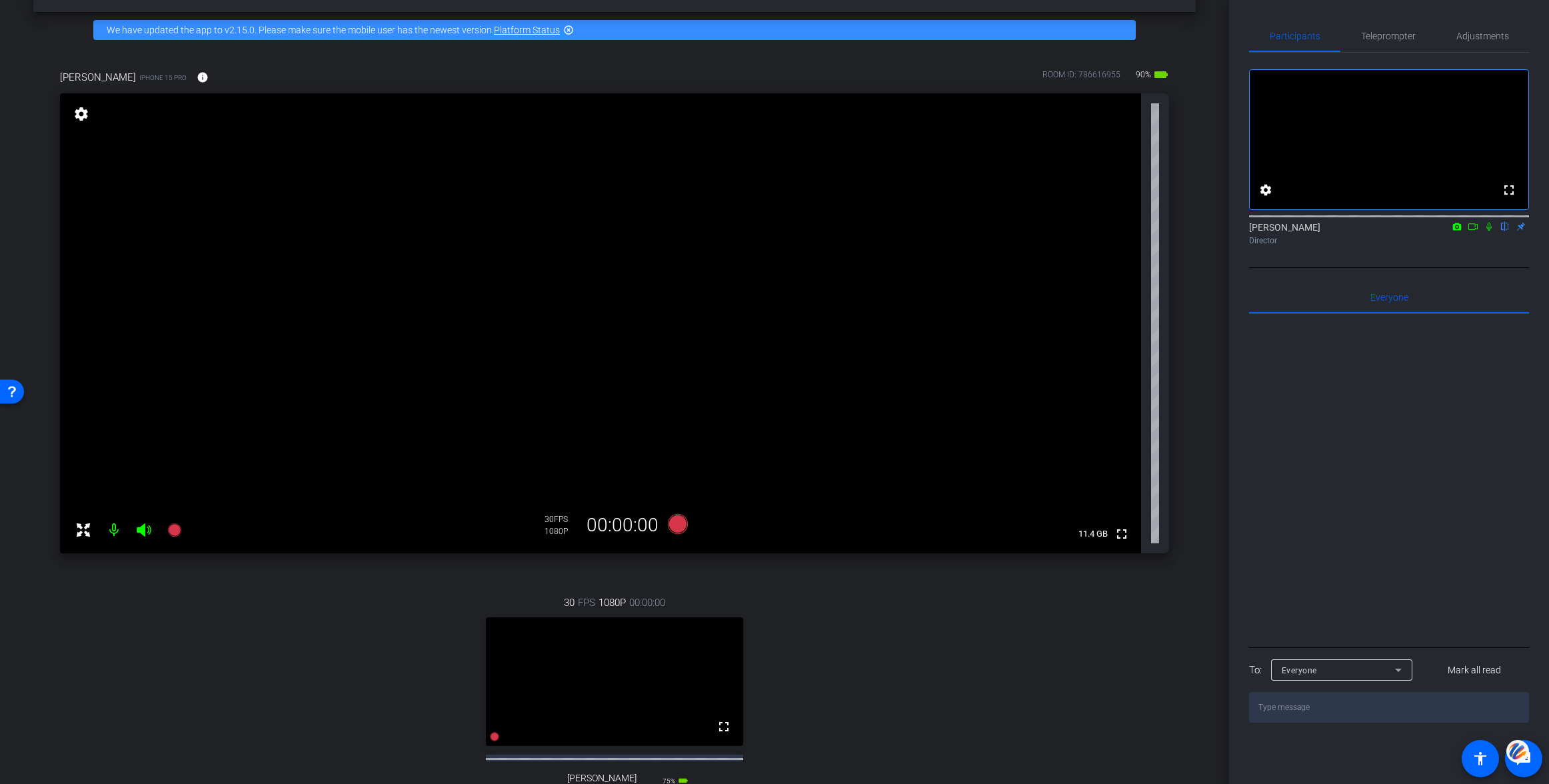
scroll to position [66, 0]
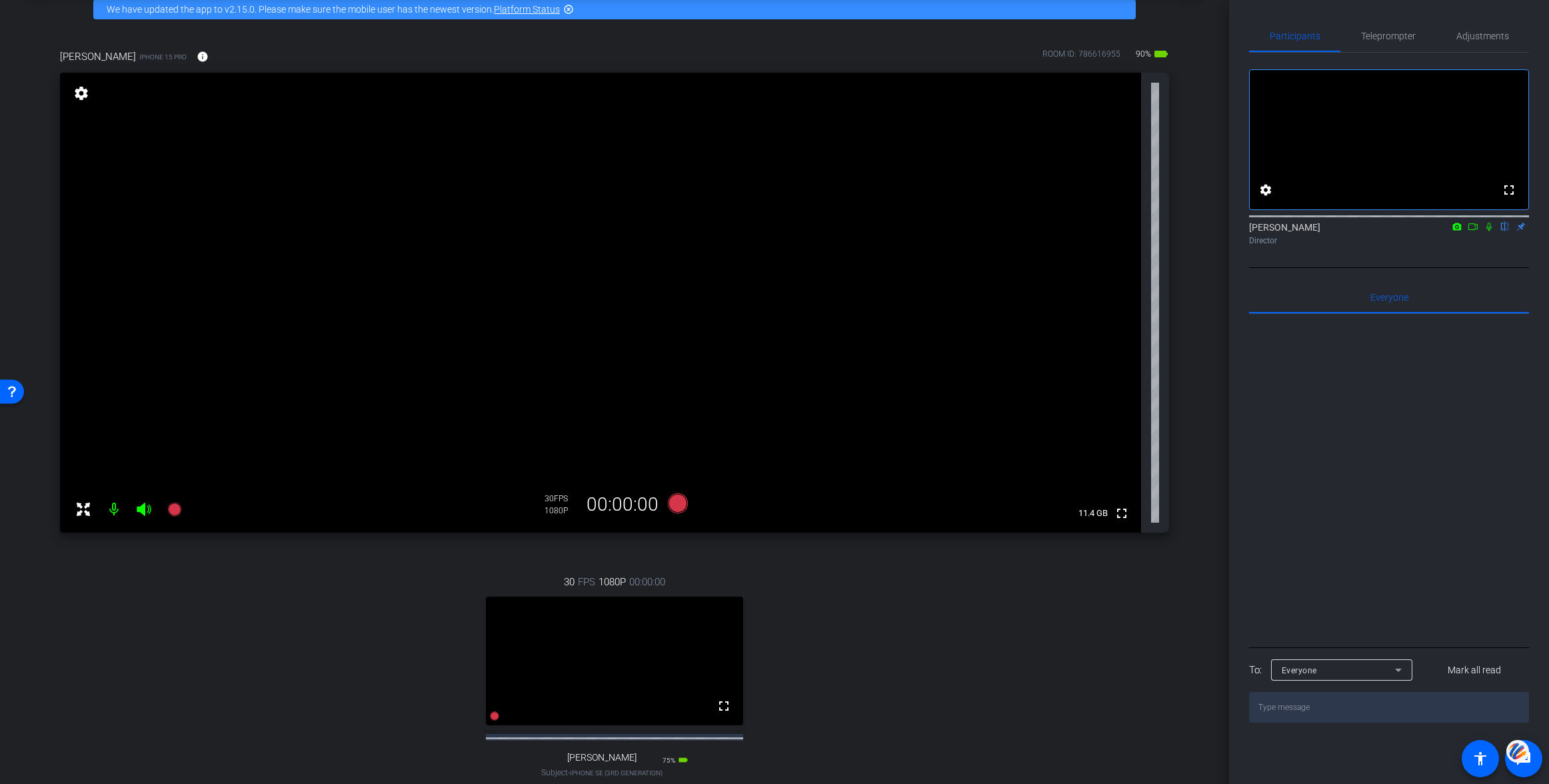
click at [1469, 232] on icon at bounding box center [1472, 226] width 11 height 9
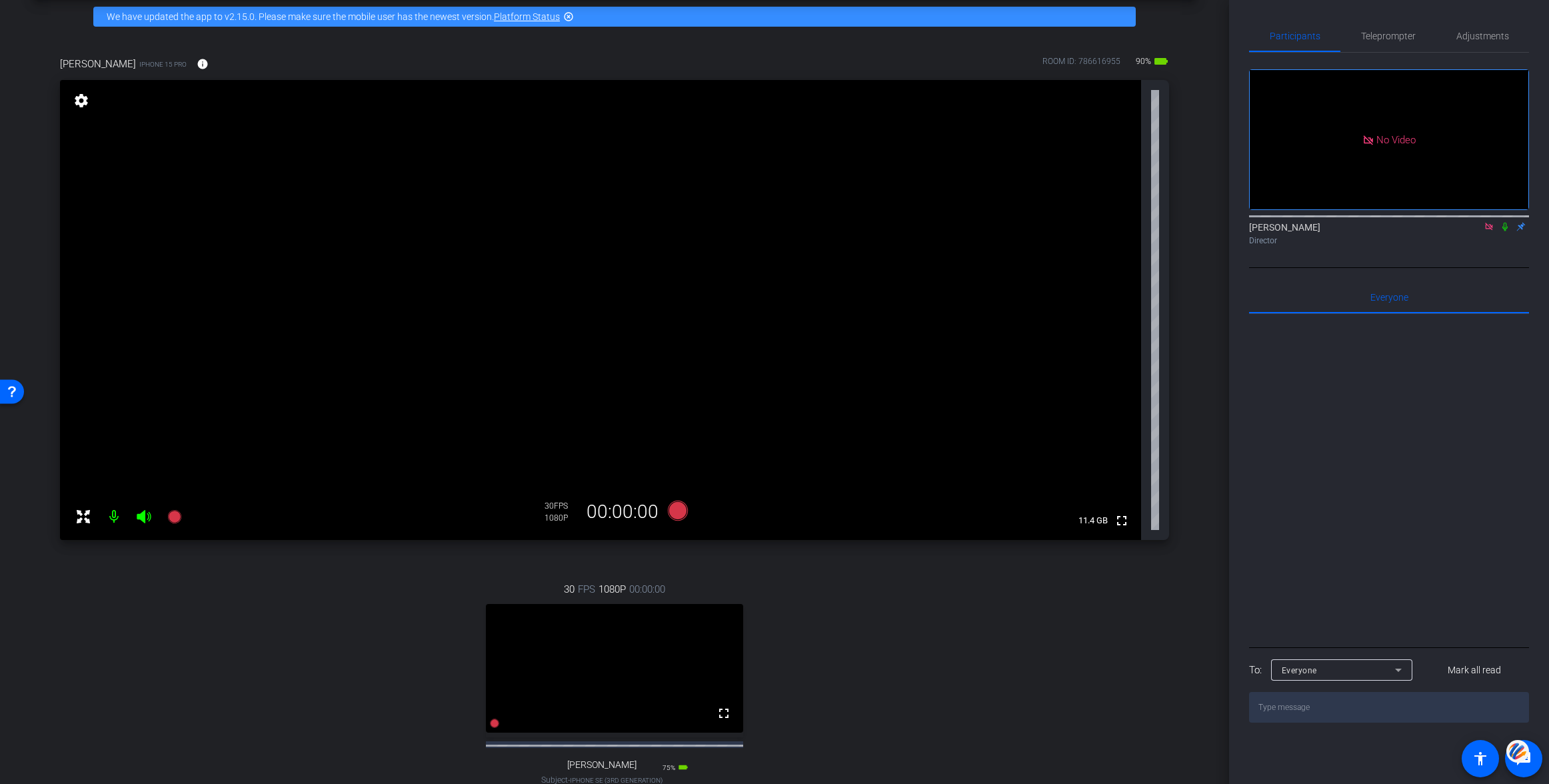
scroll to position [56, 0]
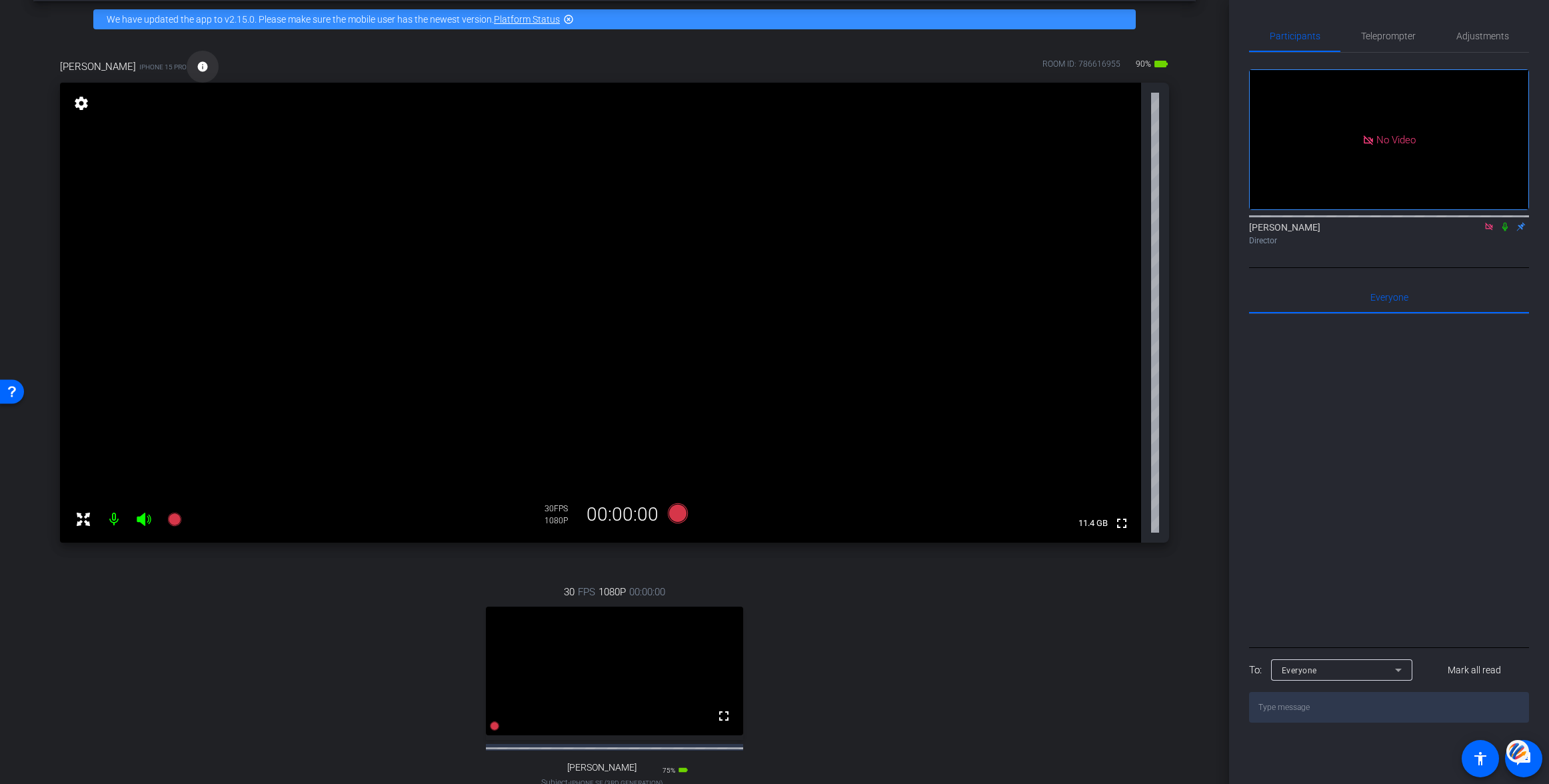
click at [196, 69] on mat-icon "info" at bounding box center [202, 66] width 12 height 12
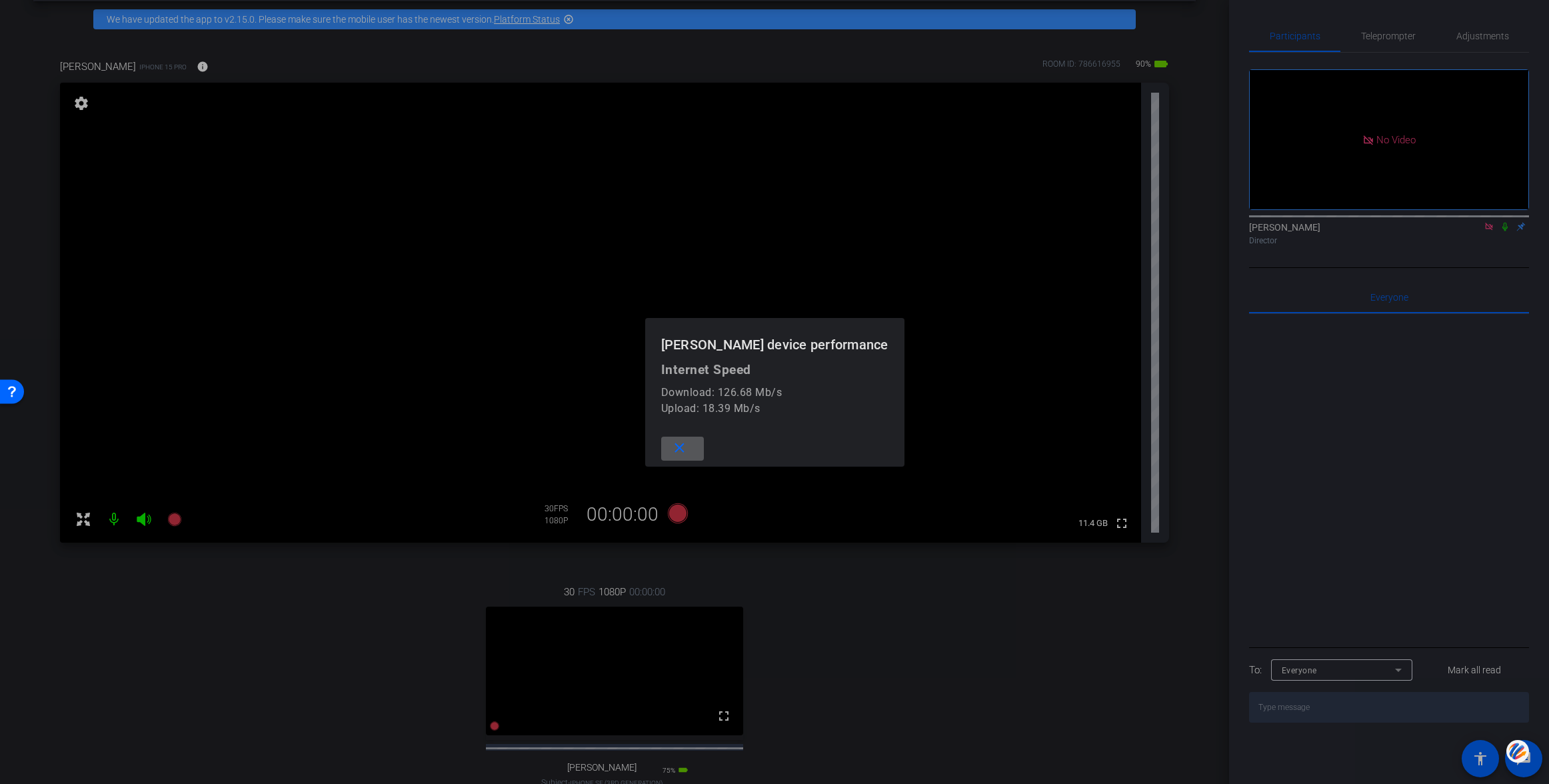
click at [688, 445] on mat-icon "close" at bounding box center [680, 448] width 17 height 17
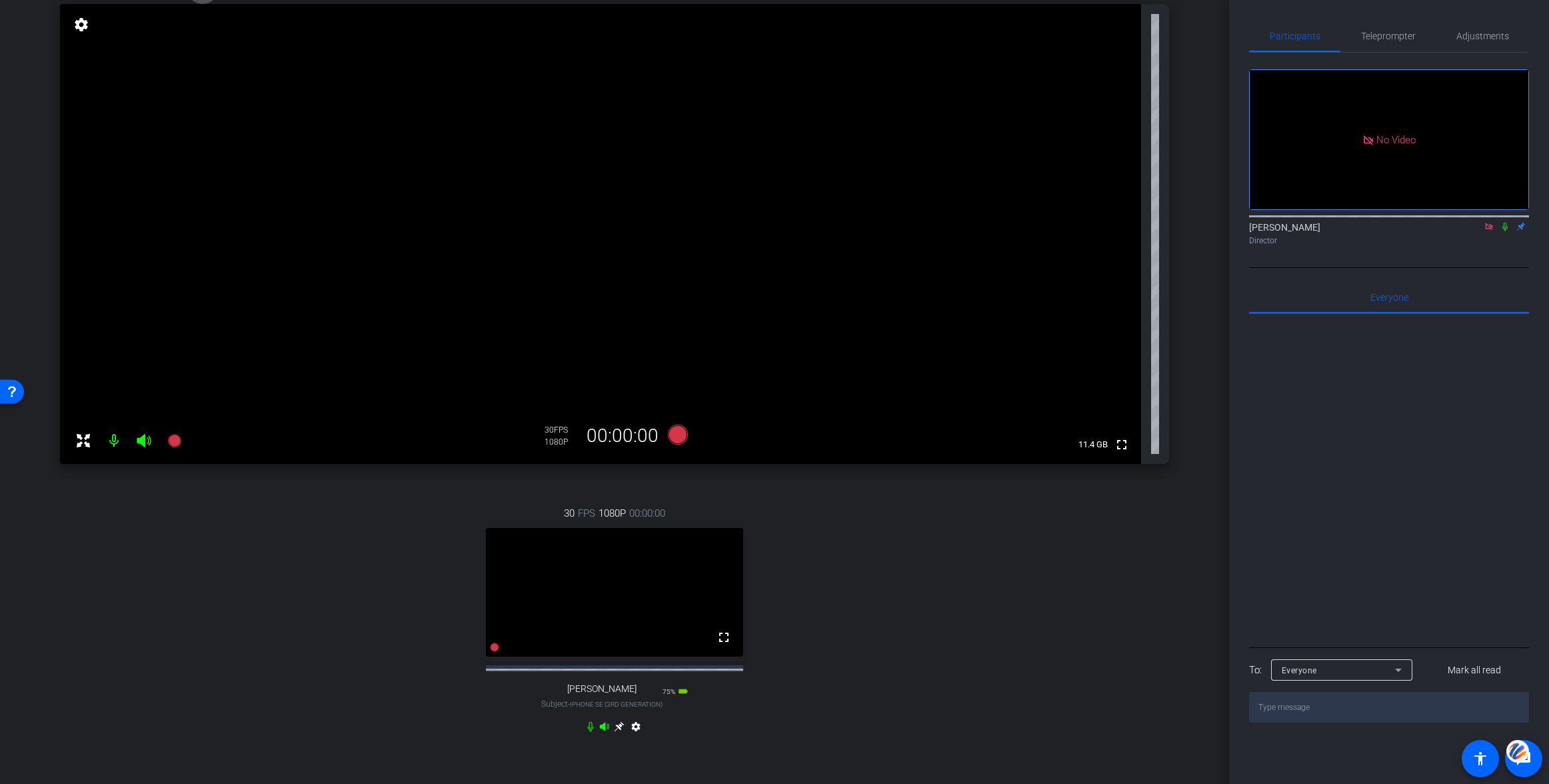
scroll to position [134, 0]
click at [619, 733] on icon at bounding box center [619, 728] width 10 height 10
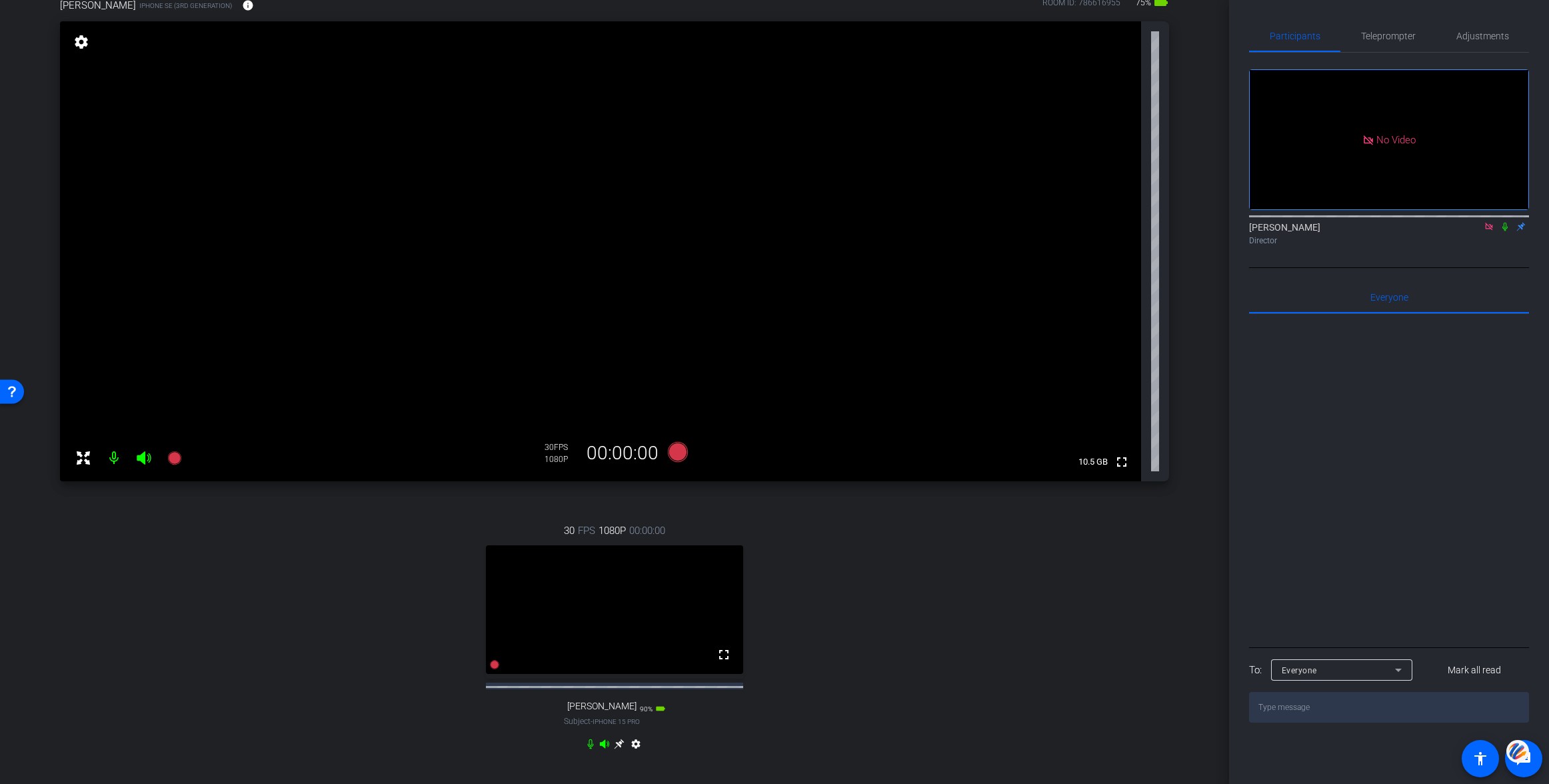
scroll to position [129, 0]
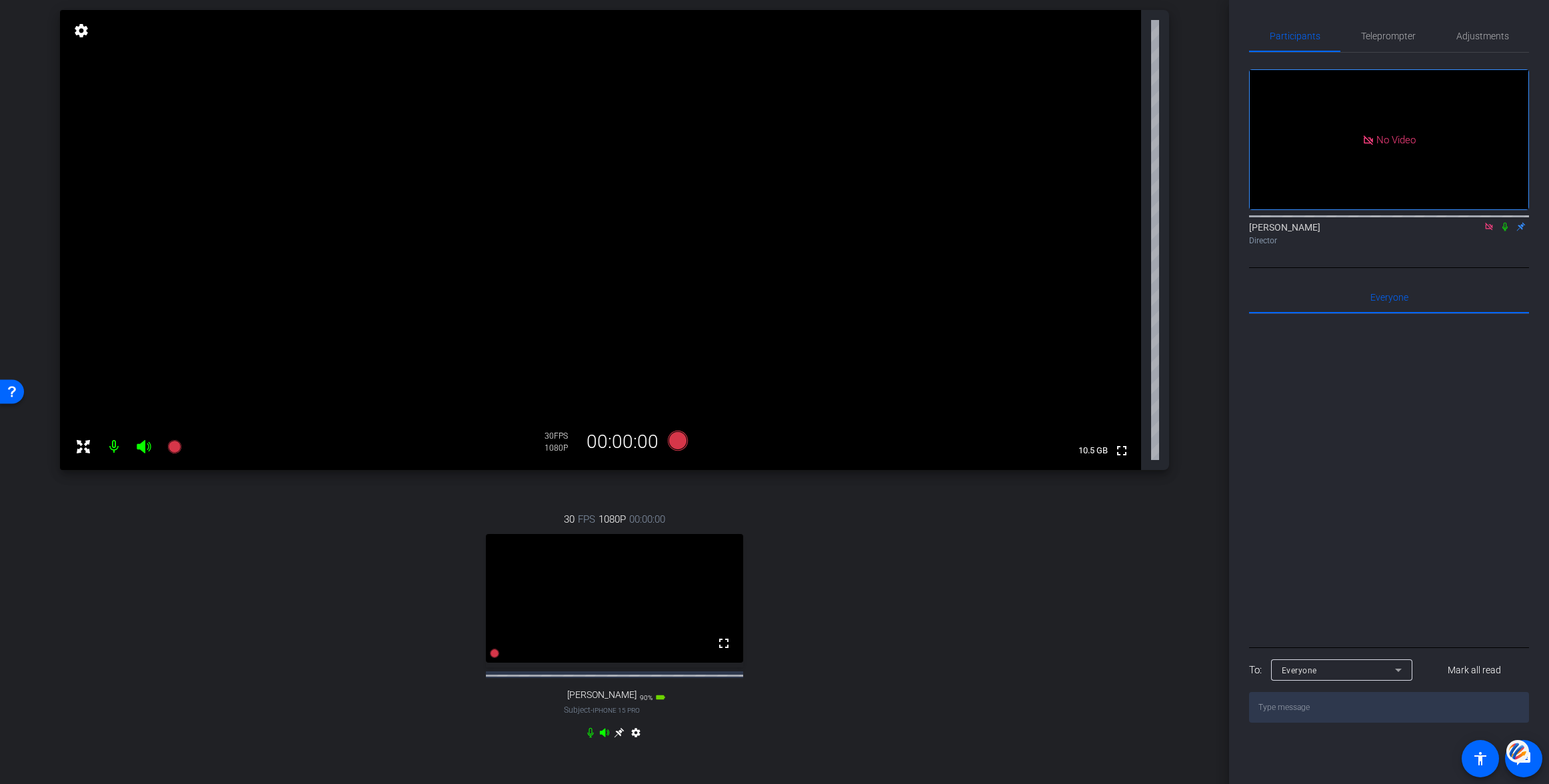
click at [618, 738] on icon at bounding box center [619, 733] width 10 height 10
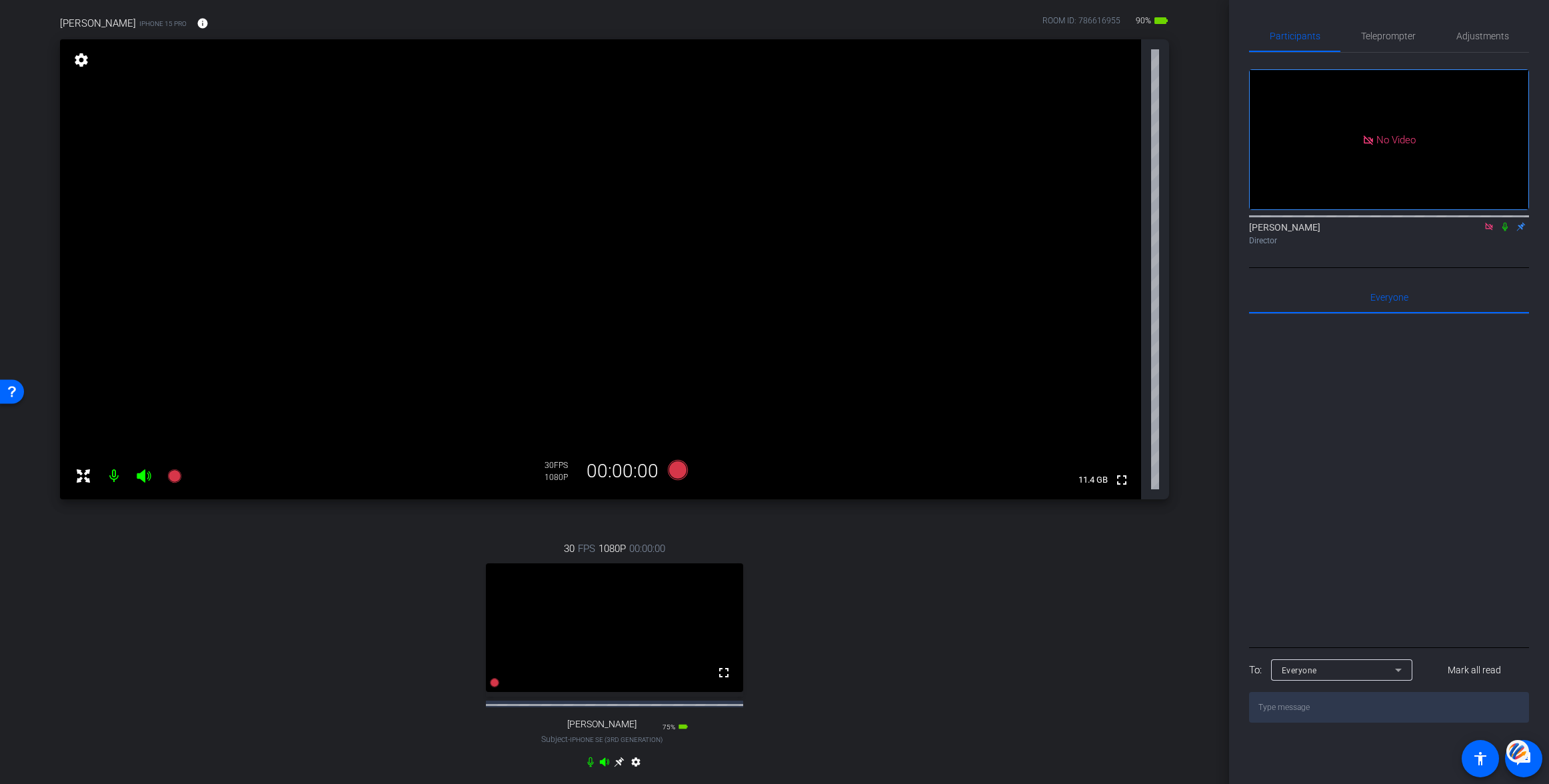
scroll to position [123, 0]
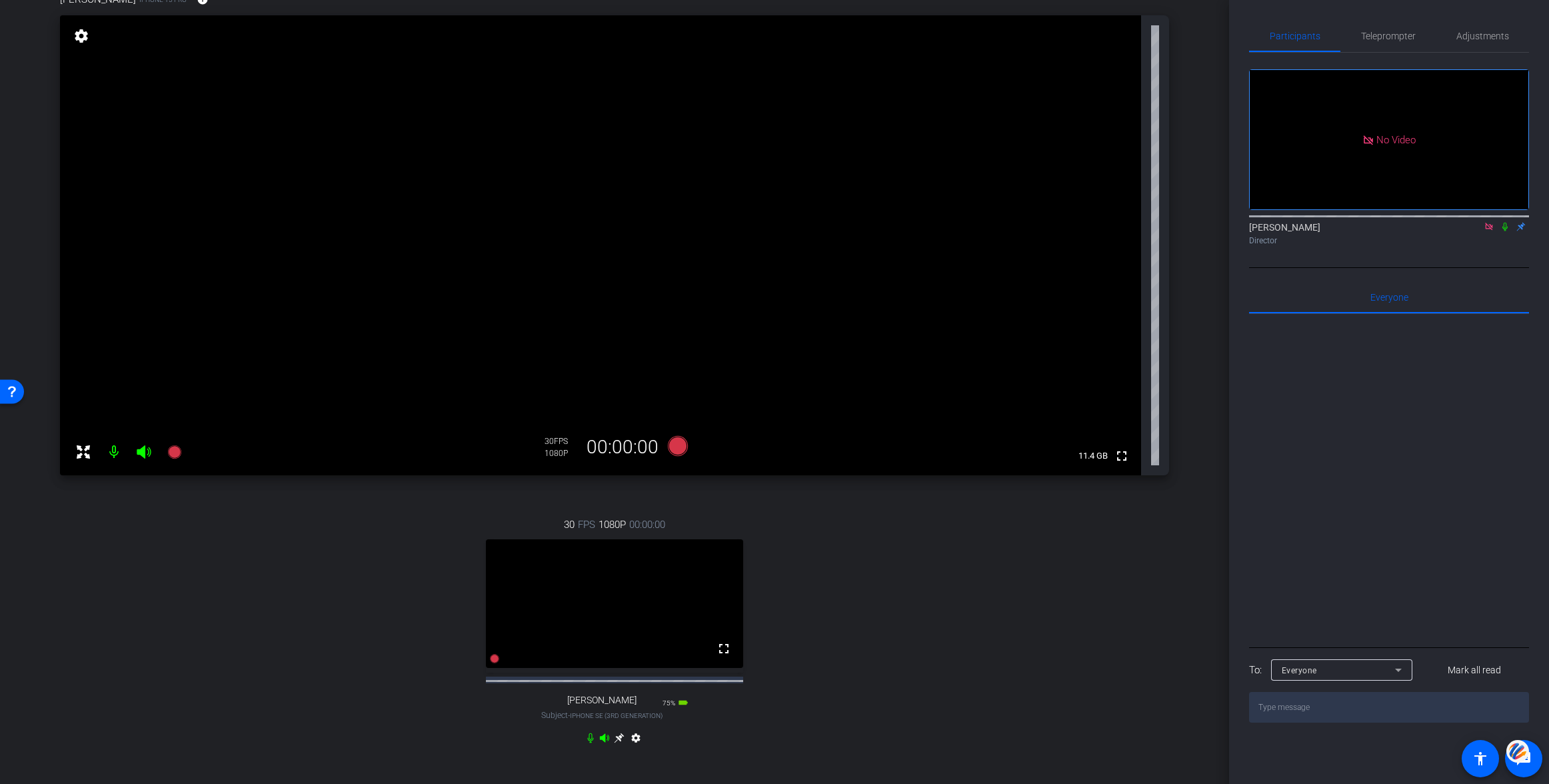
click at [619, 743] on icon at bounding box center [619, 738] width 10 height 10
click at [619, 743] on icon at bounding box center [619, 738] width 10 height 10
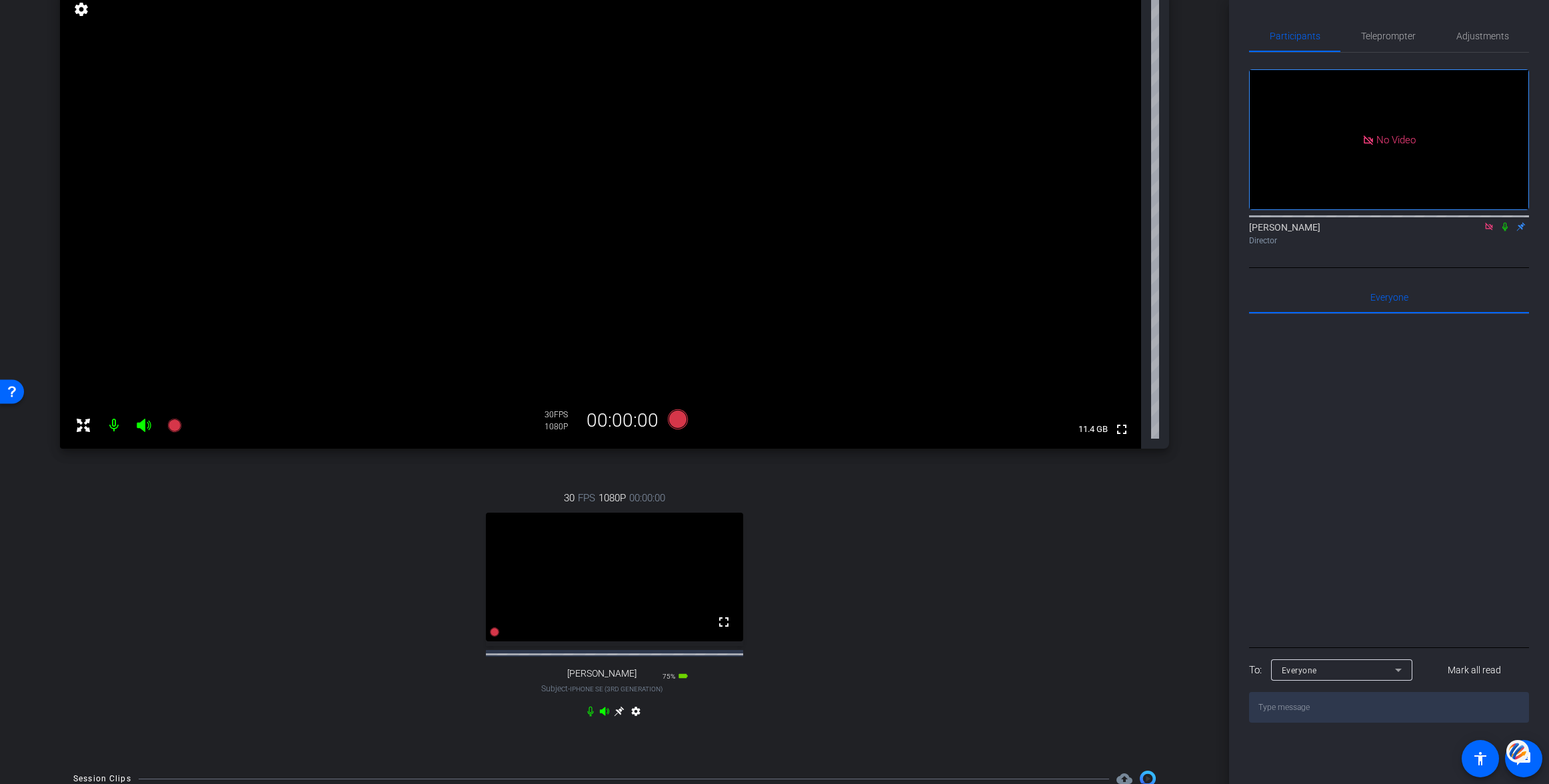
scroll to position [151, 0]
click at [617, 716] on icon at bounding box center [619, 710] width 11 height 11
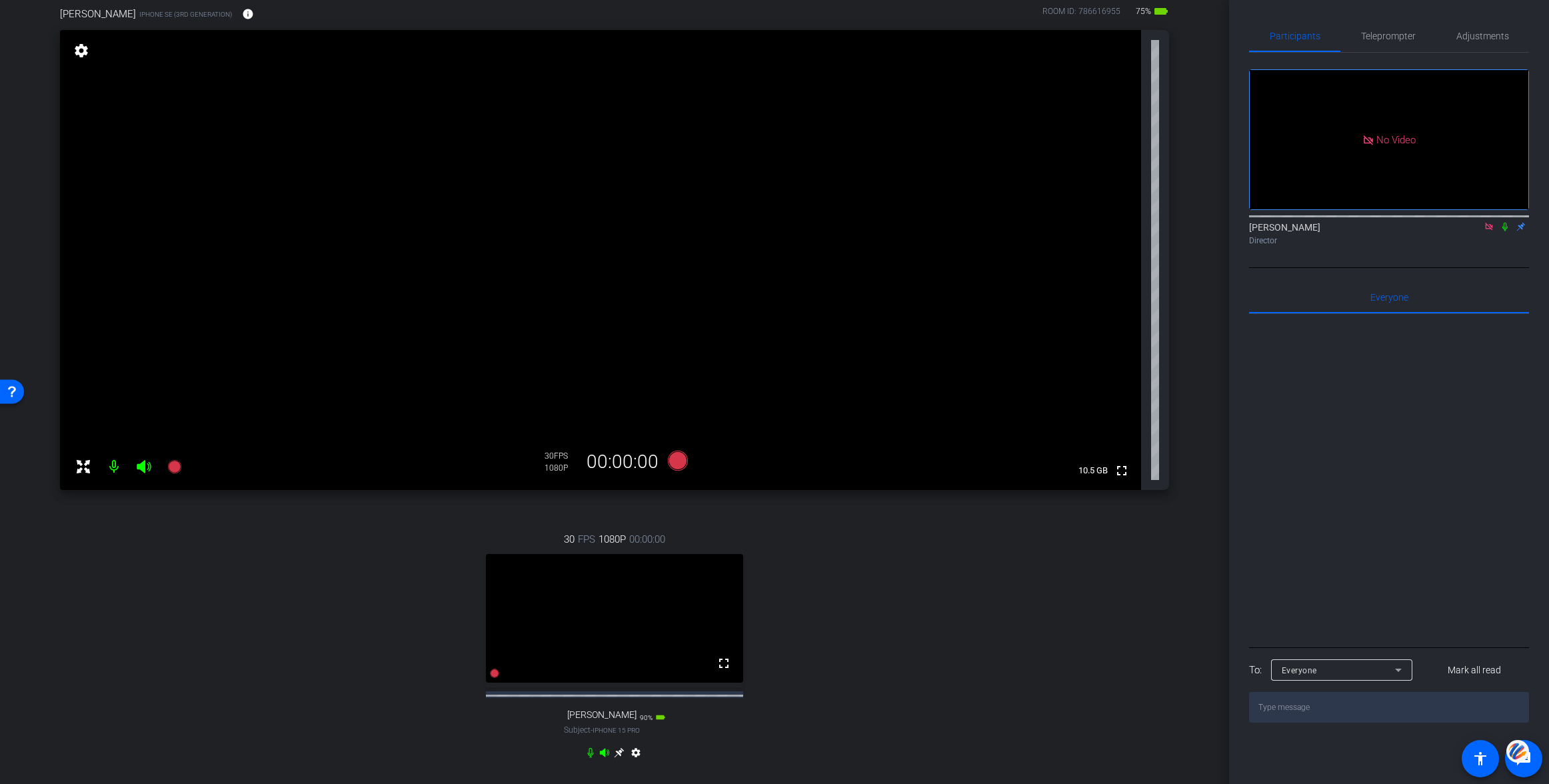
scroll to position [100, 0]
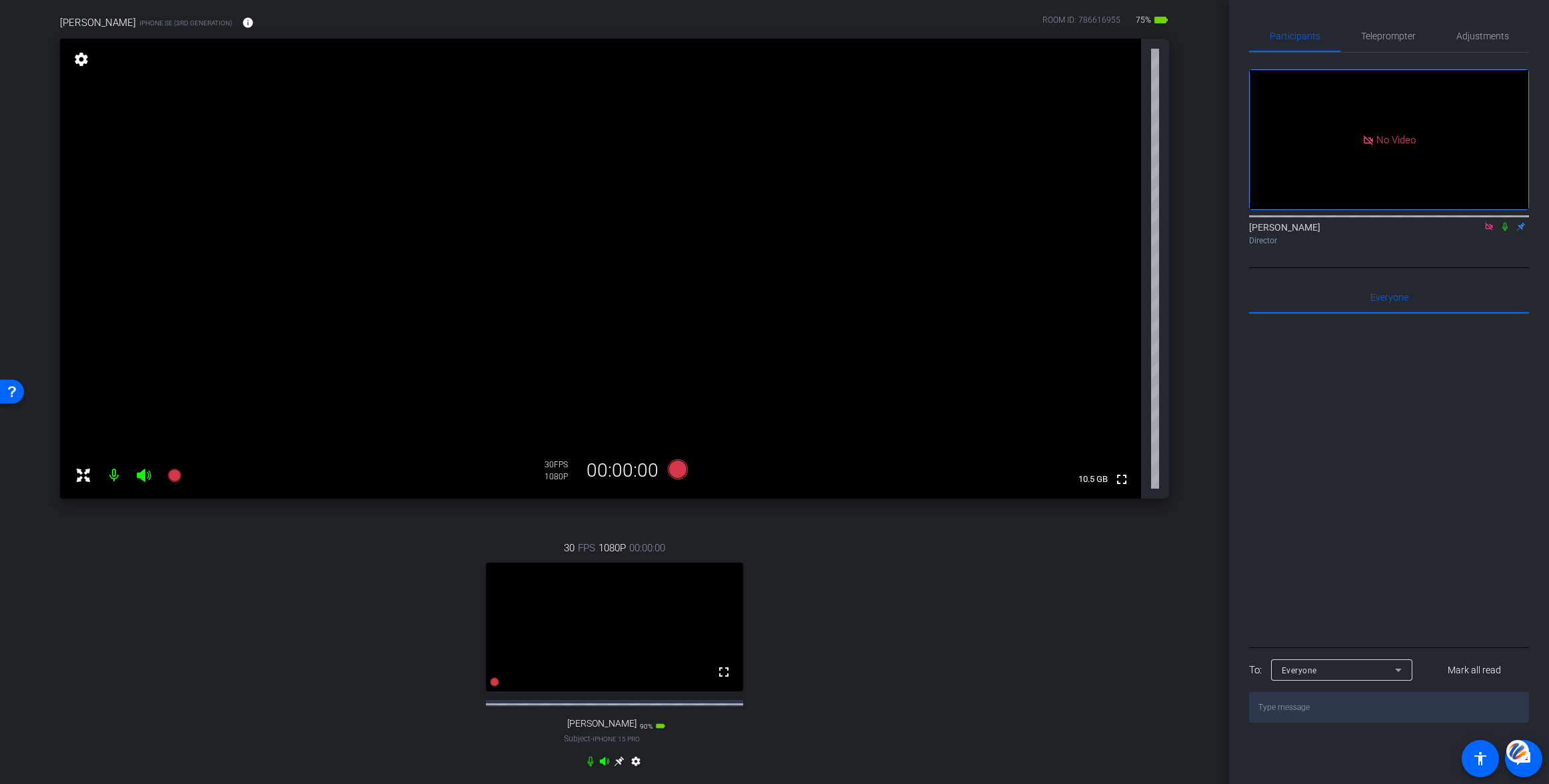
click at [617, 766] on icon at bounding box center [619, 761] width 10 height 10
click at [618, 766] on icon at bounding box center [619, 761] width 10 height 10
click at [621, 768] on icon at bounding box center [619, 763] width 10 height 10
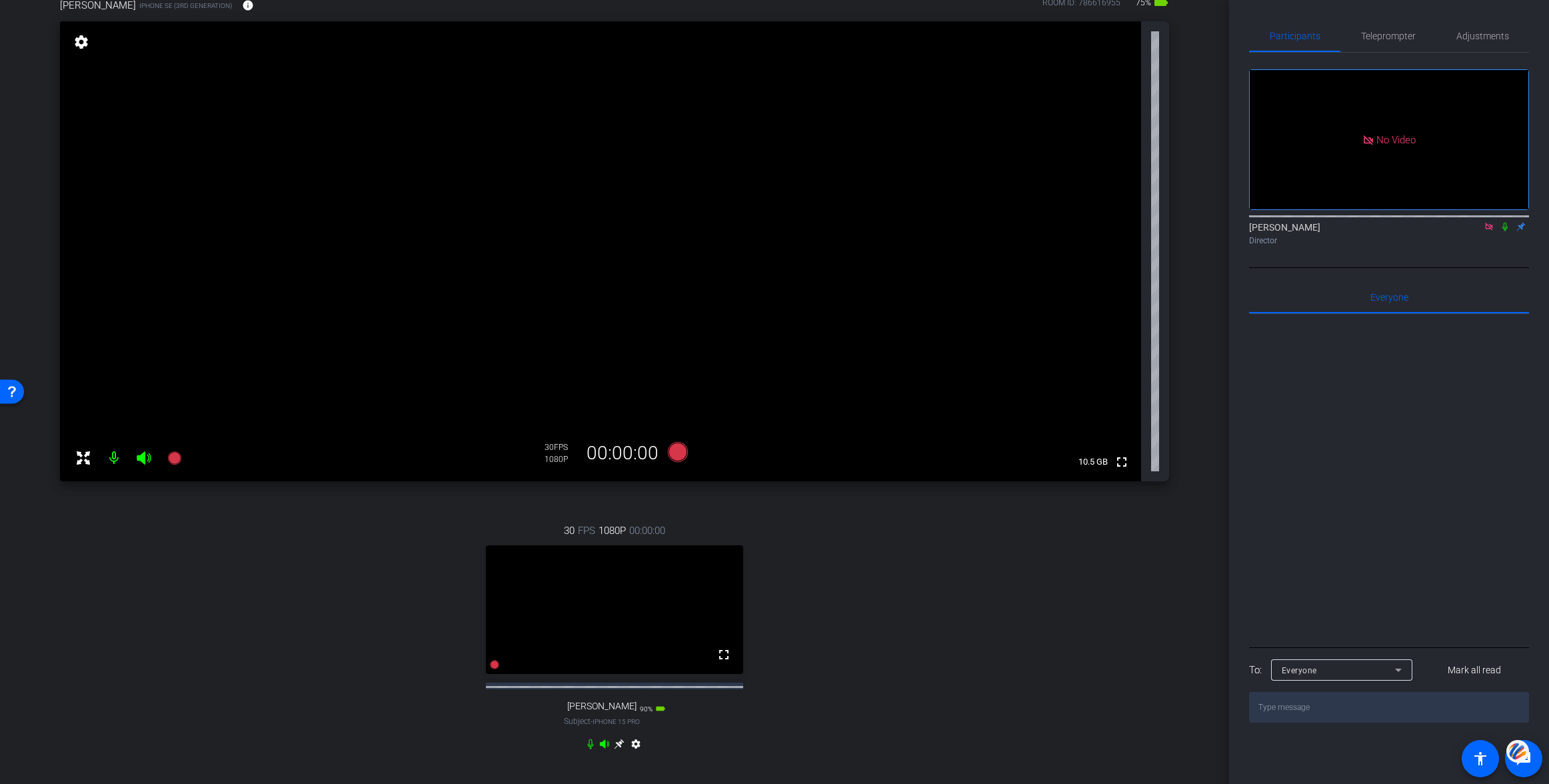
scroll to position [118, 0]
click at [620, 749] on icon at bounding box center [619, 743] width 10 height 10
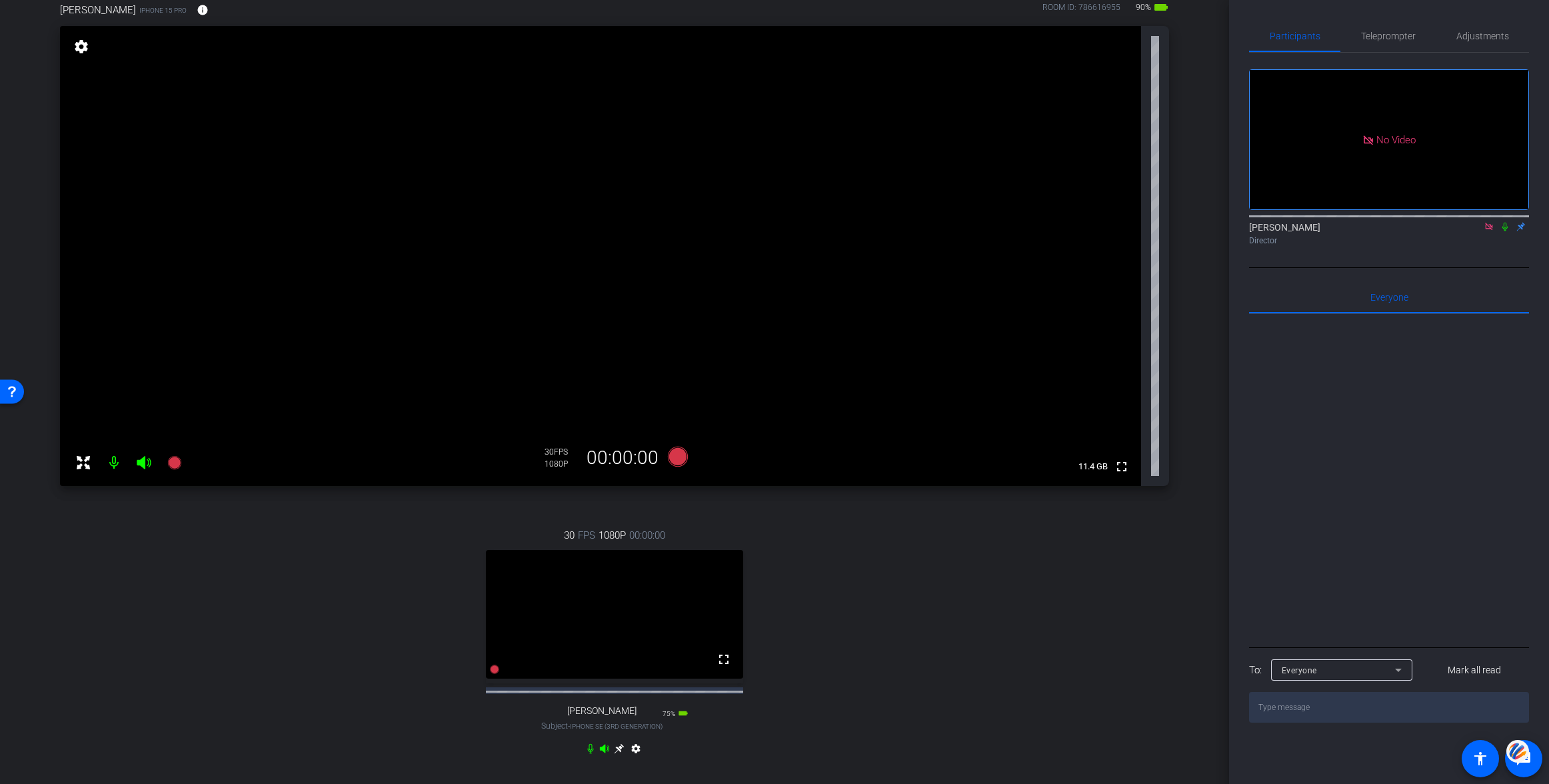
click at [1491, 246] on div "Director" at bounding box center [1389, 240] width 280 height 12
click at [1488, 232] on icon at bounding box center [1488, 226] width 11 height 9
click at [1474, 230] on icon at bounding box center [1472, 226] width 9 height 6
click at [1407, 36] on span "Teleprompter" at bounding box center [1389, 36] width 55 height 9
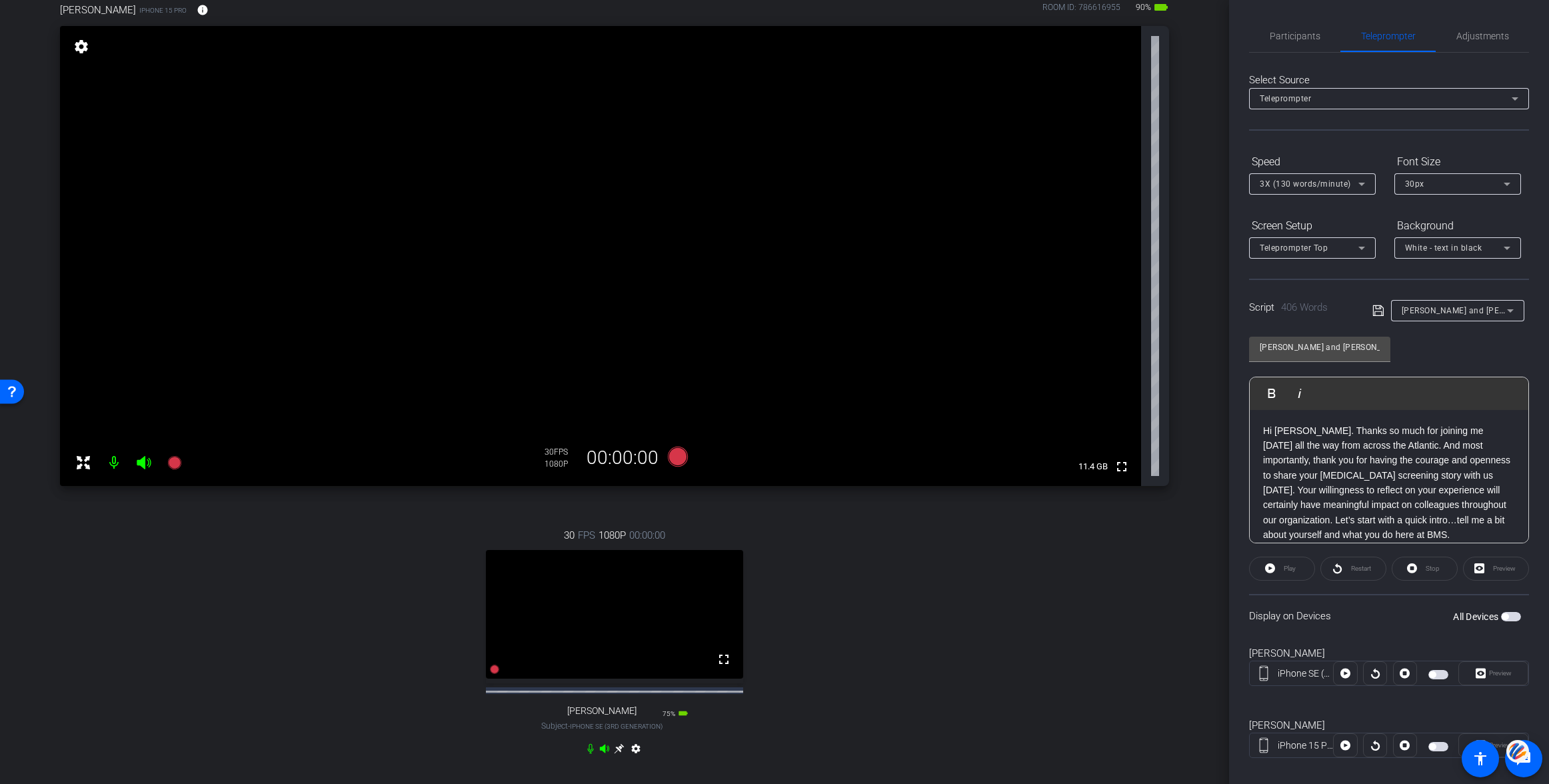
drag, startPoint x: 1507, startPoint y: 614, endPoint x: 1528, endPoint y: 626, distance: 24.2
click at [1511, 617] on span "button" at bounding box center [1511, 616] width 20 height 9
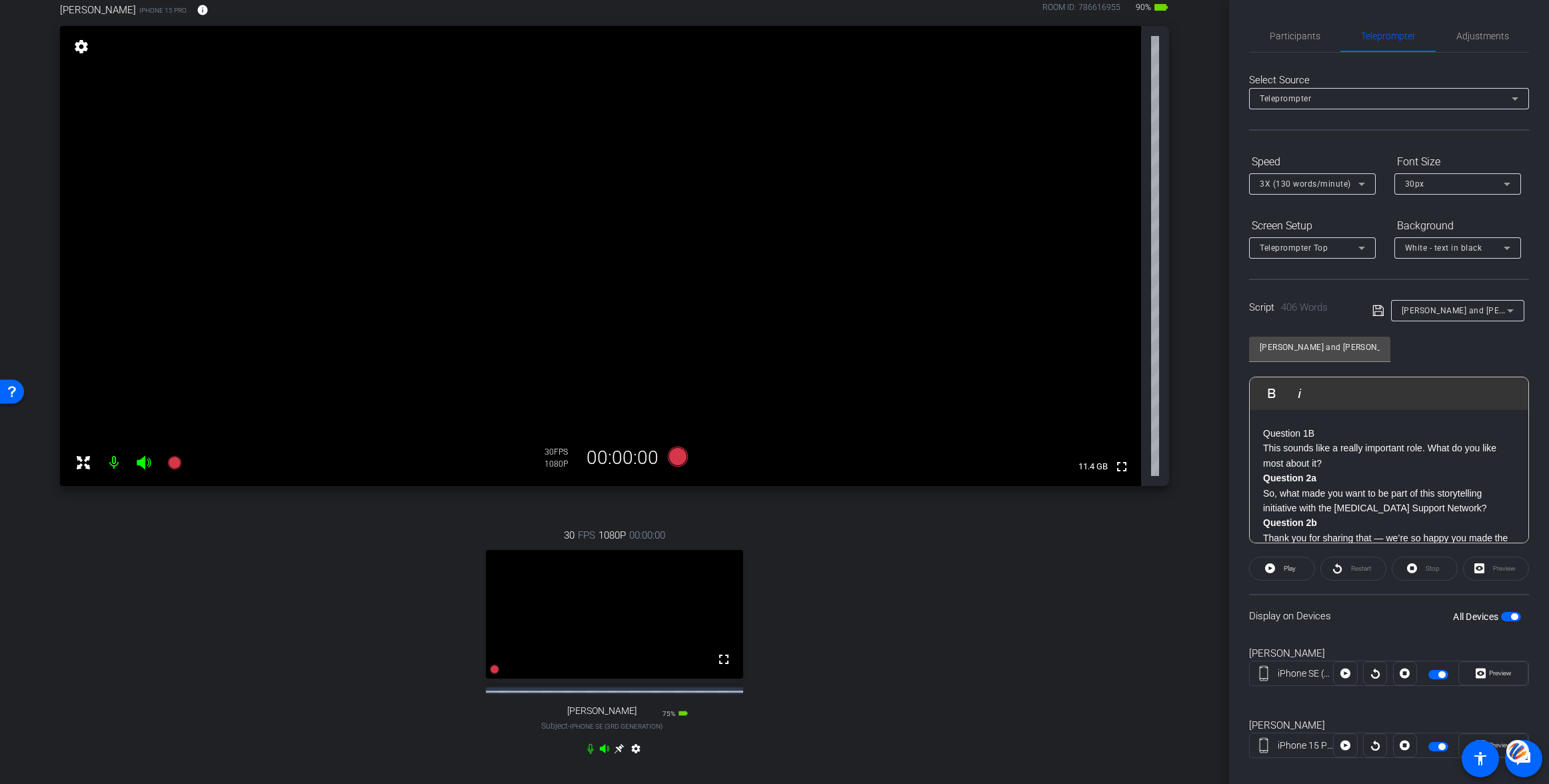
scroll to position [144, 0]
drag, startPoint x: 1437, startPoint y: 672, endPoint x: 1434, endPoint y: 700, distance: 28.2
click at [1437, 674] on span "button" at bounding box center [1439, 674] width 20 height 9
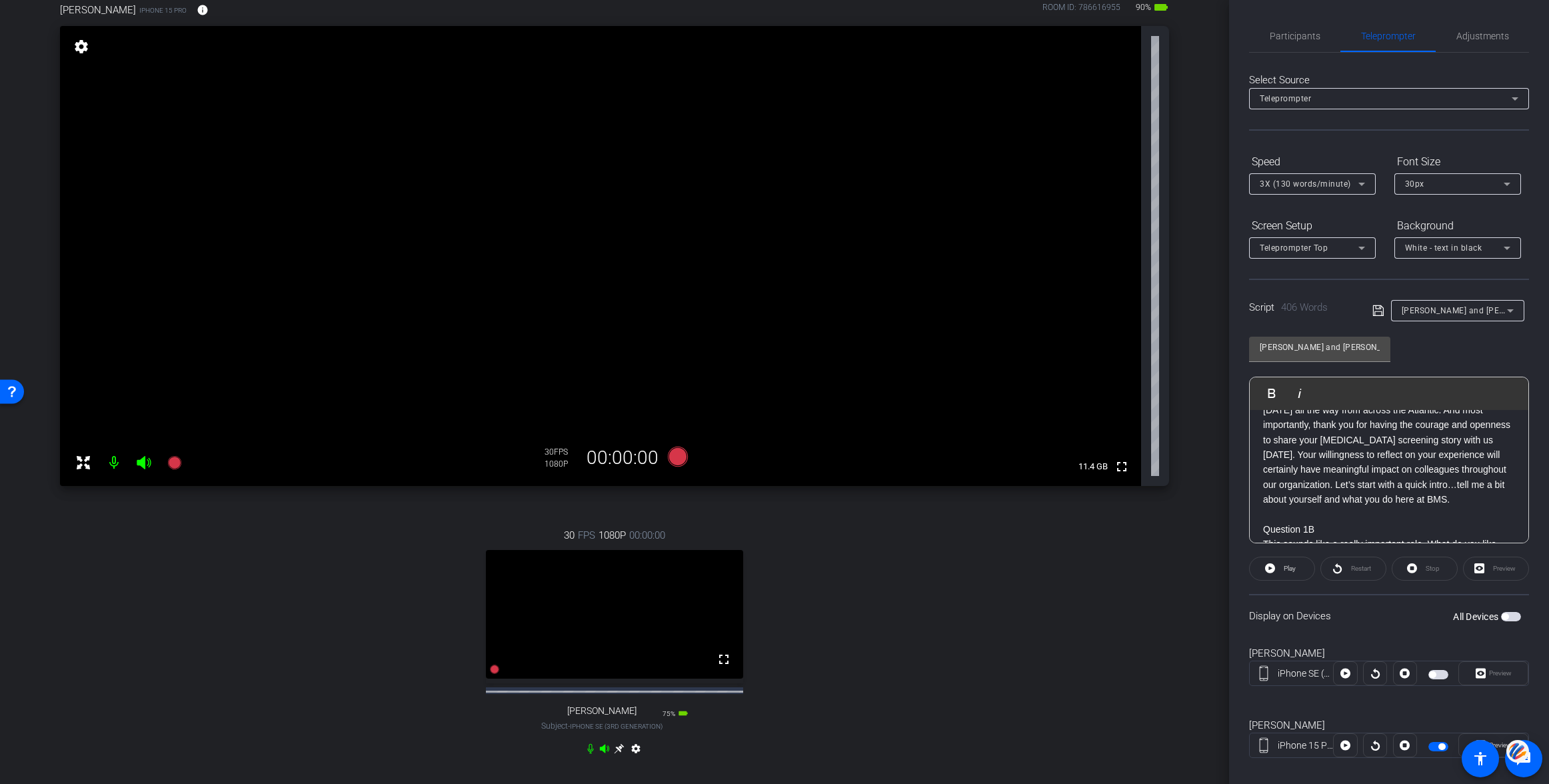
scroll to position [0, 0]
click at [1301, 39] on span "Participants" at bounding box center [1295, 36] width 51 height 9
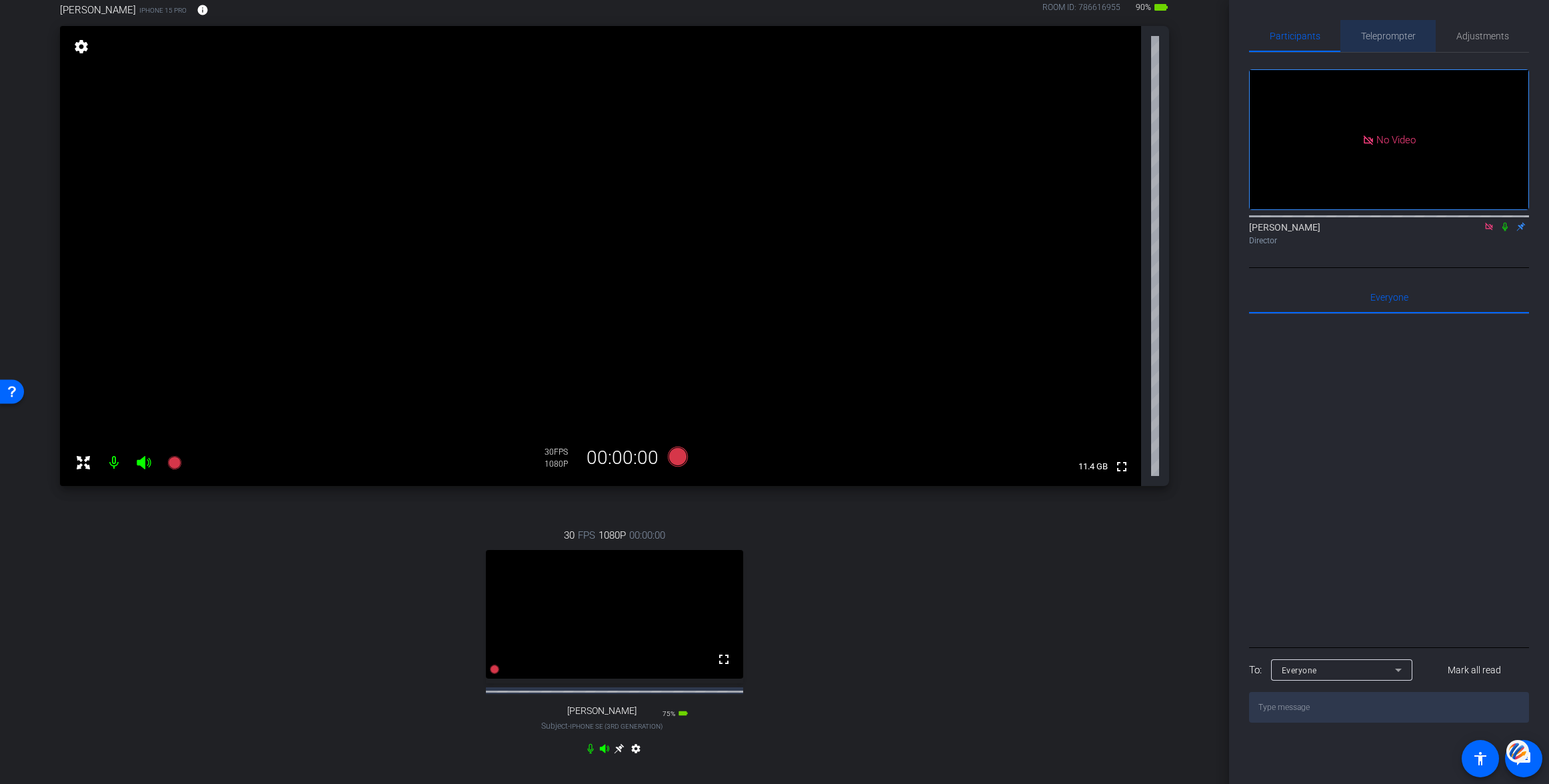
click at [1392, 37] on span "Teleprompter" at bounding box center [1389, 36] width 55 height 9
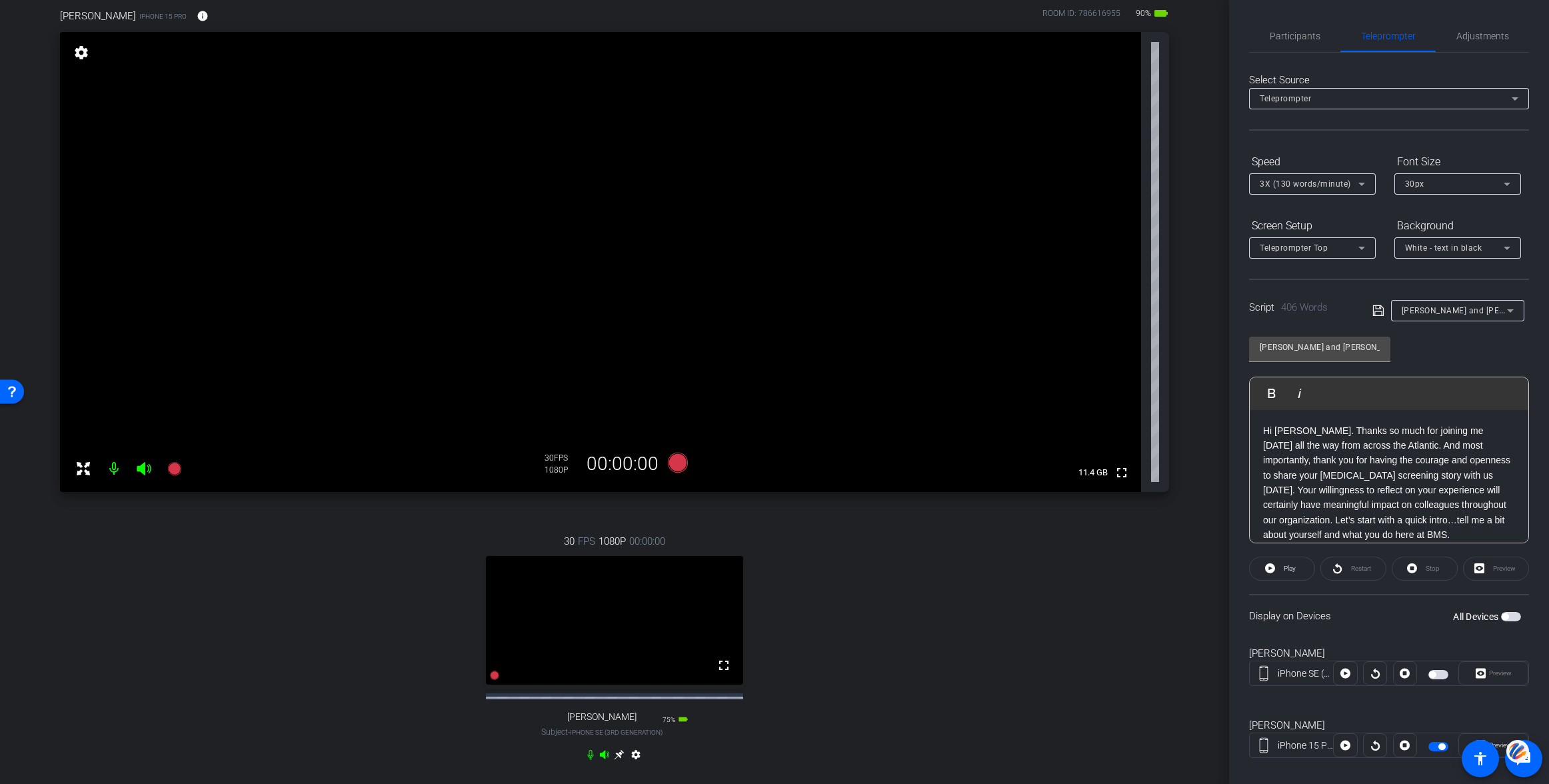
scroll to position [107, 0]
click at [854, 533] on div "30 FPS 1080P 00:00:00 fullscreen [PERSON_NAME] Subject - iPhone SE (3rd generat…" at bounding box center [614, 648] width 1109 height 275
click at [678, 462] on icon at bounding box center [678, 462] width 20 height 20
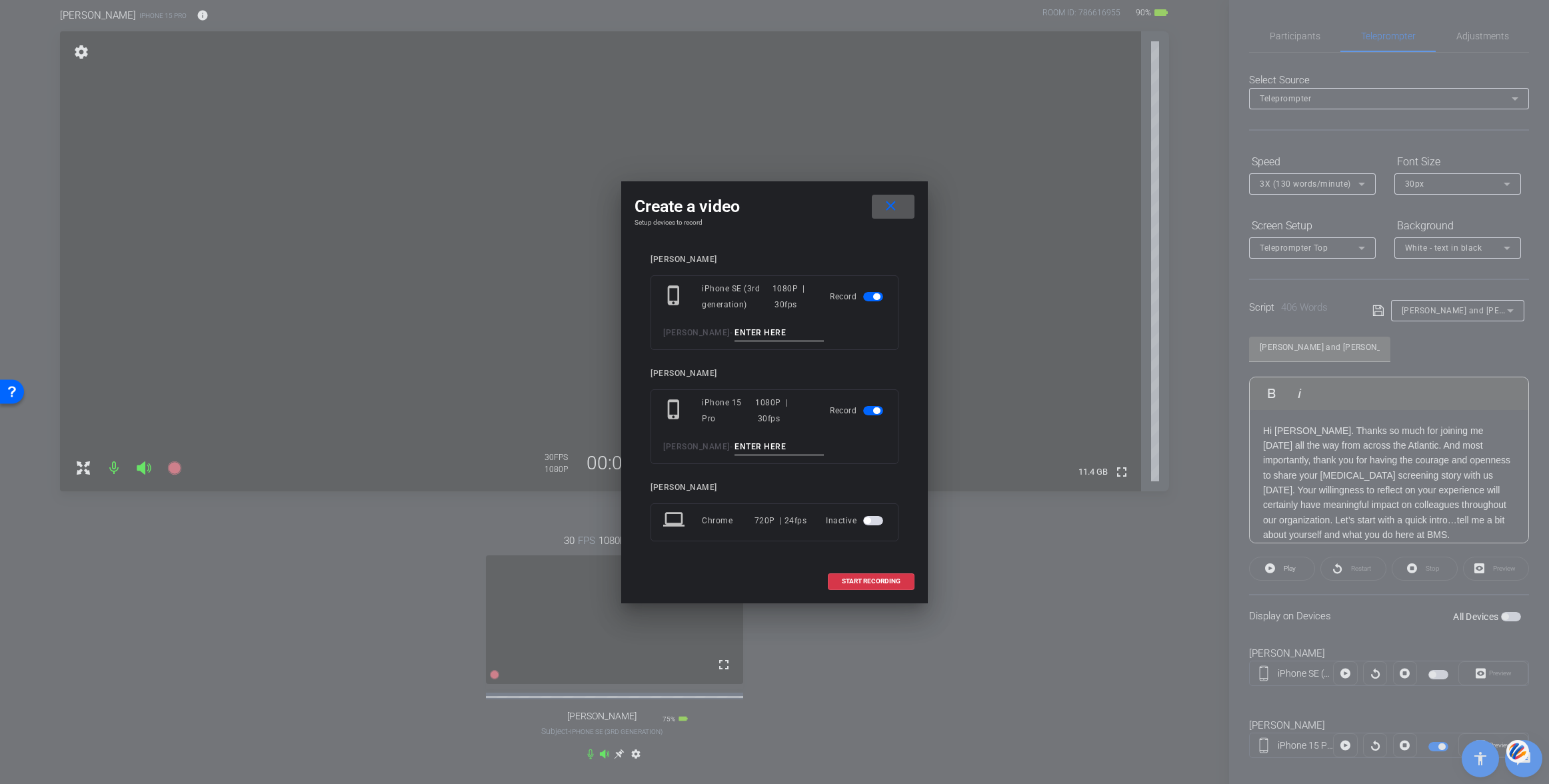
click at [735, 331] on input at bounding box center [779, 333] width 89 height 17
type input "001"
click at [735, 443] on input at bounding box center [779, 447] width 89 height 17
type input "001"
click at [876, 581] on span "START RECORDING" at bounding box center [871, 581] width 58 height 6
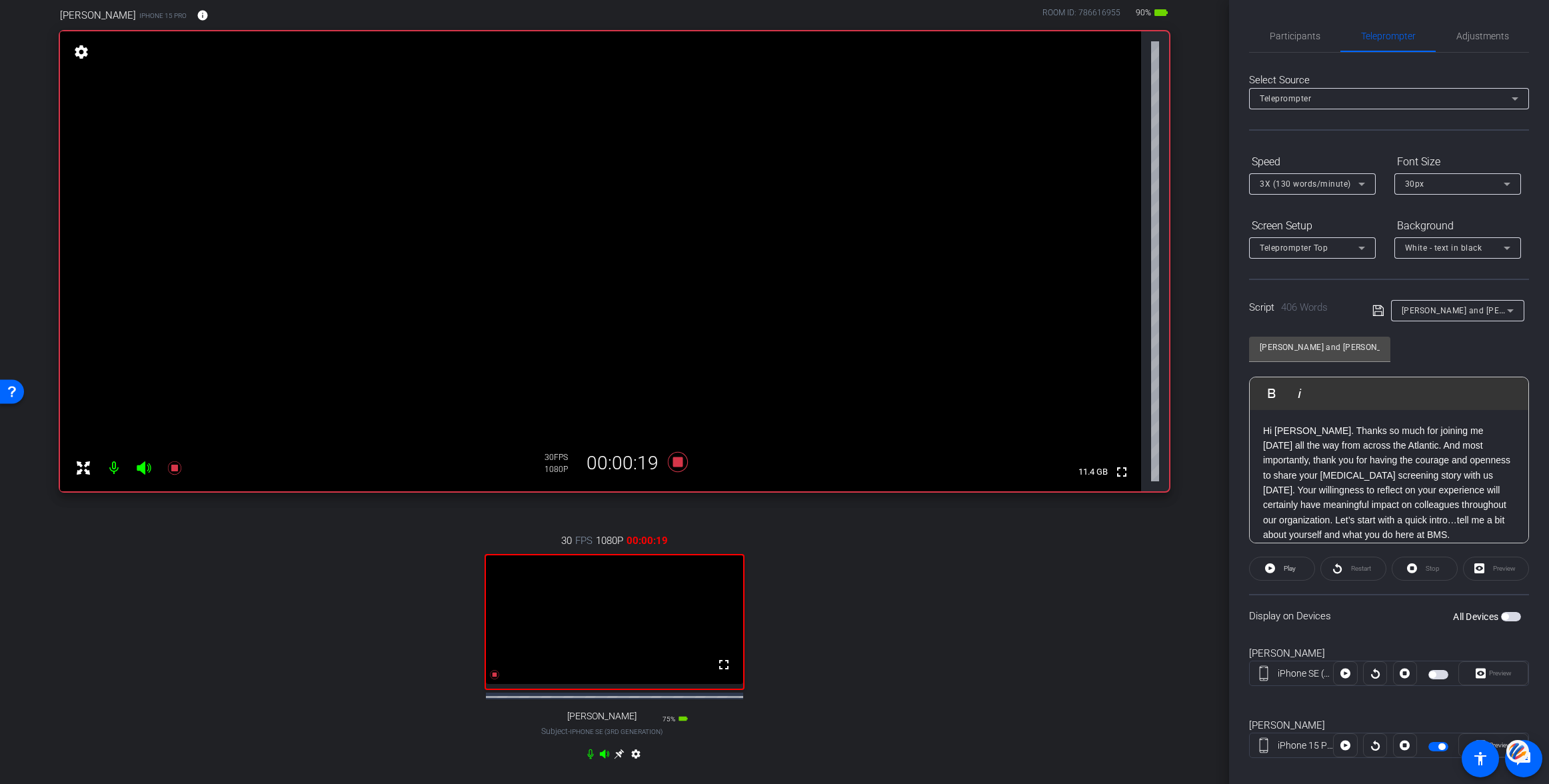
click at [1265, 433] on p "Hi [PERSON_NAME]. Thanks so much for joining me [DATE] all the way from across …" at bounding box center [1389, 483] width 252 height 120
click at [1275, 565] on icon at bounding box center [1270, 569] width 10 height 17
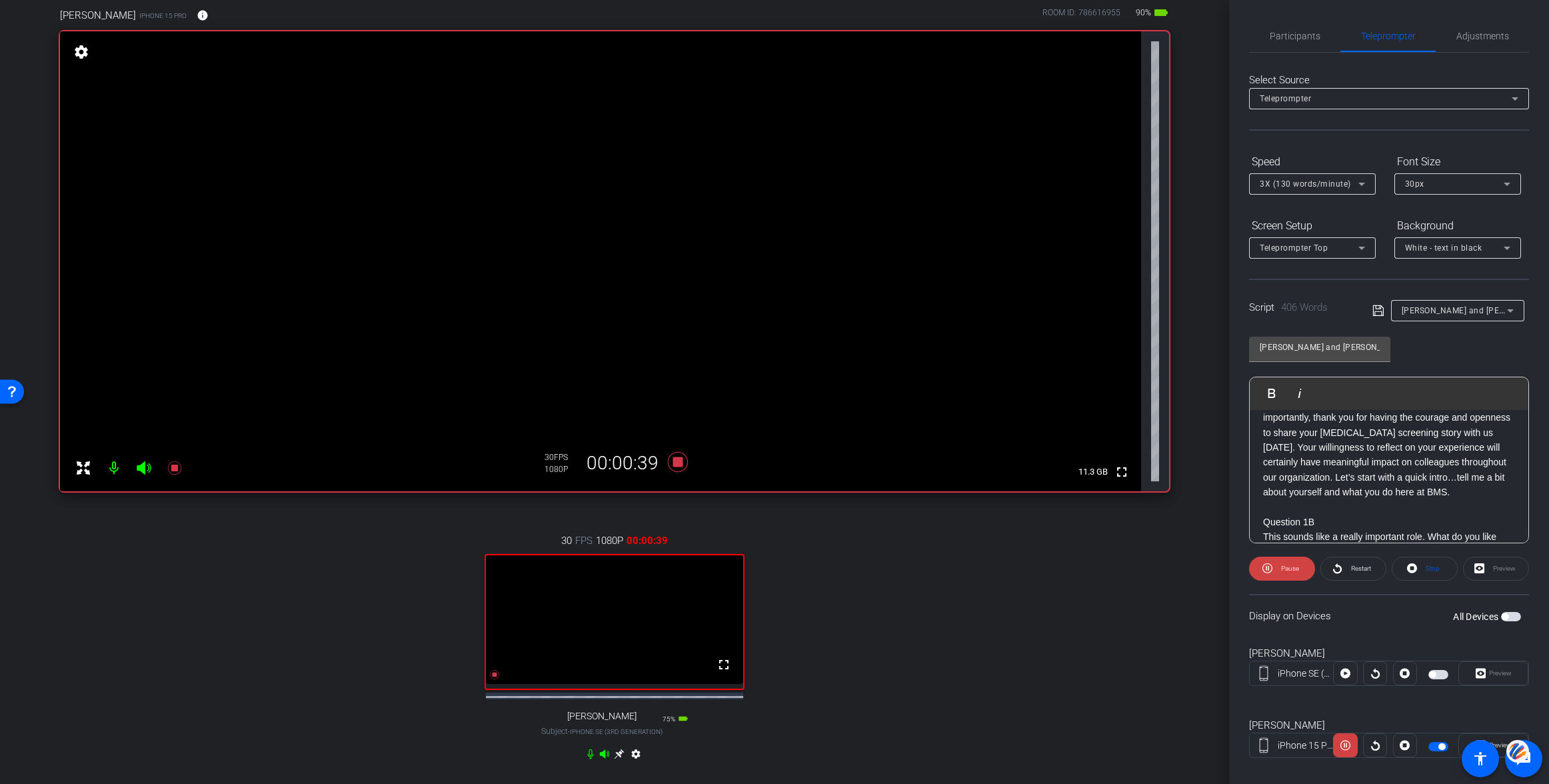
scroll to position [44, 0]
click at [1284, 567] on span "Pause" at bounding box center [1290, 568] width 18 height 7
click at [619, 759] on icon at bounding box center [619, 754] width 10 height 10
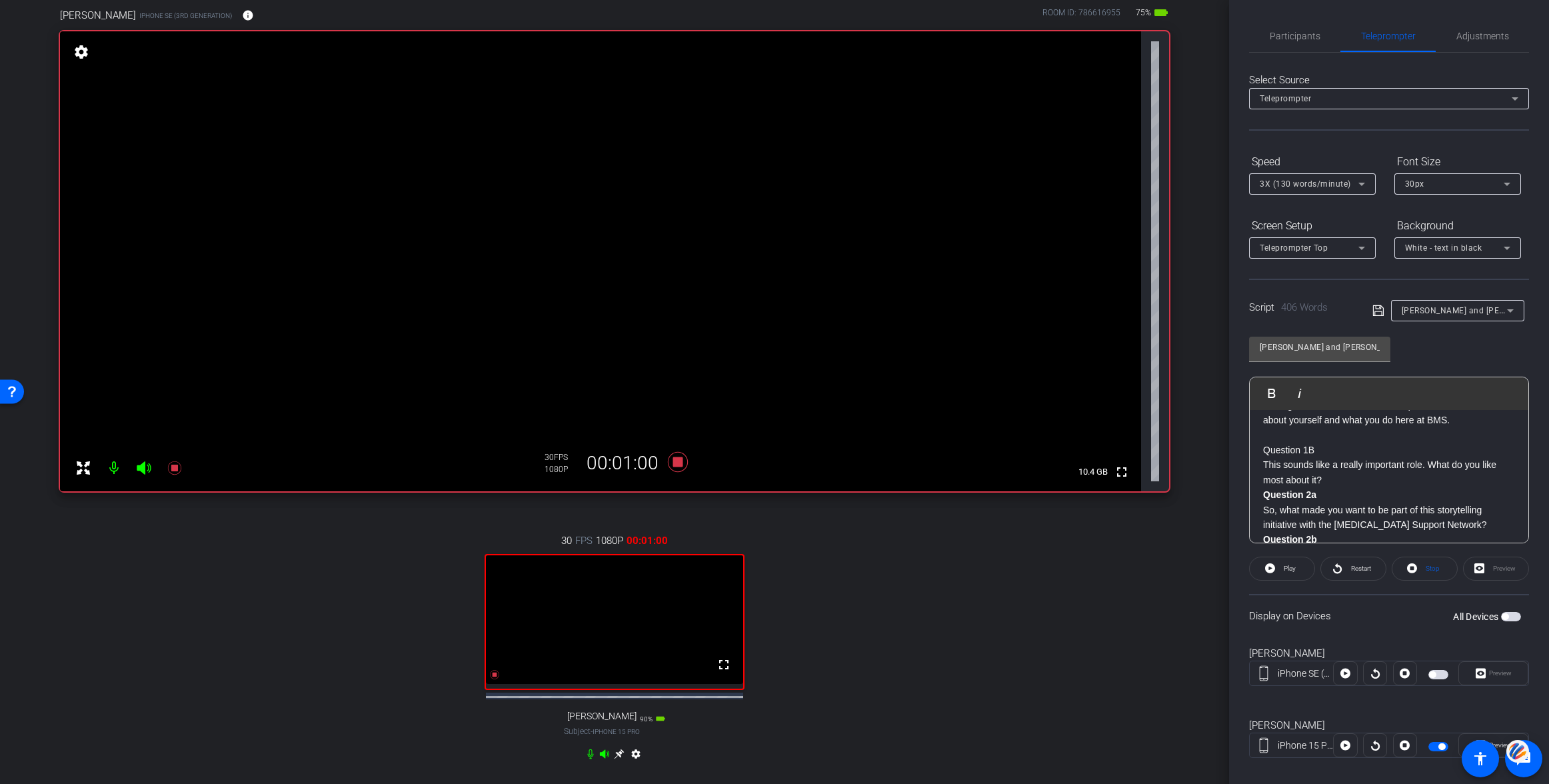
scroll to position [115, 0]
click at [1264, 449] on p "Question 1B" at bounding box center [1389, 449] width 252 height 15
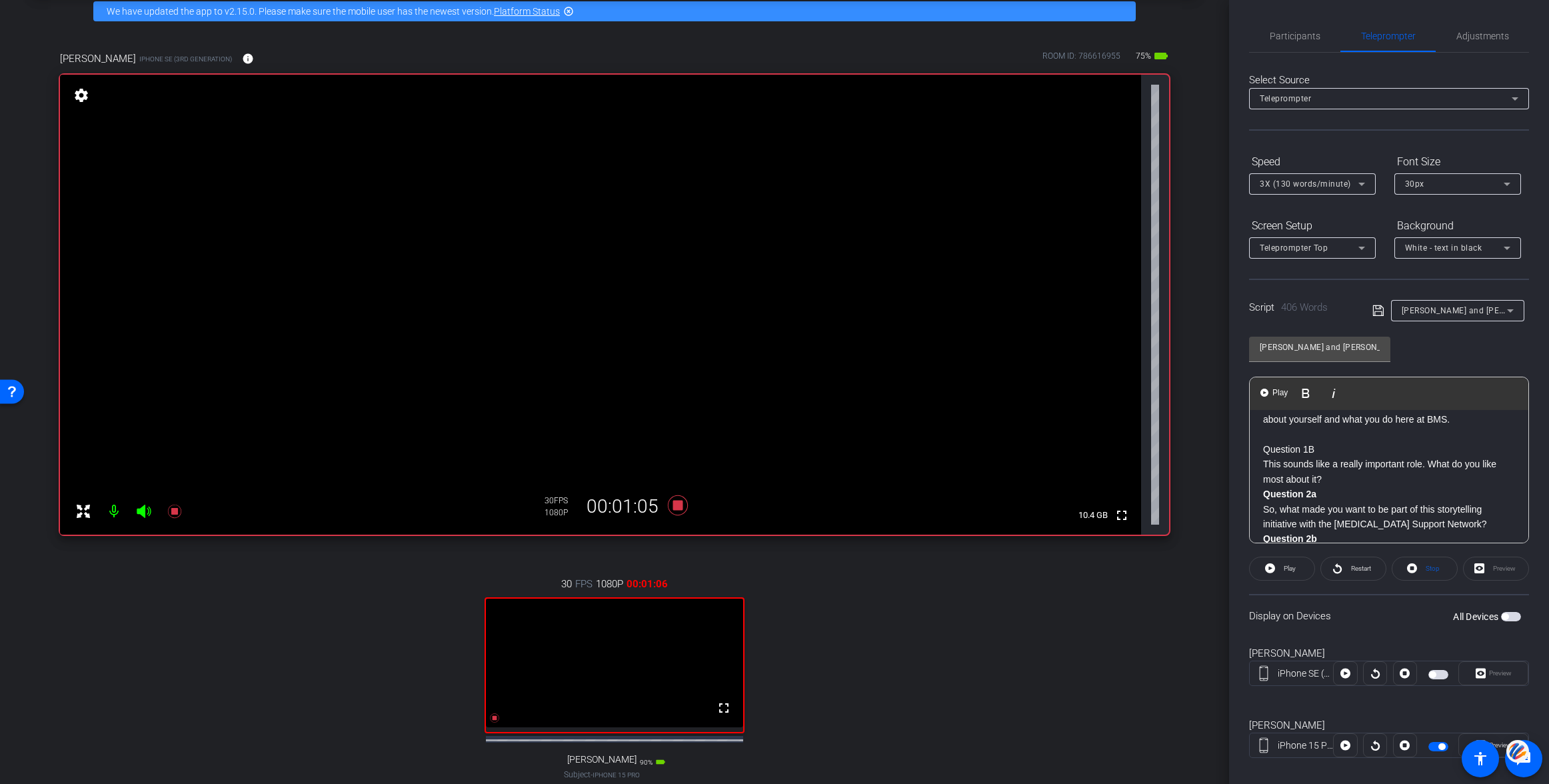
scroll to position [57, 0]
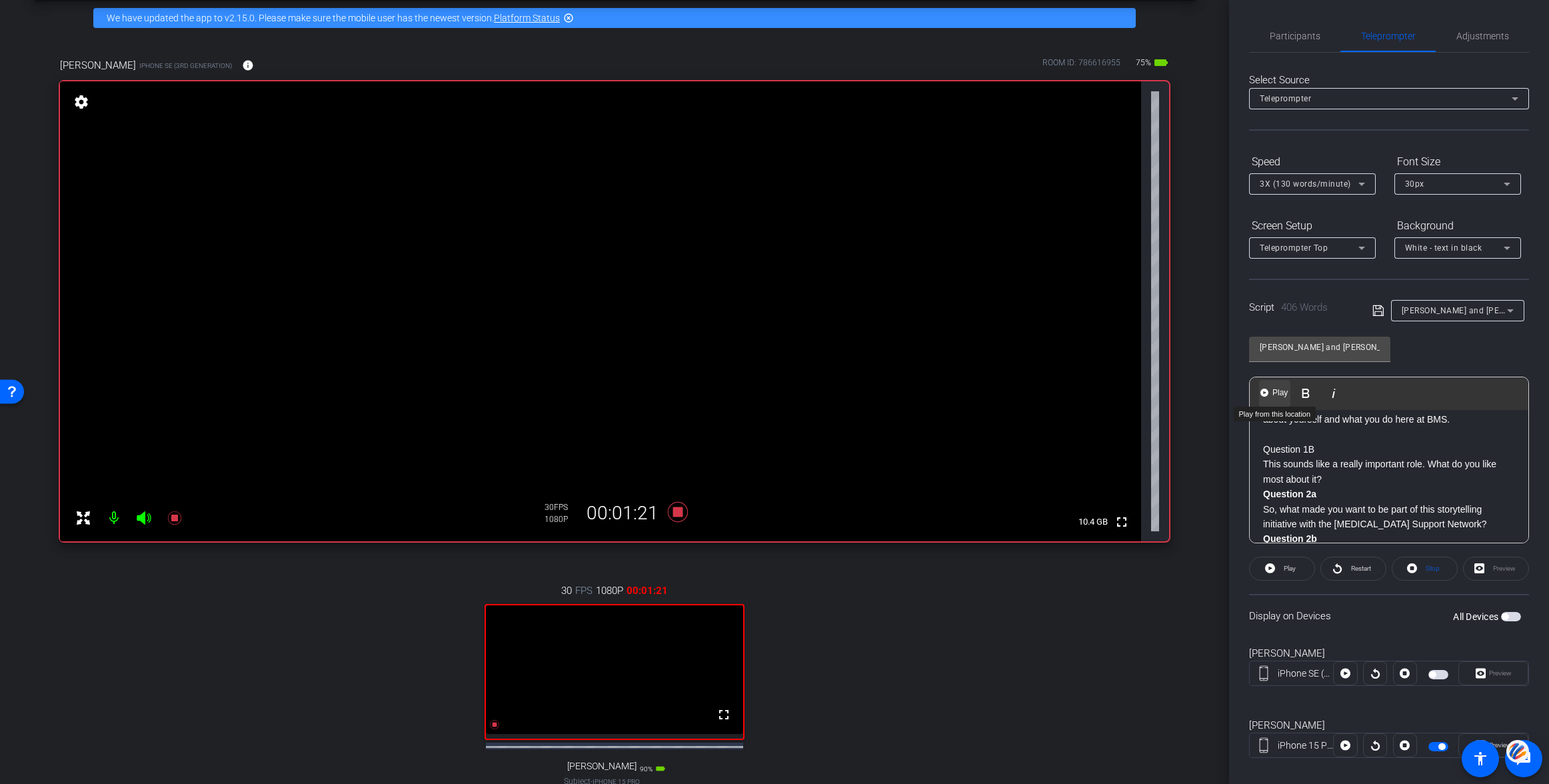
click at [1270, 388] on span "Play" at bounding box center [1279, 393] width 20 height 11
click at [1276, 566] on span at bounding box center [1282, 568] width 66 height 32
click at [1265, 493] on strong "Question 2a" at bounding box center [1290, 493] width 53 height 11
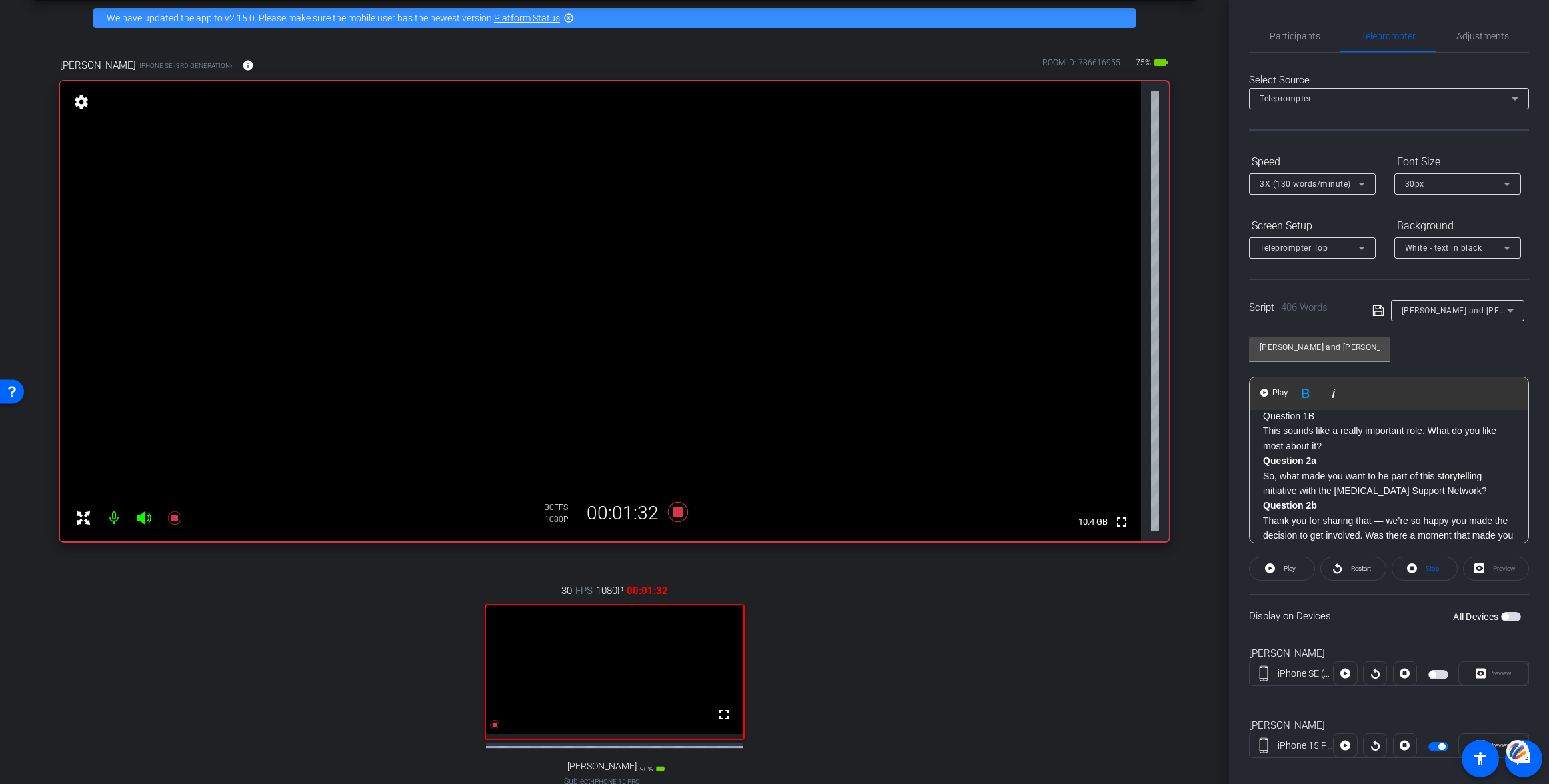
scroll to position [162, 0]
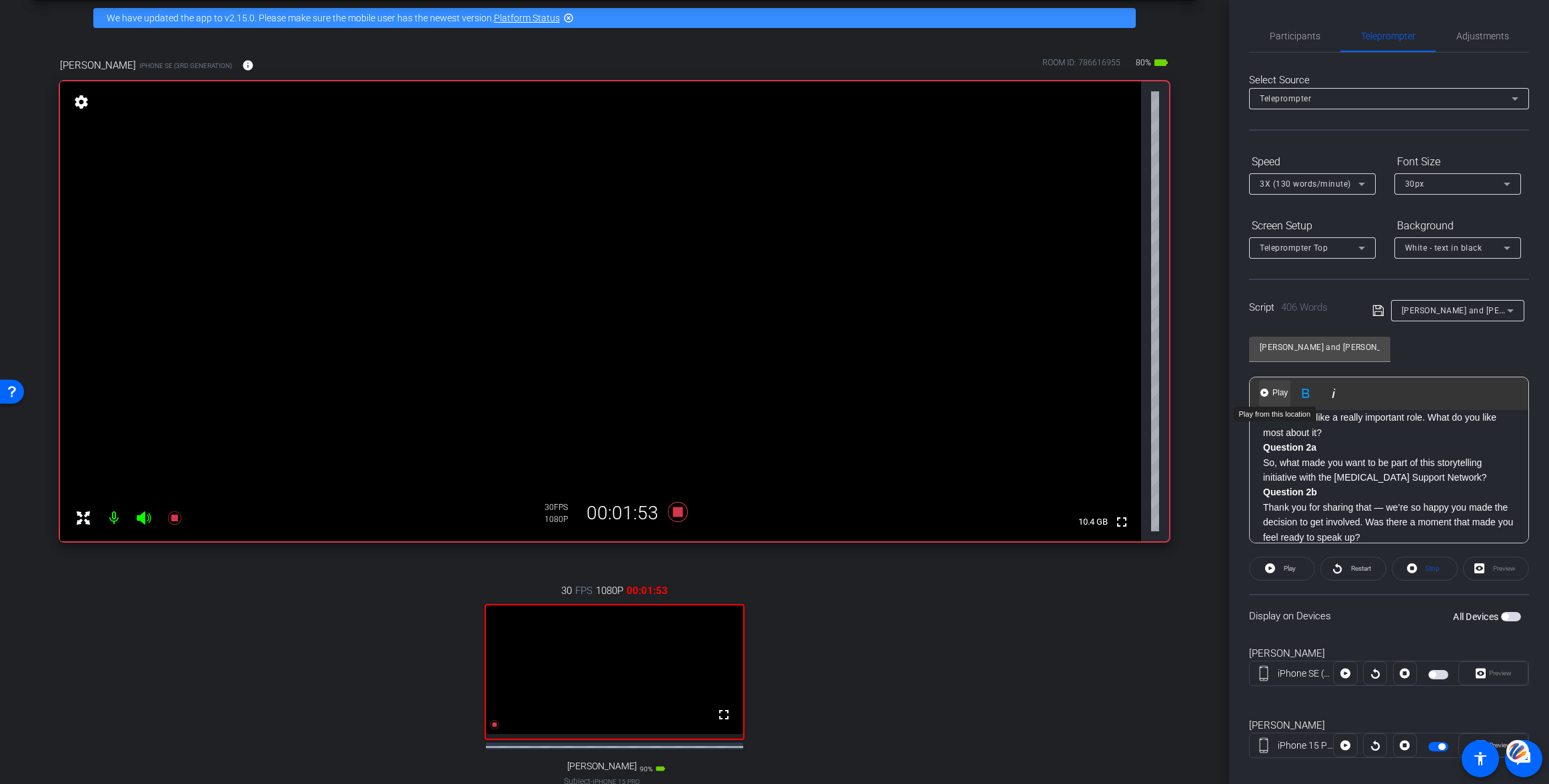
click at [1275, 391] on span "Play" at bounding box center [1279, 393] width 20 height 11
click at [1281, 569] on span "Pause" at bounding box center [1290, 568] width 18 height 7
click at [1264, 495] on strong "Question 2b" at bounding box center [1290, 491] width 54 height 11
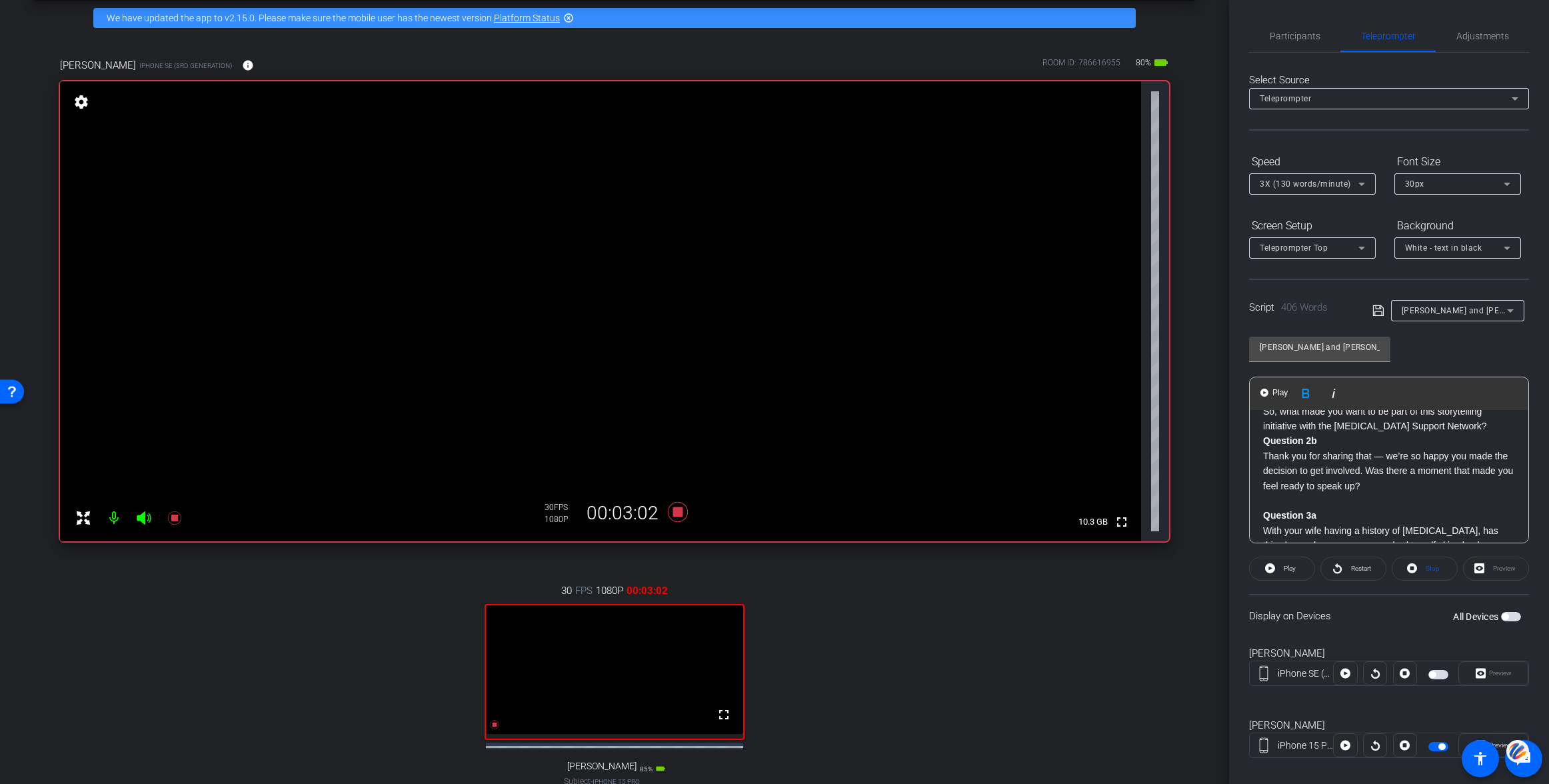
scroll to position [215, 0]
click at [1265, 389] on img "button" at bounding box center [1264, 392] width 8 height 8
click at [1283, 569] on span "Pause" at bounding box center [1290, 568] width 18 height 7
click at [1263, 447] on div "Hi [PERSON_NAME]. Thanks so much for joining me [DATE] all the way from across …" at bounding box center [1389, 531] width 279 height 982
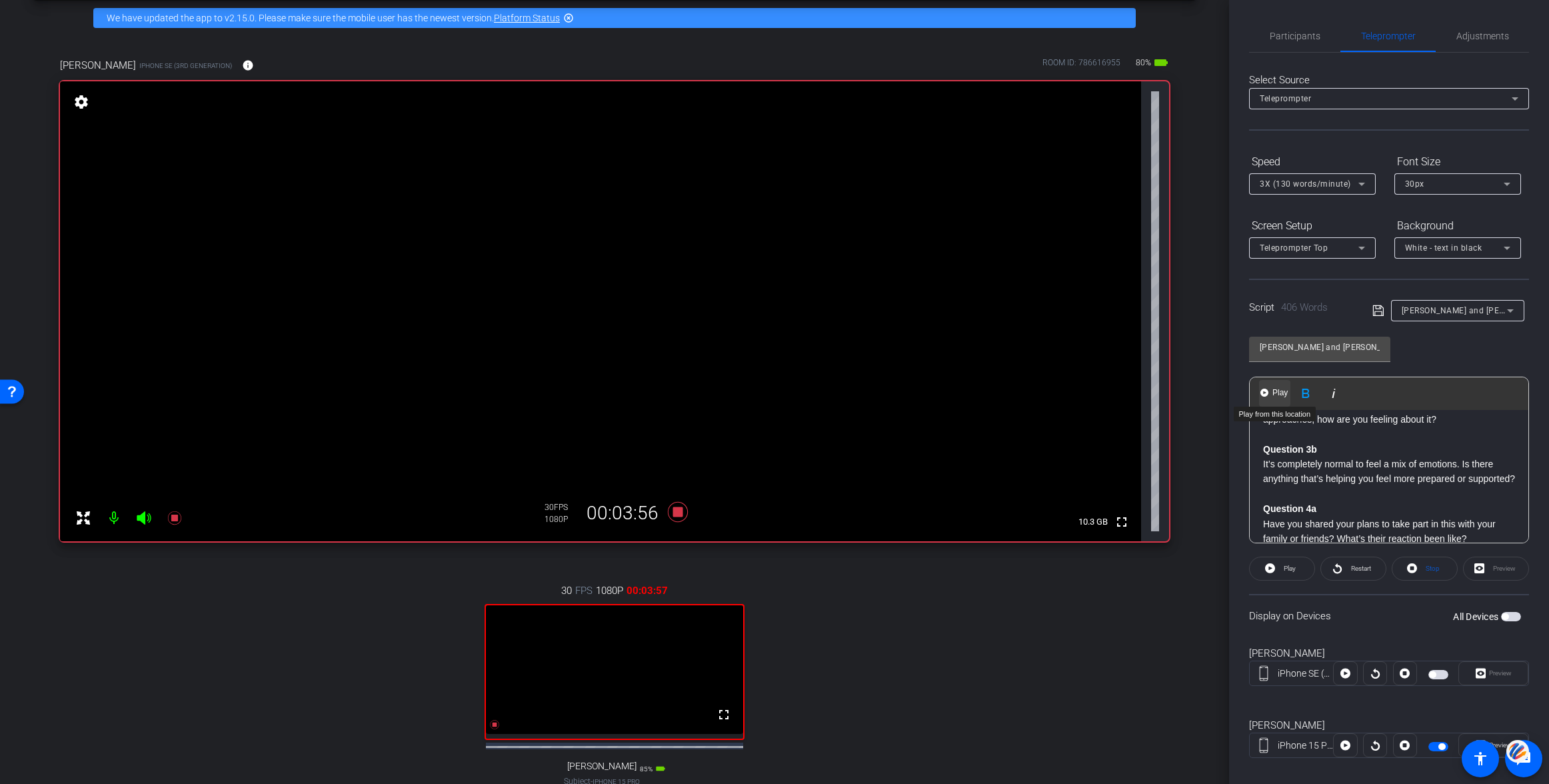
click at [1271, 396] on span "Play" at bounding box center [1279, 393] width 20 height 11
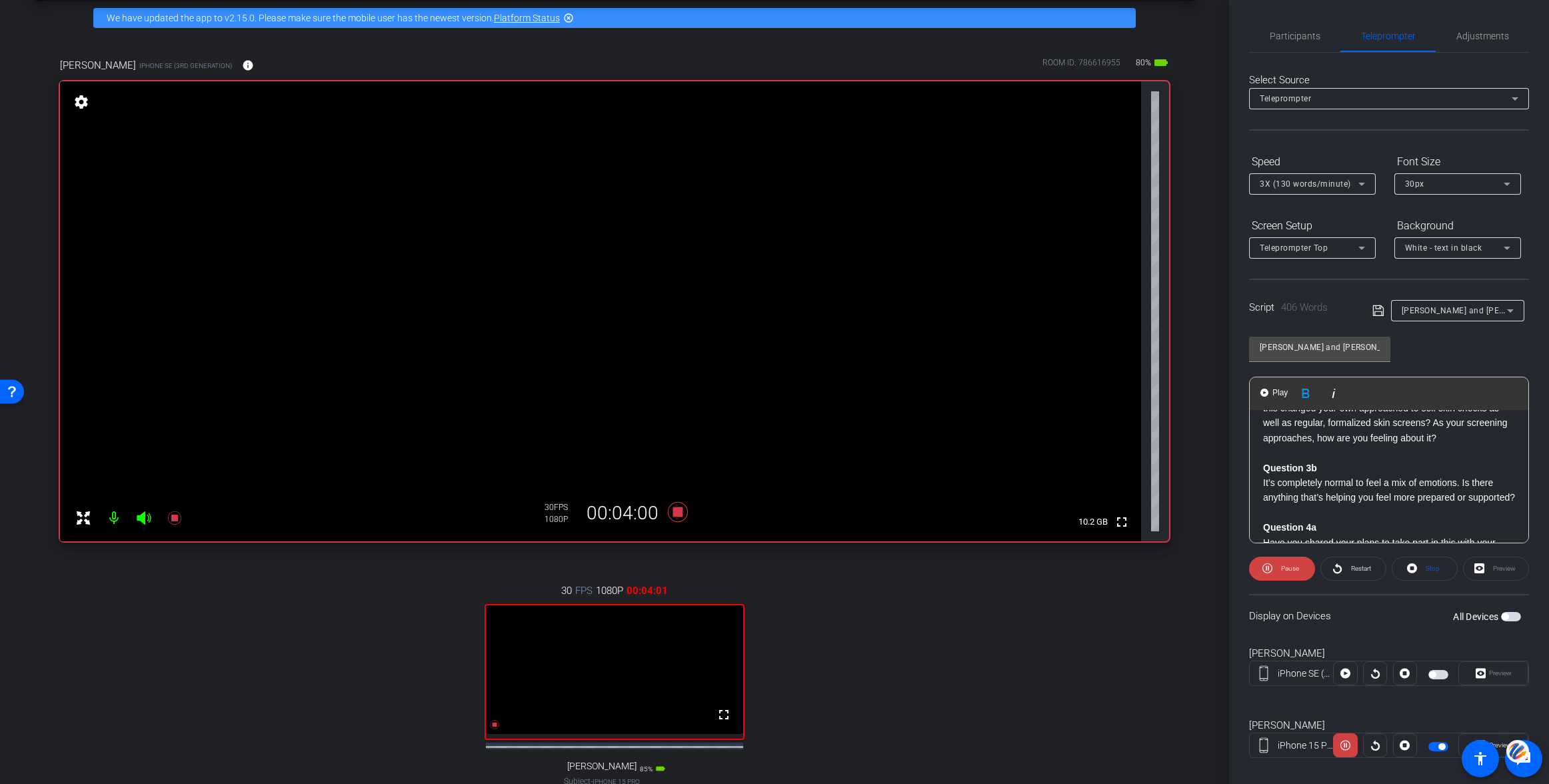
scroll to position [346, 0]
click at [1282, 566] on span "Pause" at bounding box center [1290, 568] width 18 height 7
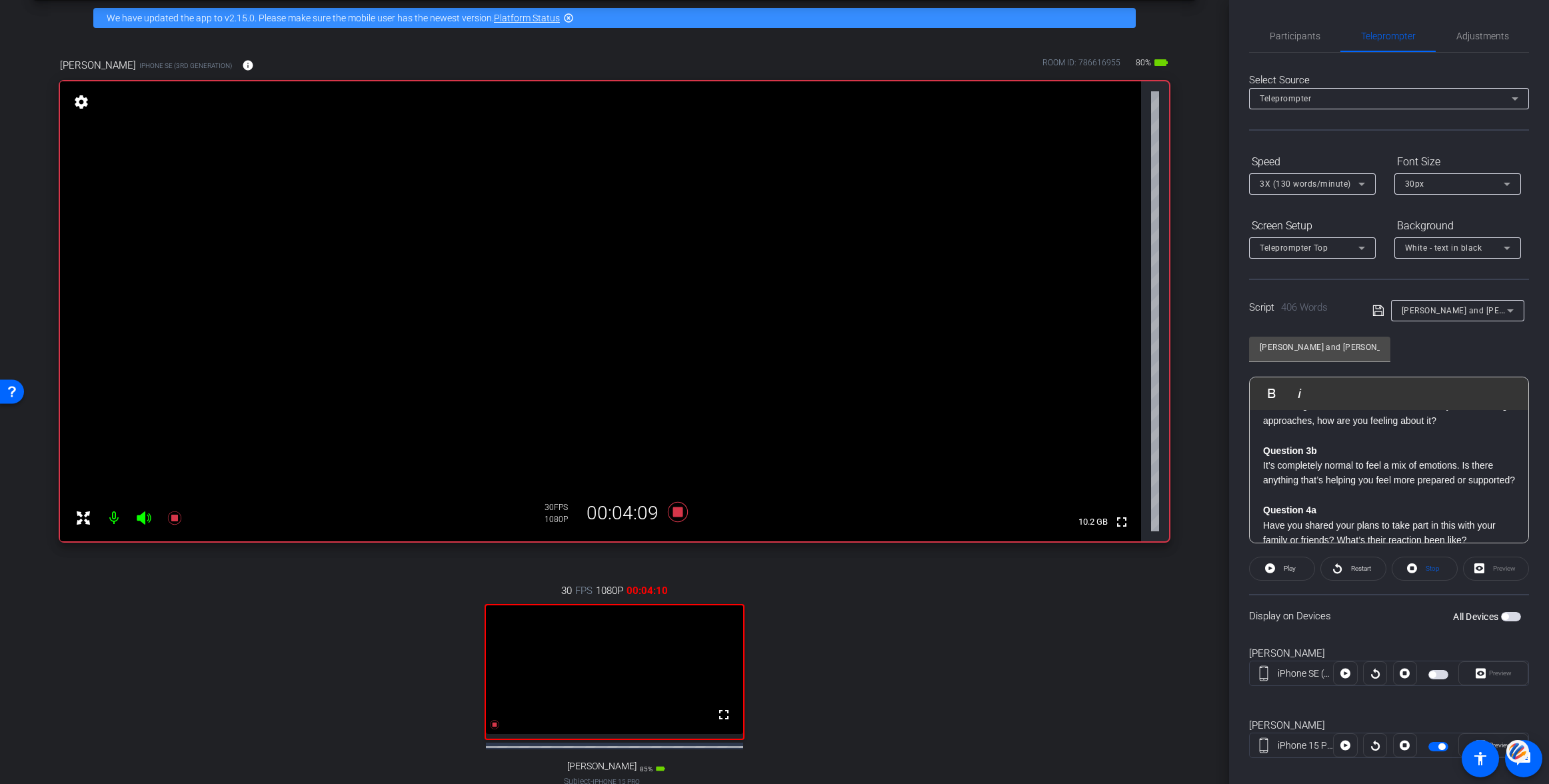
scroll to position [382, 0]
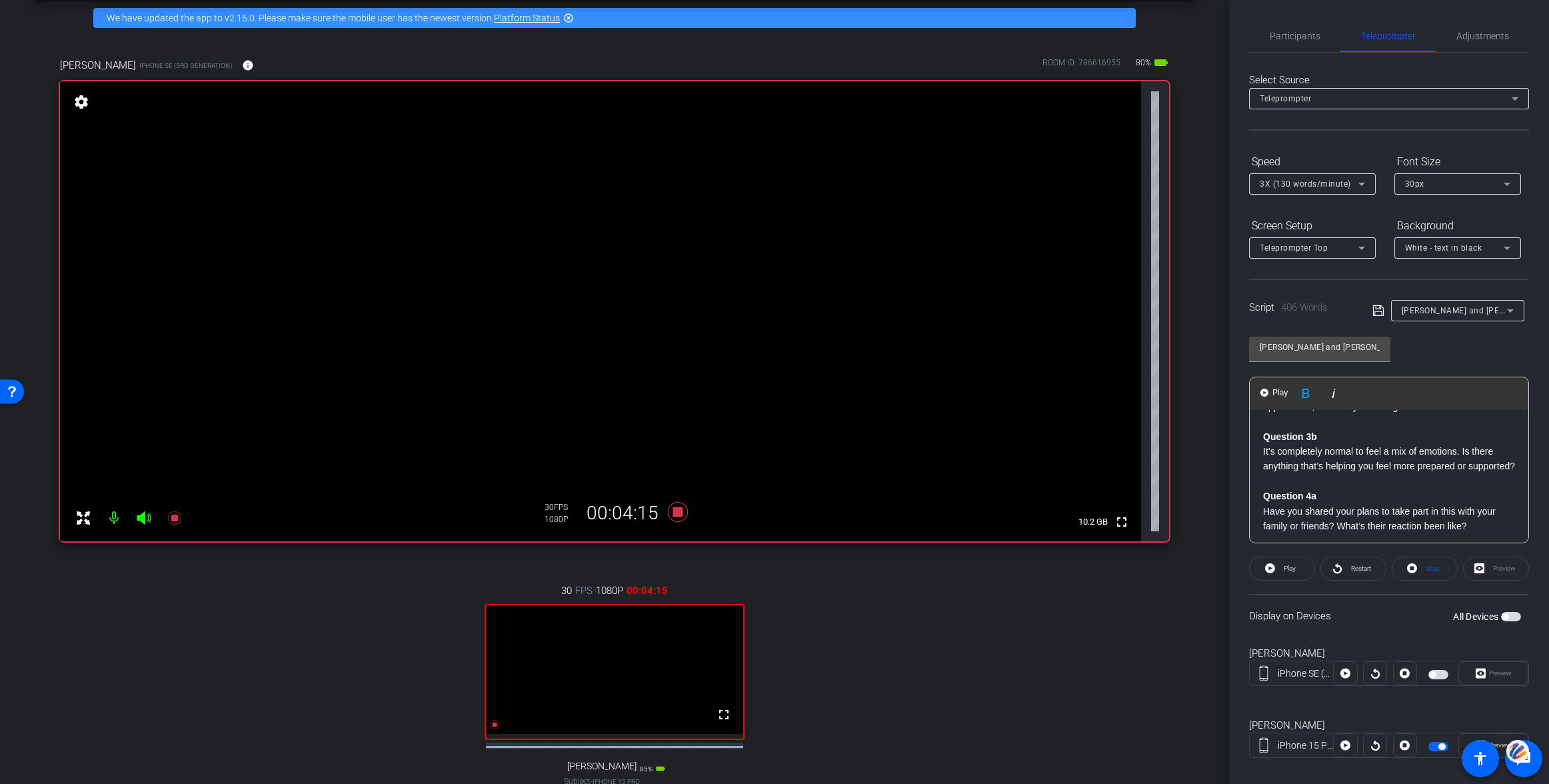
click at [1264, 434] on strong "Question 3b" at bounding box center [1290, 436] width 54 height 11
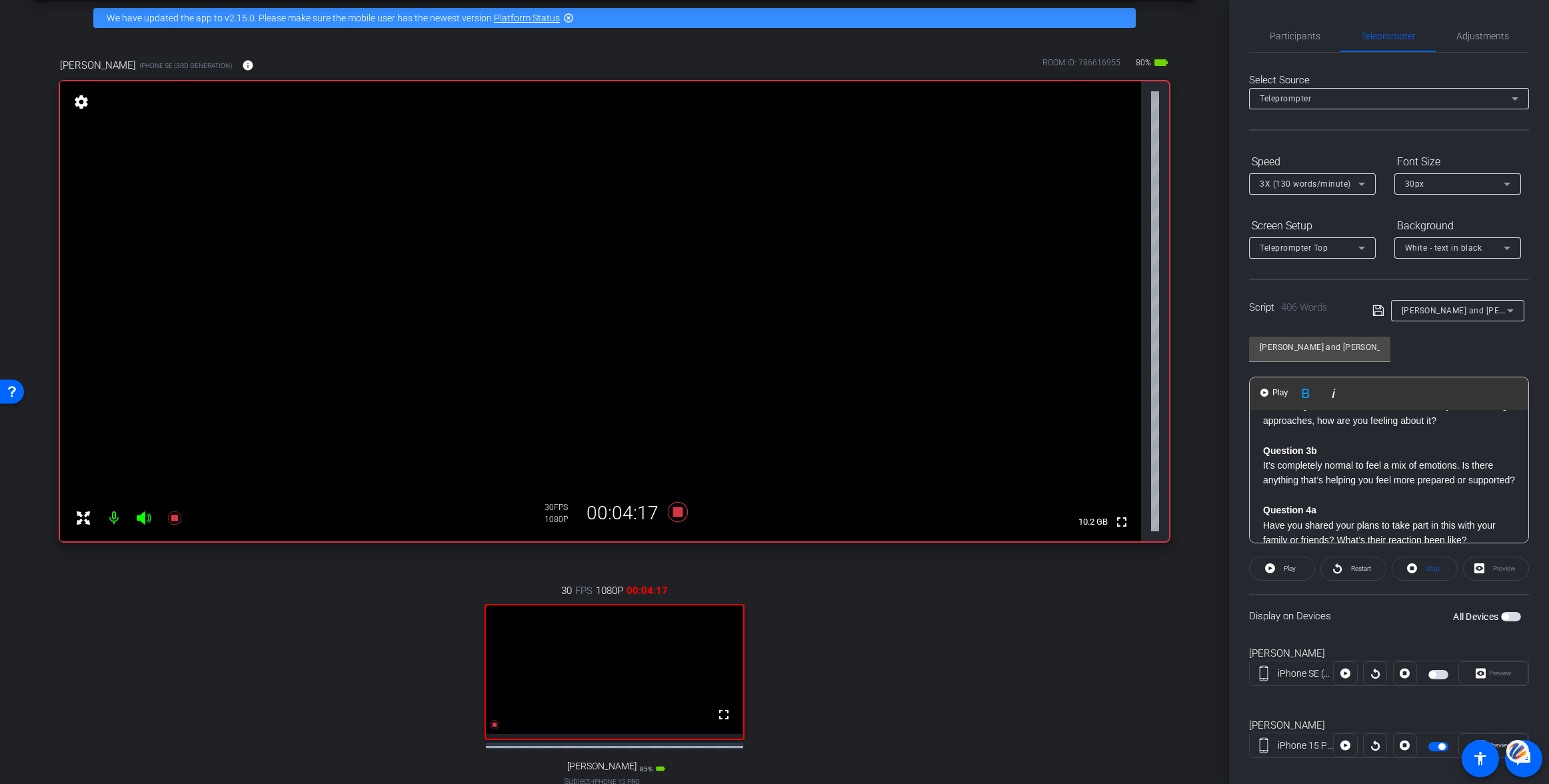
scroll to position [364, 0]
click at [1271, 391] on span "Play" at bounding box center [1279, 393] width 20 height 11
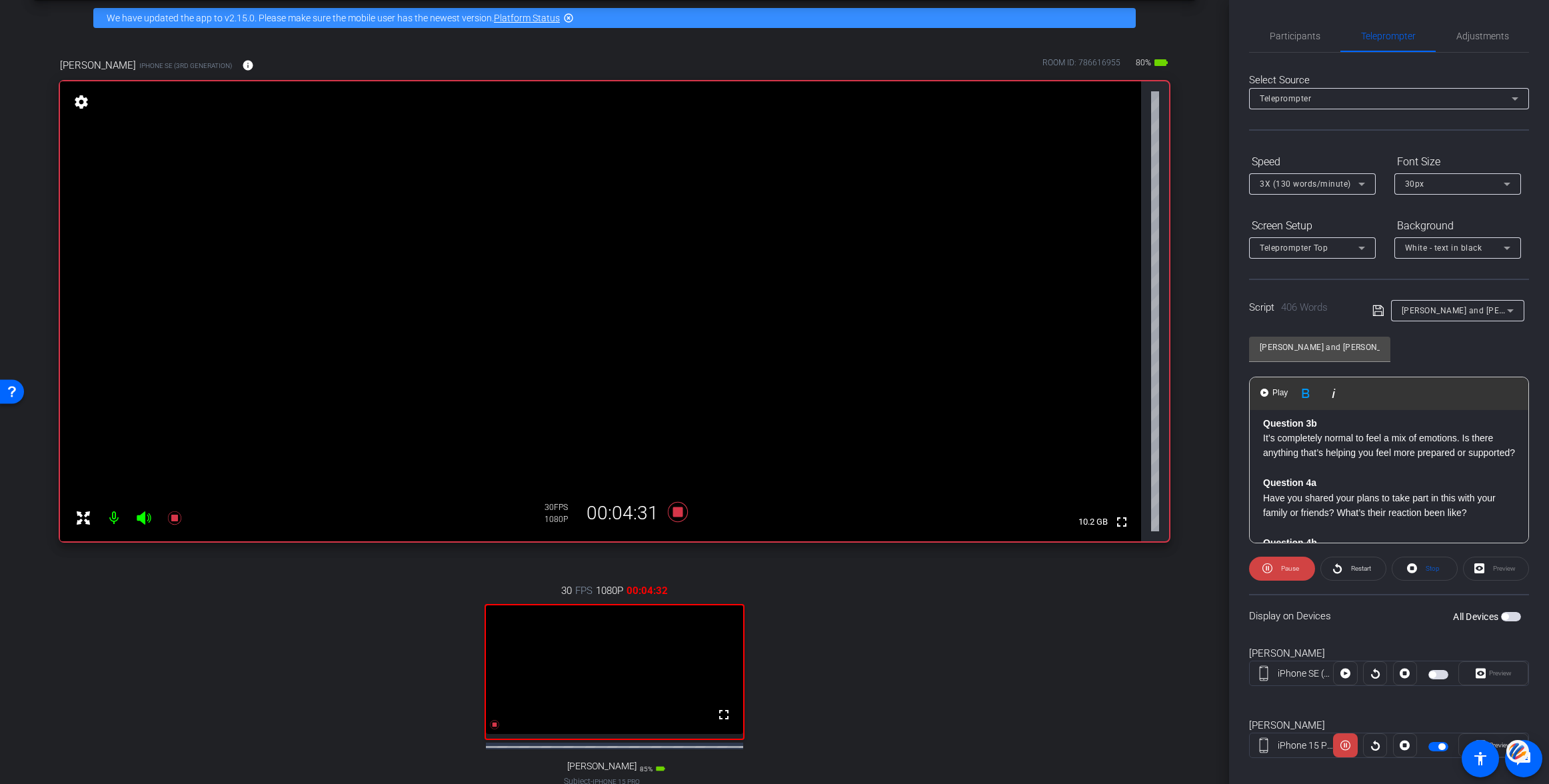
scroll to position [395, 0]
click at [1273, 567] on span at bounding box center [1282, 568] width 66 height 32
click at [1263, 423] on strong "Question 3b" at bounding box center [1290, 424] width 54 height 11
click at [1272, 567] on icon at bounding box center [1270, 568] width 10 height 10
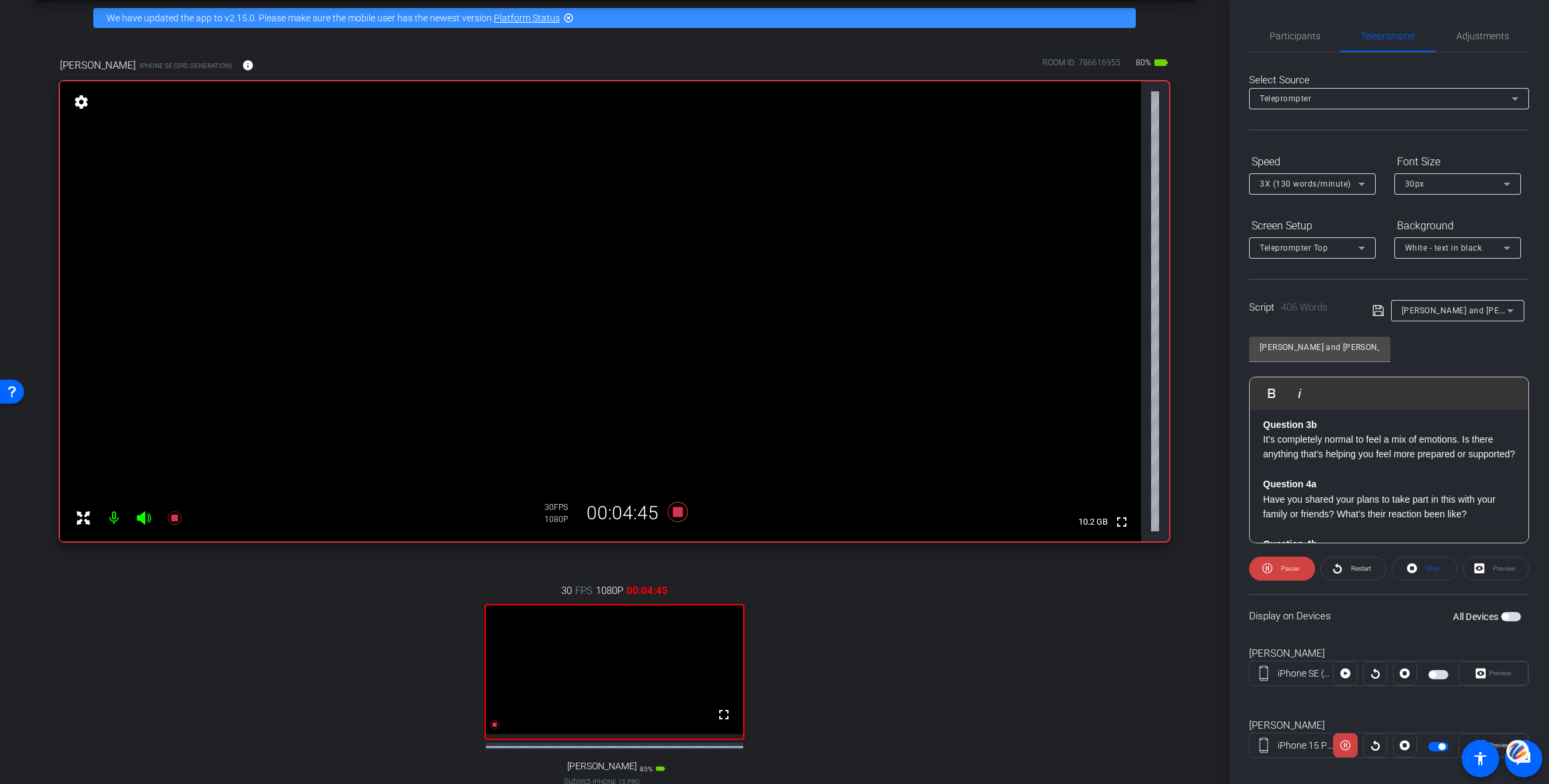
scroll to position [1, 0]
click at [1279, 563] on span "Pause" at bounding box center [1288, 568] width 21 height 19
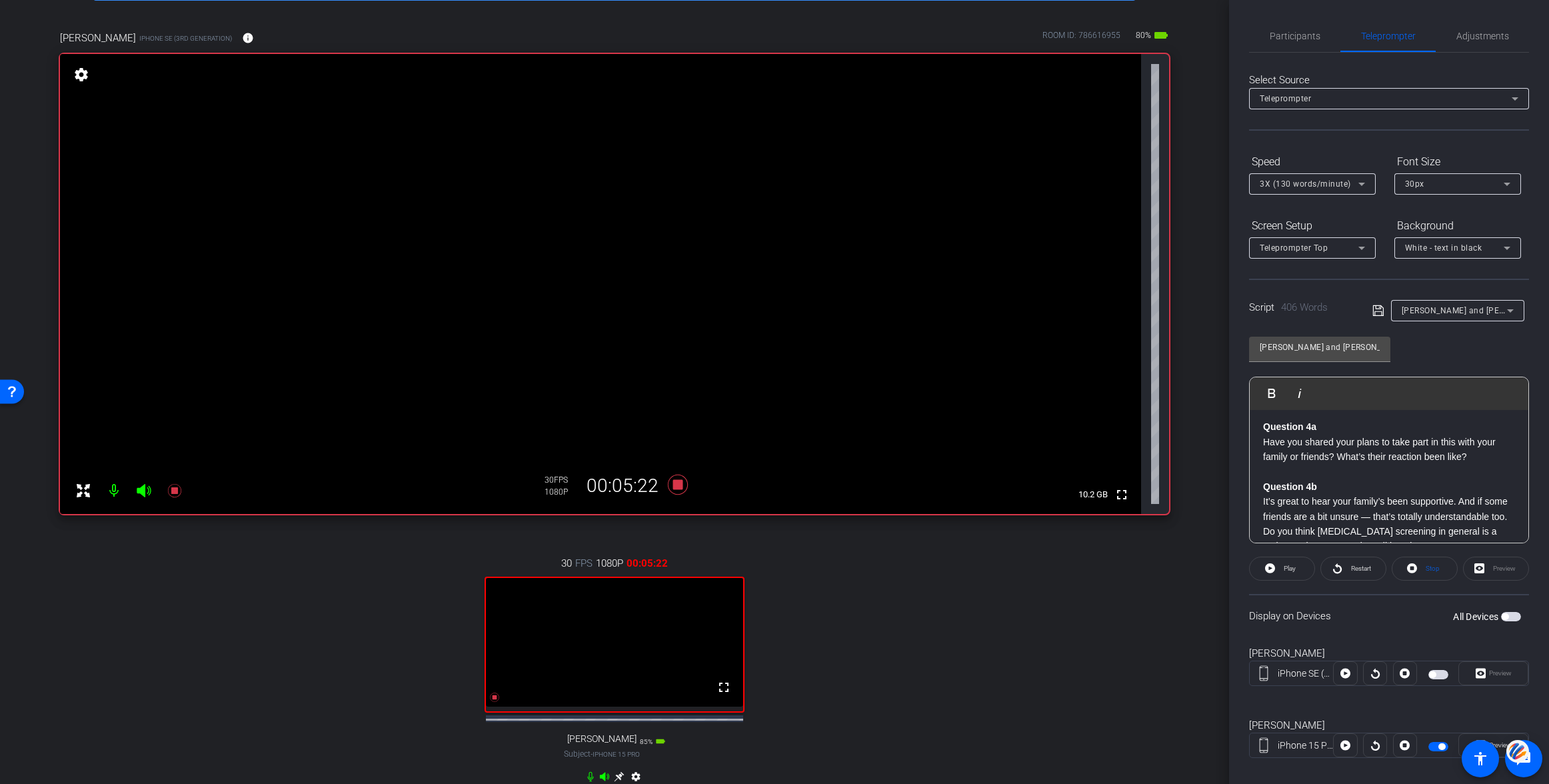
scroll to position [96, 0]
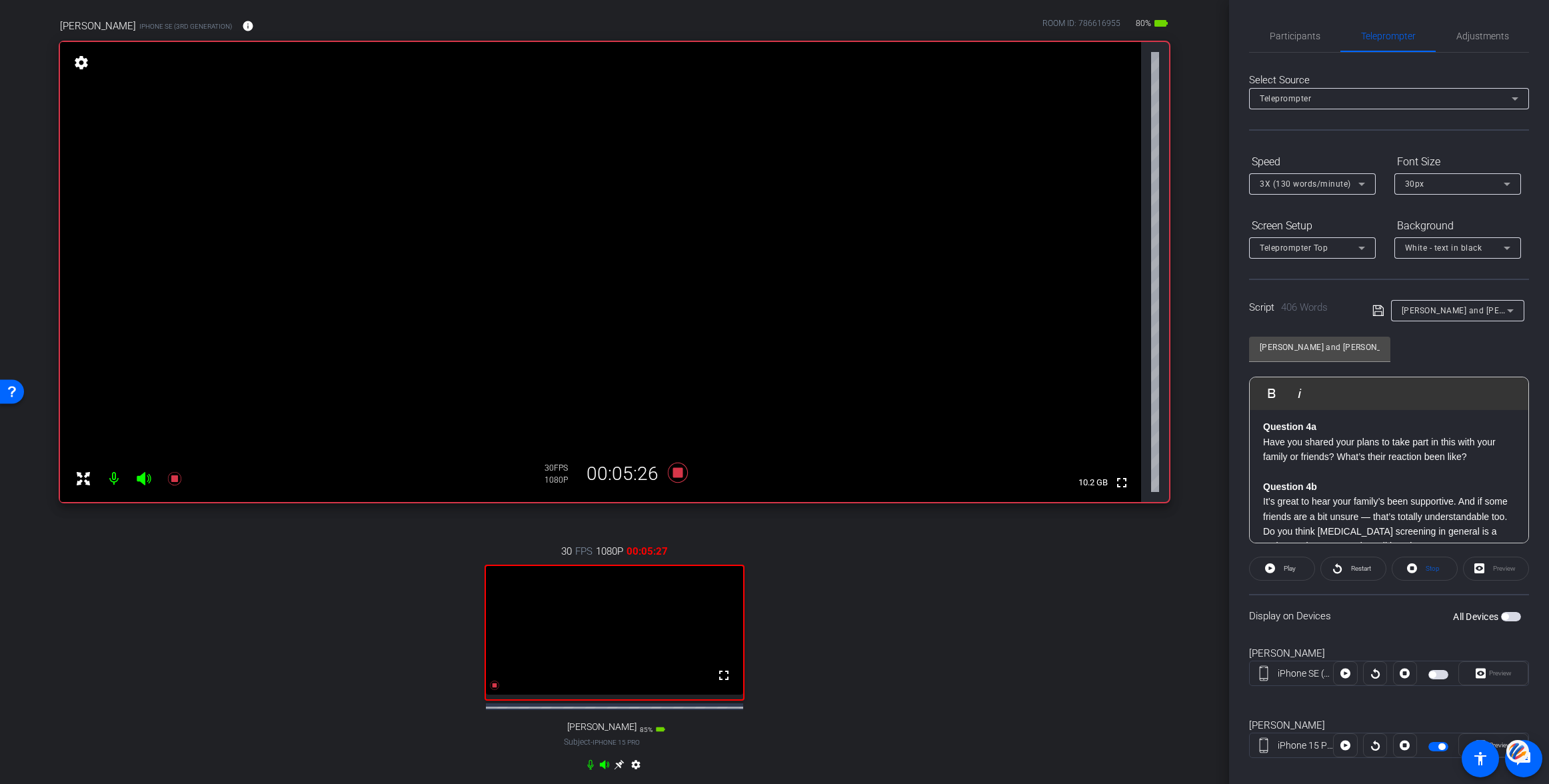
click at [1263, 432] on strong "Question 4a" at bounding box center [1290, 426] width 53 height 11
click at [1270, 392] on span "Play" at bounding box center [1279, 393] width 20 height 11
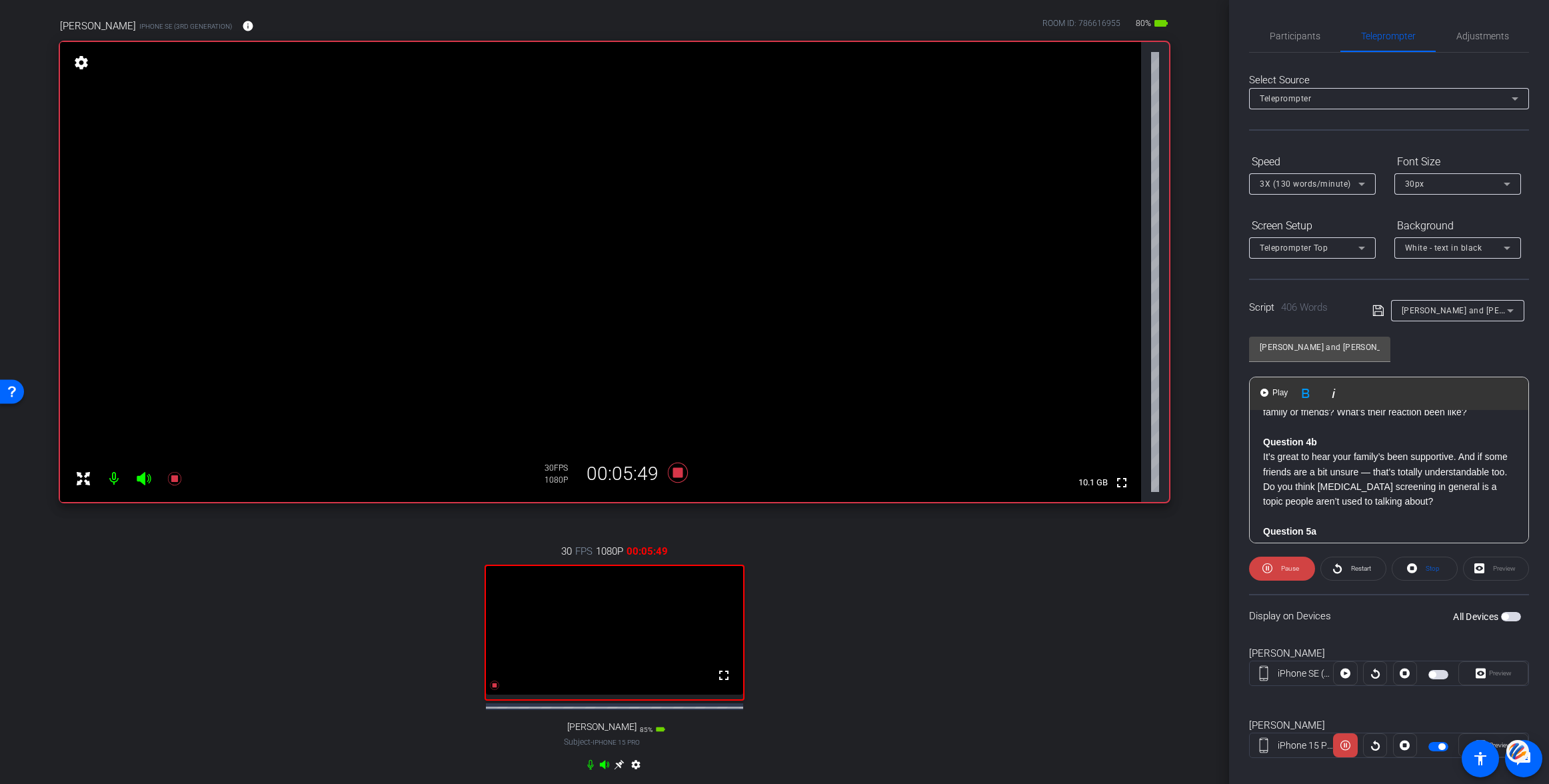
scroll to position [498, 0]
click at [1277, 566] on span "Pause" at bounding box center [1288, 569] width 21 height 19
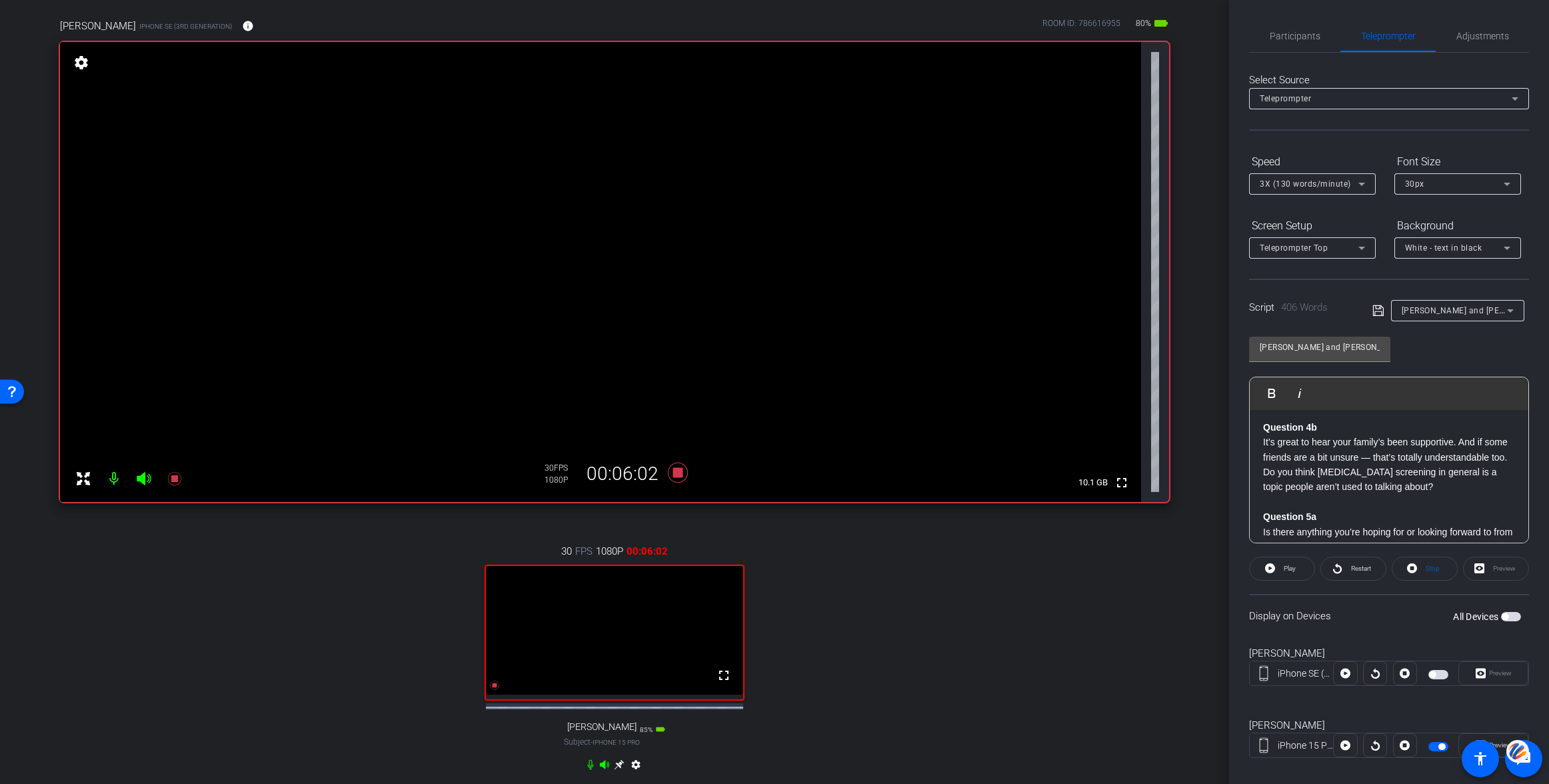
scroll to position [510, 0]
click at [1261, 443] on div "Hi [PERSON_NAME]. Thanks so much for joining me [DATE] all the way from across …" at bounding box center [1389, 391] width 279 height 982
click at [1271, 388] on span "Play" at bounding box center [1279, 393] width 20 height 11
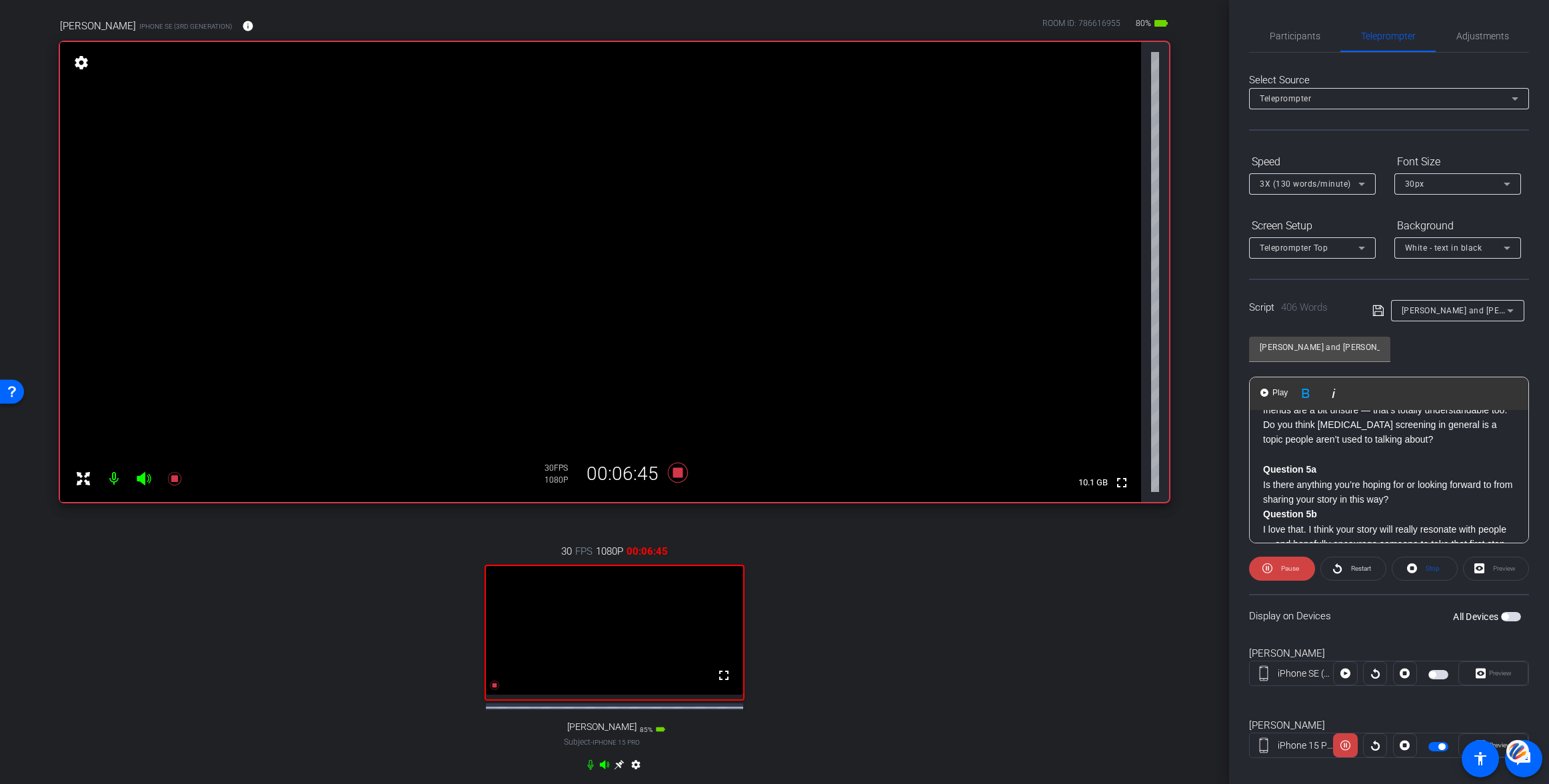
scroll to position [569, 0]
click at [1281, 564] on span "Pause" at bounding box center [1290, 568] width 18 height 7
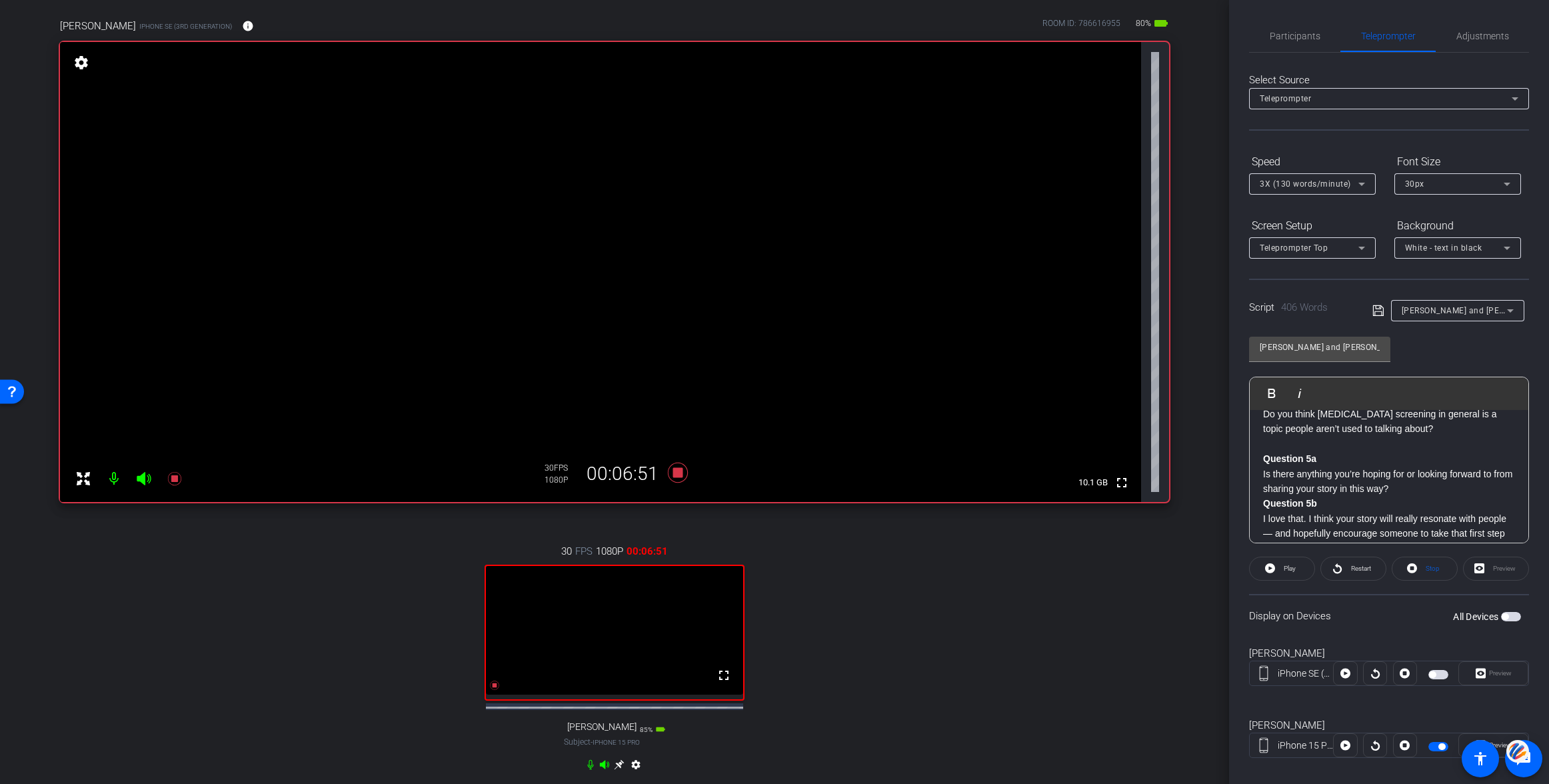
scroll to position [569, 0]
click at [1263, 463] on strong "Question 5a" at bounding box center [1290, 457] width 53 height 11
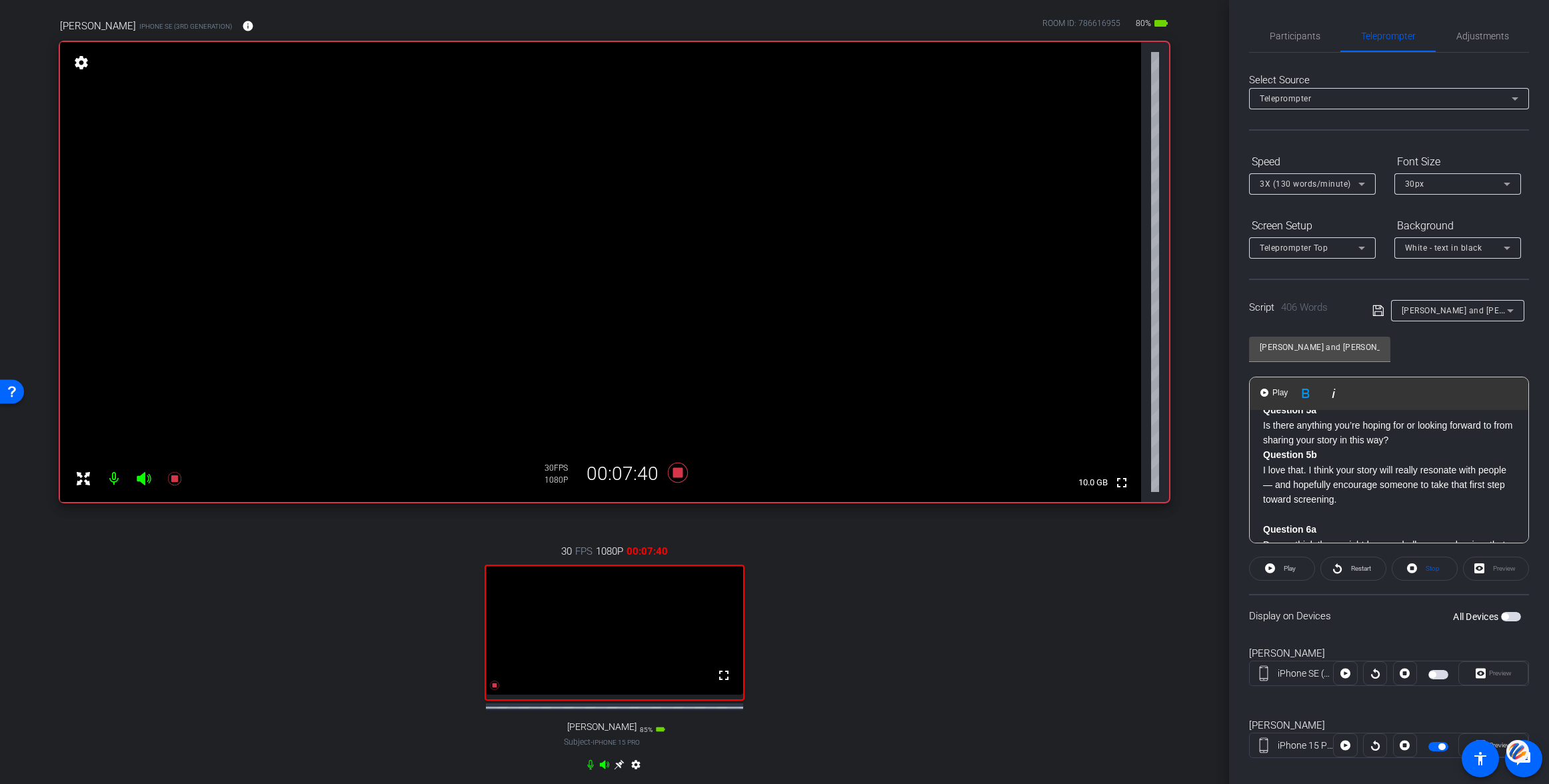
scroll to position [620, 0]
click at [1273, 390] on span "Play" at bounding box center [1279, 393] width 20 height 11
click at [1279, 564] on span "Pause" at bounding box center [1288, 569] width 21 height 19
click at [1273, 566] on icon at bounding box center [1270, 568] width 10 height 10
click at [1278, 567] on span "Pause" at bounding box center [1288, 569] width 21 height 19
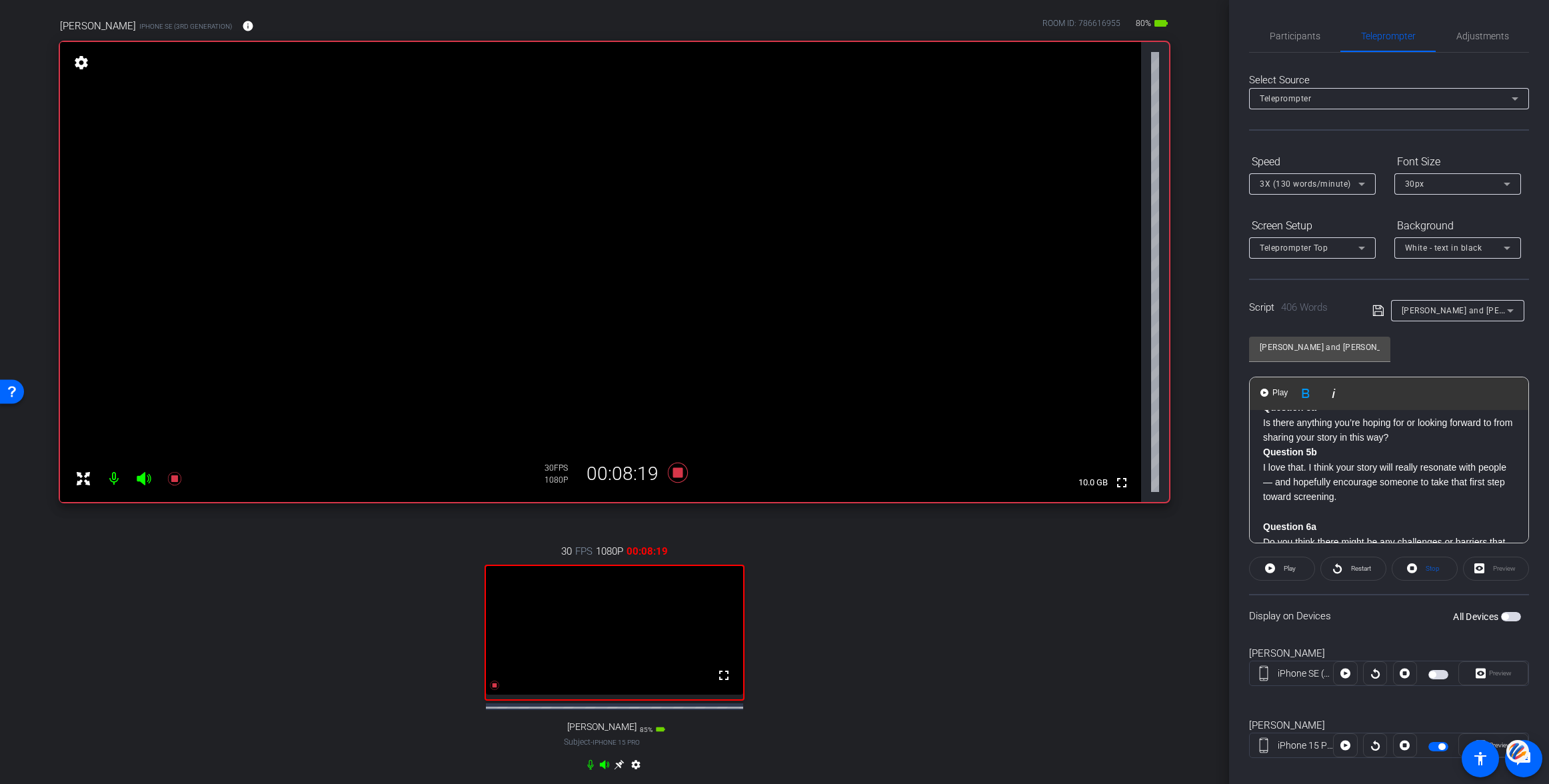
click at [1265, 457] on strong "Question 5b" at bounding box center [1290, 452] width 54 height 11
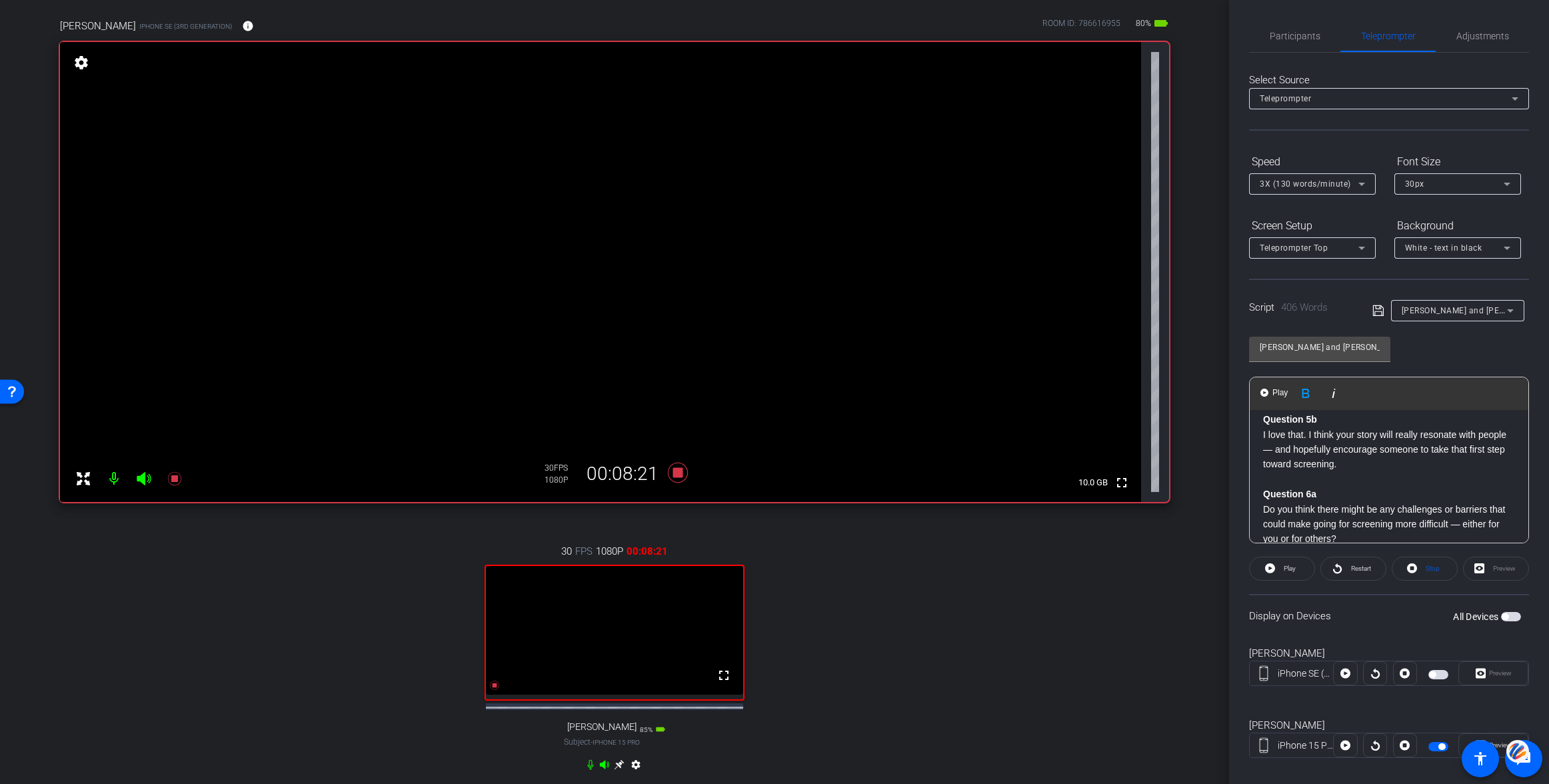
scroll to position [657, 0]
click at [1274, 391] on span "Play" at bounding box center [1279, 393] width 20 height 11
click at [1286, 565] on span "Pause" at bounding box center [1290, 568] width 18 height 7
click at [1262, 503] on div "Hi [PERSON_NAME]. Thanks so much for joining me [DATE] all the way from across …" at bounding box center [1389, 244] width 279 height 982
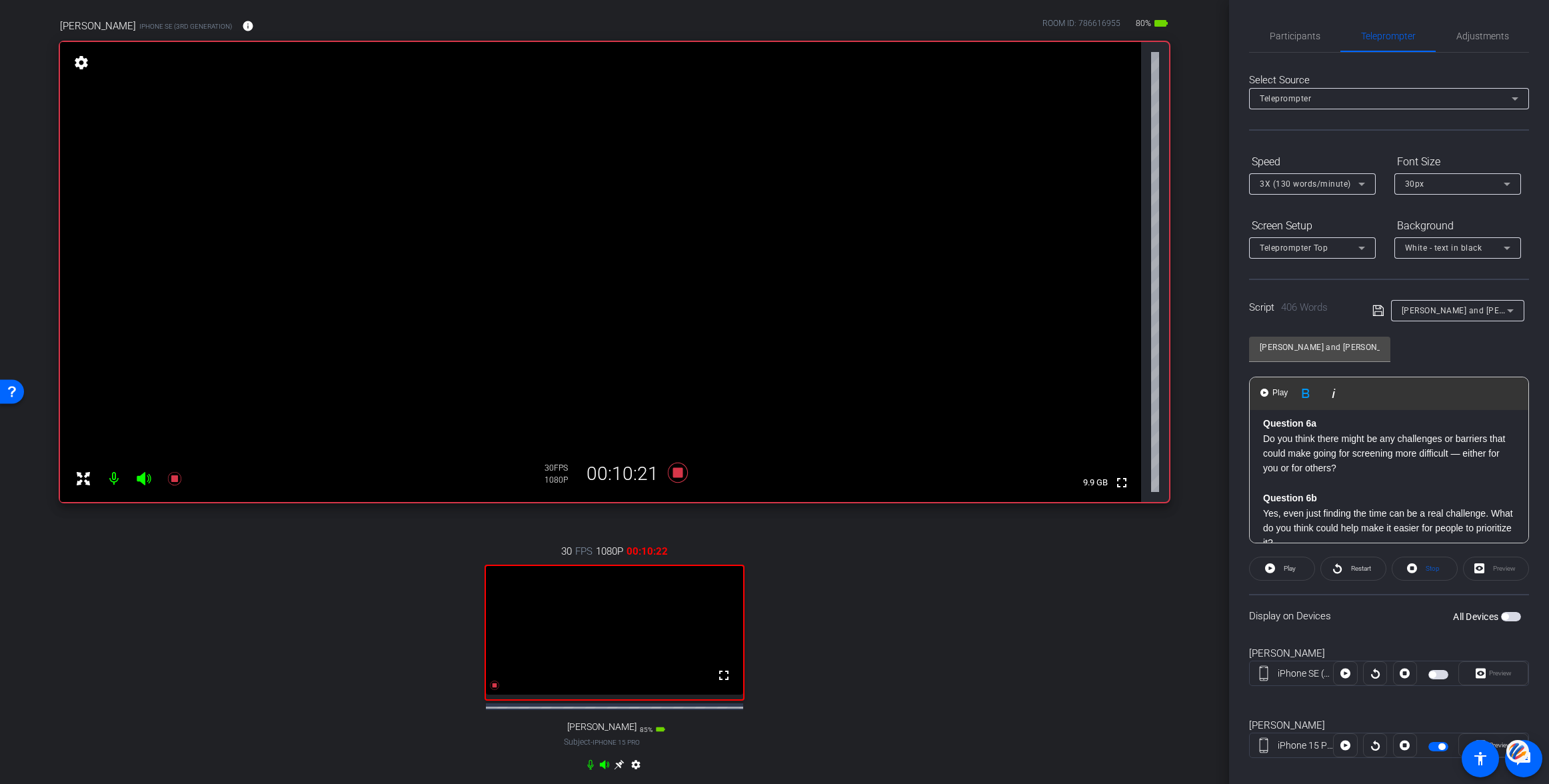
click at [1265, 457] on p "Do you think there might be any challenges or barriers that could make going fo…" at bounding box center [1389, 453] width 252 height 44
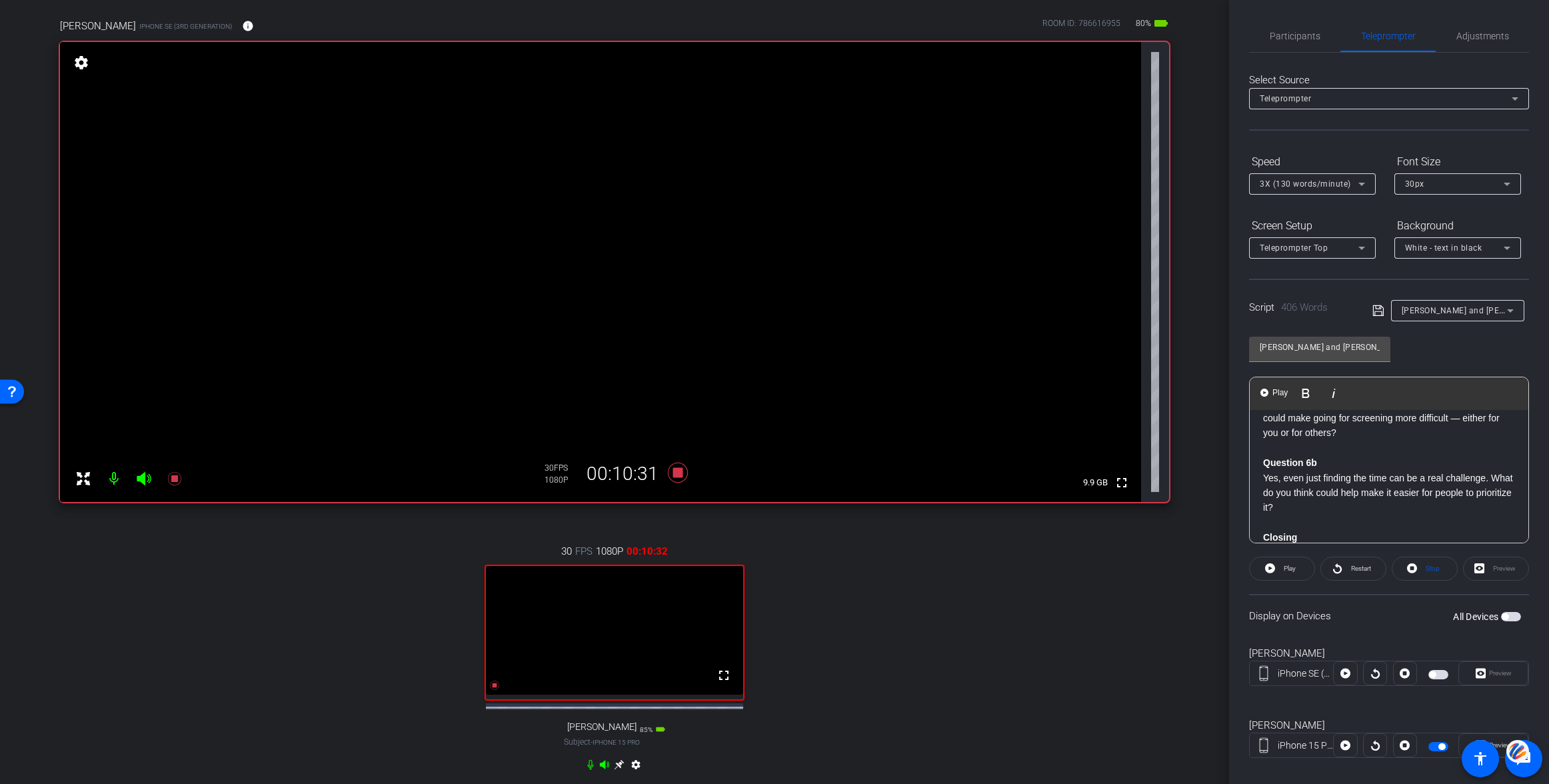
scroll to position [766, 0]
click at [1259, 426] on div "Hi [PERSON_NAME]. Thanks so much for joining me [DATE] all the way from across …" at bounding box center [1389, 134] width 279 height 982
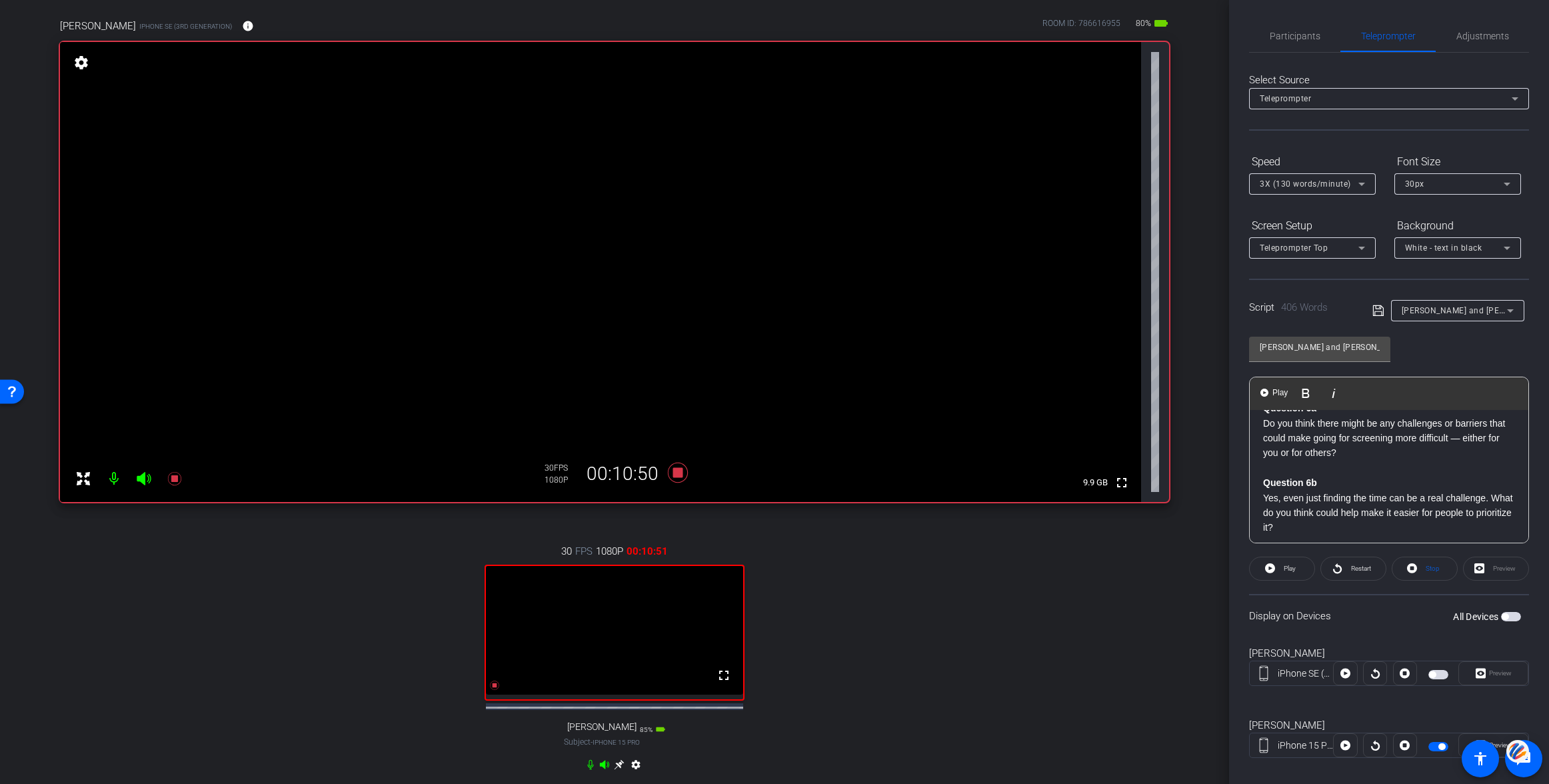
scroll to position [740, 0]
click at [1265, 437] on p "Do you think there might be any challenges or barriers that could make going fo…" at bounding box center [1389, 436] width 252 height 44
click at [1276, 395] on span "Play" at bounding box center [1279, 393] width 20 height 11
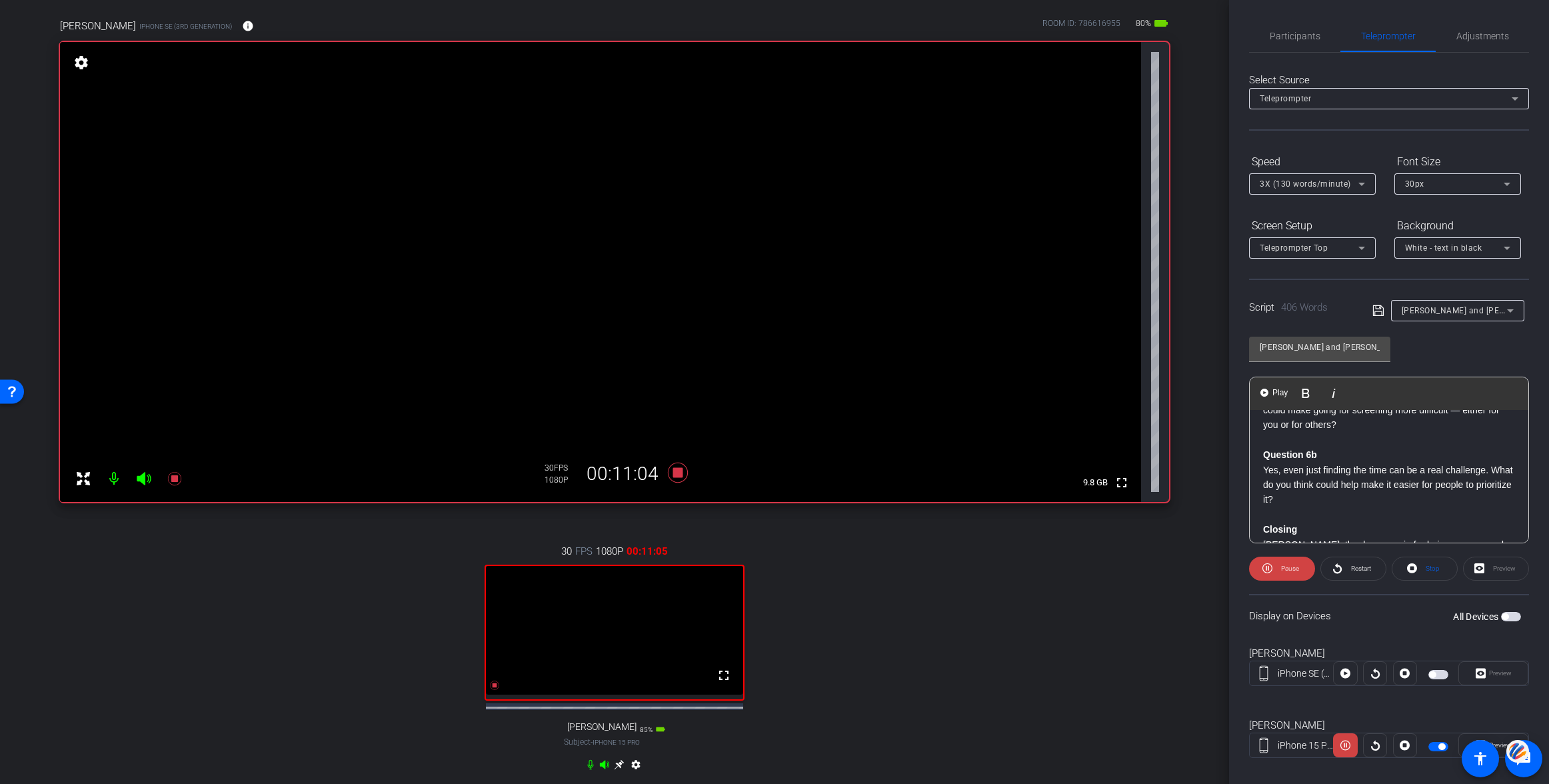
scroll to position [769, 0]
click at [1263, 483] on p "Yes, even just finding the time can be a real challenge. What do you think coul…" at bounding box center [1389, 481] width 252 height 44
click at [1270, 395] on span "Play" at bounding box center [1279, 393] width 20 height 11
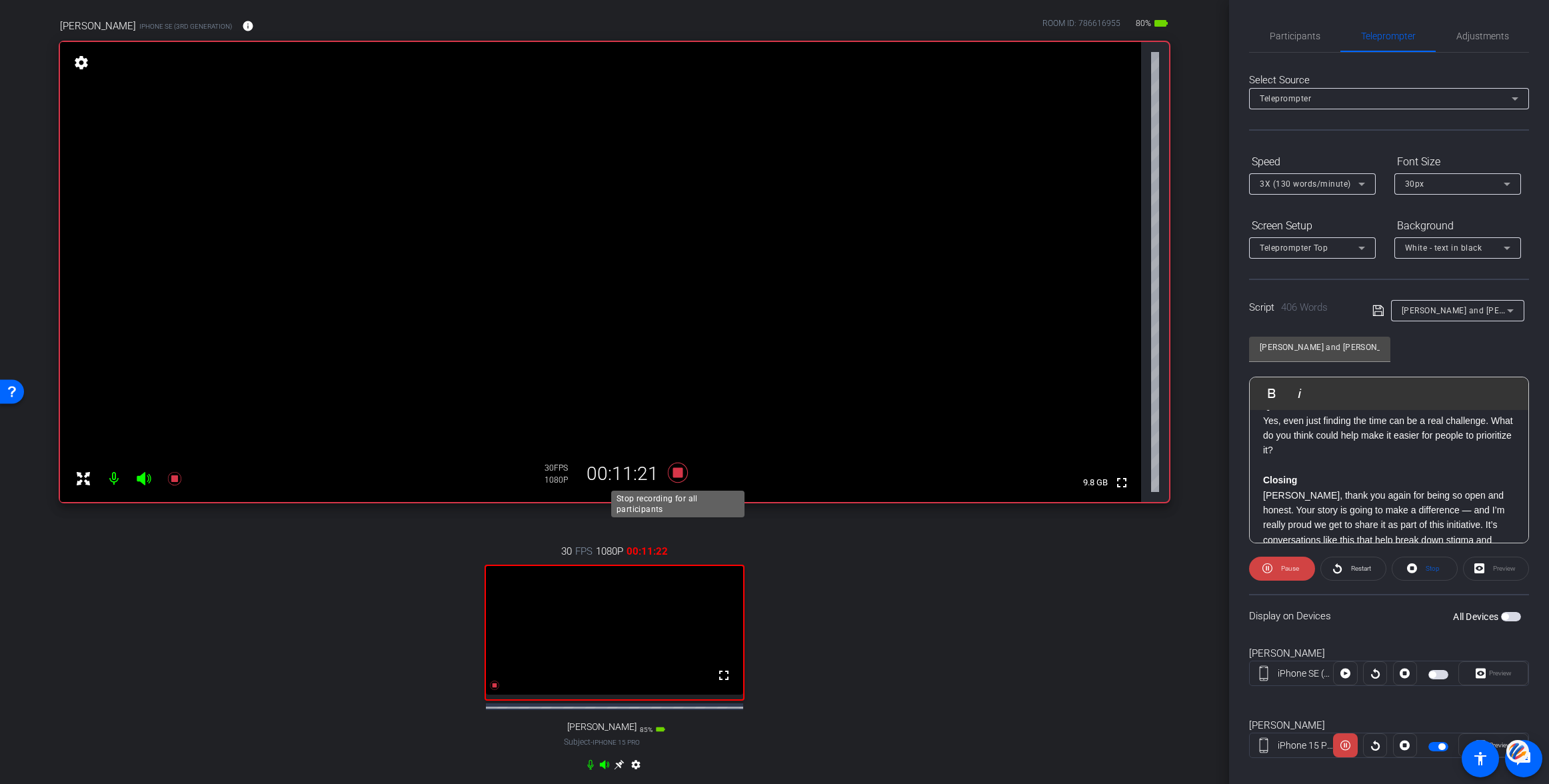
click at [681, 472] on icon at bounding box center [678, 472] width 20 height 20
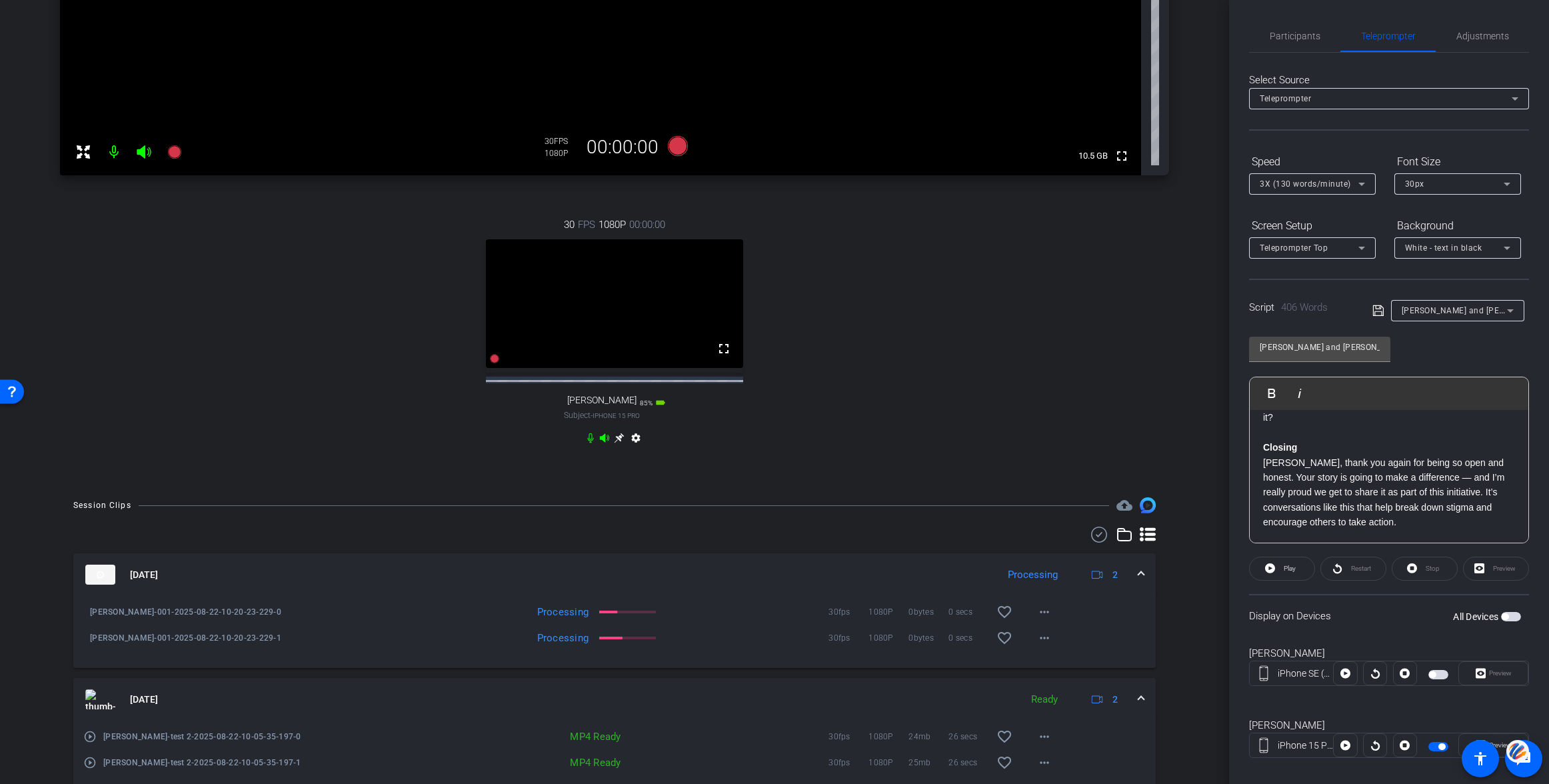
scroll to position [424, 0]
click at [1048, 619] on mat-icon "more_horiz" at bounding box center [1044, 611] width 16 height 16
click at [1055, 650] on span "Download Original" at bounding box center [1079, 651] width 80 height 16
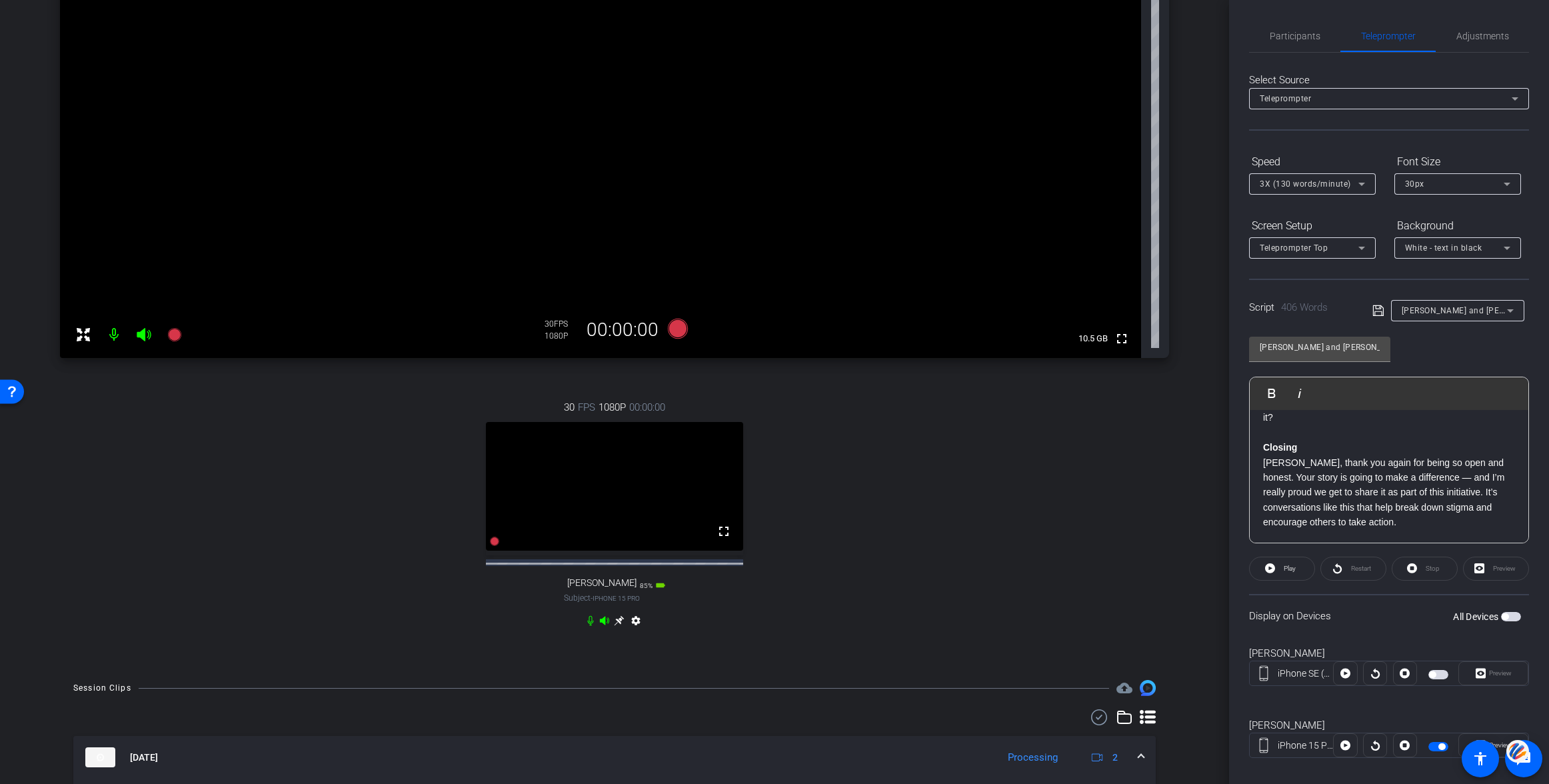
scroll to position [232, 0]
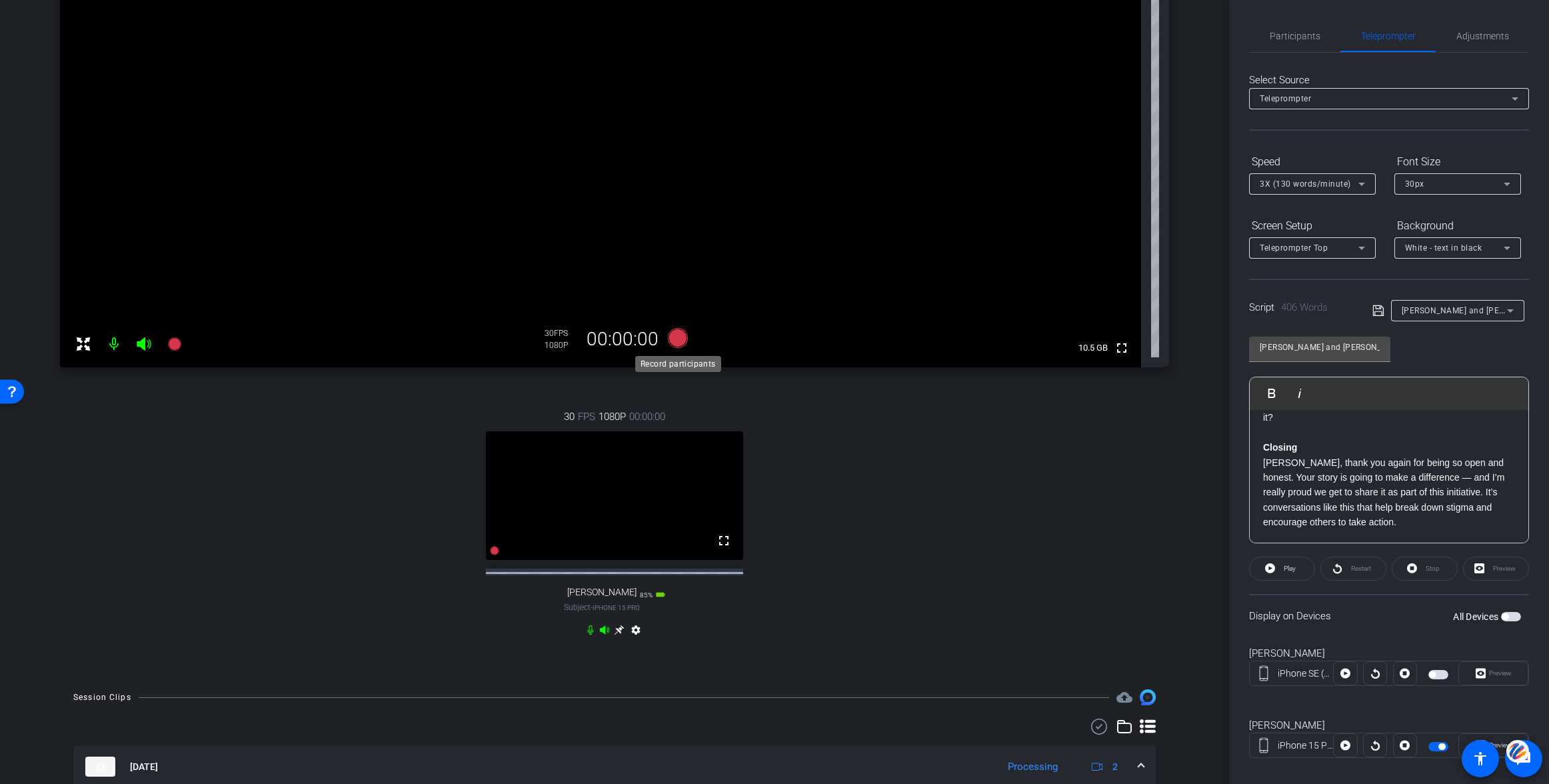
click at [678, 339] on icon at bounding box center [678, 338] width 20 height 20
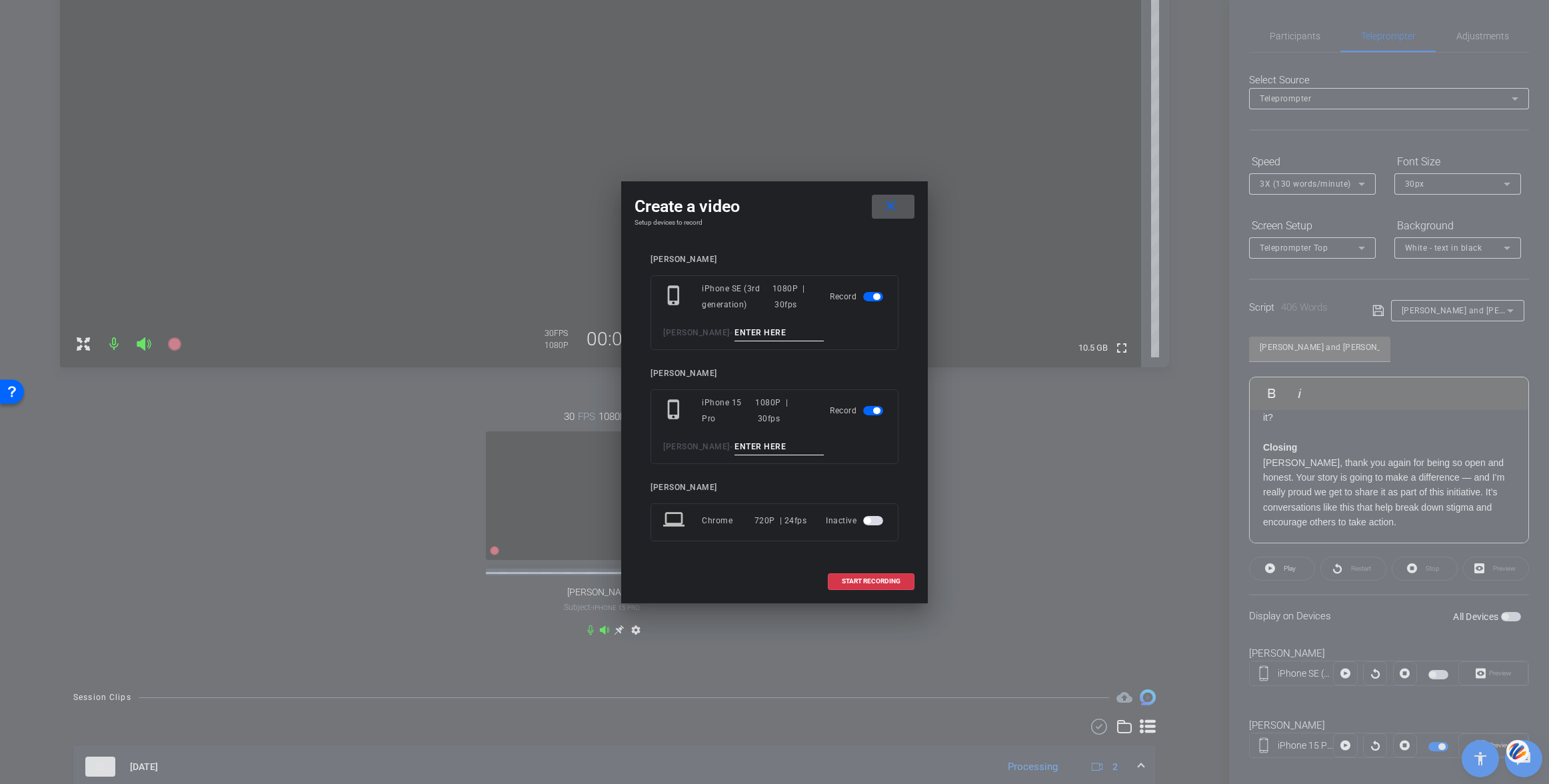
click at [735, 331] on input at bounding box center [779, 333] width 89 height 17
type input "002"
click at [735, 448] on input at bounding box center [779, 447] width 89 height 17
type input "002"
click at [859, 580] on span "START RECORDING" at bounding box center [871, 581] width 58 height 6
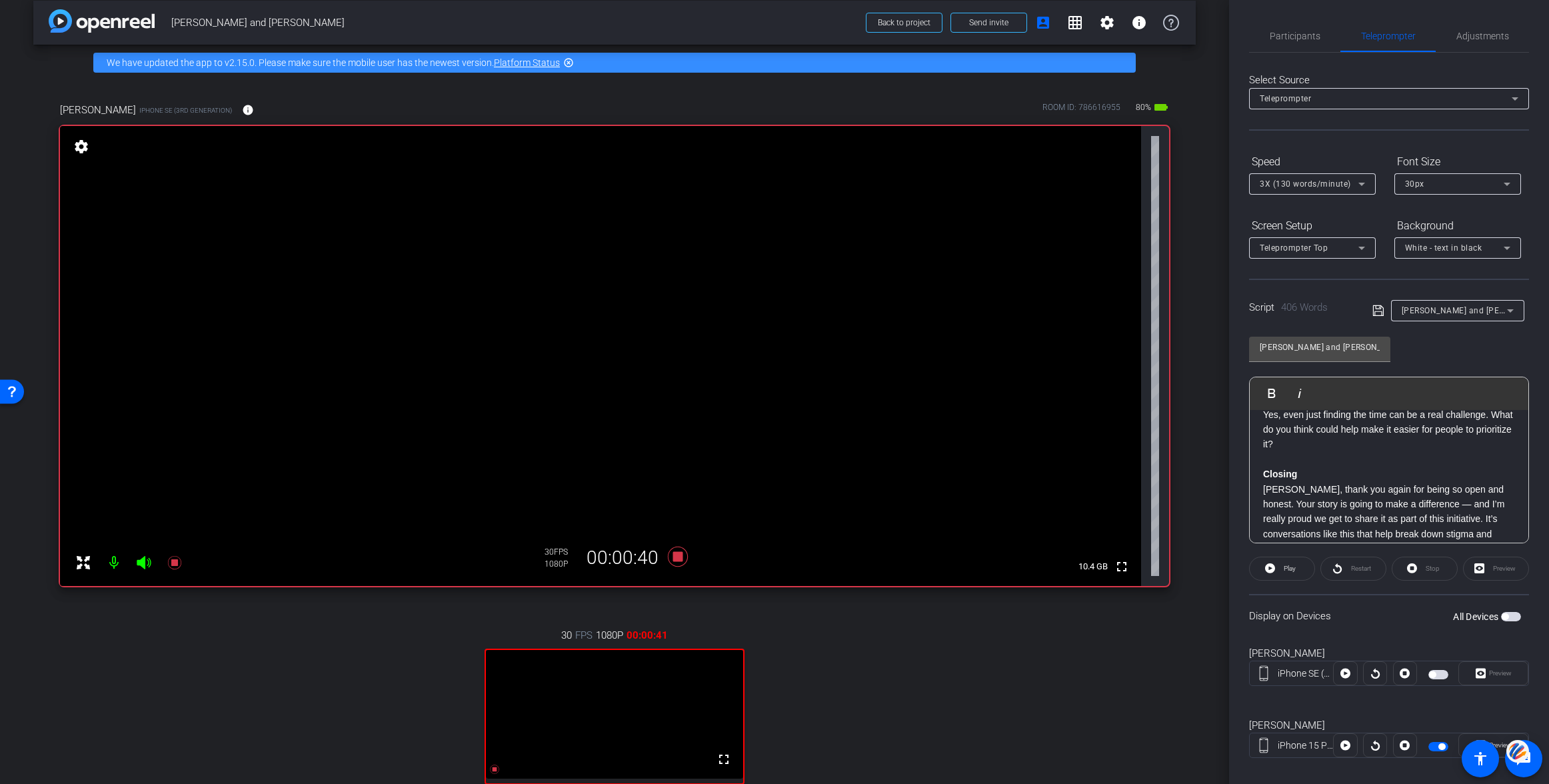
scroll to position [814, 0]
click at [676, 558] on icon at bounding box center [678, 557] width 20 height 20
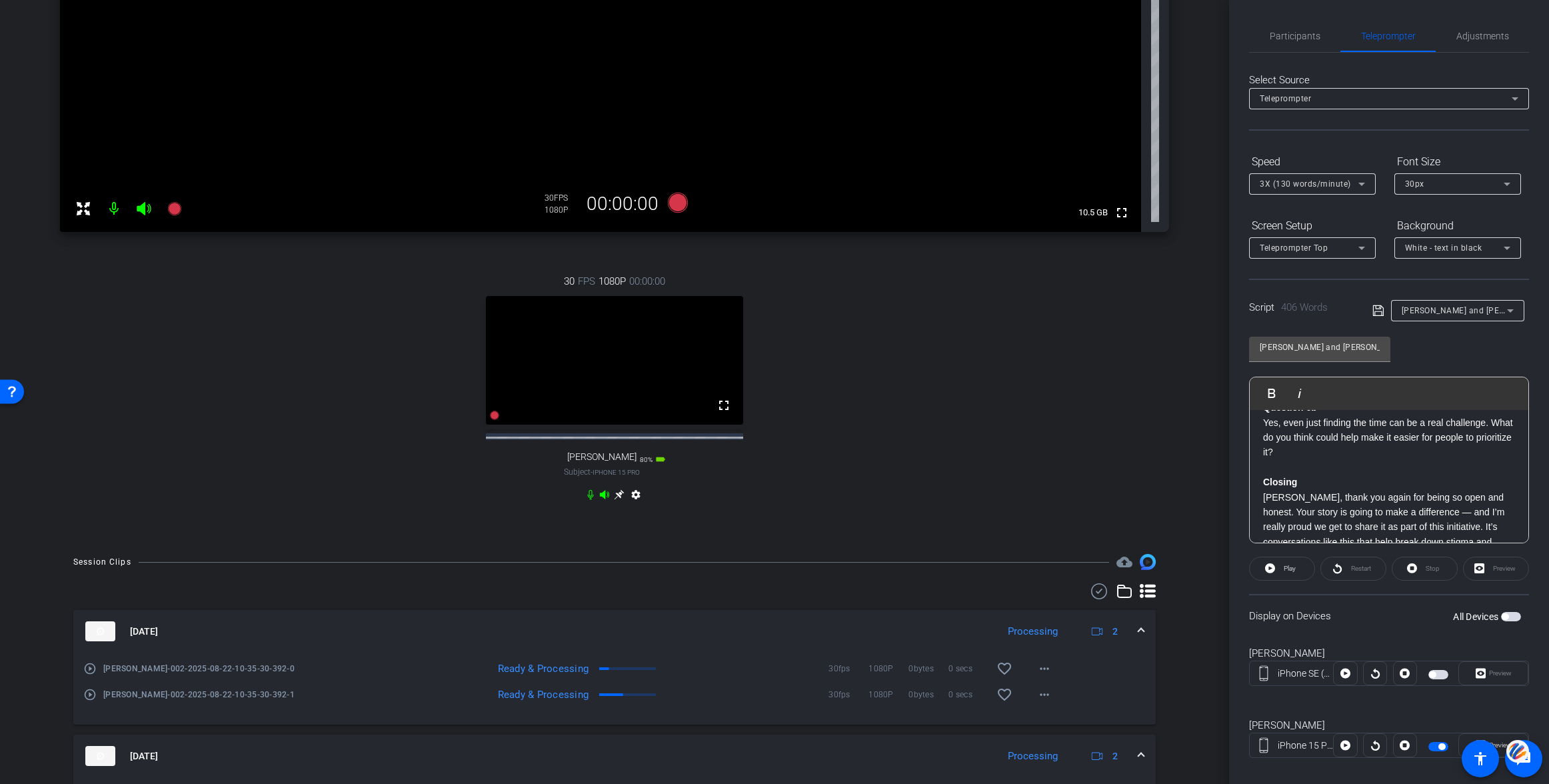
scroll to position [253, 0]
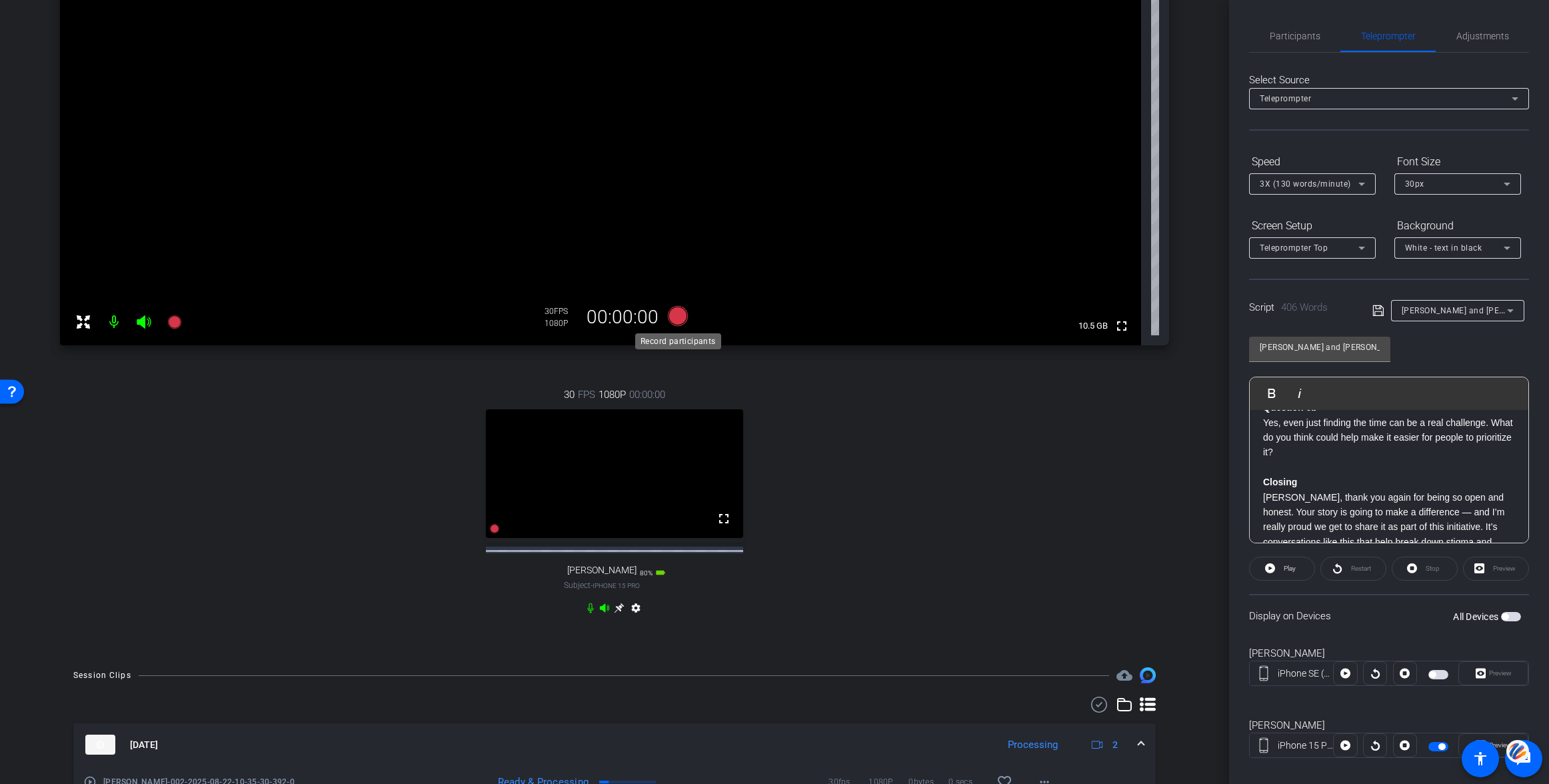
click at [678, 316] on icon at bounding box center [678, 316] width 20 height 20
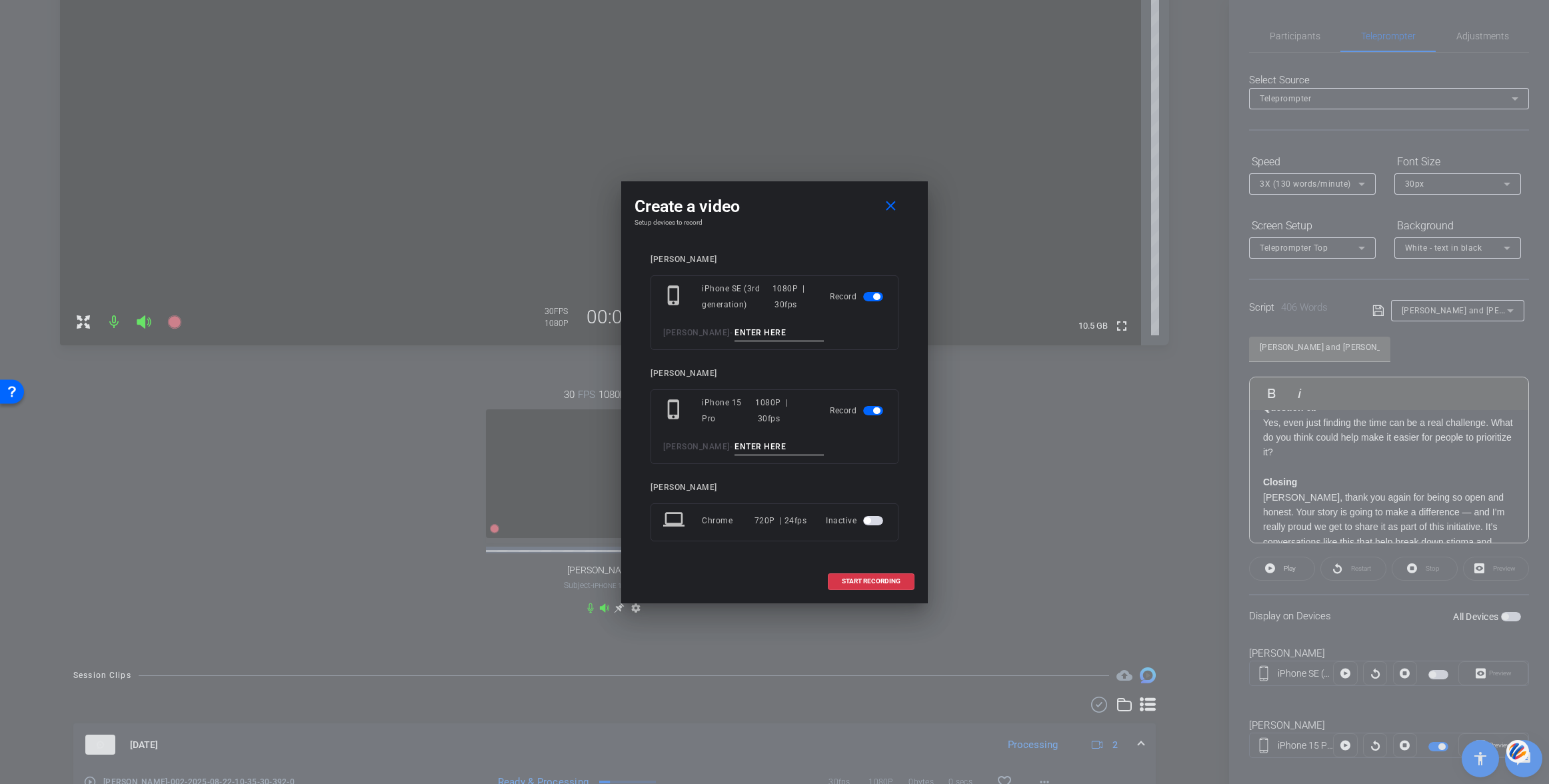
click at [735, 334] on input at bounding box center [779, 333] width 89 height 17
type input "003"
click at [735, 448] on input at bounding box center [779, 447] width 89 height 17
type input "003"
click at [875, 581] on span "START RECORDING" at bounding box center [871, 581] width 58 height 6
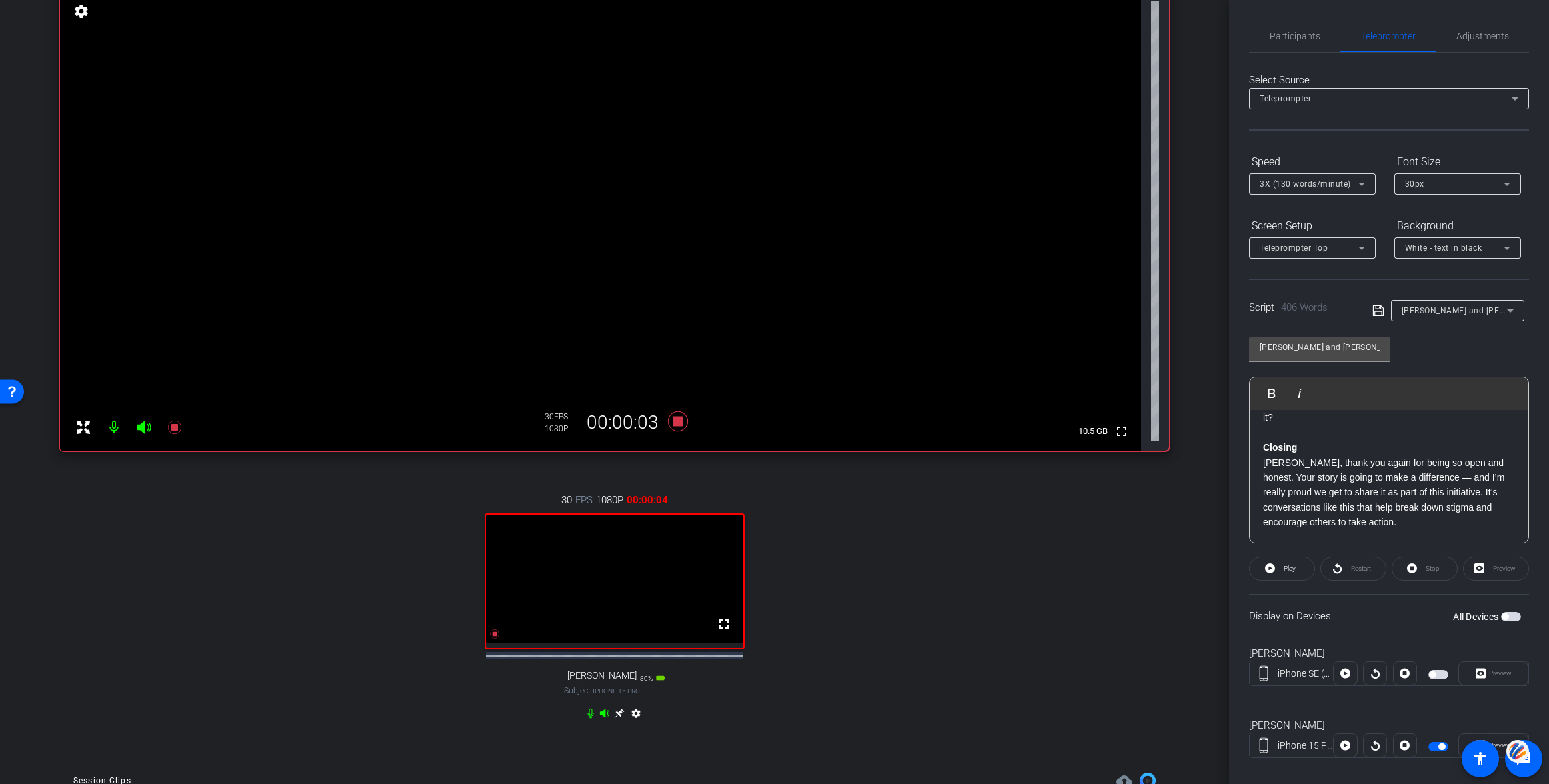
scroll to position [794, 0]
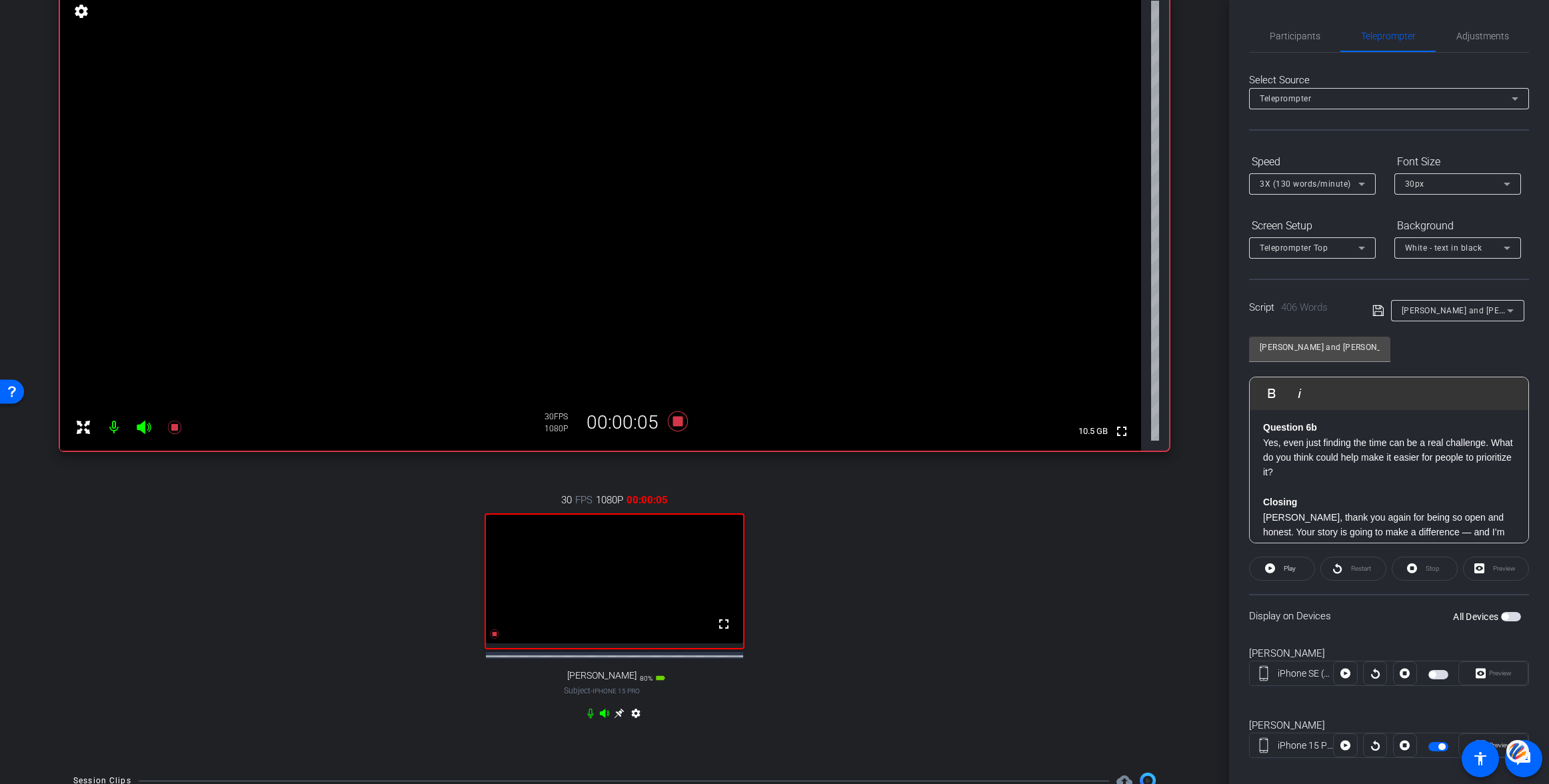
drag, startPoint x: 1510, startPoint y: 617, endPoint x: 1526, endPoint y: 626, distance: 18.4
click at [1512, 619] on span "button" at bounding box center [1511, 616] width 20 height 9
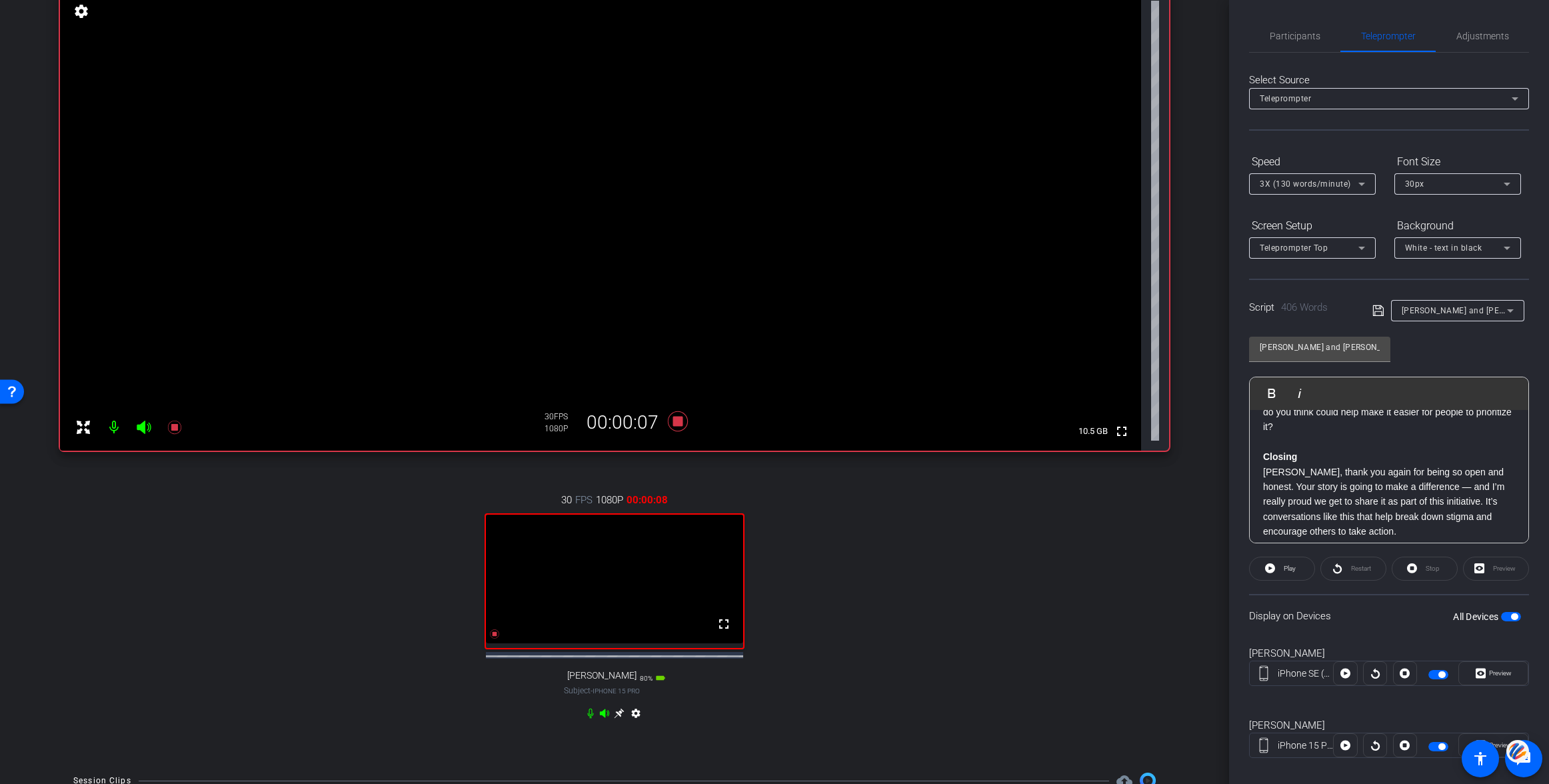
scroll to position [805, 0]
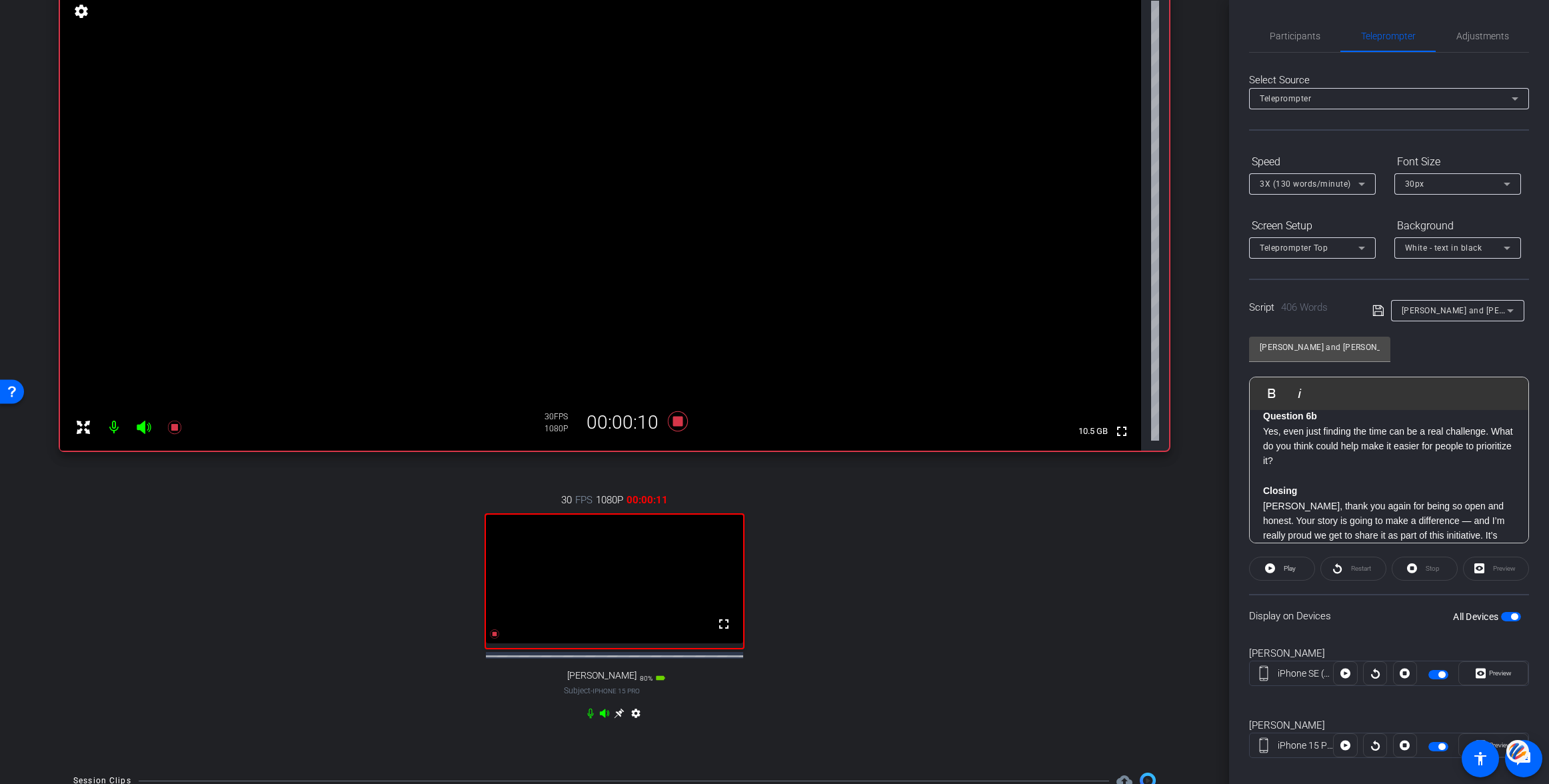
click at [1263, 422] on strong "Question 6b" at bounding box center [1290, 415] width 54 height 11
drag, startPoint x: 1282, startPoint y: 565, endPoint x: 1275, endPoint y: 505, distance: 60.4
click at [1282, 564] on span "Play" at bounding box center [1288, 569] width 15 height 19
click at [1264, 496] on strong "Closing" at bounding box center [1280, 490] width 34 height 11
click at [1270, 392] on span "Play" at bounding box center [1279, 393] width 20 height 11
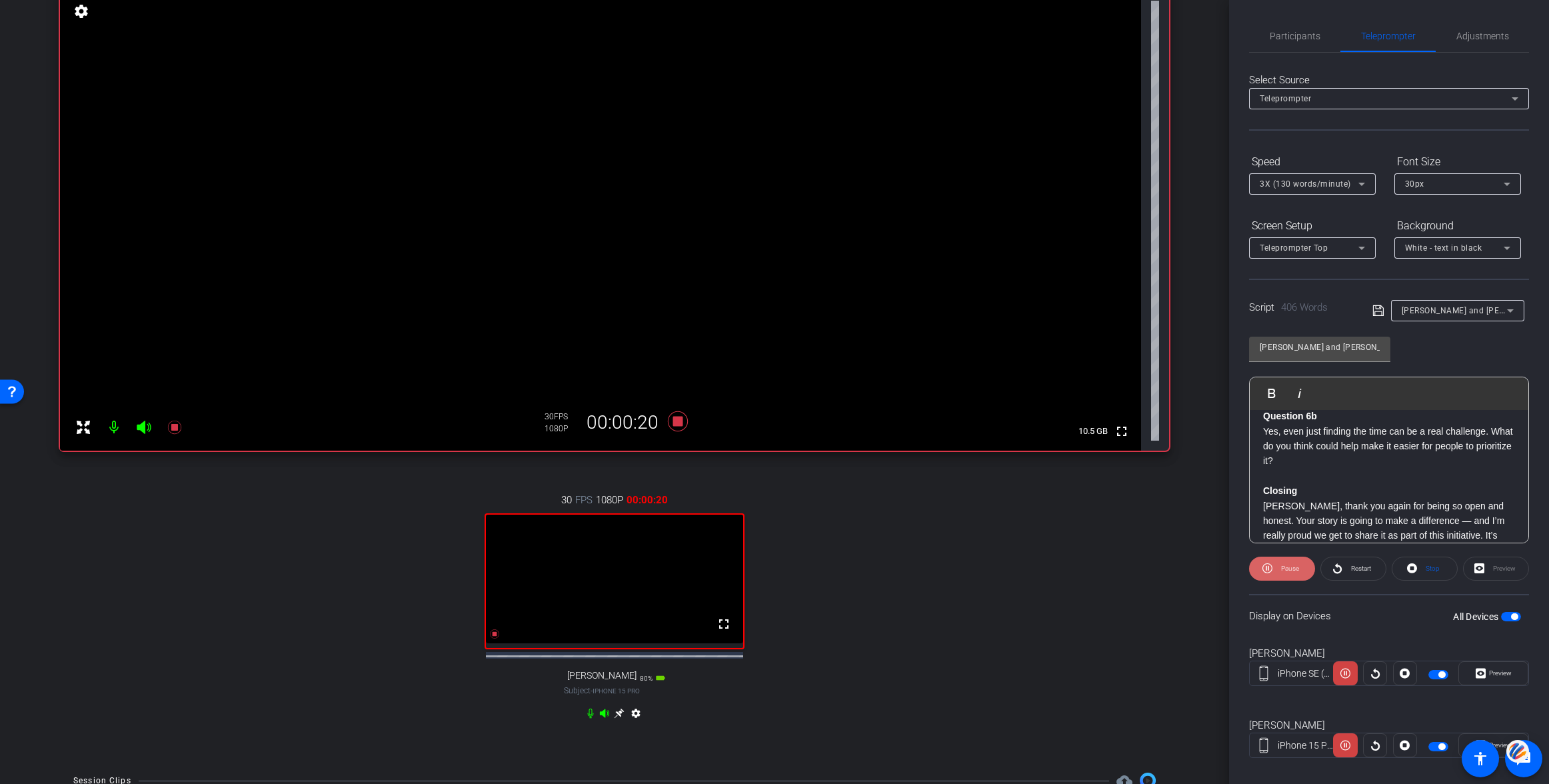
click at [1282, 566] on span "Pause" at bounding box center [1290, 568] width 18 height 7
click at [1265, 460] on p "Yes, even just finding the time can be a real challenge. What do you think coul…" at bounding box center [1389, 445] width 252 height 44
click at [1274, 391] on span "Play" at bounding box center [1279, 393] width 20 height 11
click at [1272, 563] on span at bounding box center [1282, 568] width 66 height 32
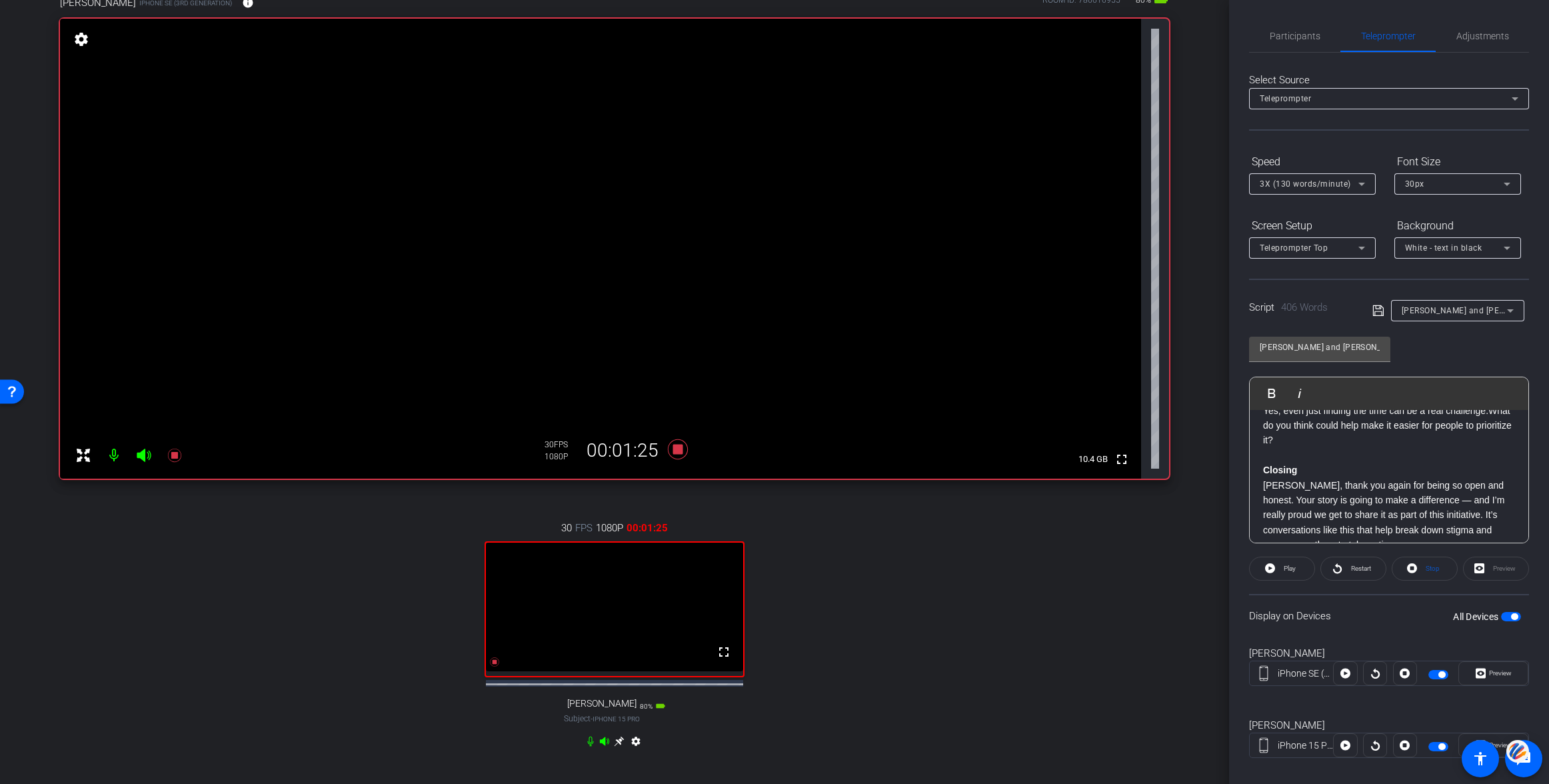
scroll to position [823, 0]
click at [1265, 479] on strong "Closing" at bounding box center [1280, 473] width 34 height 11
click at [1273, 391] on span "Play" at bounding box center [1279, 393] width 20 height 11
click at [1270, 563] on icon at bounding box center [1267, 569] width 10 height 17
click at [1267, 566] on icon at bounding box center [1270, 568] width 10 height 10
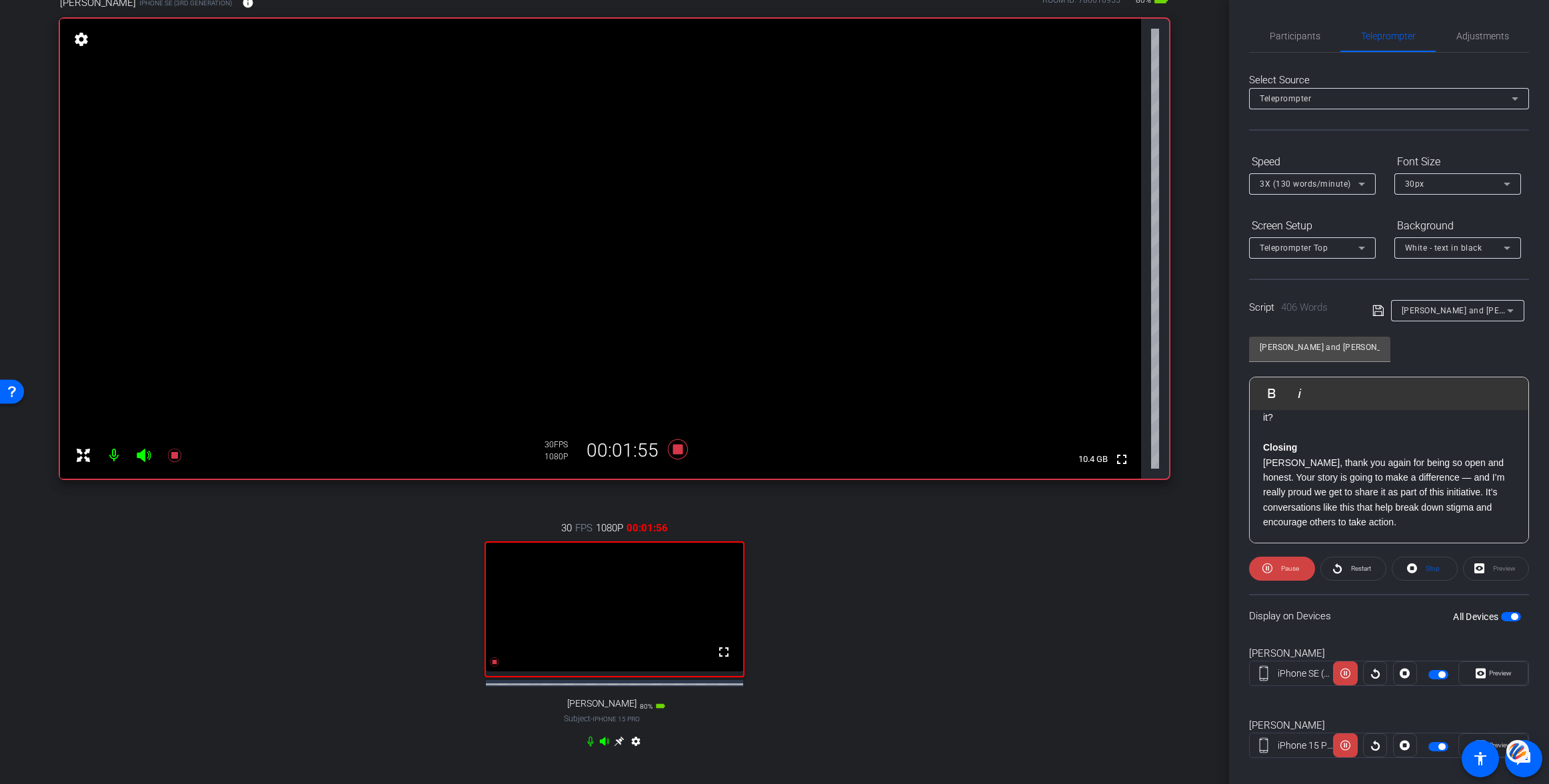
scroll to position [864, 0]
click at [678, 448] on icon at bounding box center [678, 449] width 20 height 20
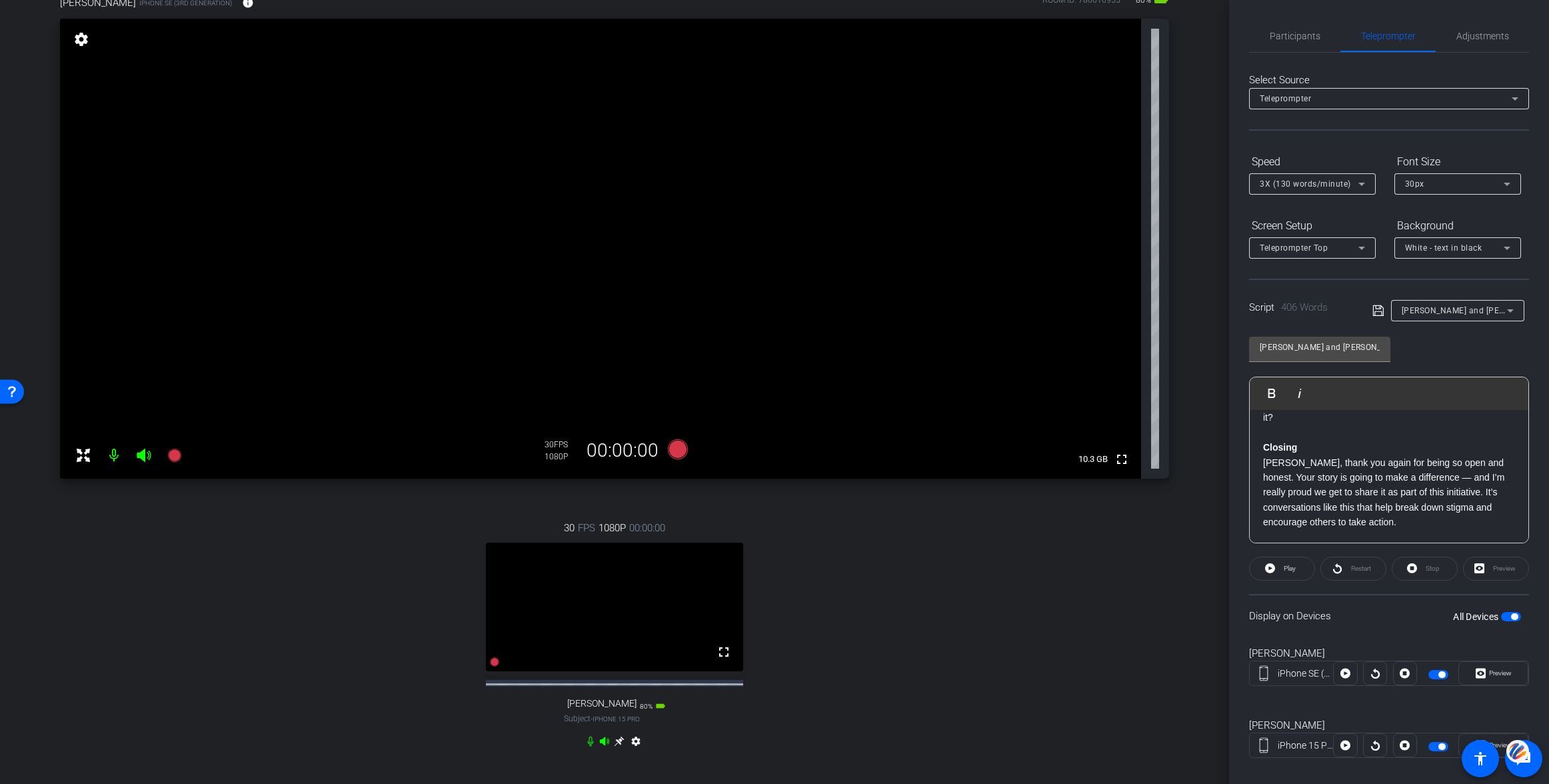
scroll to position [0, 0]
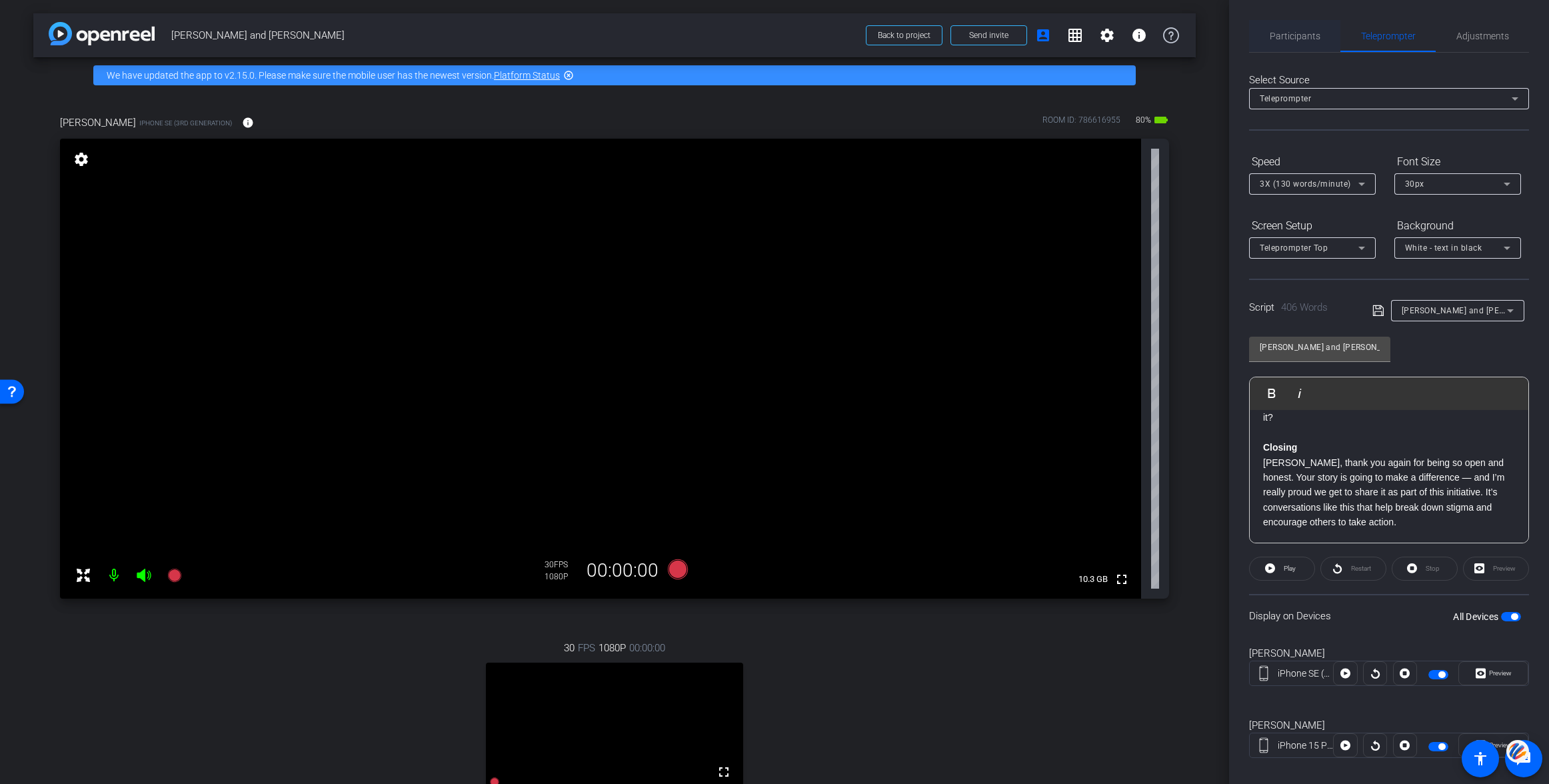
click at [1291, 40] on span "Participants" at bounding box center [1295, 36] width 51 height 9
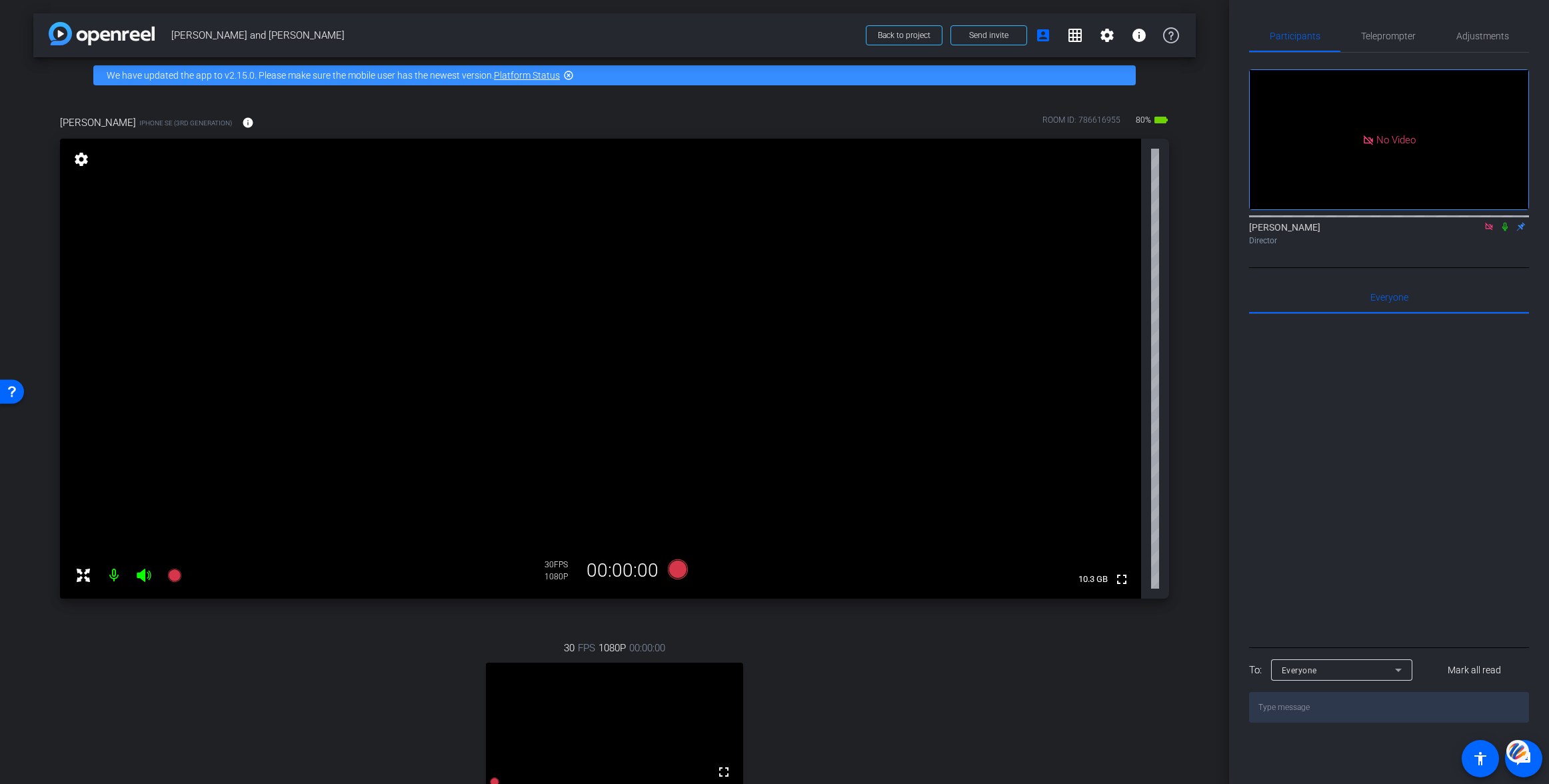
click at [1491, 226] on icon at bounding box center [1488, 226] width 7 height 7
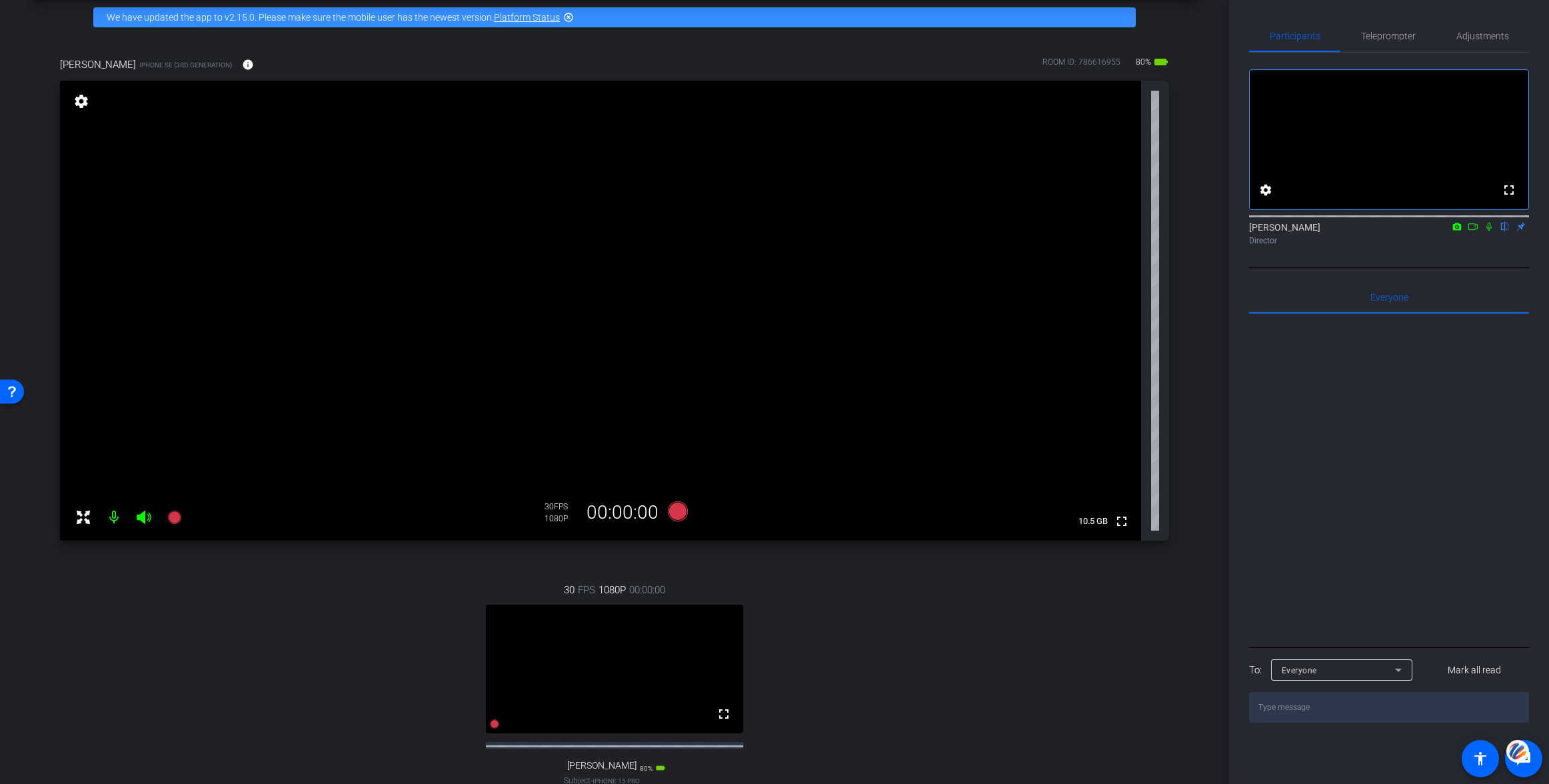
scroll to position [61, 0]
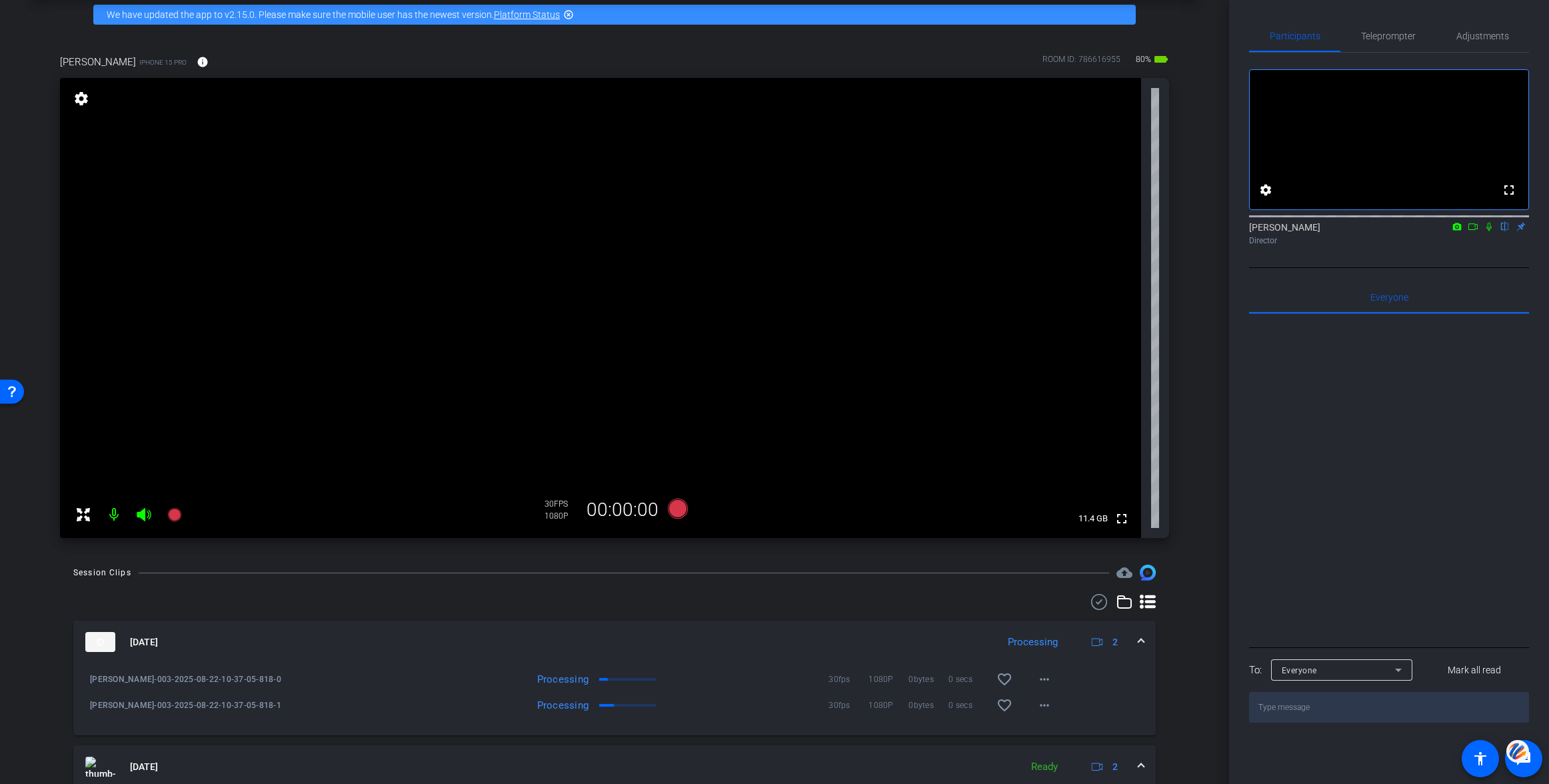
click at [1490, 232] on icon at bounding box center [1489, 227] width 6 height 8
click at [1475, 230] on icon at bounding box center [1472, 226] width 9 height 6
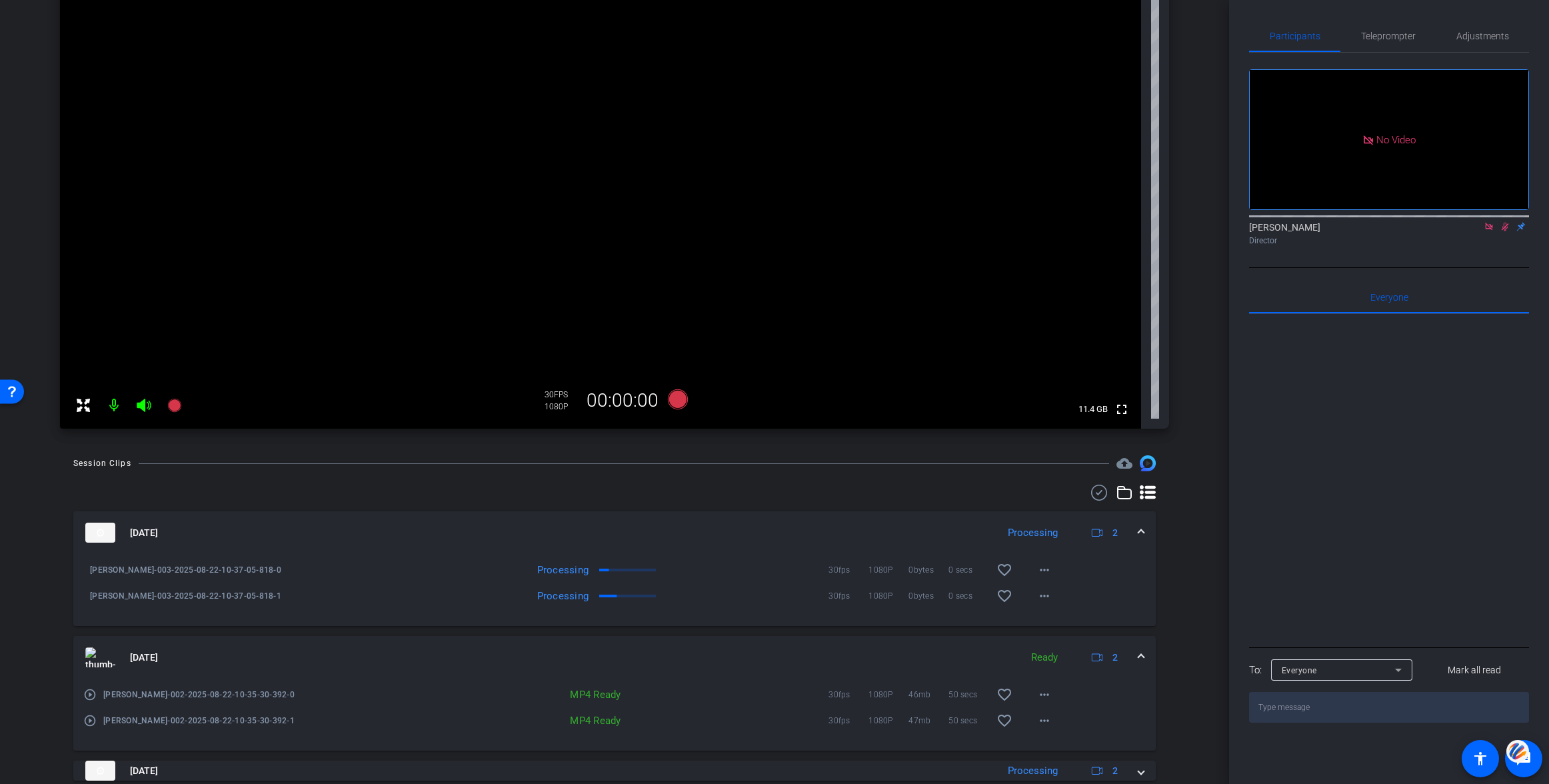
scroll to position [0, 0]
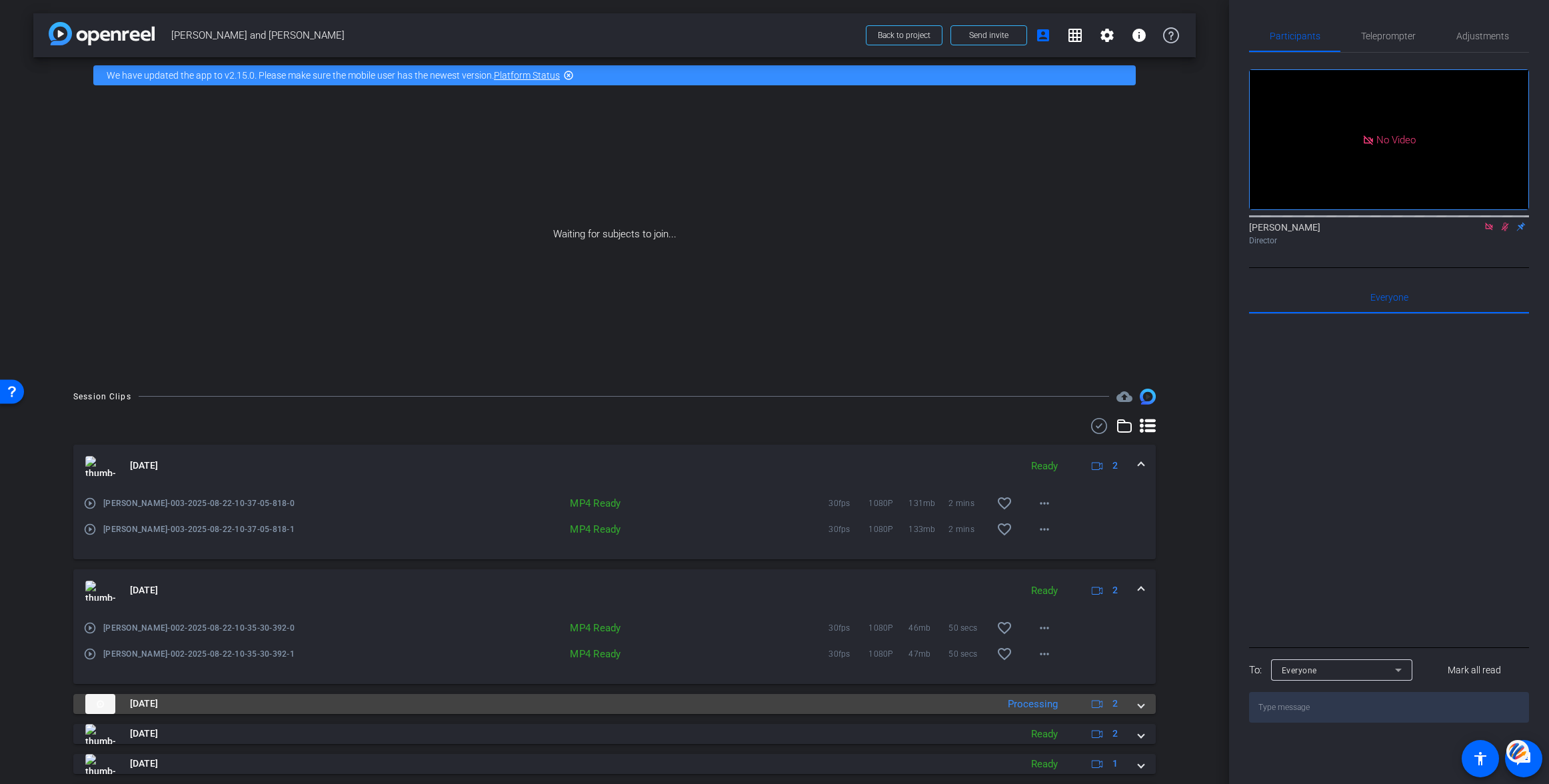
click at [1139, 702] on span at bounding box center [1142, 704] width 6 height 14
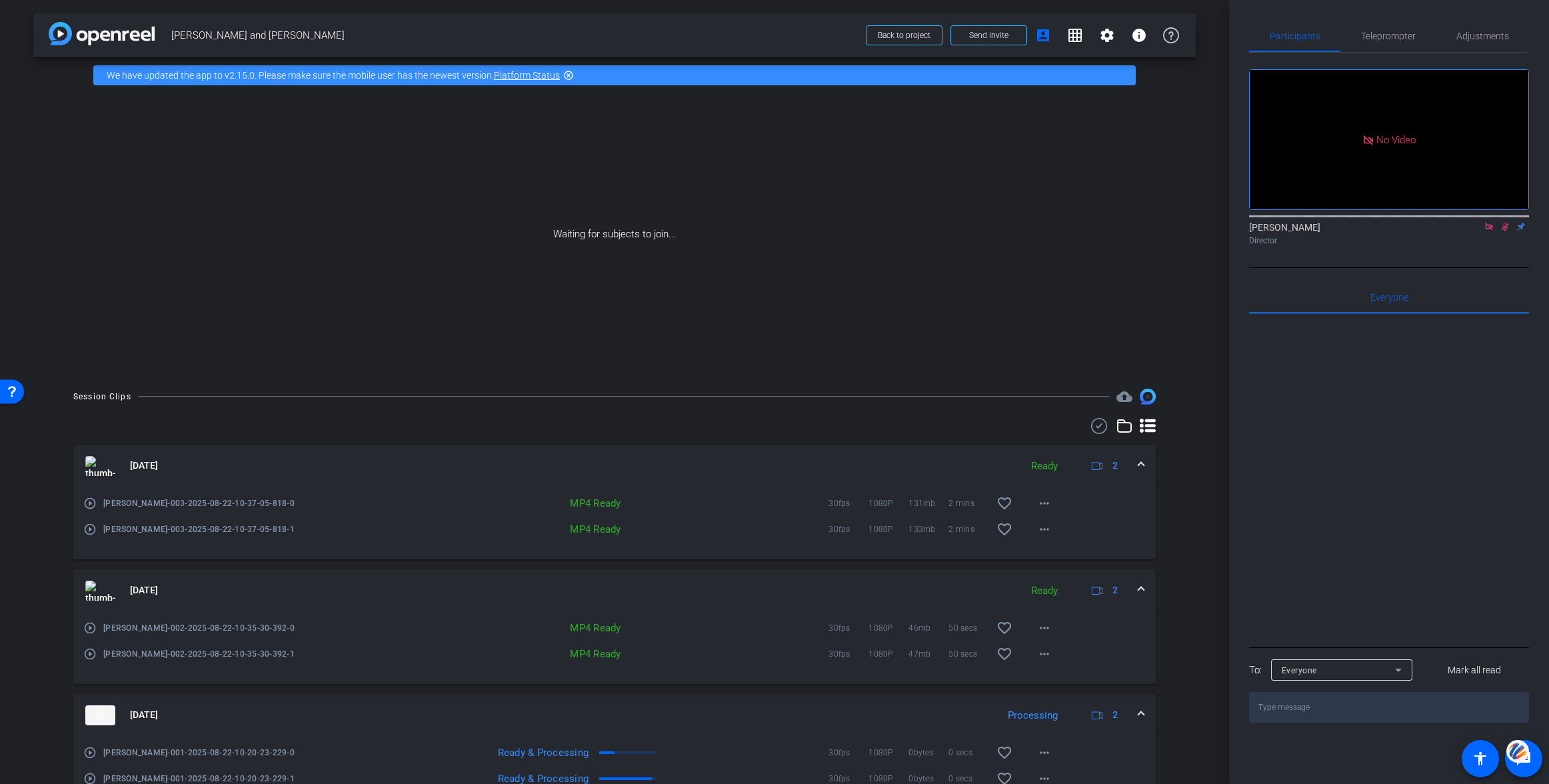
scroll to position [94, 0]
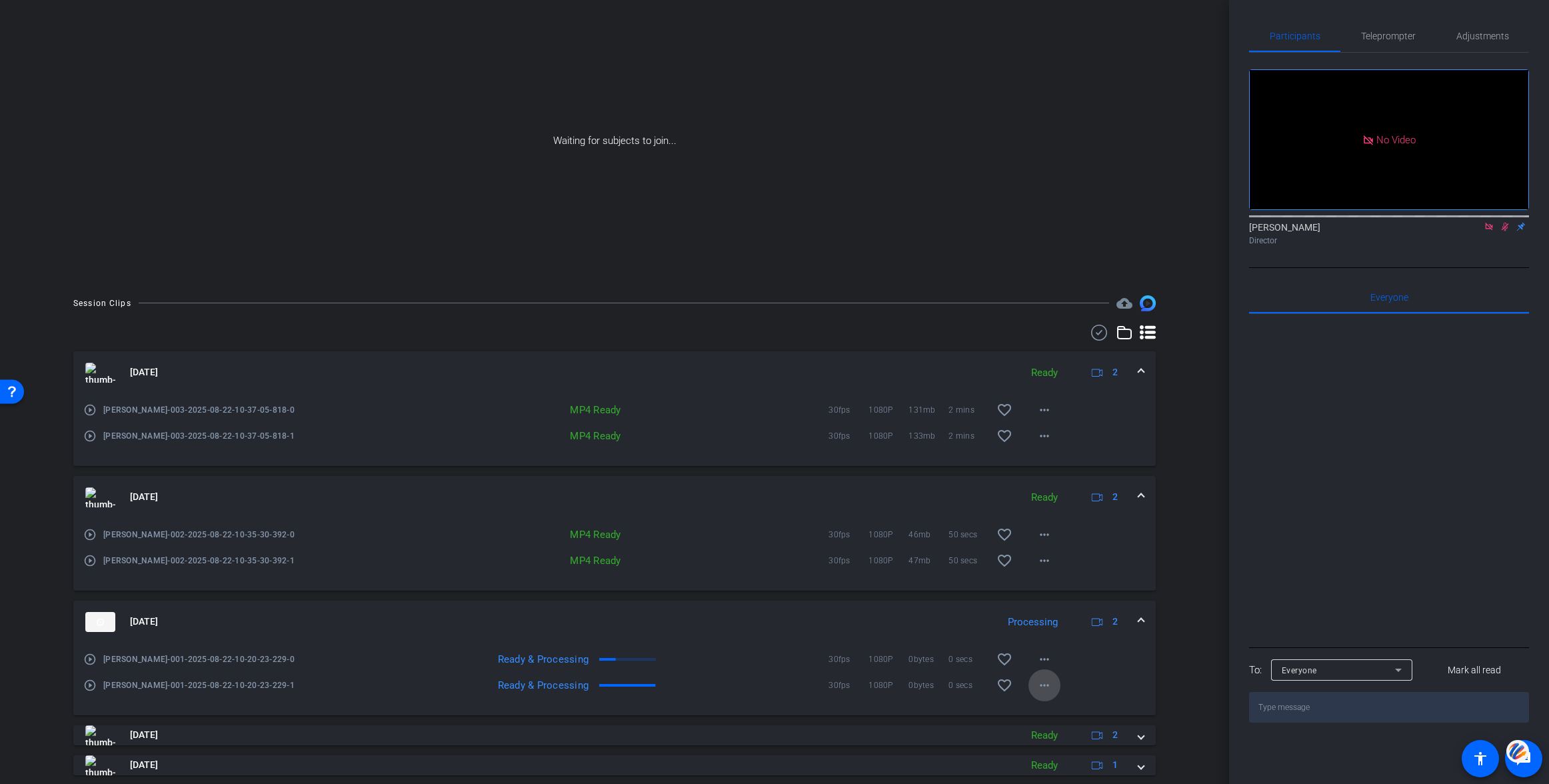
click at [1046, 685] on mat-icon "more_horiz" at bounding box center [1044, 685] width 16 height 16
click at [1051, 557] on span "Download Original" at bounding box center [1079, 557] width 80 height 16
click at [1043, 557] on mat-icon "more_horiz" at bounding box center [1044, 560] width 16 height 16
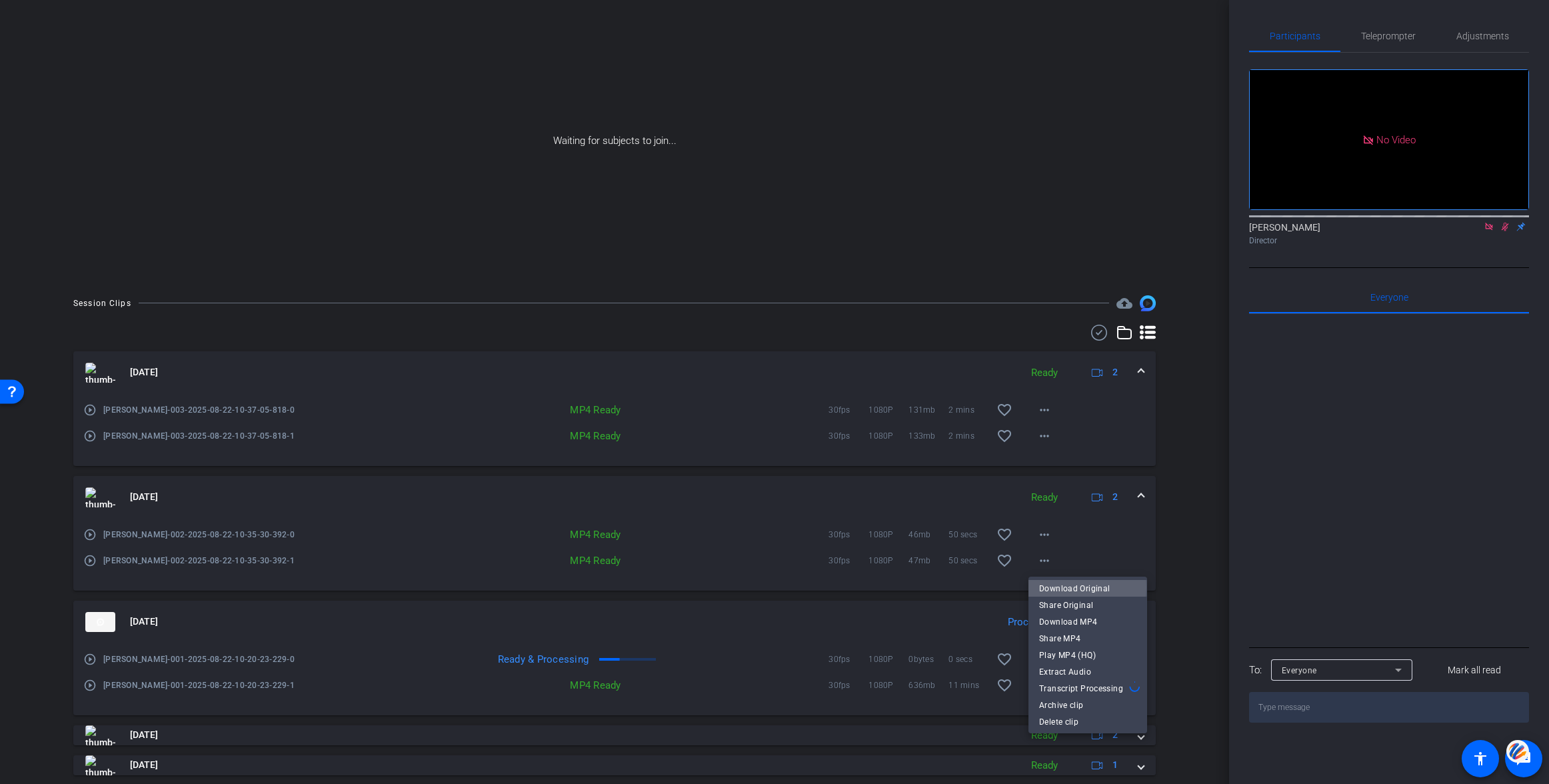
click at [1066, 587] on span "Download Original" at bounding box center [1087, 588] width 97 height 16
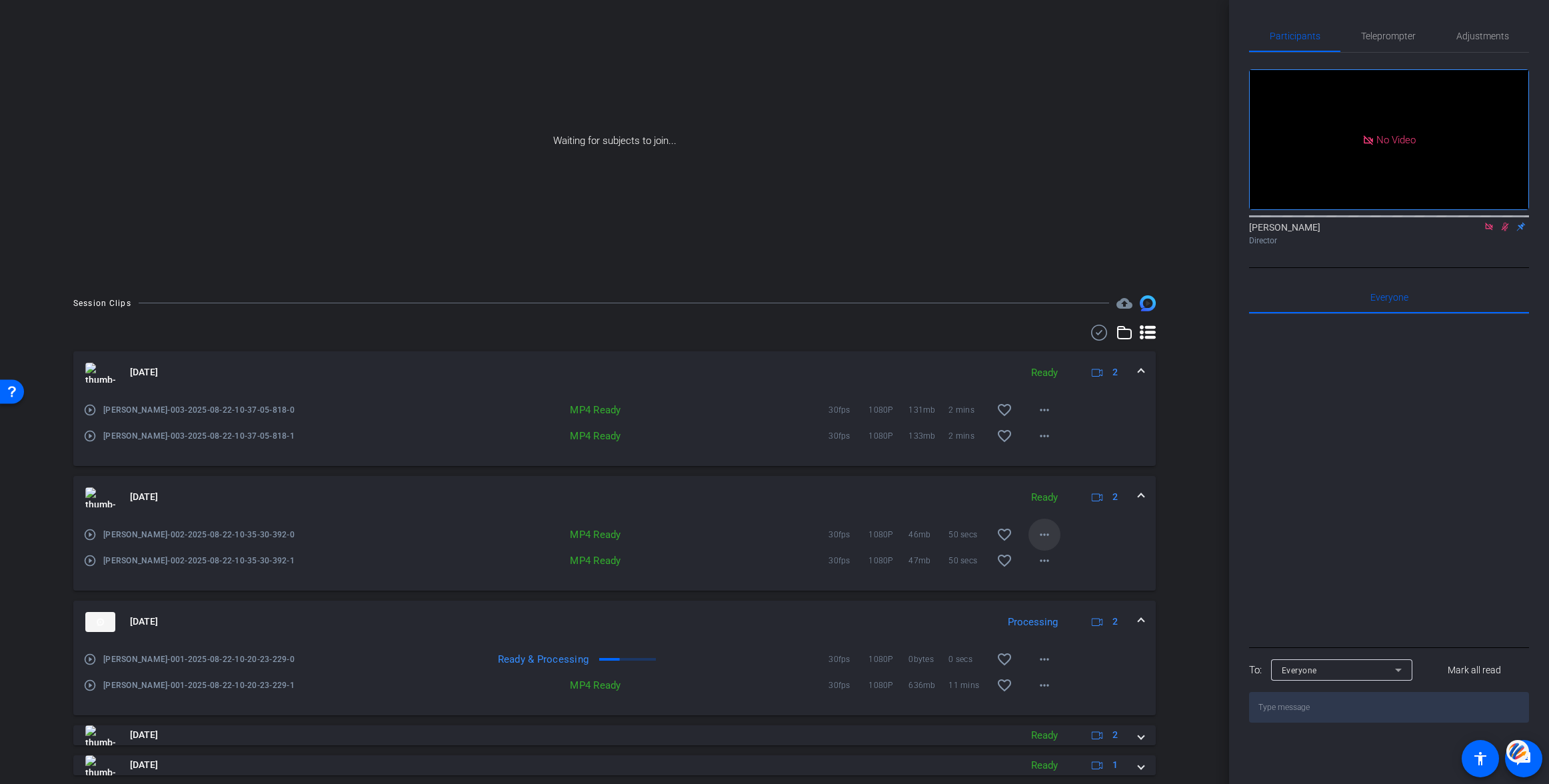
click at [1045, 533] on mat-icon "more_horiz" at bounding box center [1044, 534] width 16 height 16
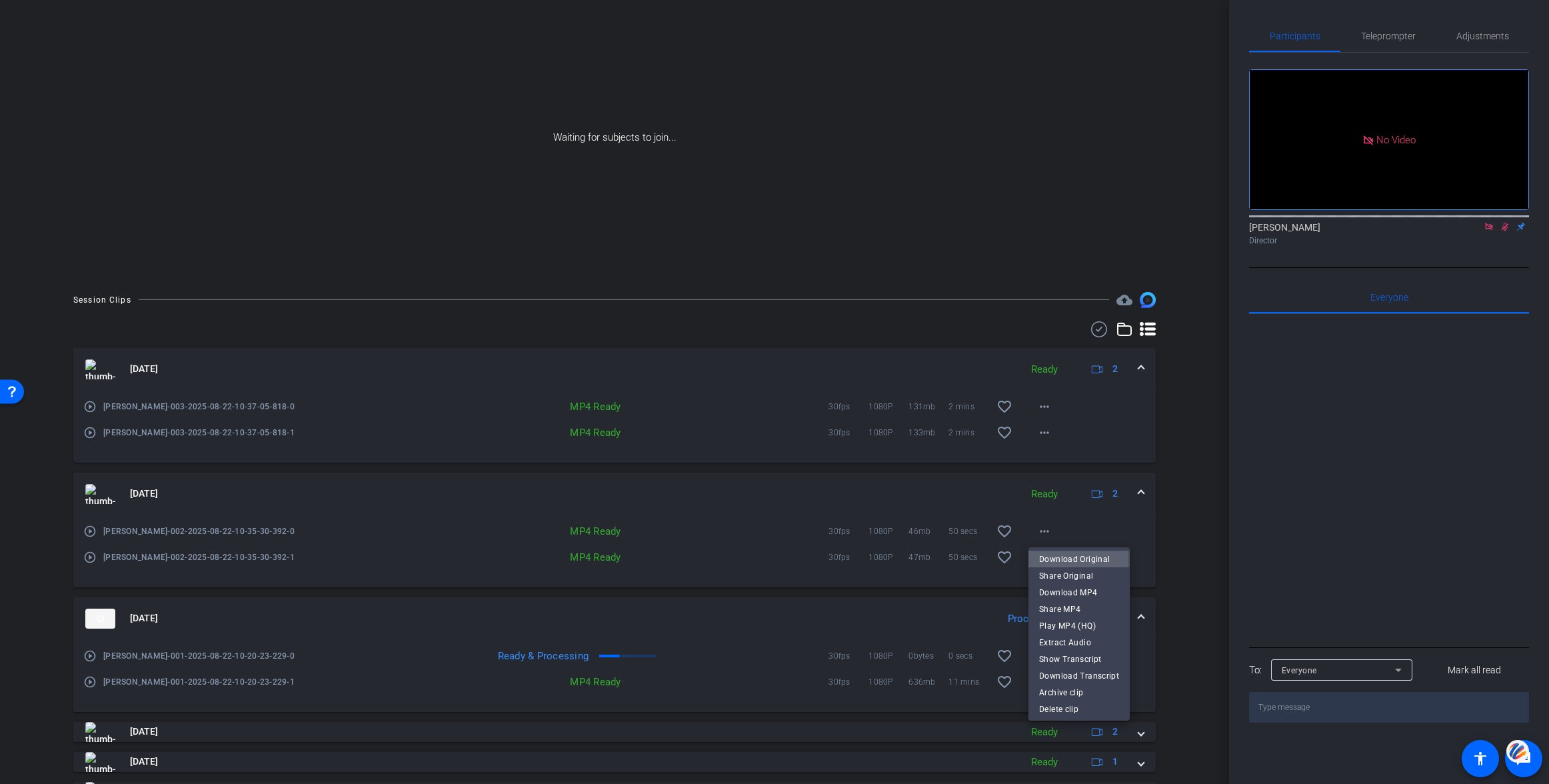
click at [1068, 560] on span "Download Original" at bounding box center [1079, 559] width 80 height 16
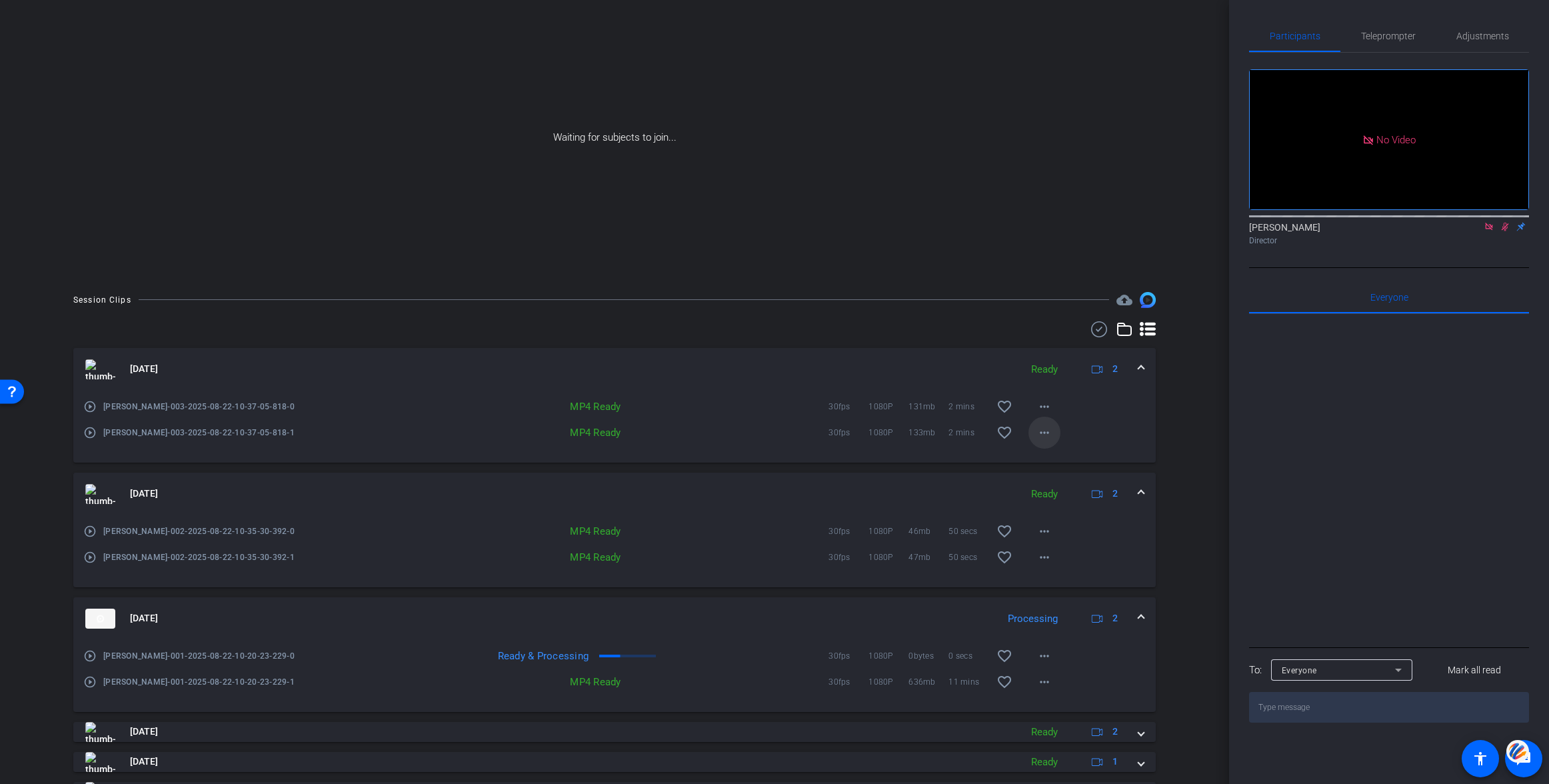
click at [1045, 430] on mat-icon "more_horiz" at bounding box center [1044, 432] width 16 height 16
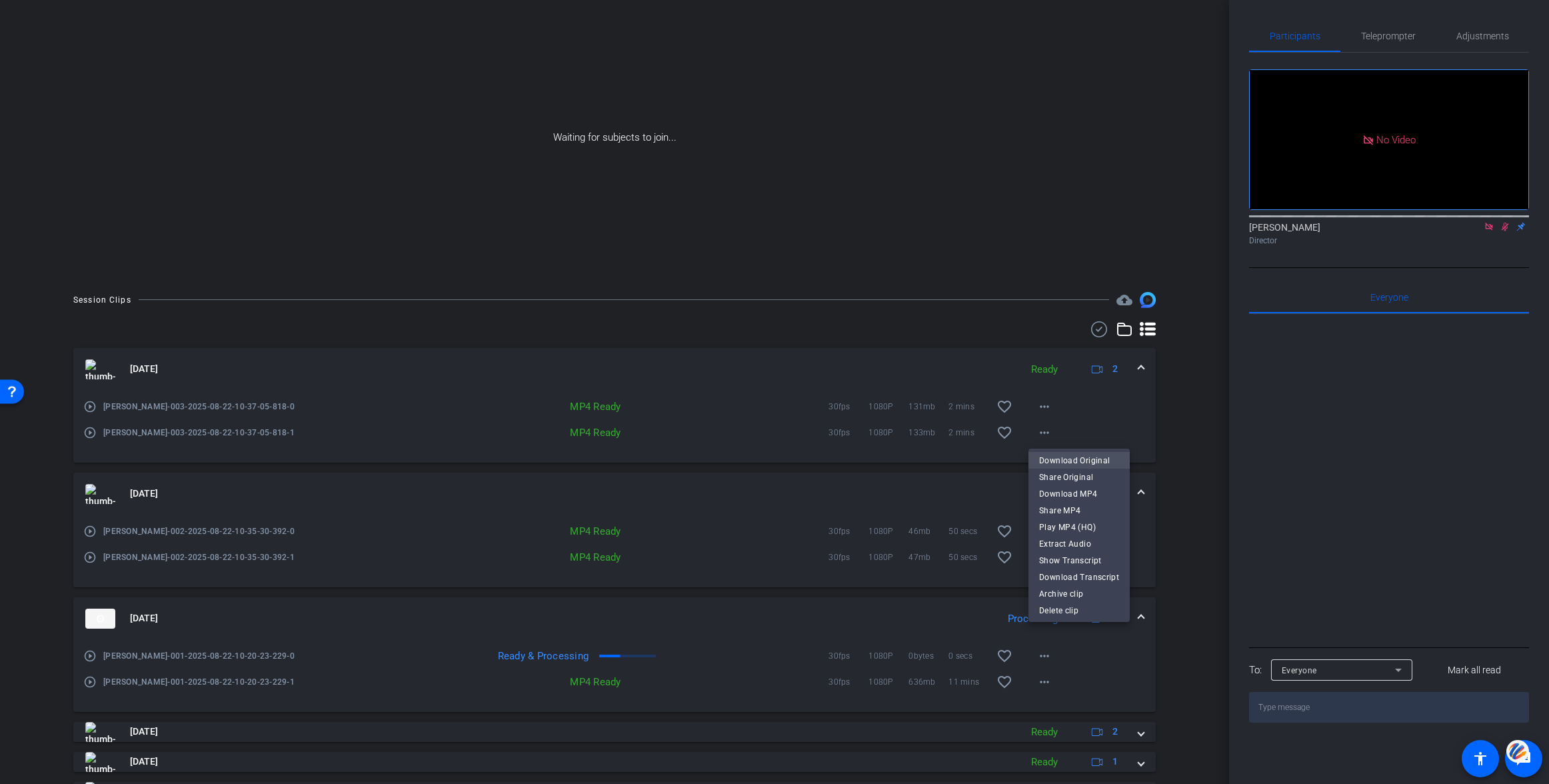
click at [1073, 460] on span "Download Original" at bounding box center [1079, 460] width 80 height 16
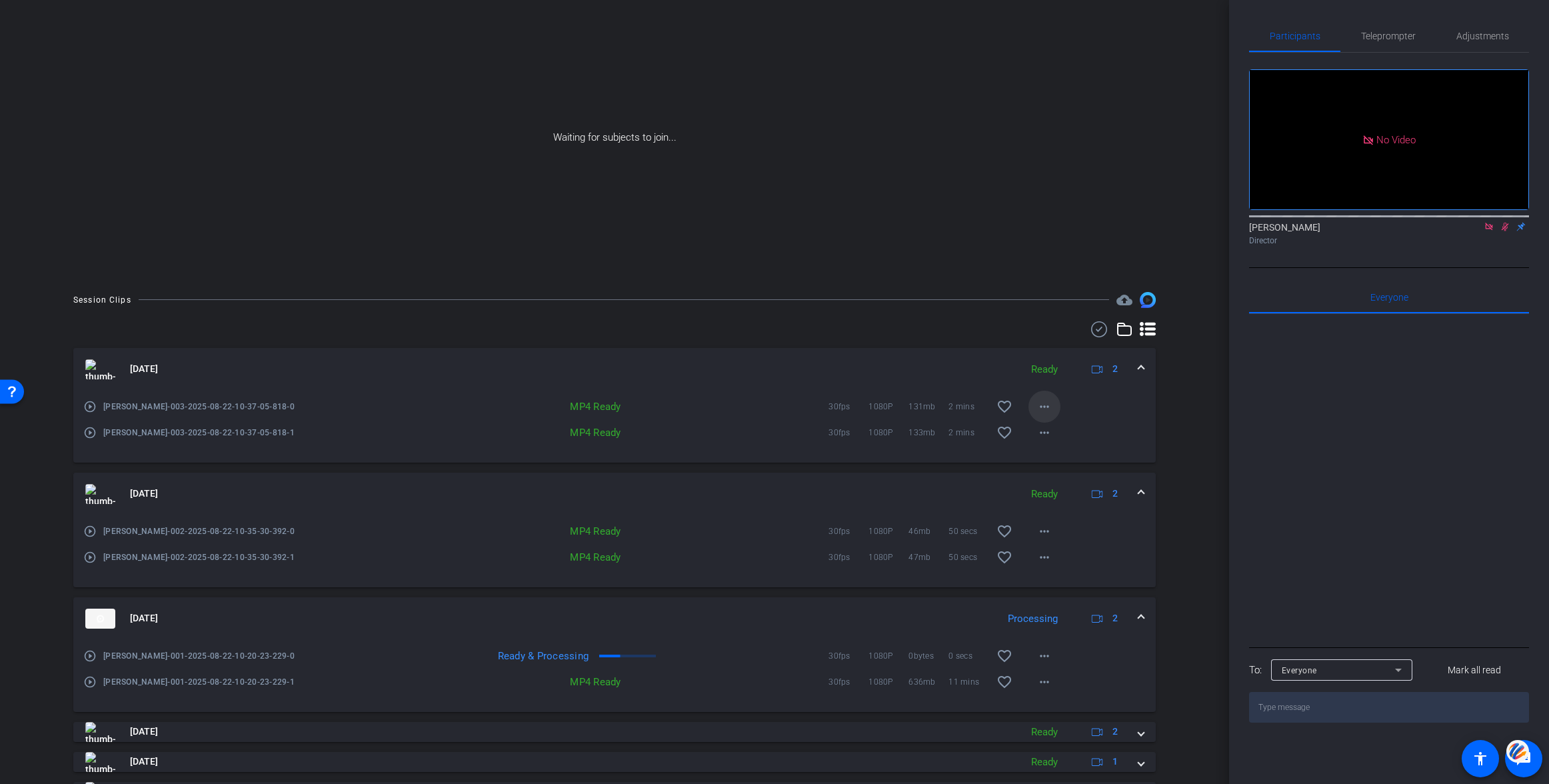
click at [1044, 407] on mat-icon "more_horiz" at bounding box center [1044, 406] width 16 height 16
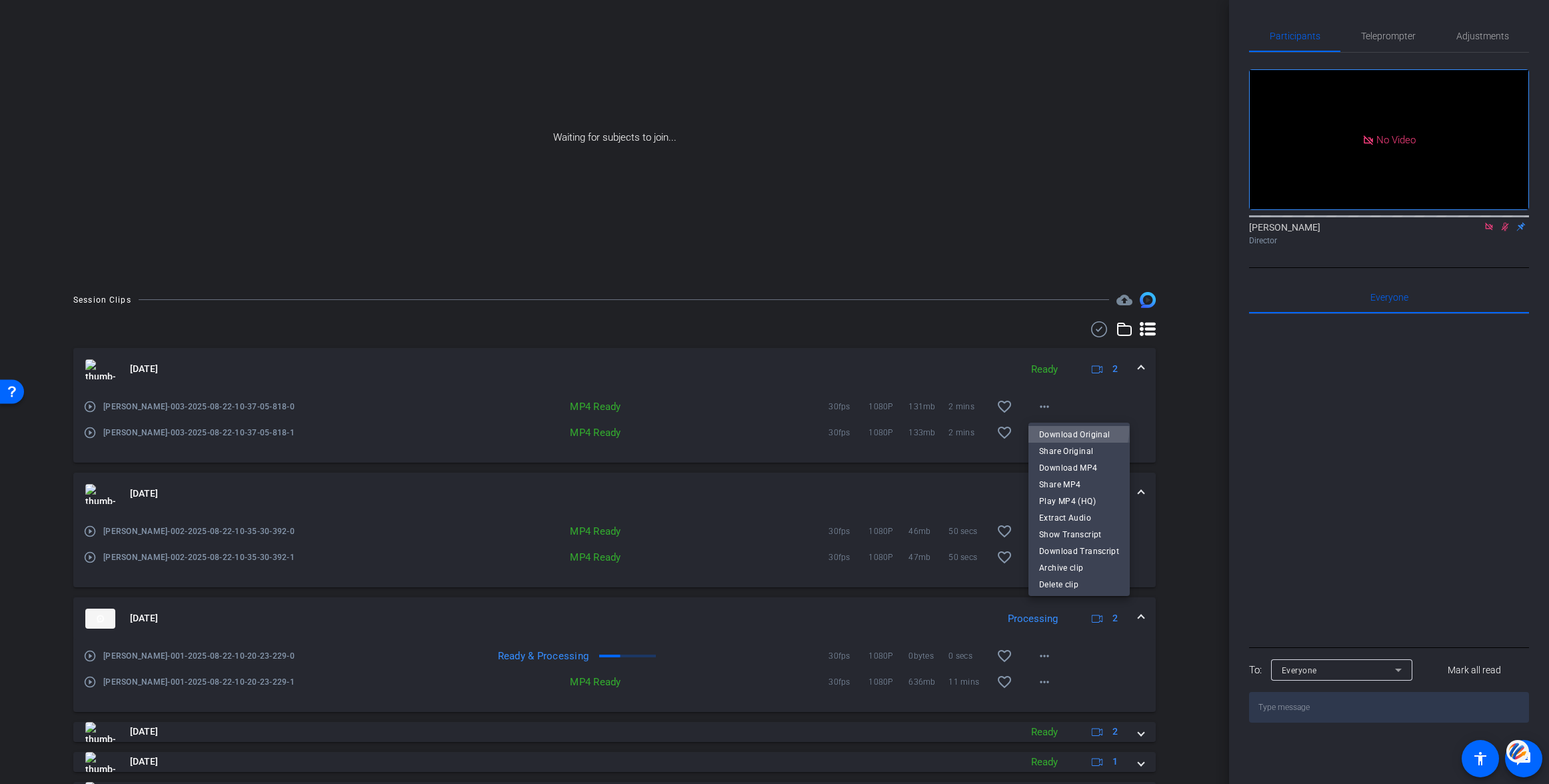
click at [1064, 430] on span "Download Original" at bounding box center [1079, 434] width 80 height 16
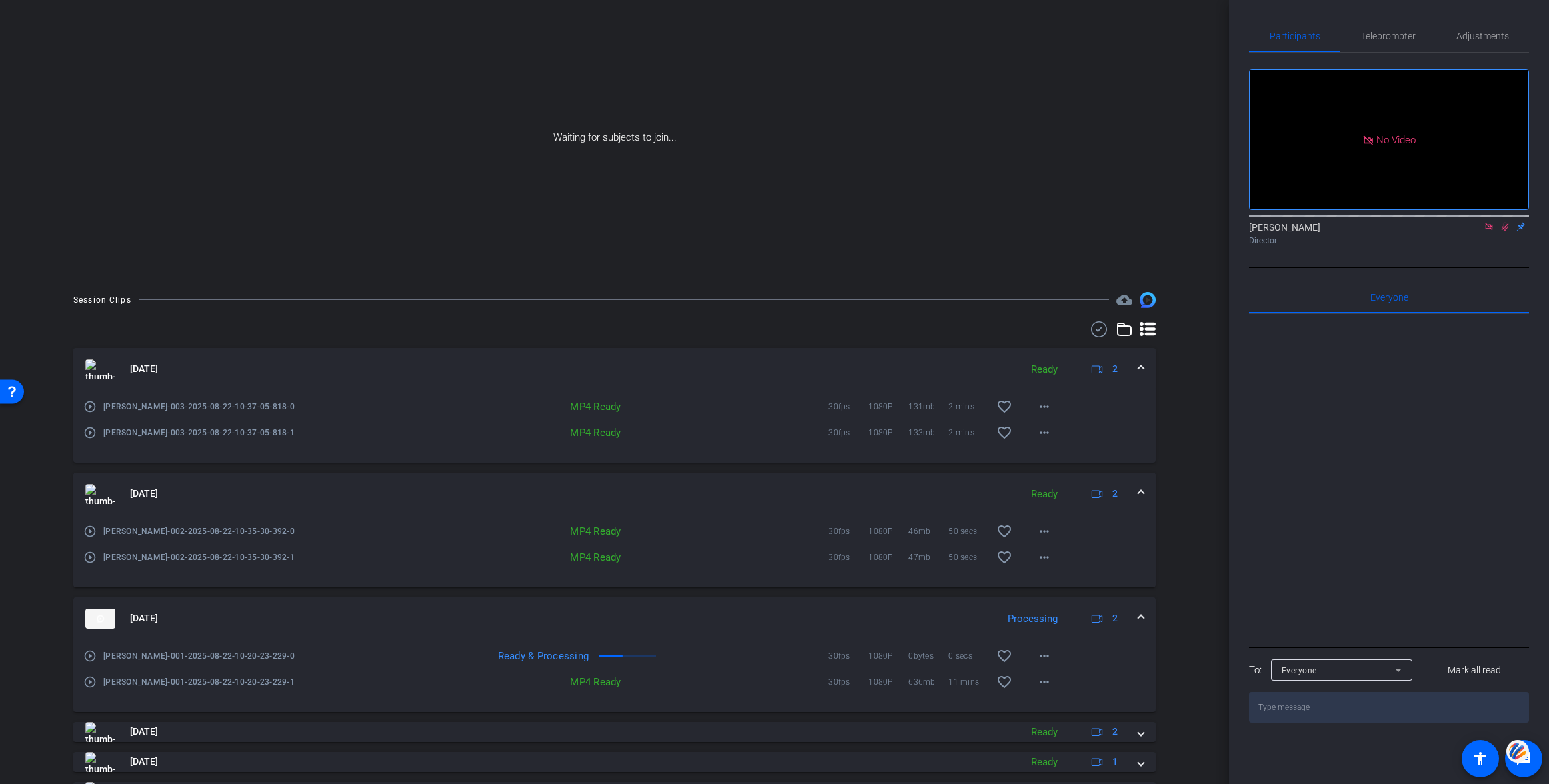
scroll to position [0, 0]
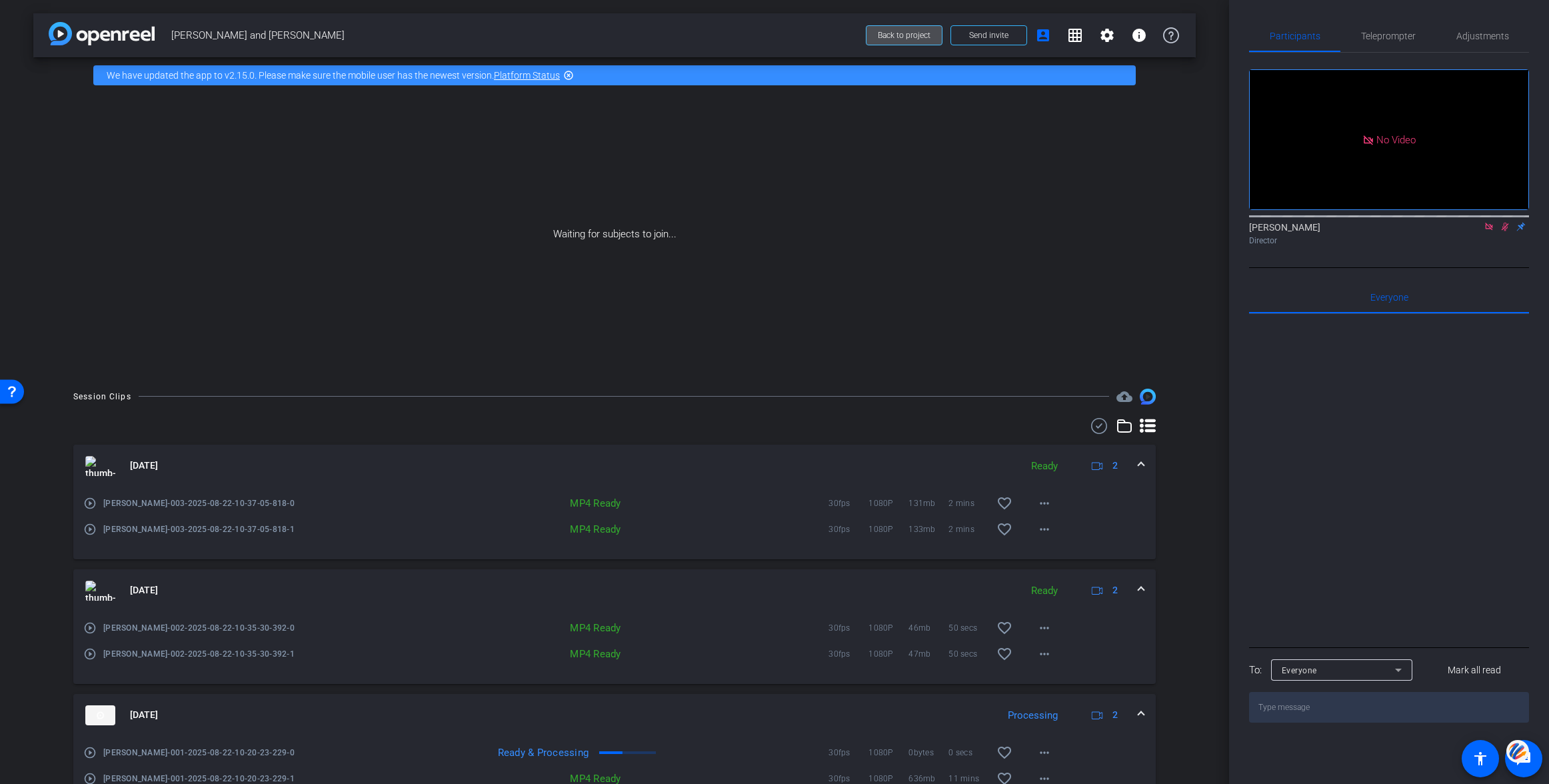
click at [889, 37] on span "Back to project" at bounding box center [904, 35] width 53 height 9
